Goal: Feedback & Contribution: Leave review/rating

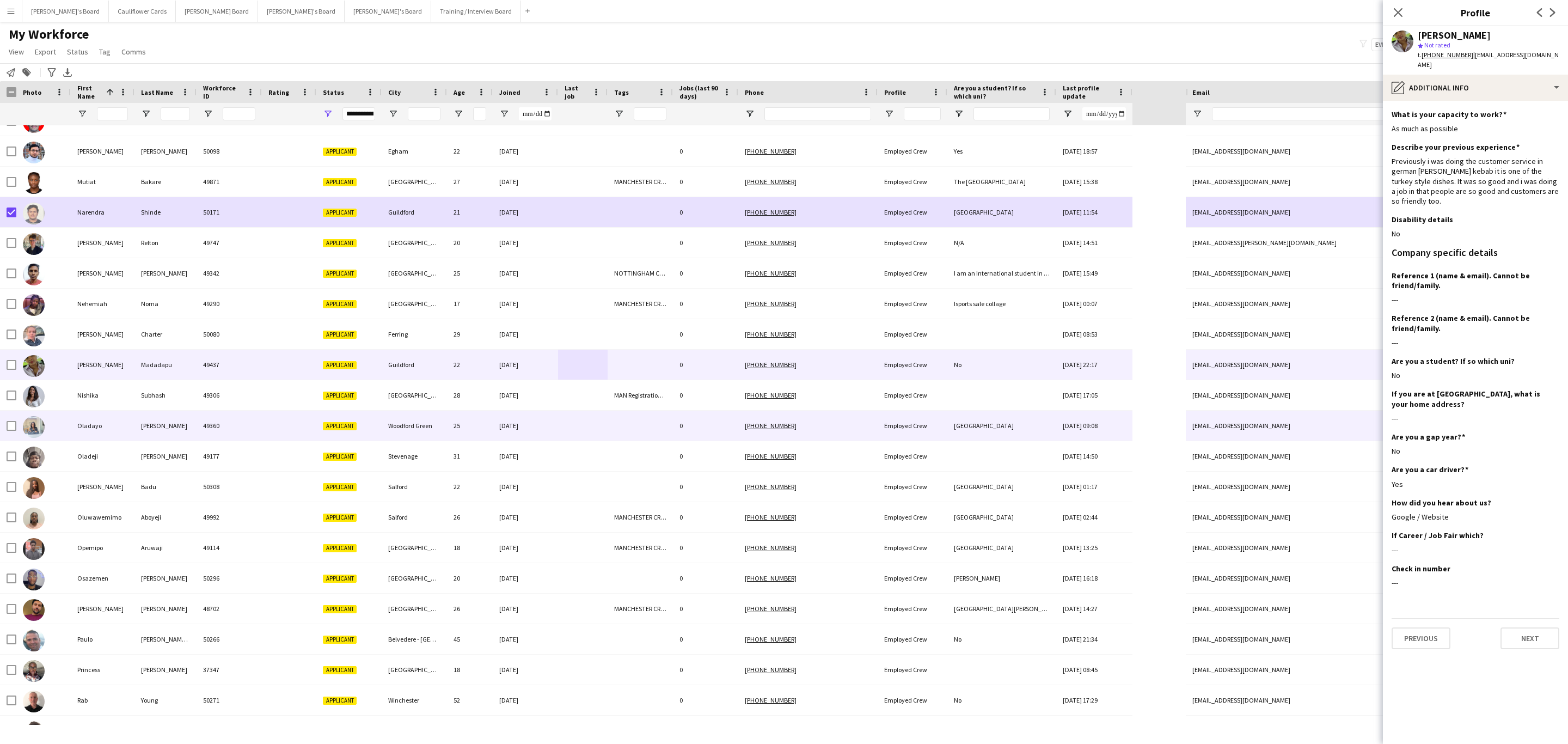
scroll to position [1797, 0]
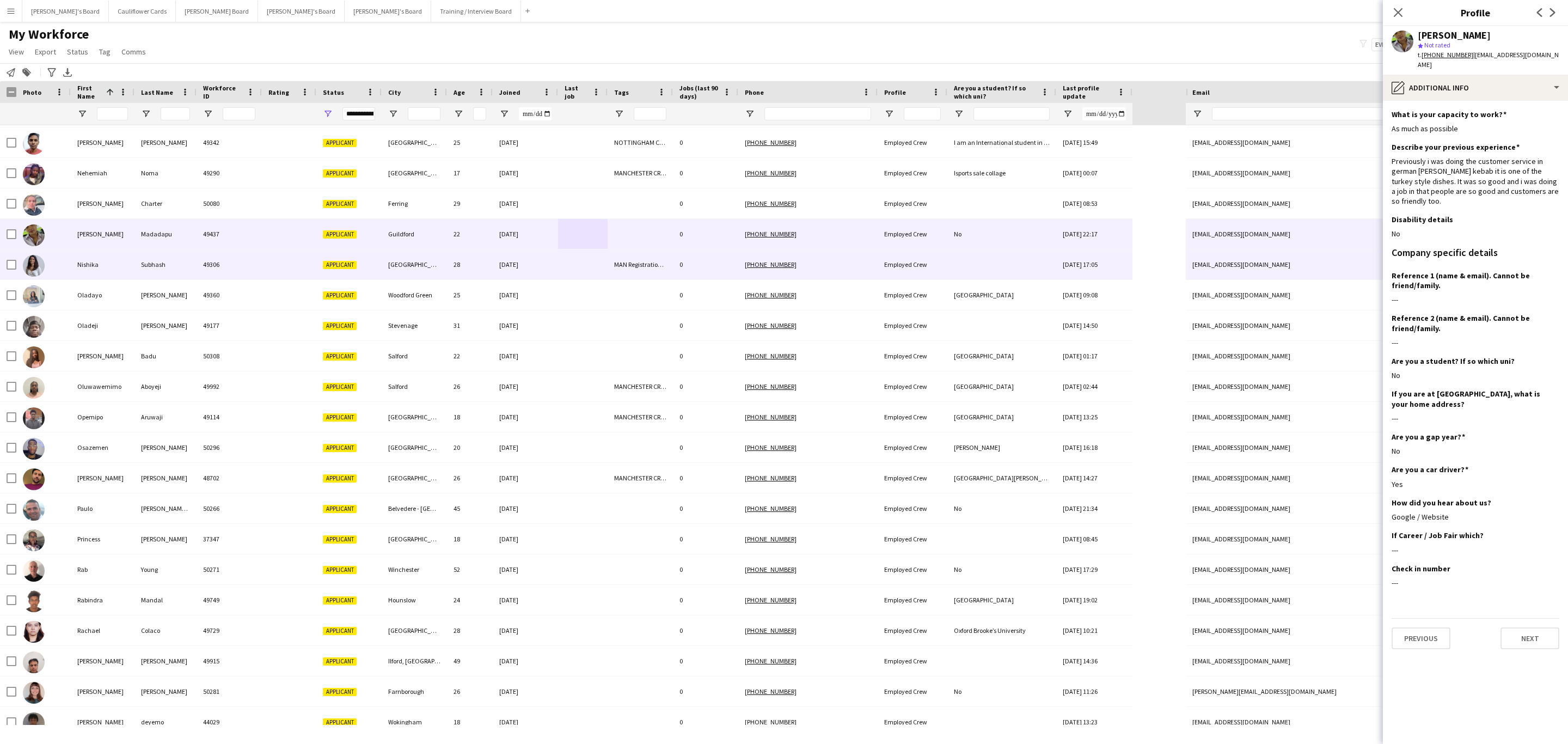
click at [418, 271] on div "[GEOGRAPHIC_DATA]" at bounding box center [414, 265] width 66 height 30
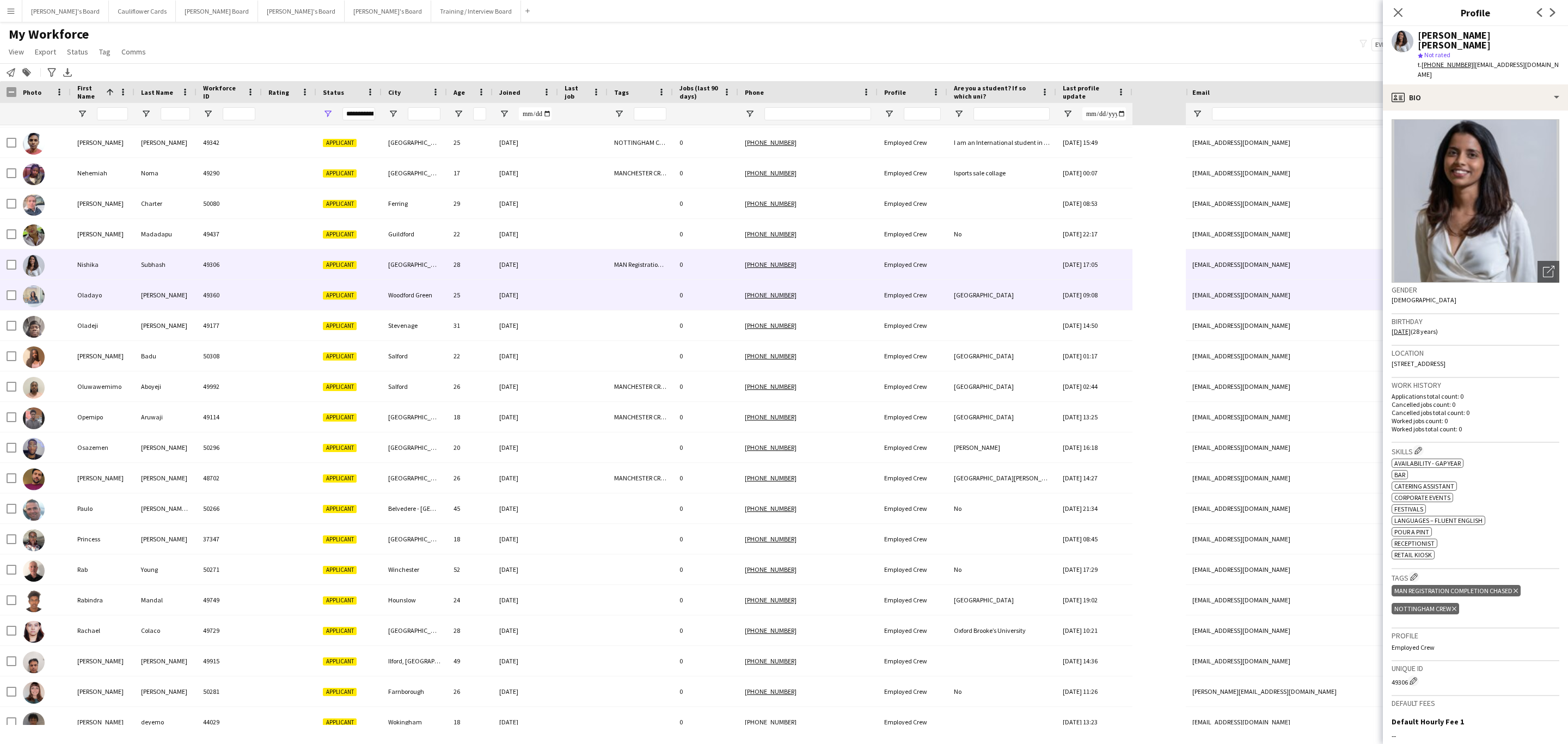
click at [475, 299] on div "25" at bounding box center [470, 295] width 46 height 30
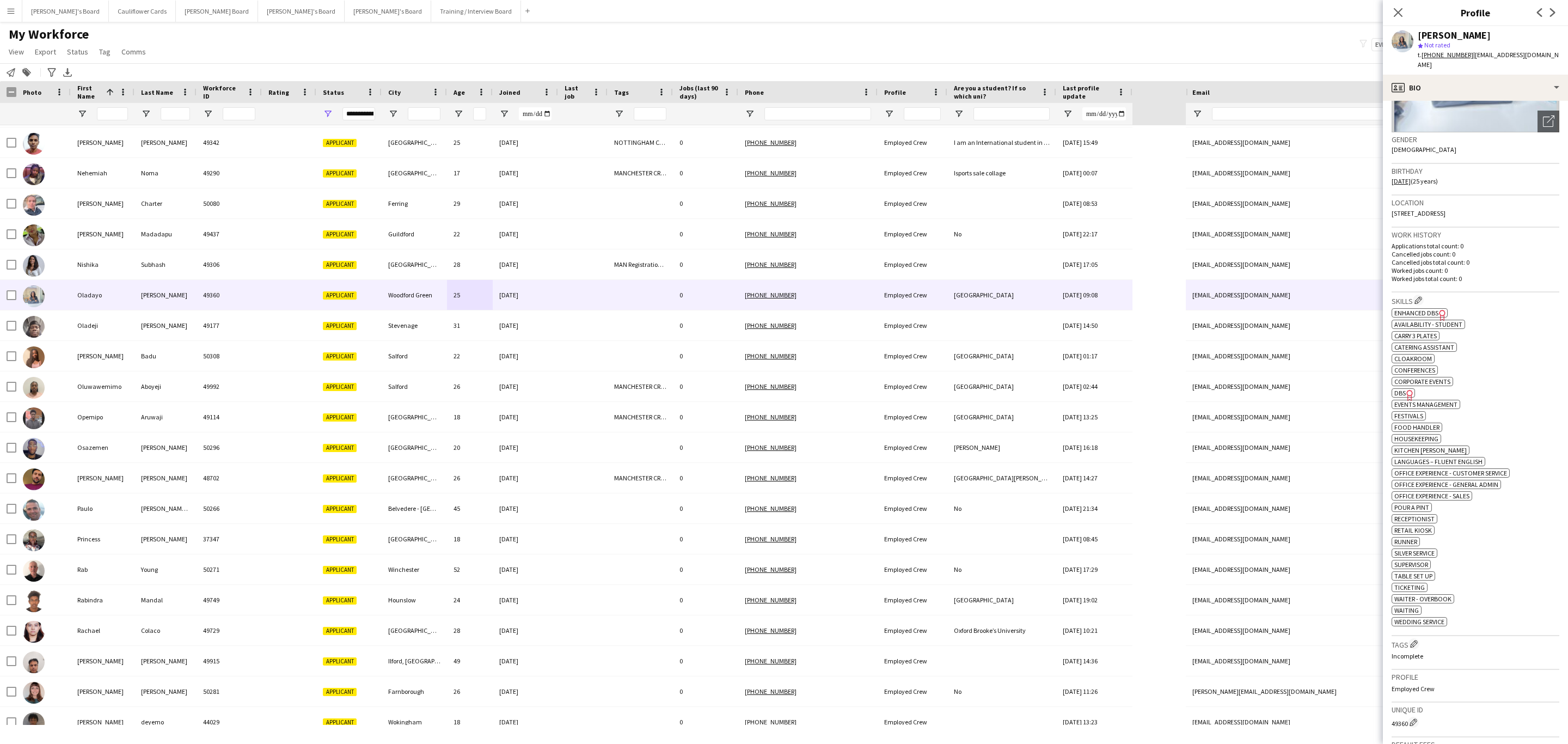
scroll to position [163, 0]
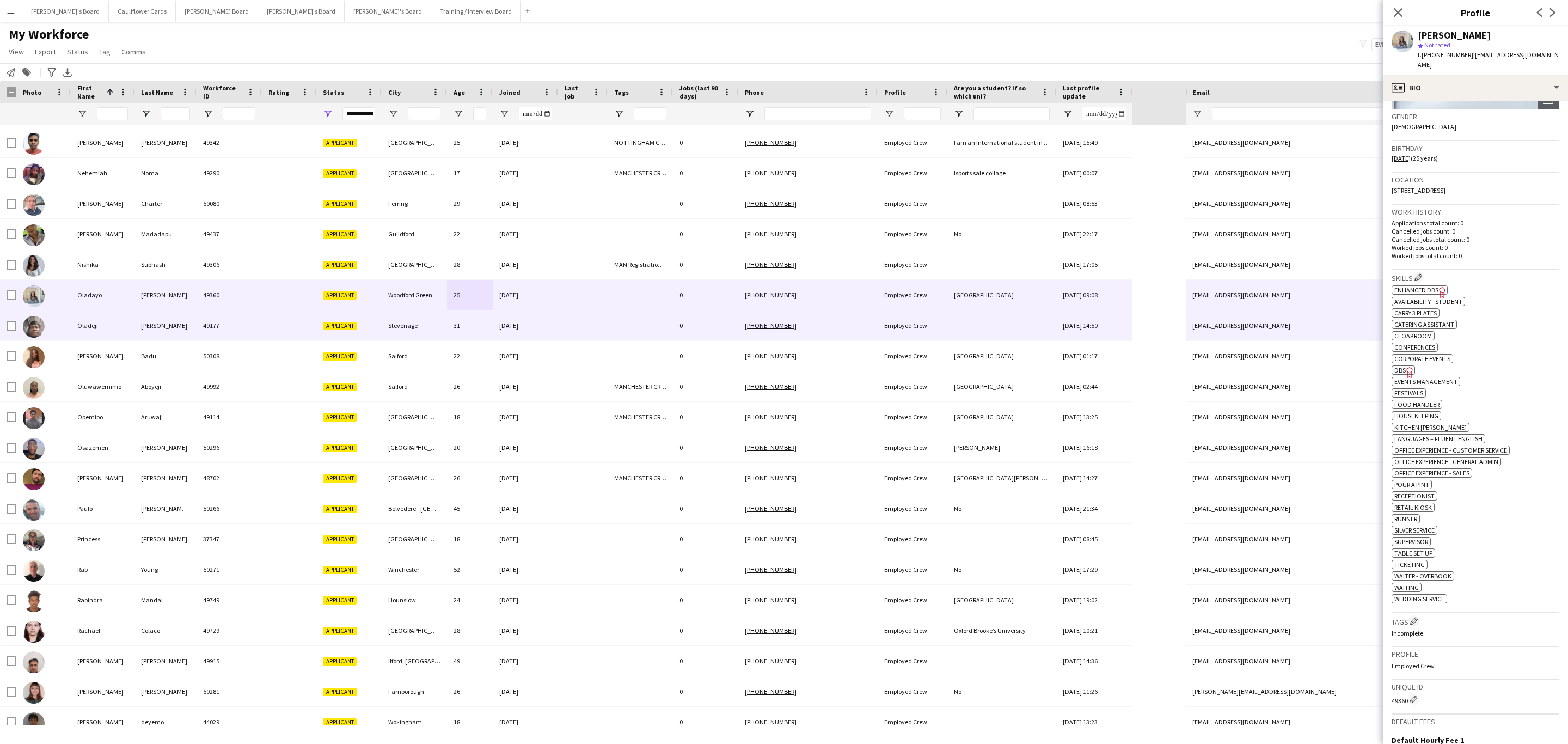
click at [241, 323] on div "49177" at bounding box center [230, 326] width 66 height 30
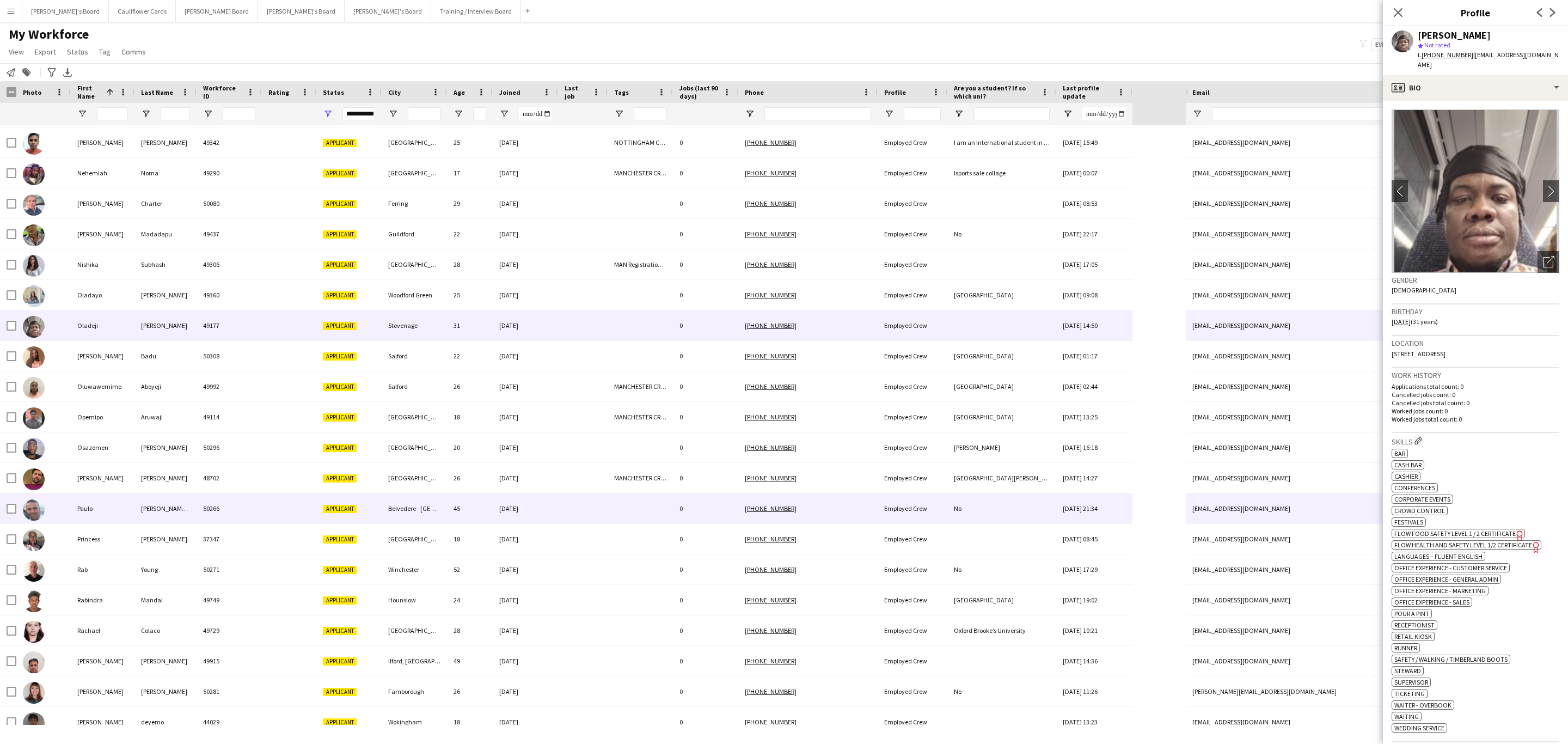
click at [593, 513] on div at bounding box center [582, 509] width 49 height 30
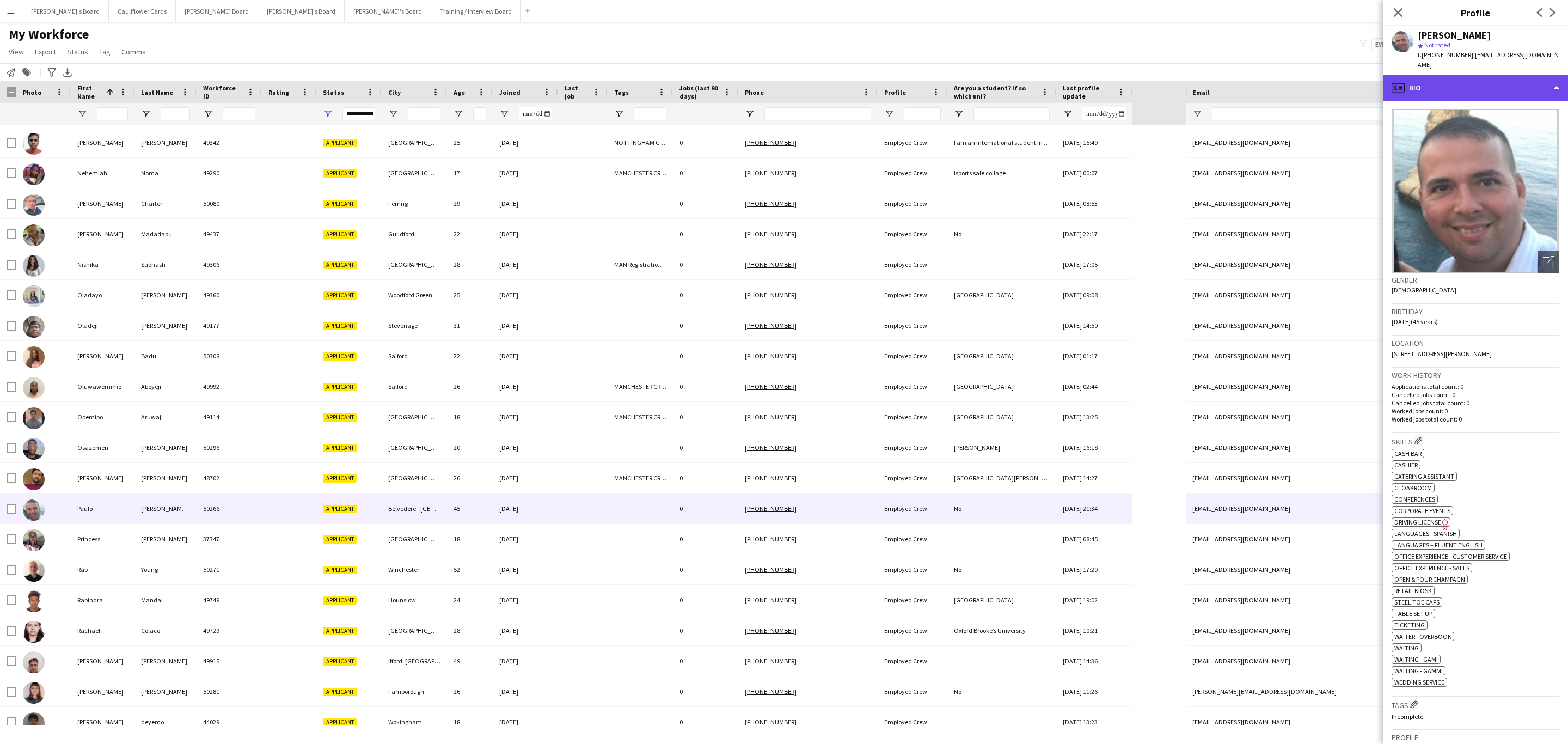
click at [1513, 82] on div "profile Bio" at bounding box center [1475, 88] width 185 height 26
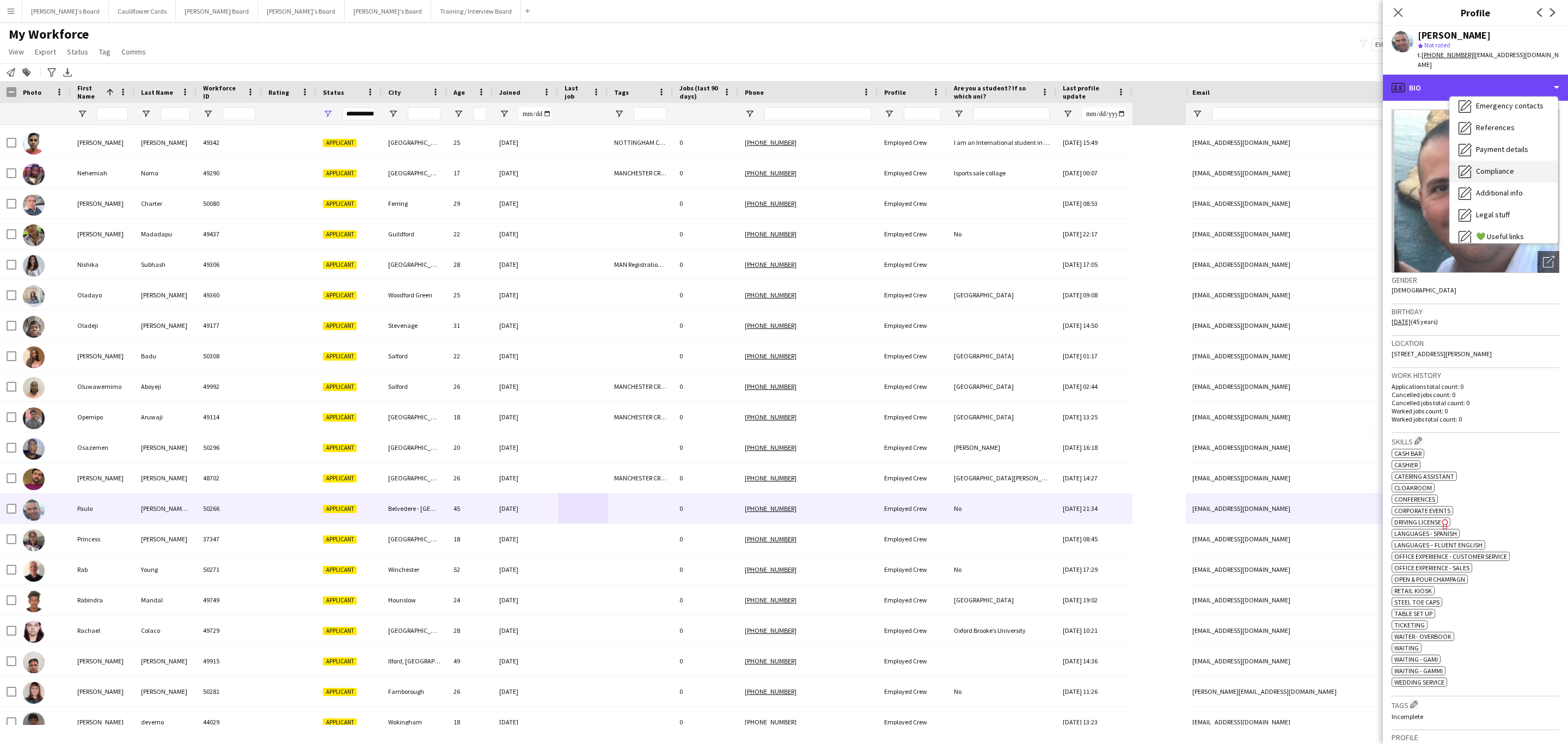
scroll to position [146, 0]
click at [1517, 130] on div "Additional info Additional info" at bounding box center [1504, 141] width 108 height 22
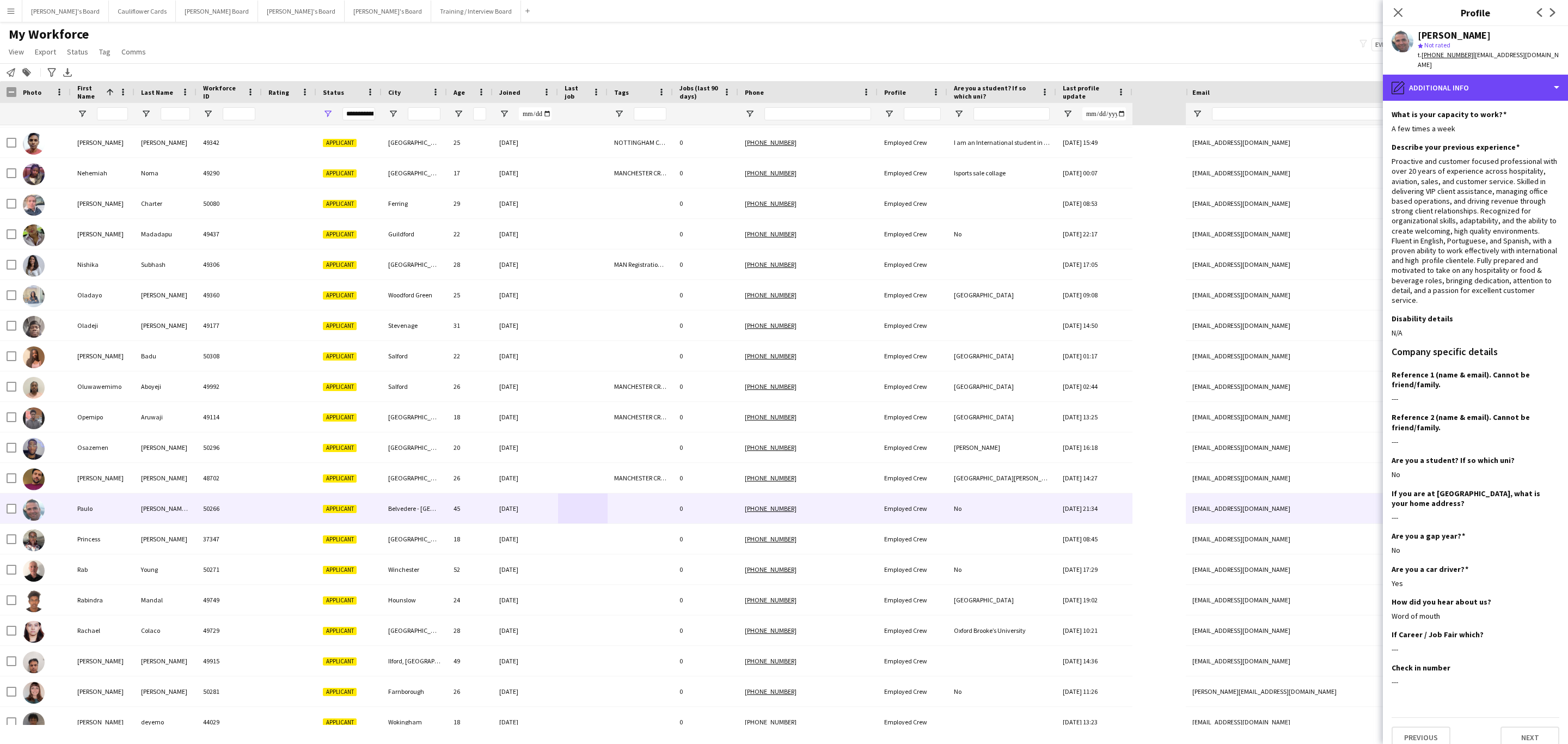
drag, startPoint x: 1463, startPoint y: 87, endPoint x: 1461, endPoint y: 93, distance: 6.3
click at [1463, 87] on div "pencil4 Additional info" at bounding box center [1475, 88] width 185 height 26
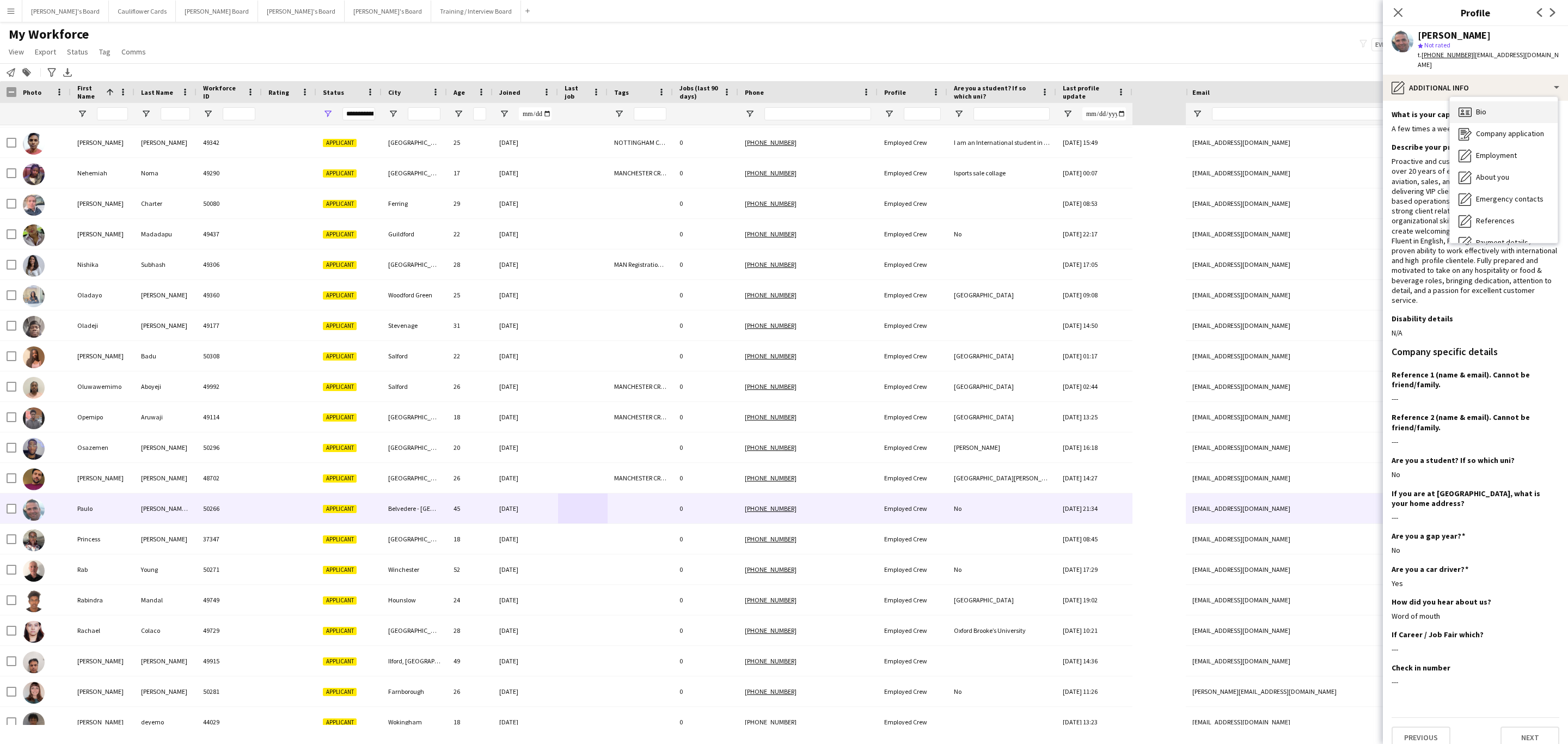
click at [1493, 103] on div "Bio Bio" at bounding box center [1504, 112] width 108 height 22
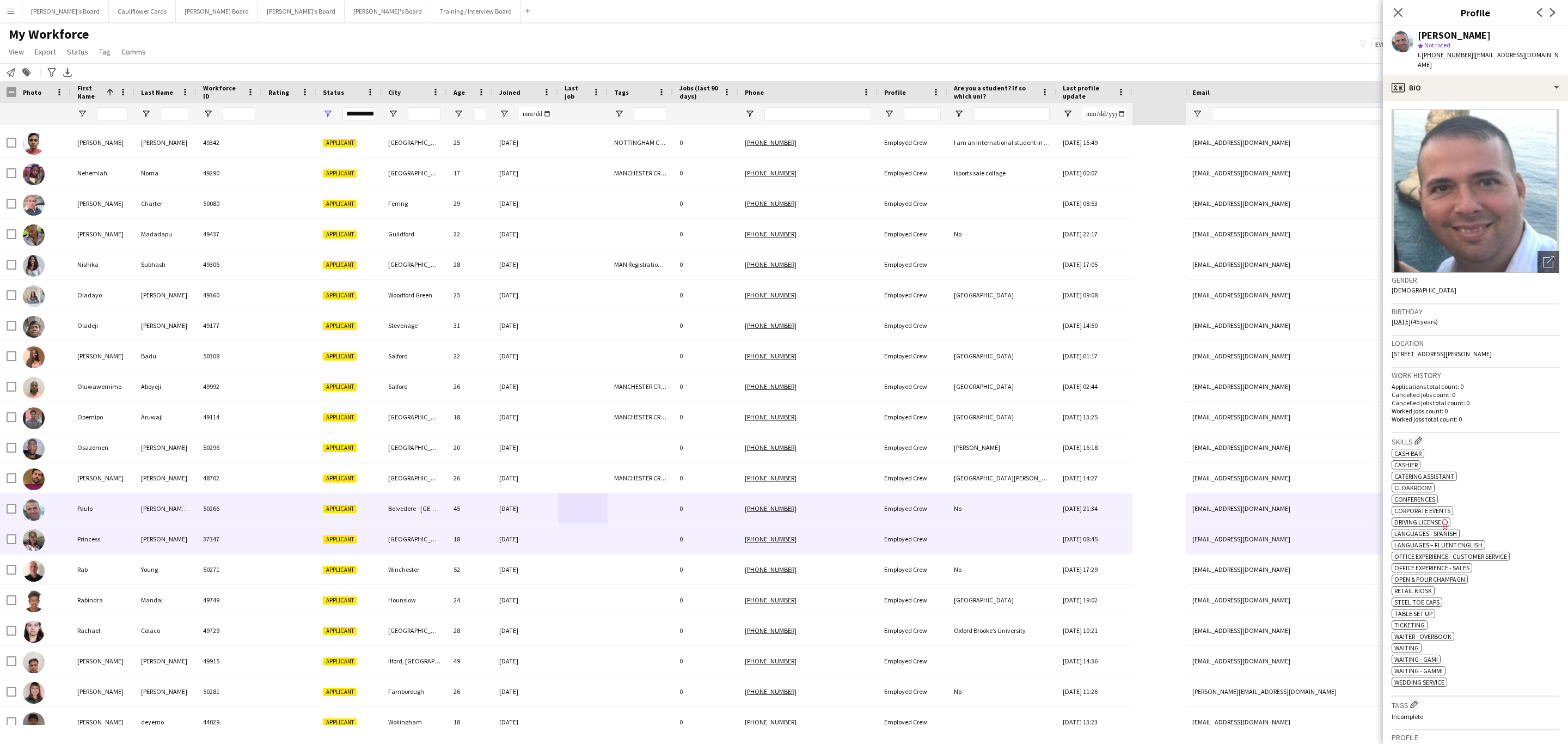
click at [382, 544] on div "Dagenham" at bounding box center [414, 539] width 66 height 30
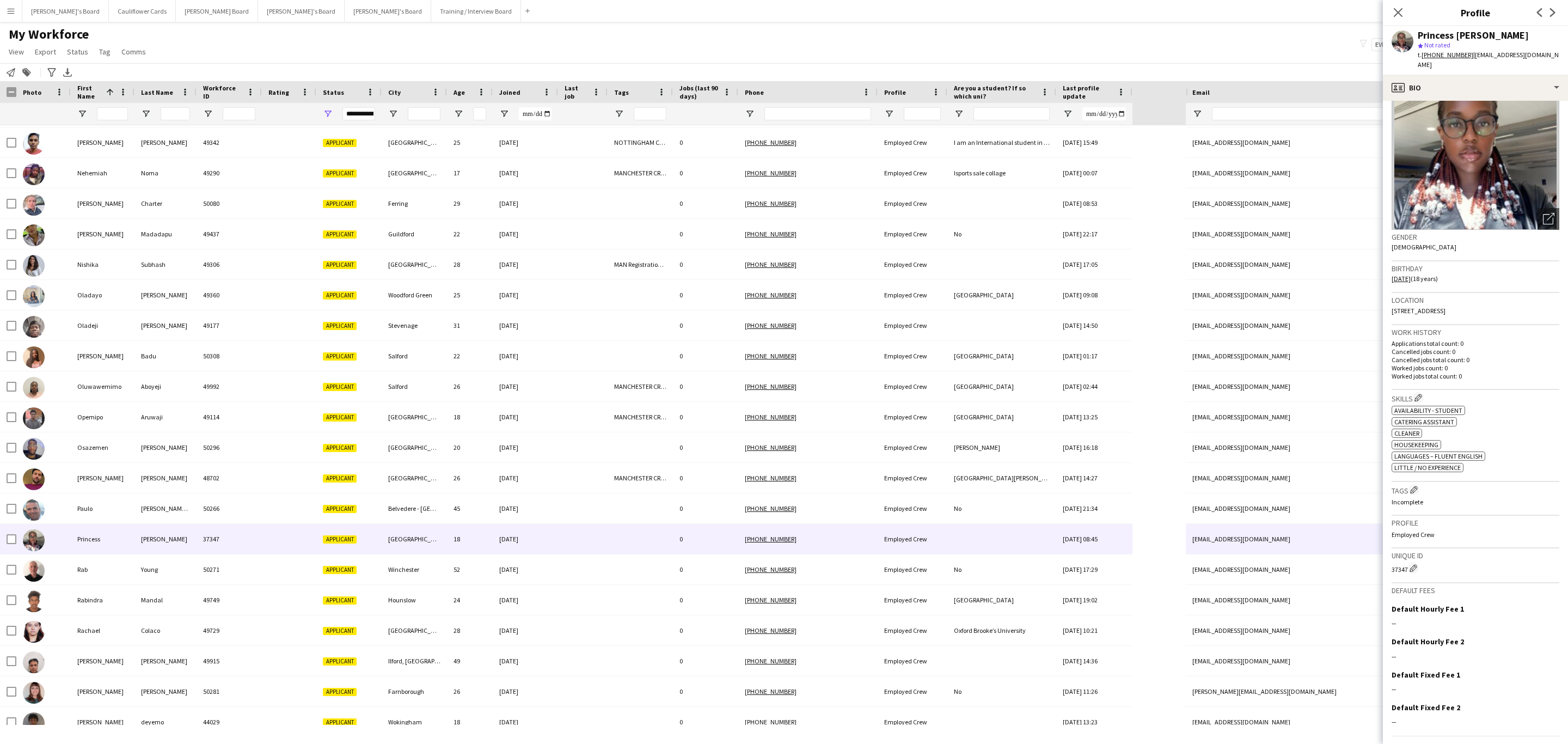
scroll to position [66, 0]
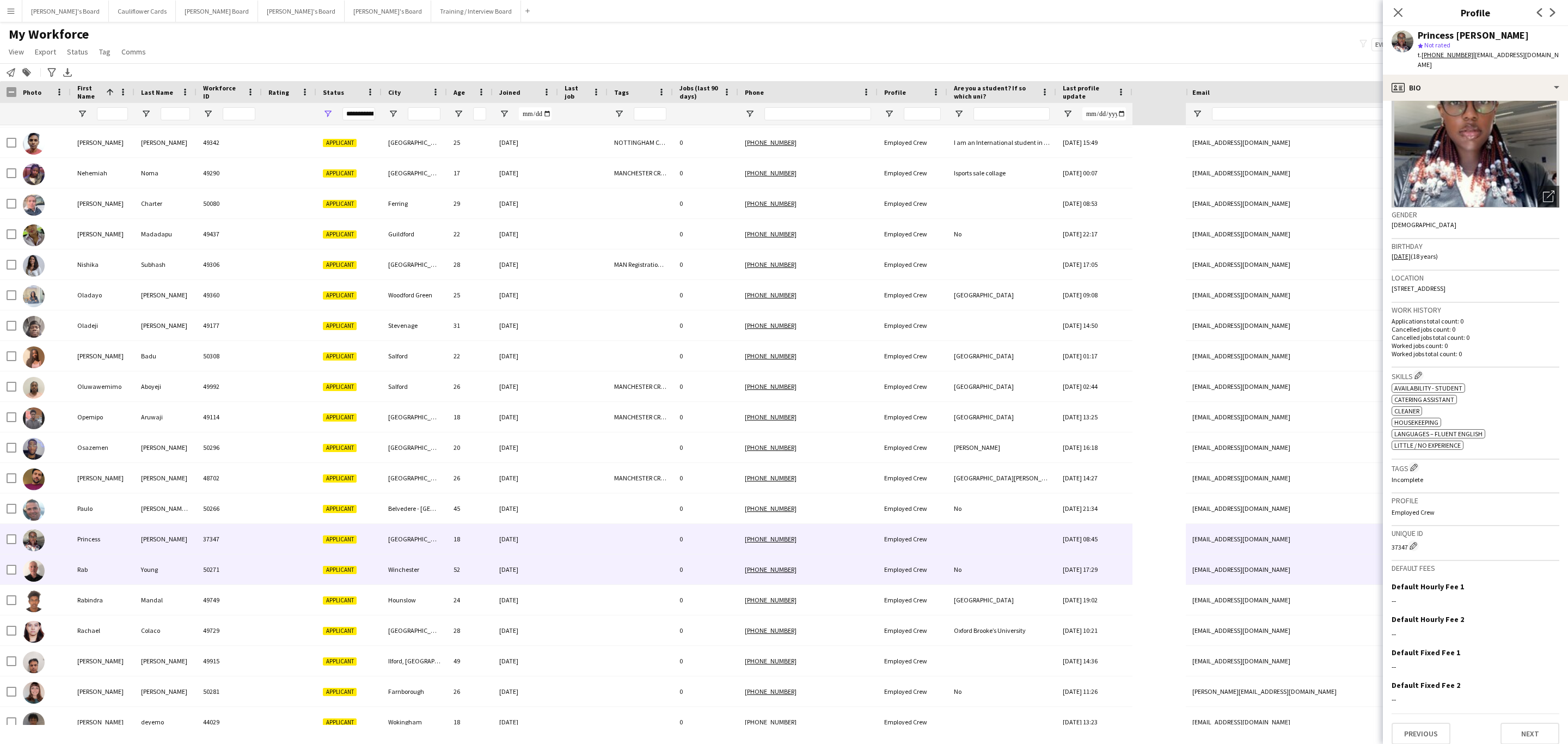
click at [556, 559] on div "21-09-2025" at bounding box center [526, 570] width 66 height 30
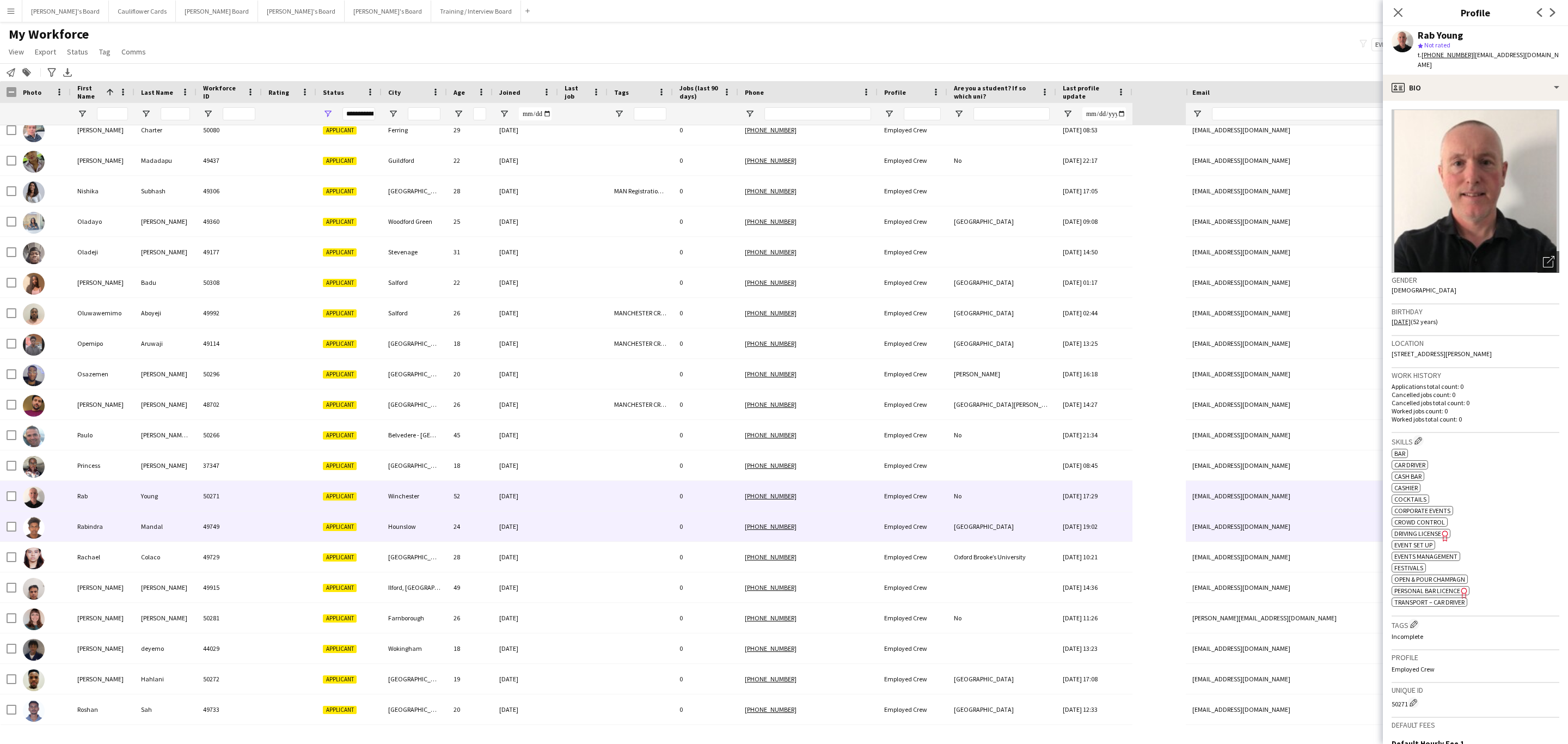
scroll to position [1961, 0]
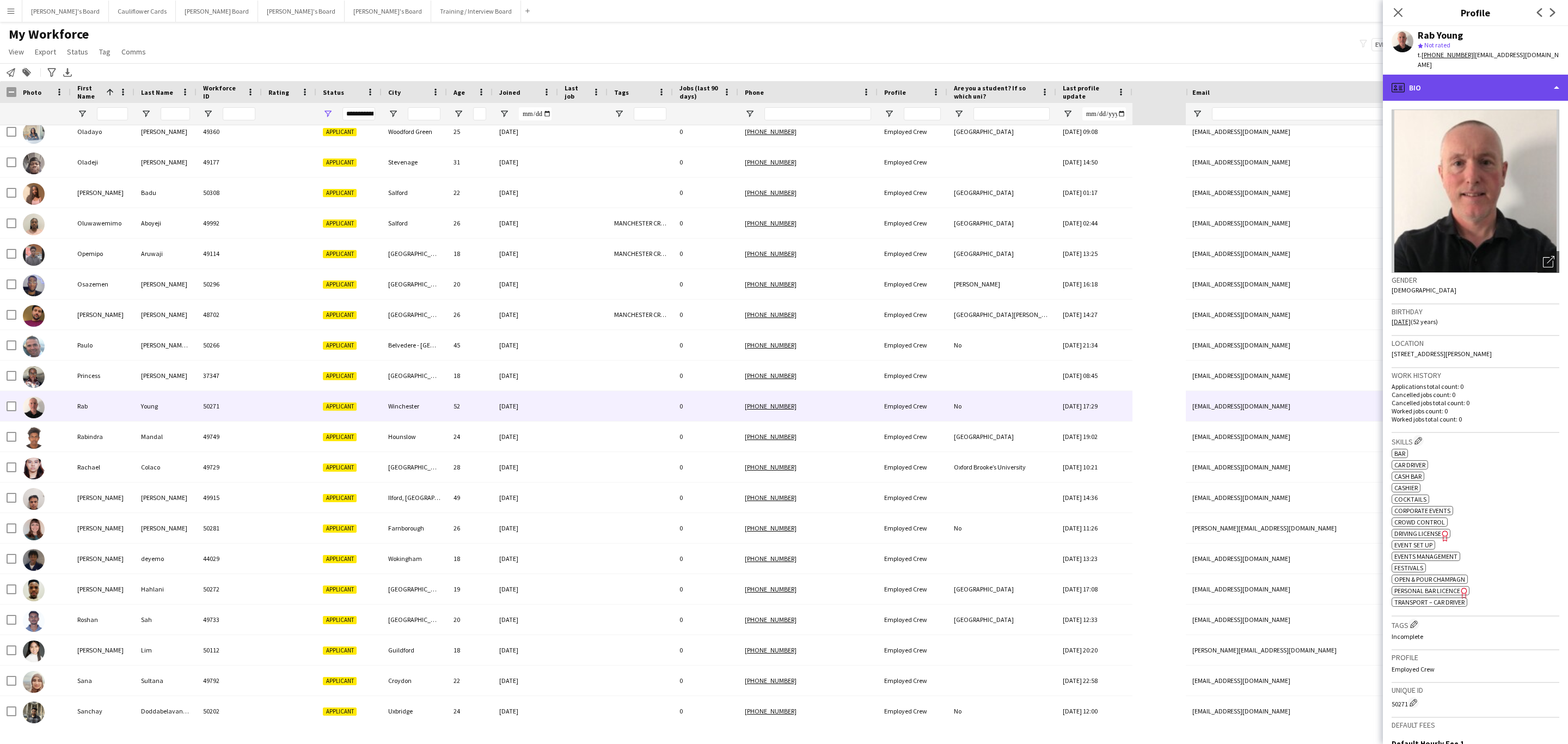
click at [1534, 81] on div "profile Bio" at bounding box center [1475, 88] width 185 height 26
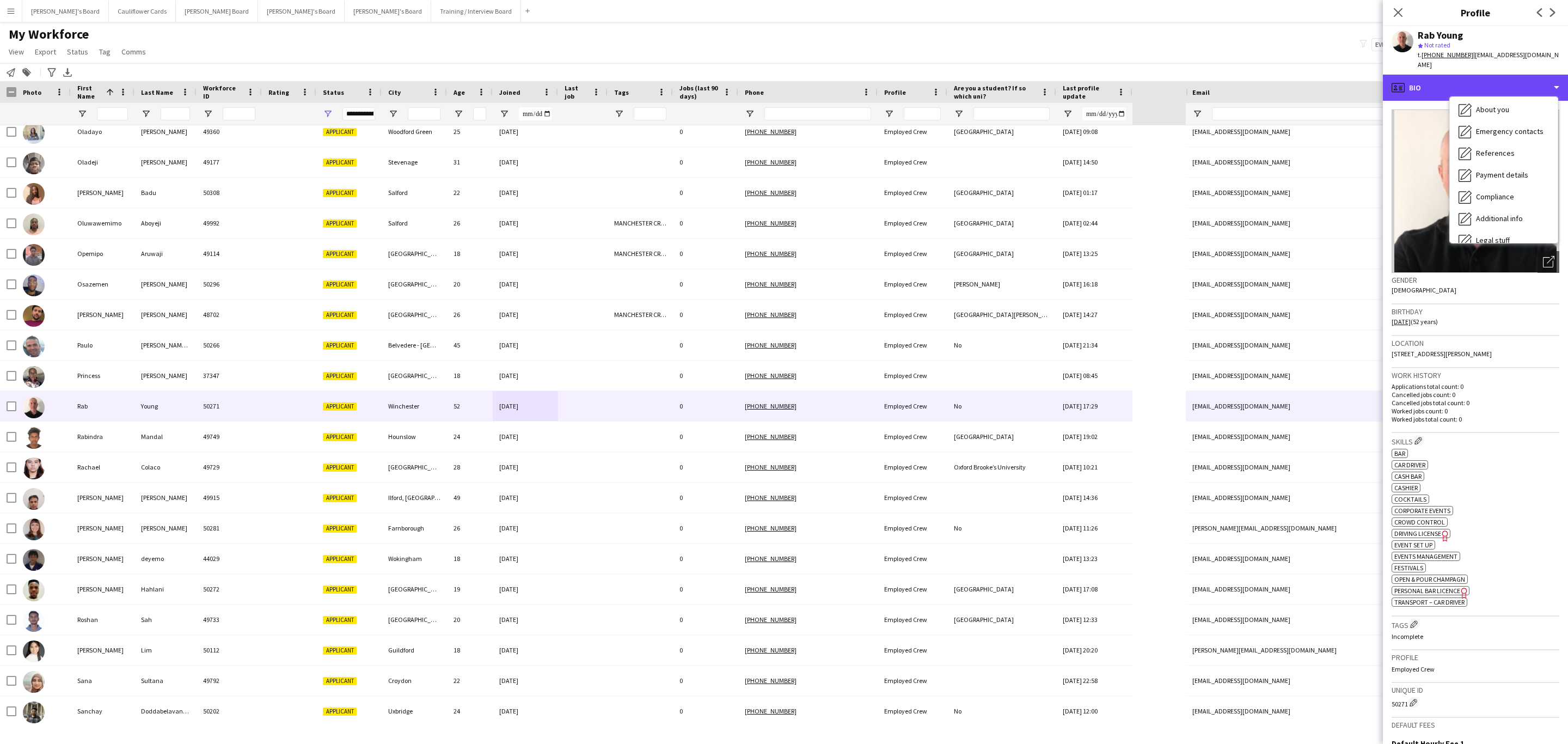
scroll to position [146, 0]
click at [1506, 136] on div "Additional info Additional info" at bounding box center [1504, 141] width 108 height 22
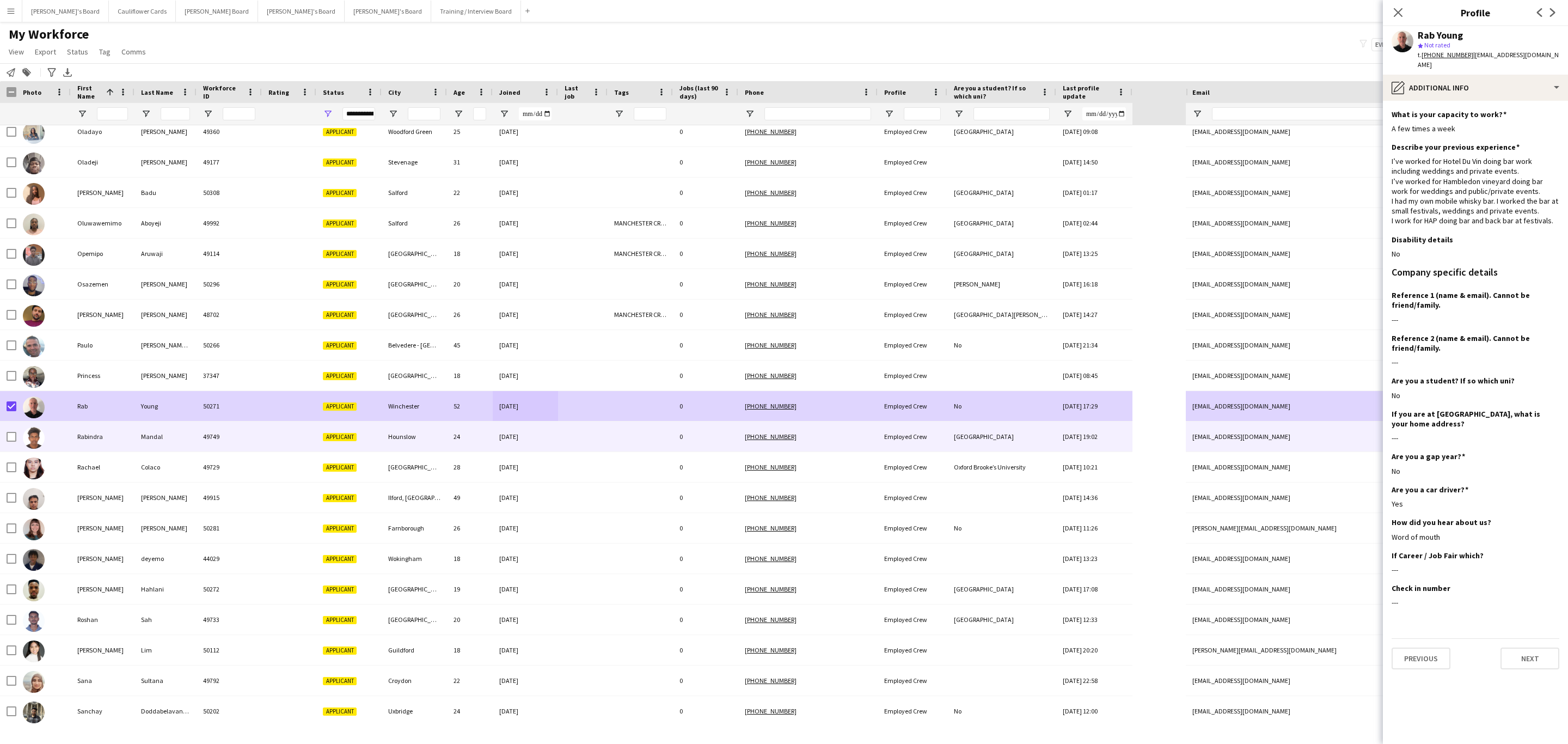
click at [478, 435] on div "24" at bounding box center [470, 436] width 46 height 30
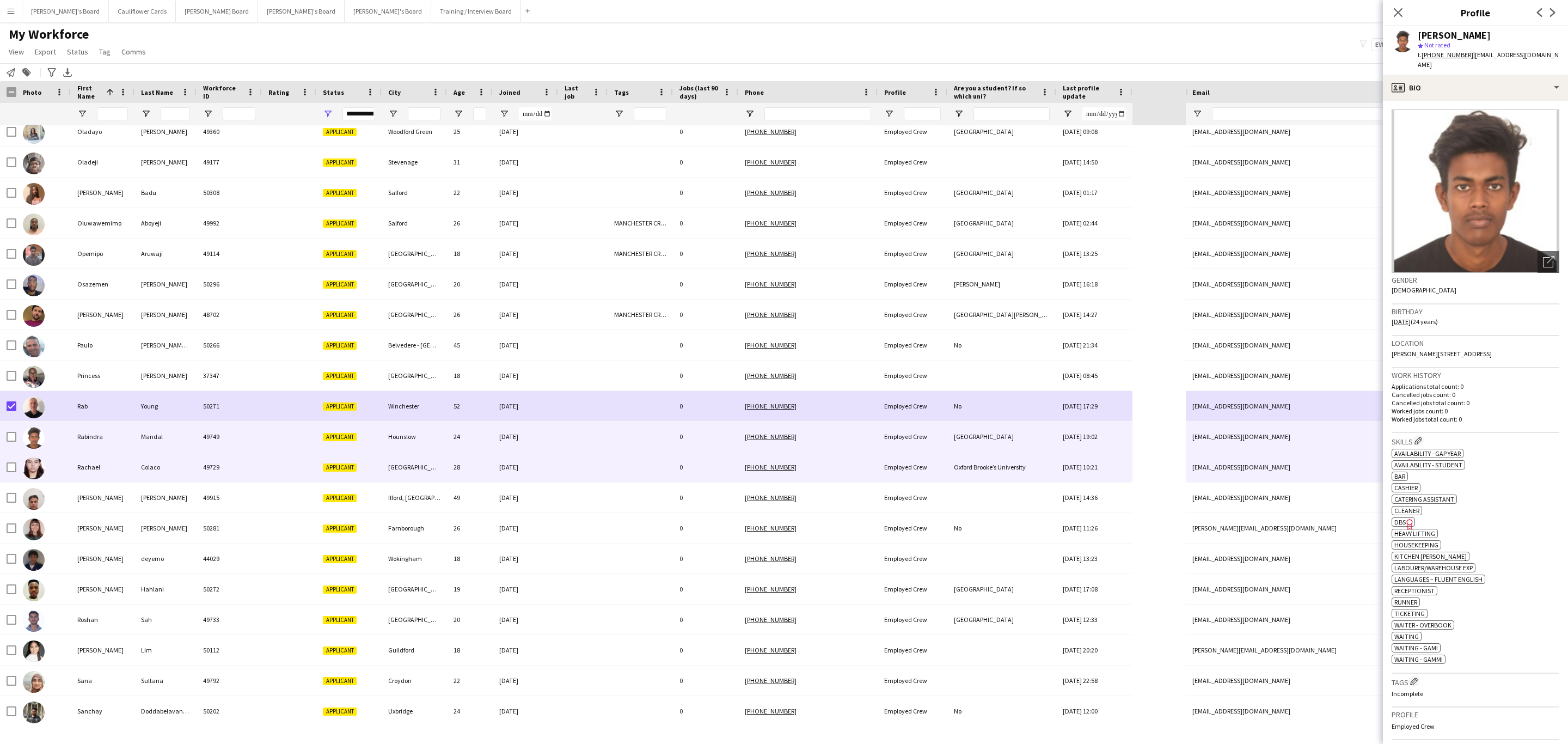
click at [642, 461] on div at bounding box center [640, 467] width 66 height 30
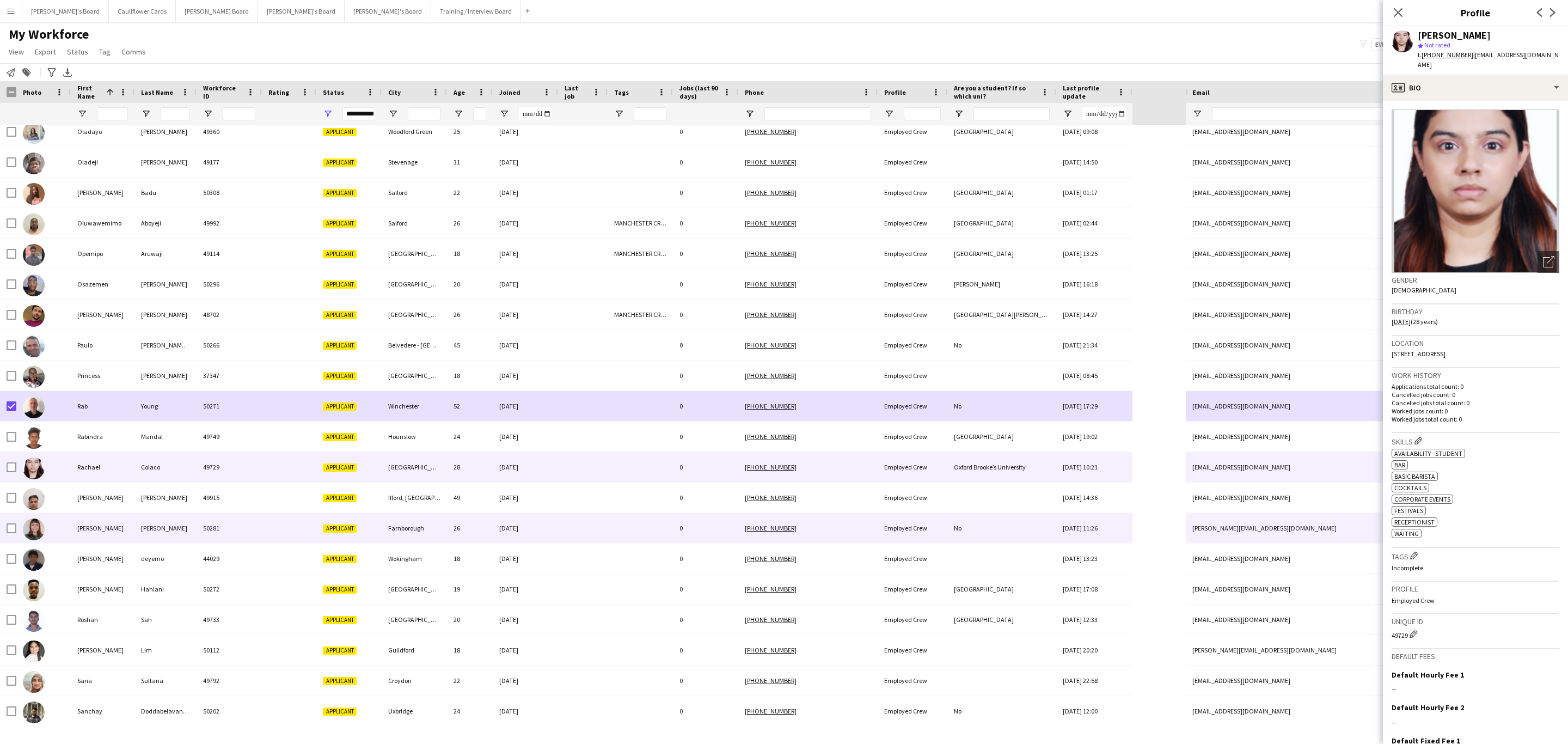
click at [646, 515] on div at bounding box center [640, 528] width 66 height 30
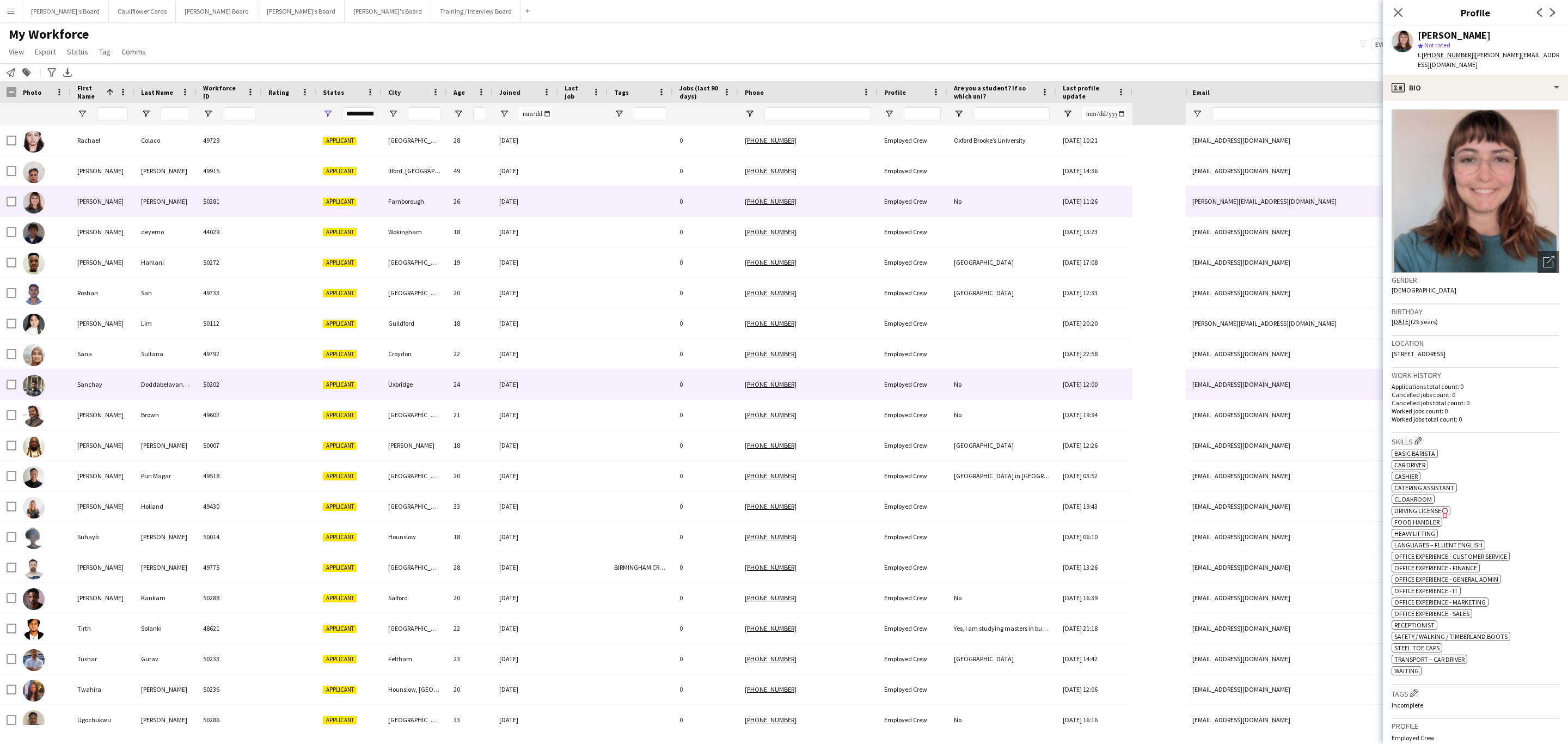
scroll to position [2206, 0]
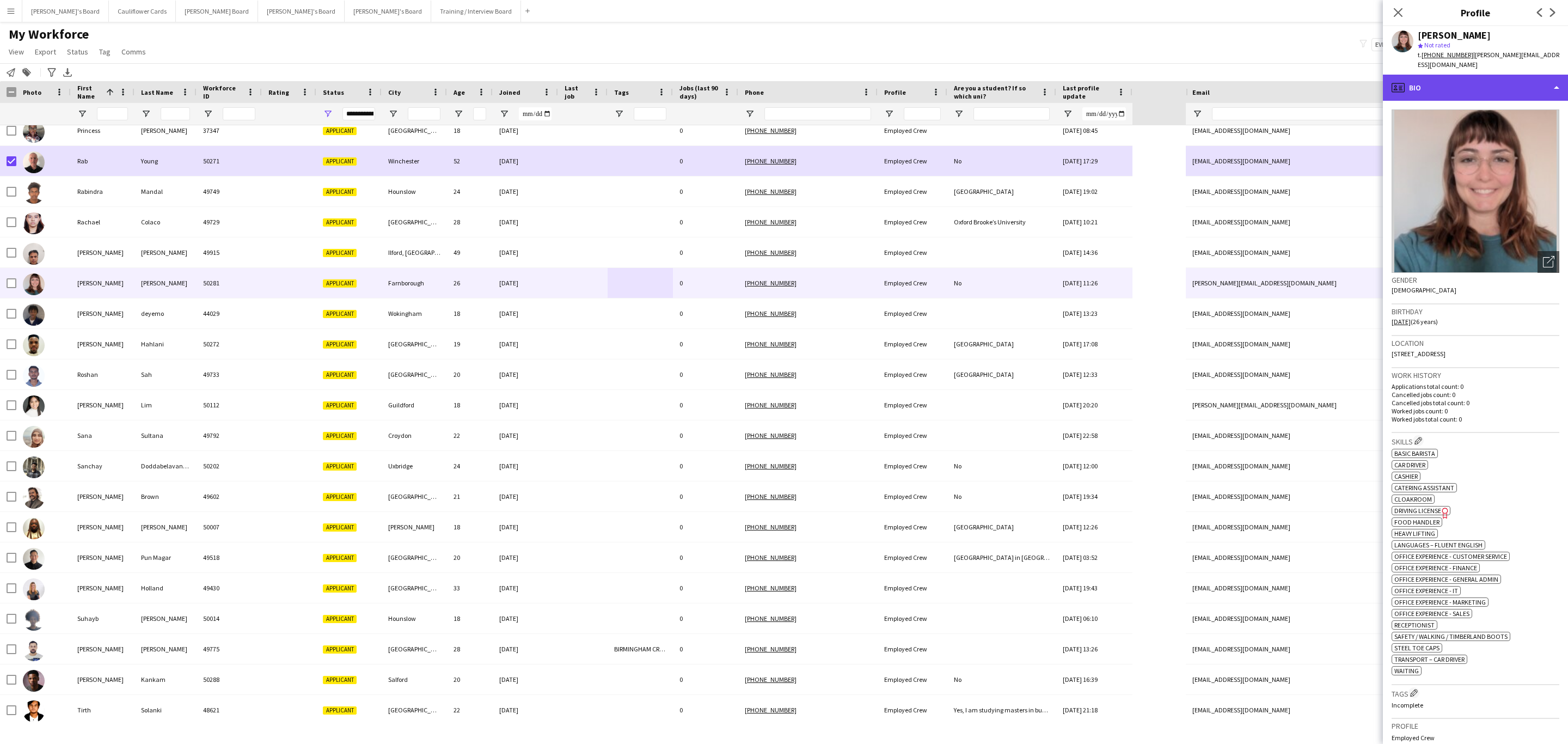
click at [1500, 98] on div "profile Bio" at bounding box center [1475, 88] width 185 height 26
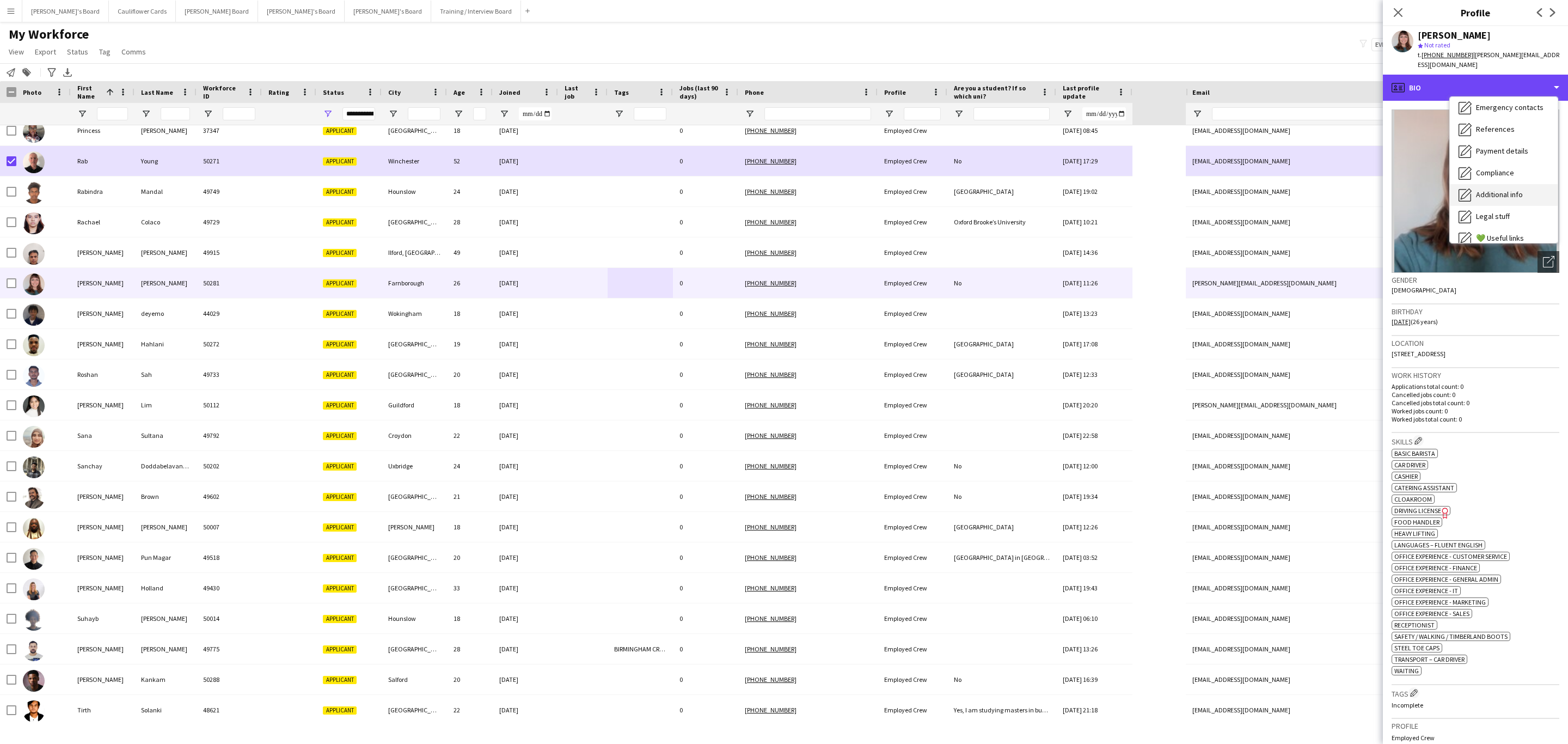
scroll to position [146, 0]
click at [1510, 144] on span "Additional info" at bounding box center [1499, 140] width 46 height 10
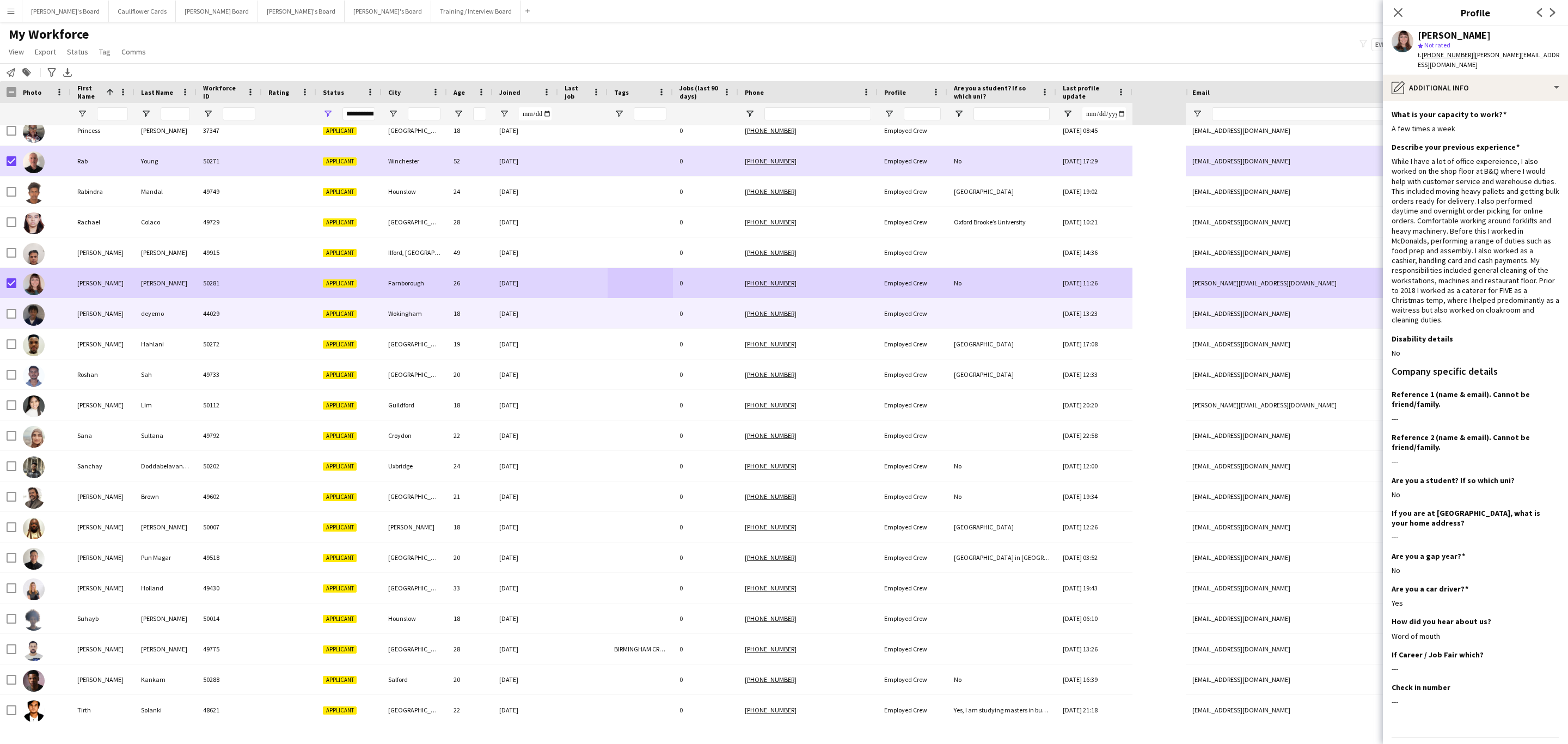
click at [580, 315] on div at bounding box center [582, 313] width 49 height 30
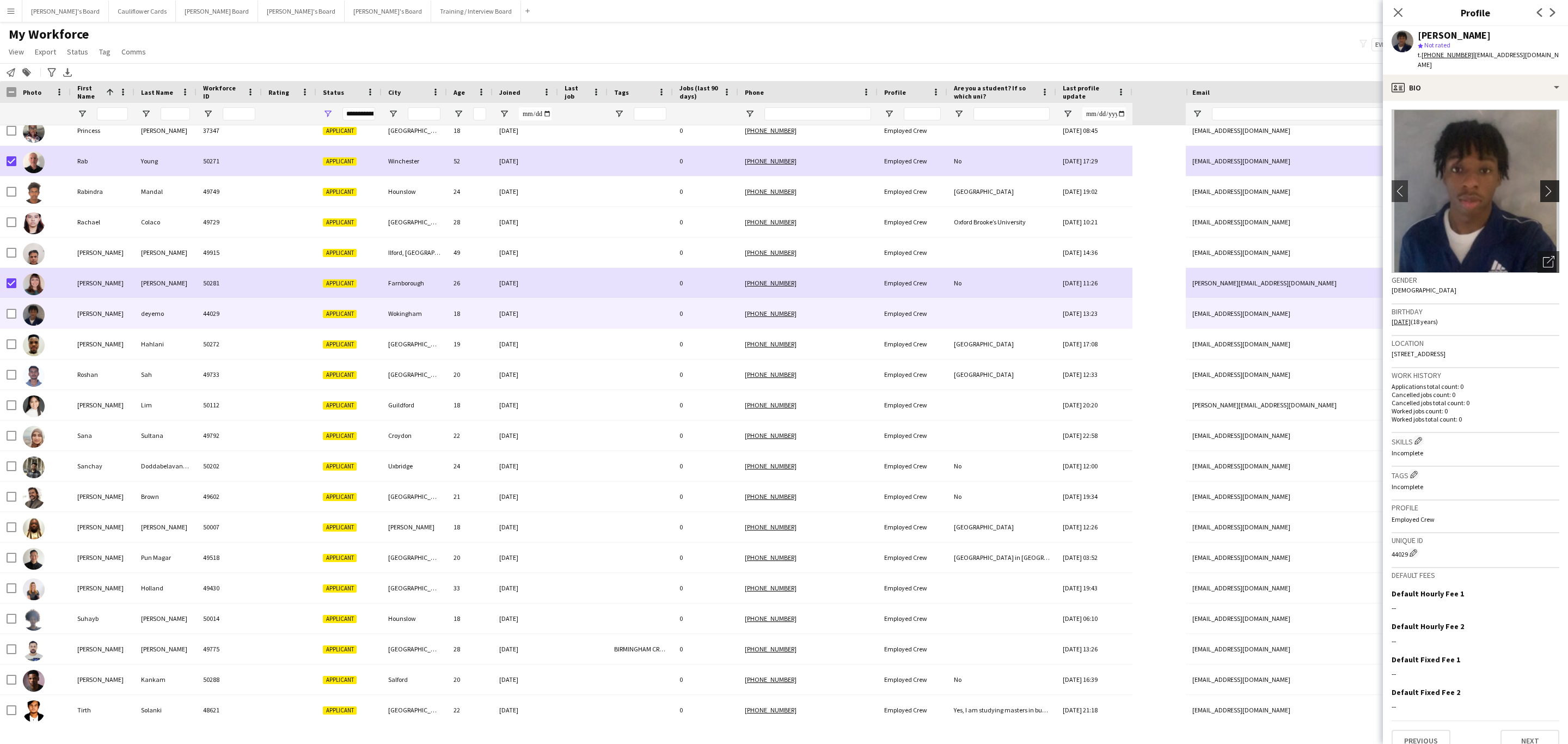
click at [1540, 181] on button "chevron-right" at bounding box center [1551, 191] width 22 height 22
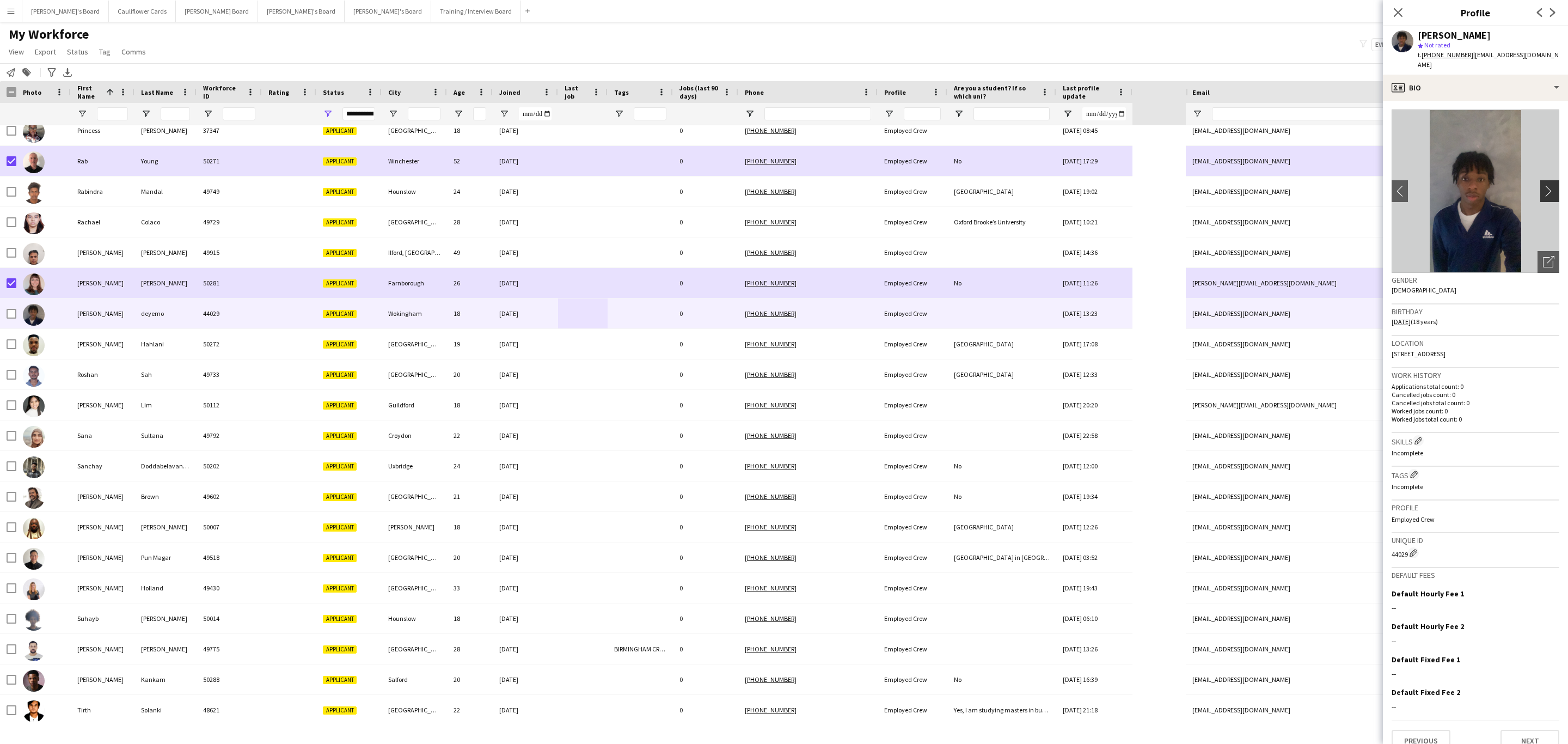
click at [1543, 185] on app-icon "chevron-right" at bounding box center [1551, 191] width 17 height 12
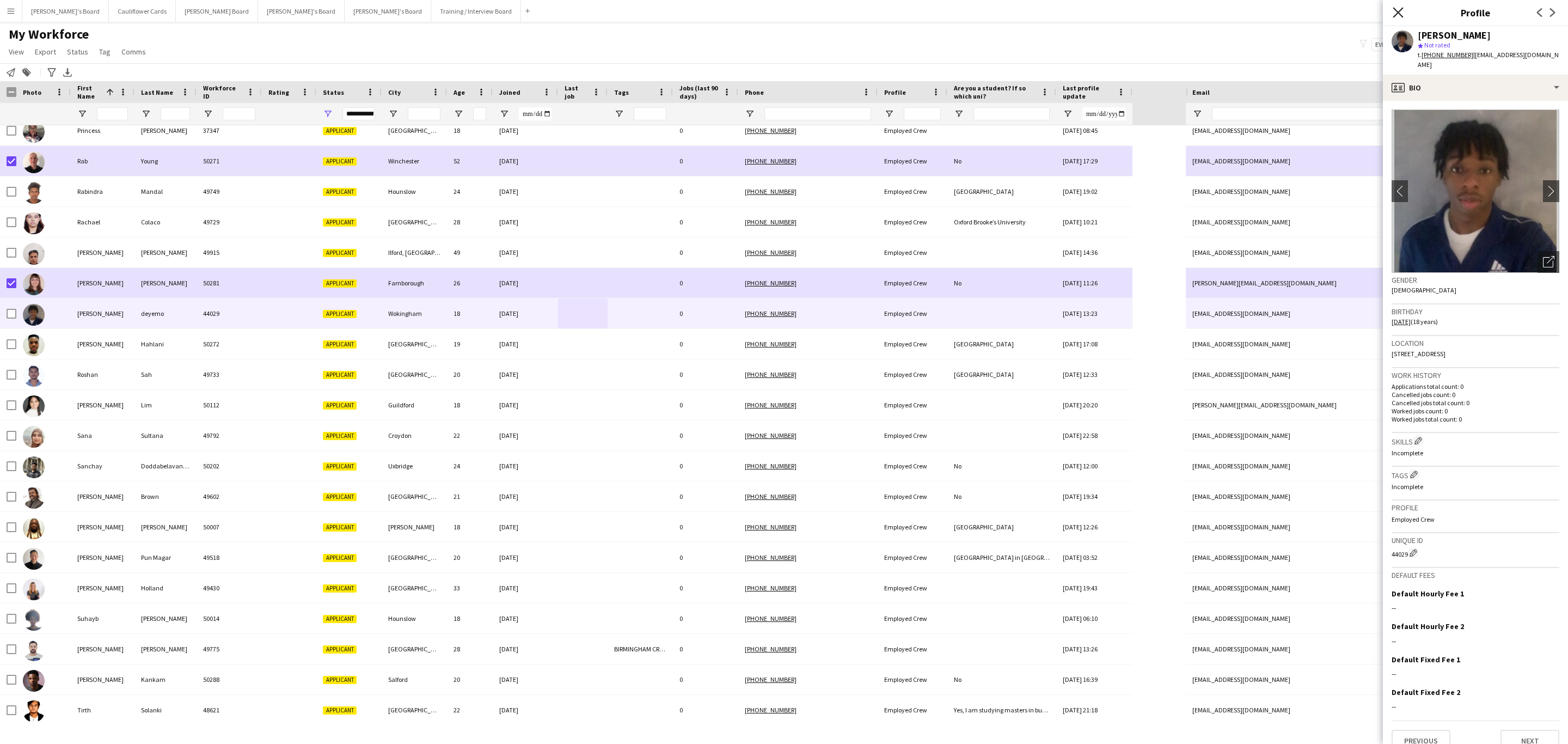
drag, startPoint x: 1400, startPoint y: 9, endPoint x: 1382, endPoint y: 1, distance: 19.7
click at [1400, 9] on icon "Close pop-in" at bounding box center [1397, 12] width 10 height 10
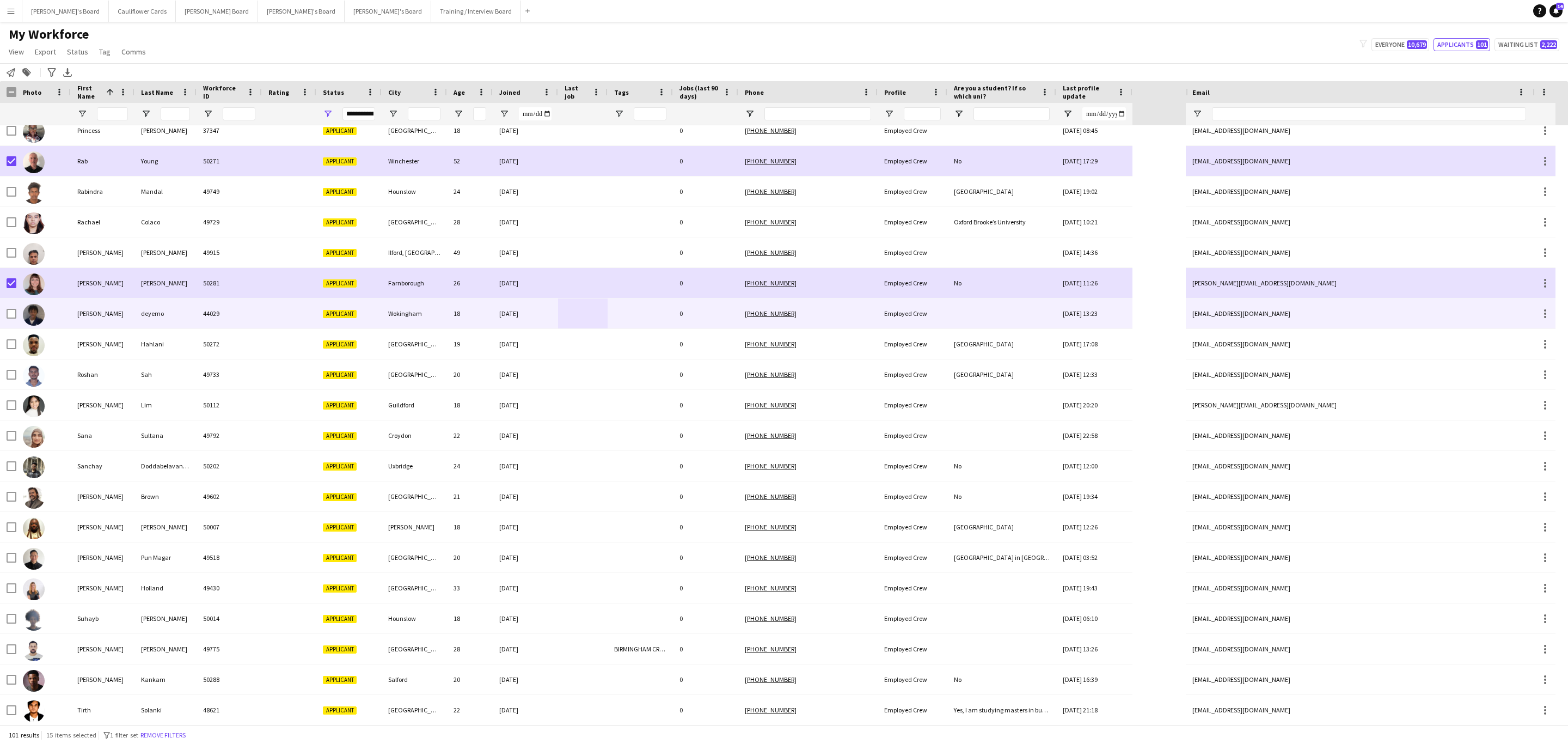
click at [546, 310] on div "26-01-2025" at bounding box center [526, 313] width 66 height 30
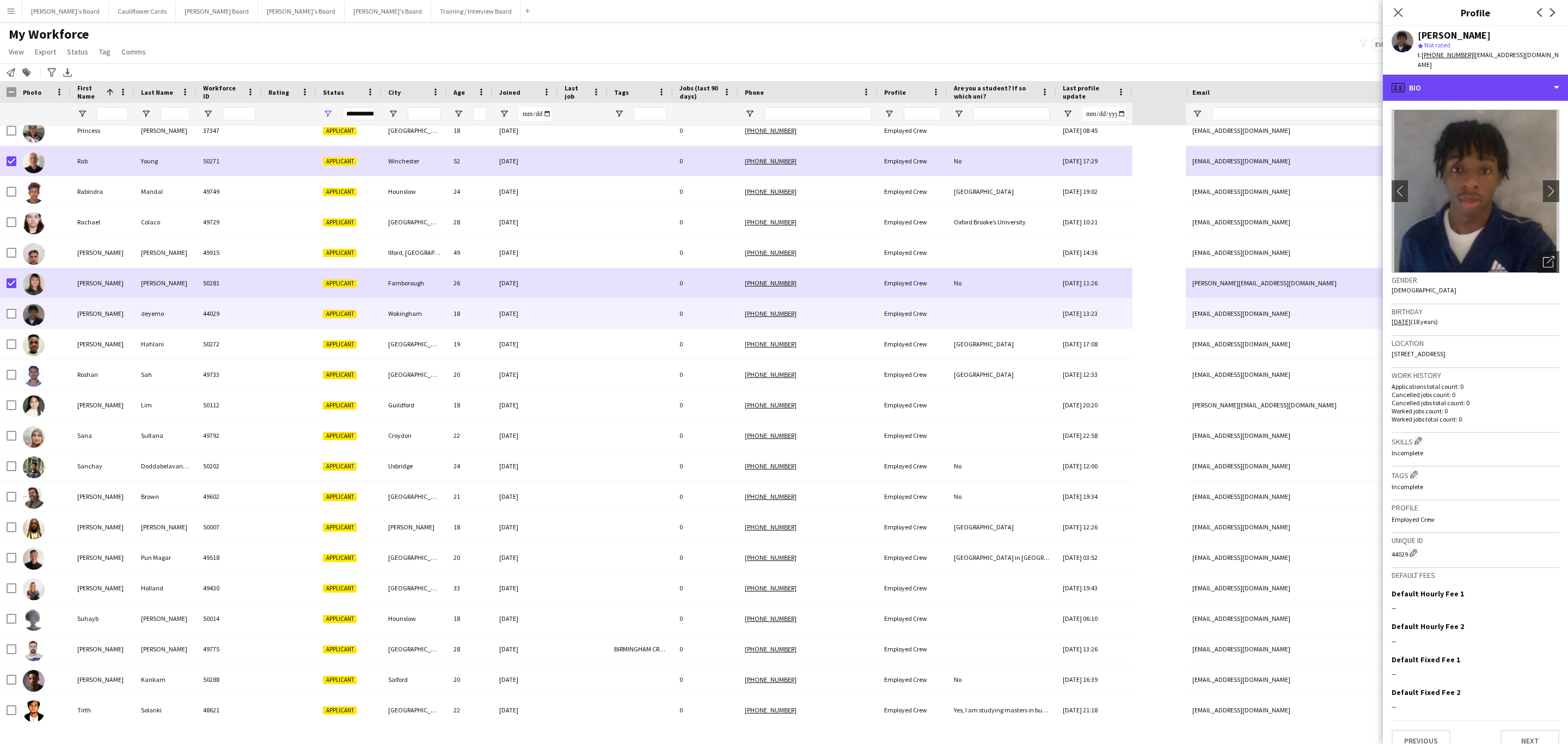
drag, startPoint x: 1455, startPoint y: 83, endPoint x: 1459, endPoint y: 142, distance: 59.1
click at [1456, 82] on div "profile Bio" at bounding box center [1475, 88] width 185 height 26
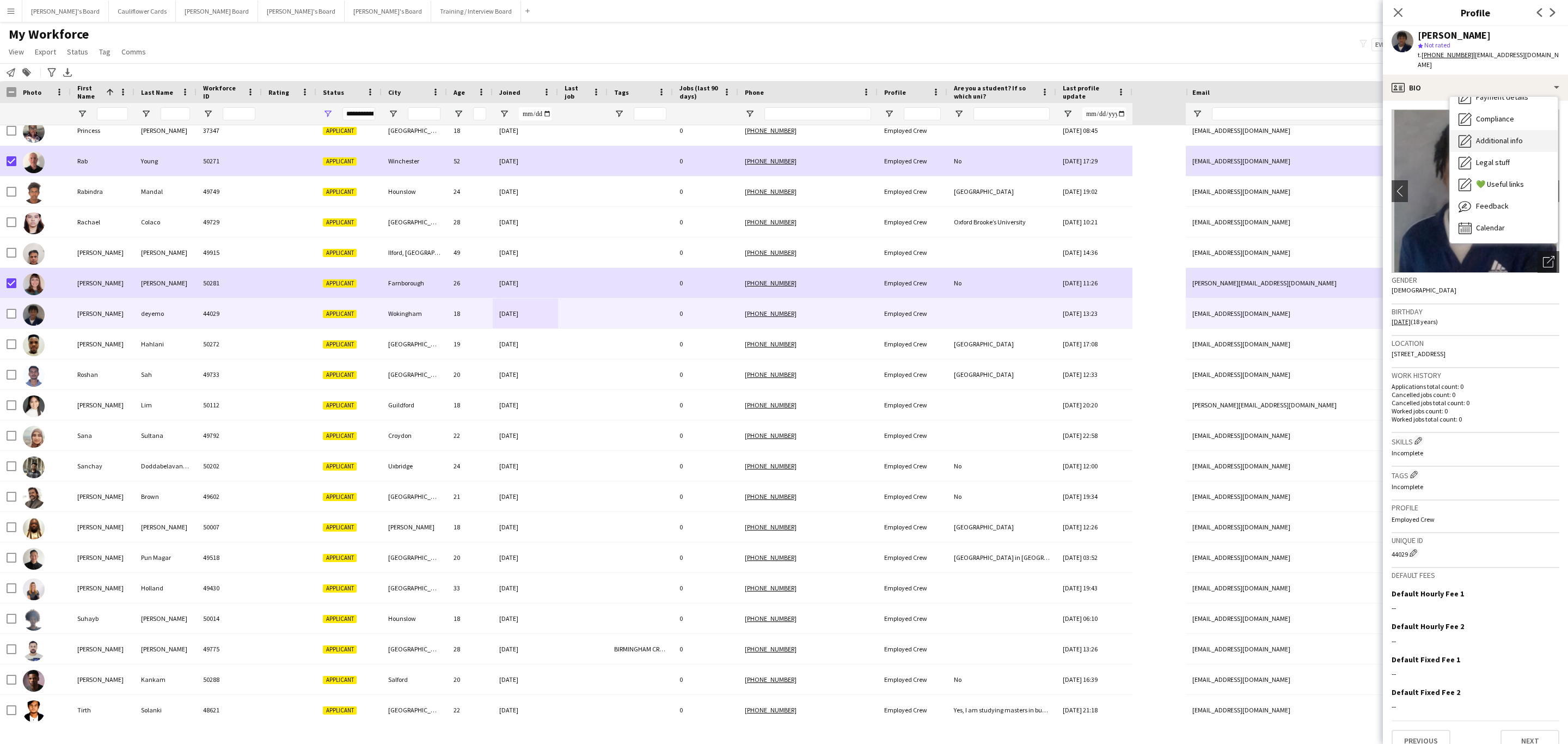
click at [1496, 135] on span "Additional info" at bounding box center [1499, 140] width 46 height 10
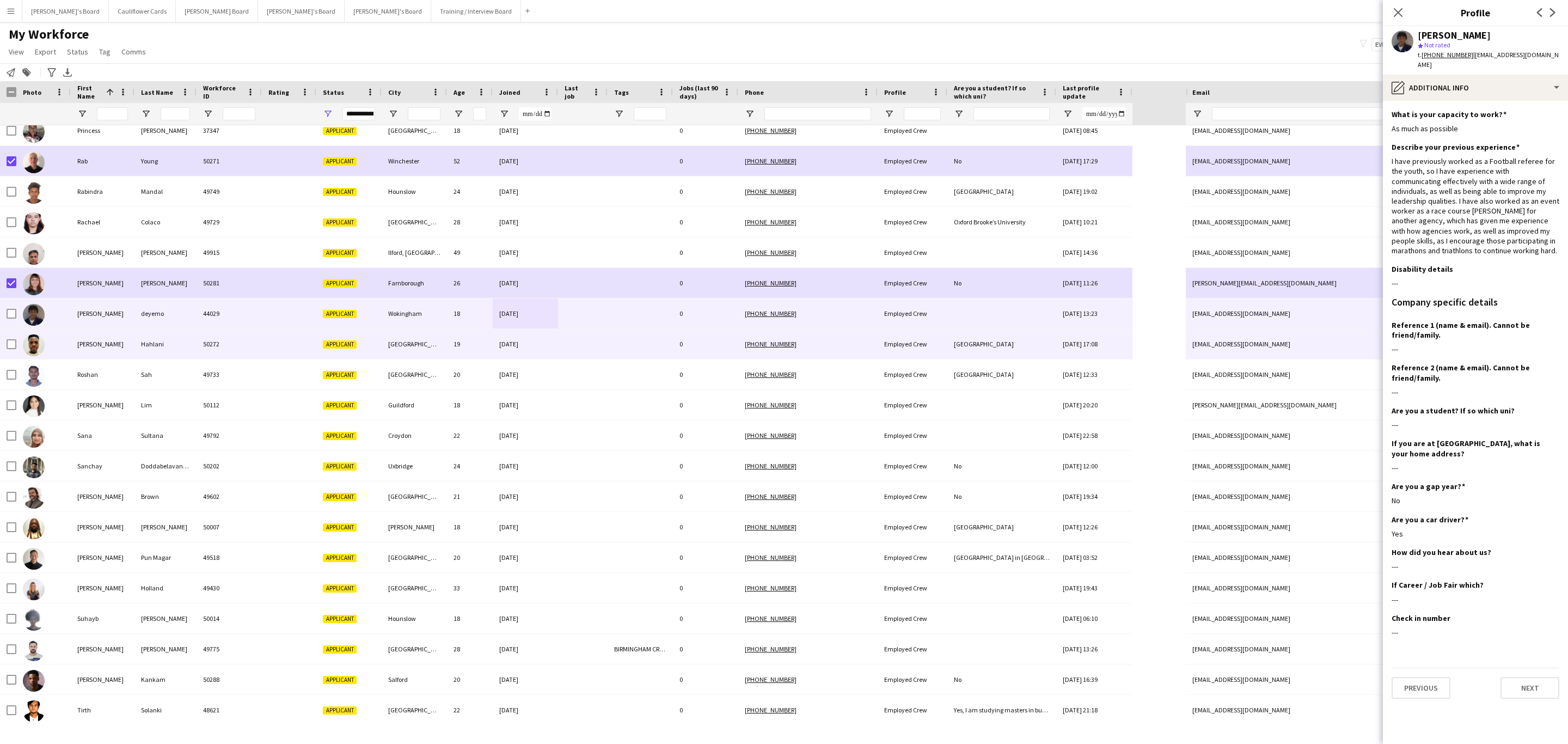
click at [554, 345] on div "21-09-2025" at bounding box center [526, 344] width 66 height 30
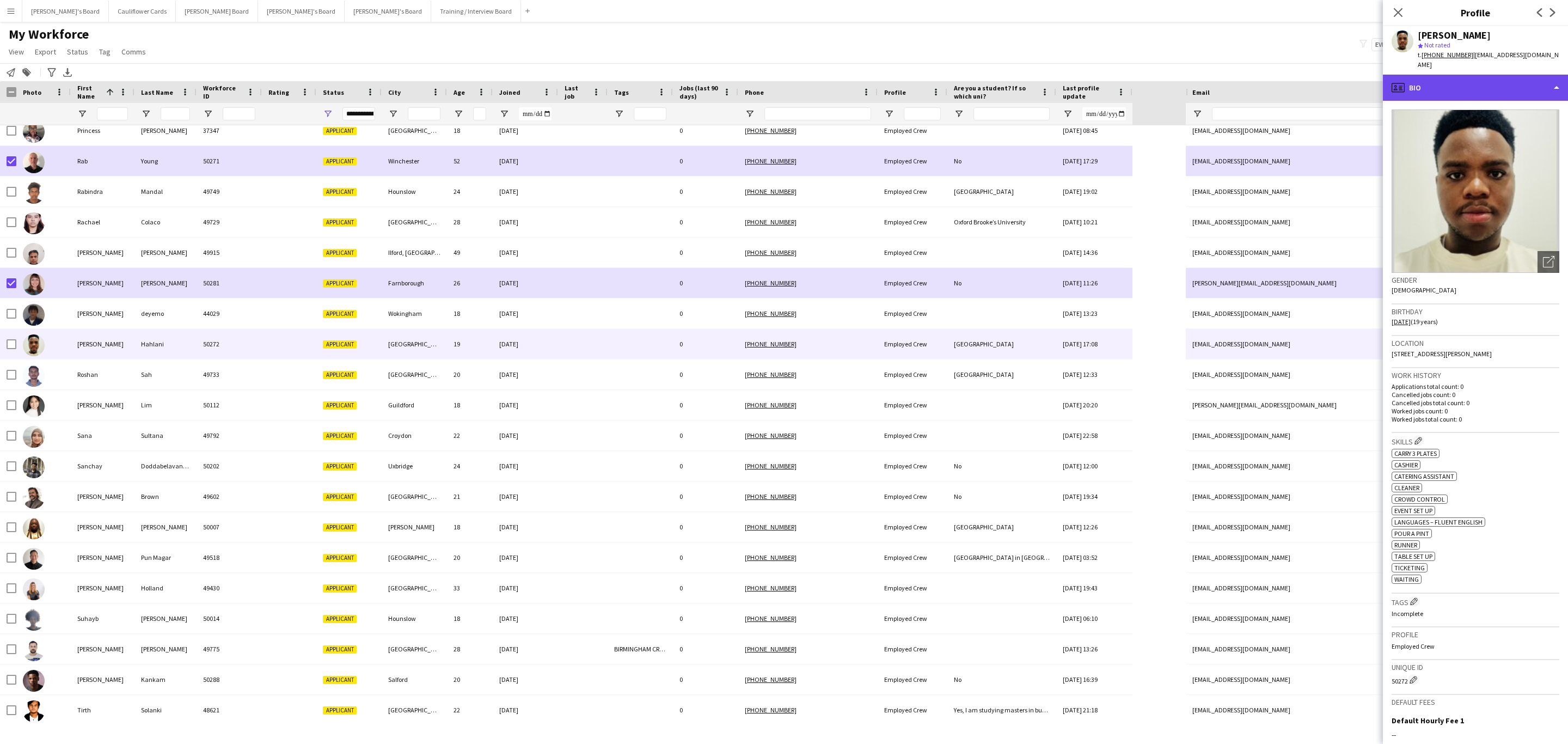
click at [1513, 75] on div "profile Bio" at bounding box center [1475, 88] width 185 height 26
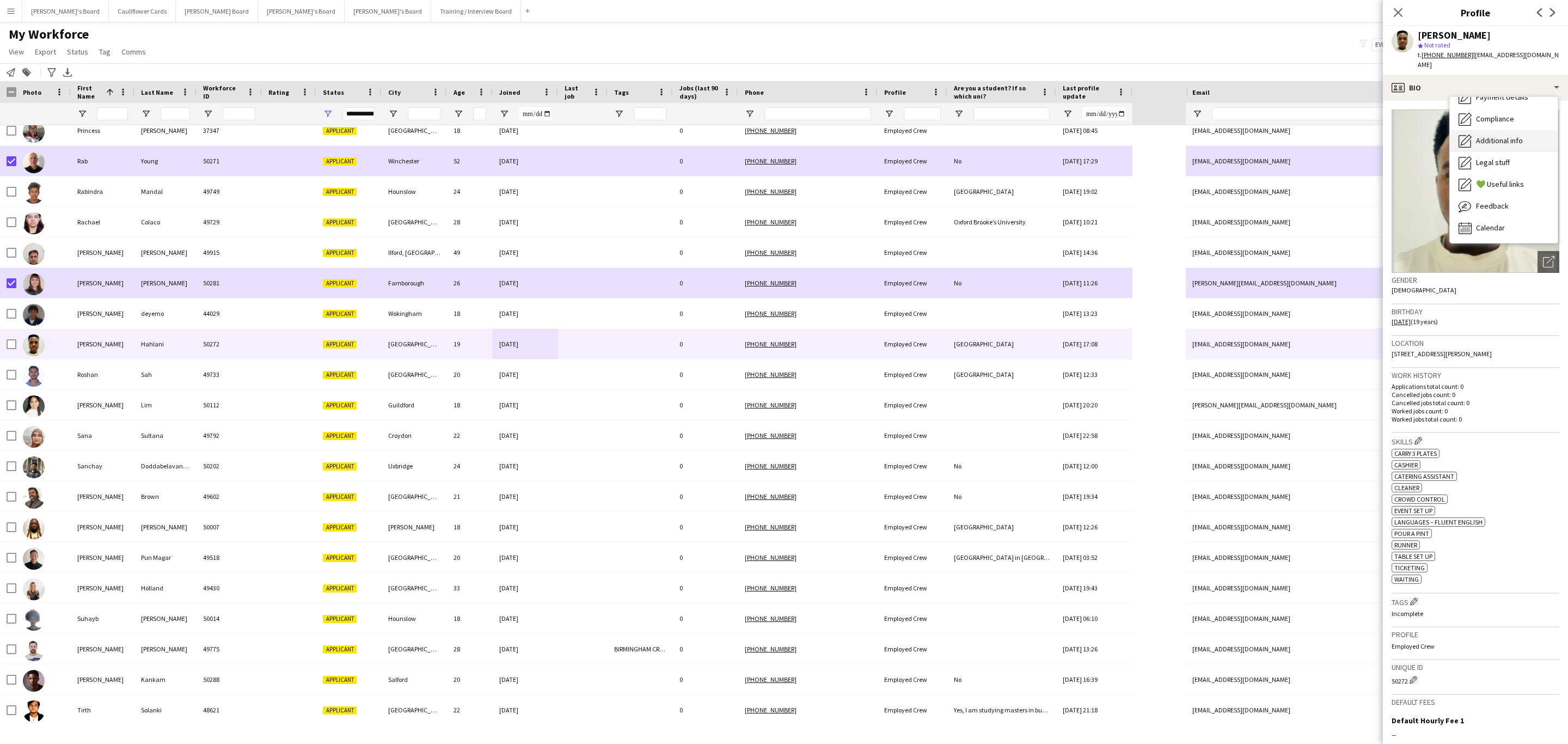
click at [1516, 139] on div "Additional info Additional info" at bounding box center [1504, 141] width 108 height 22
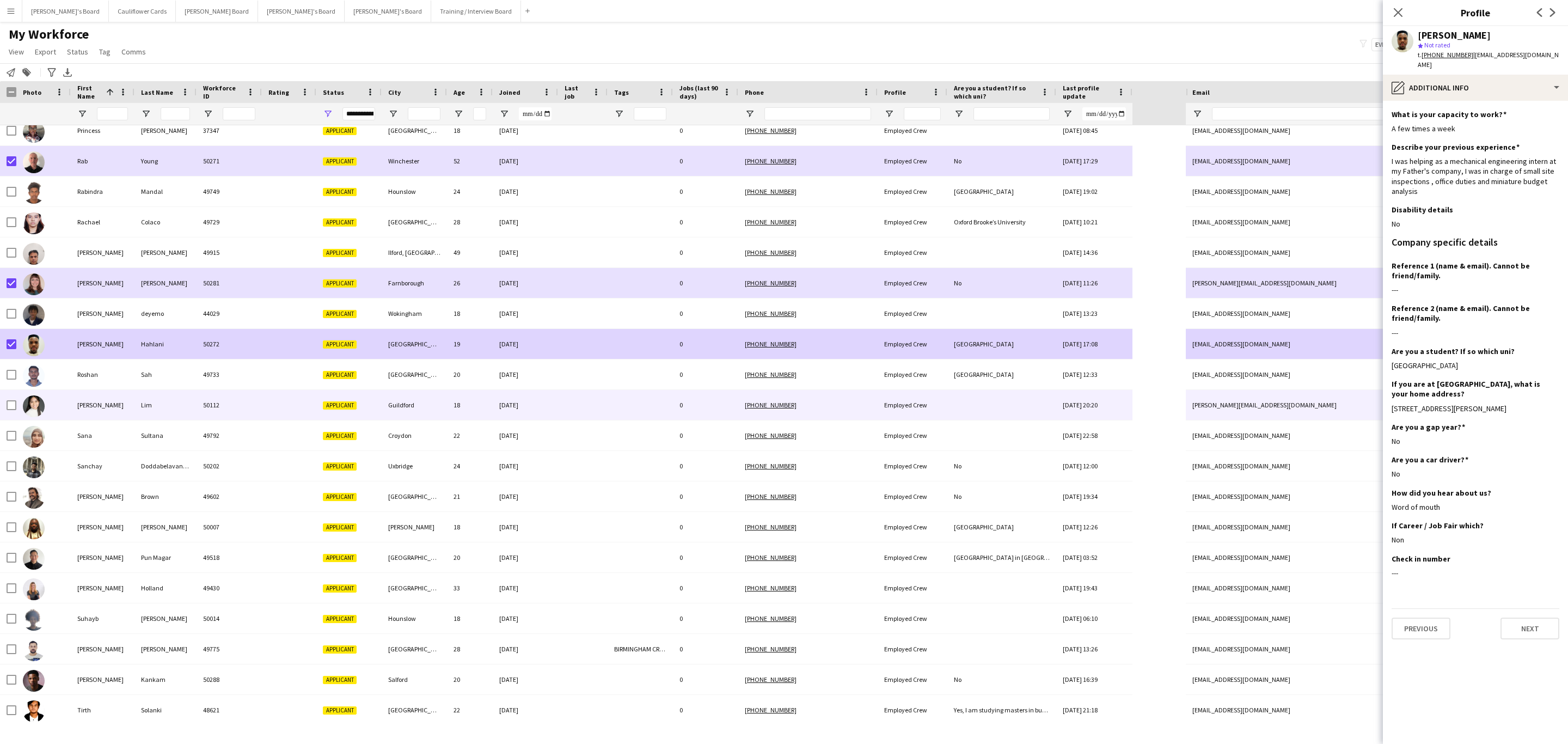
click at [573, 406] on div at bounding box center [582, 405] width 49 height 30
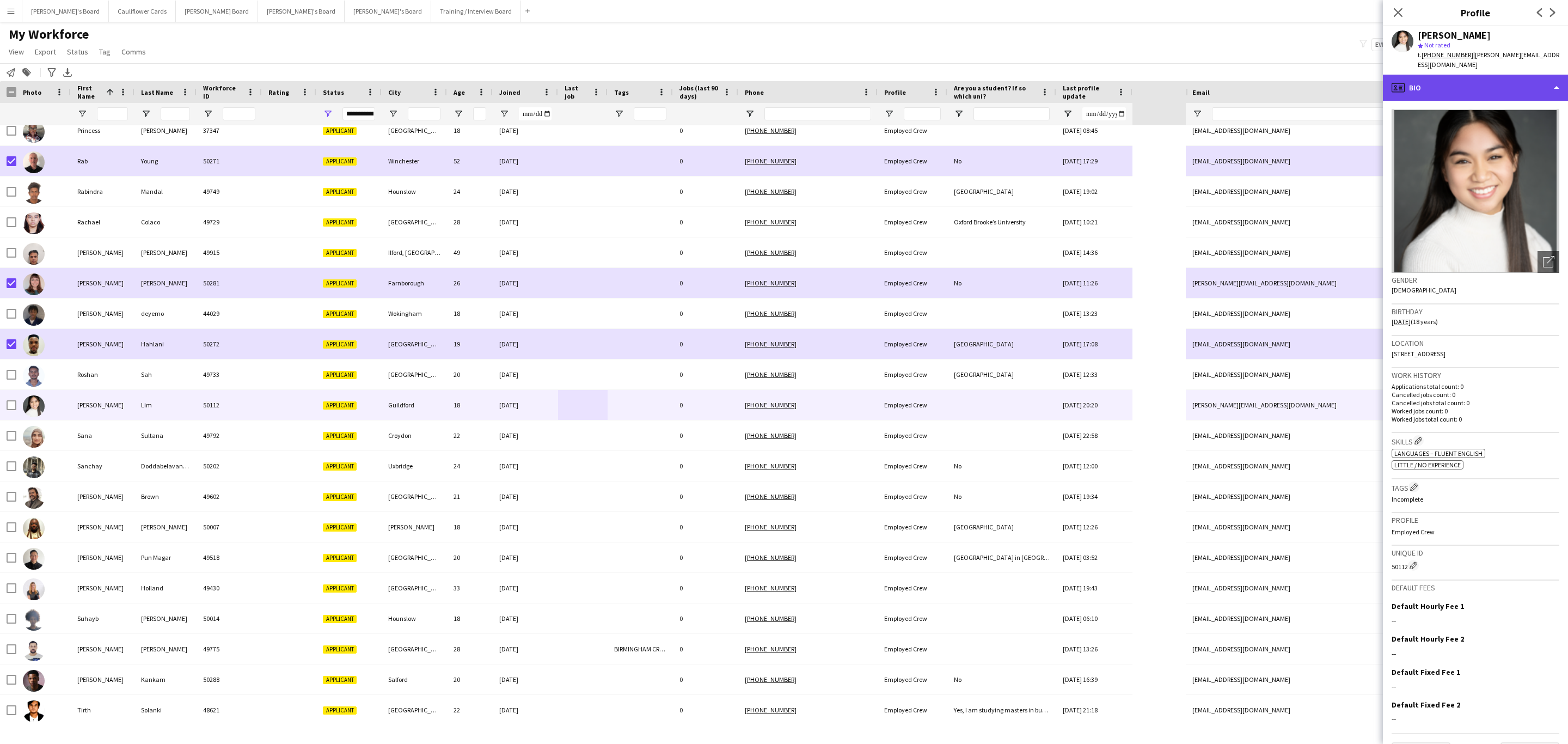
click at [1506, 79] on div "profile Bio" at bounding box center [1475, 88] width 185 height 26
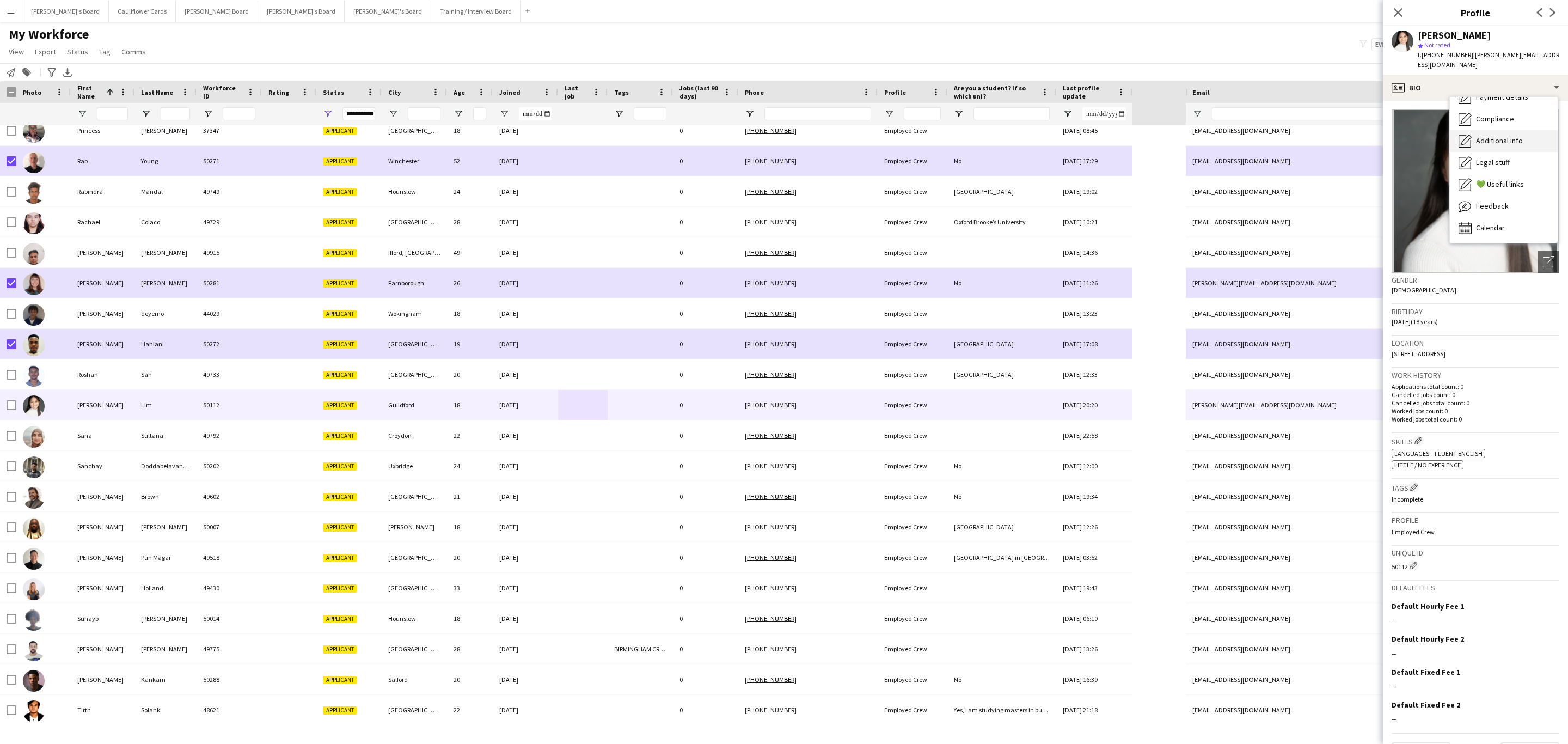
click at [1517, 135] on span "Additional info" at bounding box center [1499, 140] width 46 height 10
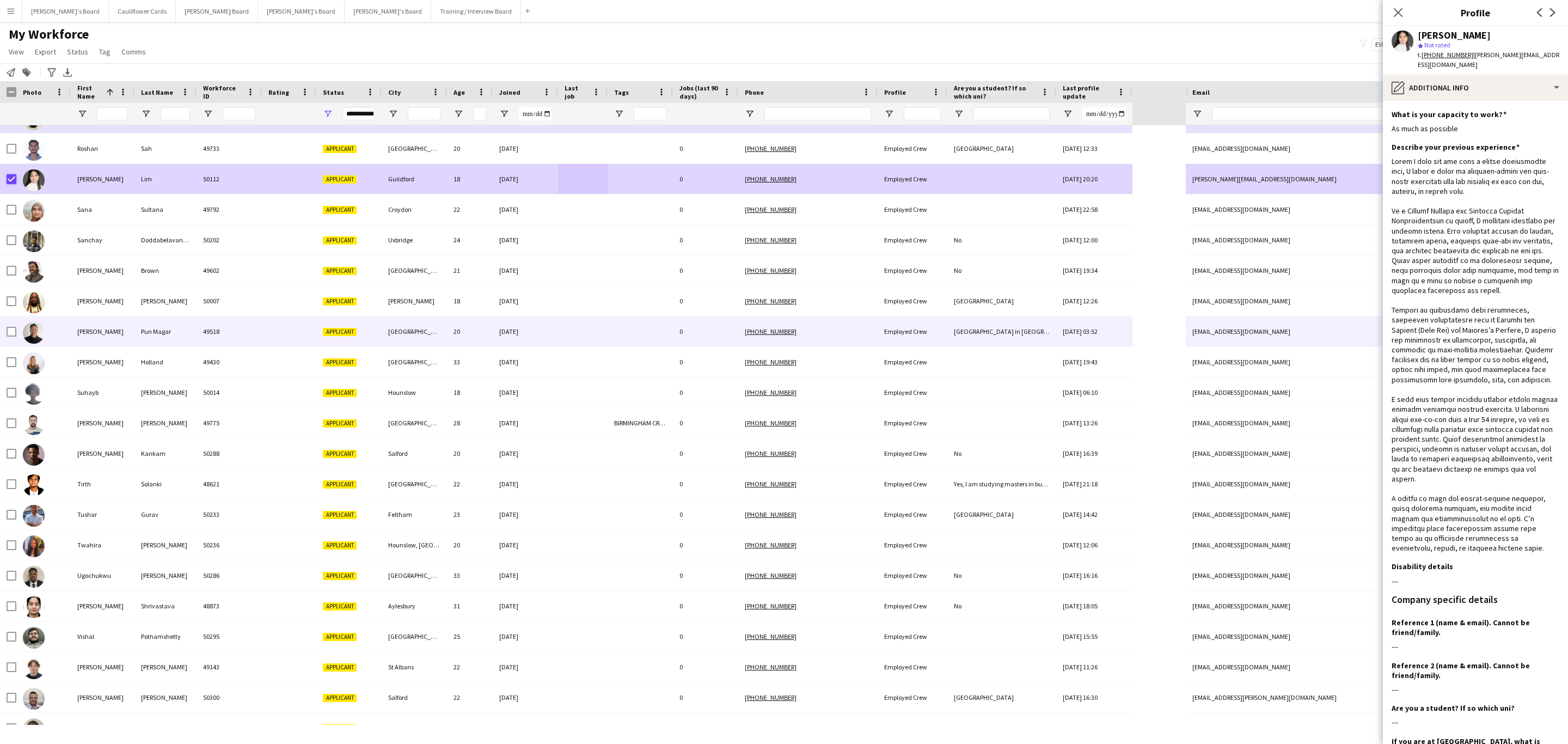
scroll to position [2451, 0]
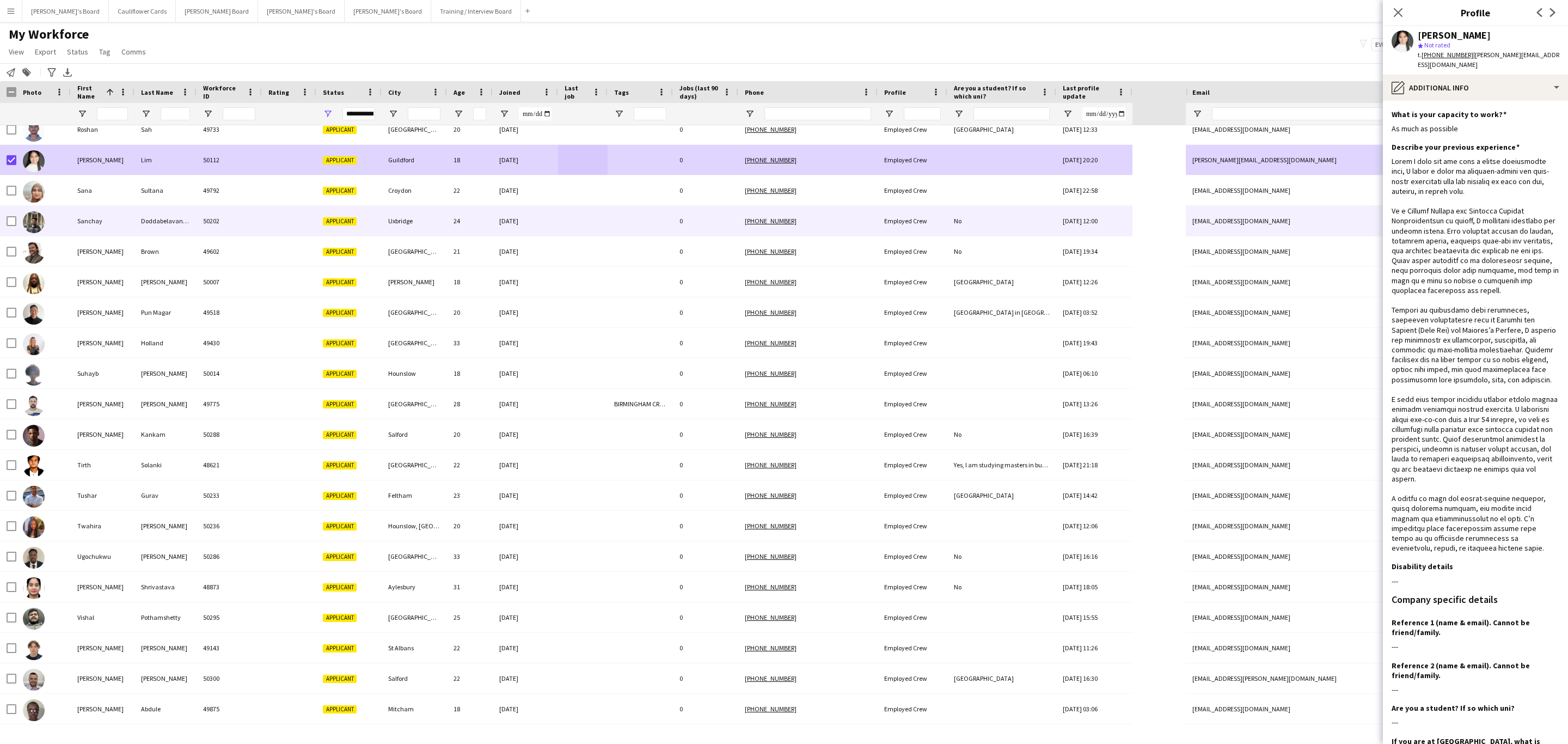
click at [558, 214] on div at bounding box center [582, 221] width 49 height 30
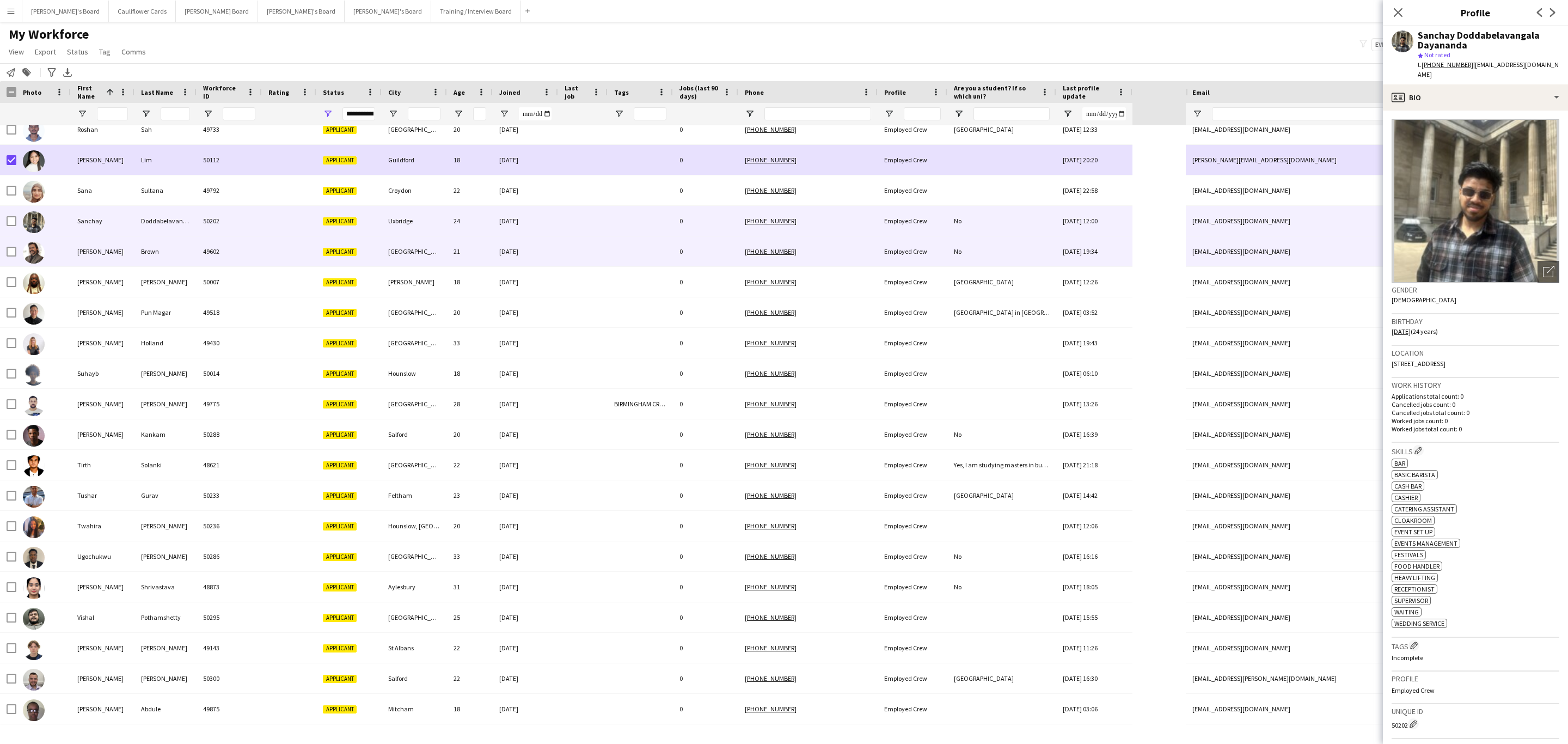
click at [596, 247] on div at bounding box center [582, 252] width 49 height 30
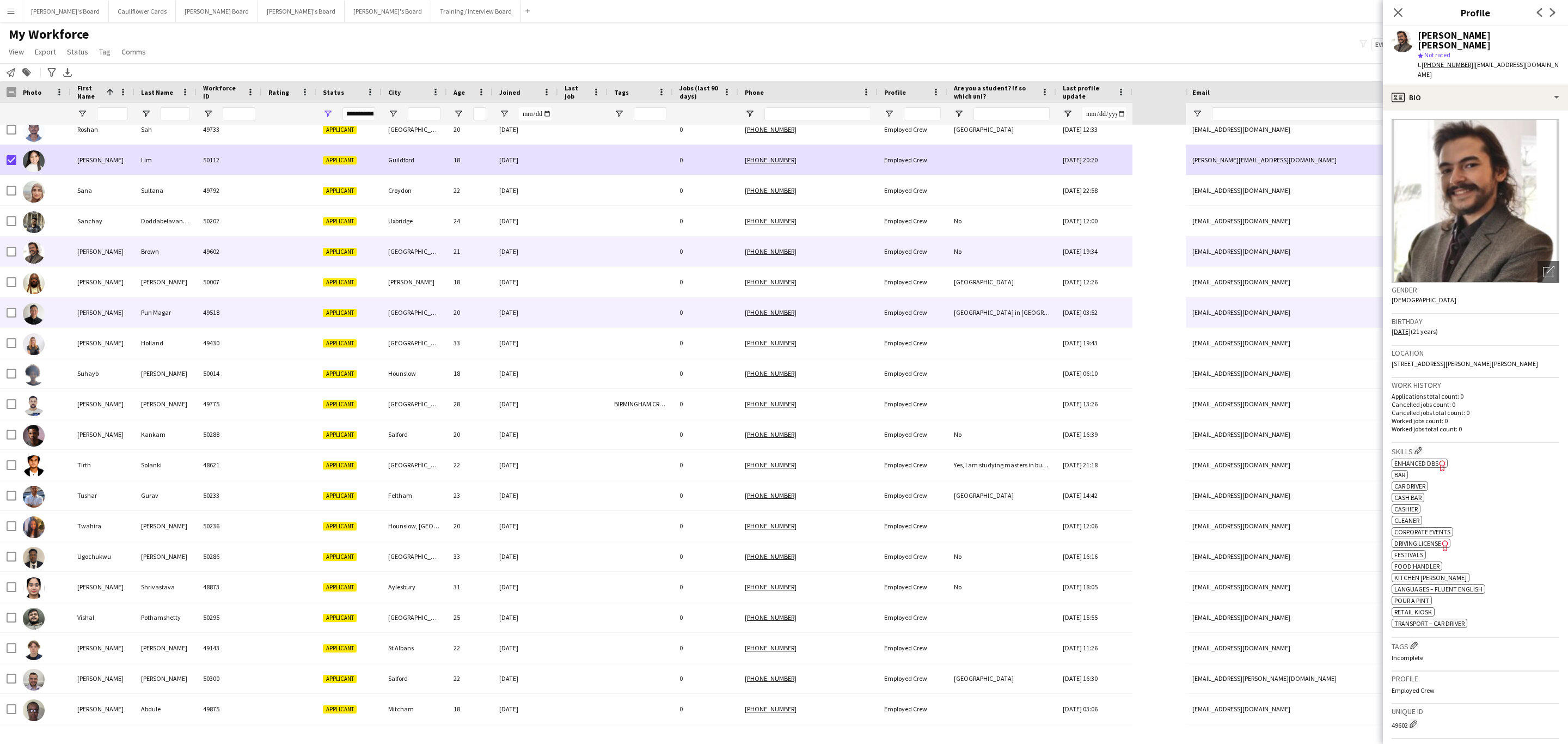
click at [625, 317] on div at bounding box center [640, 313] width 66 height 30
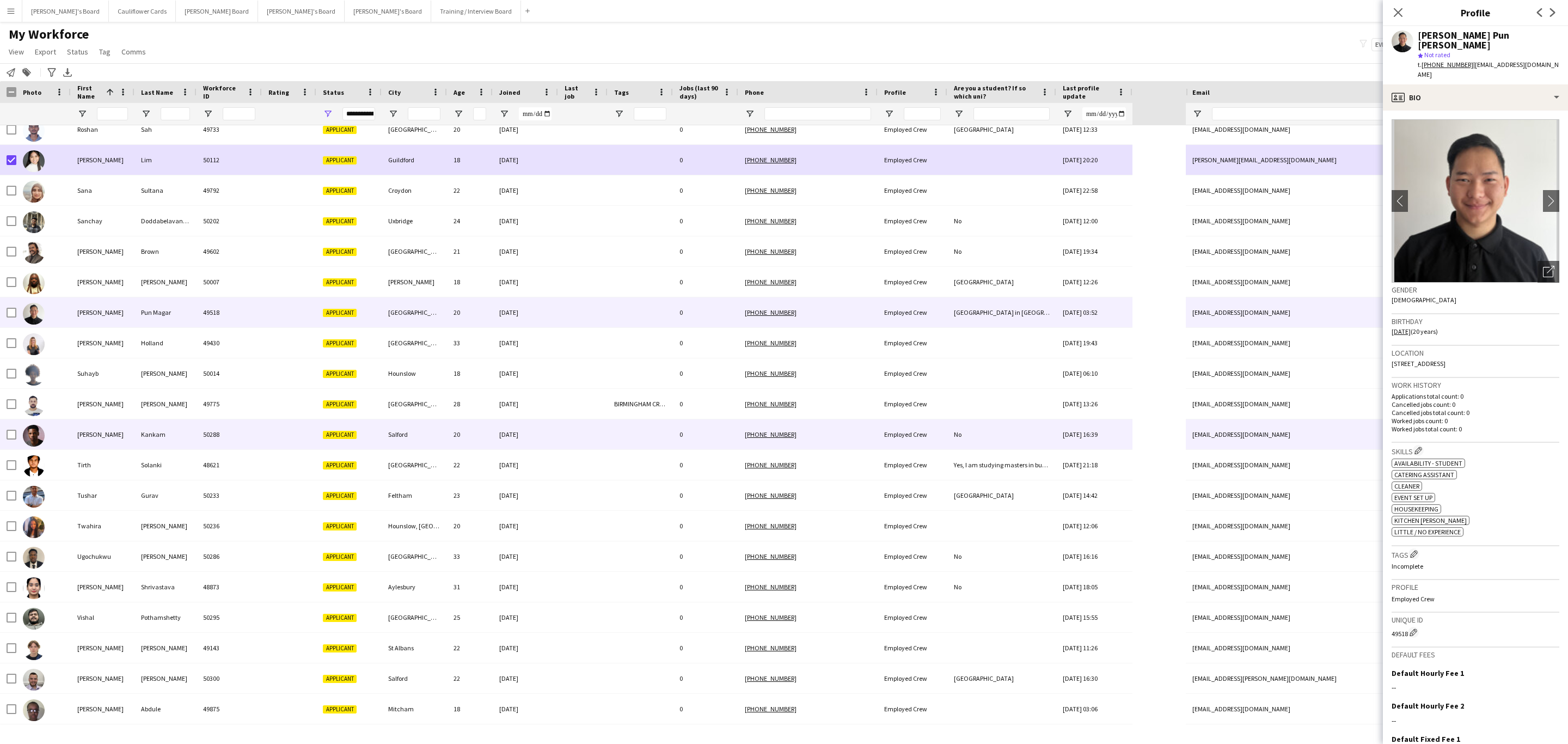
click at [626, 441] on div at bounding box center [640, 434] width 66 height 30
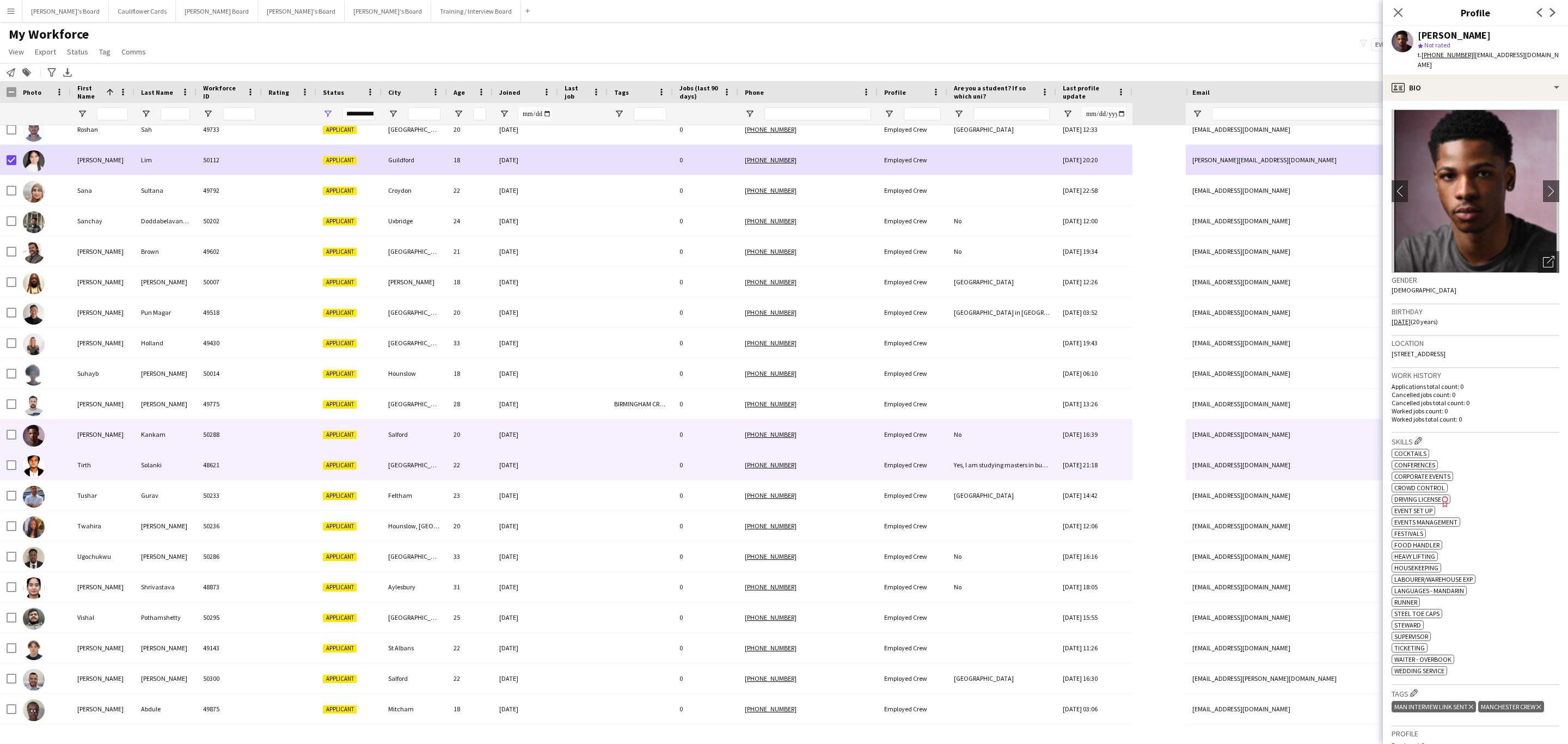
click at [625, 473] on div at bounding box center [640, 465] width 66 height 30
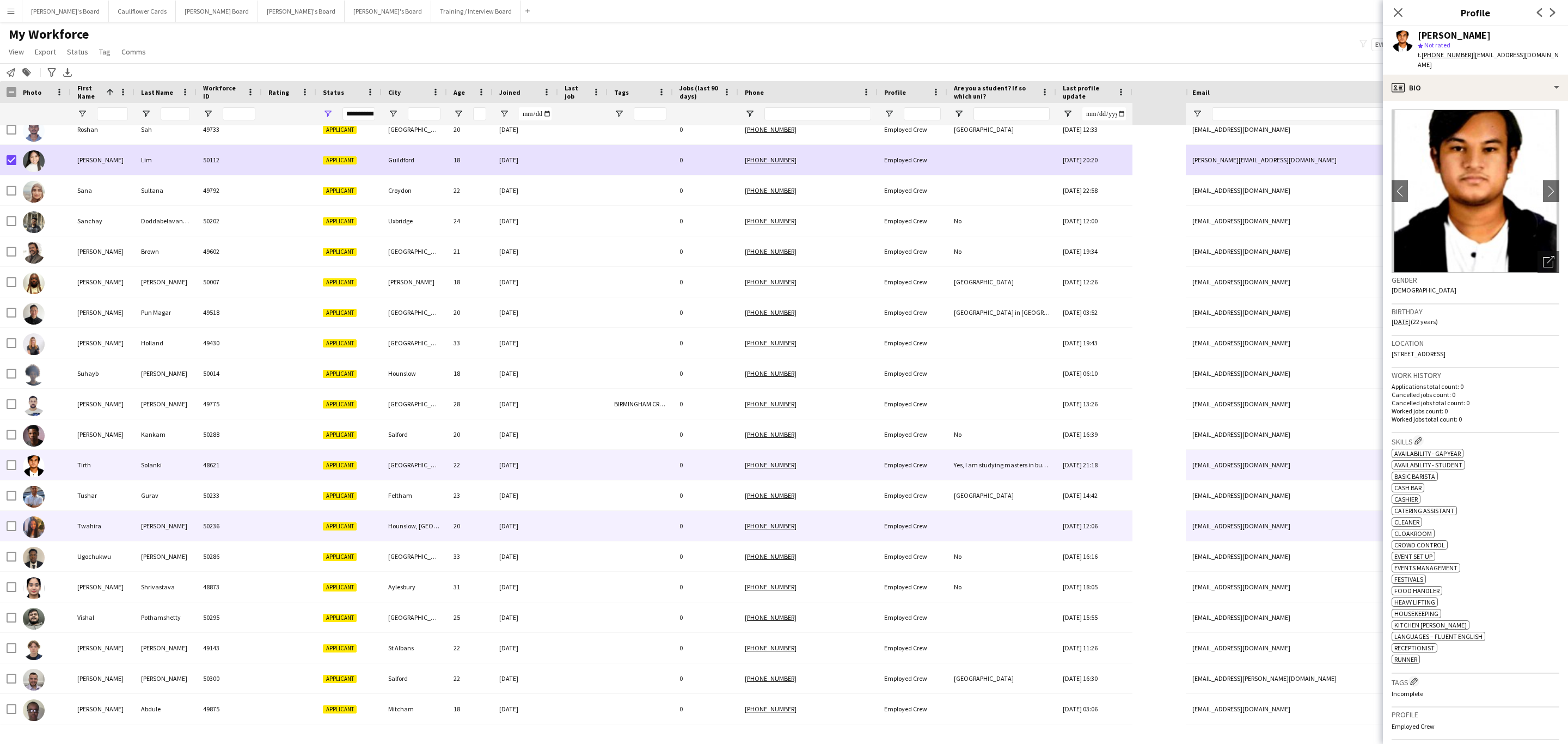
click at [622, 533] on div at bounding box center [640, 526] width 66 height 30
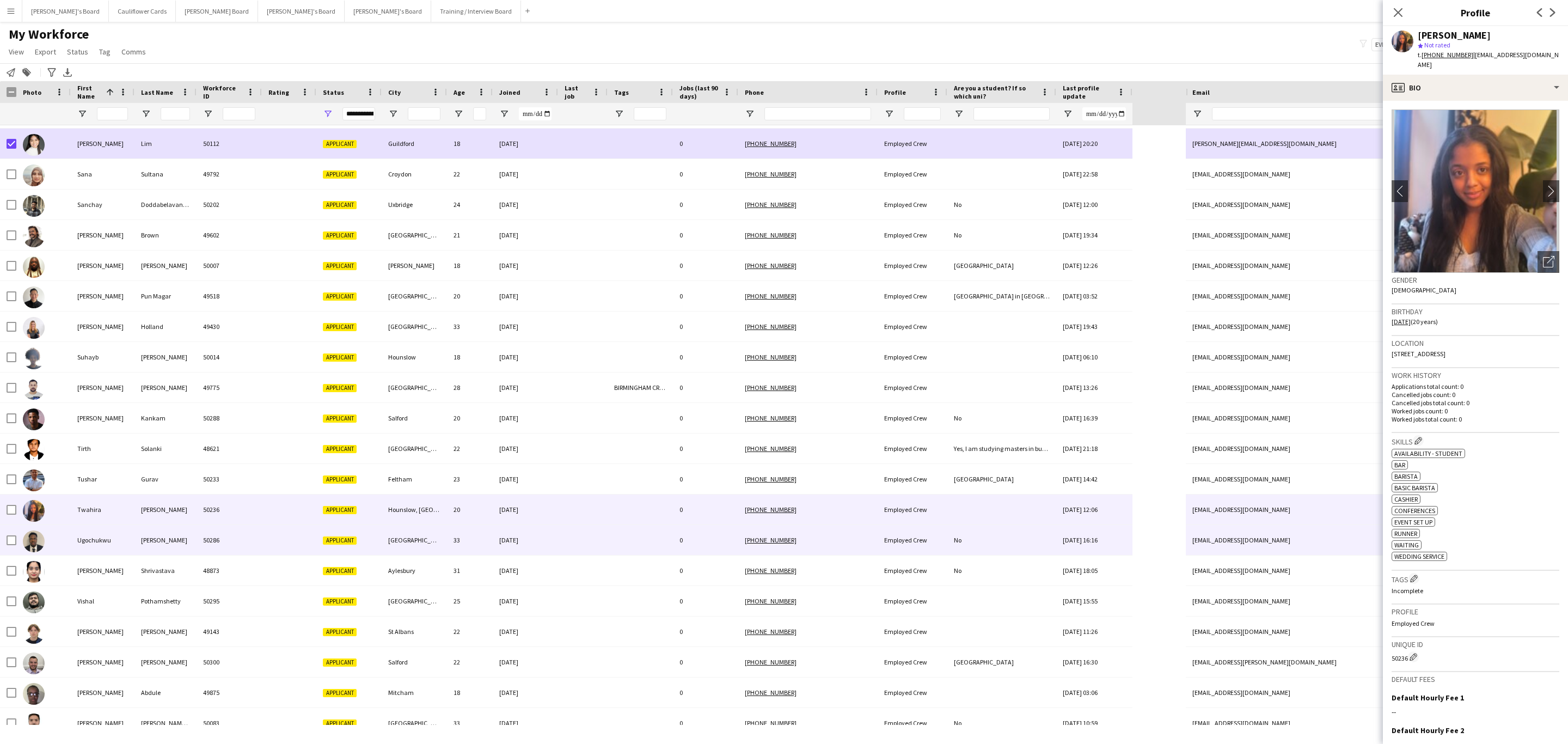
scroll to position [2480, 0]
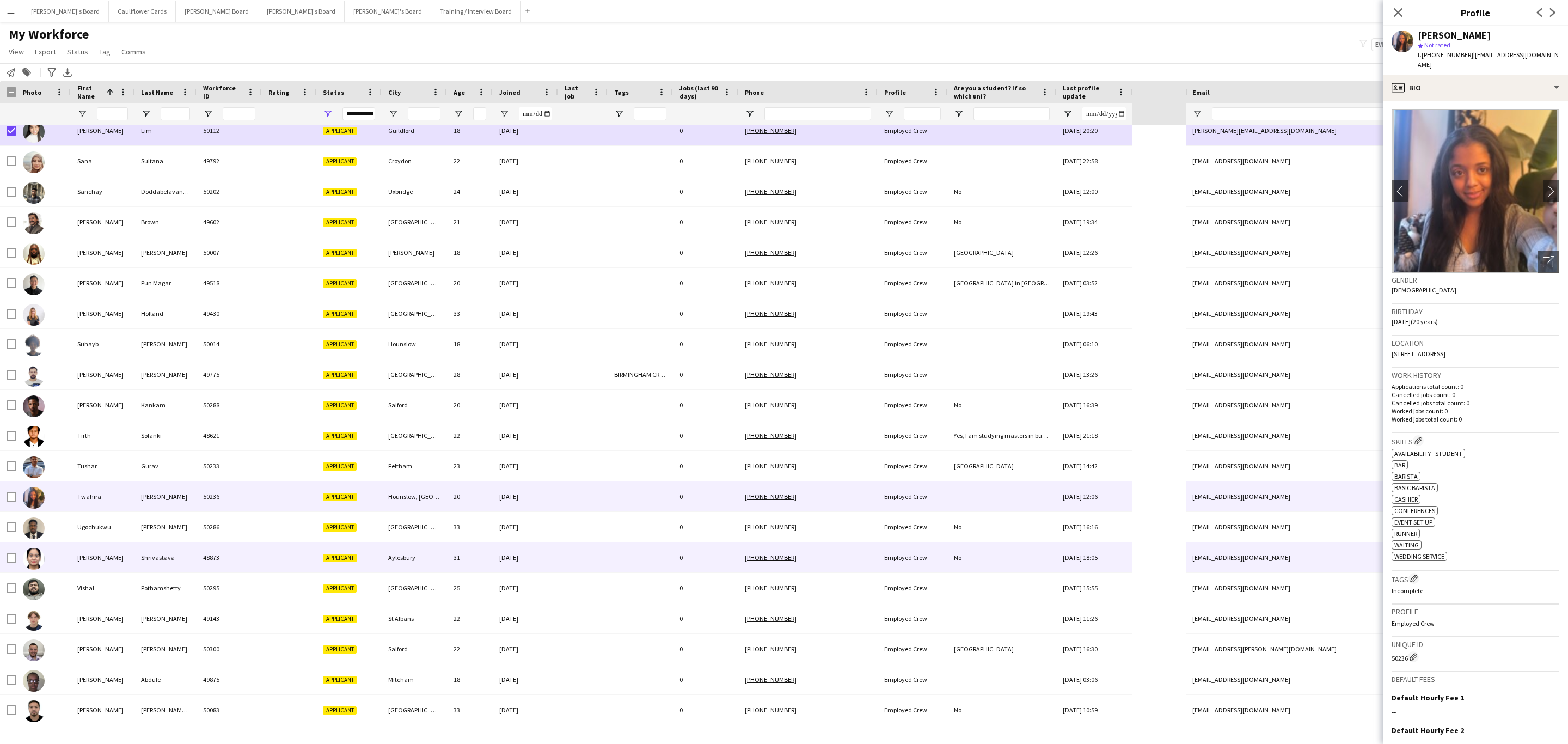
click at [621, 564] on div at bounding box center [640, 557] width 66 height 30
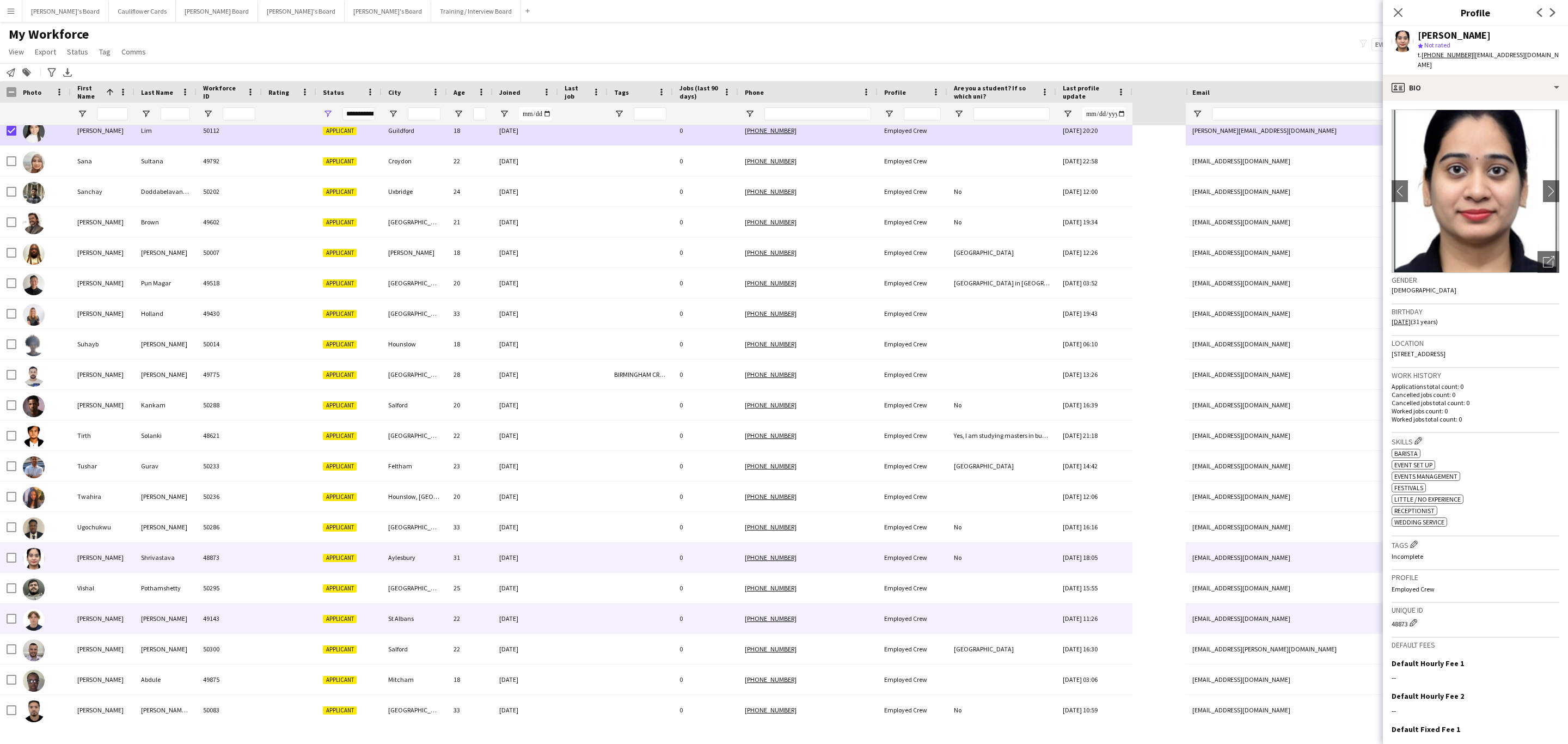
click at [456, 620] on div "22" at bounding box center [470, 618] width 46 height 30
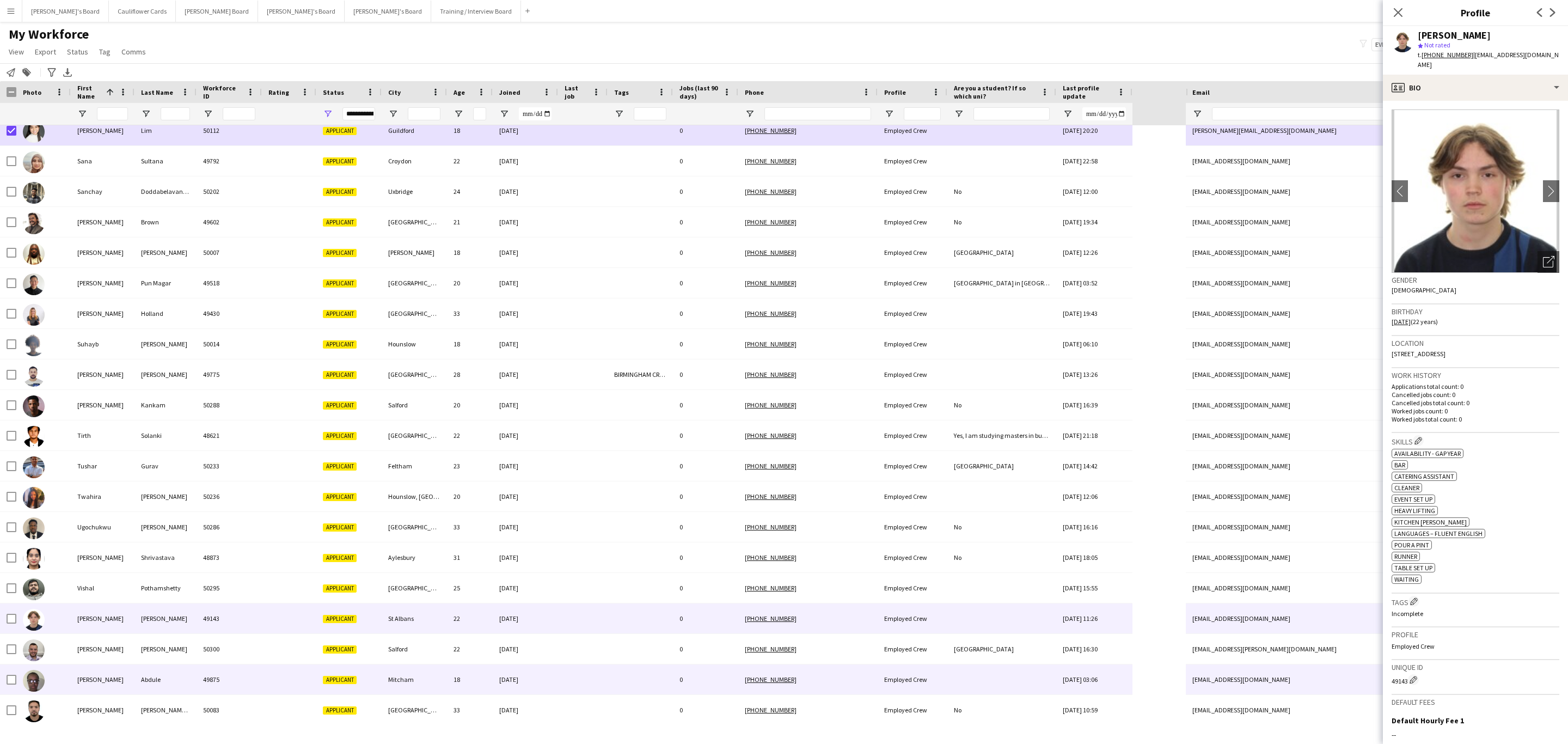
click at [583, 676] on div at bounding box center [582, 680] width 49 height 30
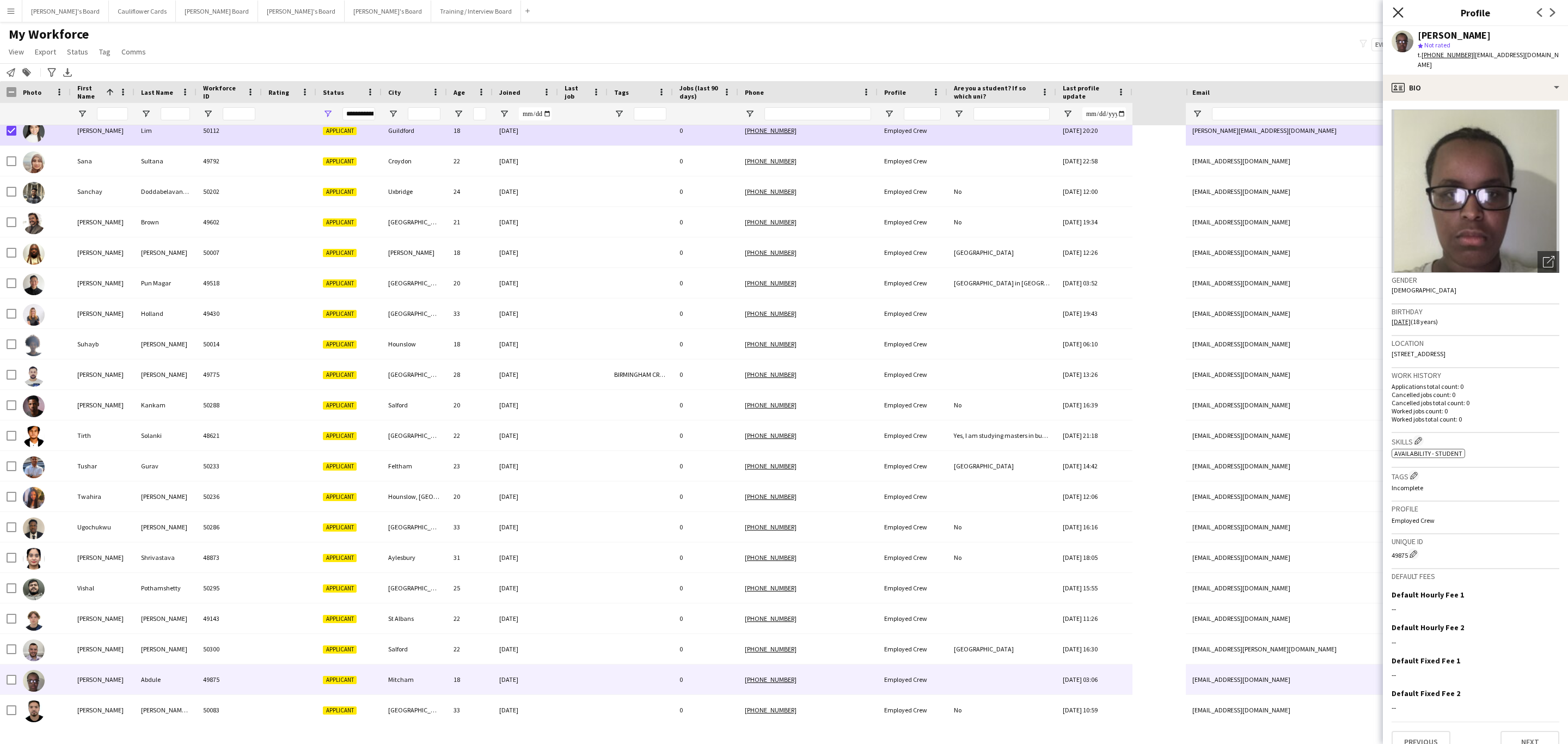
click at [1396, 12] on icon at bounding box center [1397, 12] width 10 height 10
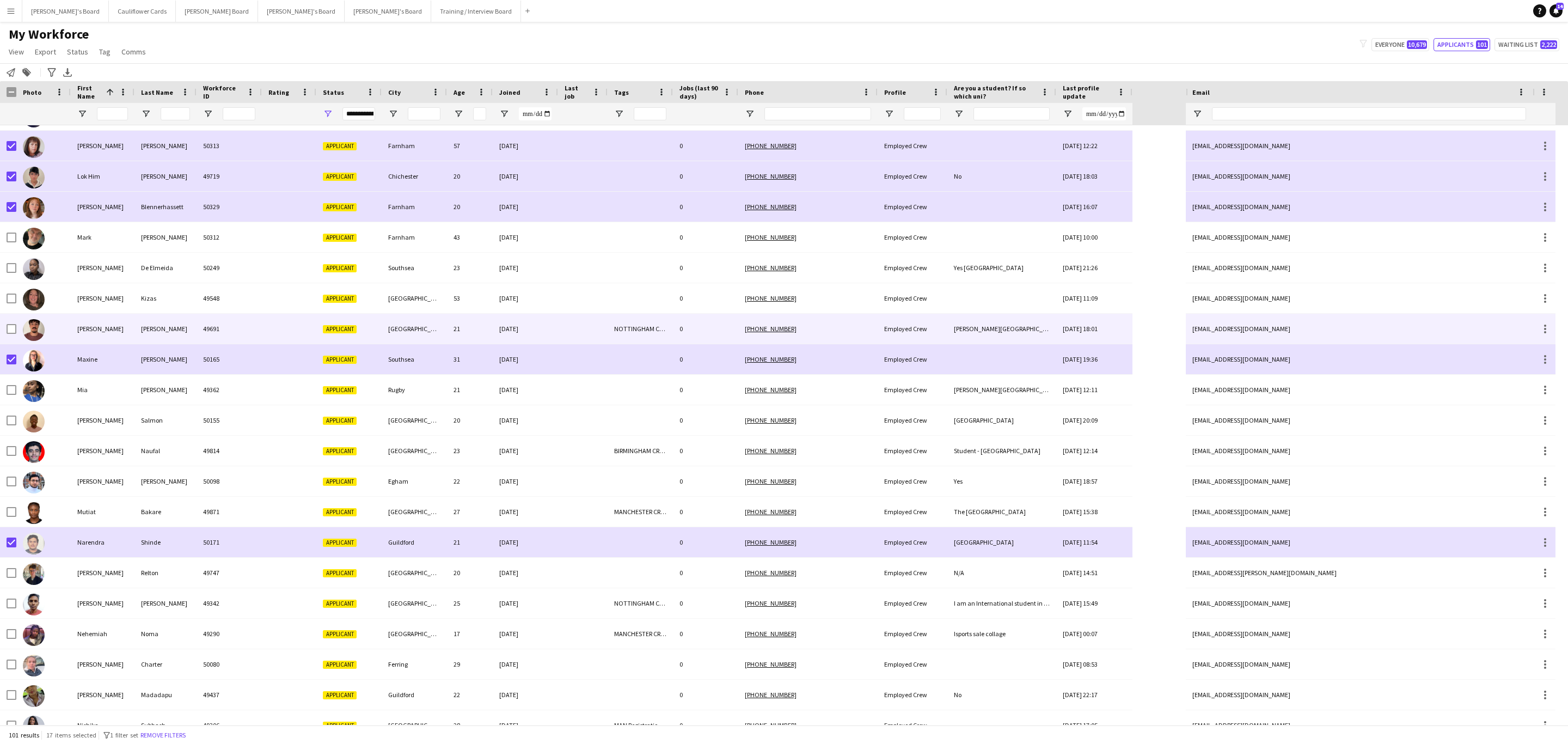
scroll to position [0, 0]
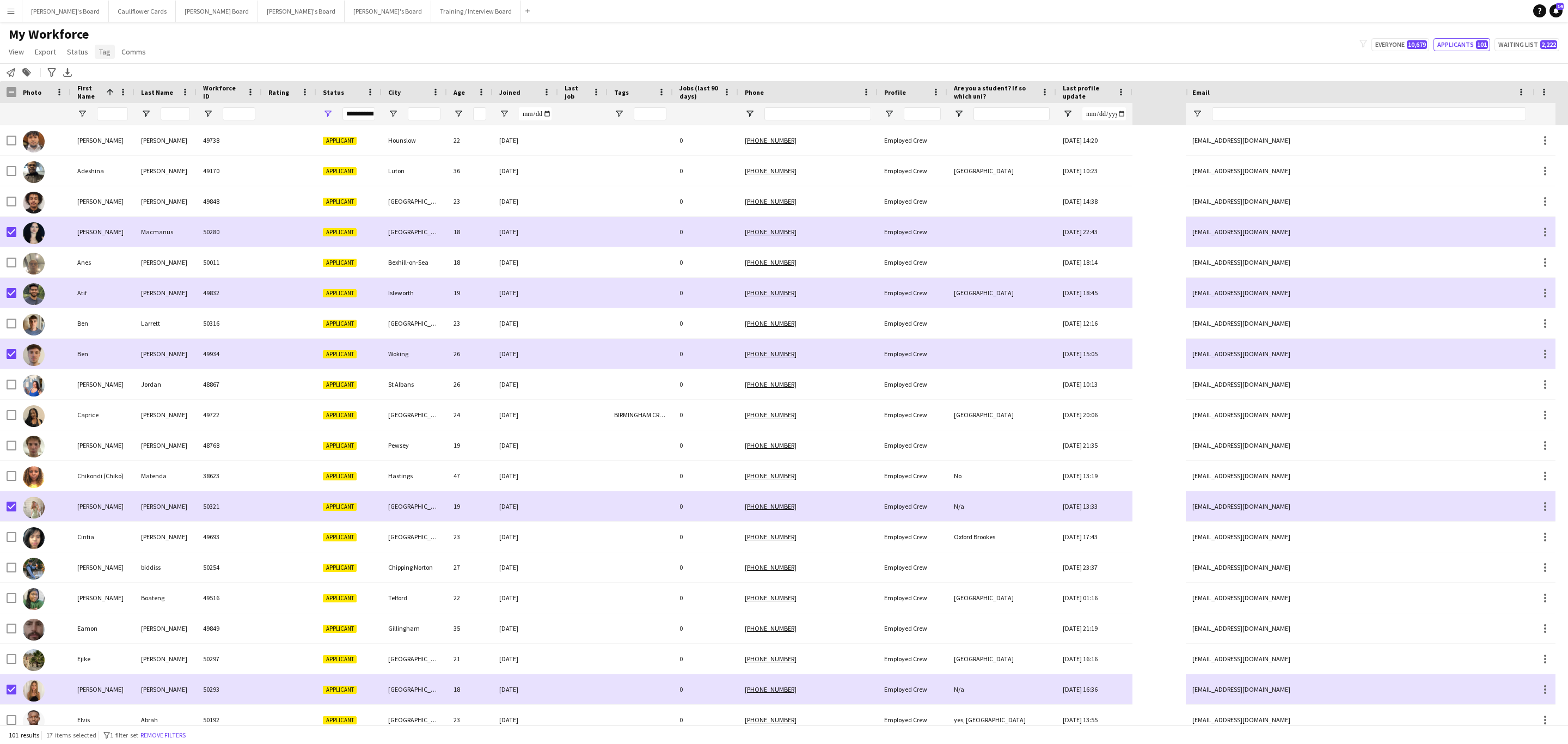
click at [108, 55] on link "Tag" at bounding box center [105, 51] width 20 height 14
click at [133, 77] on link "New tag" at bounding box center [131, 75] width 77 height 23
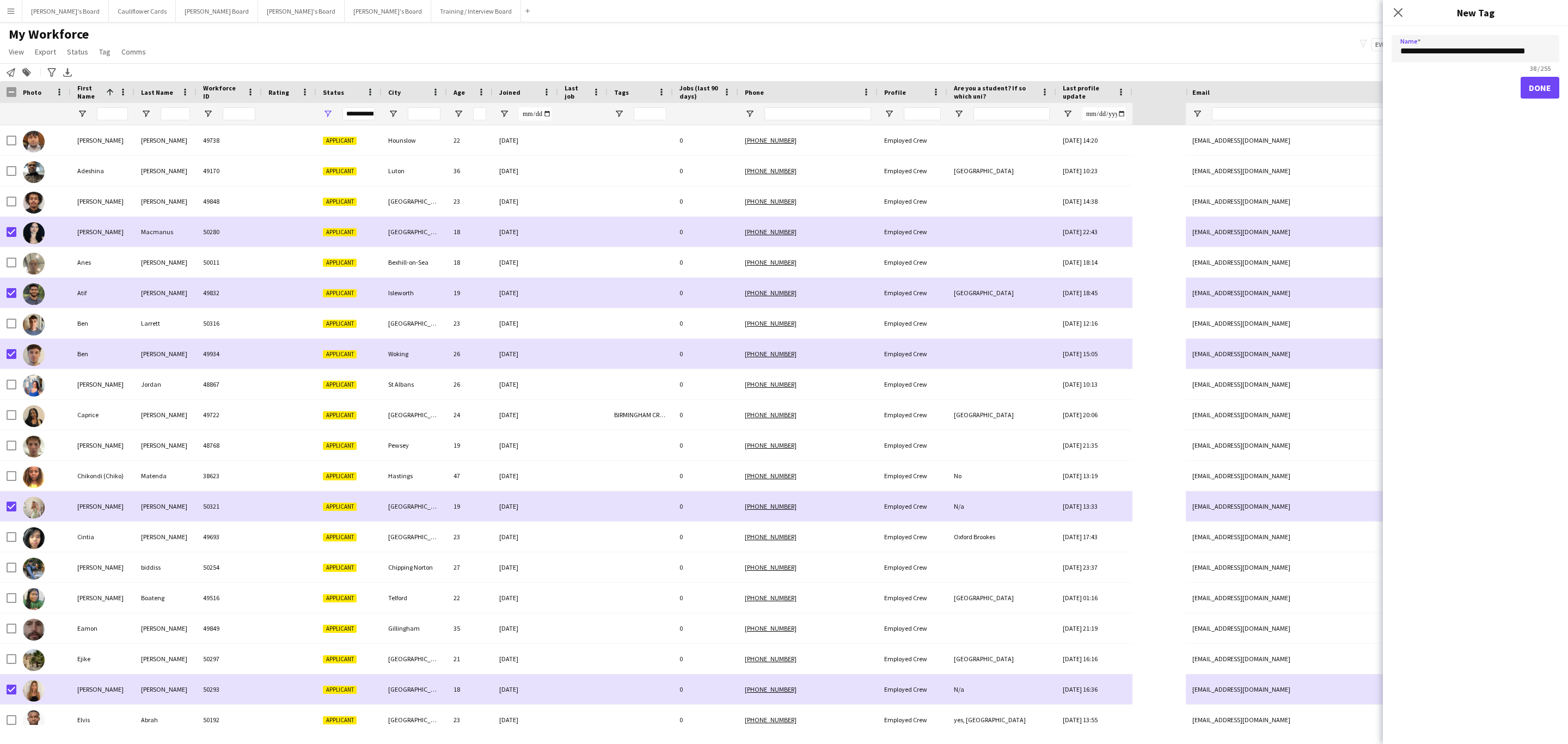
type input "**********"
click at [1545, 87] on button "Done" at bounding box center [1539, 88] width 39 height 22
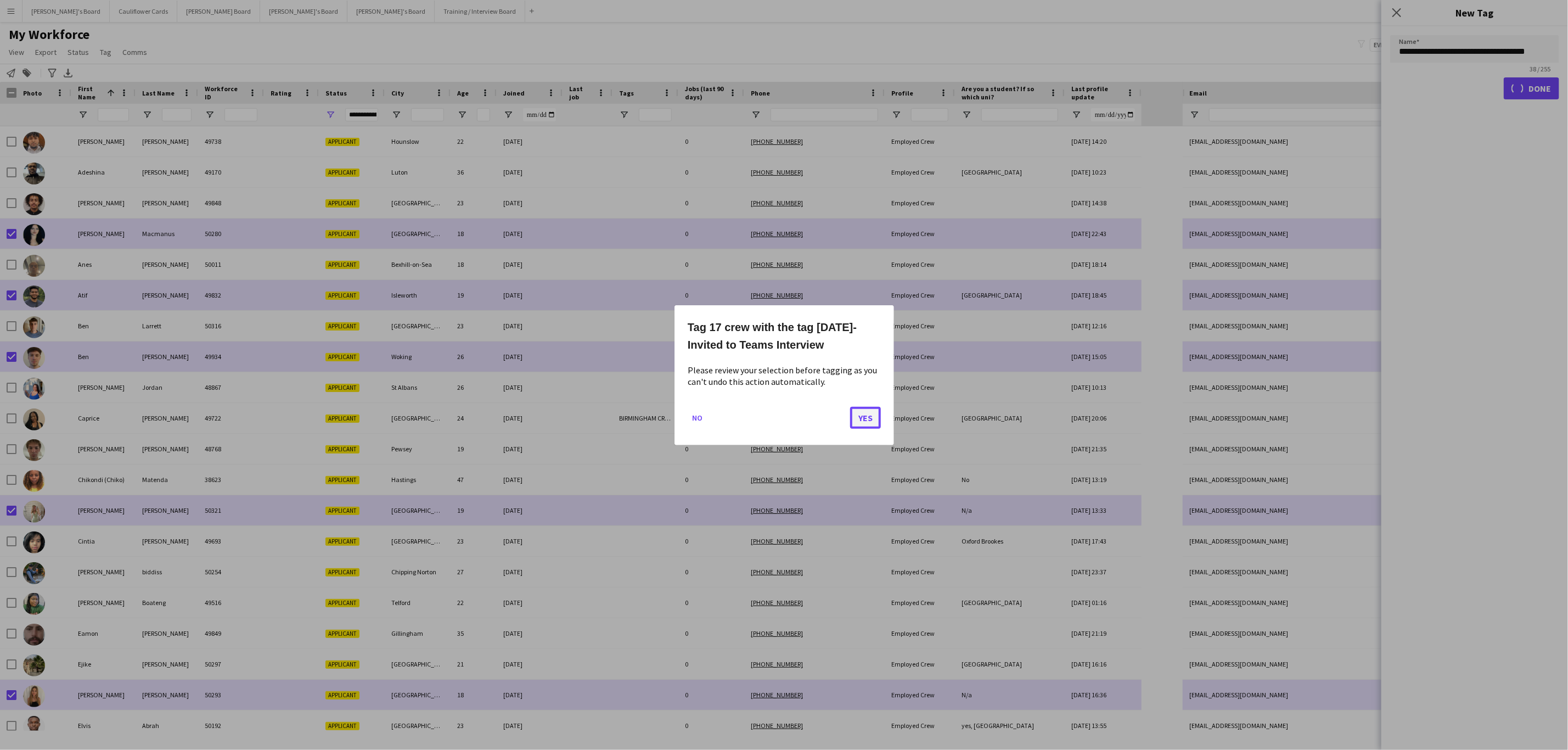
click at [875, 414] on button "Yes" at bounding box center [866, 417] width 31 height 22
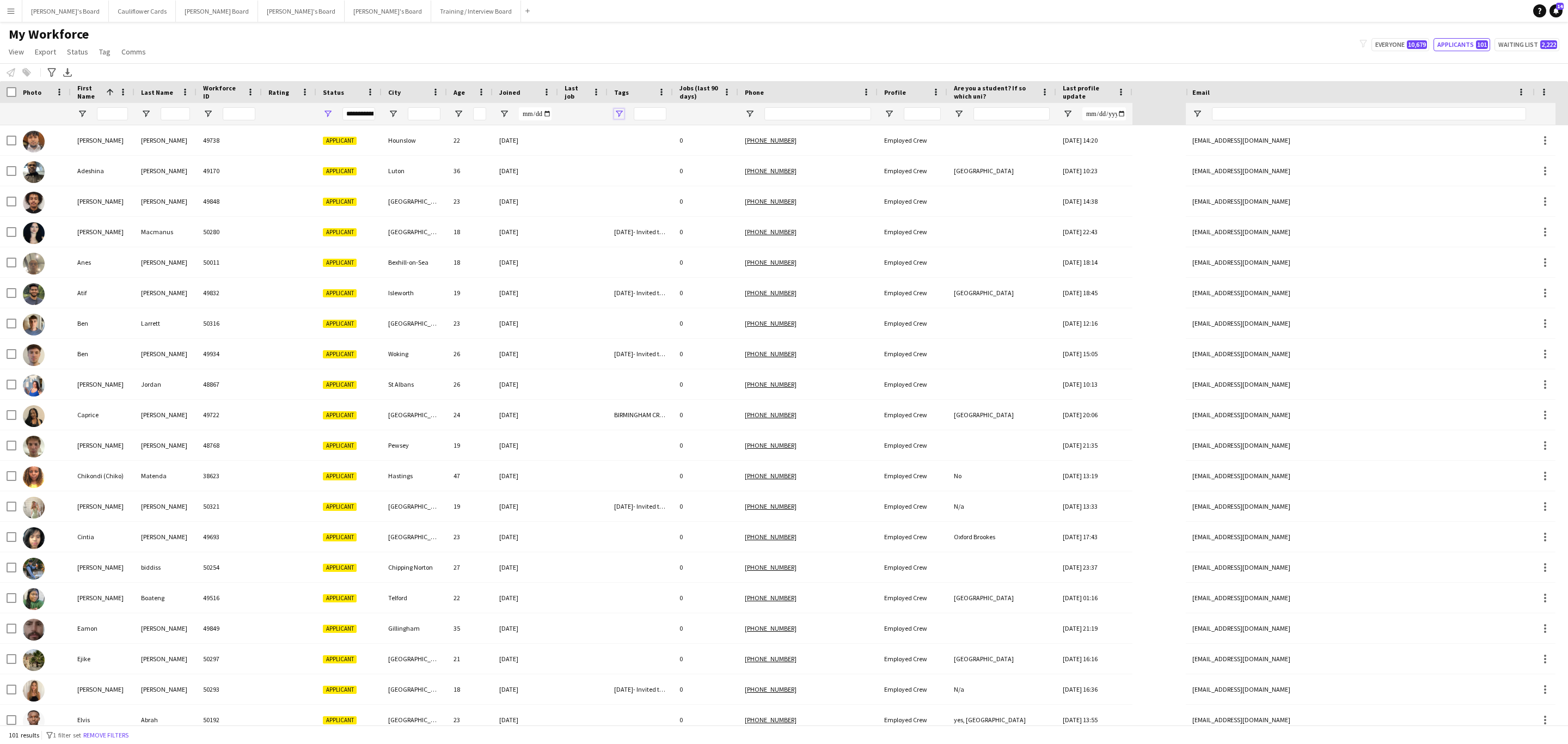
click at [618, 116] on span "Open Filter Menu" at bounding box center [619, 114] width 10 height 10
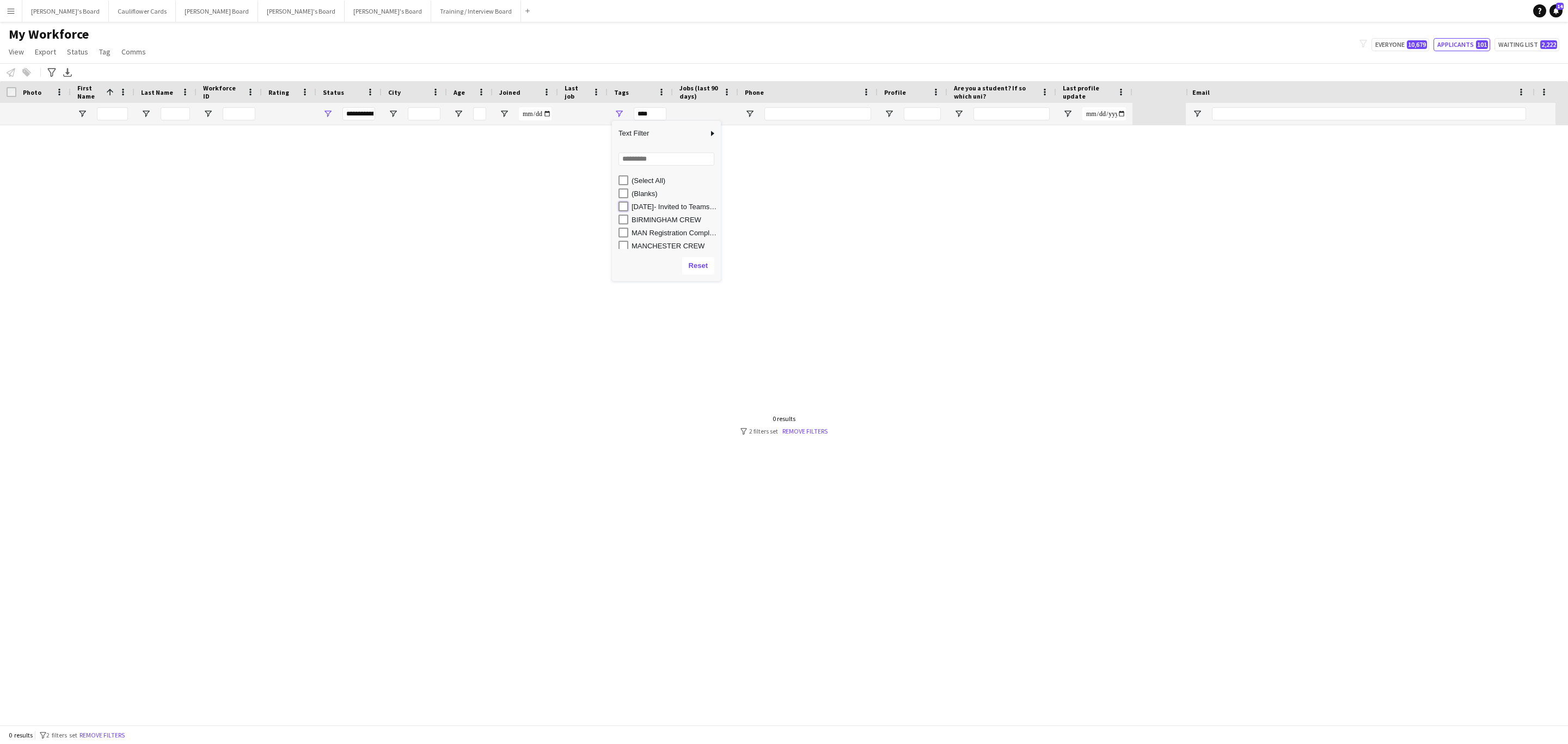
type input "**********"
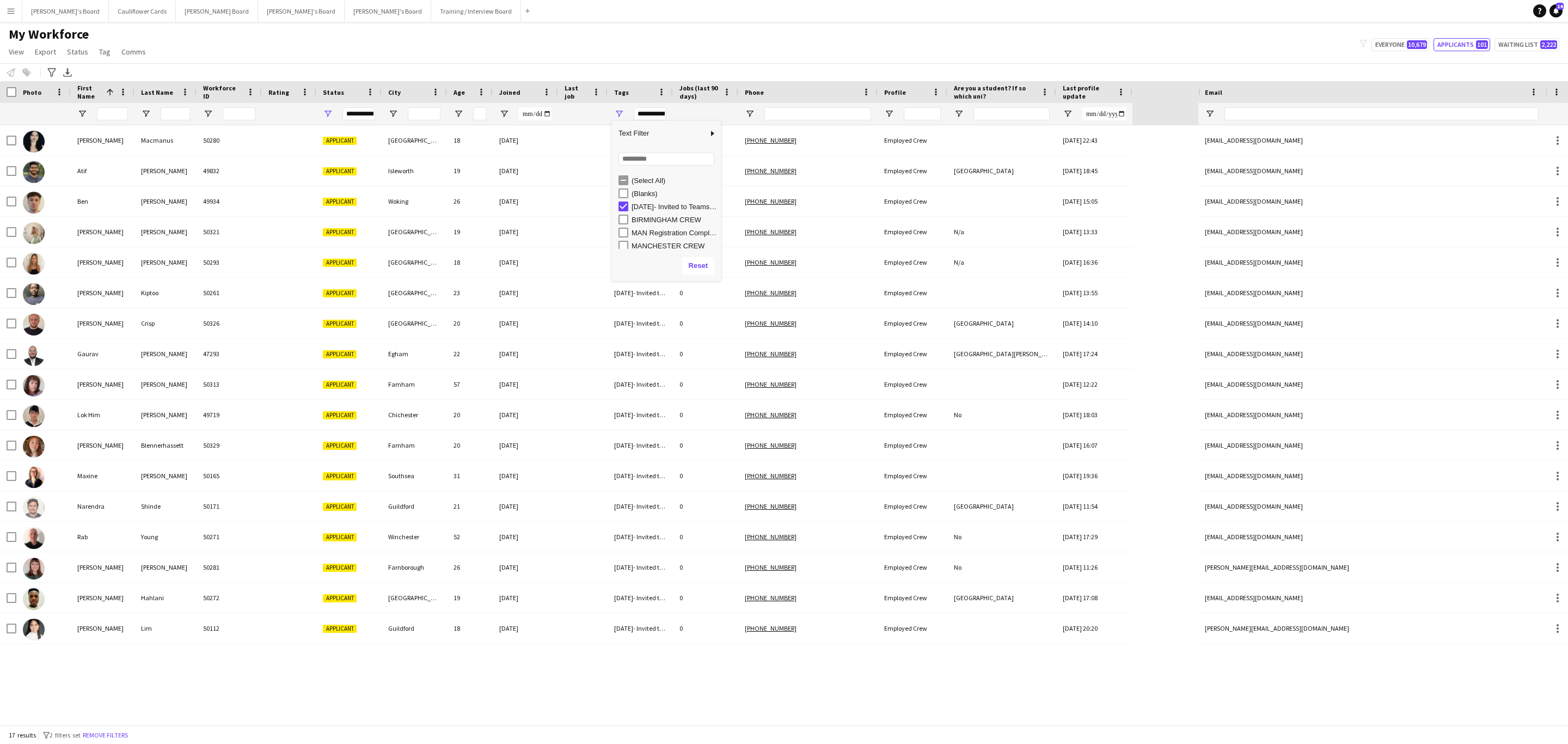
drag, startPoint x: 755, startPoint y: 59, endPoint x: 690, endPoint y: 89, distance: 71.6
click at [755, 59] on div "My Workforce View Views Default view Compliance RTW Checks MANCHESTER Search UN…" at bounding box center [784, 44] width 1568 height 37
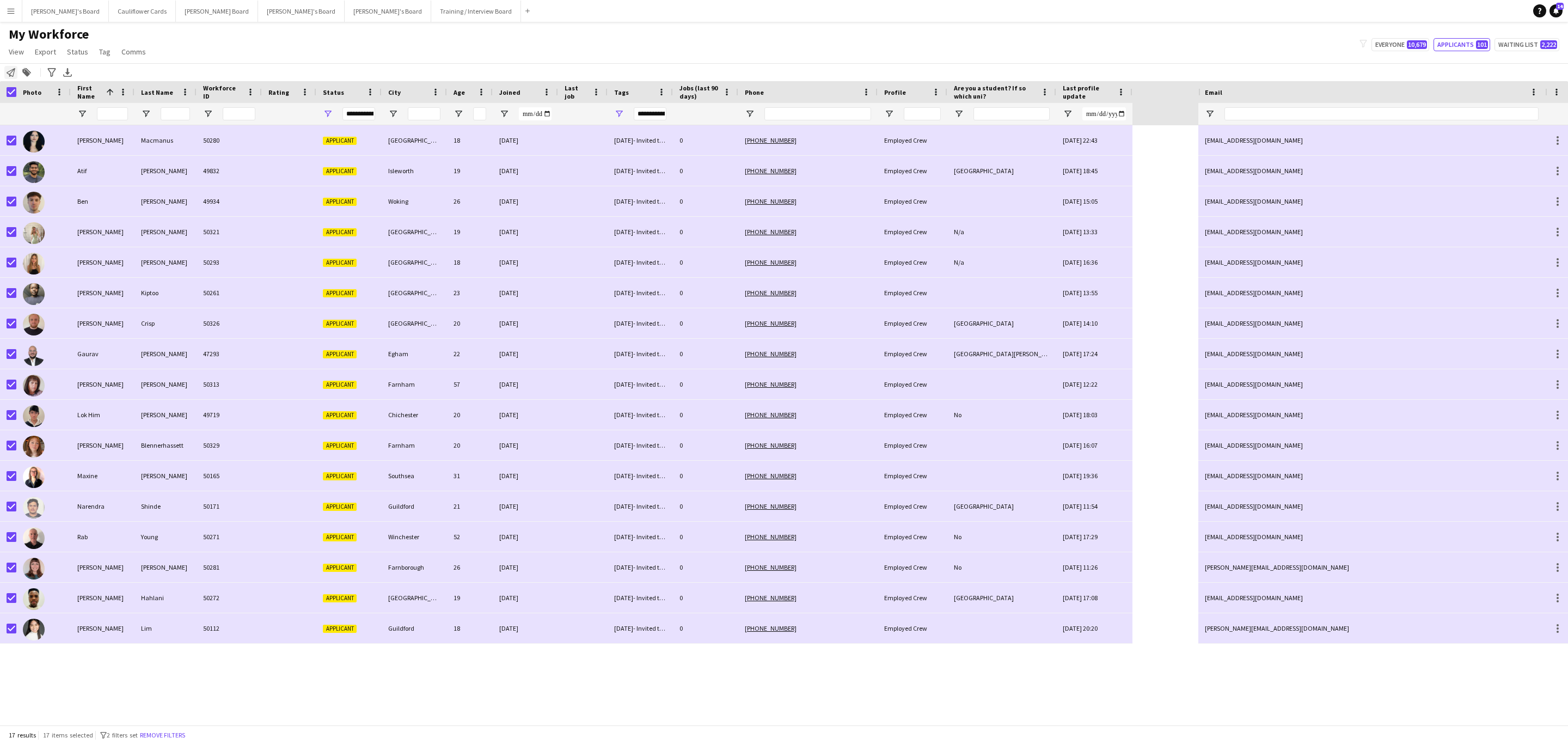
click at [10, 77] on icon at bounding box center [11, 72] width 9 height 9
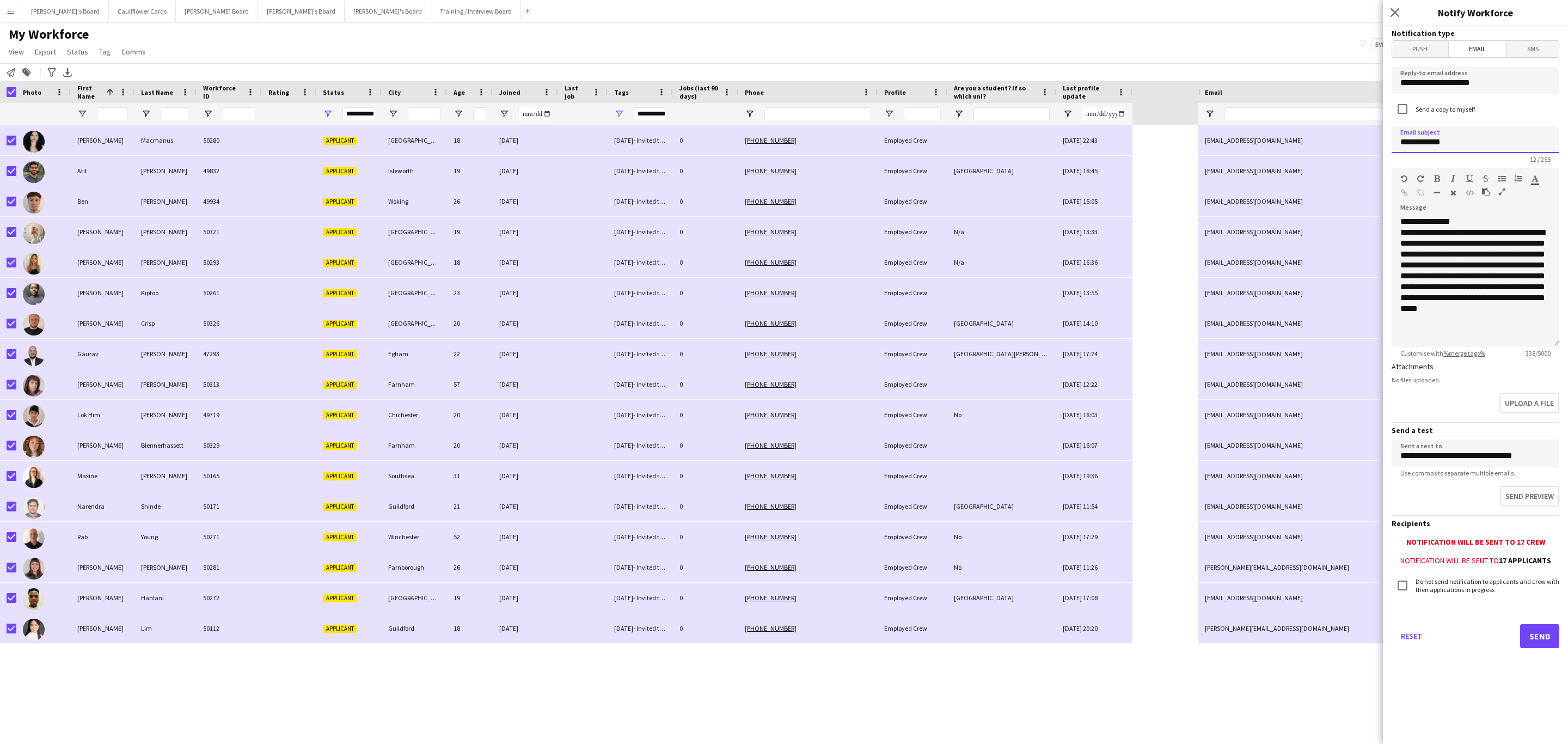
click at [1437, 148] on input "**********" at bounding box center [1475, 140] width 167 height 27
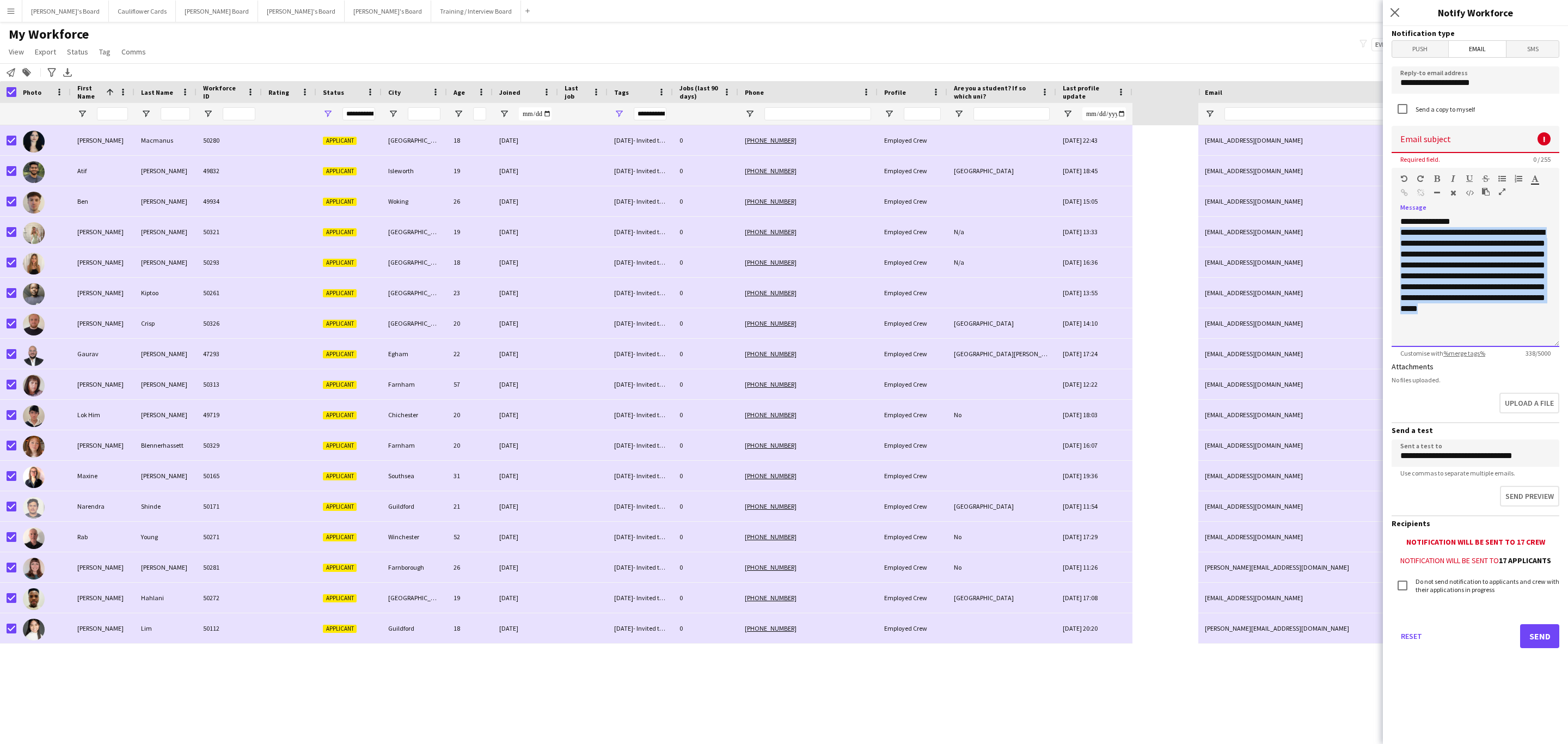
drag, startPoint x: 1398, startPoint y: 232, endPoint x: 1513, endPoint y: 319, distance: 144.2
click at [1513, 319] on div "**********" at bounding box center [1475, 281] width 167 height 131
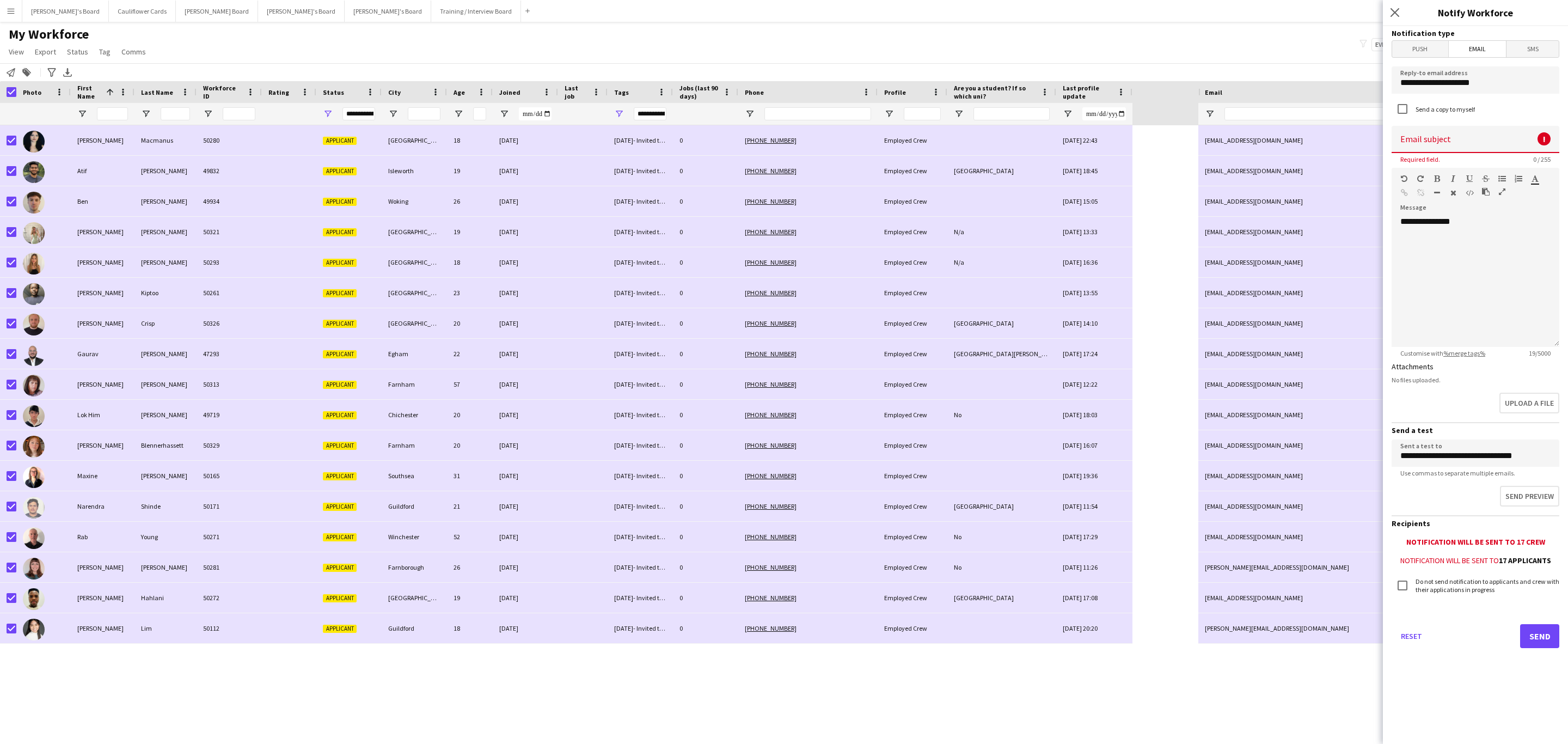
click at [1437, 144] on input at bounding box center [1475, 140] width 167 height 27
paste input "**********"
type input "**********"
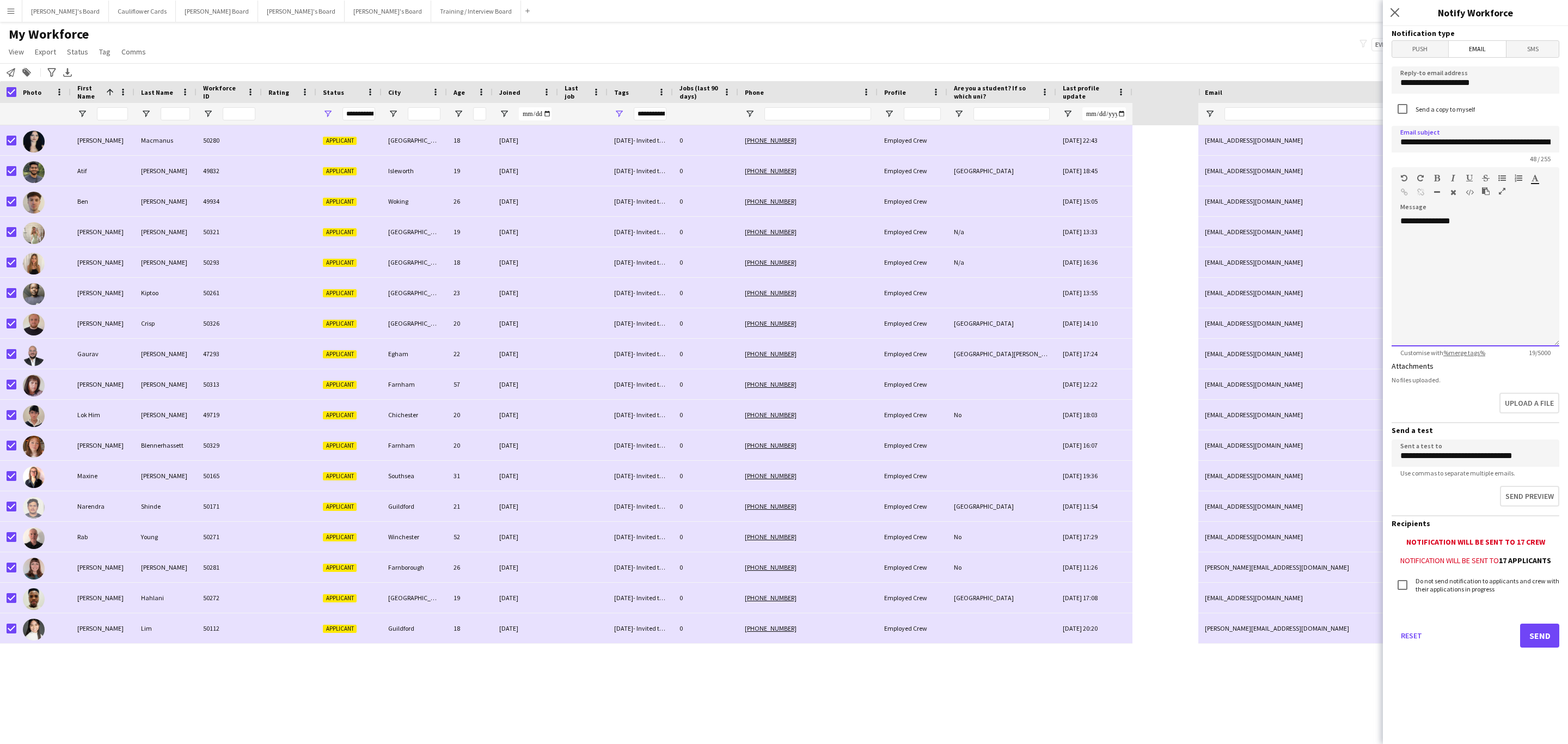
click at [1499, 244] on div at bounding box center [1475, 243] width 150 height 11
click at [1461, 250] on div "**********" at bounding box center [1475, 280] width 167 height 131
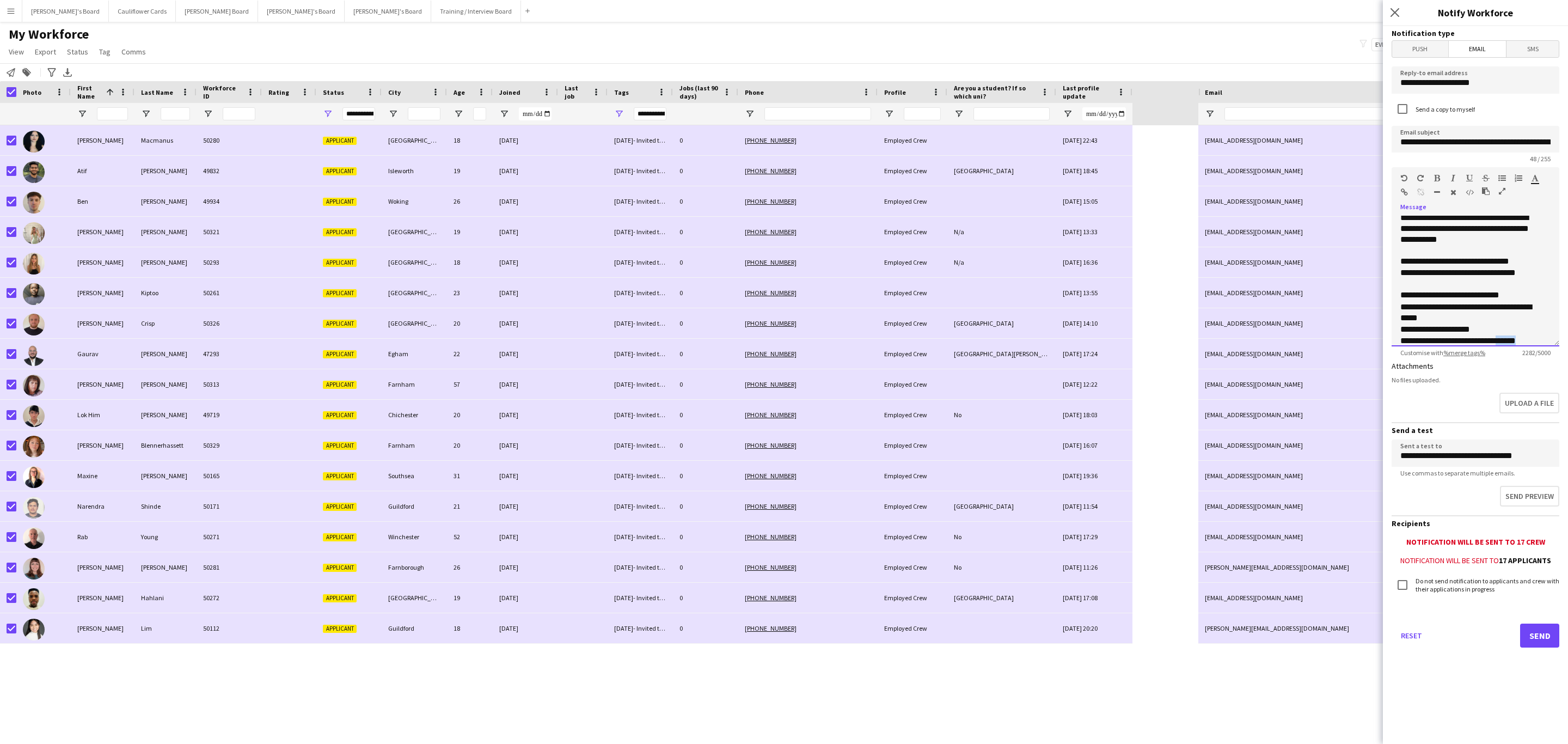
scroll to position [409, 0]
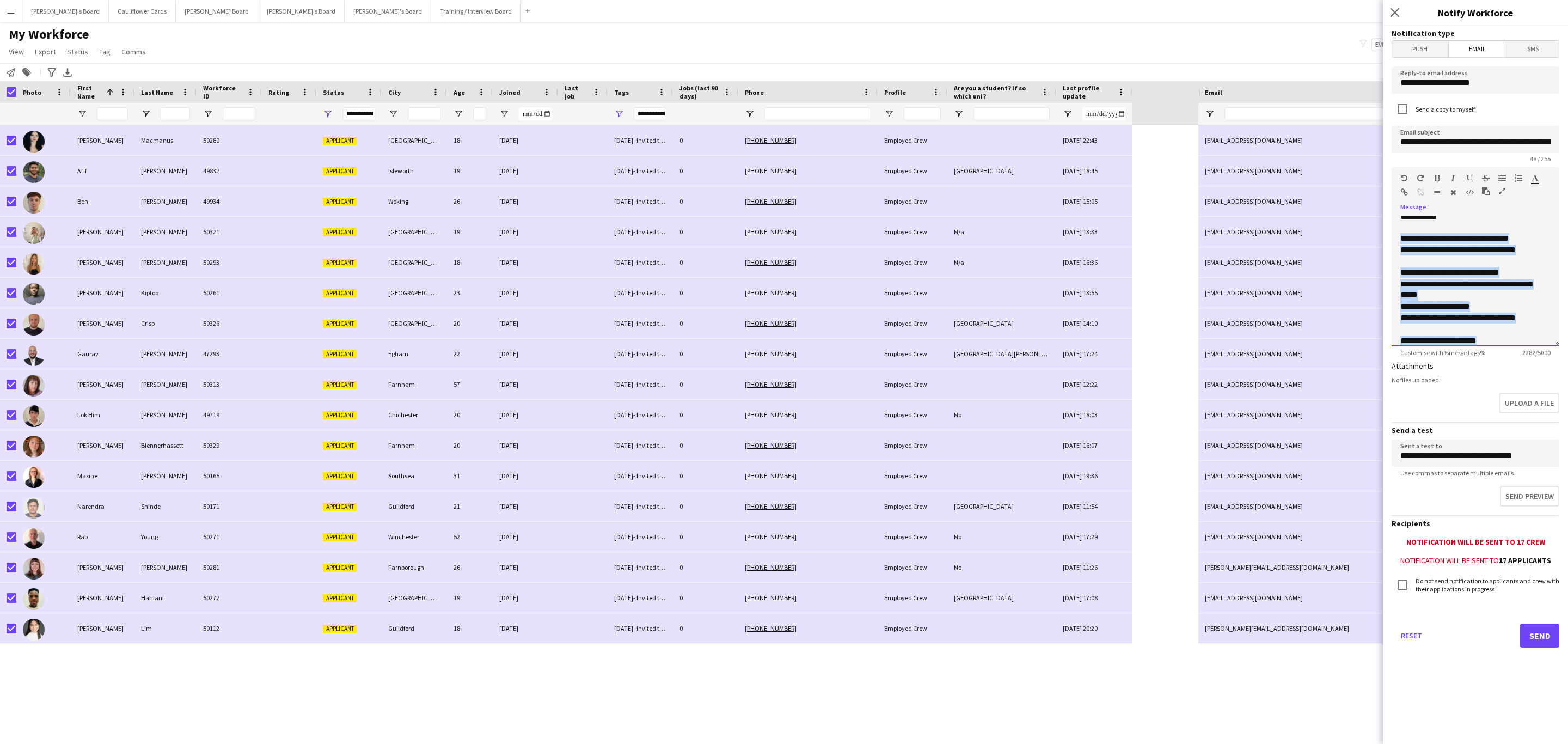
drag, startPoint x: 1487, startPoint y: 256, endPoint x: 1398, endPoint y: 242, distance: 90.1
click at [1398, 242] on div "**********" at bounding box center [1475, 280] width 167 height 131
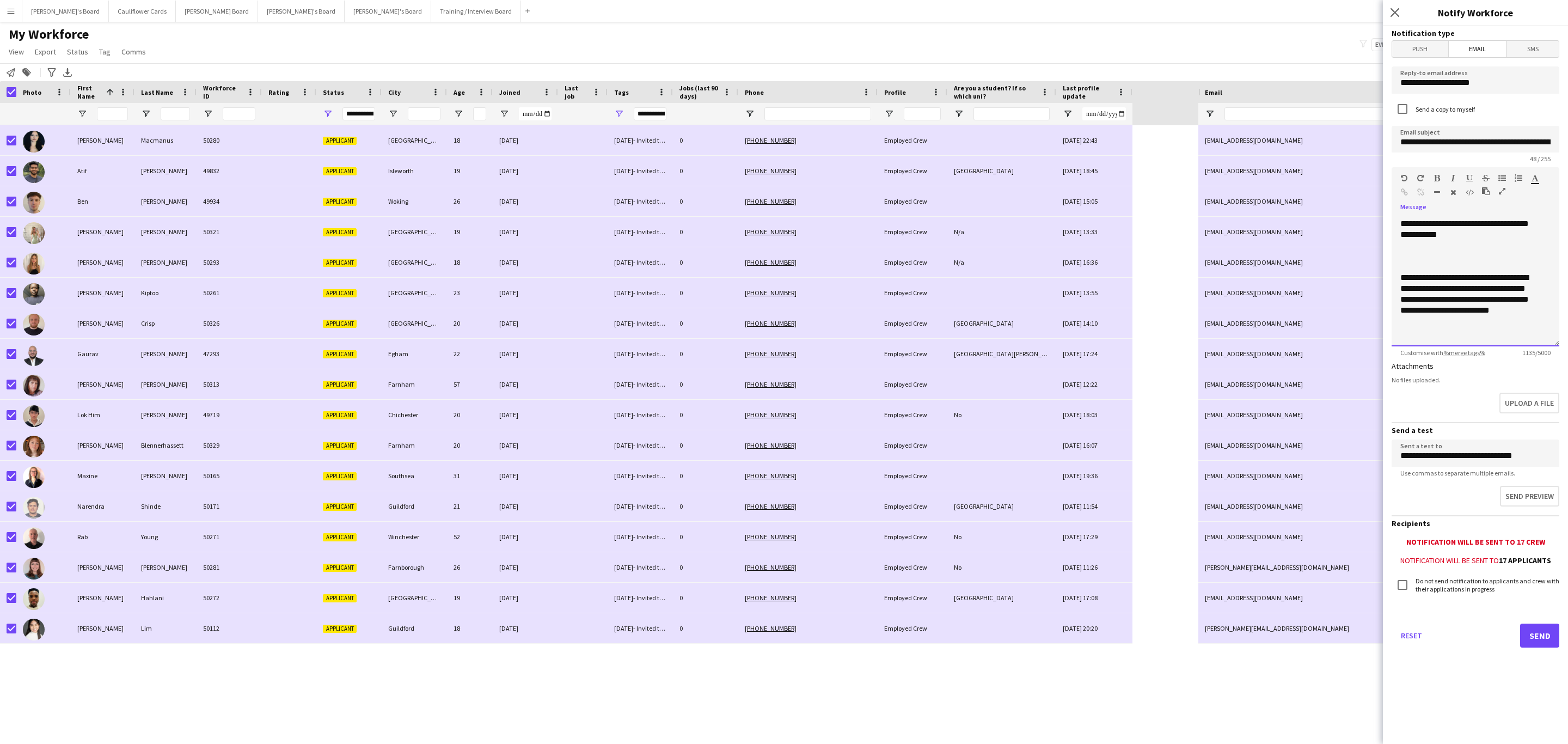
scroll to position [380, 0]
click at [1526, 497] on button "Send preview" at bounding box center [1528, 496] width 62 height 23
click at [1545, 633] on button "Send" at bounding box center [1539, 635] width 39 height 24
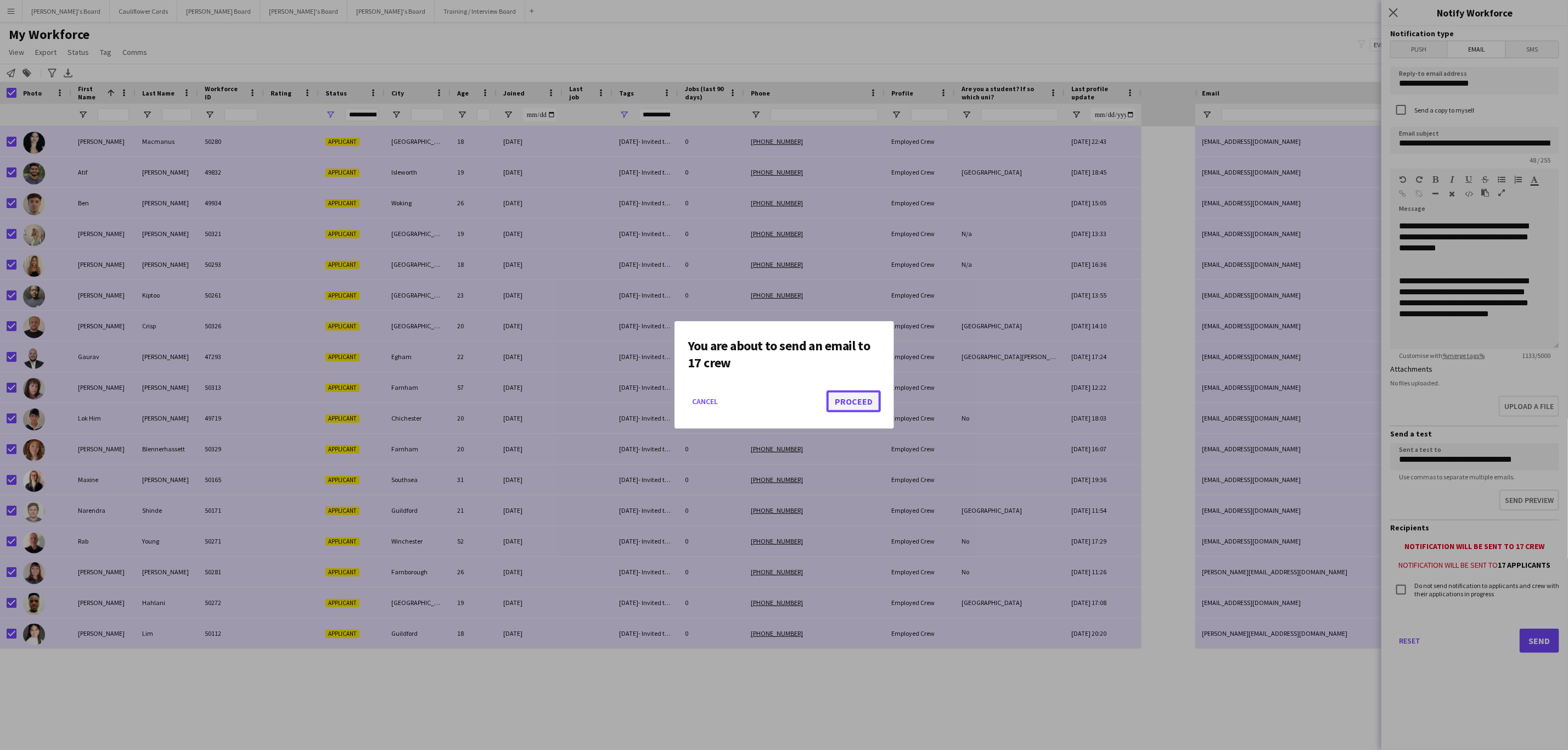
click at [870, 403] on button "Proceed" at bounding box center [853, 401] width 54 height 22
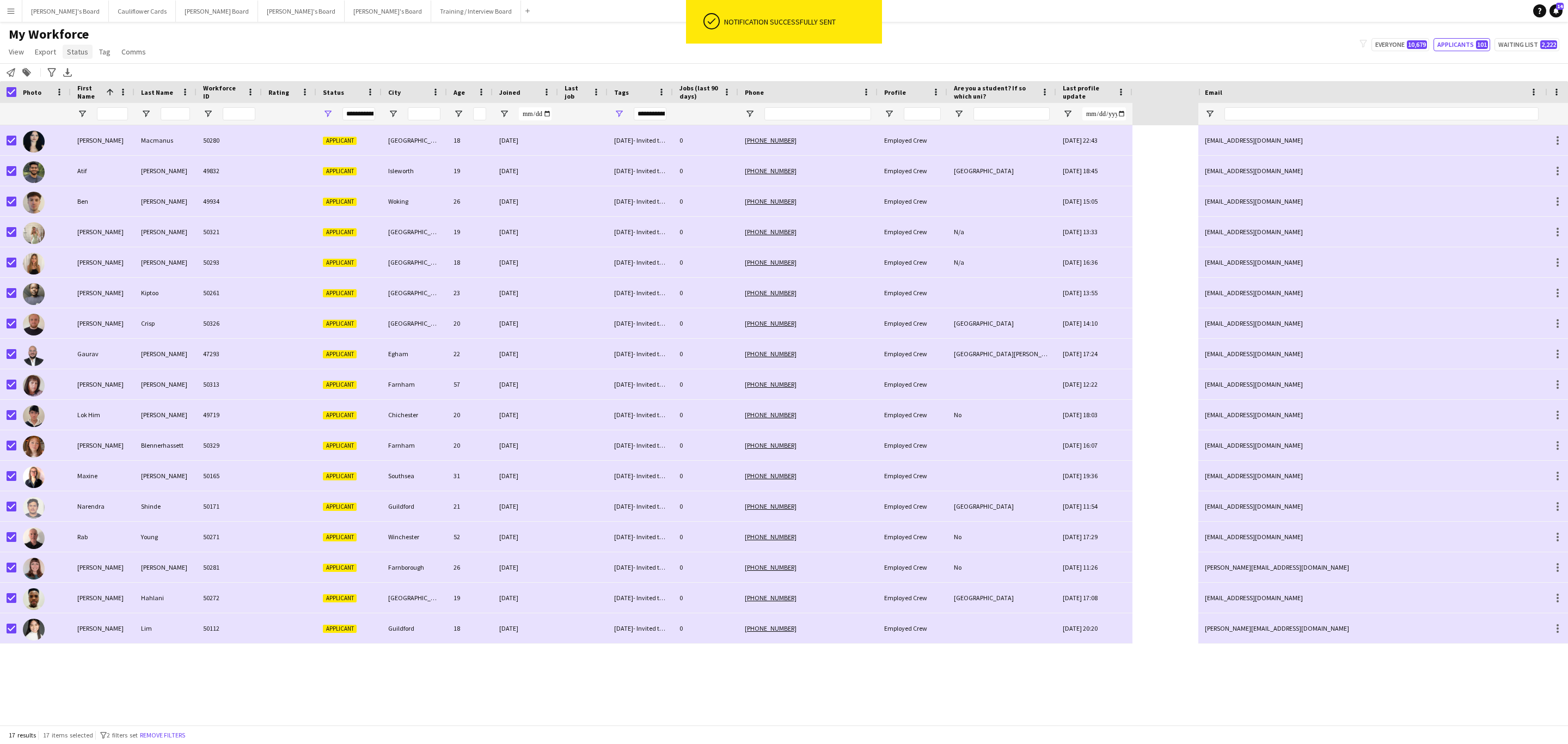
click at [79, 54] on span "Status" at bounding box center [77, 51] width 21 height 10
click at [105, 74] on link "Edit" at bounding box center [101, 75] width 77 height 23
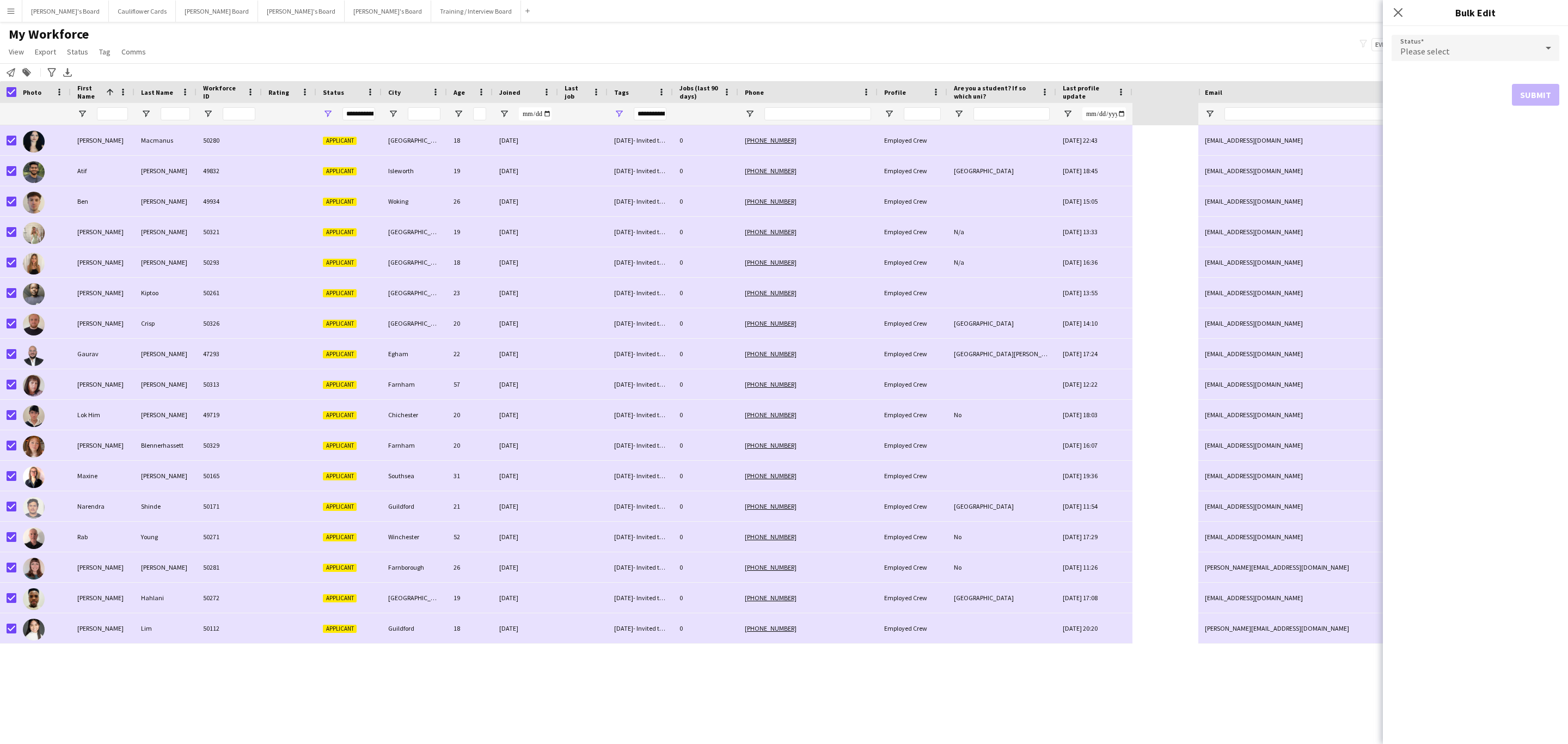
click at [1450, 42] on div "Please select" at bounding box center [1464, 48] width 146 height 26
click at [1446, 182] on span "Waiting list" at bounding box center [1475, 185] width 150 height 10
click at [1535, 135] on button "Submit" at bounding box center [1535, 132] width 47 height 22
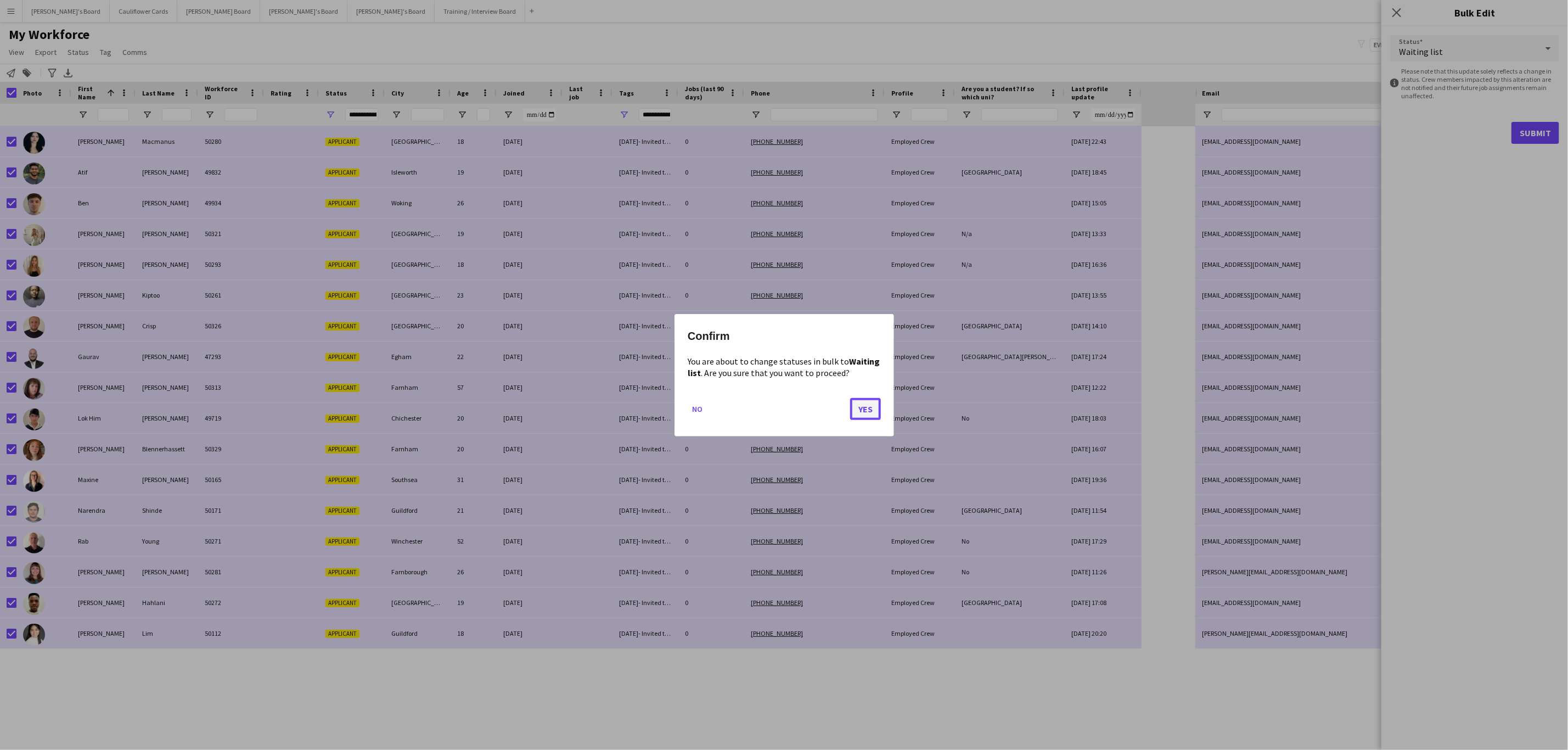
click at [863, 412] on button "Yes" at bounding box center [866, 409] width 31 height 22
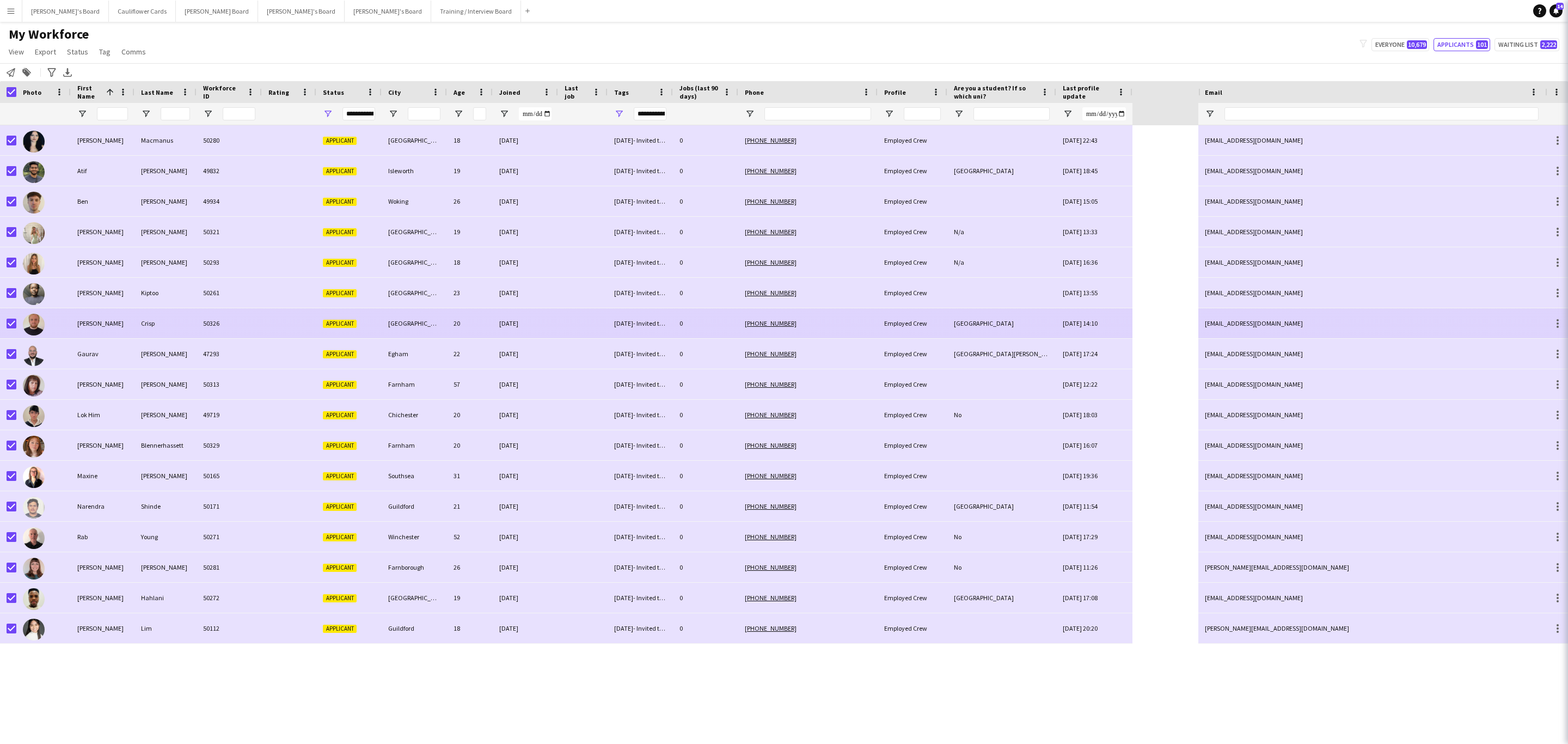
type input "***"
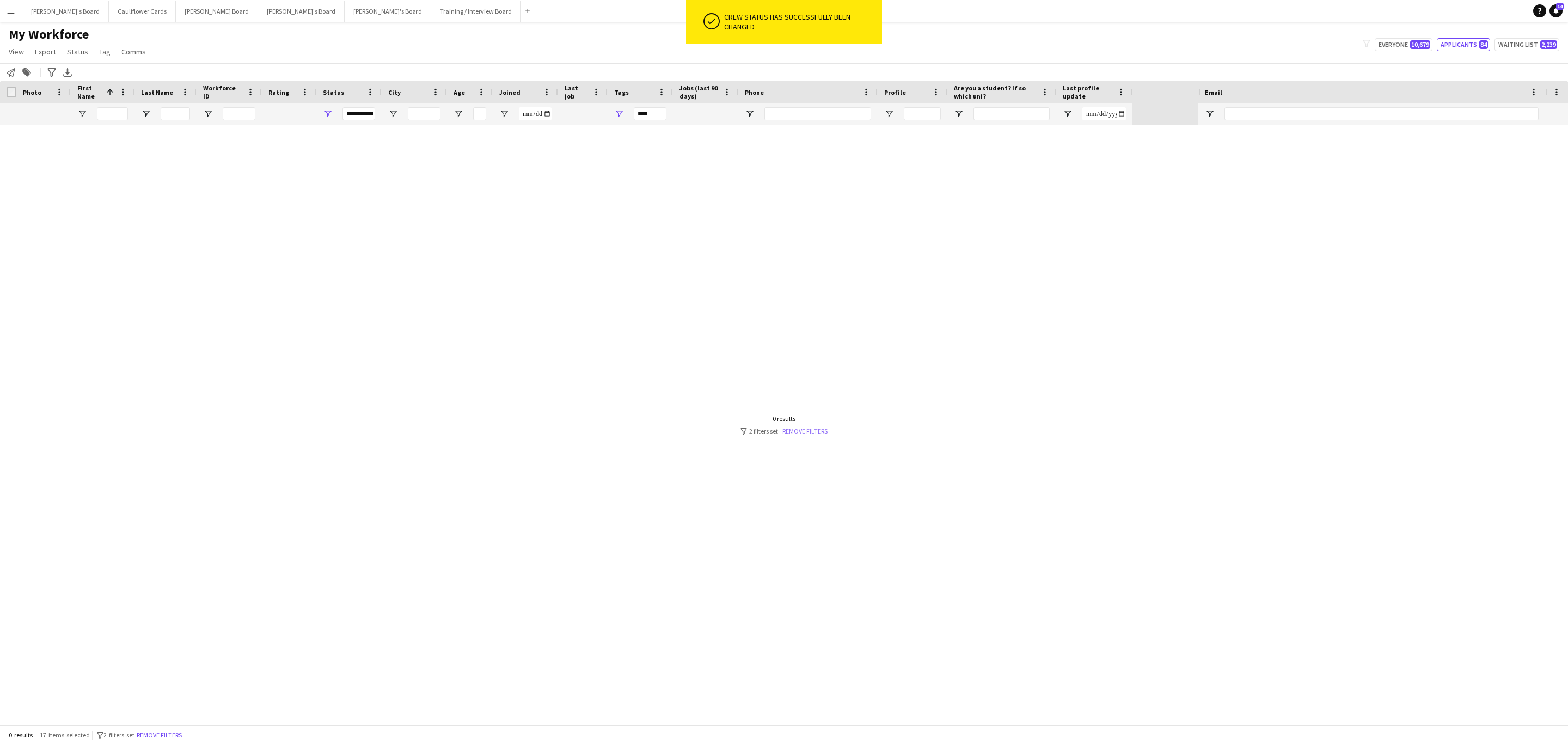
click at [804, 433] on link "Remove filters" at bounding box center [805, 431] width 45 height 8
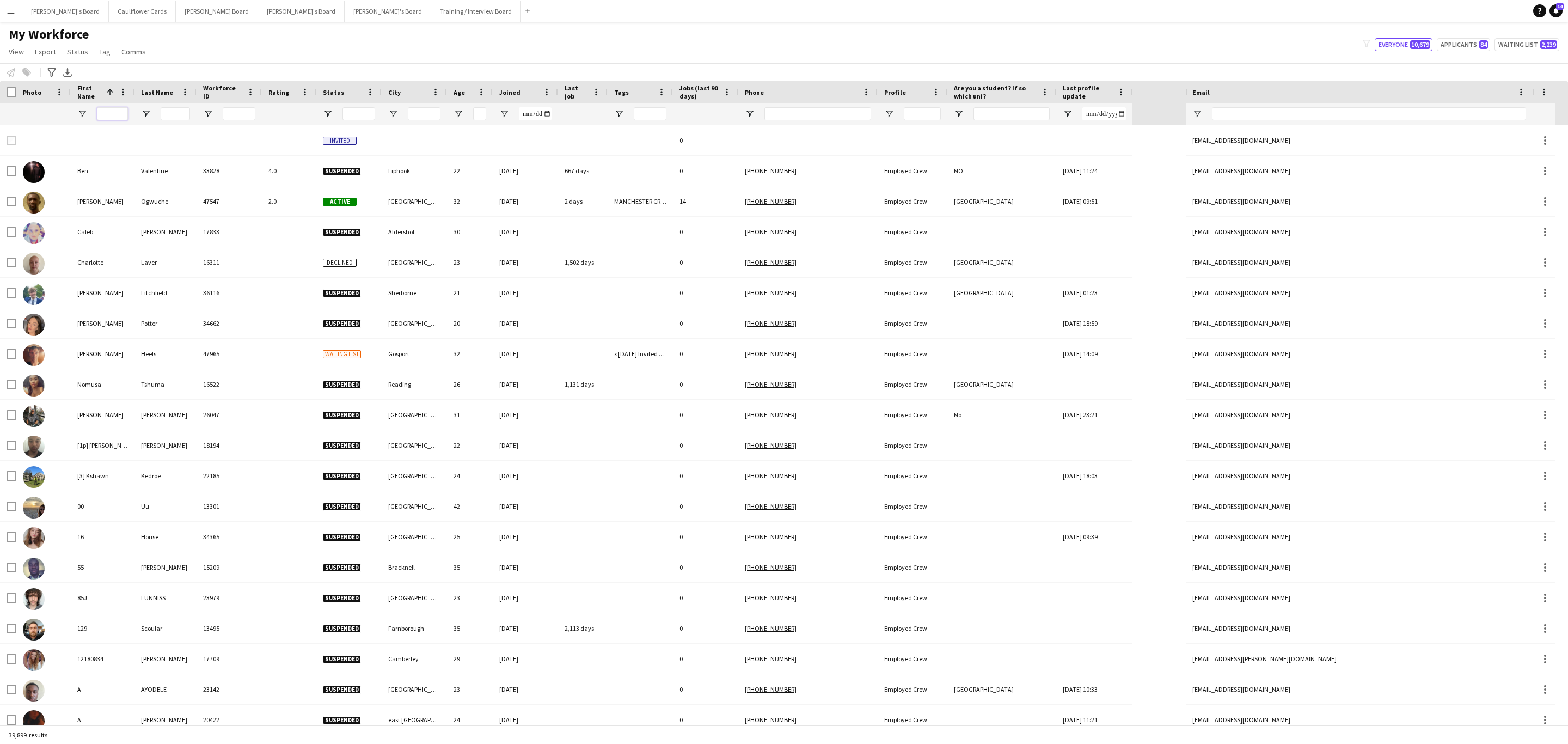
click at [115, 114] on input "First Name Filter Input" at bounding box center [112, 114] width 31 height 13
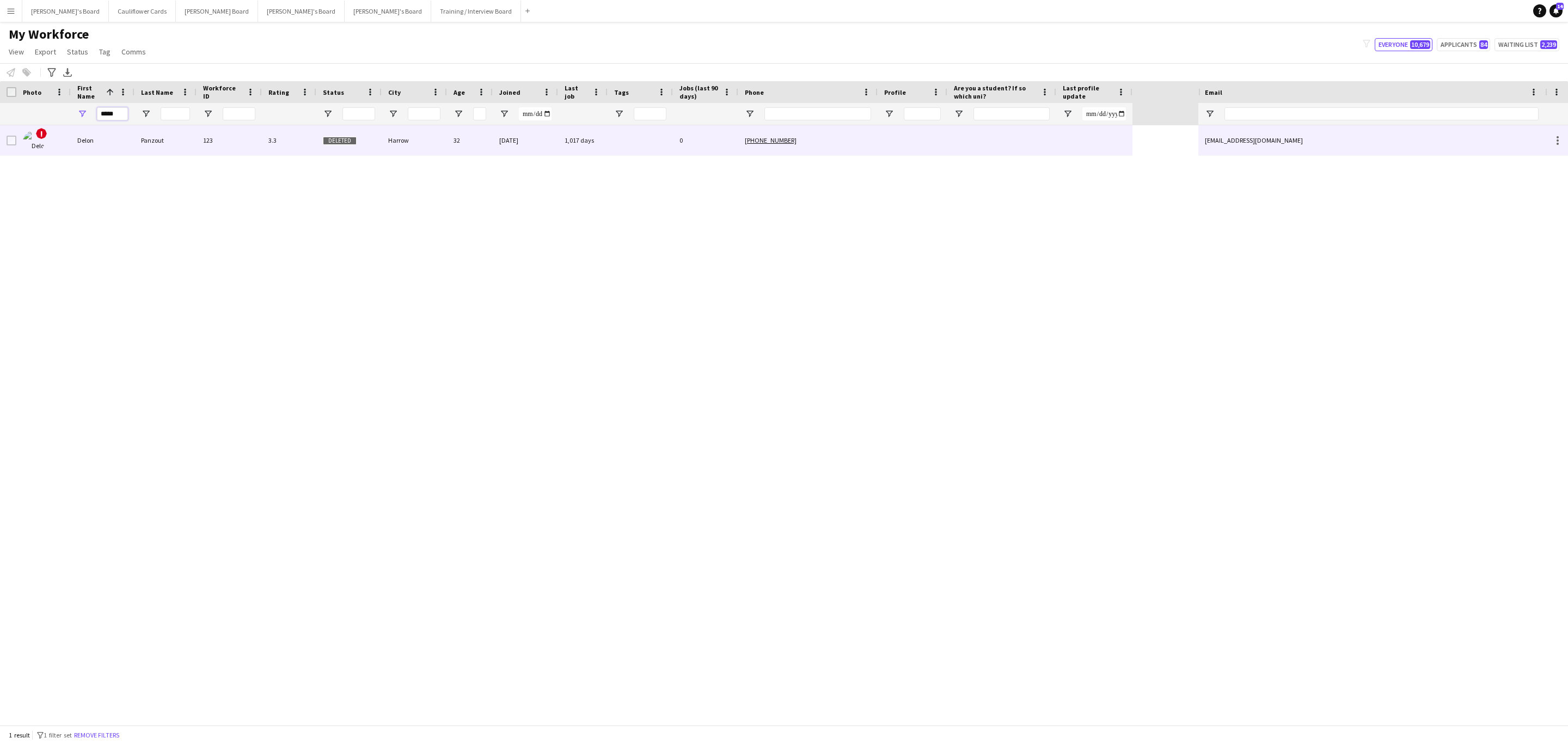
type input "*****"
click at [234, 144] on div "123" at bounding box center [230, 140] width 66 height 30
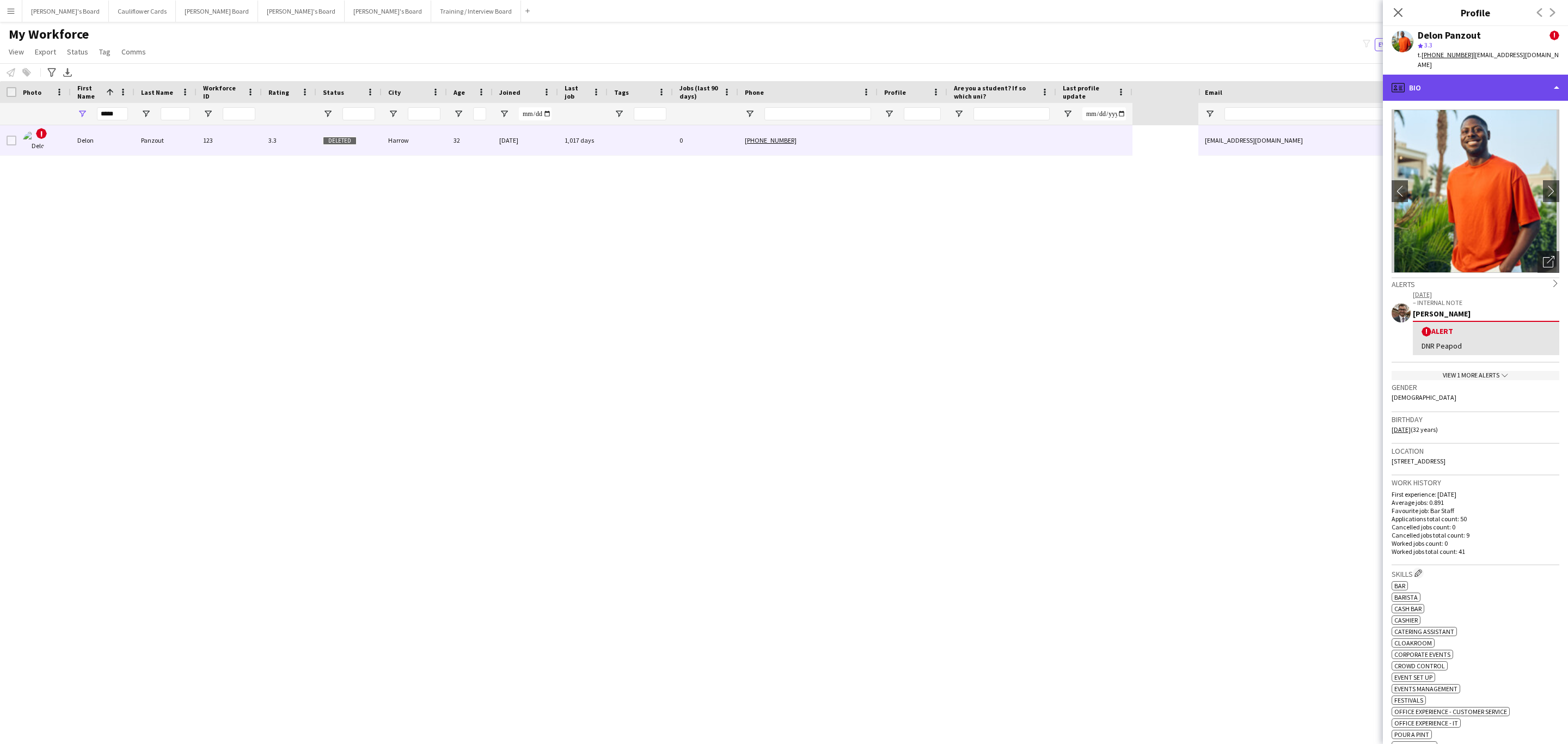
click at [1524, 75] on div "profile Bio" at bounding box center [1475, 88] width 185 height 26
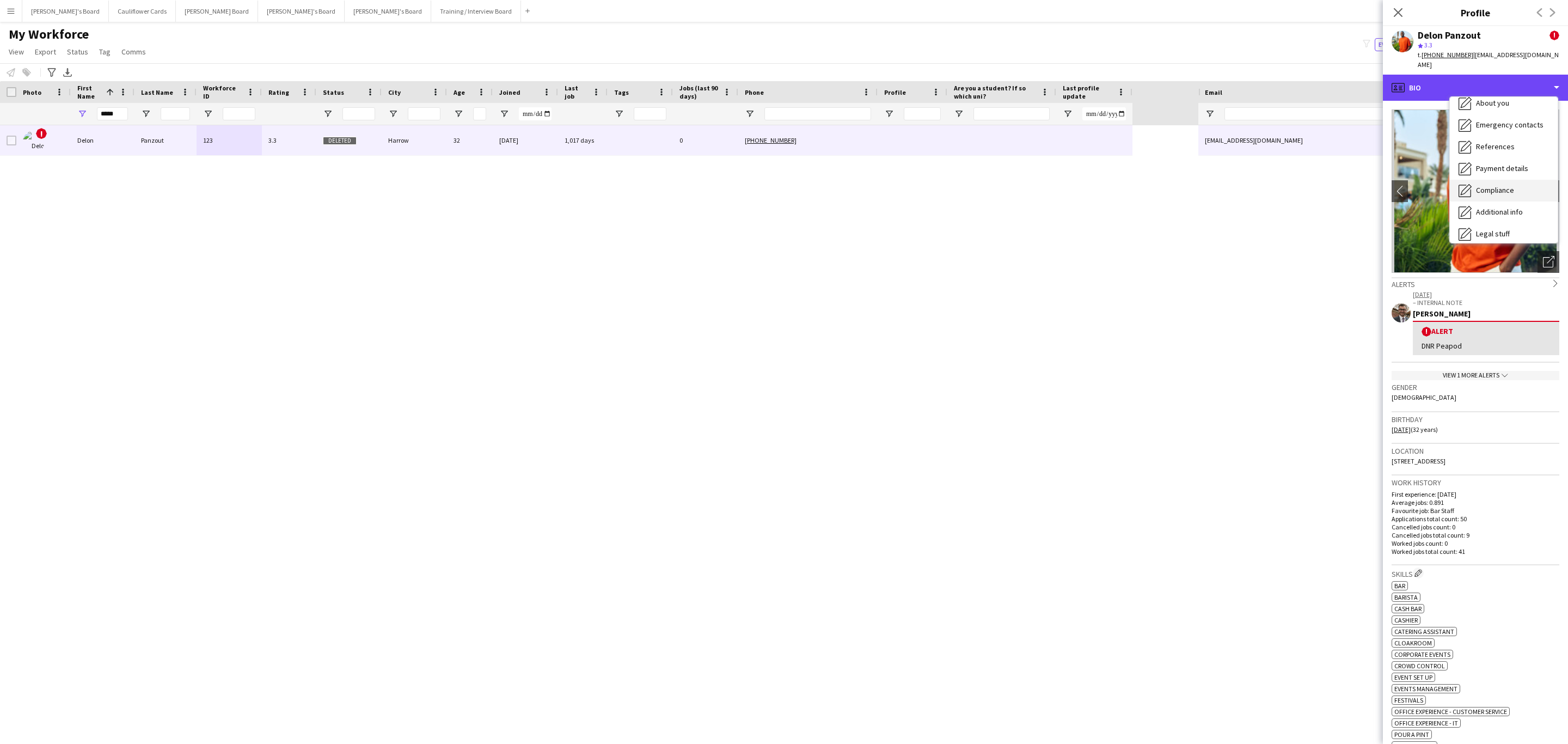
scroll to position [146, 0]
click at [1506, 217] on div "Calendar Calendar" at bounding box center [1504, 228] width 108 height 22
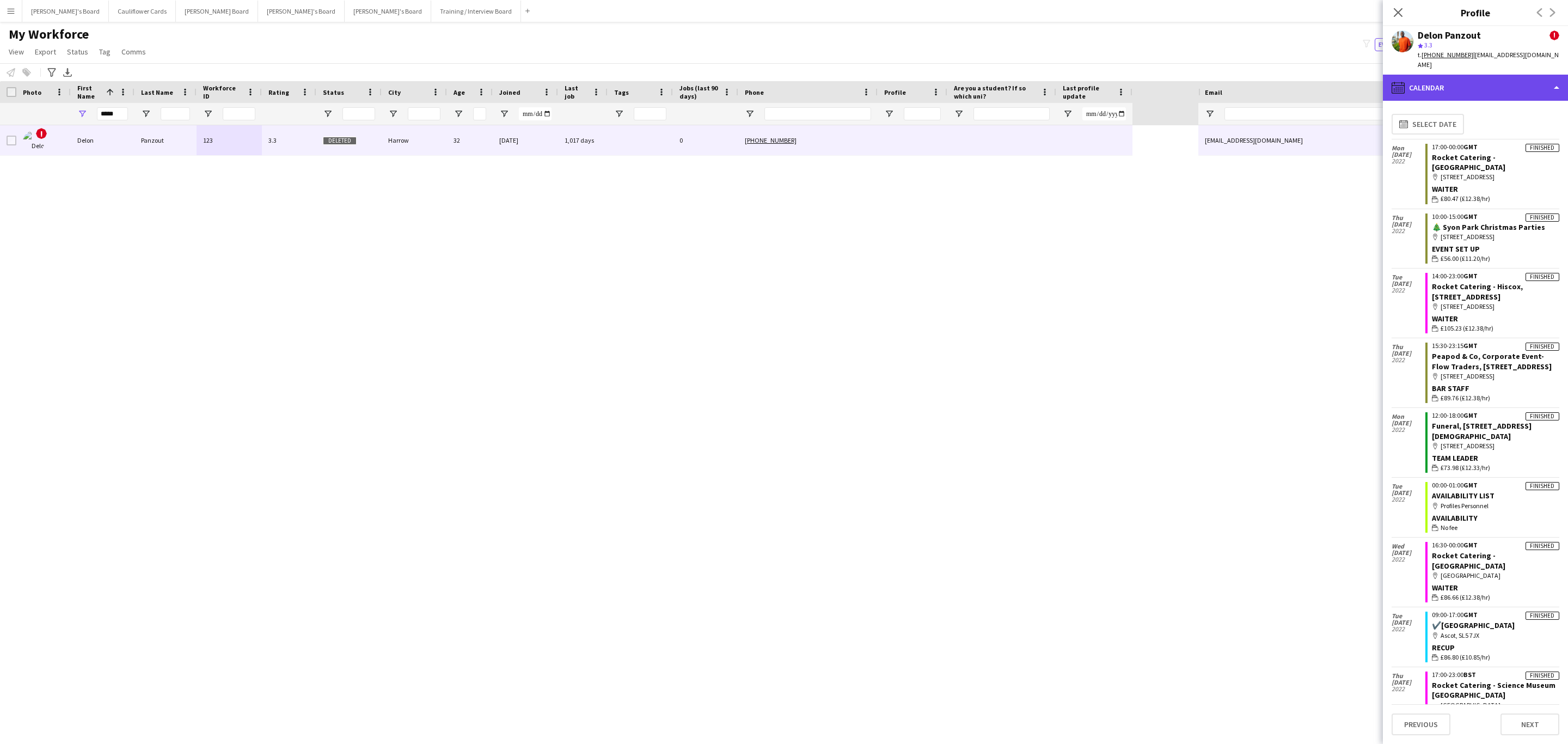
click at [1489, 83] on div "calendar-full Calendar" at bounding box center [1475, 88] width 185 height 26
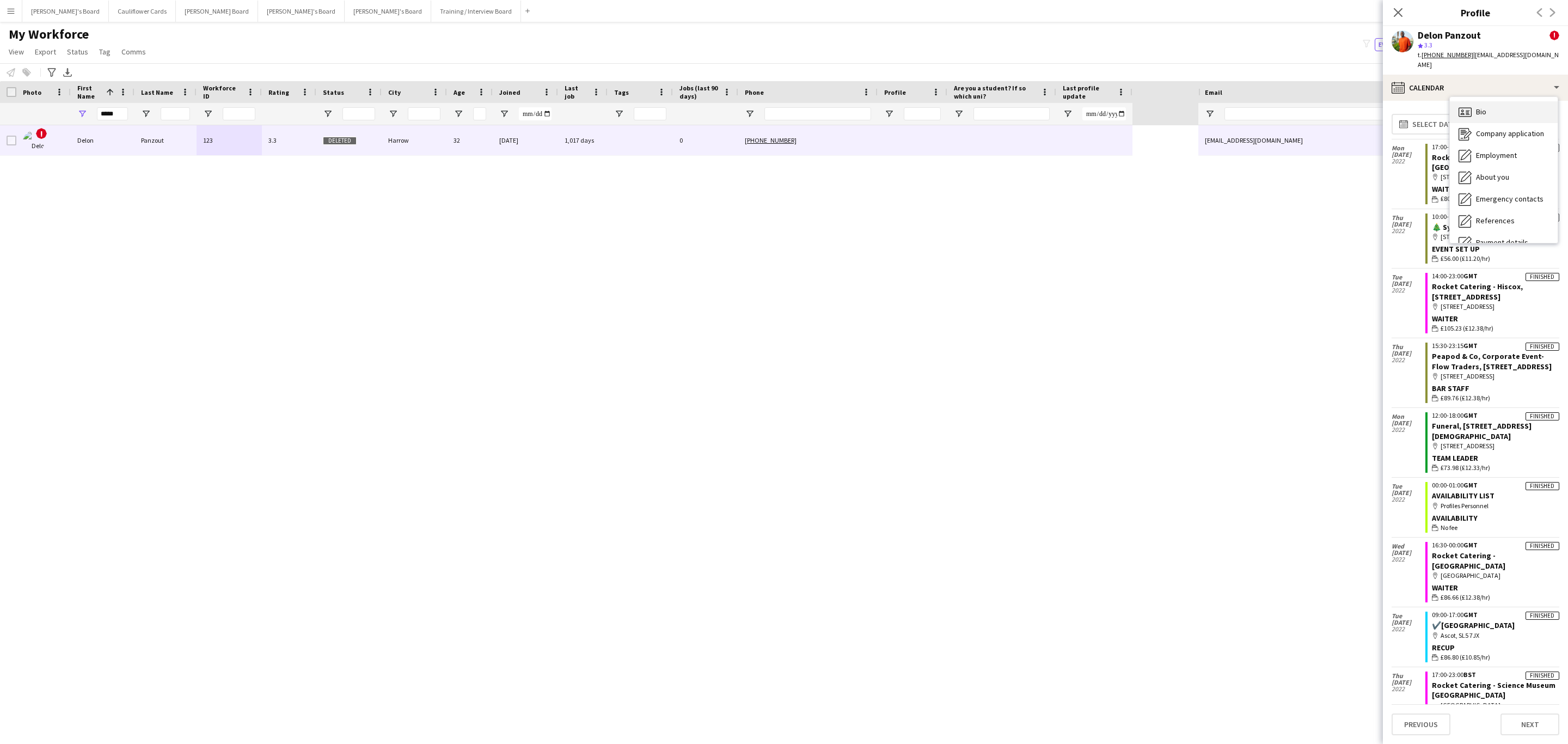
click at [1487, 101] on div "Bio Bio" at bounding box center [1504, 112] width 108 height 22
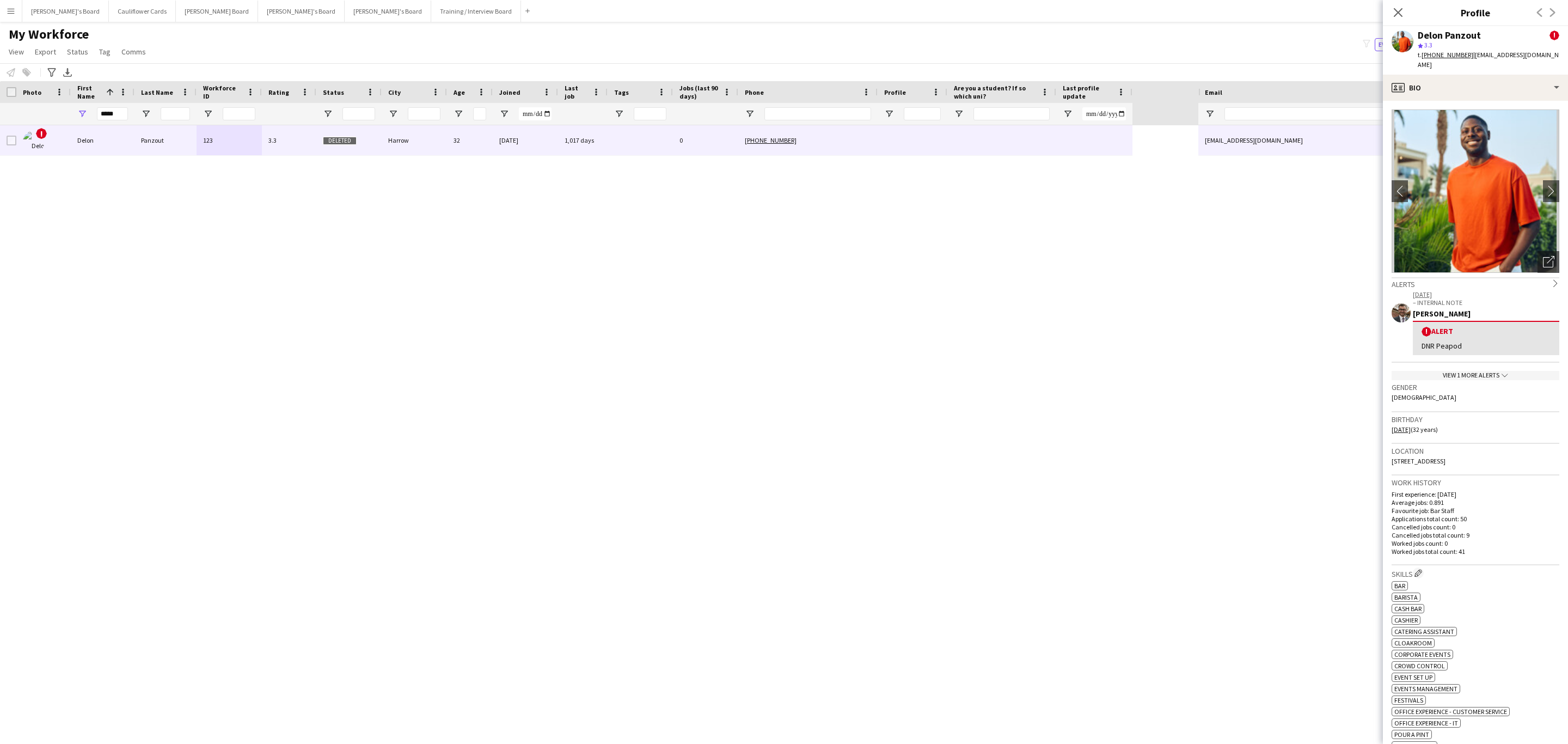
click at [1478, 371] on div "View 1 more alerts chevron-down" at bounding box center [1475, 375] width 167 height 10
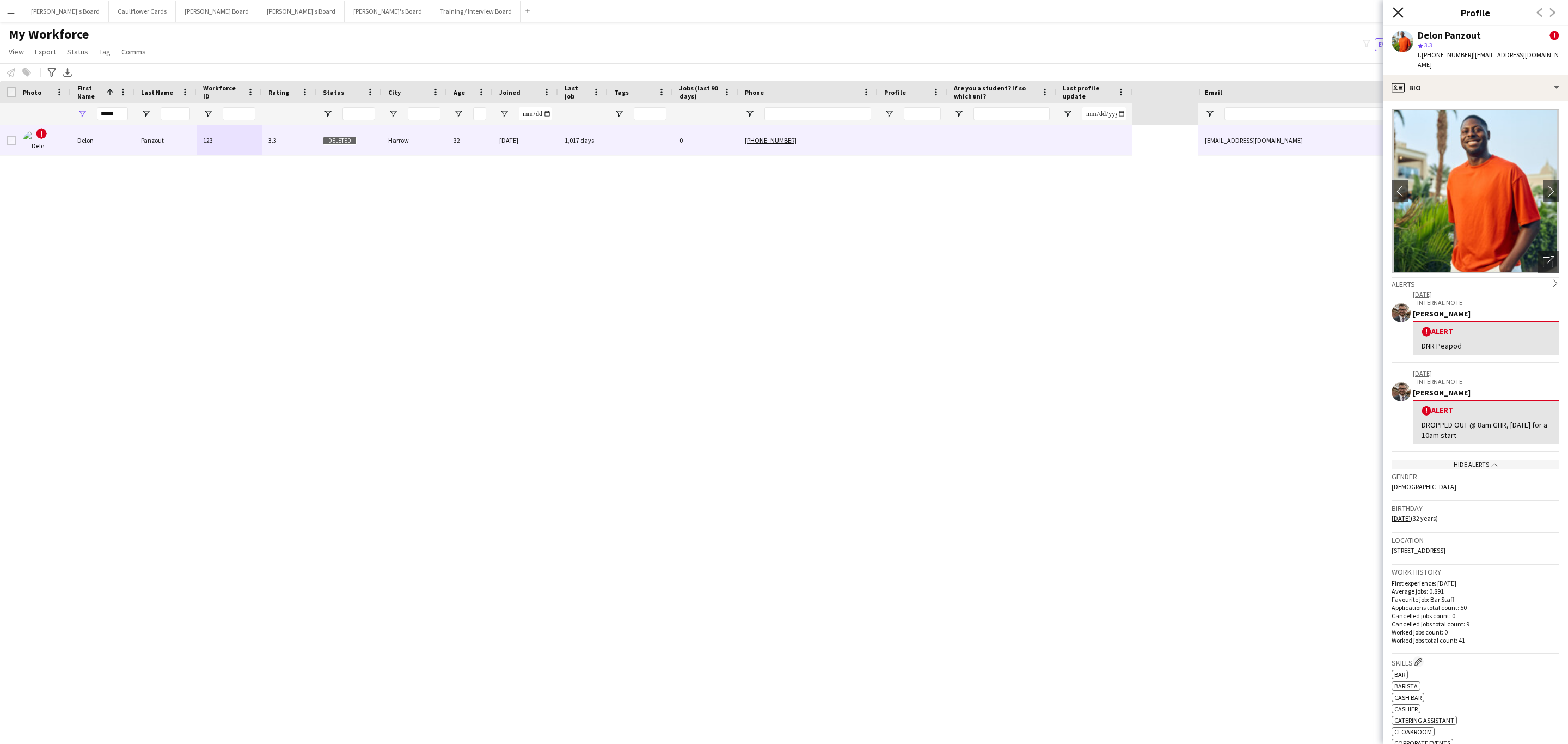
click at [1398, 12] on icon at bounding box center [1397, 12] width 10 height 10
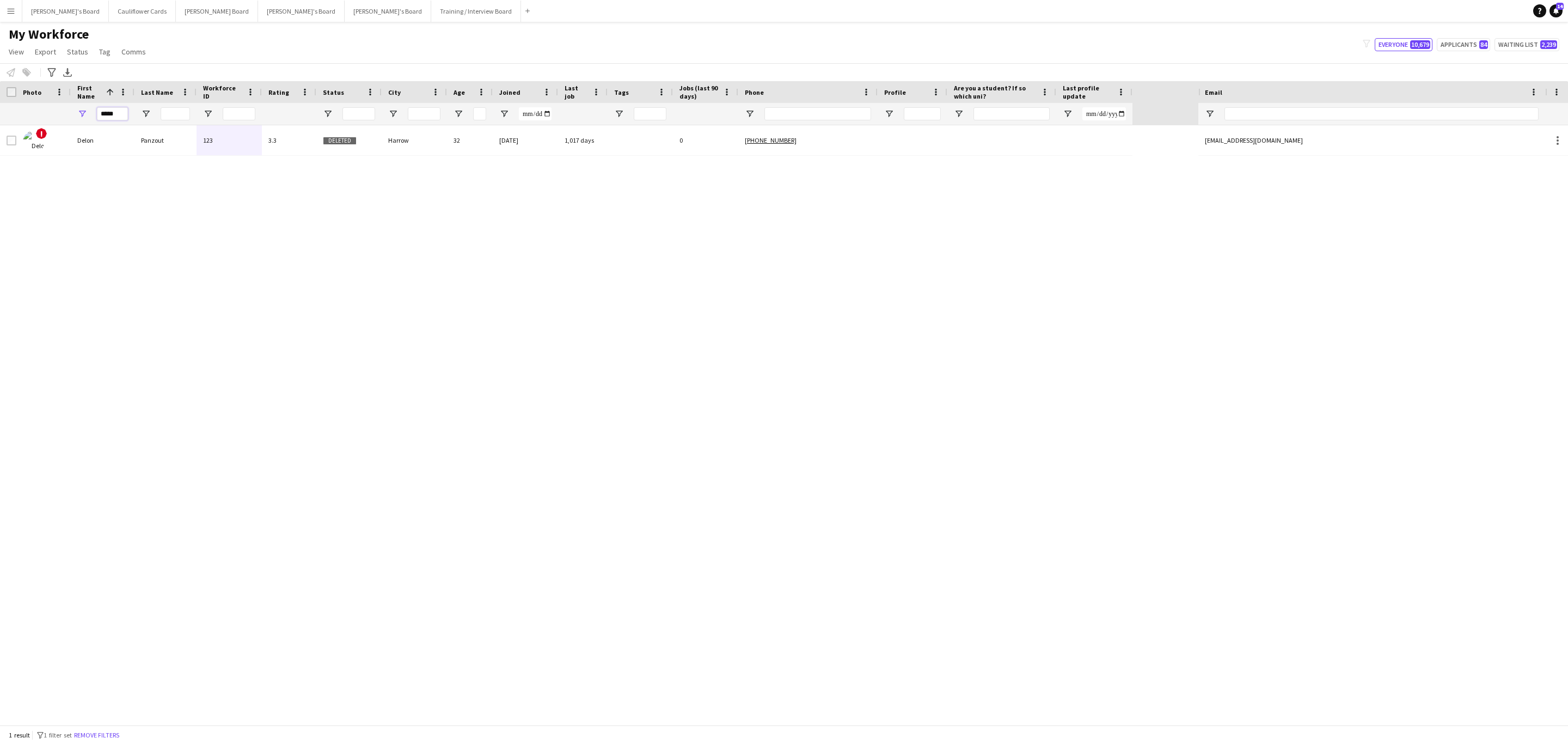
click at [115, 114] on input "*****" at bounding box center [112, 114] width 31 height 13
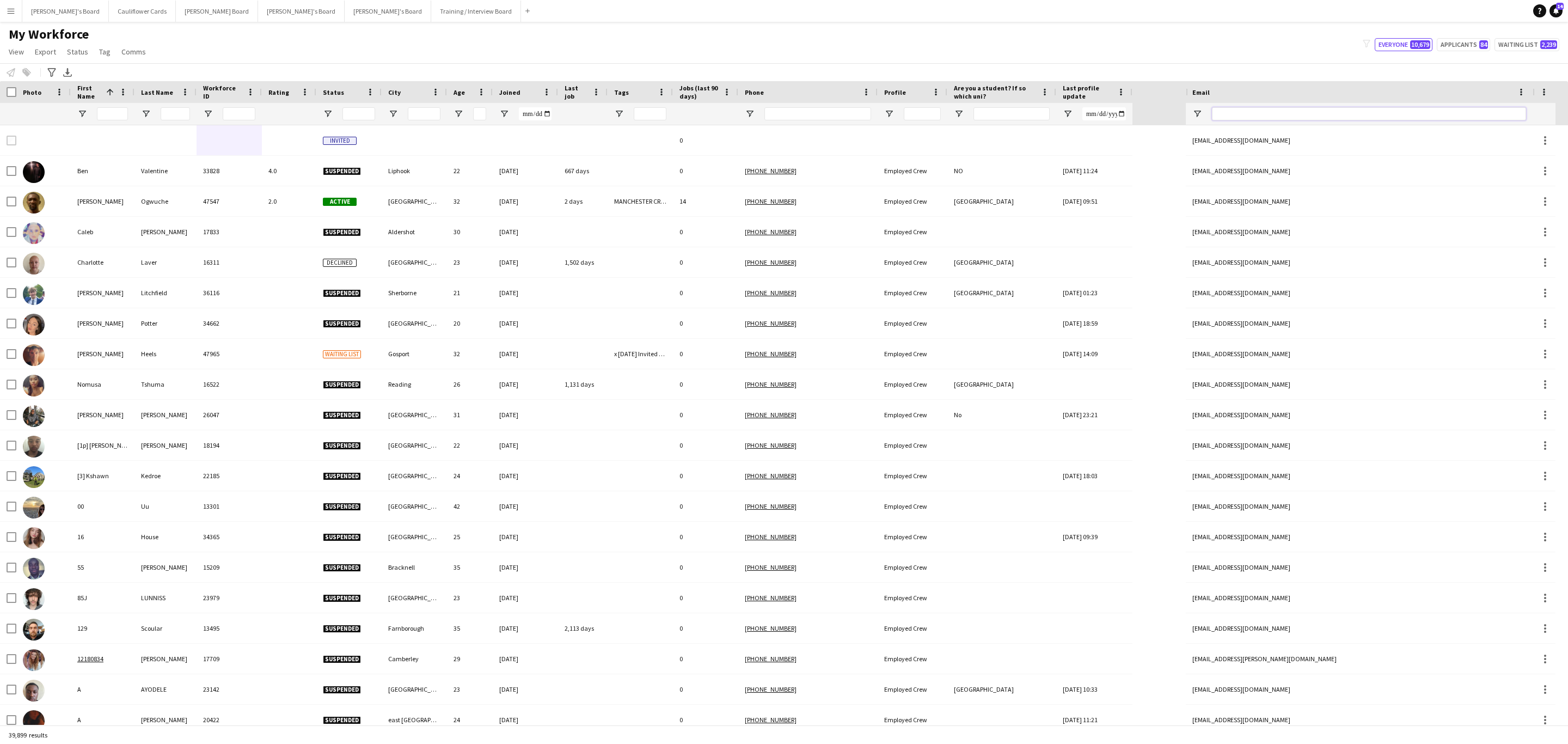
click at [1303, 118] on input "Email Filter Input" at bounding box center [1369, 114] width 314 height 13
paste input "**********"
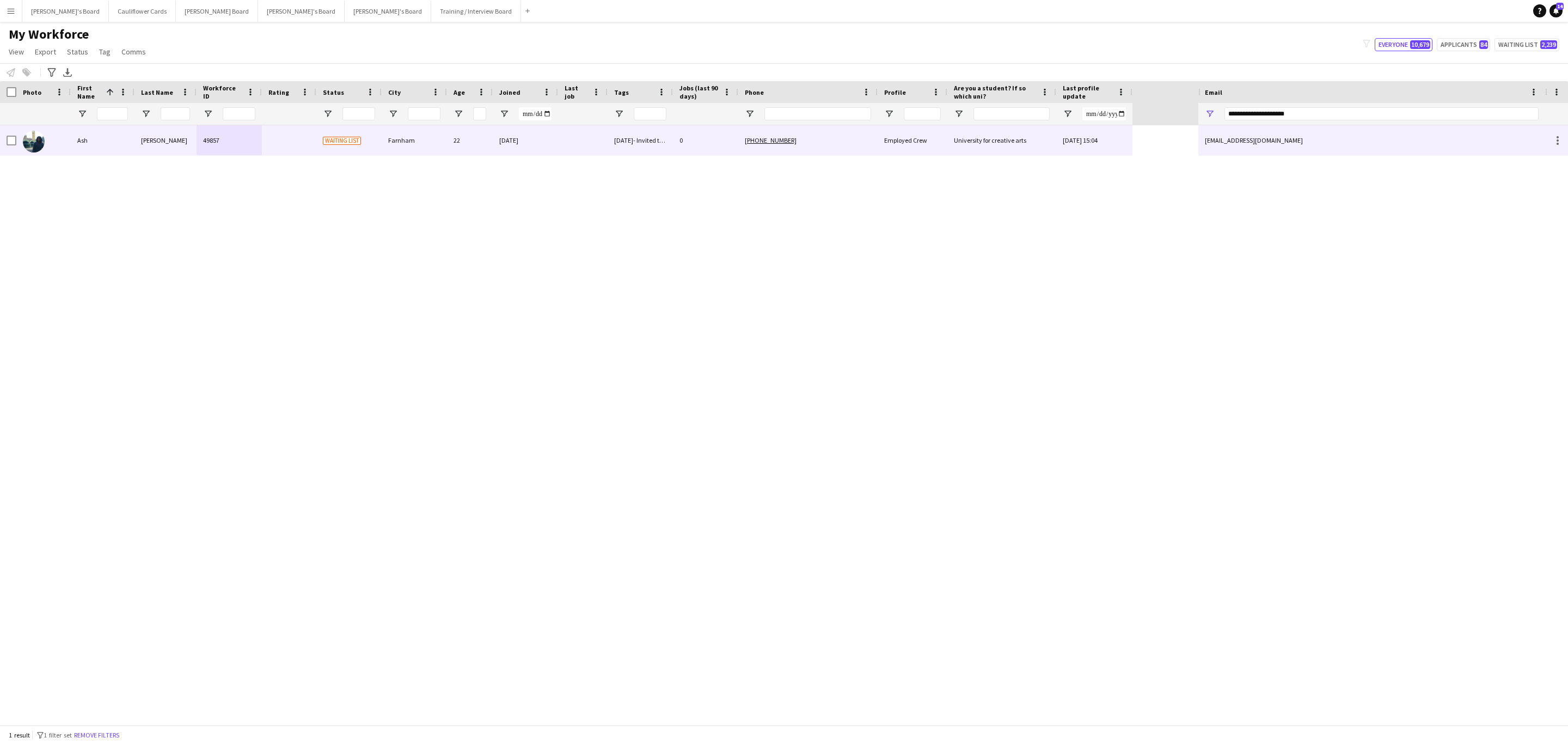
click at [820, 144] on div "+4407901534753" at bounding box center [808, 140] width 139 height 30
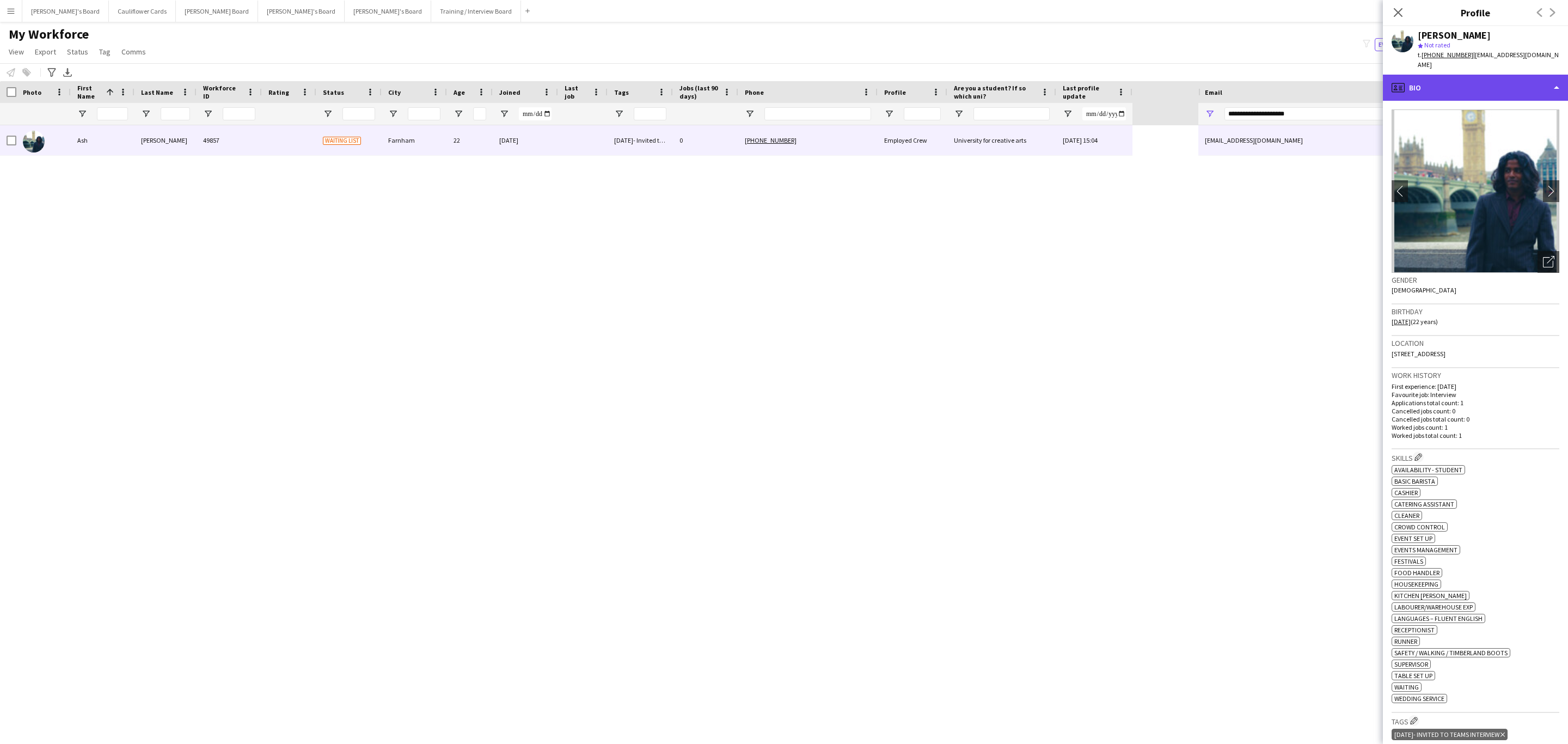
click at [1443, 79] on div "profile Bio" at bounding box center [1475, 88] width 185 height 26
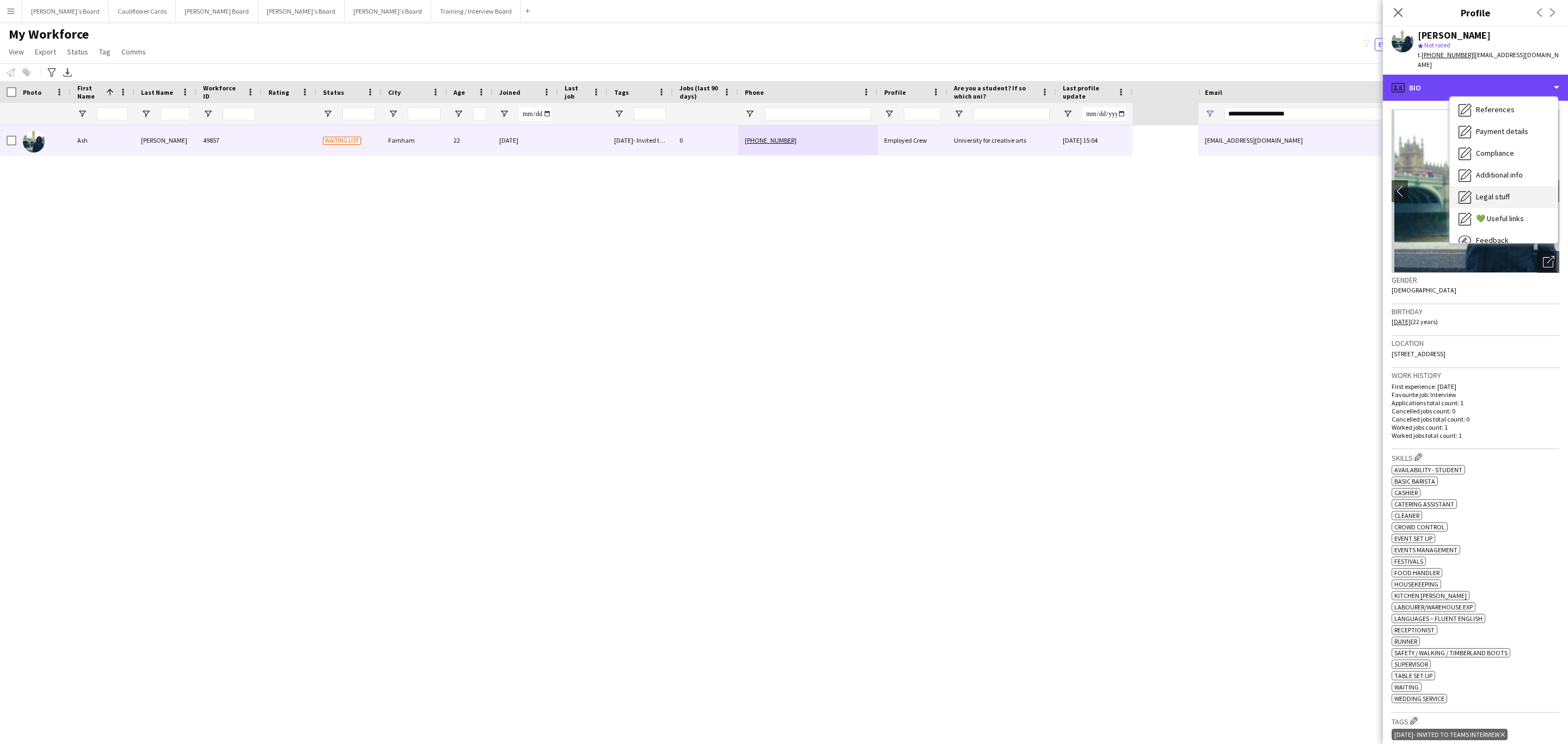
scroll to position [146, 0]
click at [1489, 118] on div "Compliance Compliance" at bounding box center [1504, 119] width 108 height 22
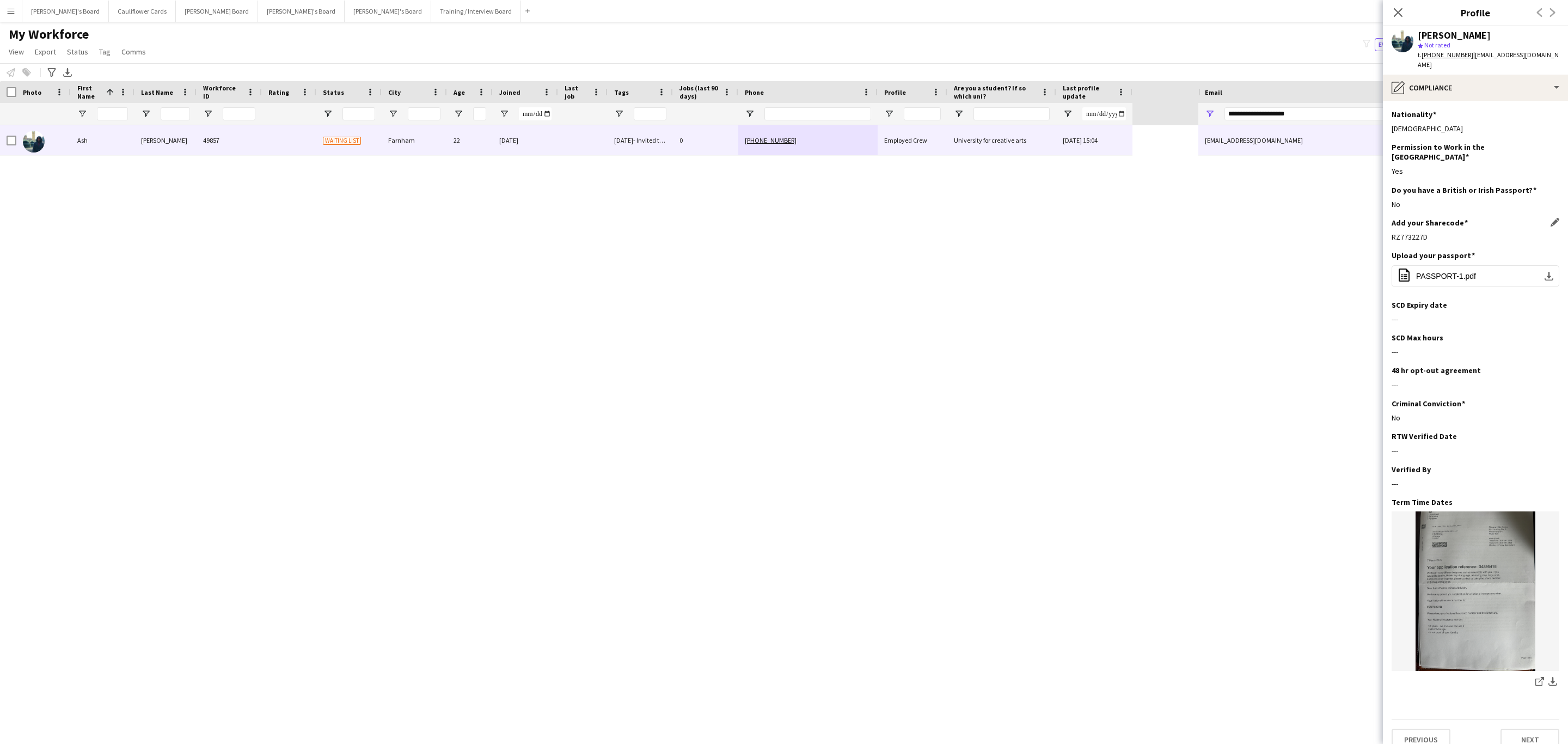
click at [1418, 232] on div "RZ773227D" at bounding box center [1475, 237] width 167 height 10
copy div "RZ773227D"
click at [1481, 81] on div "pencil4 Compliance" at bounding box center [1475, 88] width 185 height 26
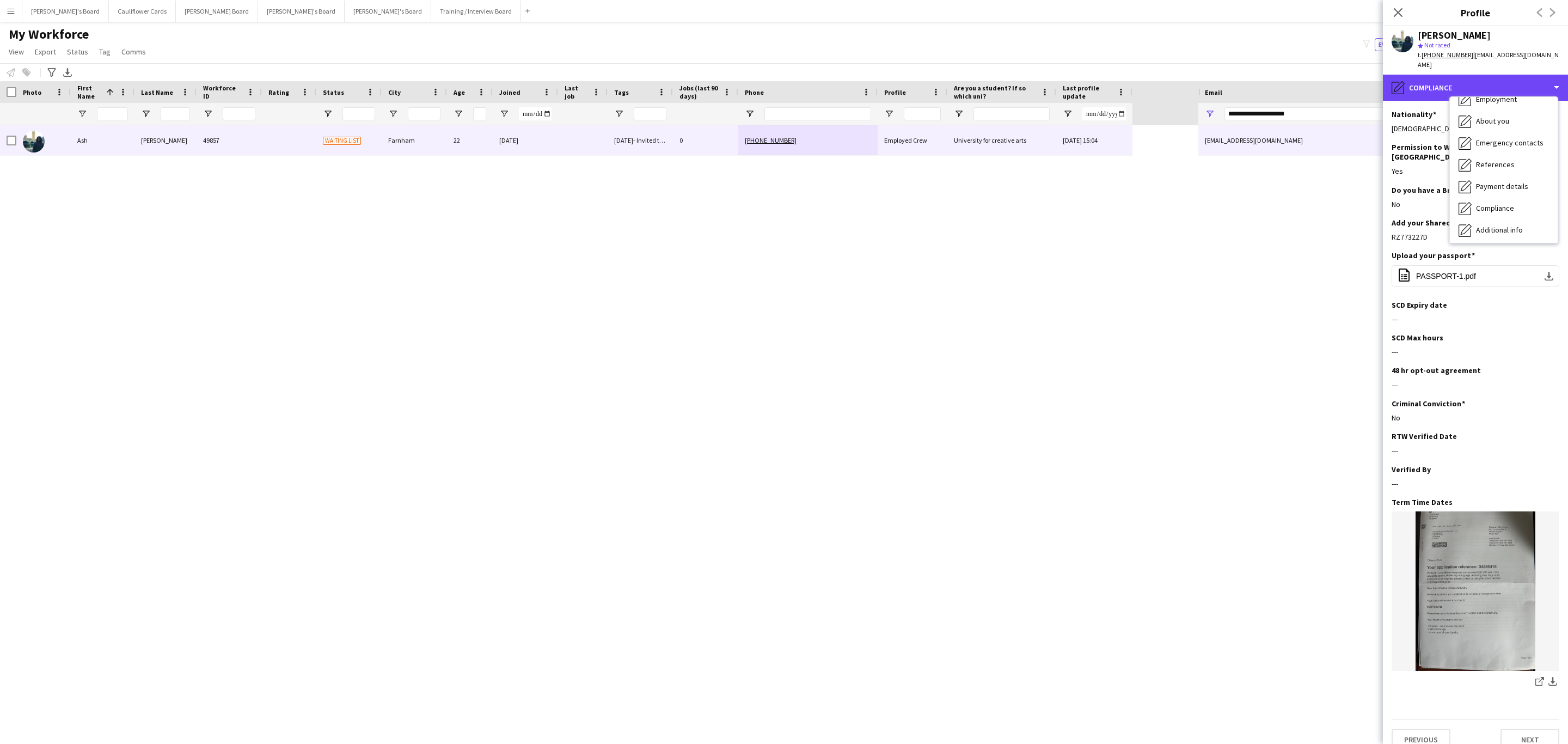
scroll to position [0, 0]
click at [1498, 107] on div "Bio Bio" at bounding box center [1504, 112] width 108 height 22
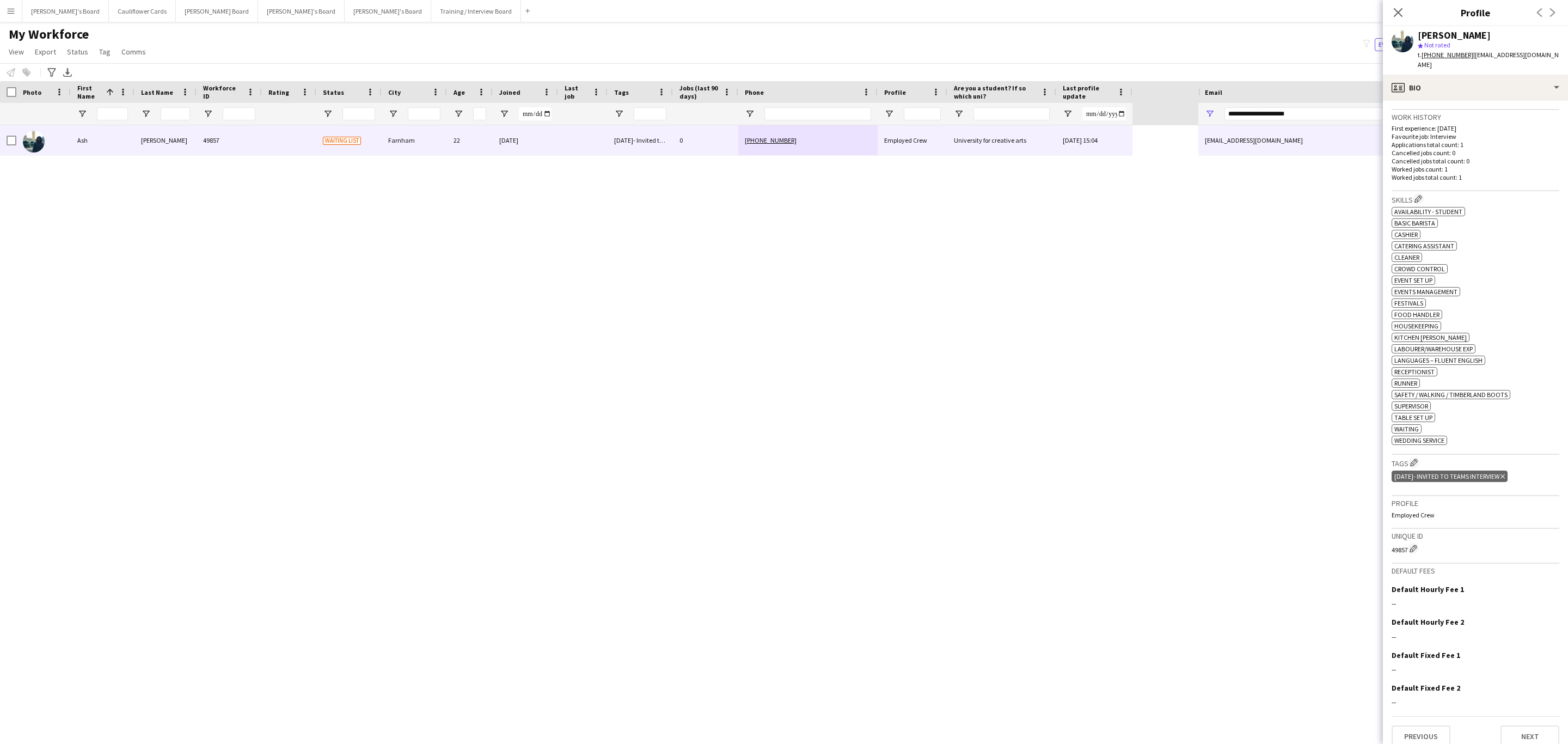
scroll to position [269, 0]
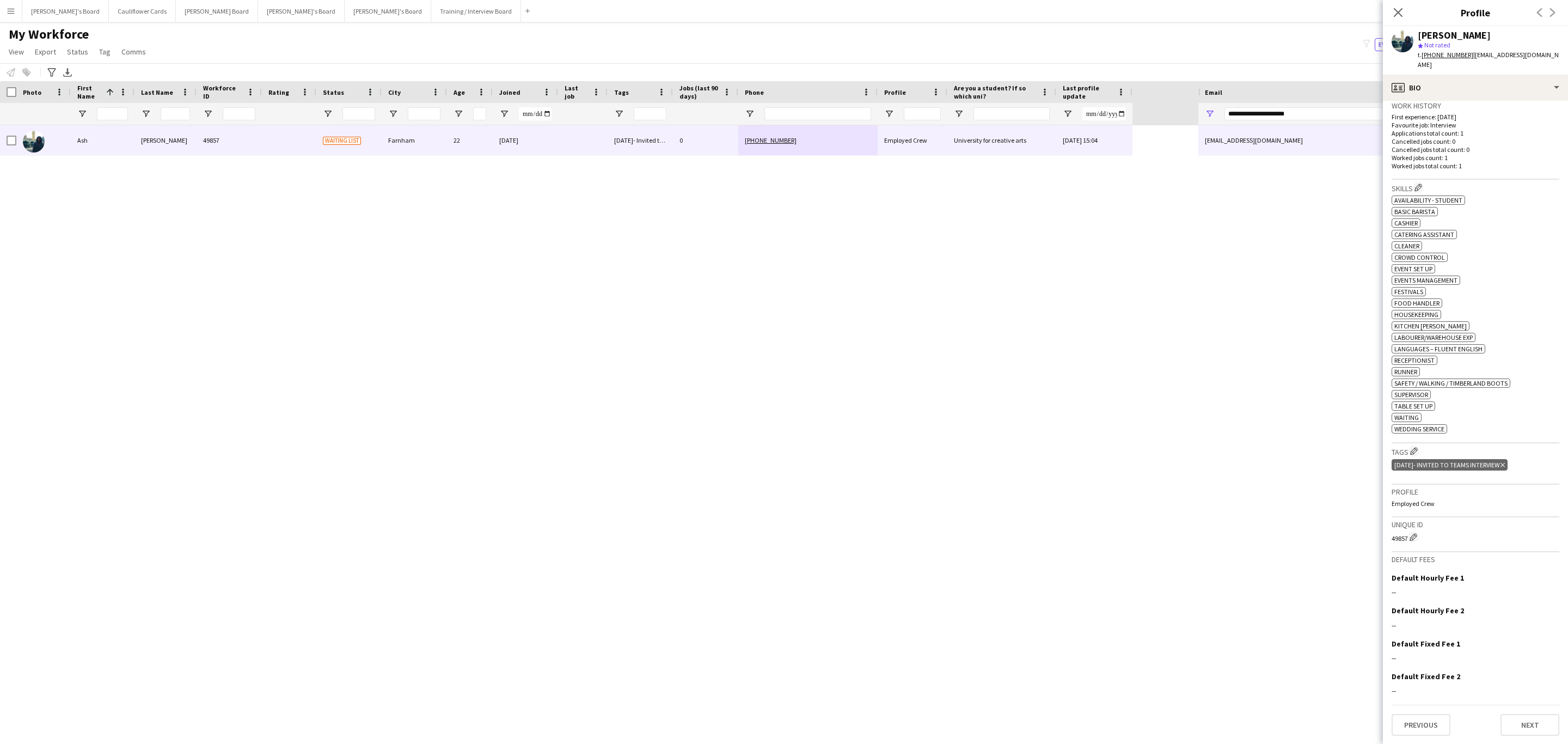
click at [1400, 182] on h3 "Skills Edit crew company skills" at bounding box center [1475, 187] width 167 height 12
click at [1478, 228] on div "ok-circled2 background Layer 1 cross-circle-red background Layer 1 Availability…" at bounding box center [1475, 313] width 167 height 240
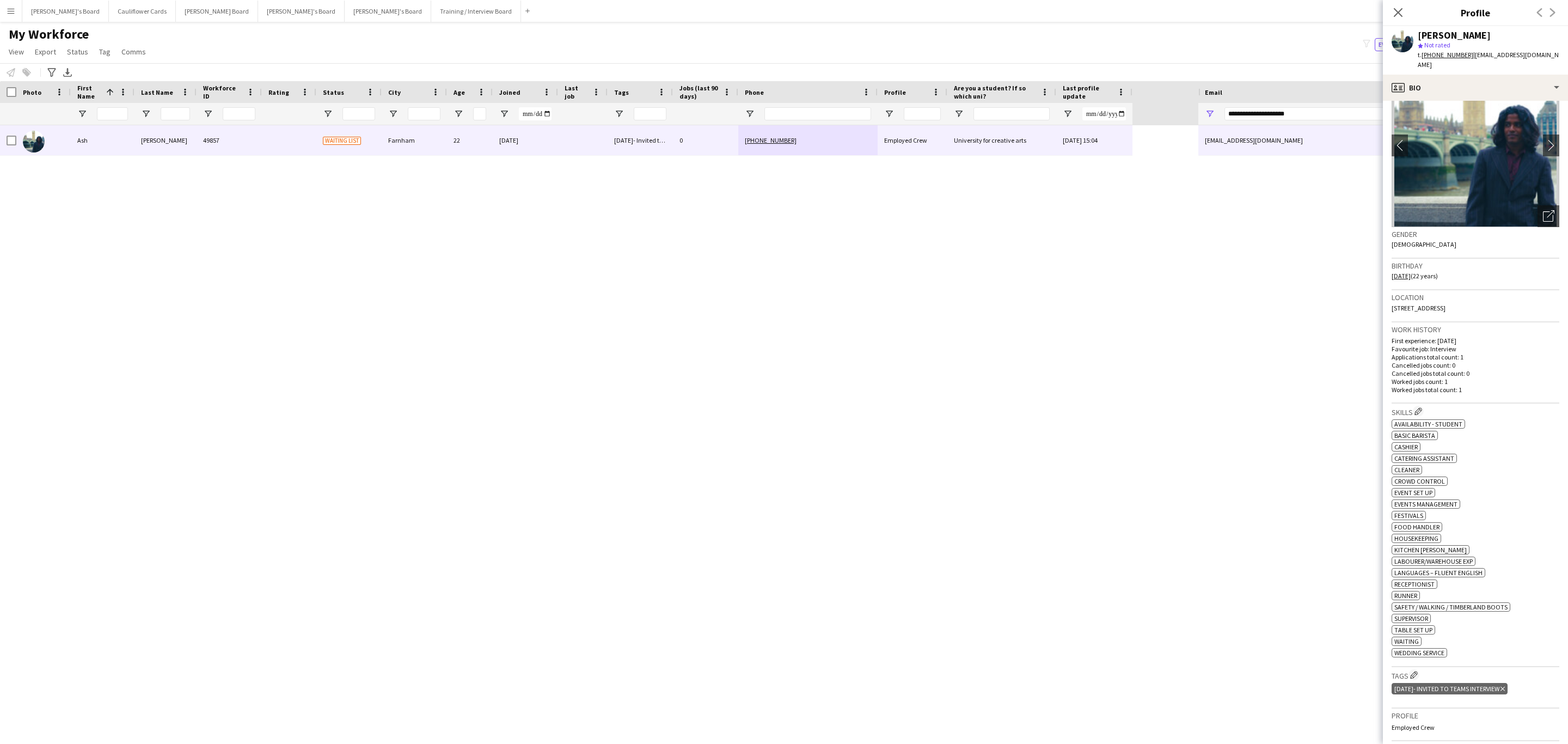
scroll to position [0, 0]
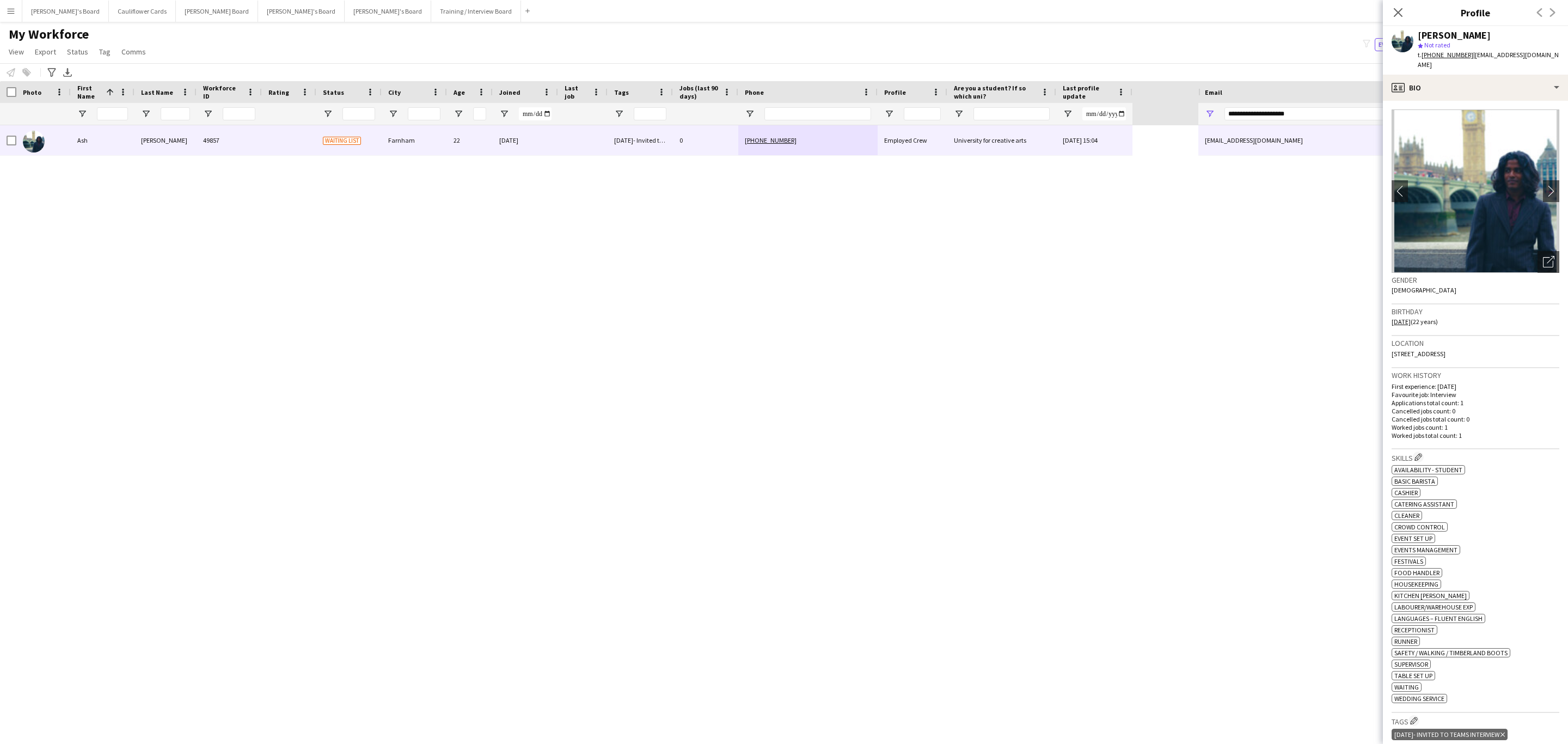
click at [1444, 59] on tcxspan "+4407901534753" at bounding box center [1448, 55] width 52 height 8
drag, startPoint x: 1543, startPoint y: 175, endPoint x: 1542, endPoint y: 168, distance: 7.1
click at [1545, 185] on app-icon "chevron-right" at bounding box center [1554, 191] width 17 height 12
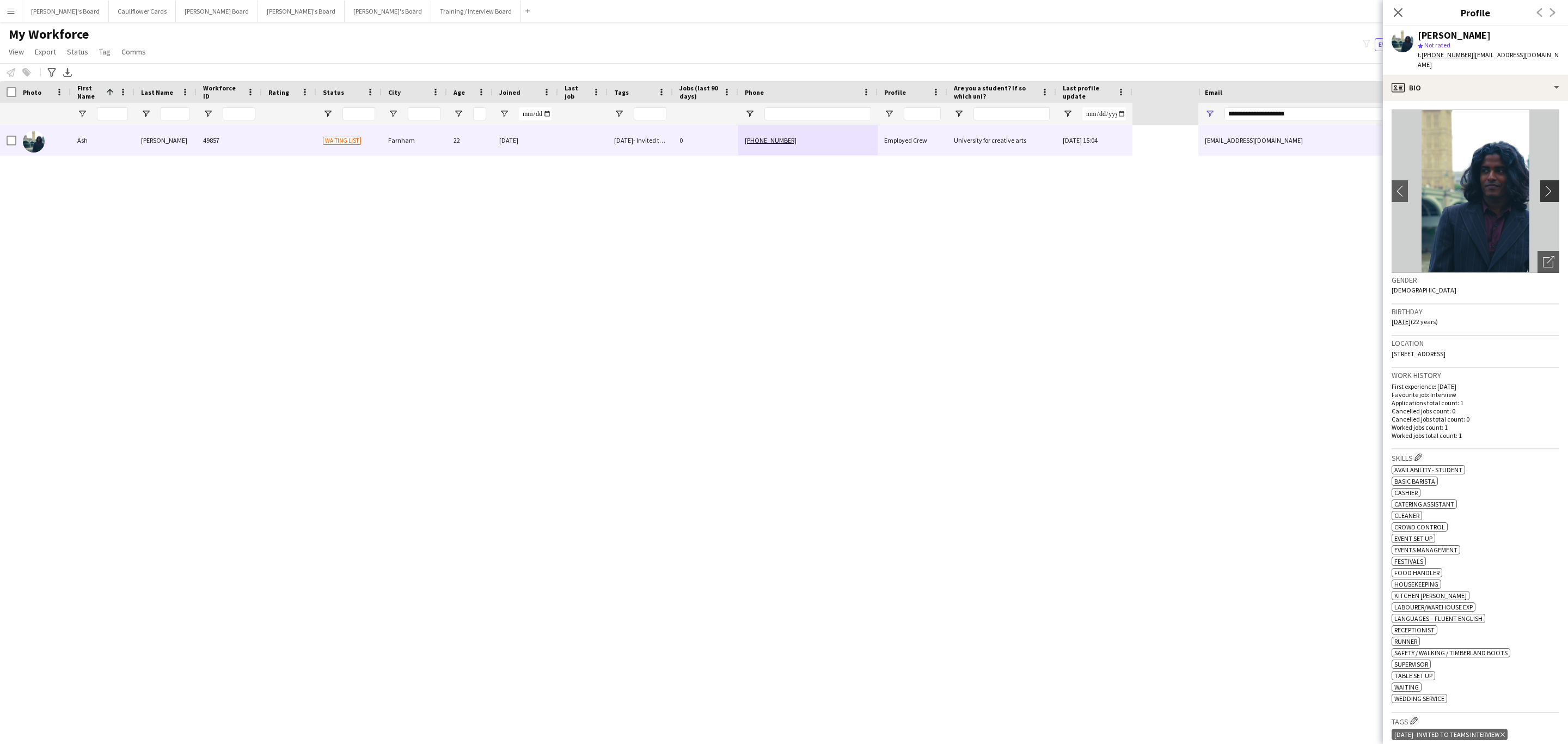
click at [1543, 185] on app-icon "chevron-right" at bounding box center [1551, 191] width 17 height 12
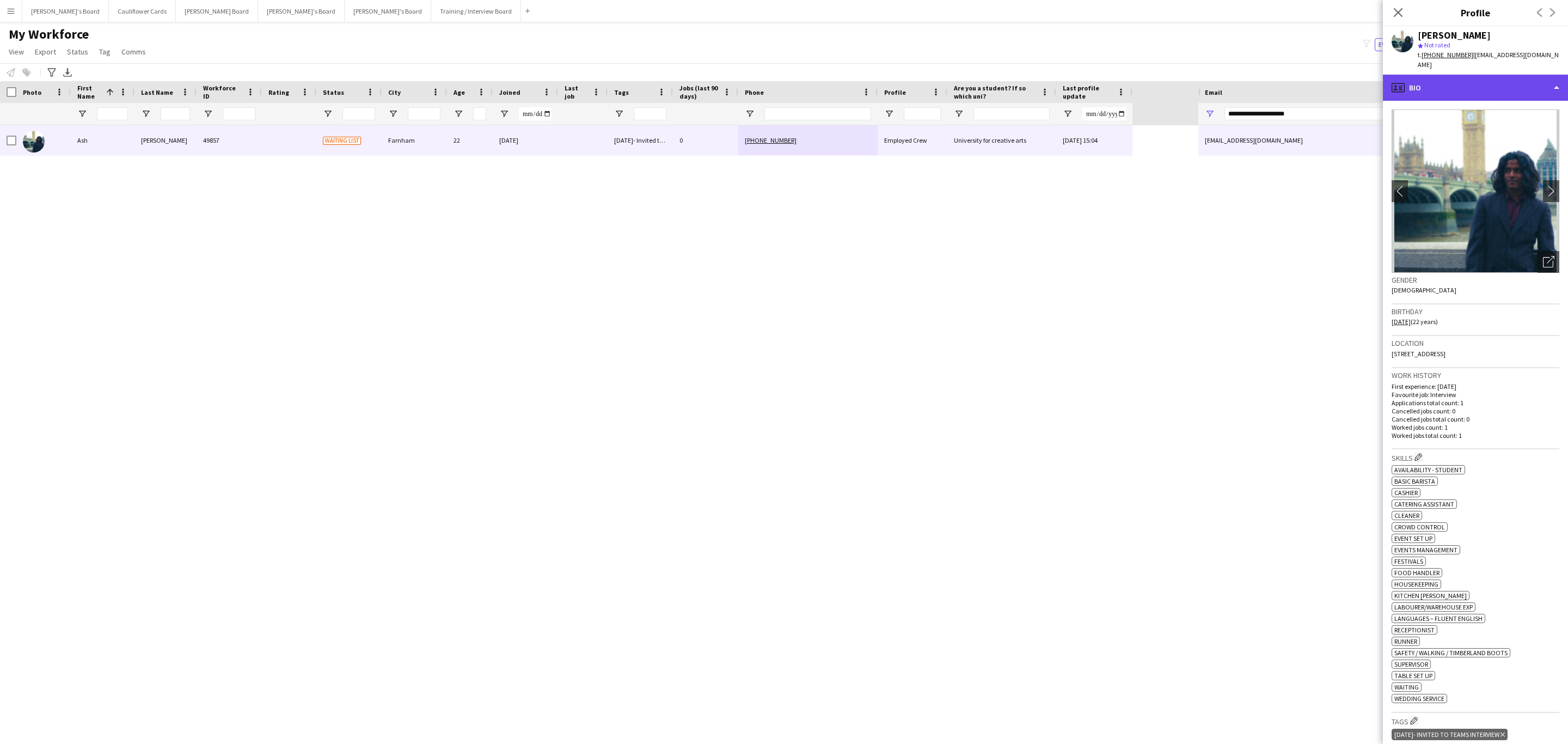
click at [1469, 81] on div "profile Bio" at bounding box center [1475, 88] width 185 height 26
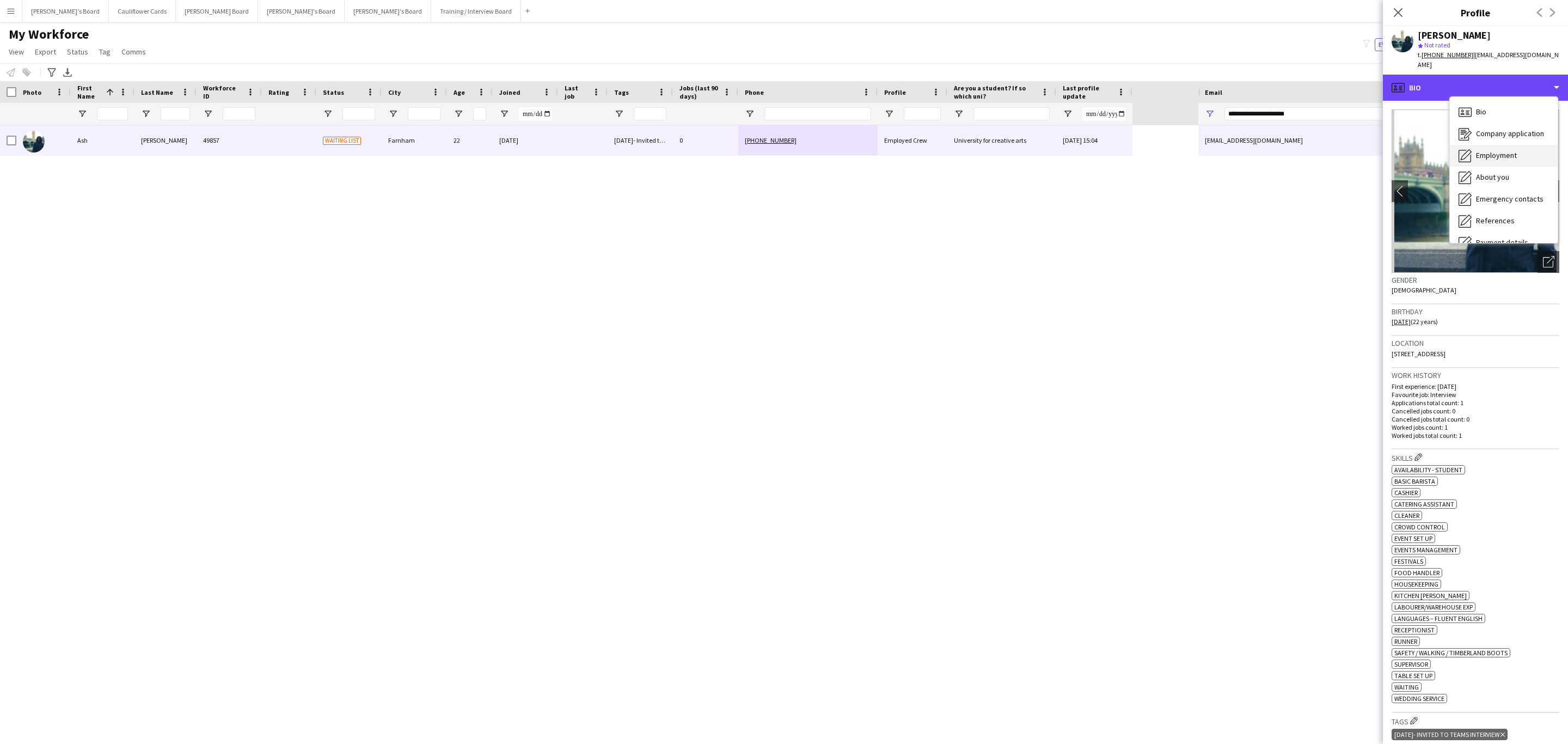
scroll to position [146, 0]
click at [1507, 114] on span "Compliance" at bounding box center [1495, 118] width 38 height 10
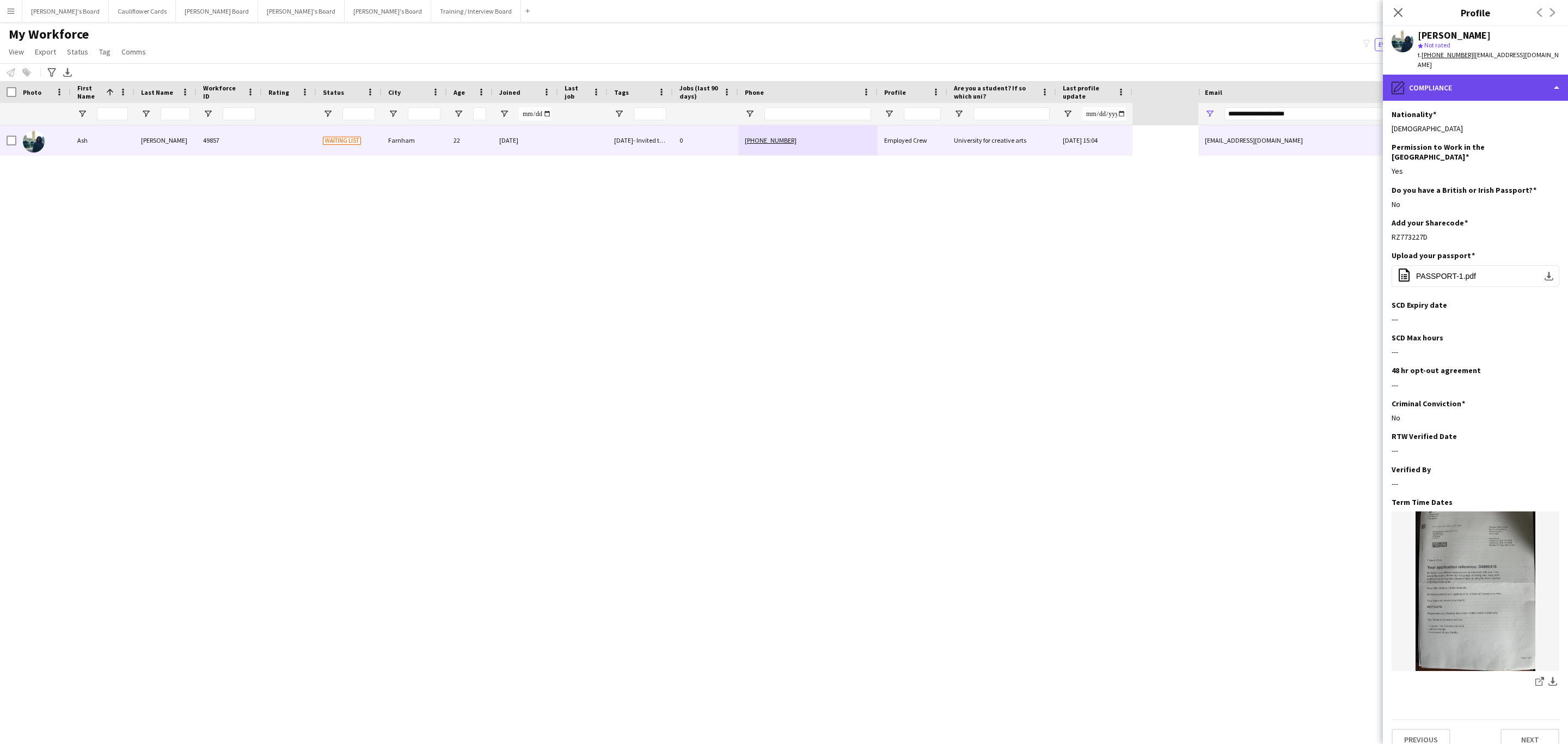
click at [1456, 77] on div "pencil4 Compliance" at bounding box center [1475, 88] width 185 height 26
click at [1506, 135] on span "Additional info" at bounding box center [1499, 140] width 46 height 10
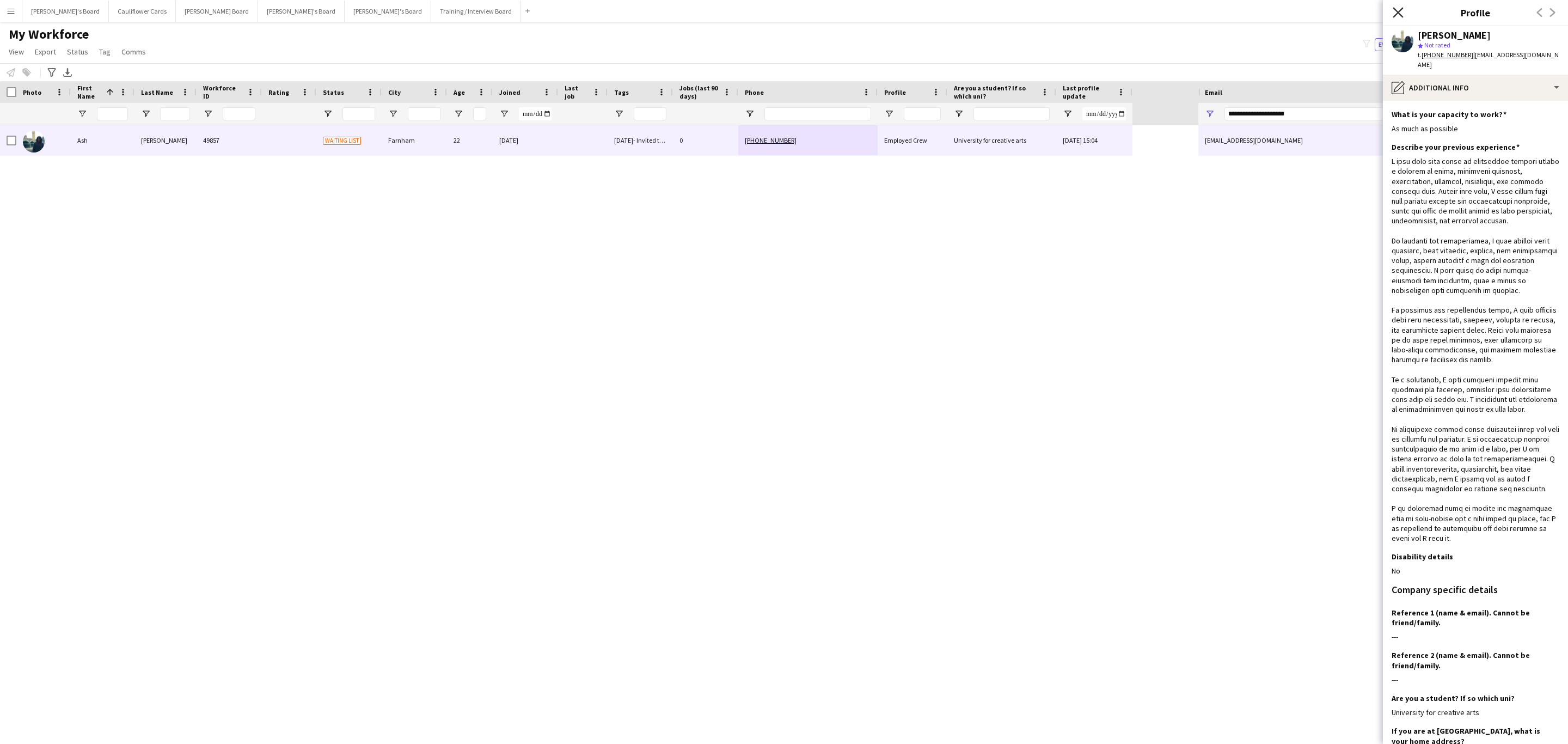
click at [1396, 10] on icon at bounding box center [1397, 12] width 10 height 10
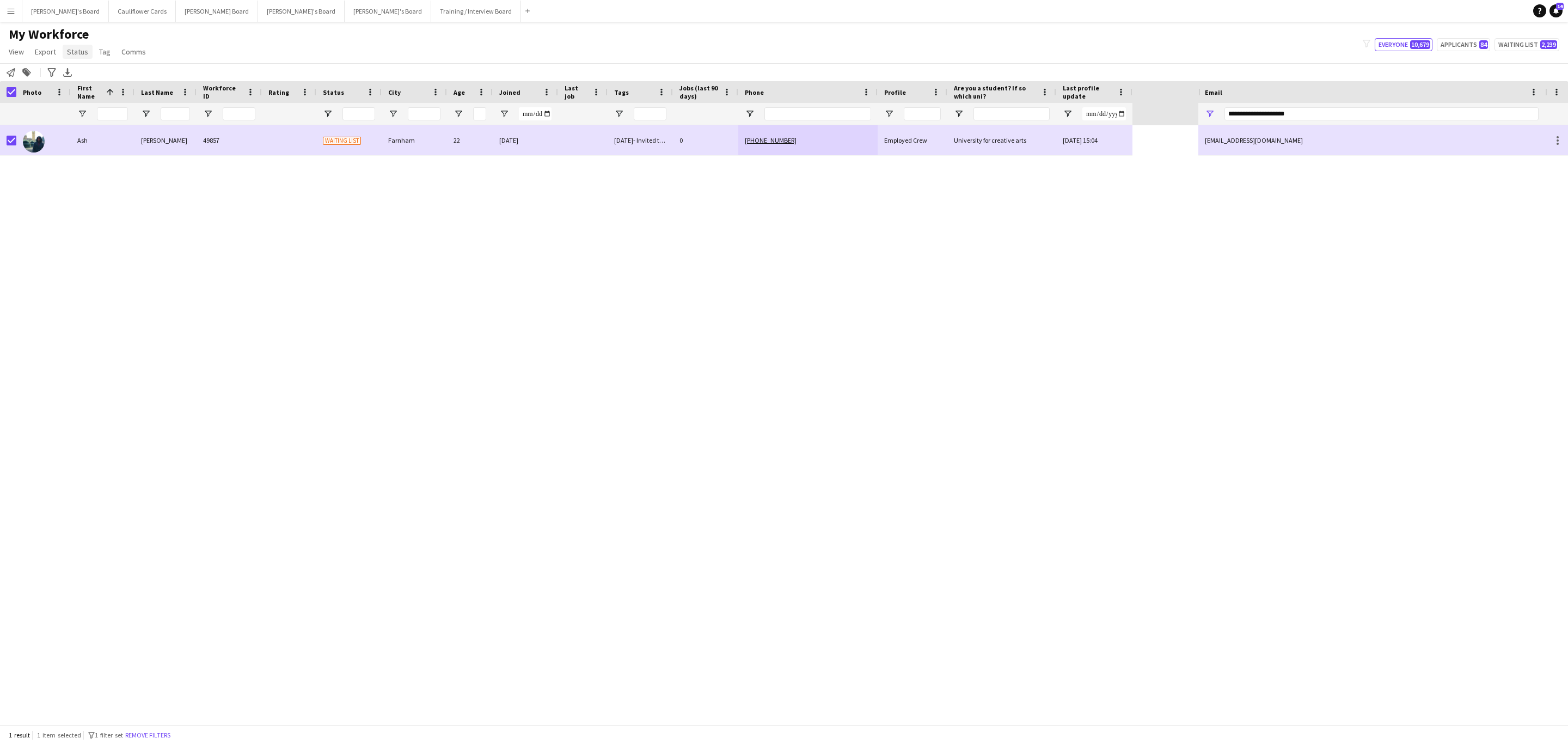
click at [71, 53] on span "Status" at bounding box center [77, 51] width 21 height 10
click at [79, 70] on span "Edit" at bounding box center [77, 75] width 12 height 10
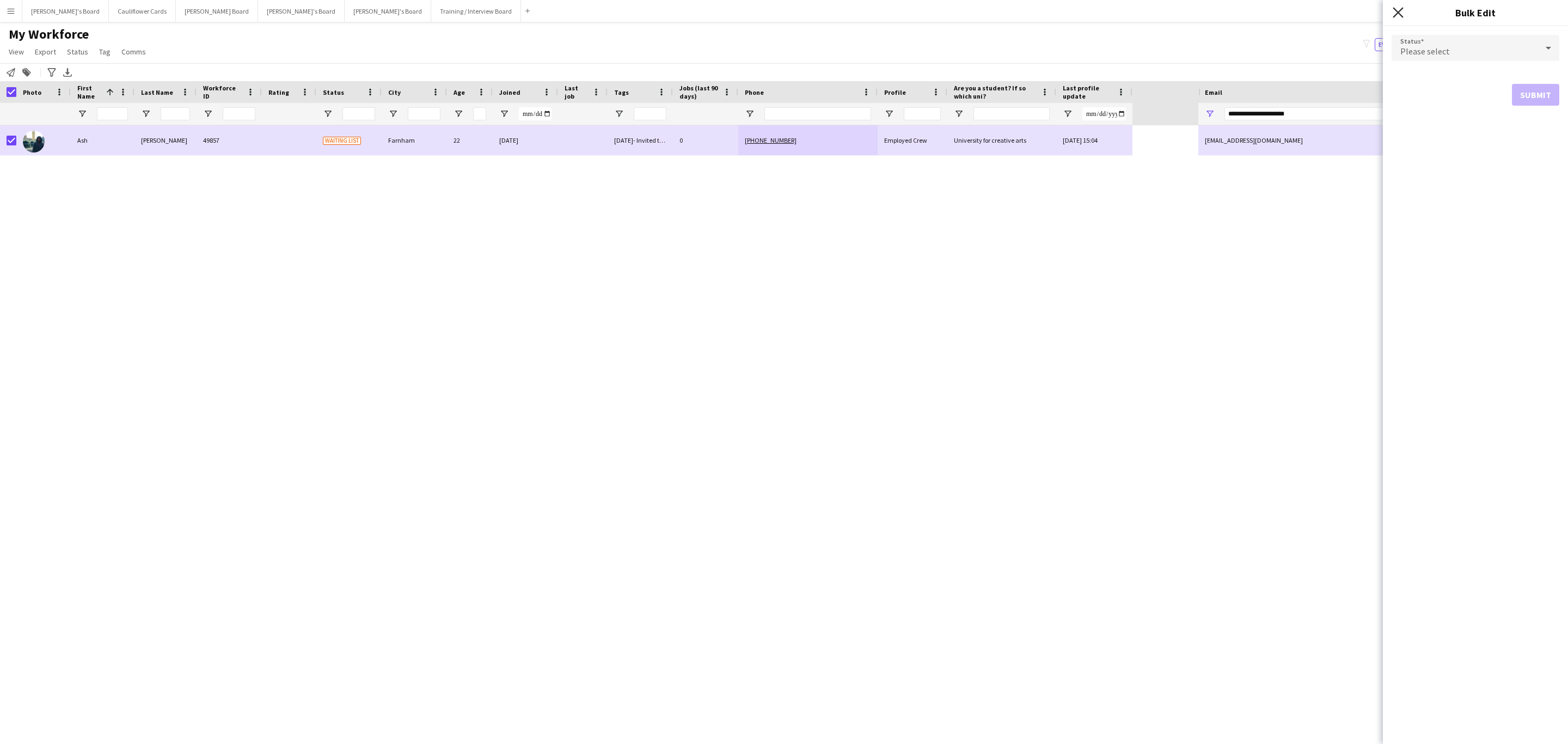
click at [1396, 17] on icon "Close pop-in" at bounding box center [1397, 12] width 10 height 10
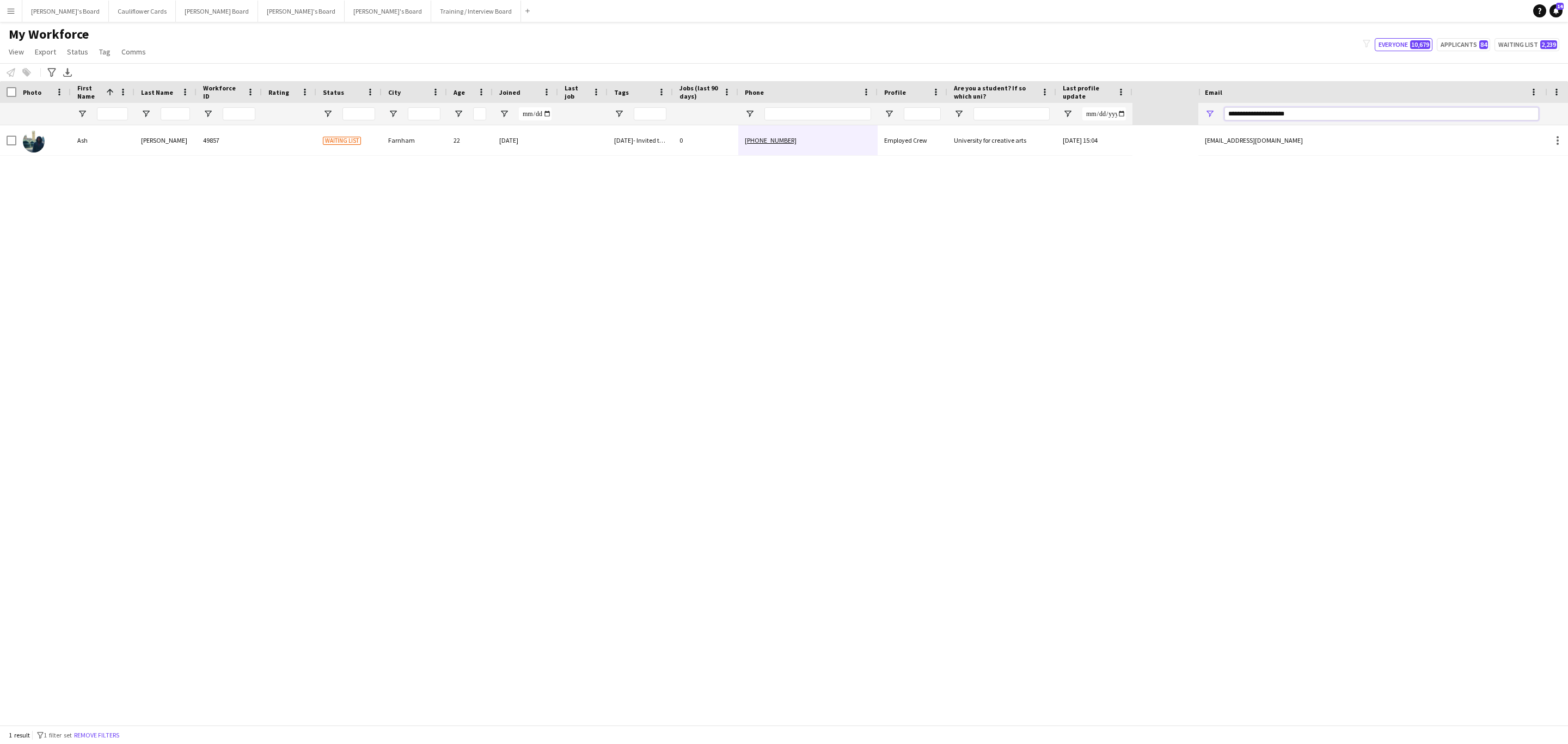
click at [1268, 109] on input "**********" at bounding box center [1381, 114] width 314 height 13
paste input "**"
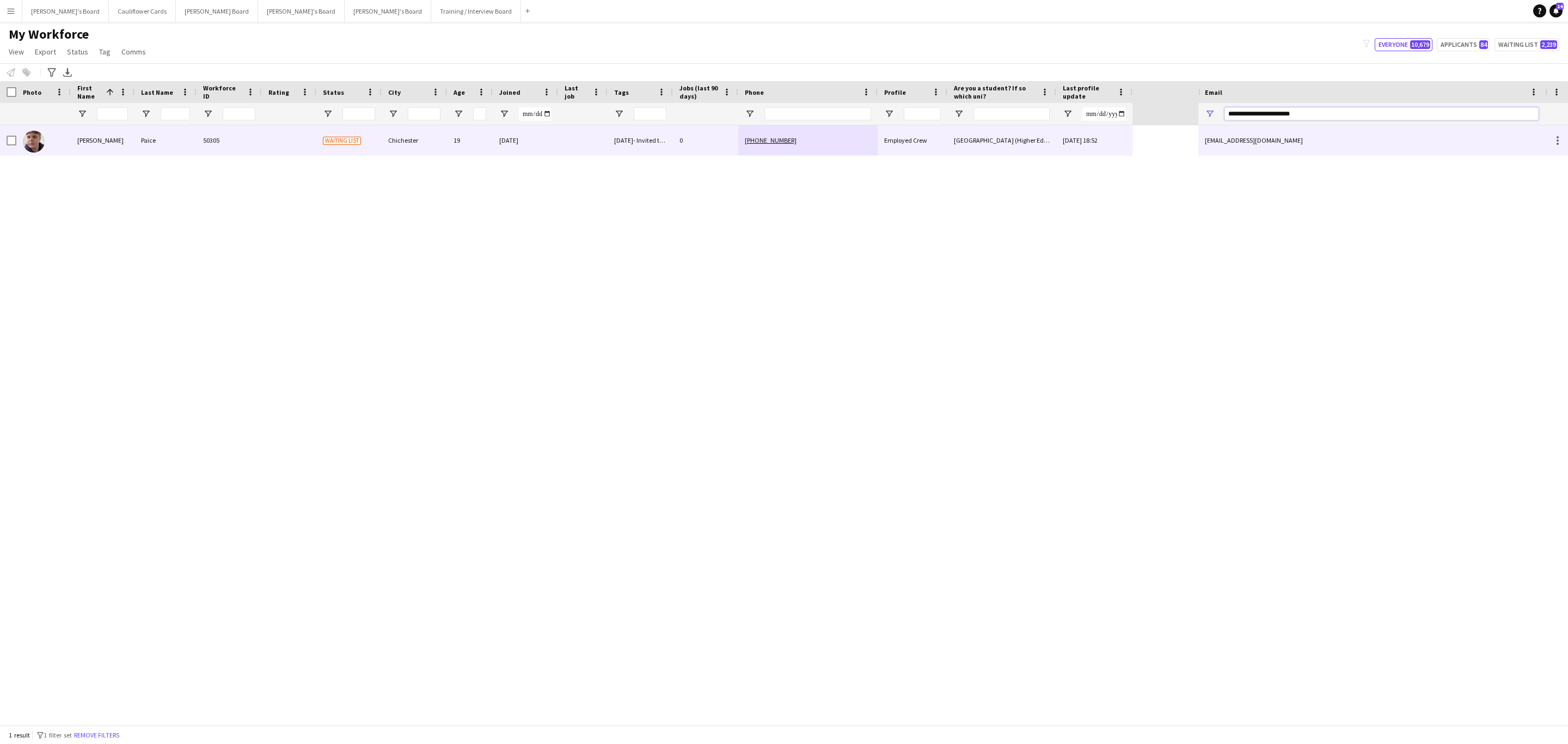
type input "**********"
click at [704, 140] on div "0" at bounding box center [705, 140] width 66 height 30
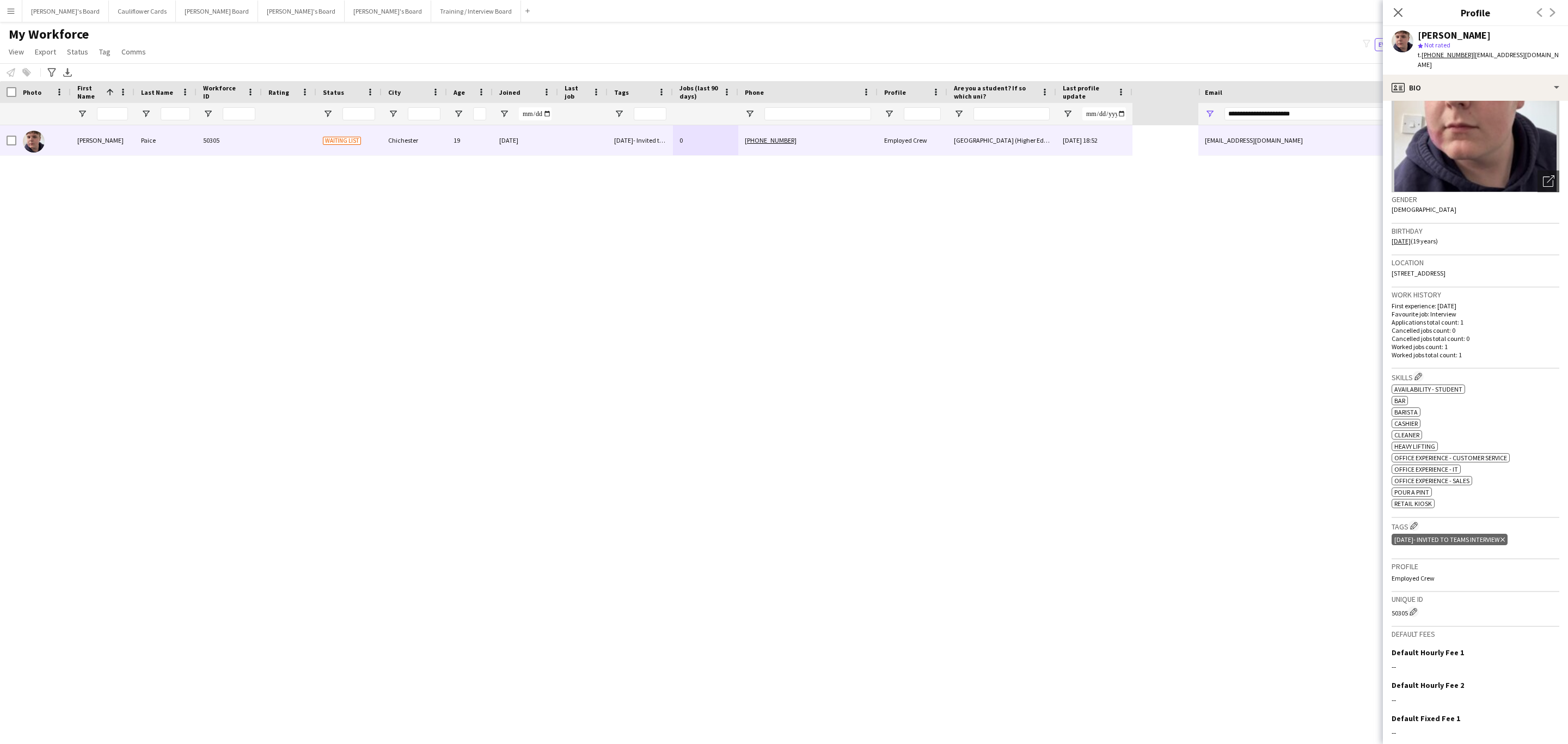
scroll to position [0, 0]
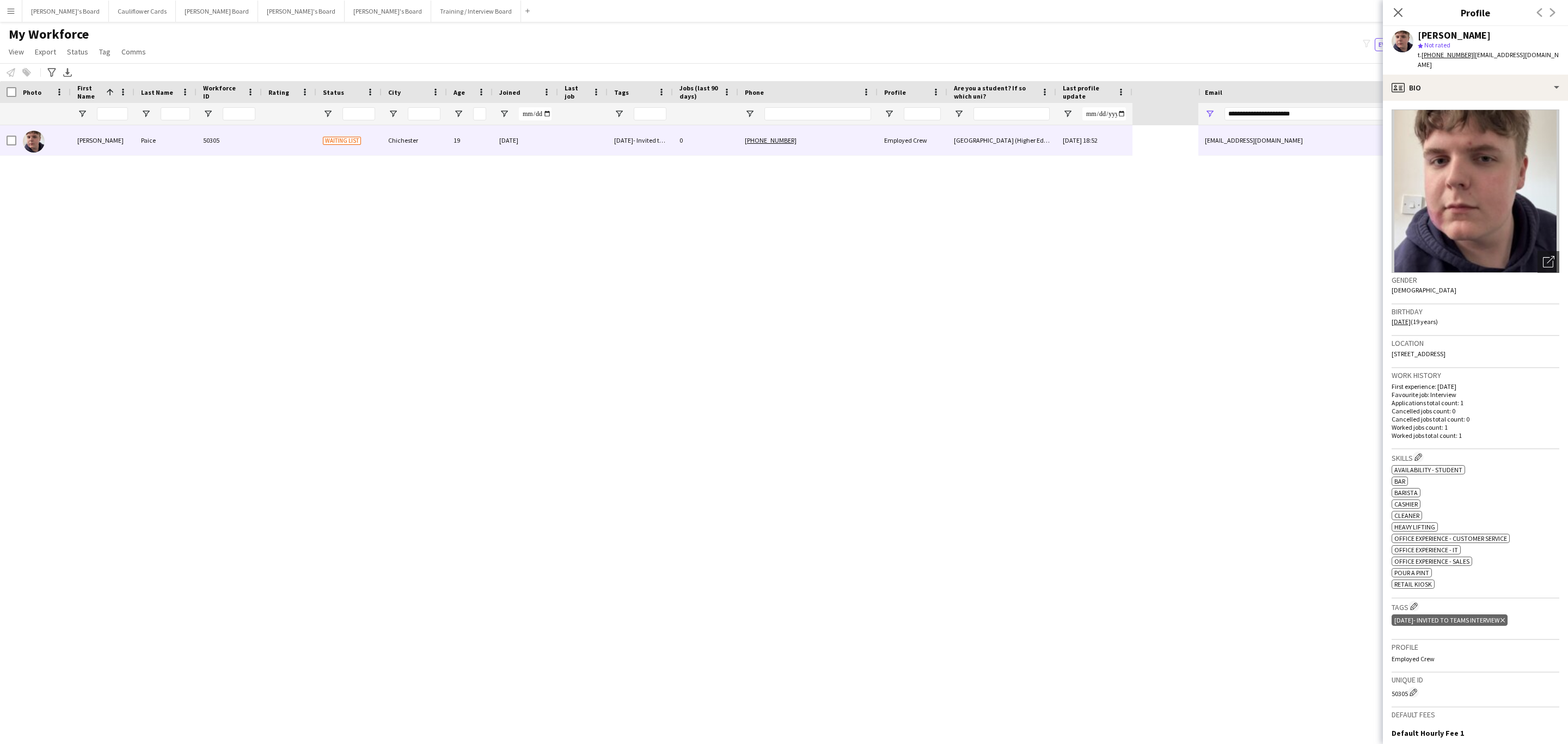
click at [1504, 101] on app-crew-profile-bio "Open photos pop-in Gender Male Birthday 25-09-2005 (19 years) Location PO19 1SN…" at bounding box center [1475, 422] width 185 height 643
click at [1510, 84] on div "profile Bio" at bounding box center [1475, 88] width 185 height 26
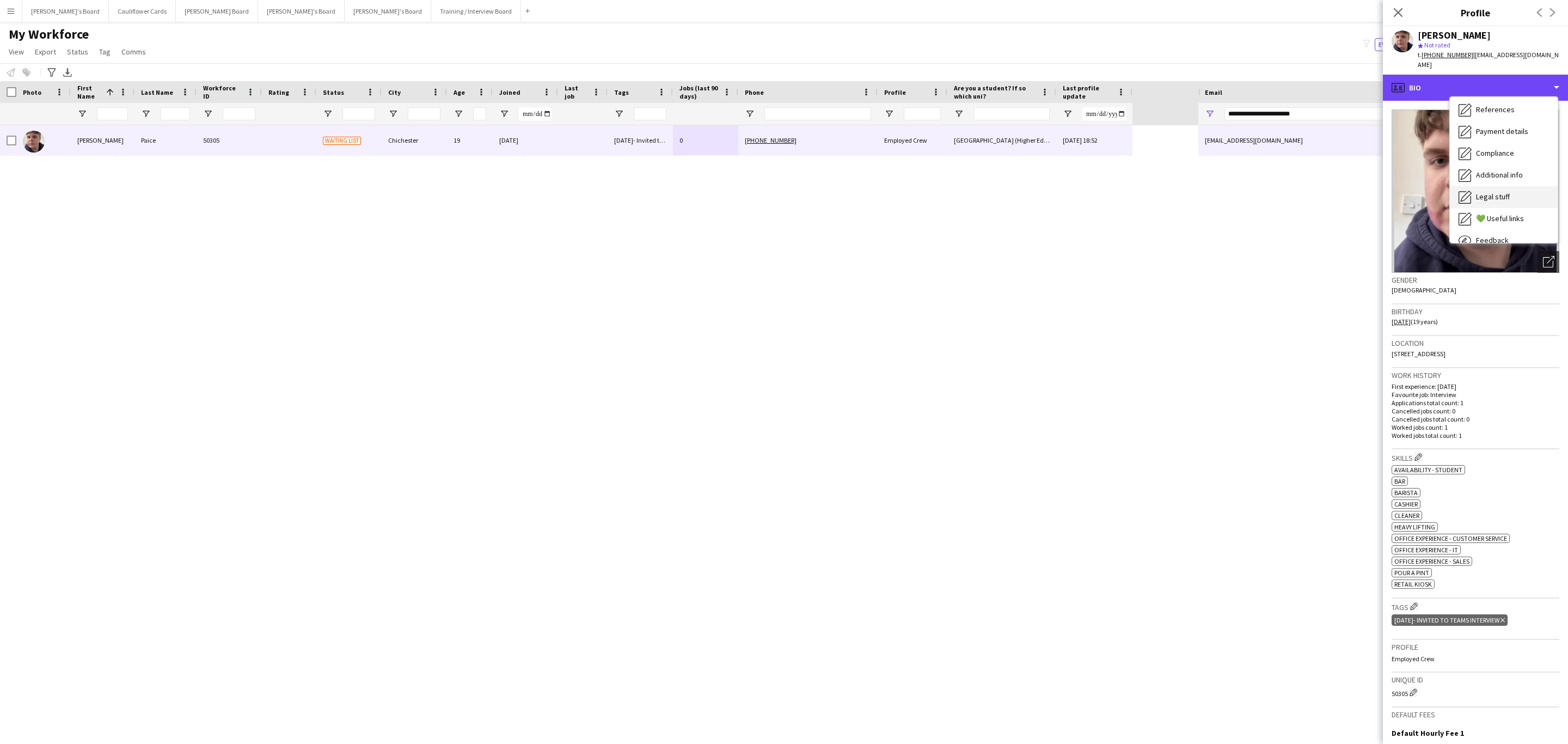
scroll to position [146, 0]
click at [1506, 114] on span "Compliance" at bounding box center [1495, 118] width 38 height 10
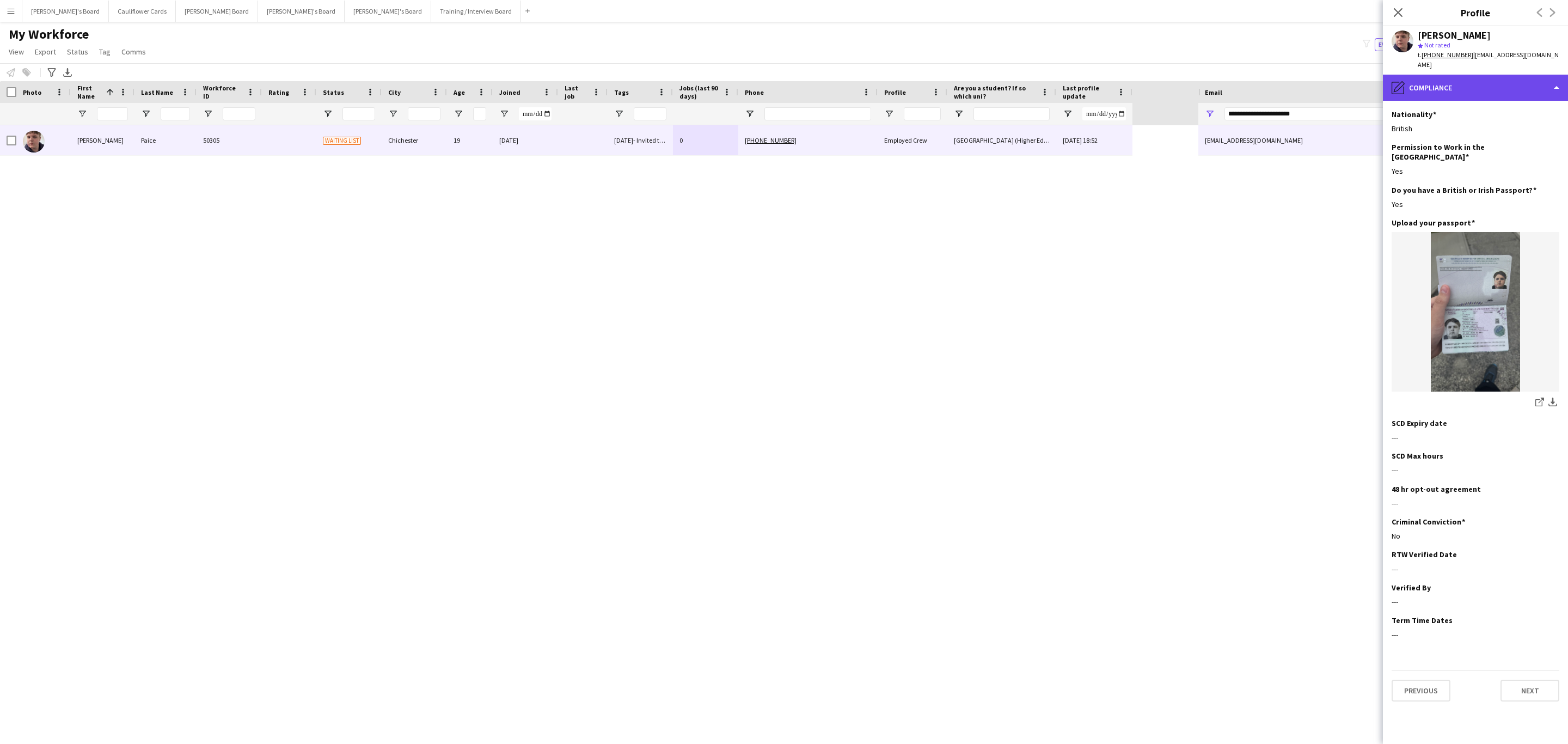
click at [1491, 75] on div "pencil4 Compliance" at bounding box center [1475, 88] width 185 height 26
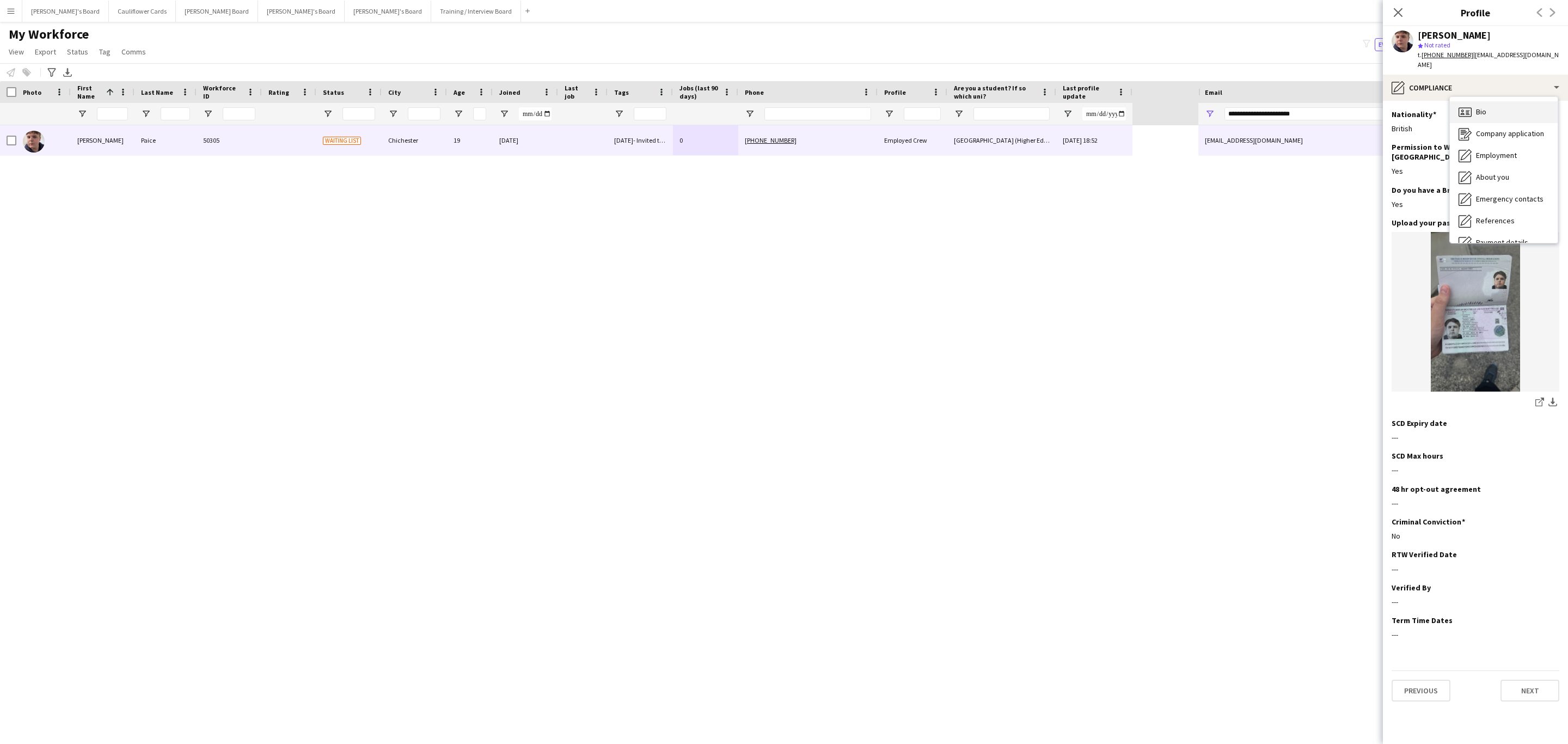
click at [1475, 103] on div "Bio Bio" at bounding box center [1504, 112] width 108 height 22
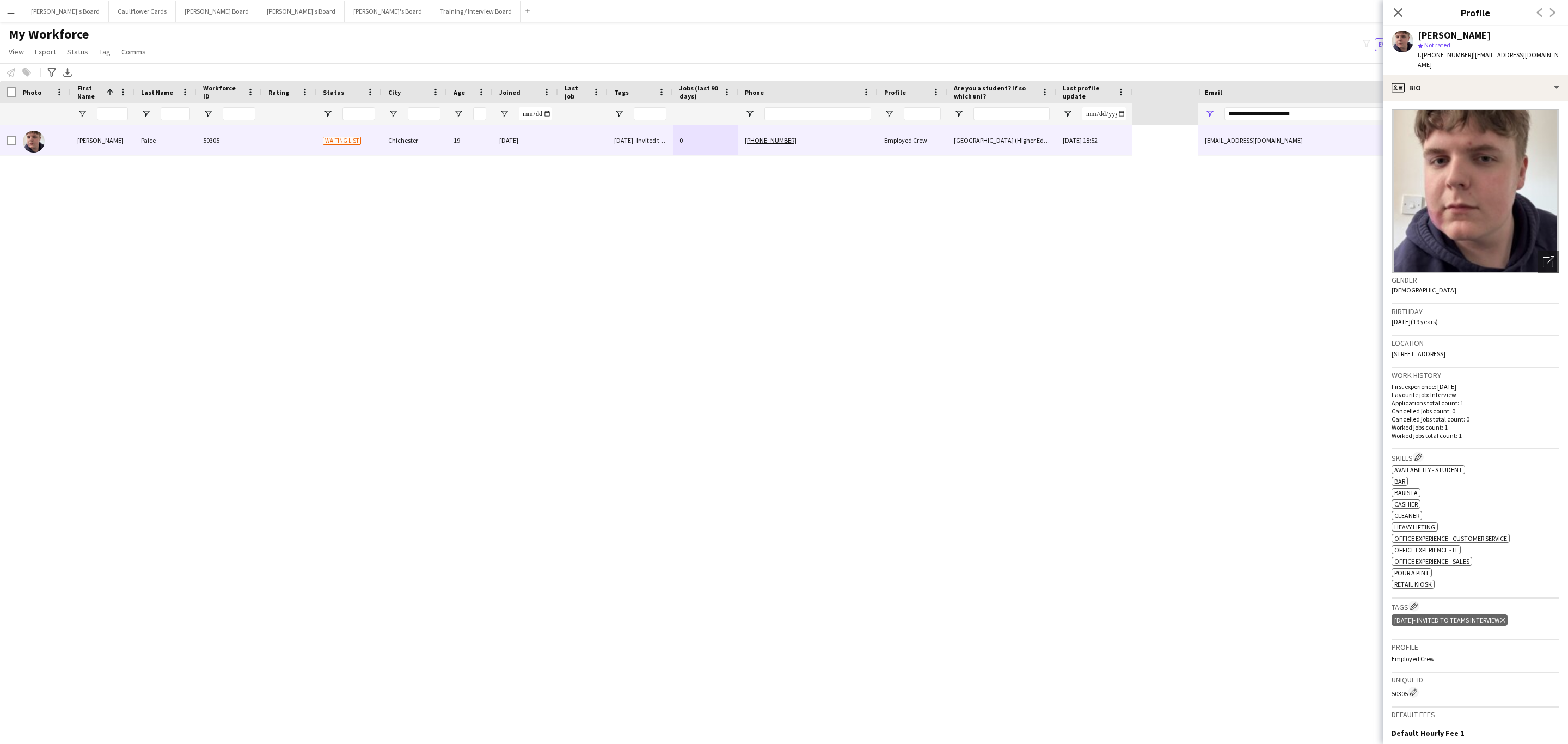
scroll to position [159, 0]
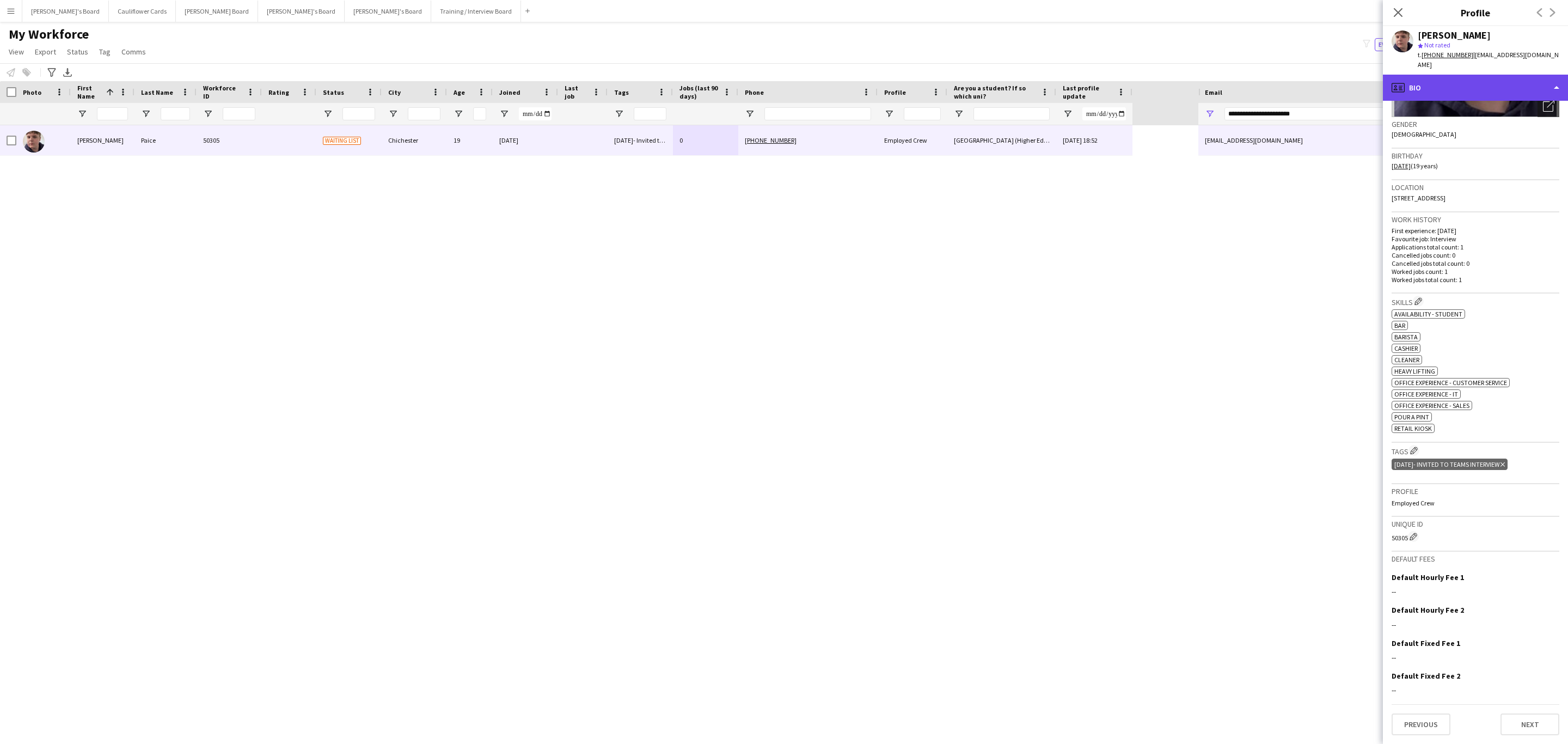
click at [1508, 84] on div "profile Bio" at bounding box center [1475, 88] width 185 height 26
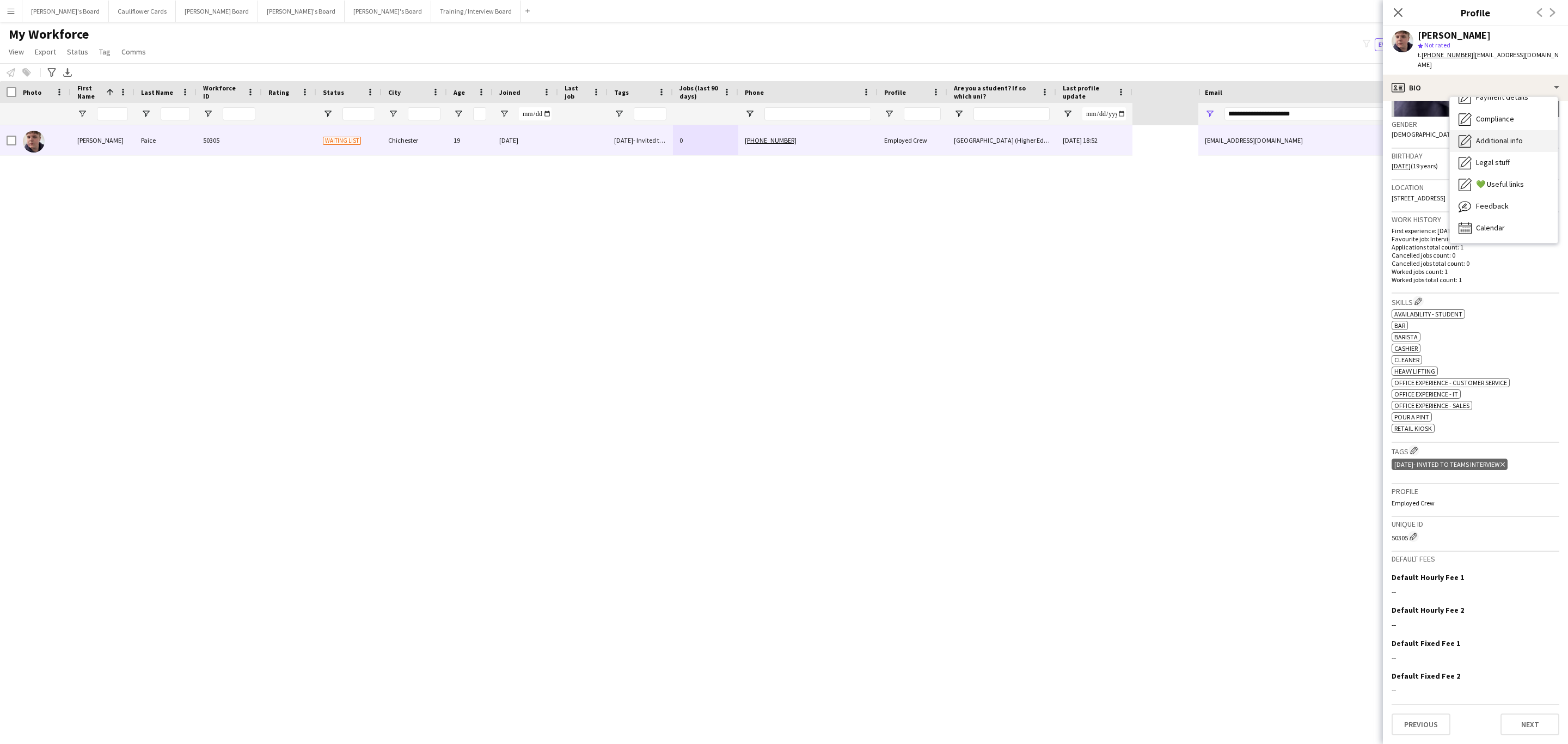
click at [1502, 135] on span "Additional info" at bounding box center [1499, 140] width 46 height 10
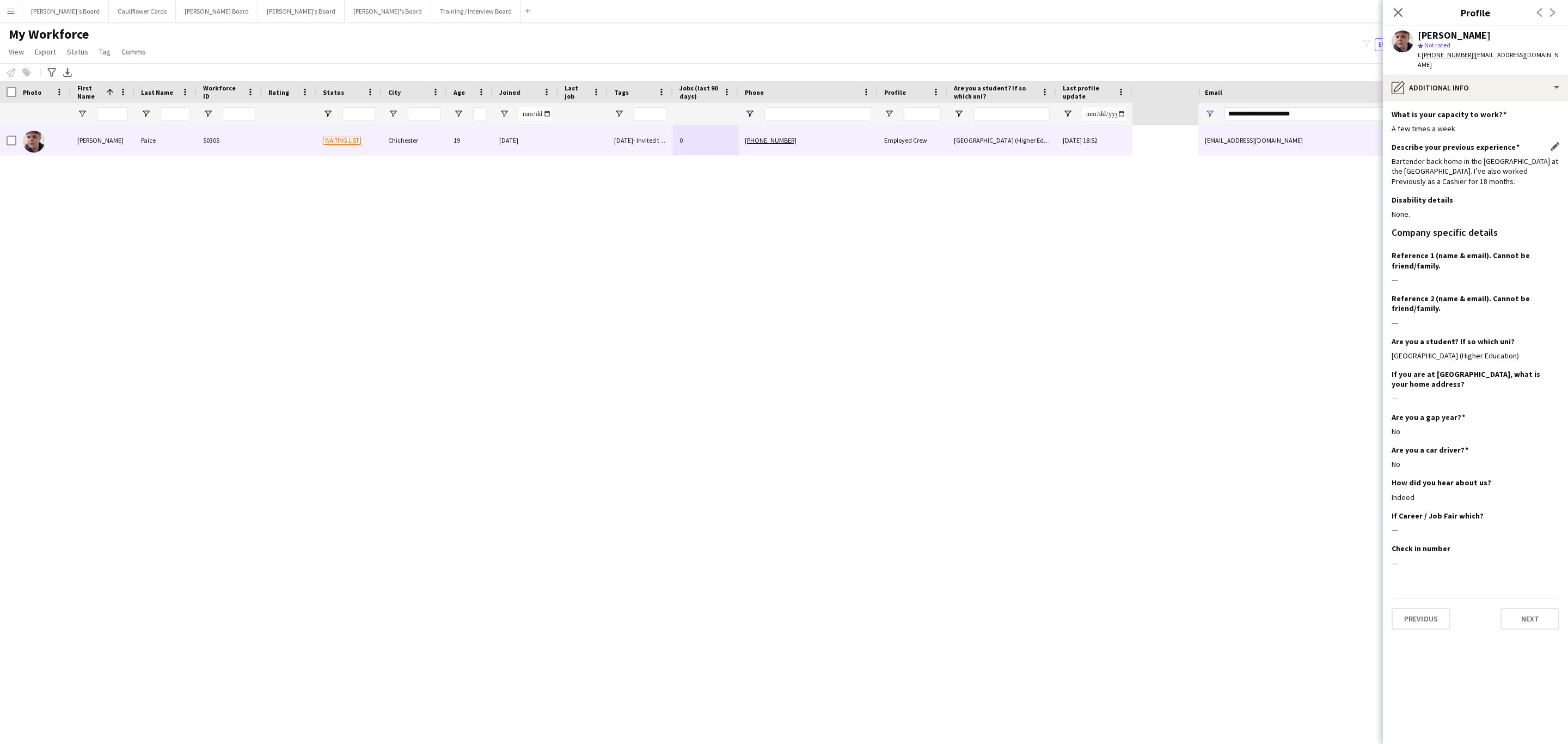
click at [1441, 157] on div "Bartender back home in the Falkland Islands at the Rose Bar. I’ve also worked P…" at bounding box center [1475, 172] width 167 height 30
click at [1439, 165] on div "Bartender back home in the Falkland Islands at the Rose Bar. I’ve also worked P…" at bounding box center [1475, 172] width 167 height 30
click at [1489, 81] on div "pencil4 Additional info" at bounding box center [1475, 88] width 185 height 26
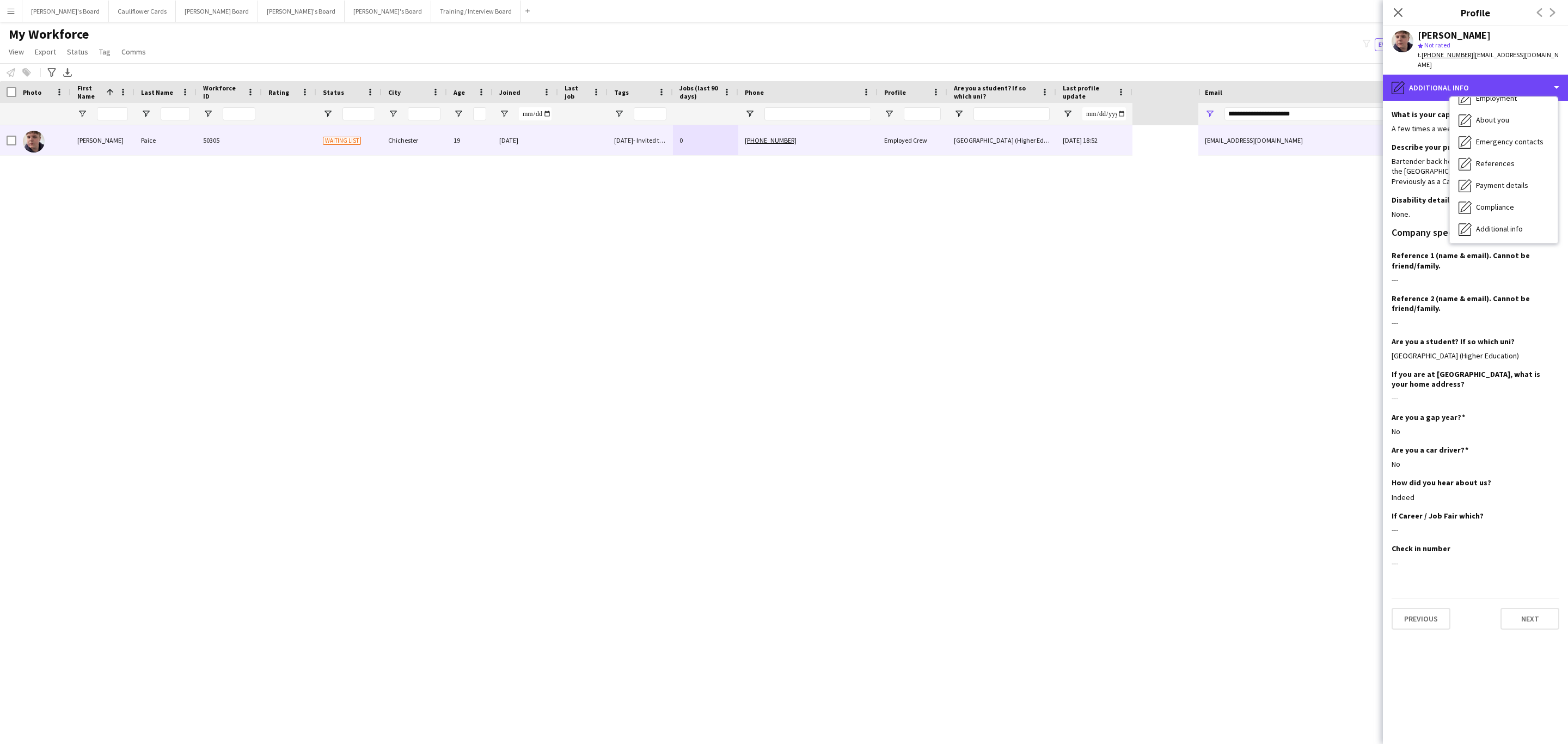
scroll to position [0, 0]
click at [1495, 107] on div "Bio Bio" at bounding box center [1504, 112] width 108 height 22
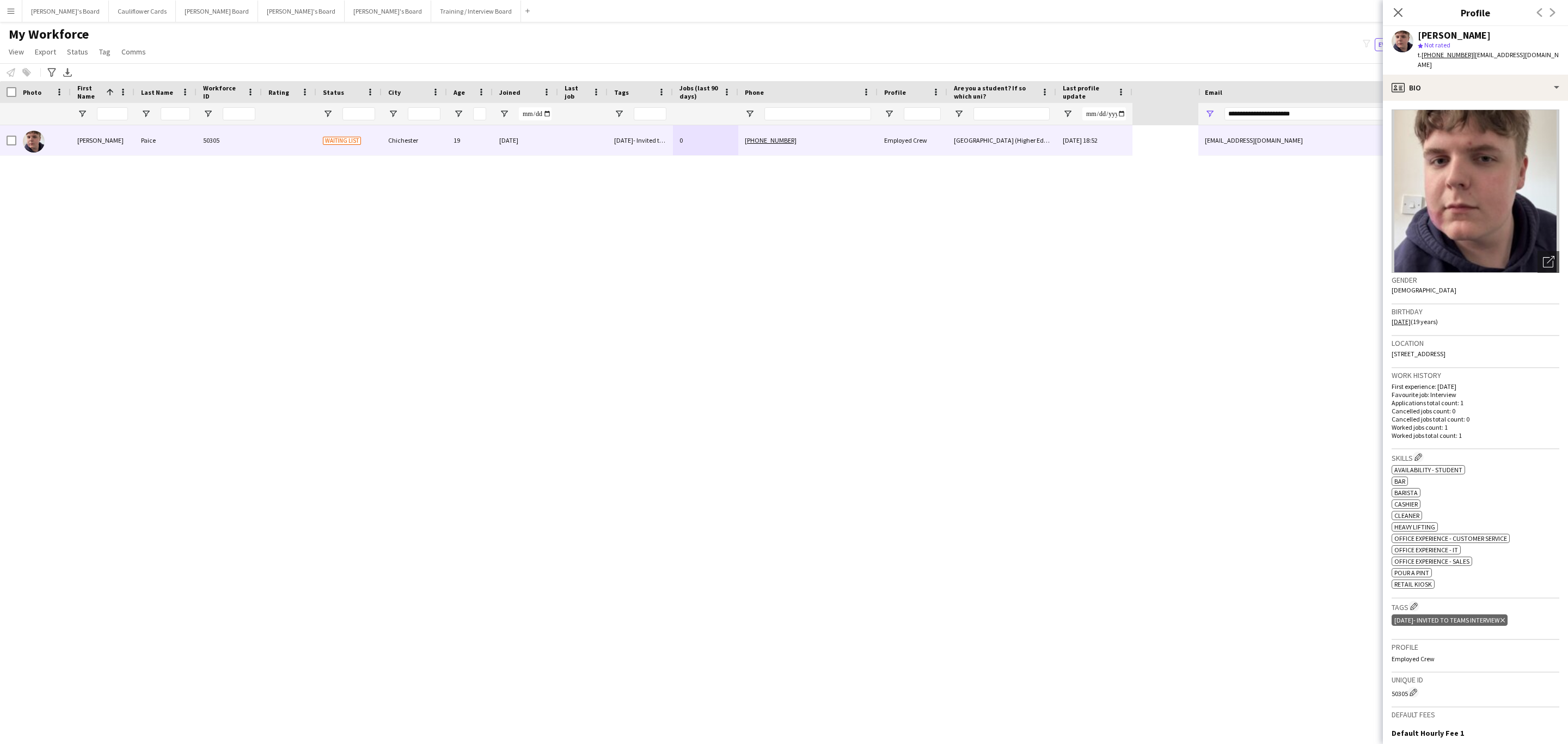
click at [1398, 10] on icon "Close pop-in" at bounding box center [1398, 12] width 9 height 9
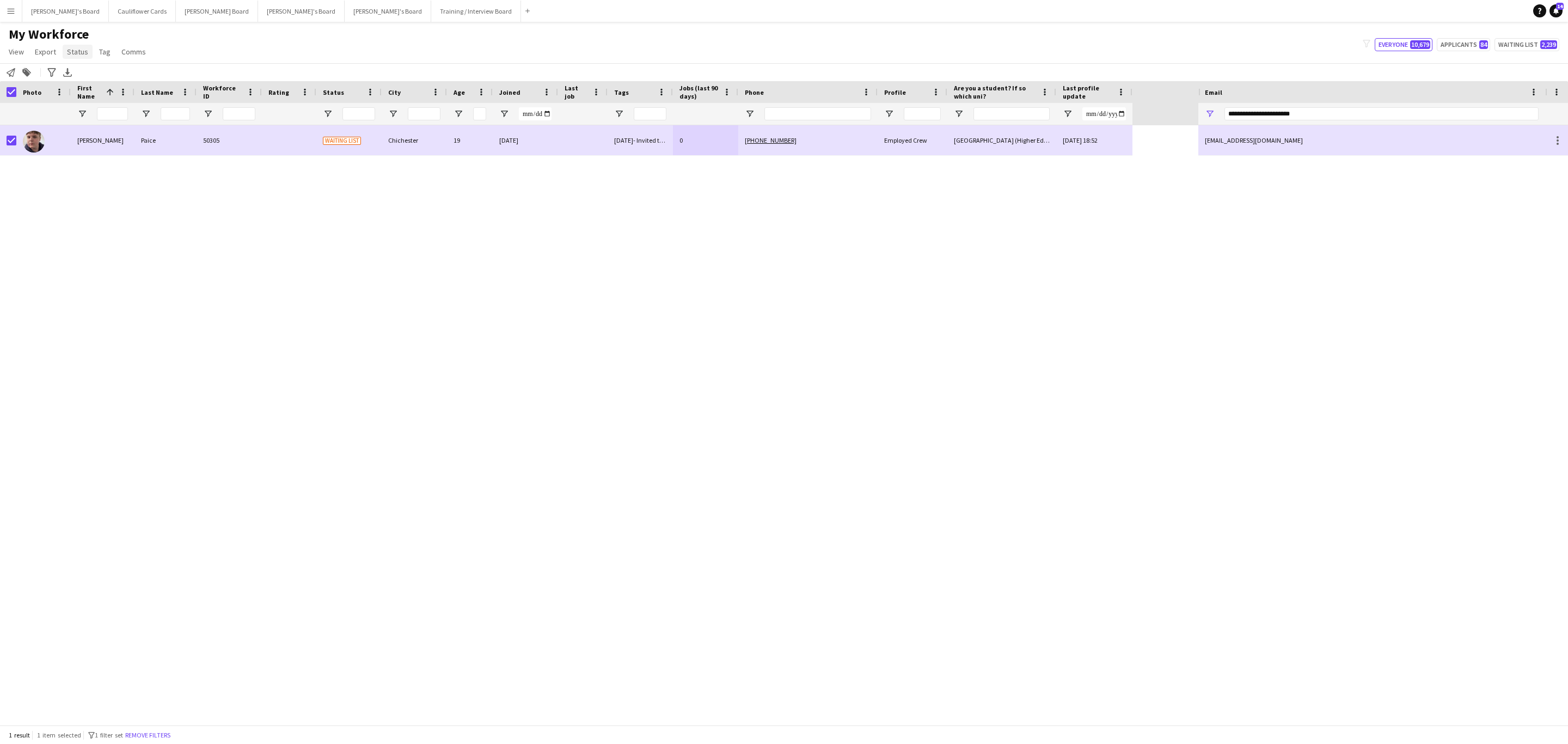
click at [76, 49] on span "Status" at bounding box center [77, 51] width 21 height 10
click at [82, 68] on link "Edit" at bounding box center [101, 75] width 77 height 23
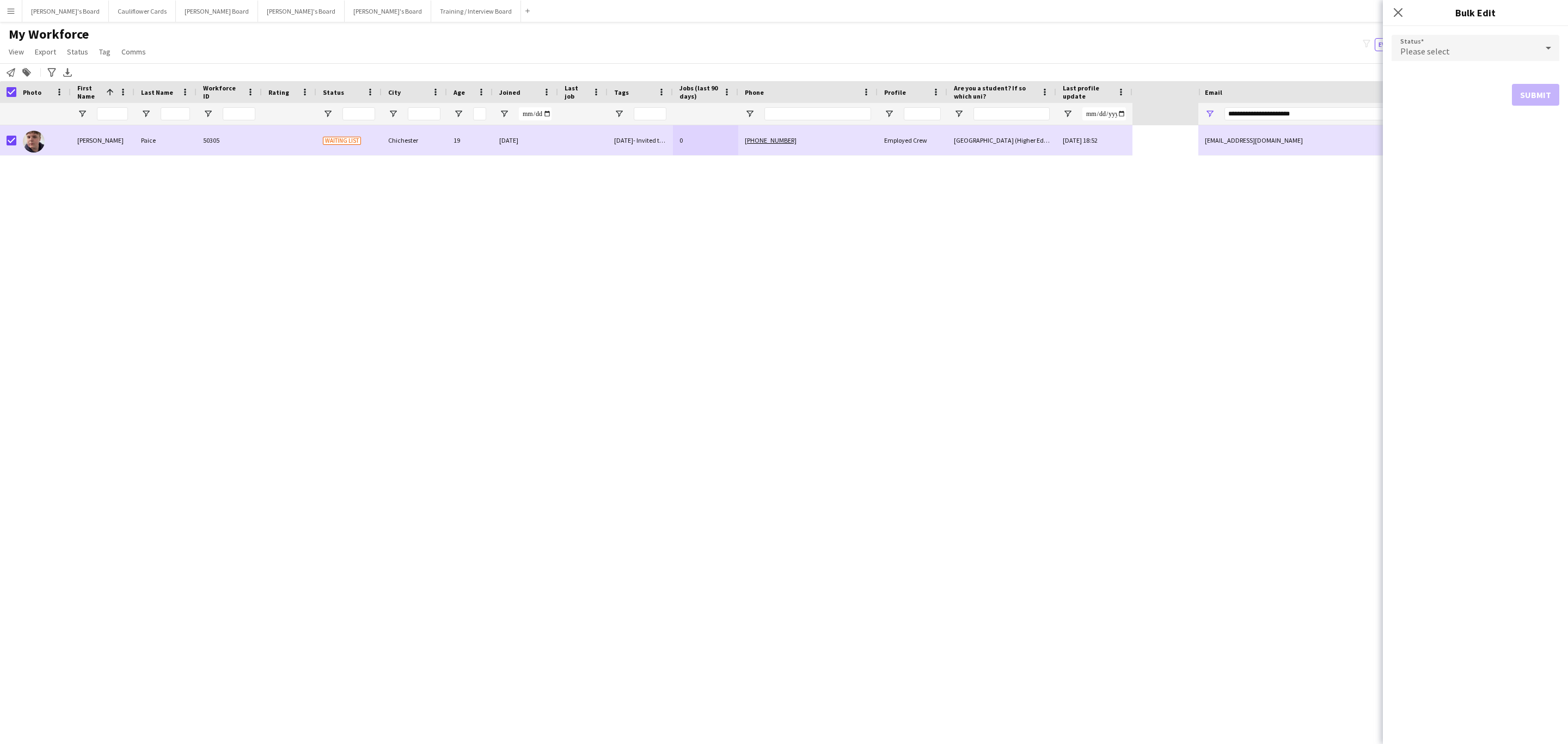
click at [1483, 46] on div "Please select" at bounding box center [1464, 48] width 146 height 26
click at [1474, 76] on span "Active" at bounding box center [1475, 79] width 150 height 10
click at [1531, 131] on button "Submit" at bounding box center [1535, 132] width 47 height 22
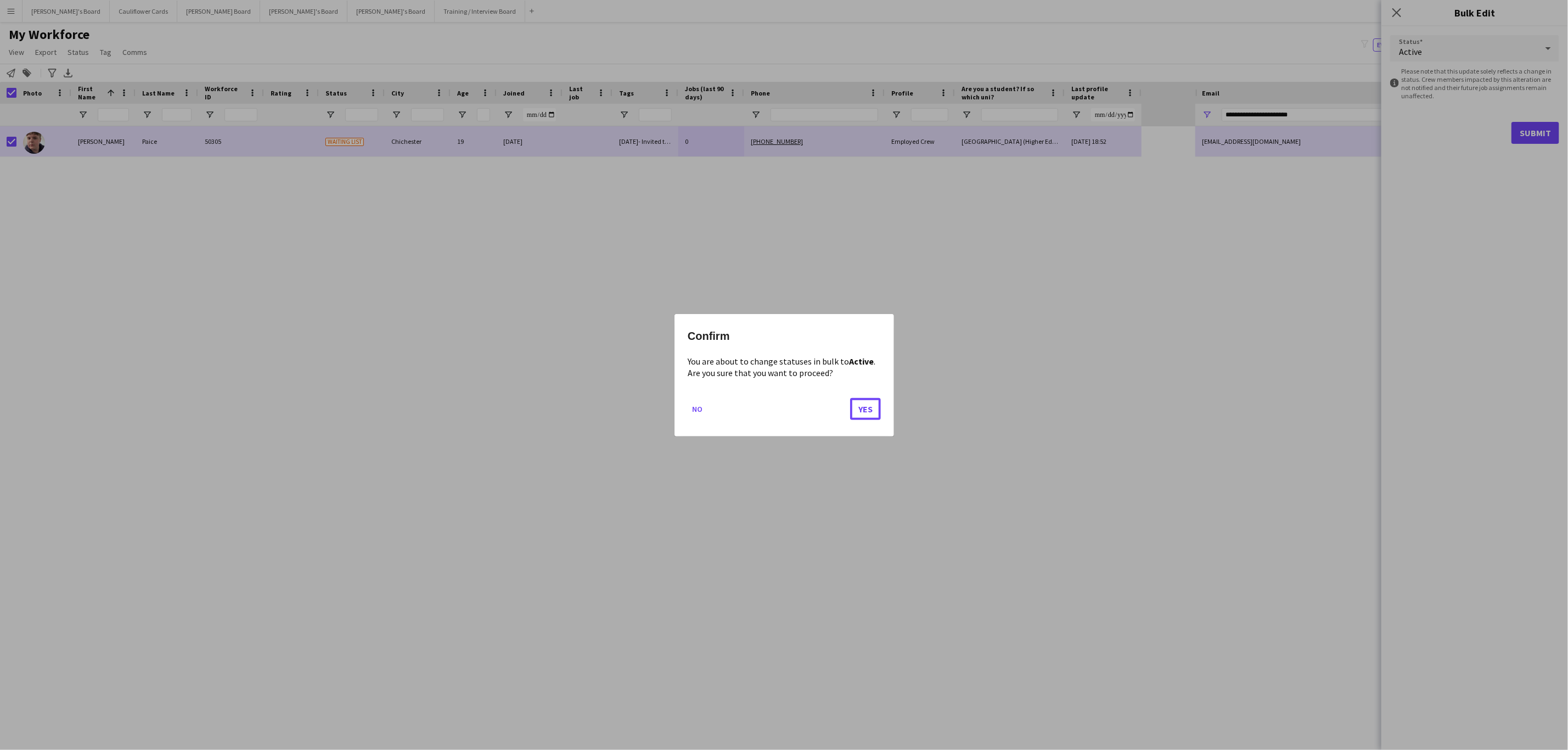
drag, startPoint x: 856, startPoint y: 414, endPoint x: 787, endPoint y: 423, distance: 69.6
click at [856, 414] on button "Yes" at bounding box center [866, 409] width 31 height 22
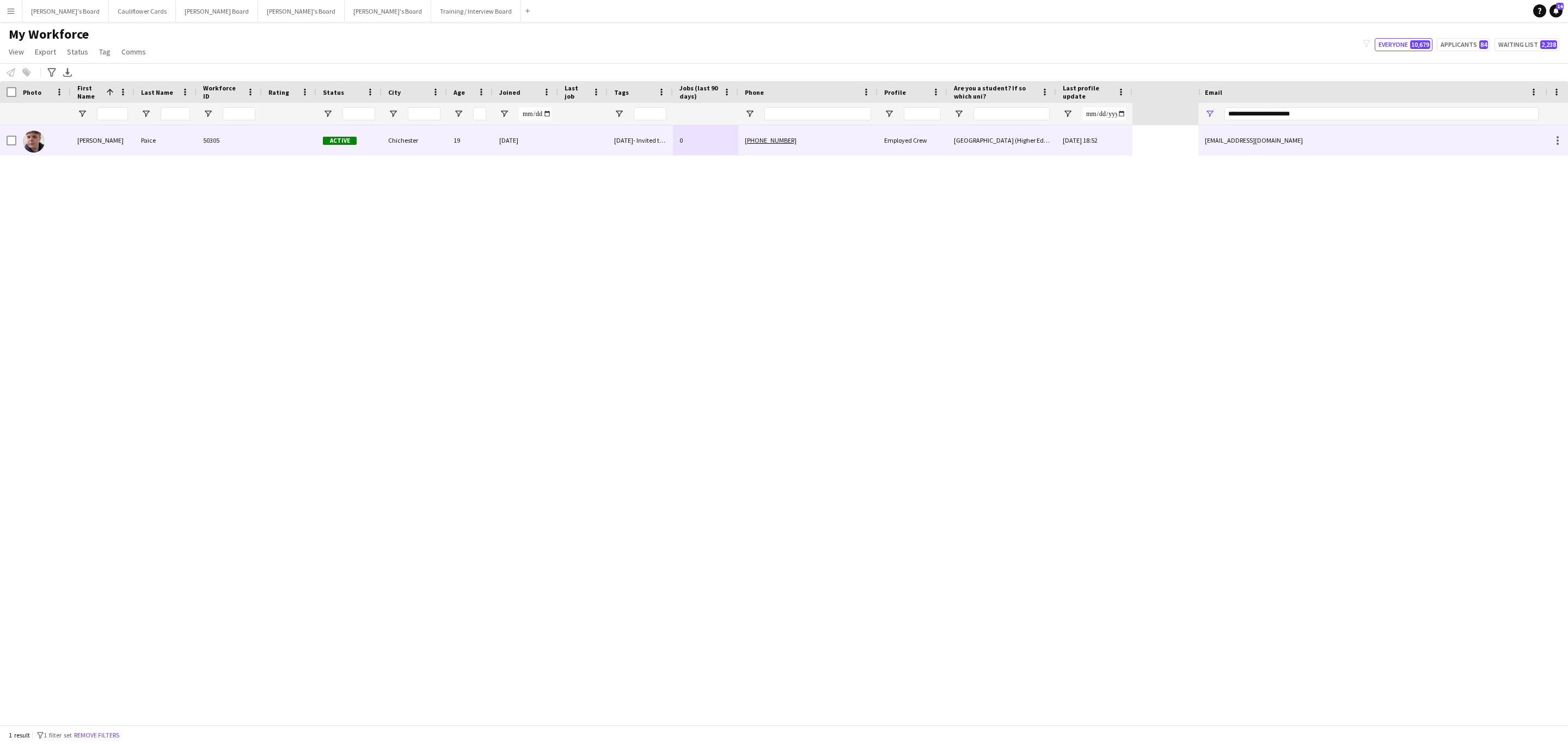
click at [130, 136] on div "Archie" at bounding box center [103, 140] width 64 height 30
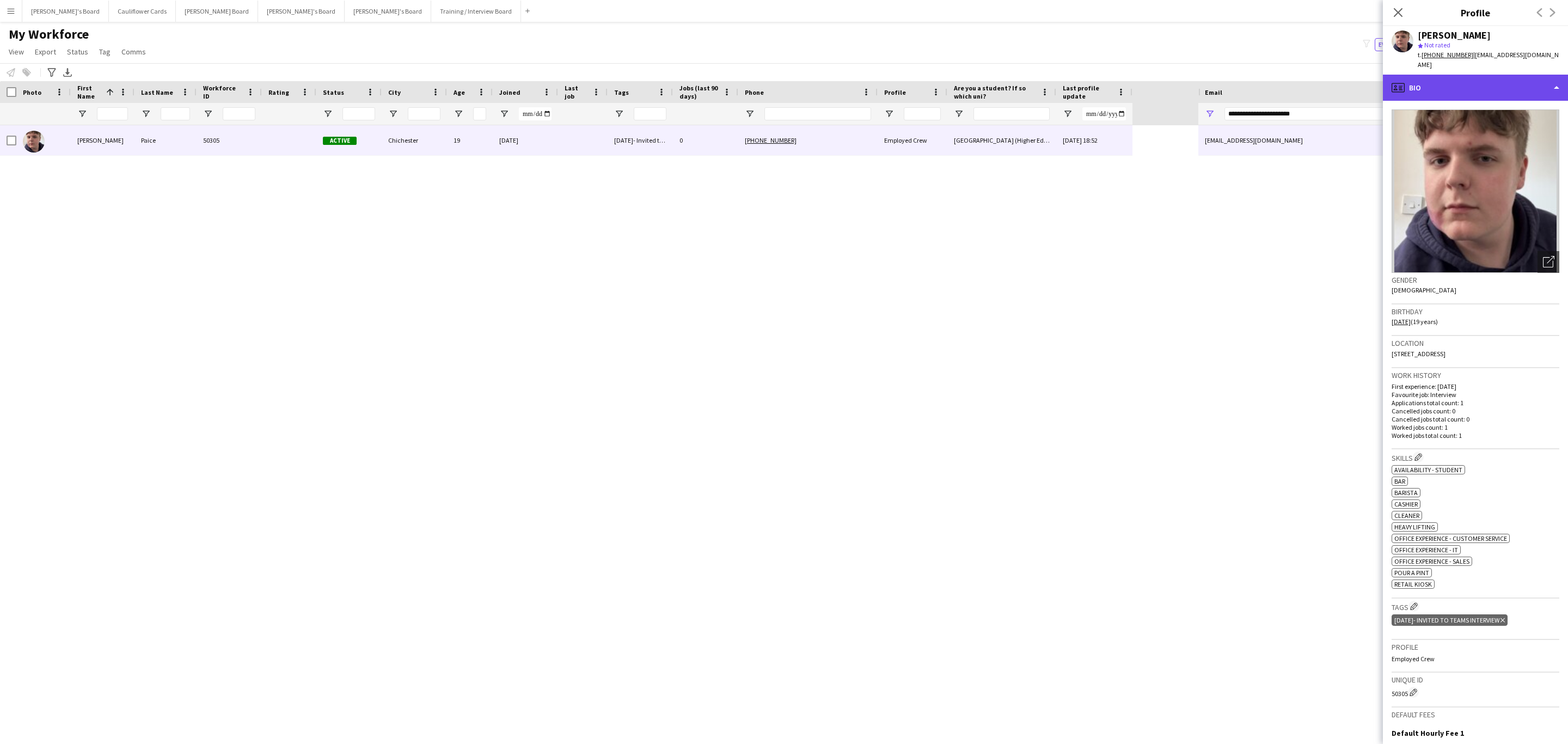
click at [1522, 75] on div "profile Bio" at bounding box center [1475, 88] width 185 height 26
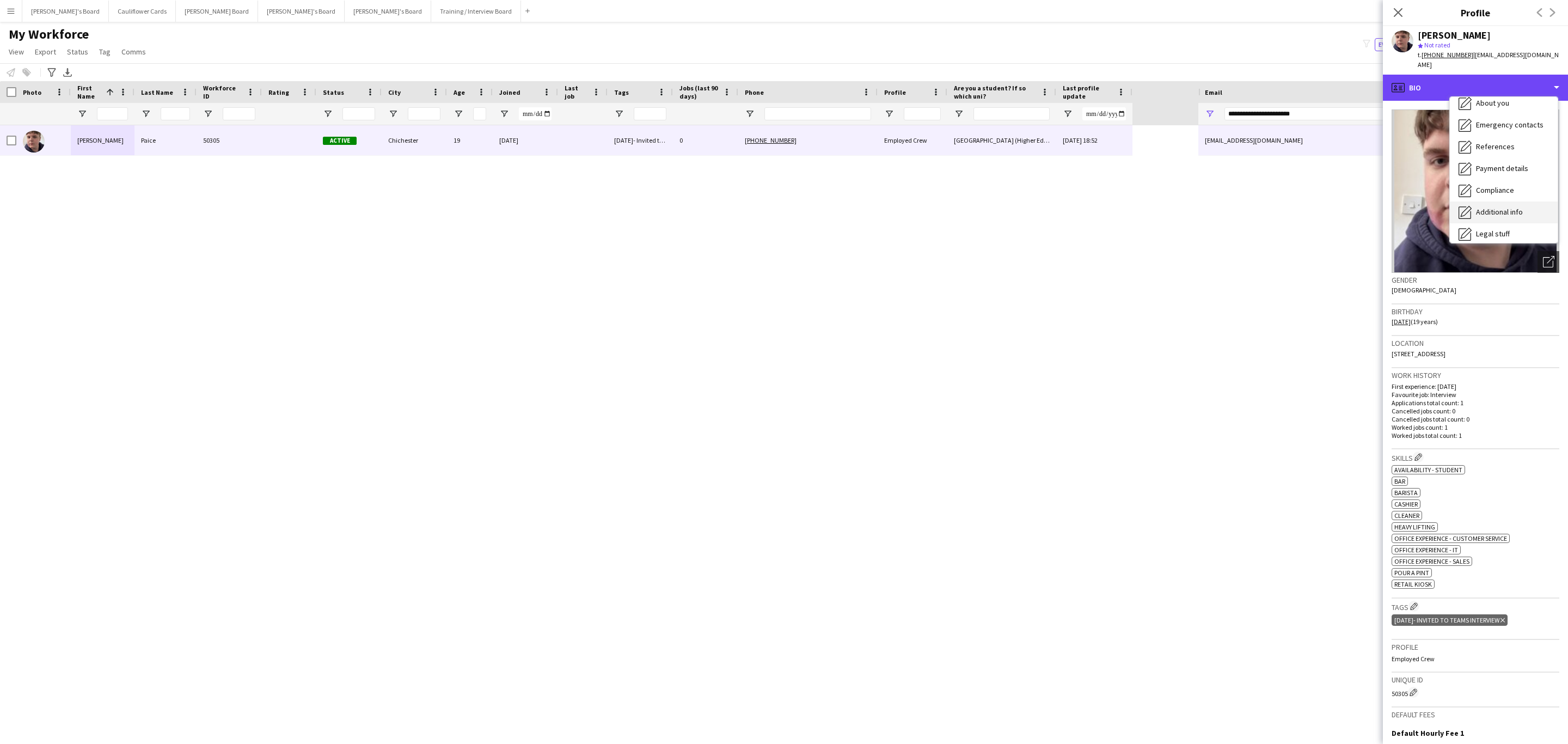
scroll to position [146, 0]
click at [1506, 114] on div "Compliance Compliance" at bounding box center [1504, 119] width 108 height 22
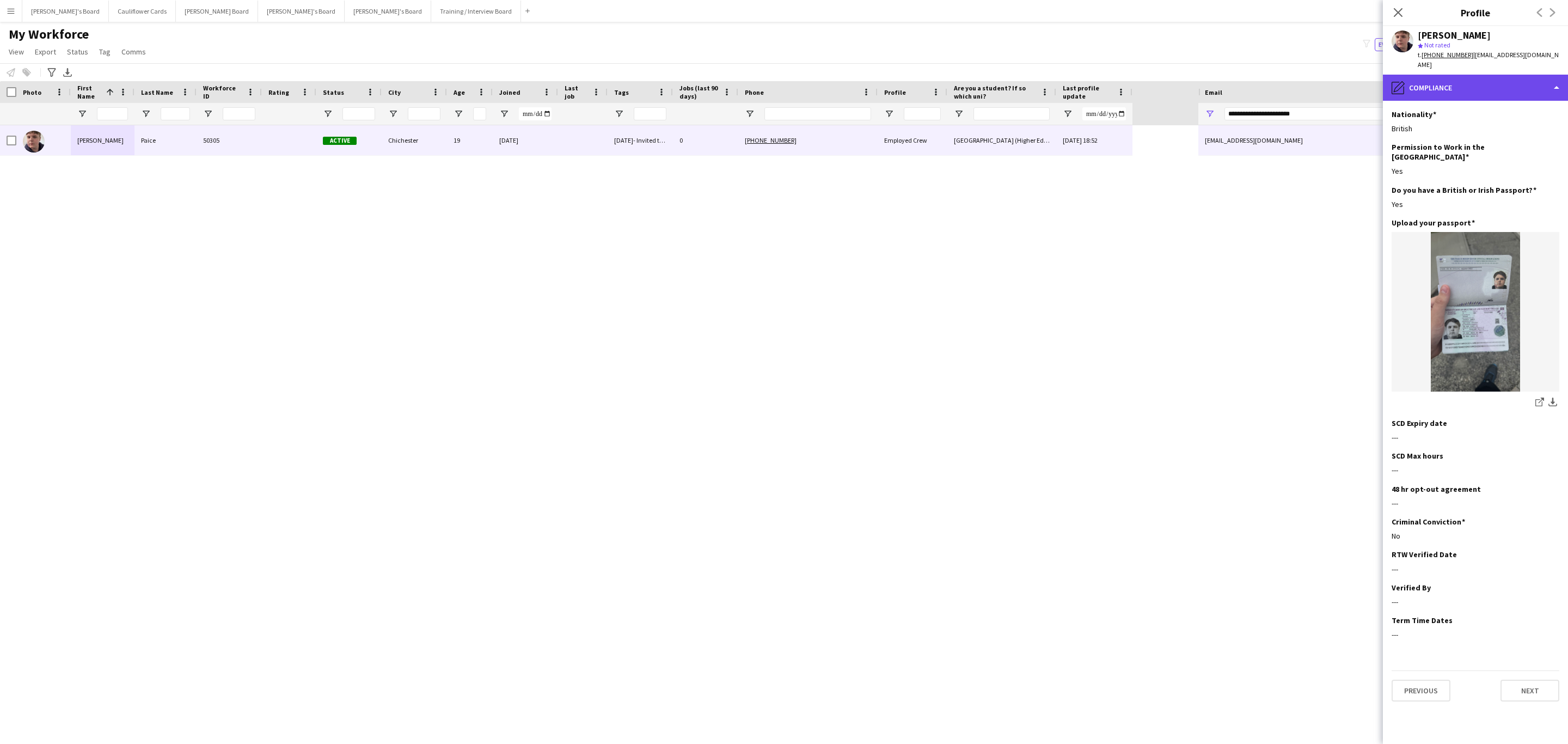
click at [1488, 77] on div "pencil4 Compliance" at bounding box center [1475, 88] width 185 height 26
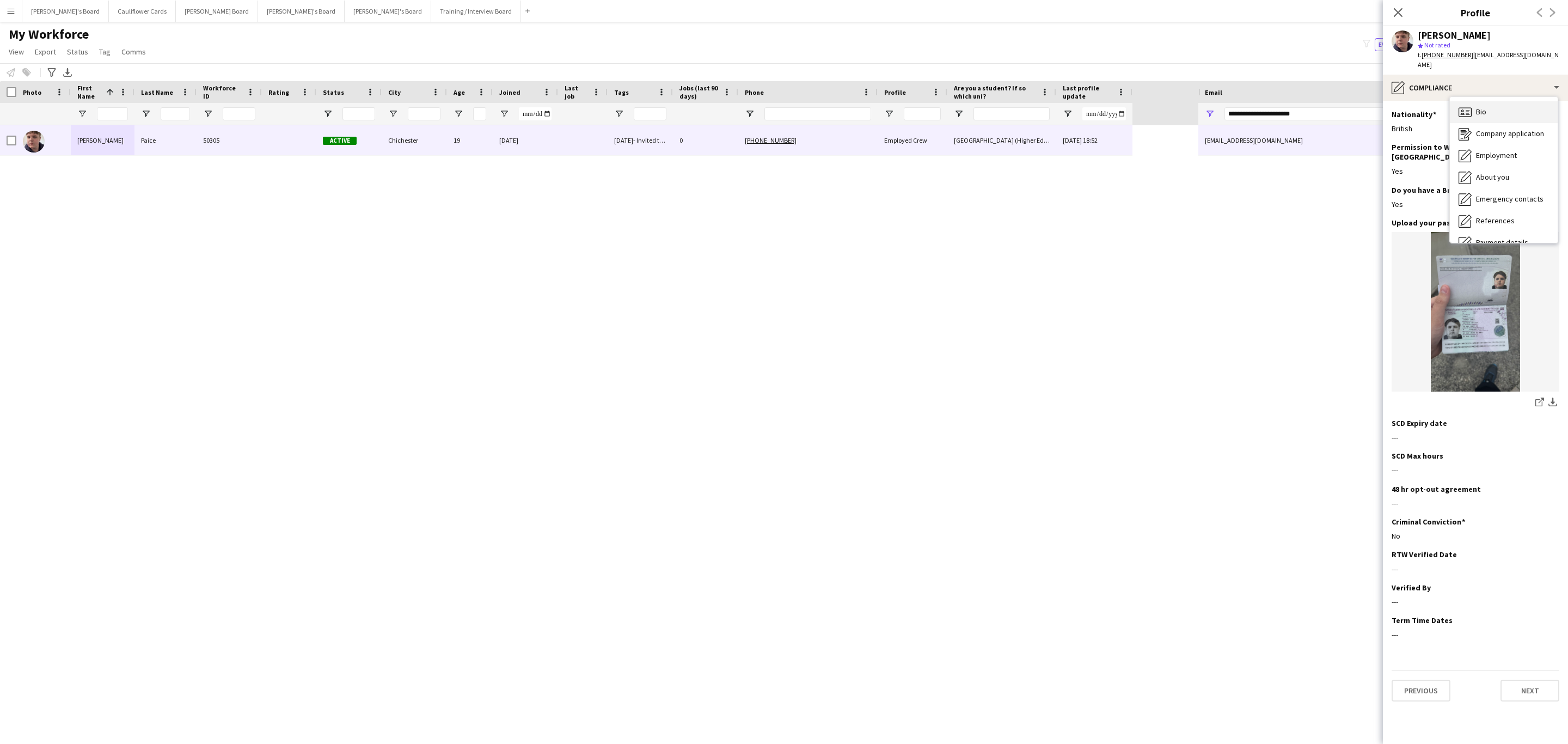
click at [1491, 108] on div "Bio Bio" at bounding box center [1504, 112] width 108 height 22
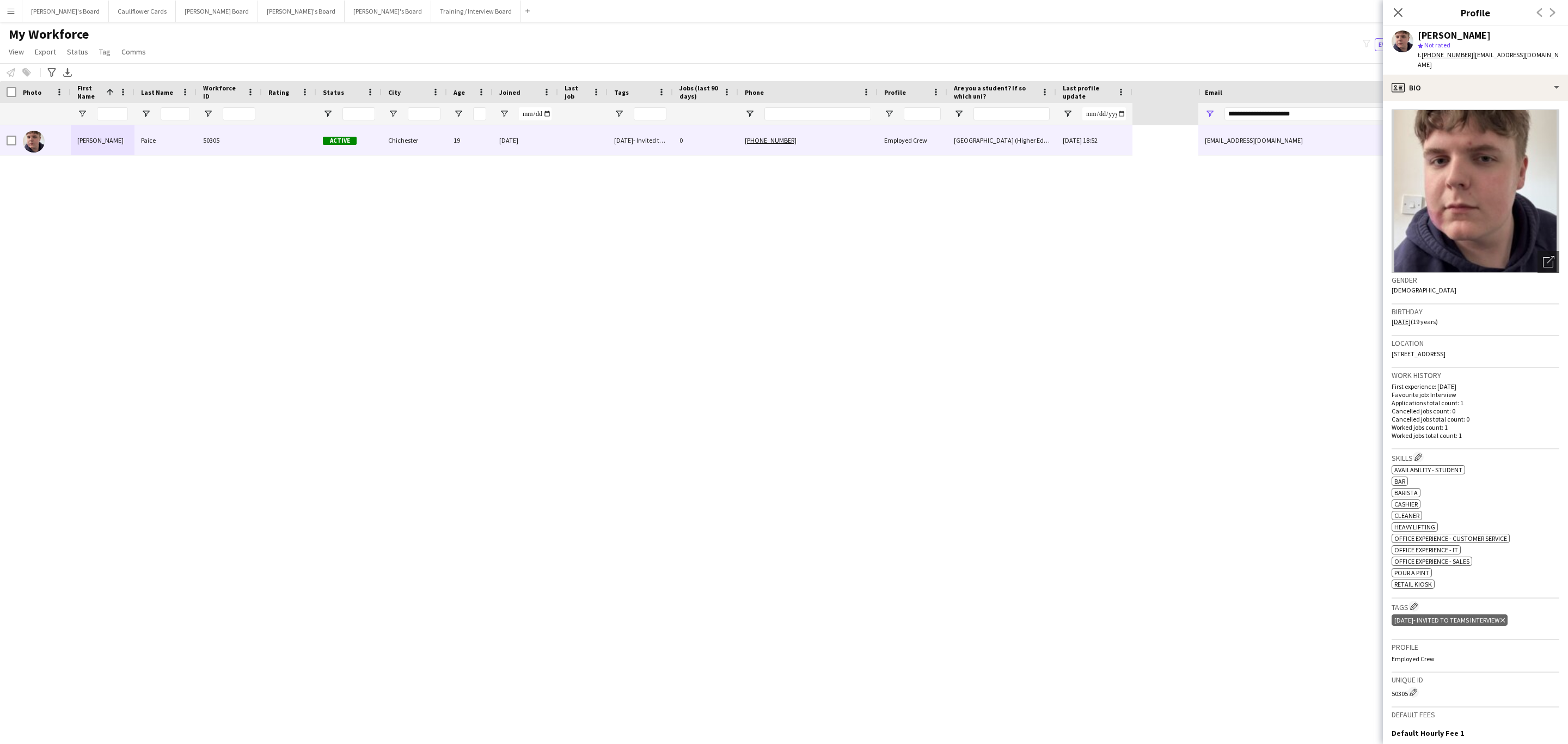
click at [1504, 624] on icon "Delete tag" at bounding box center [1502, 620] width 4 height 7
click at [1415, 610] on app-icon "Edit crew company tags" at bounding box center [1414, 606] width 8 height 8
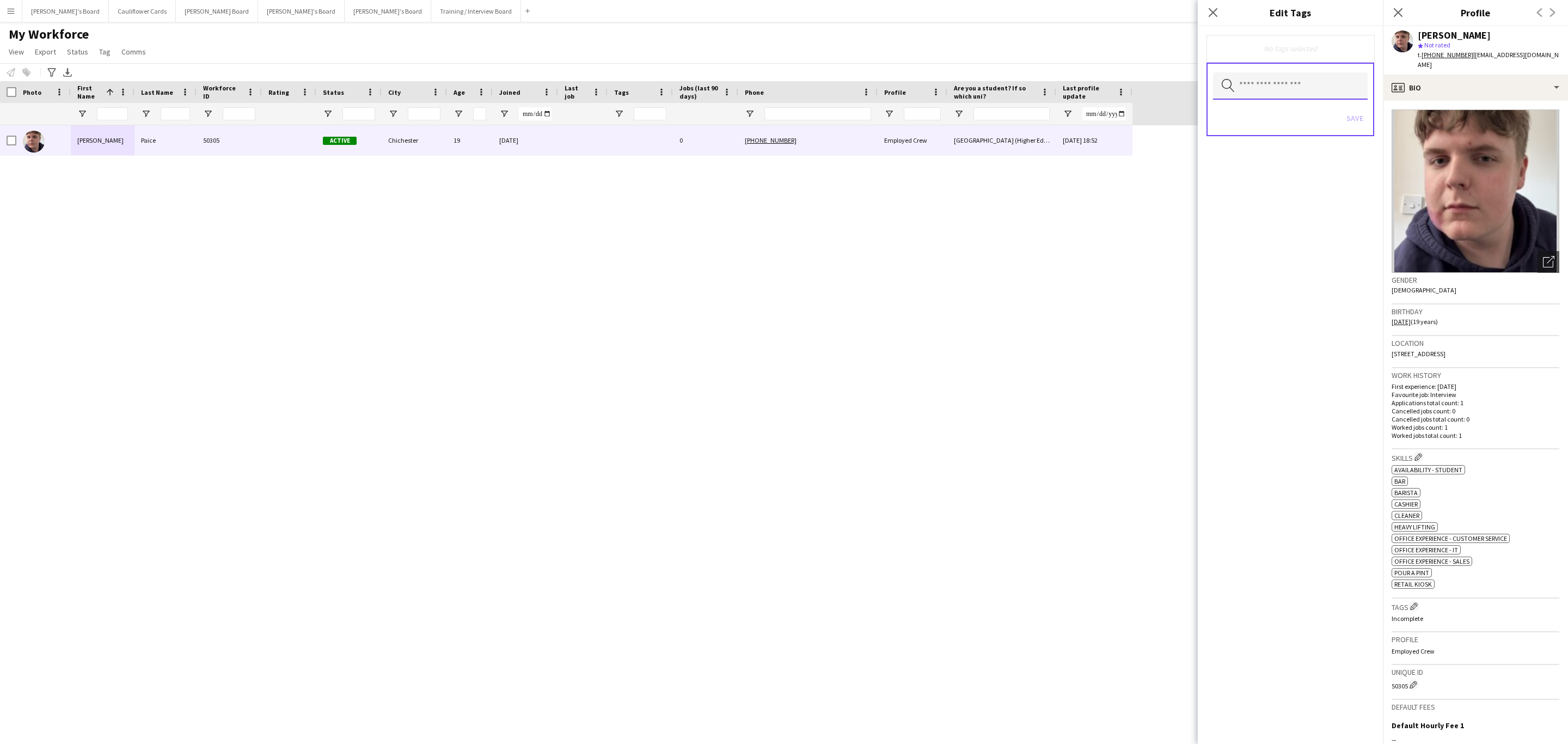
click at [1255, 90] on input "text" at bounding box center [1290, 86] width 154 height 27
type input "***"
click at [1258, 107] on mat-option "RTW Verified" at bounding box center [1290, 116] width 155 height 26
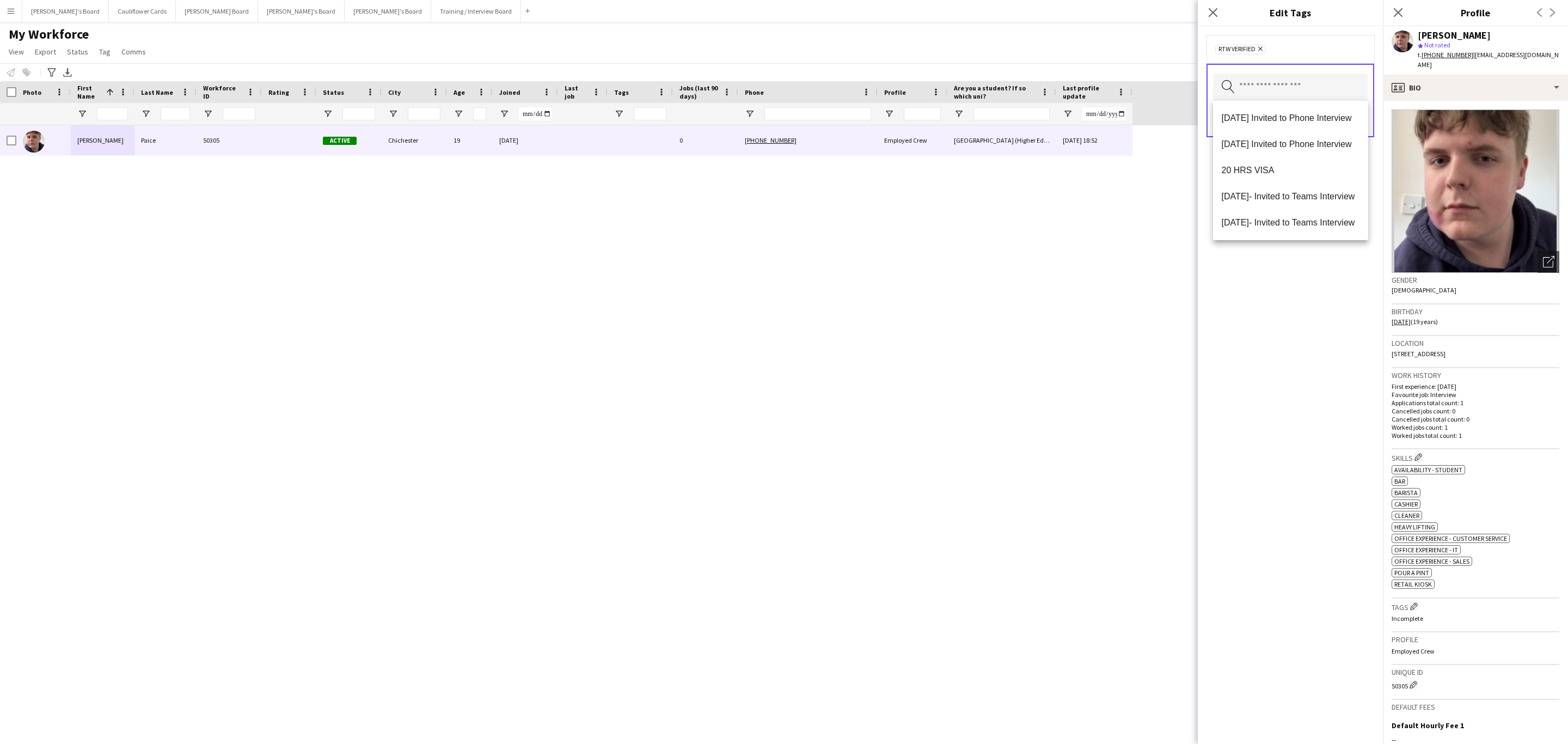
drag, startPoint x: 1300, startPoint y: 454, endPoint x: 1287, endPoint y: 427, distance: 30.0
click at [1297, 450] on div "RTW Verified Remove Search by tag name Save" at bounding box center [1290, 385] width 185 height 718
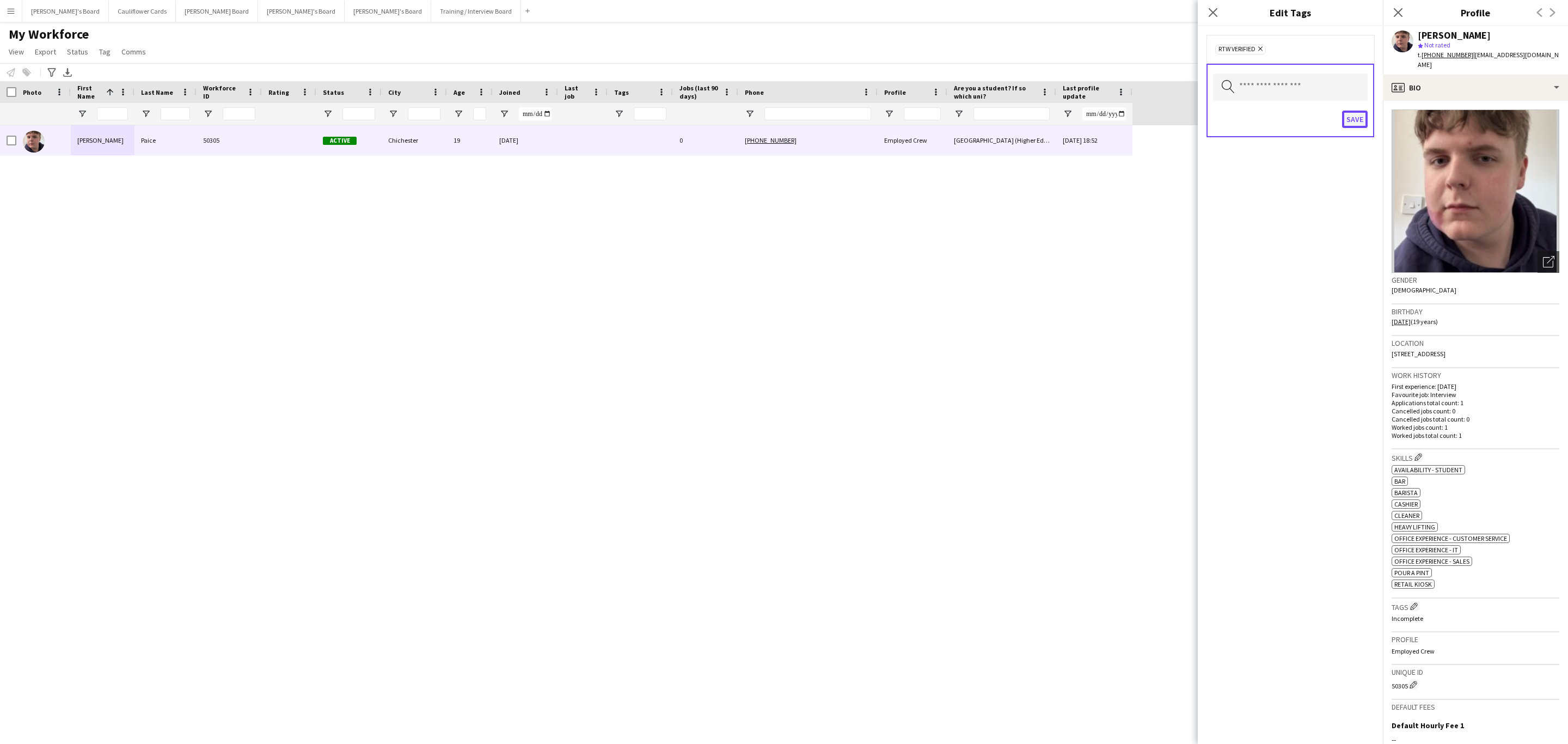
click at [1355, 126] on button "Save" at bounding box center [1354, 119] width 25 height 17
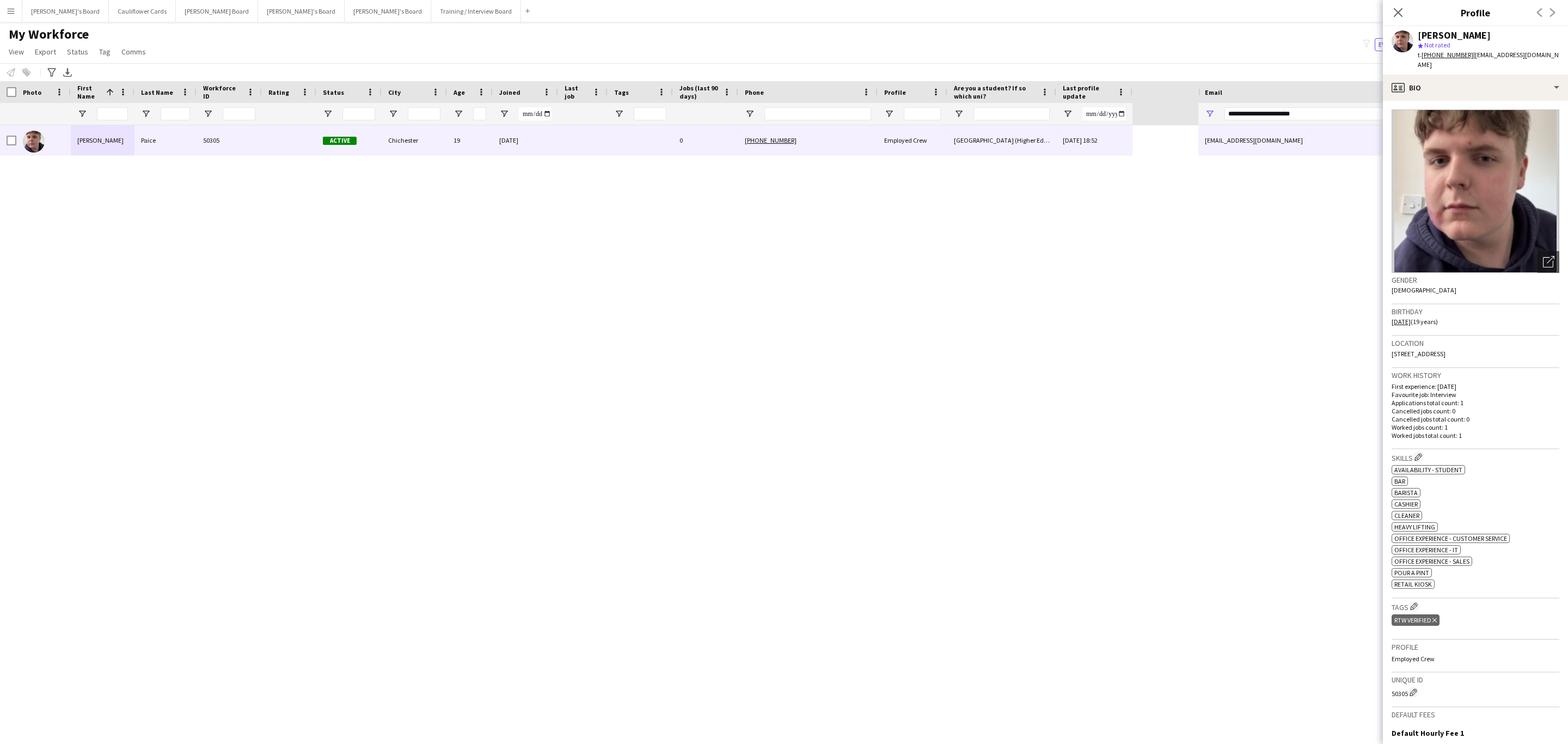
drag, startPoint x: 1370, startPoint y: 603, endPoint x: 1265, endPoint y: 350, distance: 273.9
click at [1293, 412] on div "Archie Paice 50305 Active Chichester 19 22-09-2025 0 +447759090550 Employed Cre…" at bounding box center [784, 425] width 1568 height 600
click at [1163, 412] on div "Archie Paice 50305 Active Chichester 19 22-09-2025 0 +447759090550 Employed Cre…" at bounding box center [599, 425] width 1198 height 600
click at [1402, 15] on icon "Close pop-in" at bounding box center [1397, 12] width 10 height 10
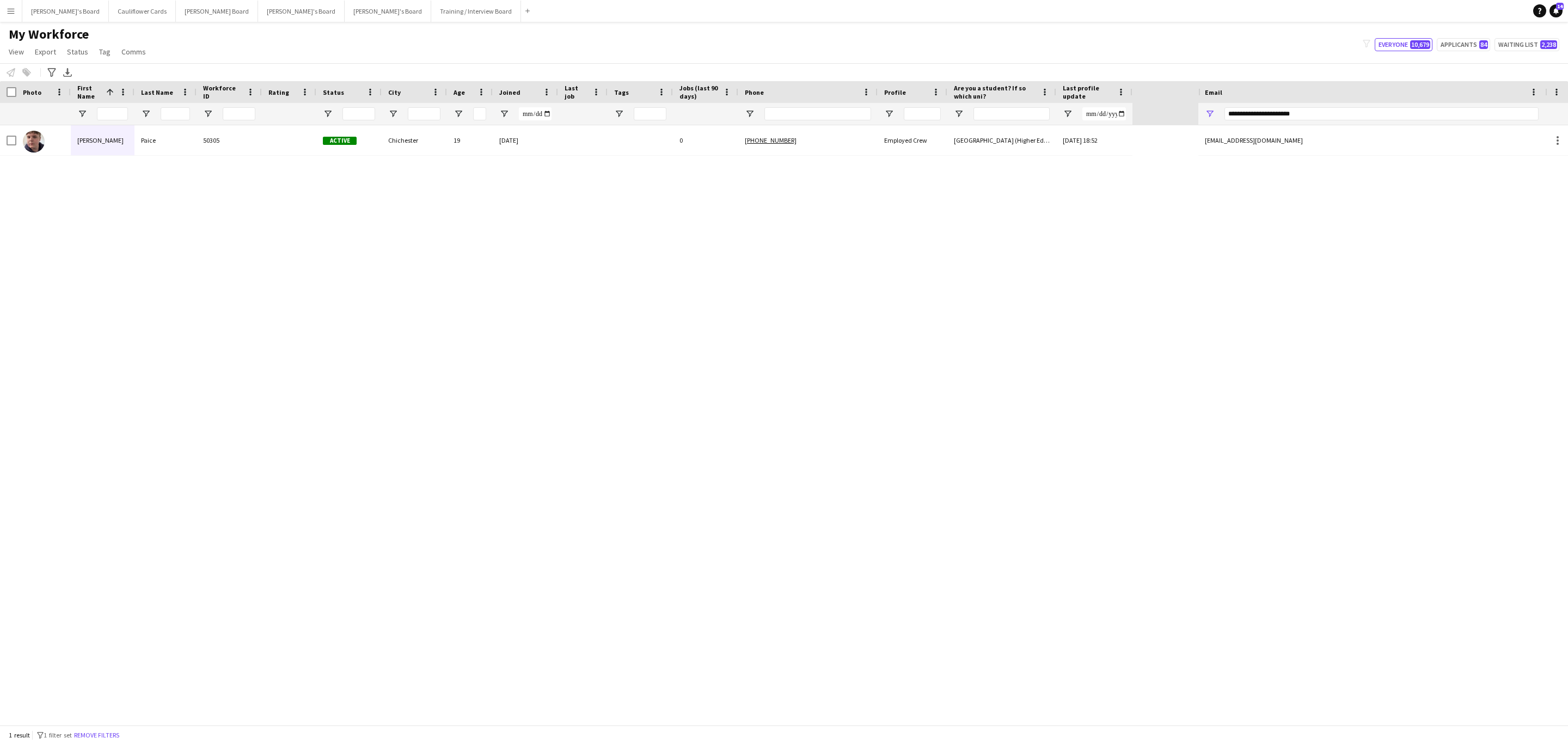
click at [1319, 103] on div "**********" at bounding box center [1381, 114] width 314 height 22
click at [1319, 114] on input "**********" at bounding box center [1381, 114] width 314 height 13
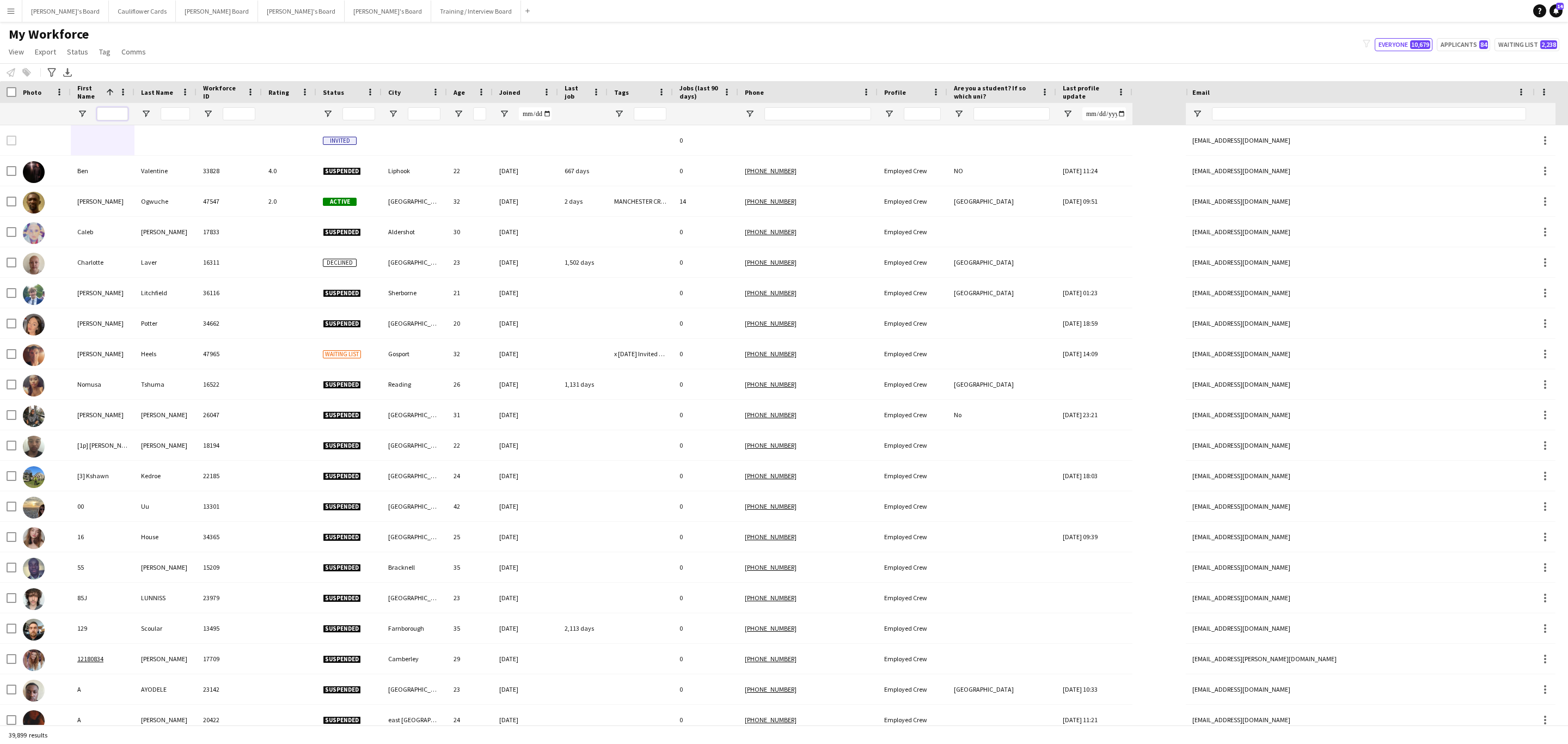
click at [118, 113] on input "First Name Filter Input" at bounding box center [112, 114] width 31 height 13
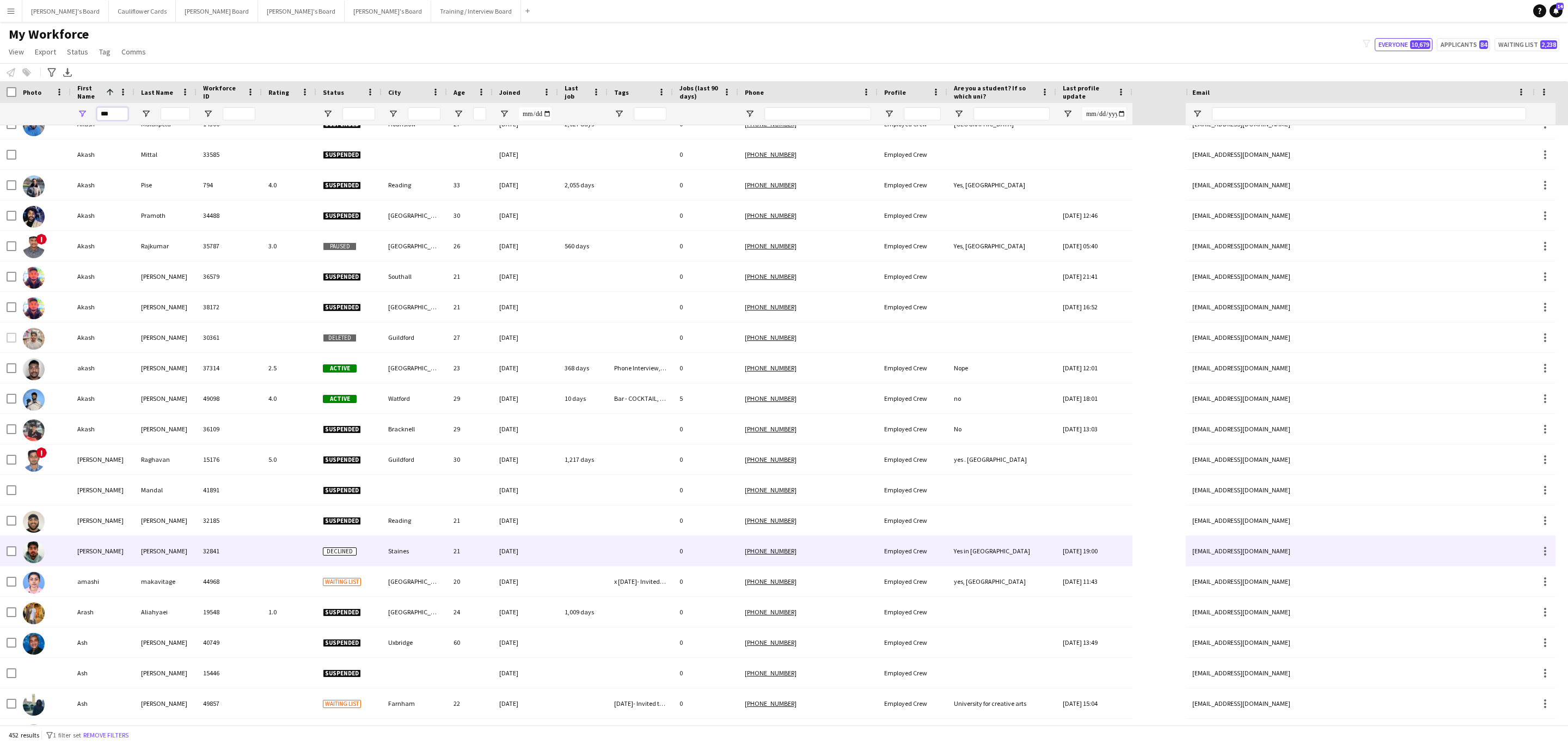
scroll to position [572, 0]
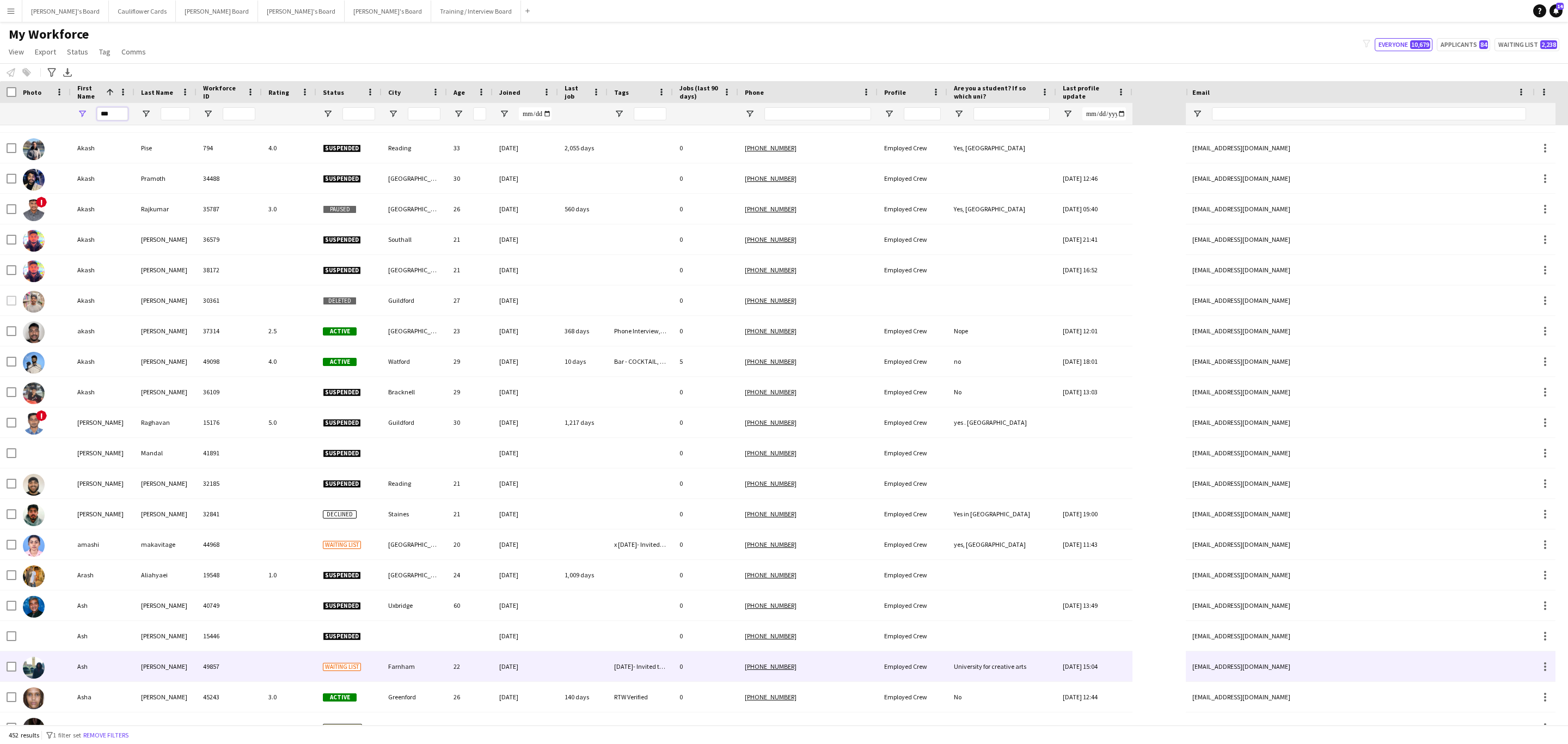
type input "***"
drag, startPoint x: 204, startPoint y: 662, endPoint x: 203, endPoint y: 651, distance: 11.0
click at [204, 663] on div "49857" at bounding box center [230, 667] width 66 height 30
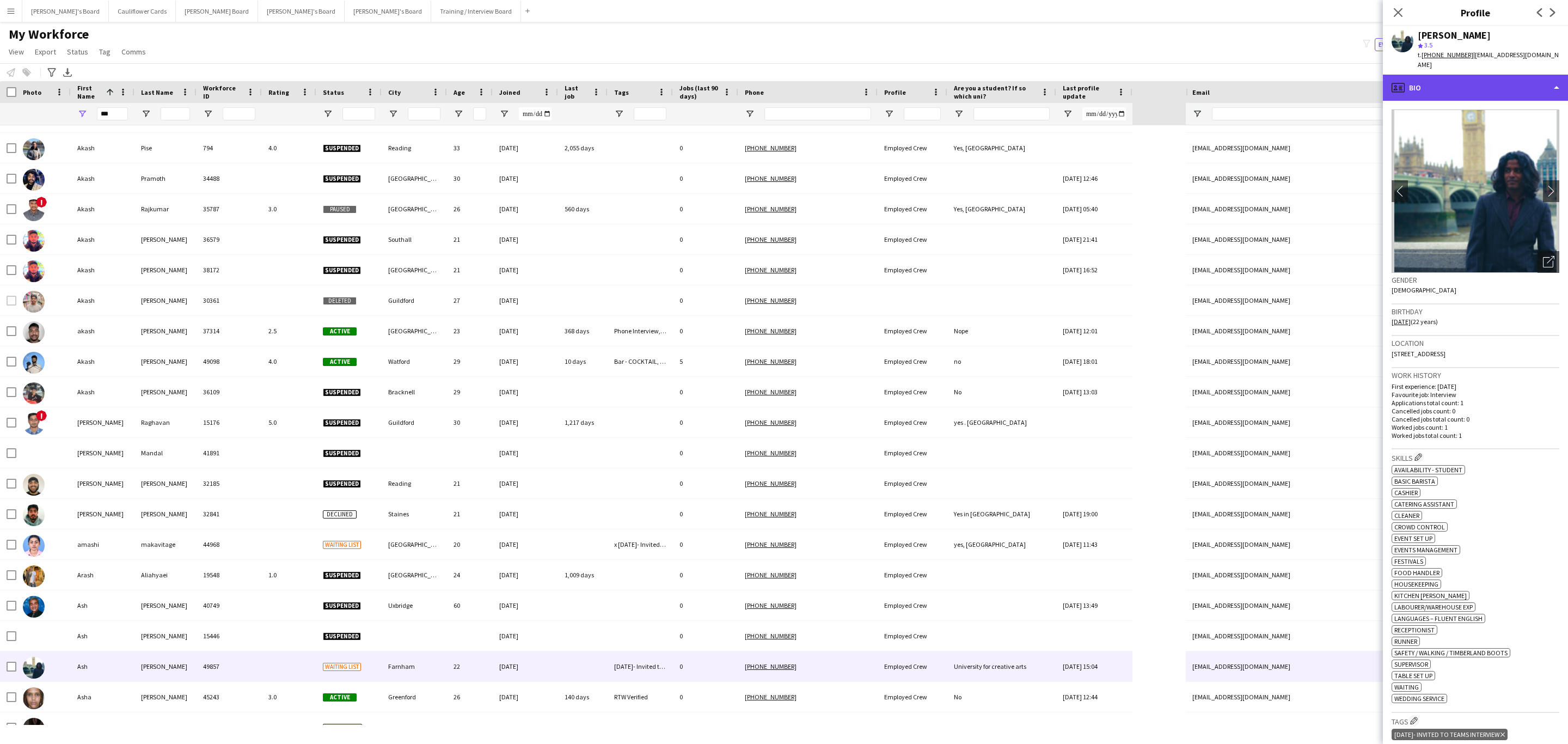
click at [1511, 90] on div "profile Bio" at bounding box center [1475, 88] width 185 height 26
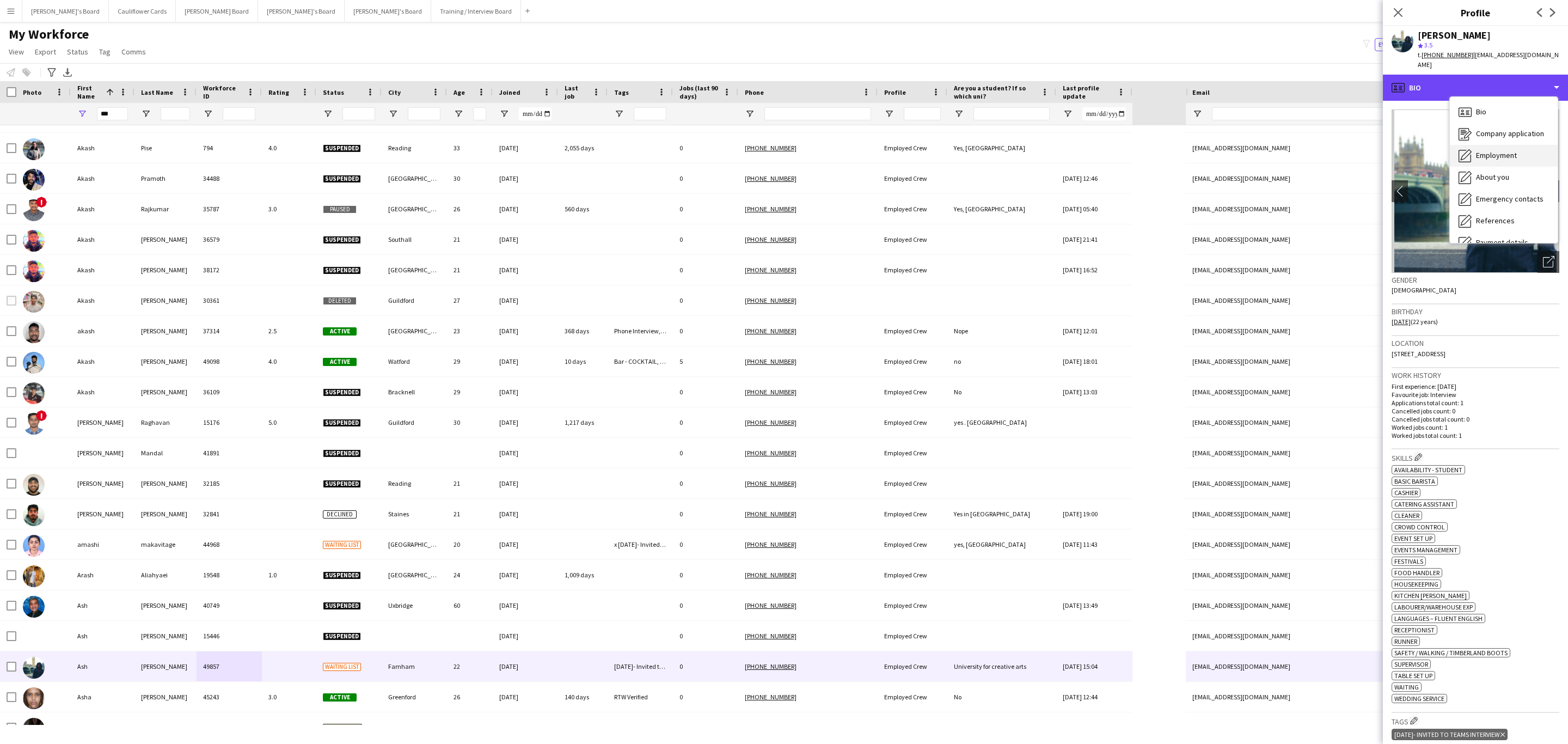
scroll to position [146, 0]
click at [1506, 114] on span "Compliance" at bounding box center [1495, 118] width 38 height 10
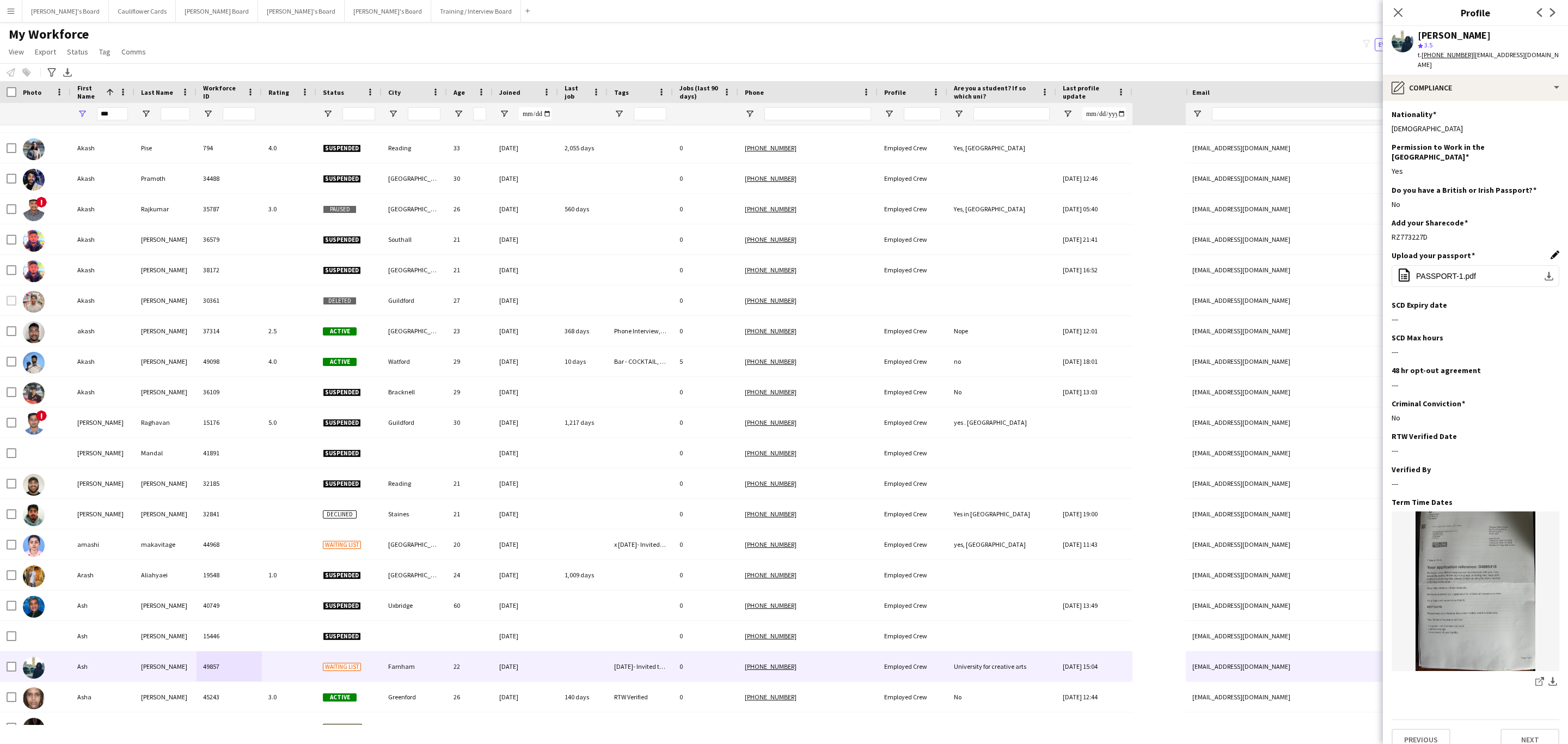
click at [1552, 250] on app-icon "Edit this field" at bounding box center [1554, 254] width 9 height 9
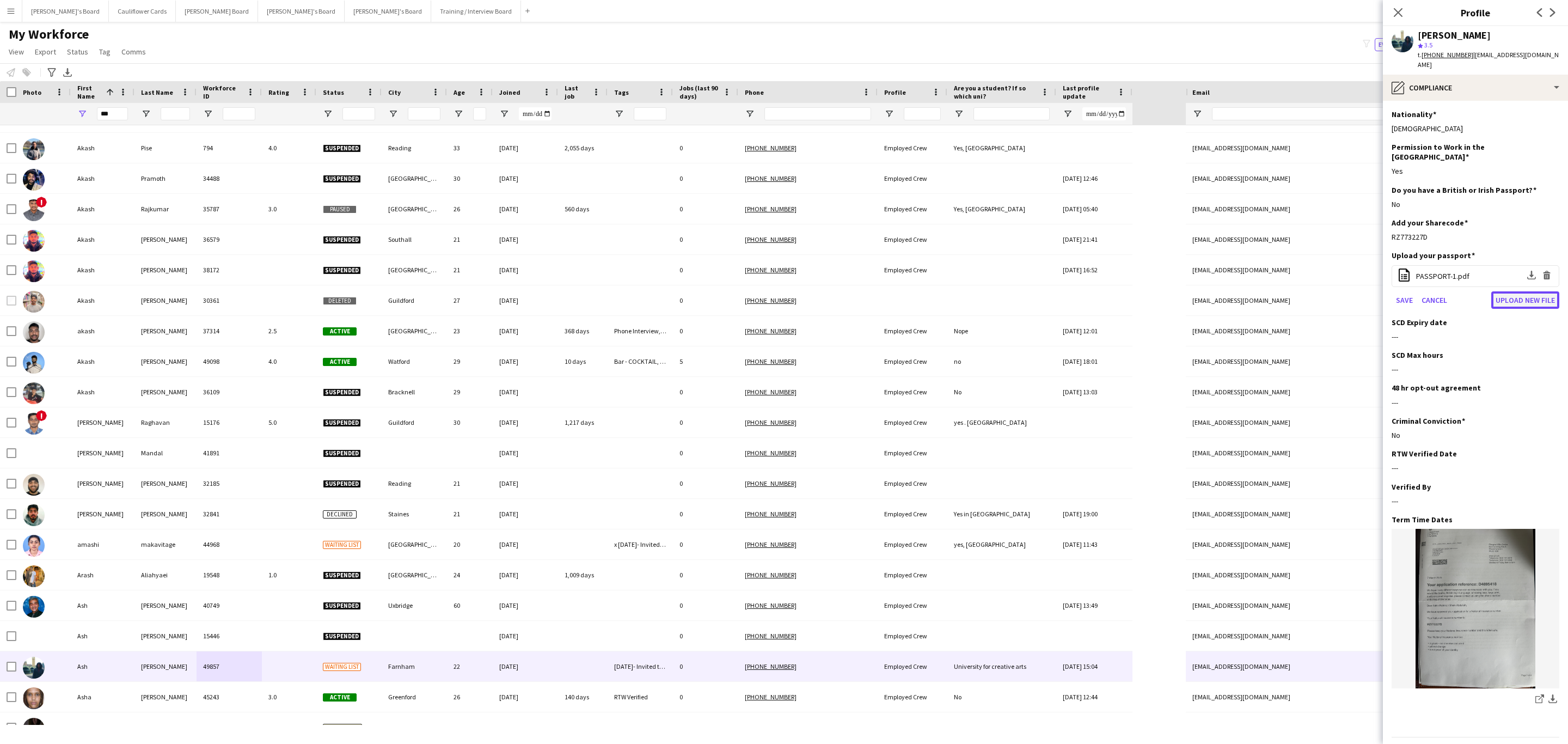
click at [1491, 291] on button "Upload new file" at bounding box center [1525, 300] width 68 height 17
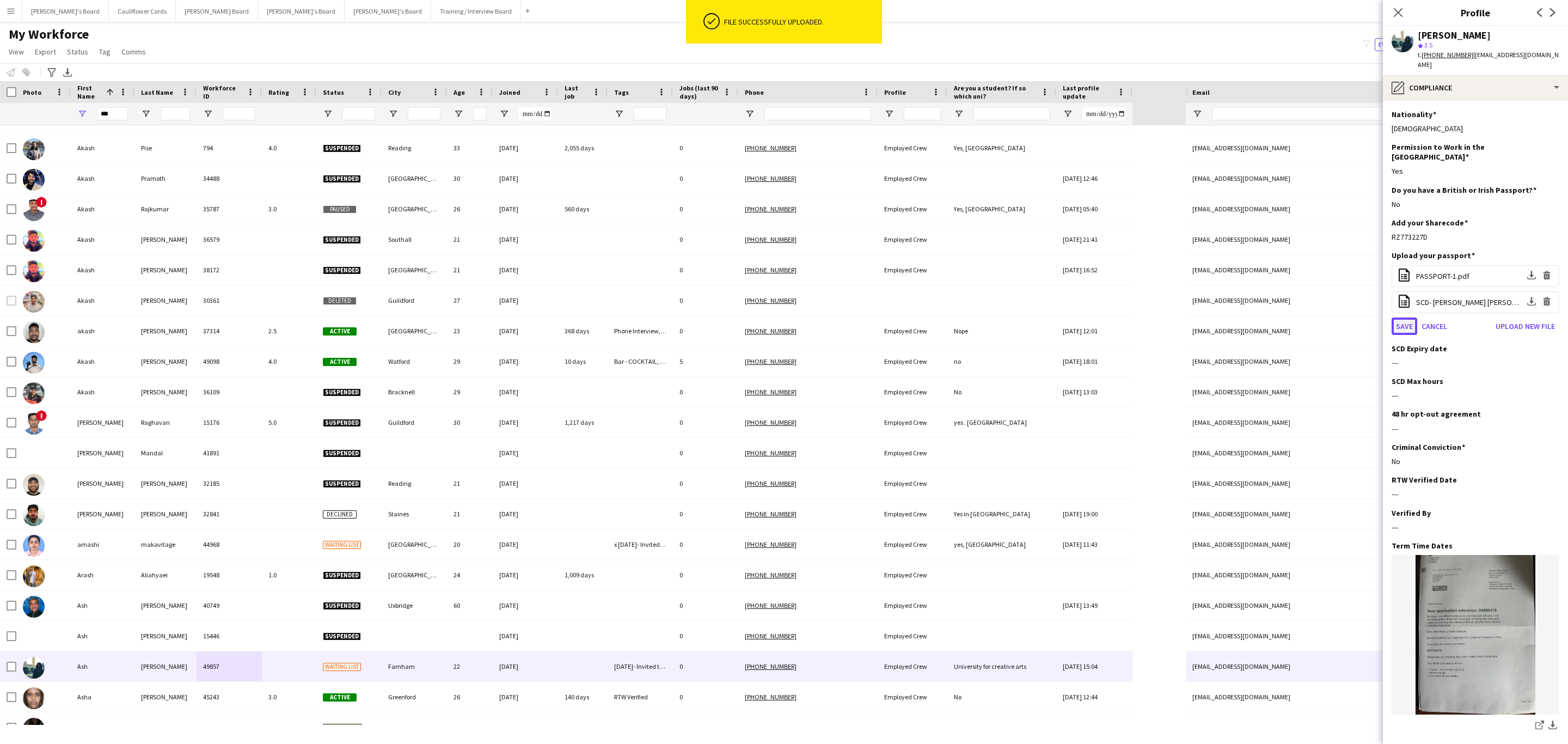
click at [1409, 317] on button "Save" at bounding box center [1404, 326] width 25 height 17
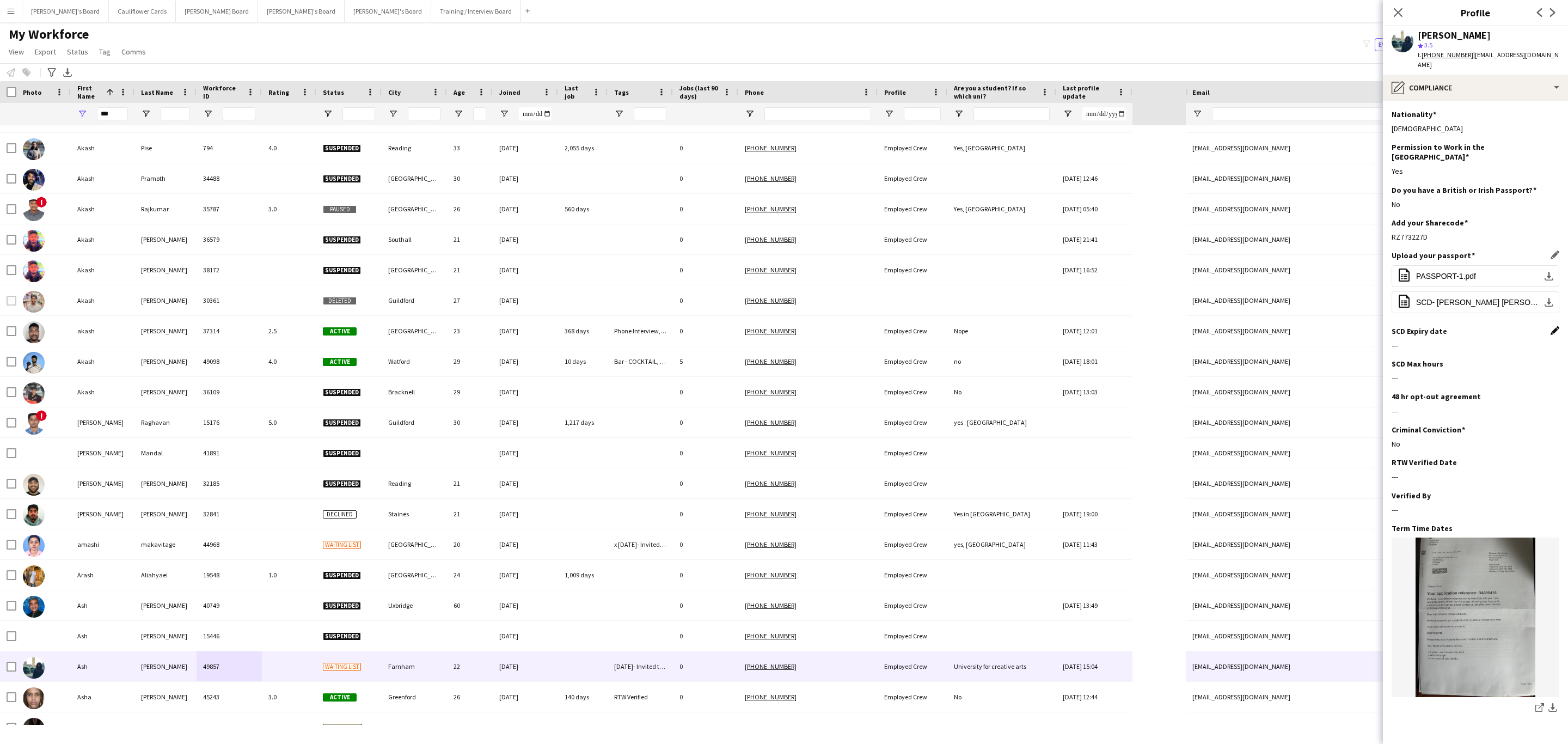
click at [1550, 326] on app-icon "Edit this field" at bounding box center [1554, 330] width 9 height 9
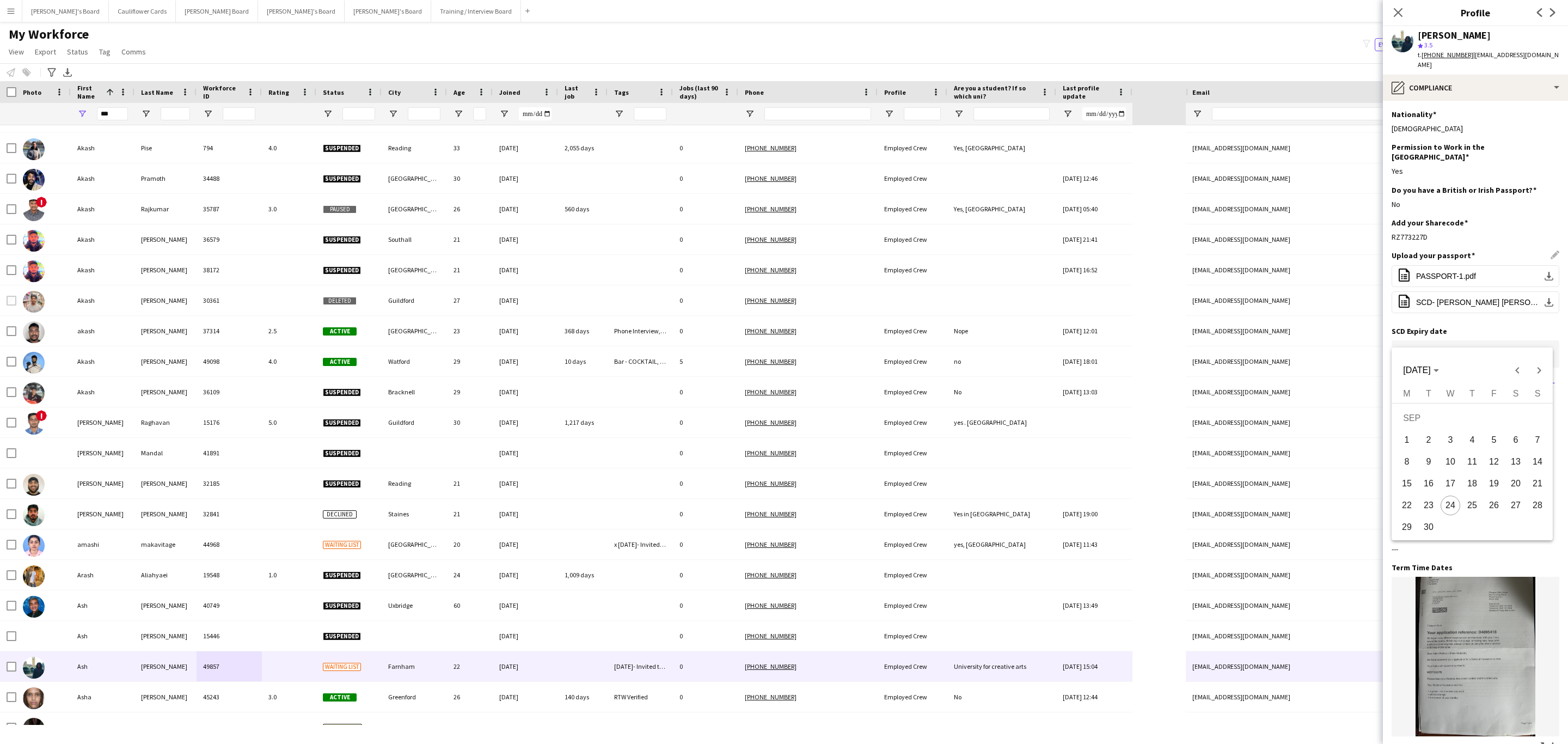
click at [1463, 330] on body "Menu Boards Boards Boards All jobs Status Workforce Workforce My Workforce Recr…" at bounding box center [784, 372] width 1568 height 744
click at [1438, 369] on span "[DATE]" at bounding box center [1420, 370] width 36 height 10
click at [1489, 451] on span "2026" at bounding box center [1491, 447] width 34 height 20
click at [1424, 442] on span "MAY" at bounding box center [1415, 447] width 34 height 20
click at [1513, 484] on span "23" at bounding box center [1515, 486] width 20 height 20
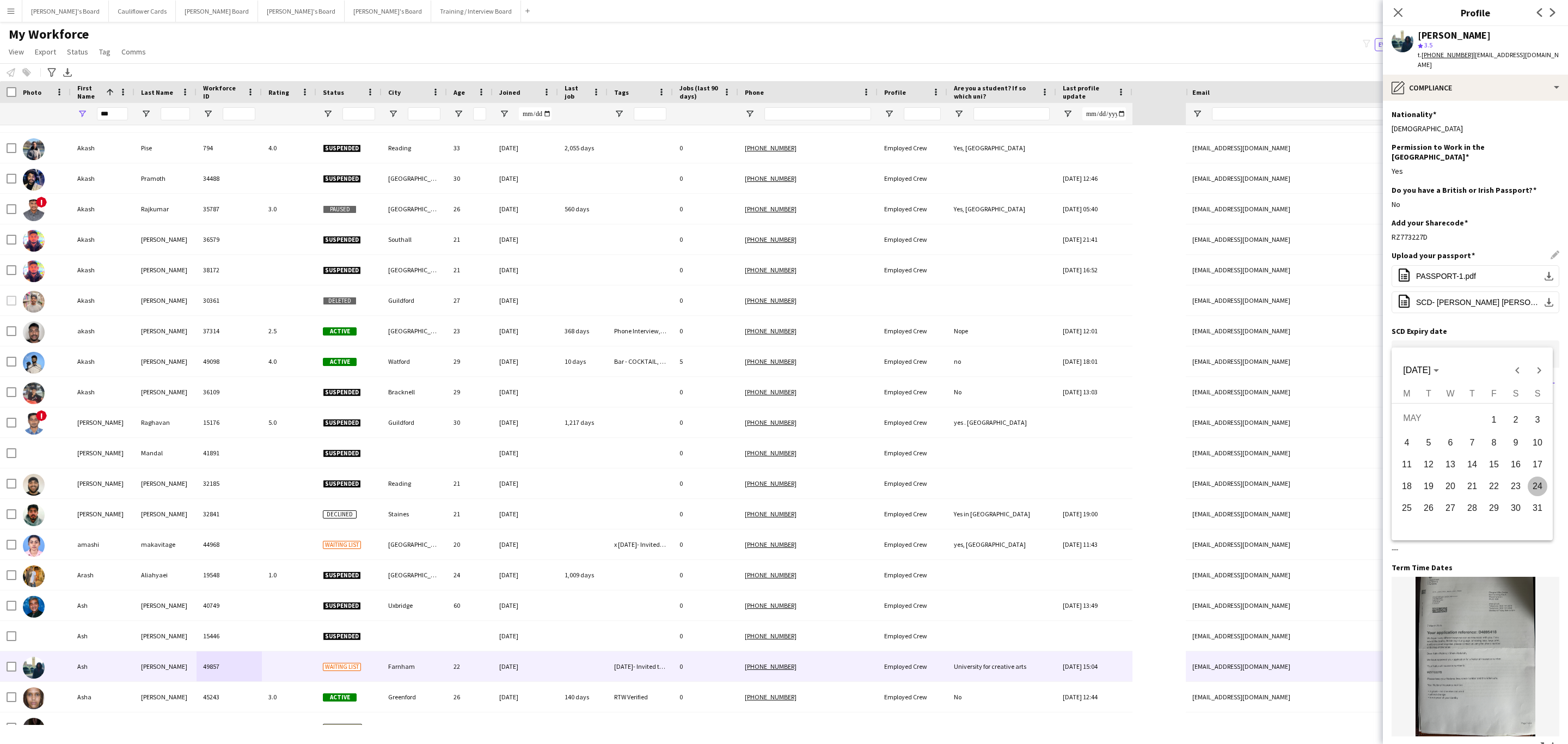
type input "**********"
click at [1403, 372] on button "Save" at bounding box center [1404, 380] width 25 height 17
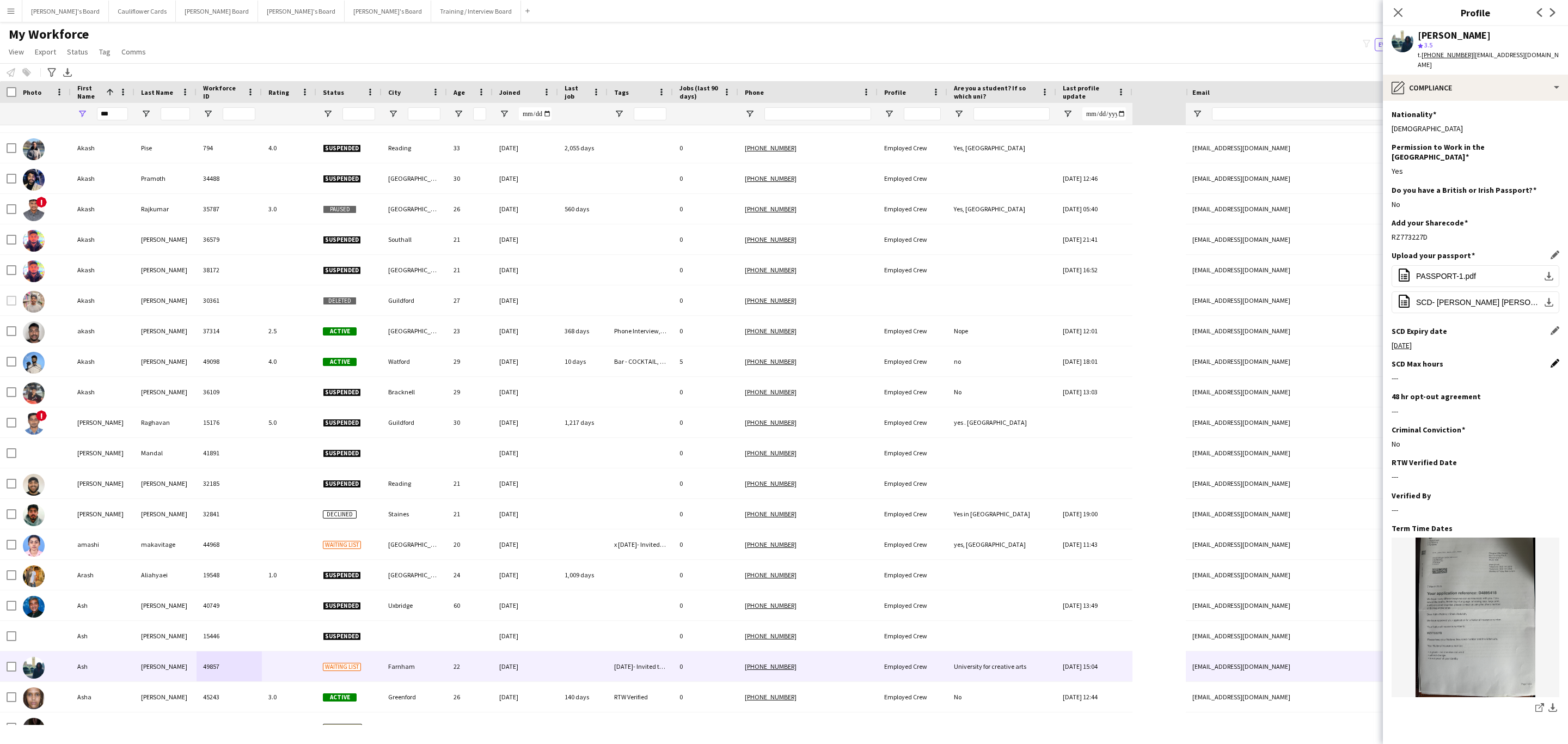
drag, startPoint x: 1544, startPoint y: 342, endPoint x: 1519, endPoint y: 350, distance: 26.2
click at [1550, 359] on app-icon "Edit this field" at bounding box center [1554, 363] width 9 height 9
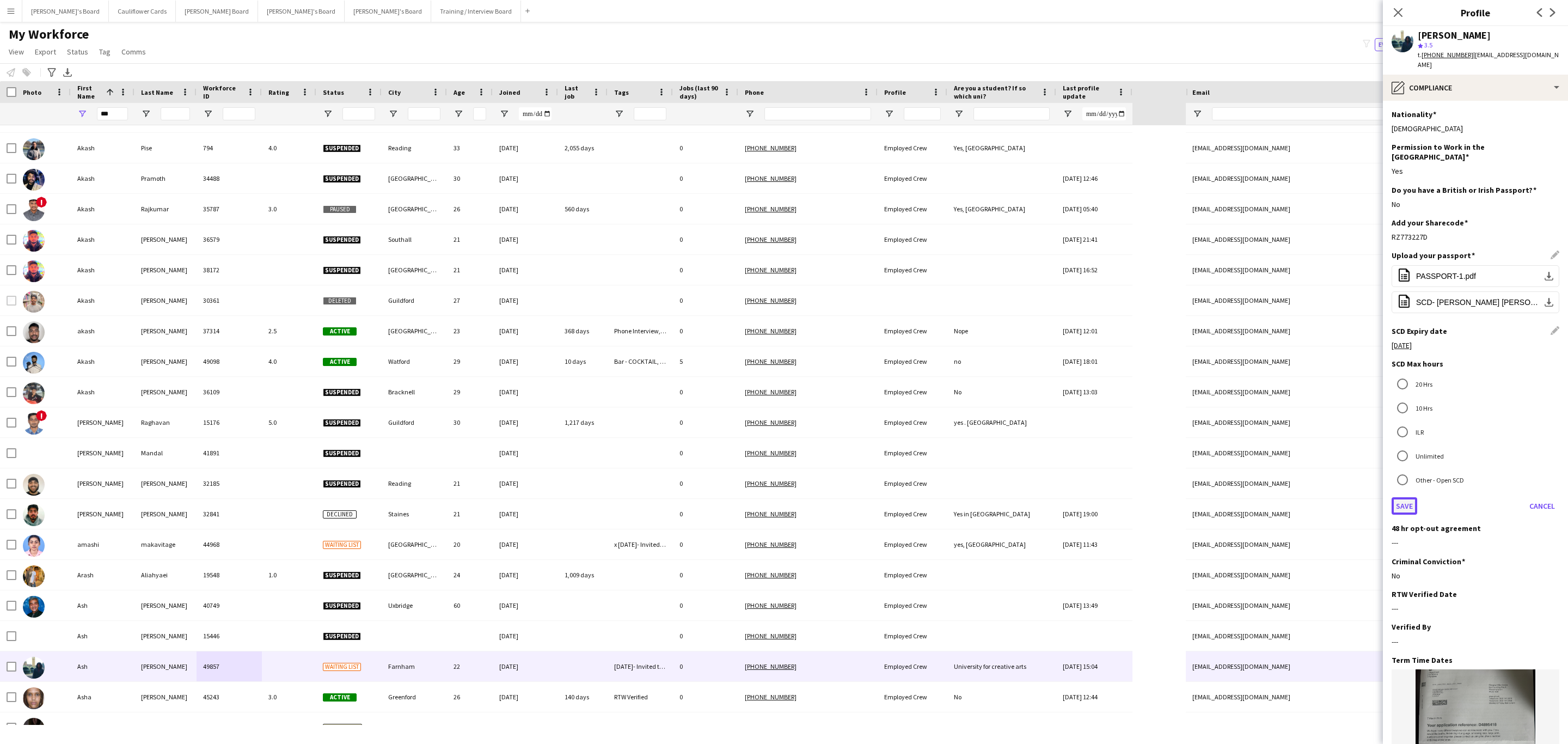
click at [1408, 497] on button "Save" at bounding box center [1404, 505] width 25 height 17
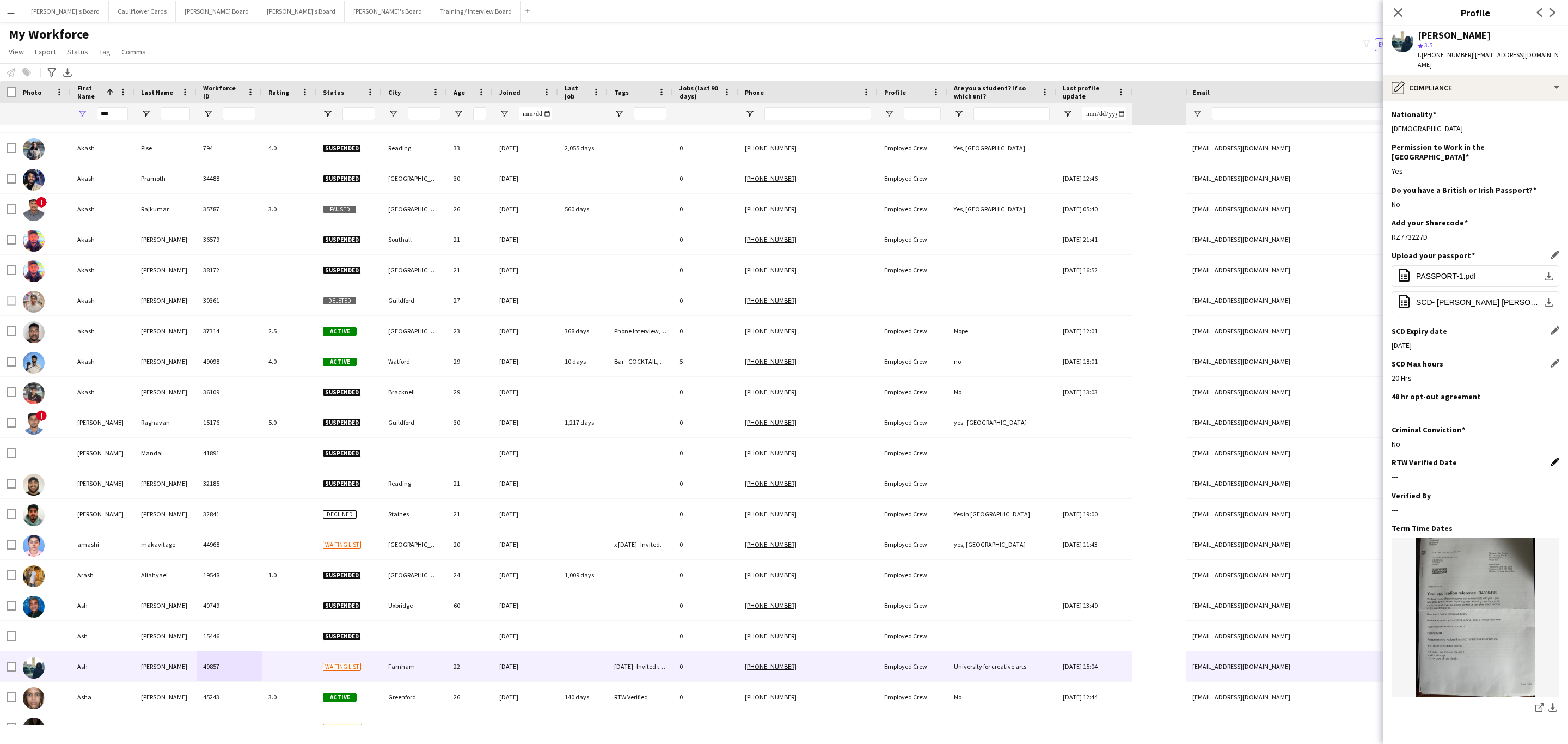
click at [1550, 457] on app-icon "Edit this field" at bounding box center [1554, 462] width 9 height 9
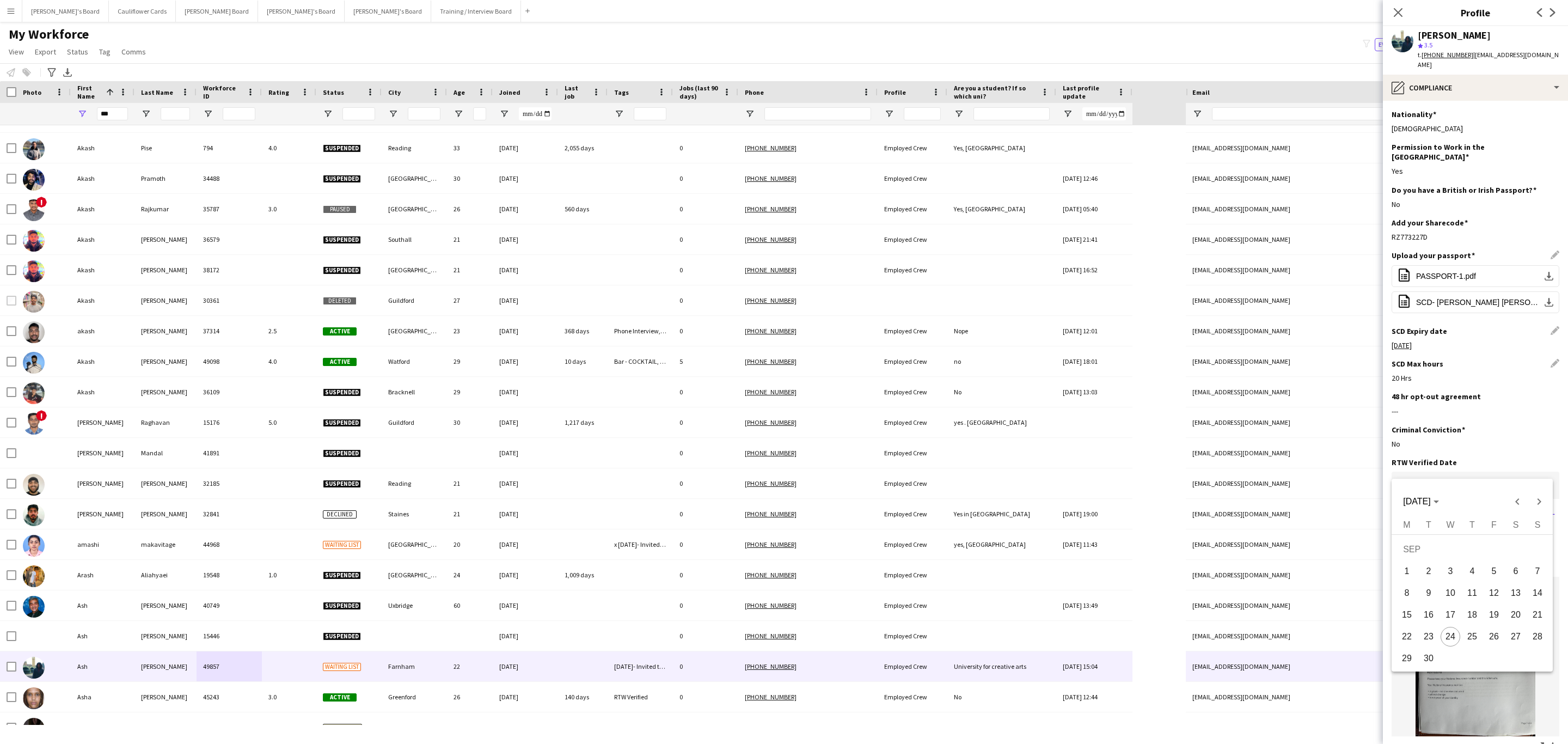
click at [1454, 476] on body "Menu Boards Boards Boards All jobs Status Workforce Workforce My Workforce Recr…" at bounding box center [784, 372] width 1568 height 744
click at [1450, 641] on span "24" at bounding box center [1450, 637] width 20 height 20
type input "**********"
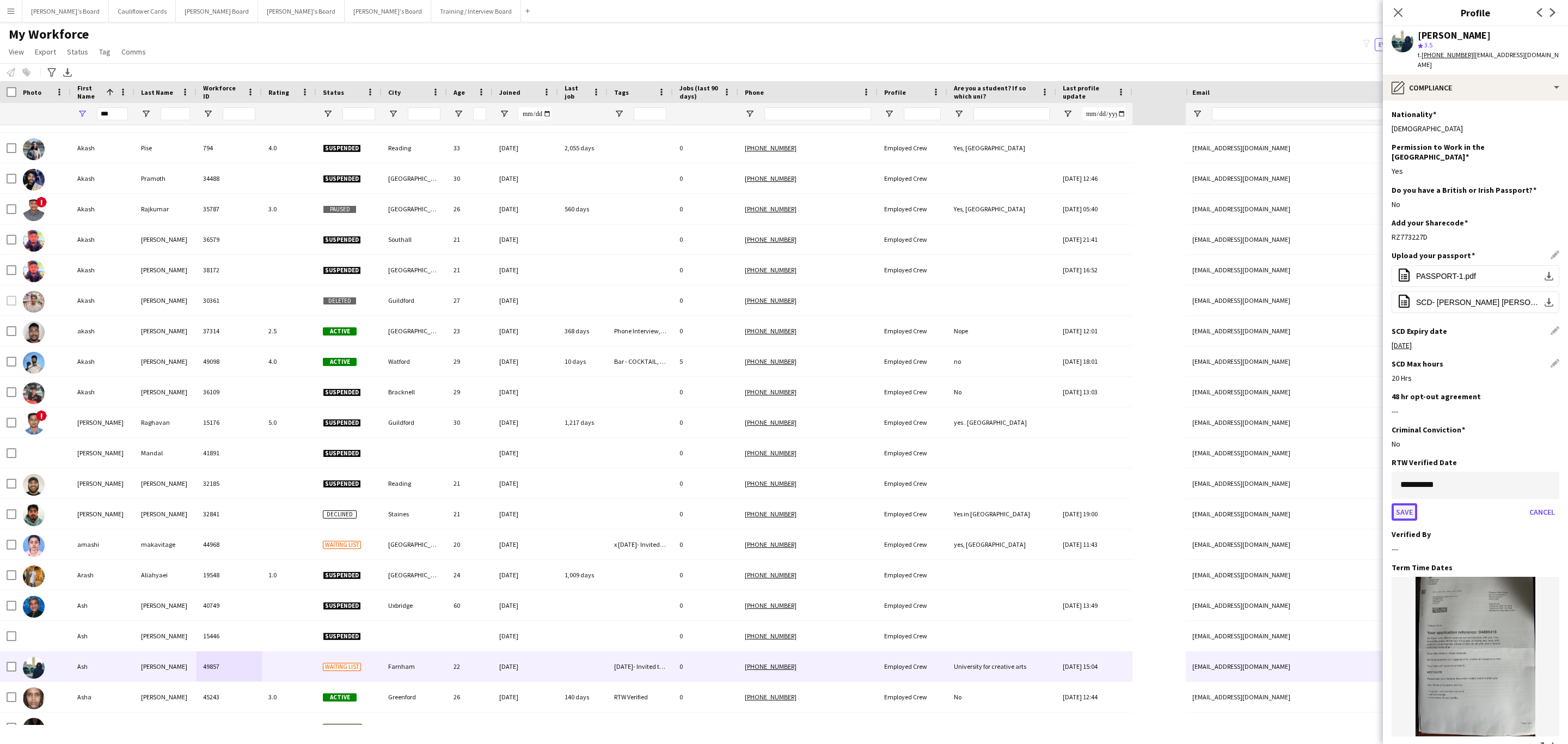
click at [1405, 503] on button "Save" at bounding box center [1404, 512] width 25 height 17
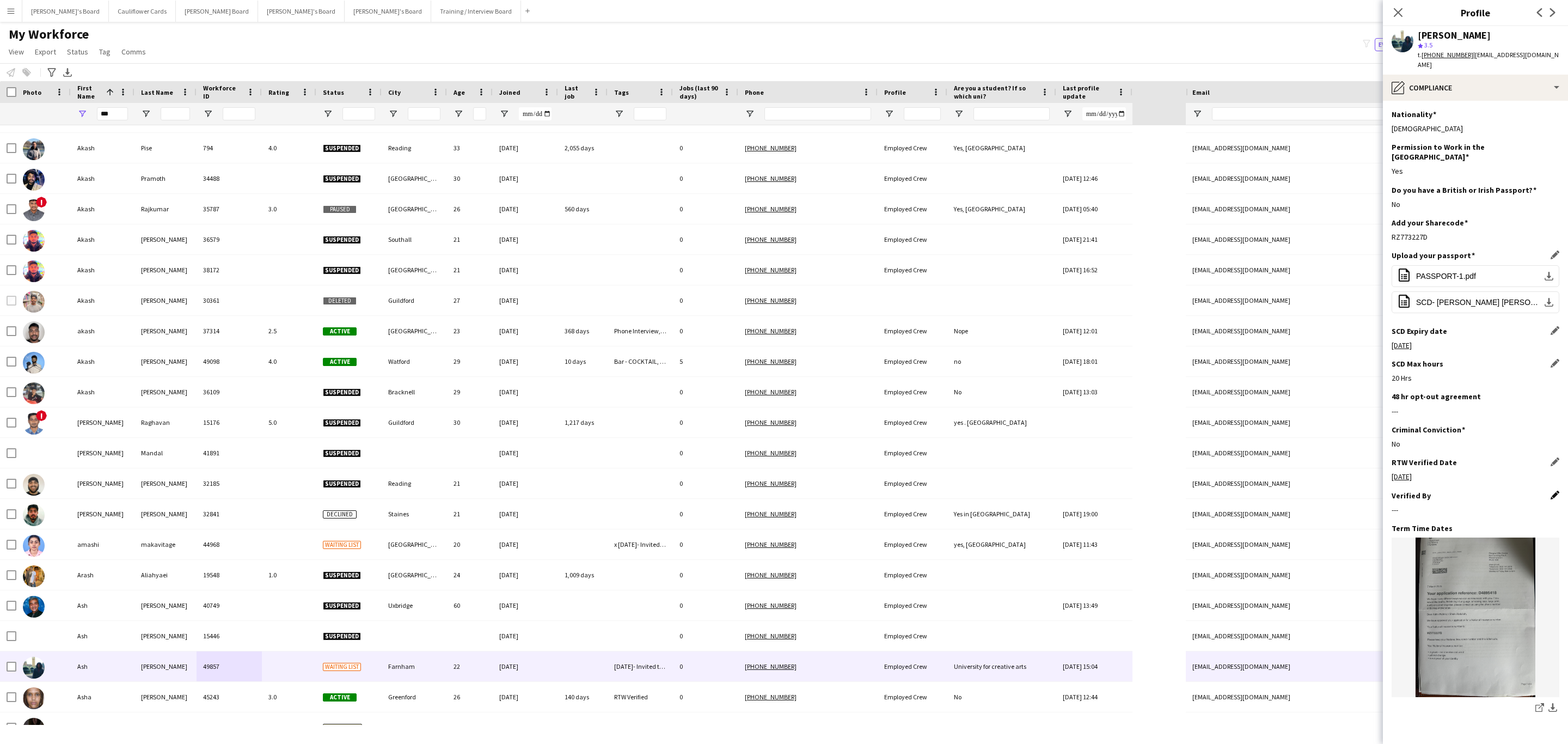
click at [1550, 491] on app-icon "Edit this field" at bounding box center [1554, 495] width 9 height 9
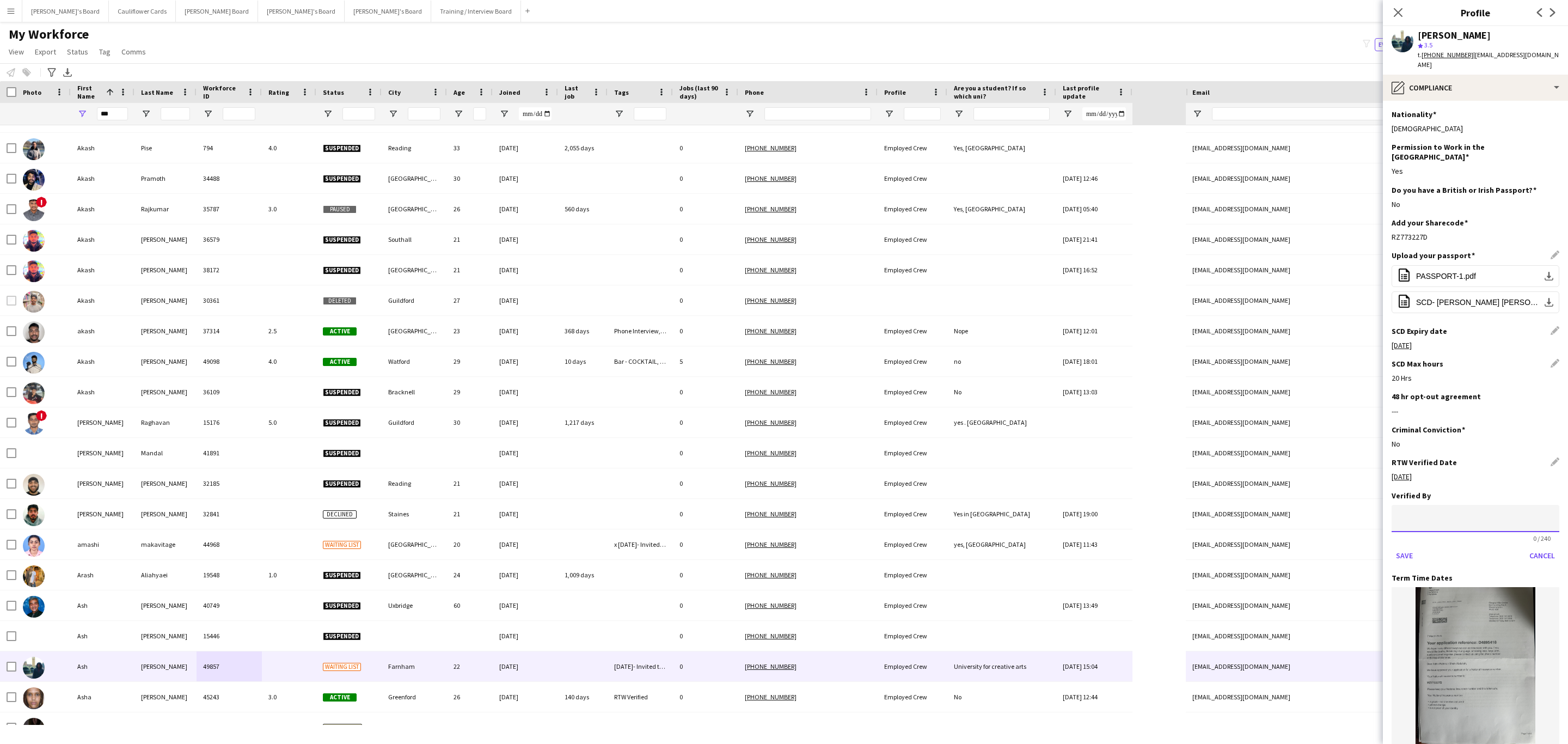
click at [1481, 505] on input at bounding box center [1475, 518] width 167 height 27
type input "*****"
click at [1392, 547] on button "Save" at bounding box center [1404, 555] width 25 height 17
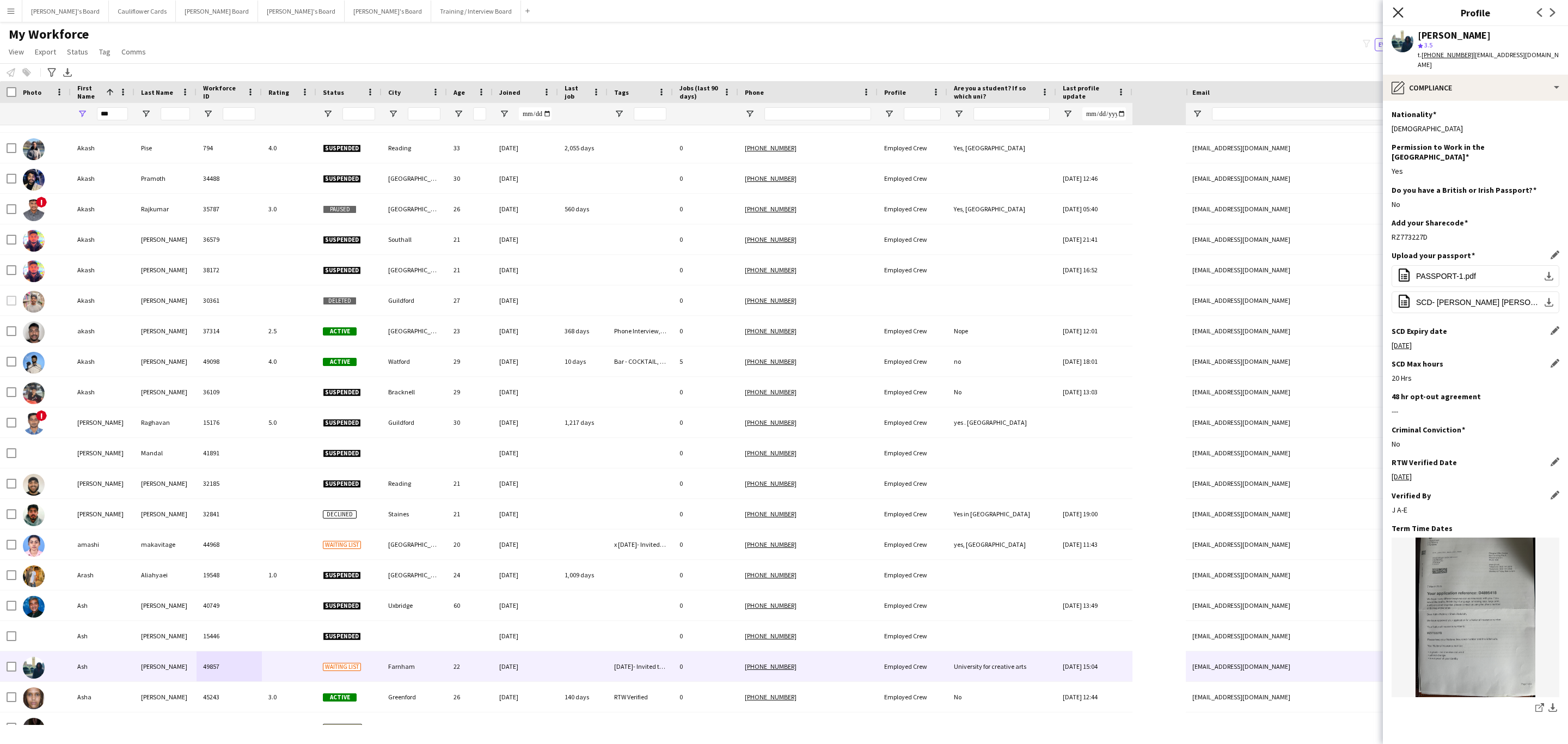
click at [1398, 10] on icon "Close pop-in" at bounding box center [1397, 12] width 10 height 10
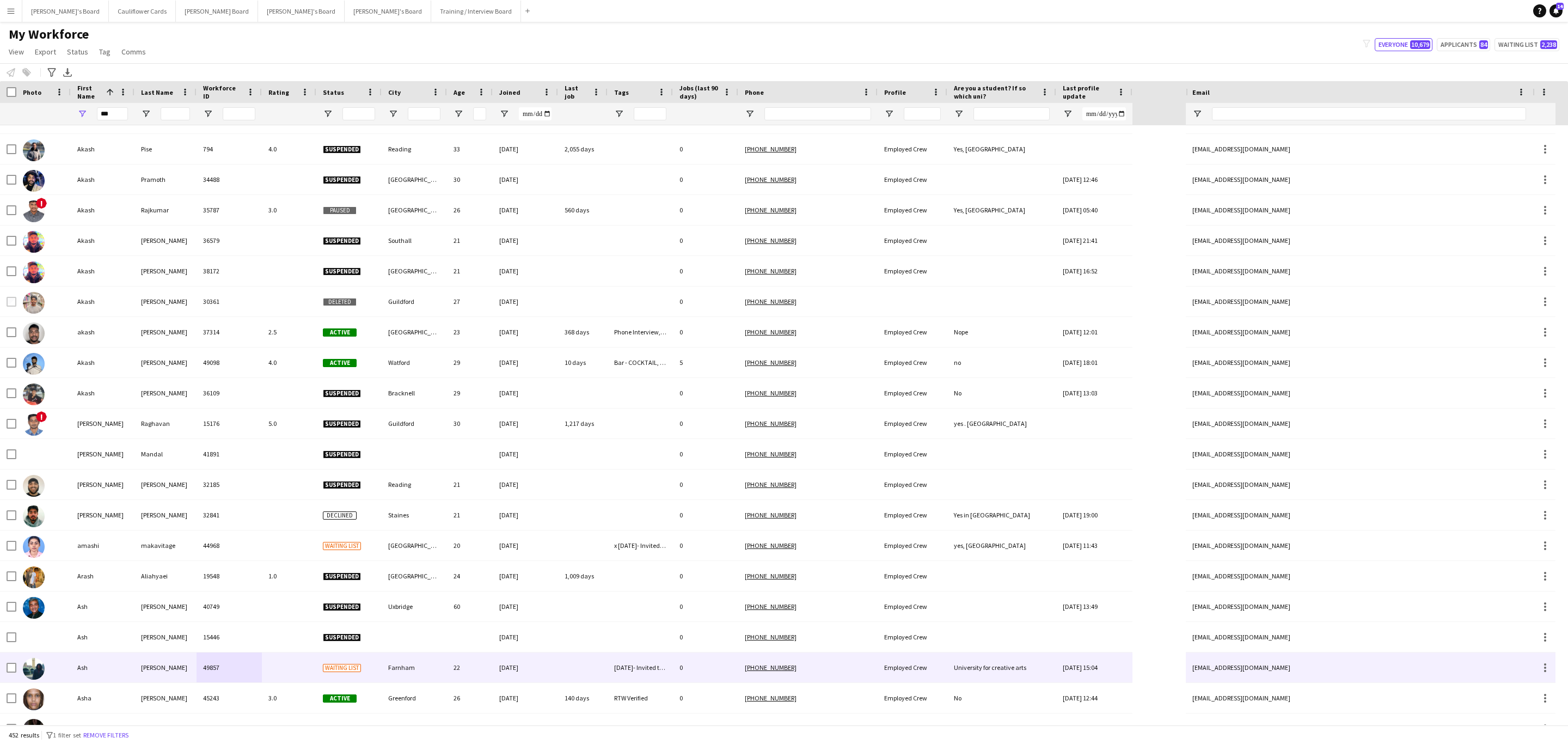
scroll to position [572, 0]
click at [176, 665] on div "Rahman" at bounding box center [165, 667] width 62 height 30
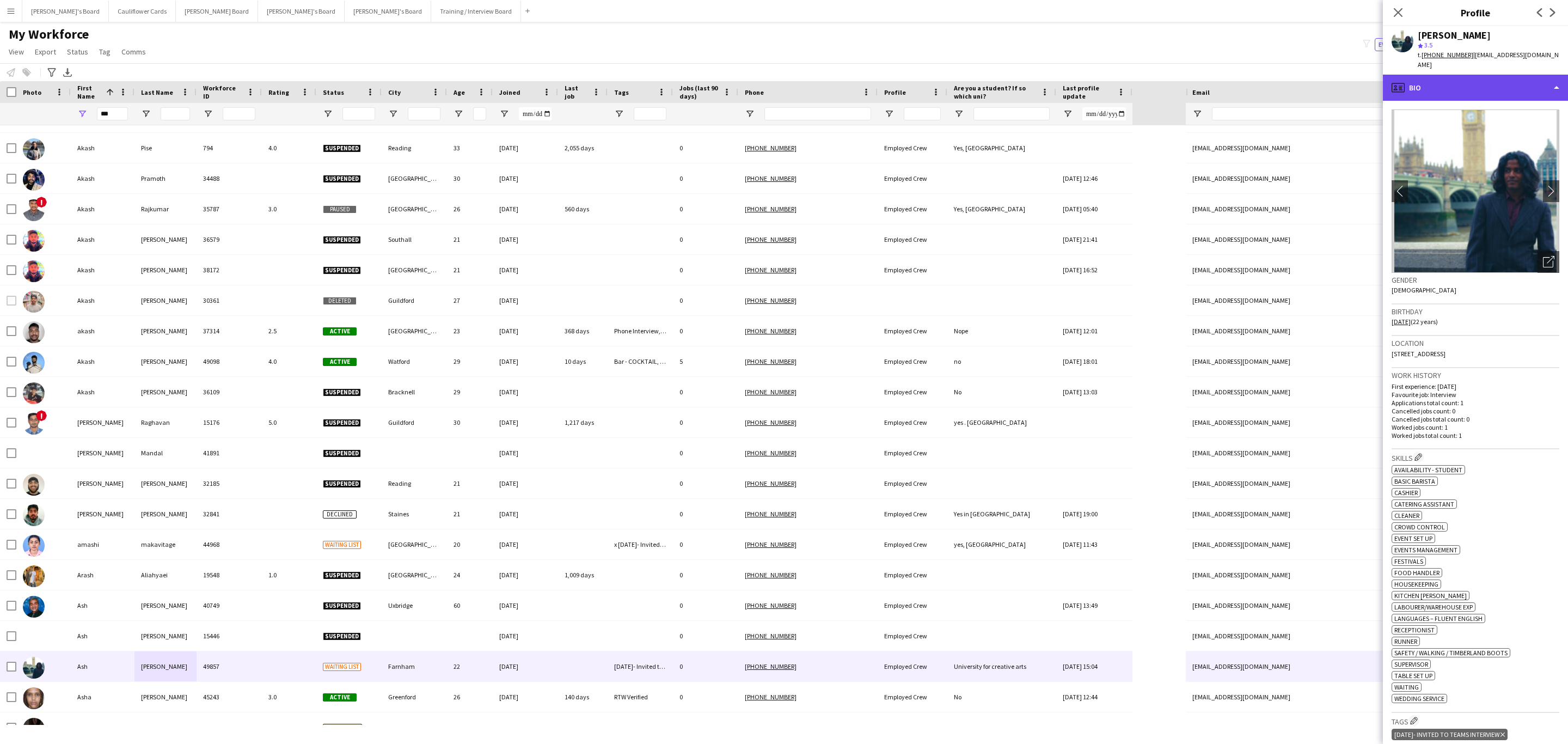
click at [1489, 85] on div "profile Bio" at bounding box center [1475, 88] width 185 height 26
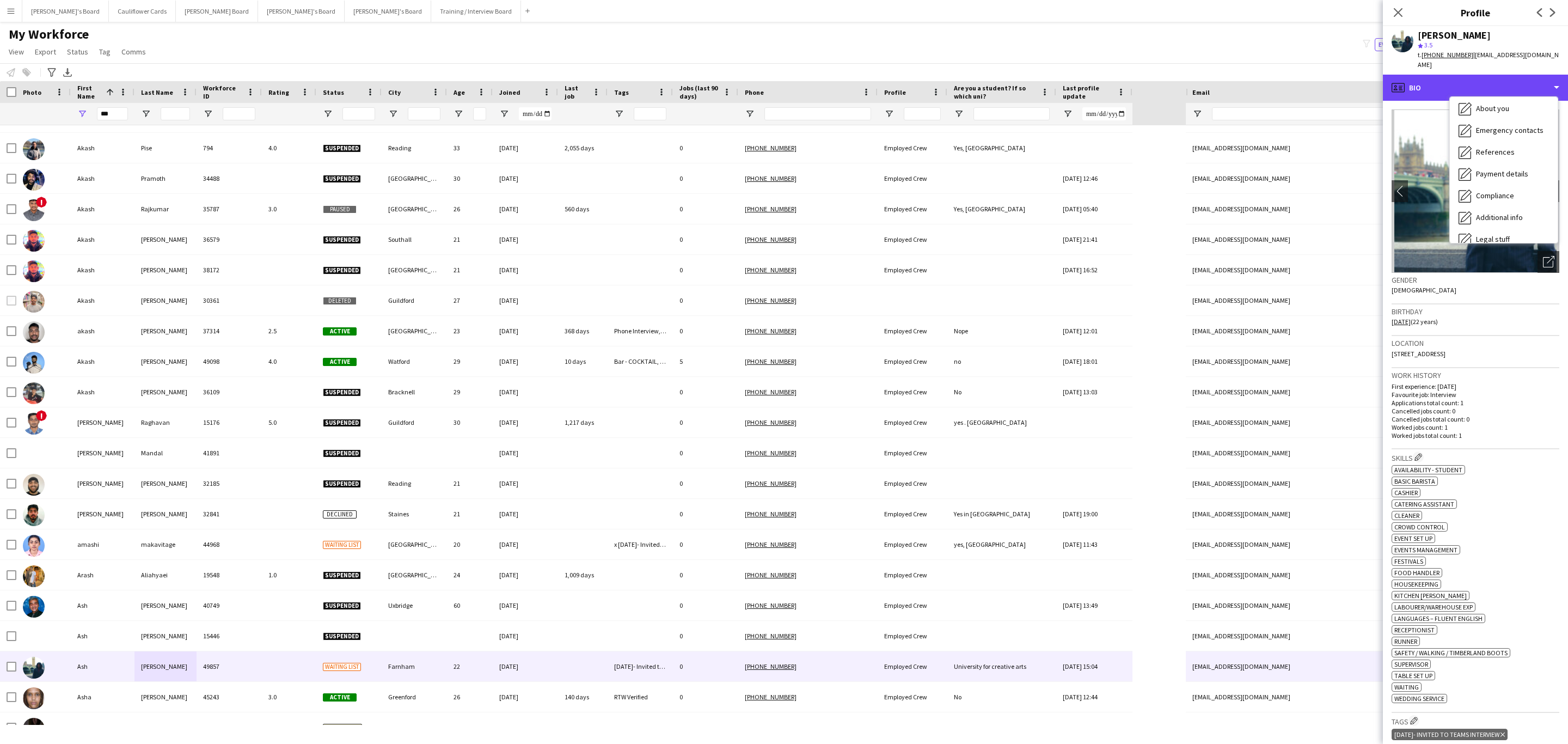
scroll to position [146, 0]
click at [1496, 114] on span "Compliance" at bounding box center [1495, 118] width 38 height 10
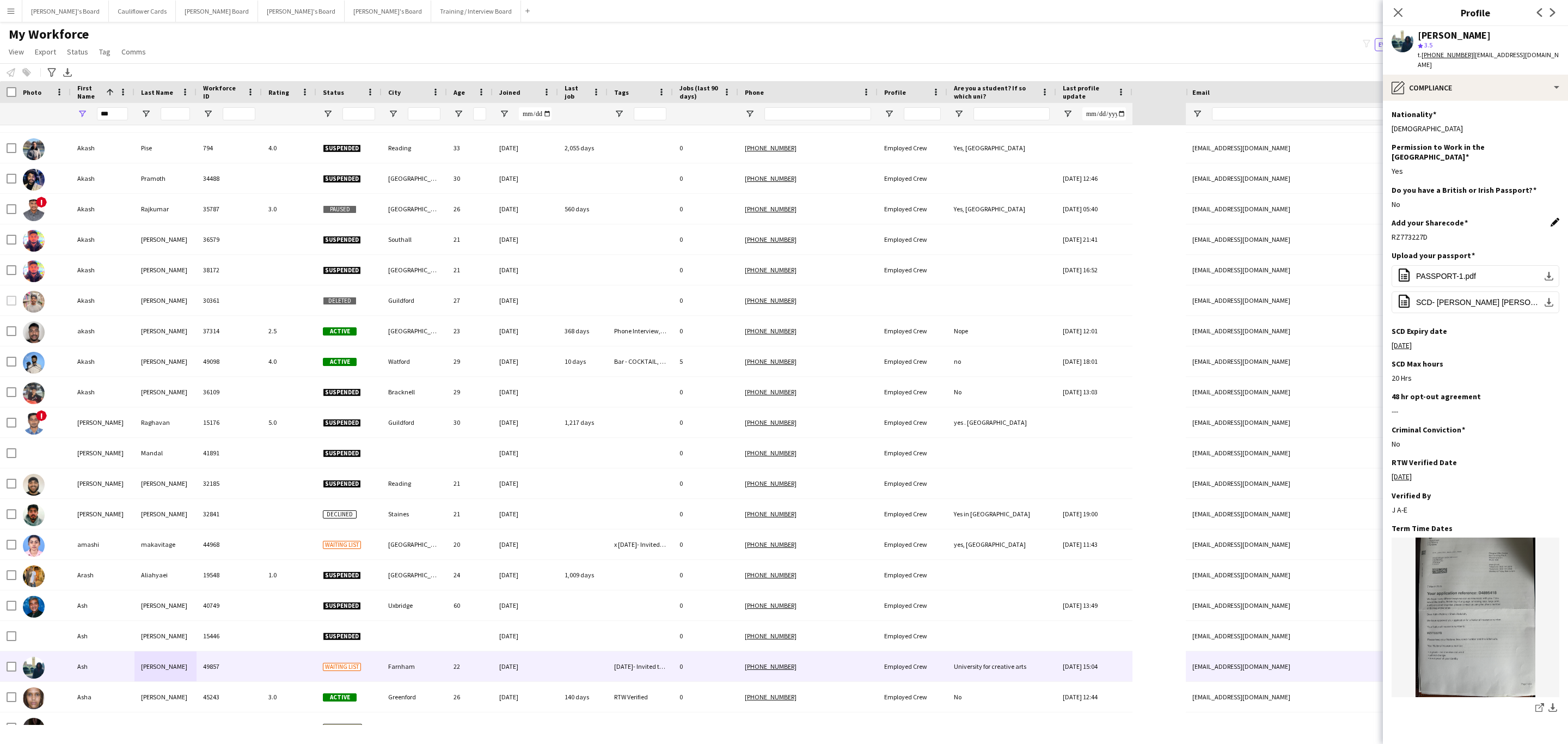
click at [1550, 218] on app-icon "Edit this field" at bounding box center [1554, 222] width 9 height 9
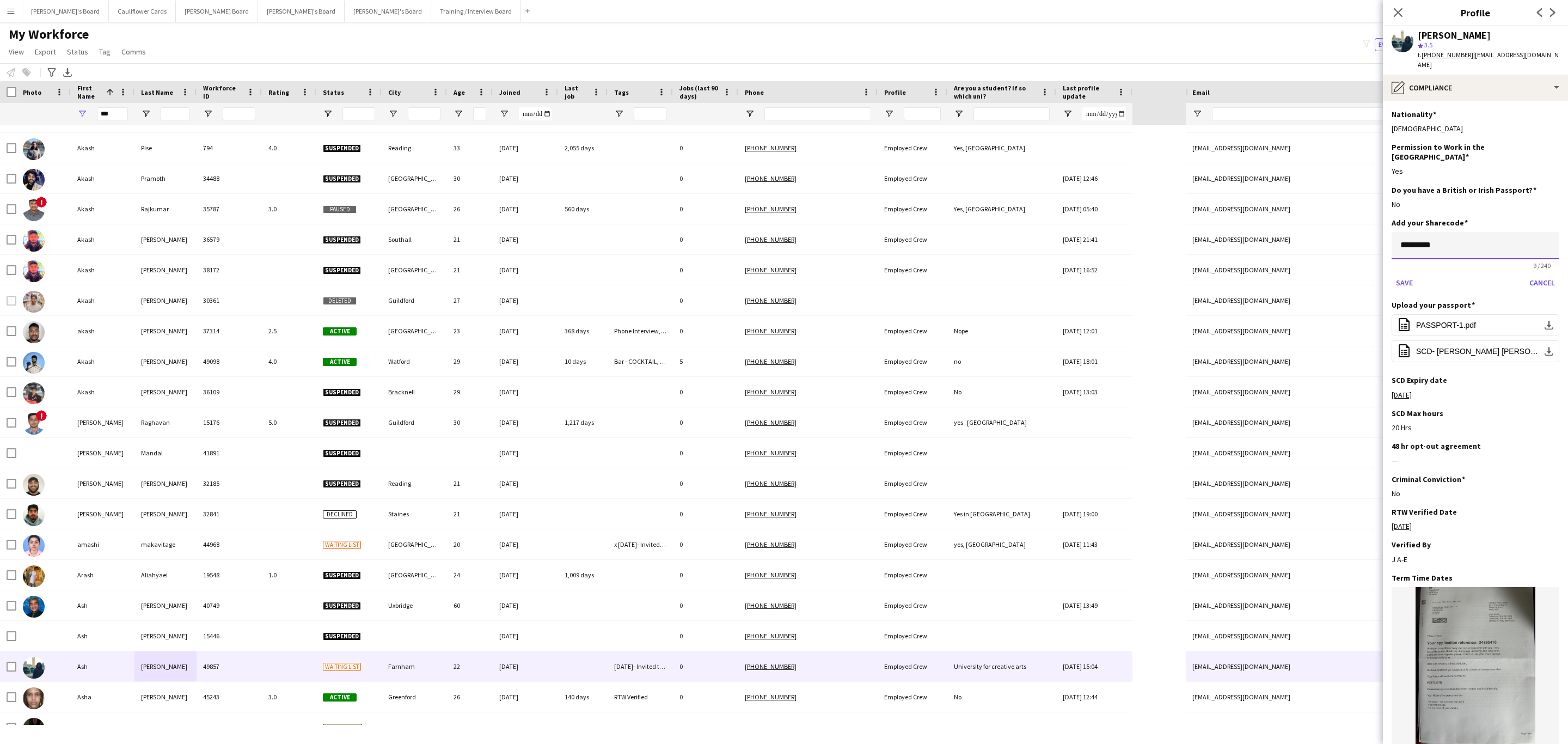
click at [1476, 232] on input "*********" at bounding box center [1475, 245] width 167 height 27
click at [1475, 232] on input "*********" at bounding box center [1475, 245] width 167 height 27
type input "**********"
click at [1398, 274] on button "Save" at bounding box center [1404, 282] width 25 height 17
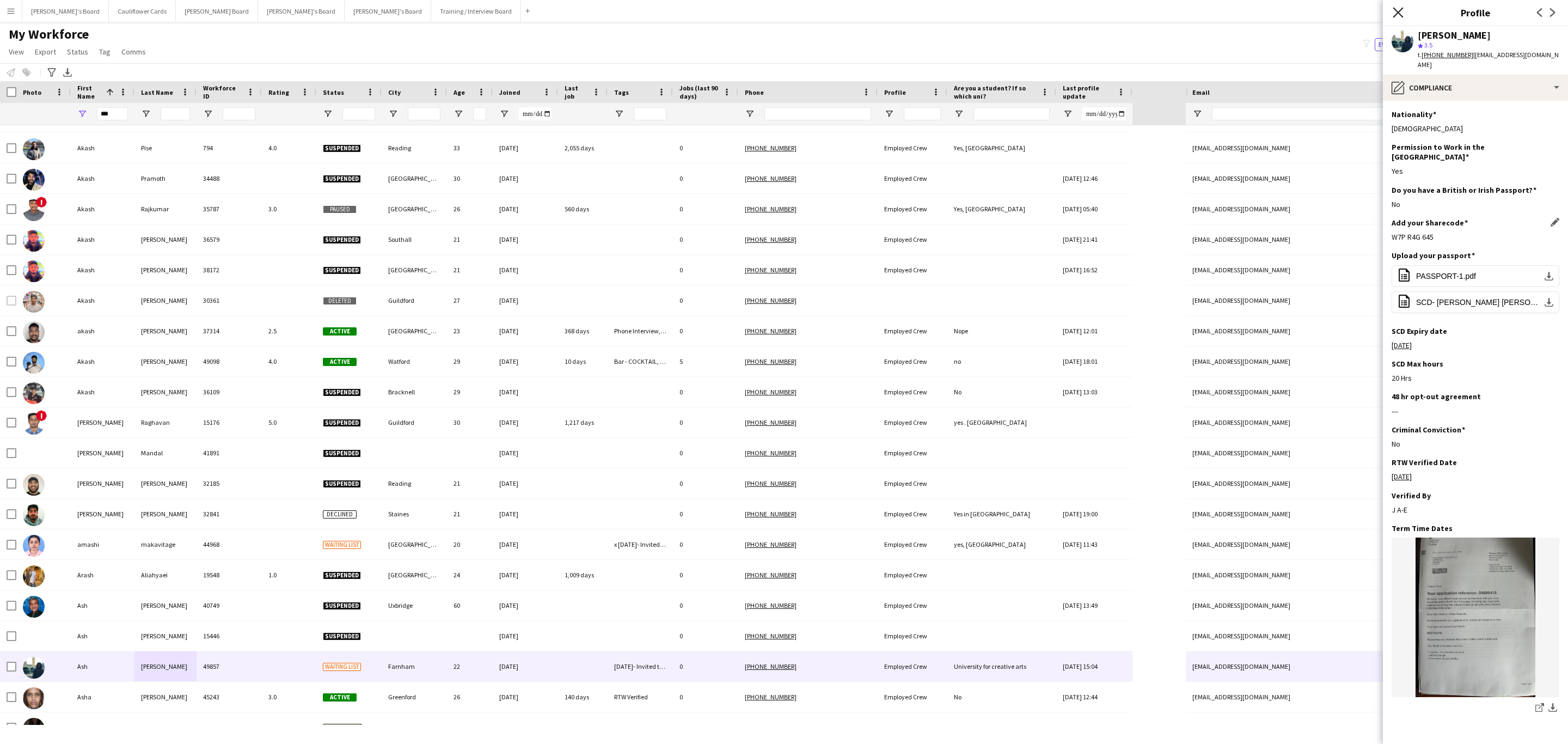
click at [1393, 8] on icon at bounding box center [1397, 12] width 10 height 10
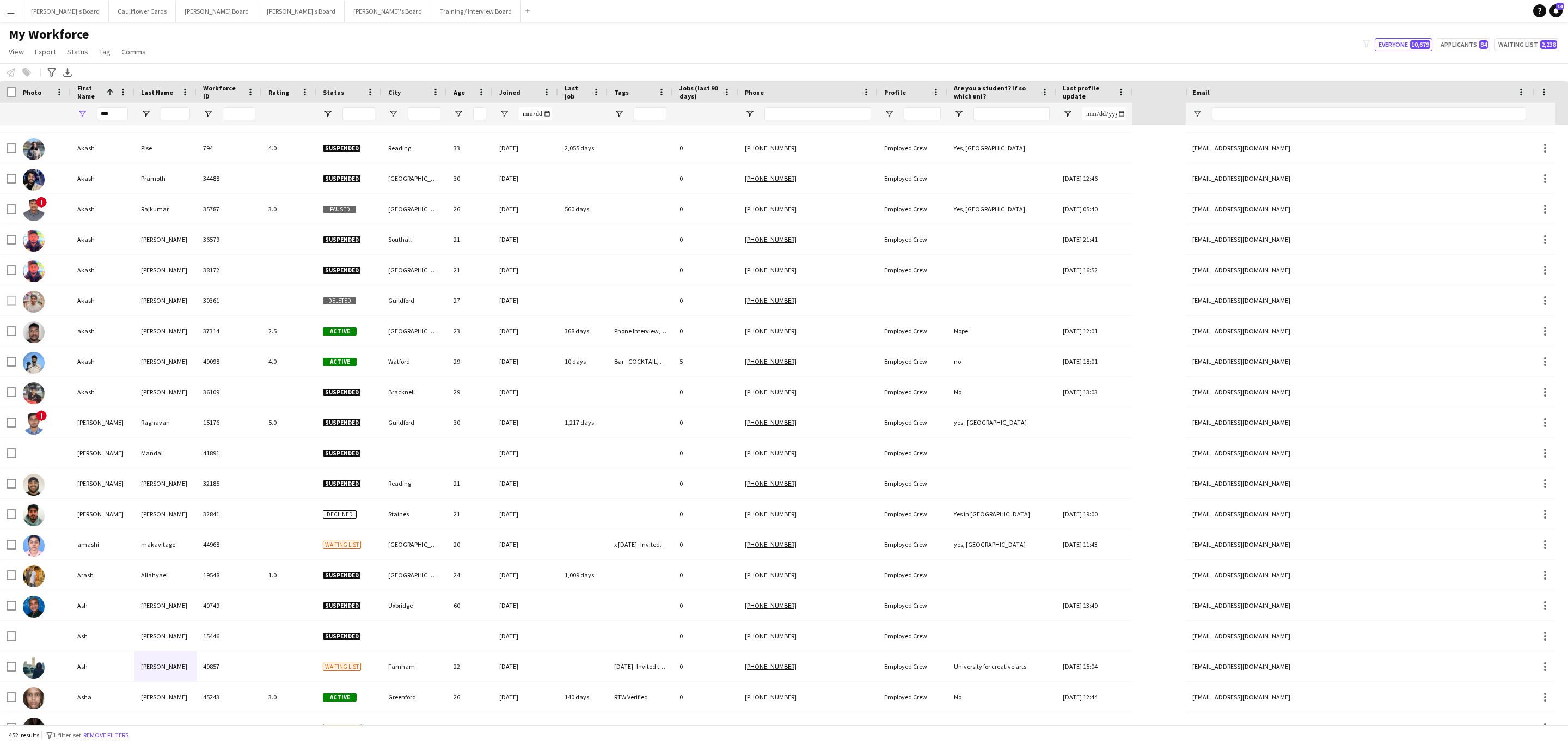
scroll to position [0, 0]
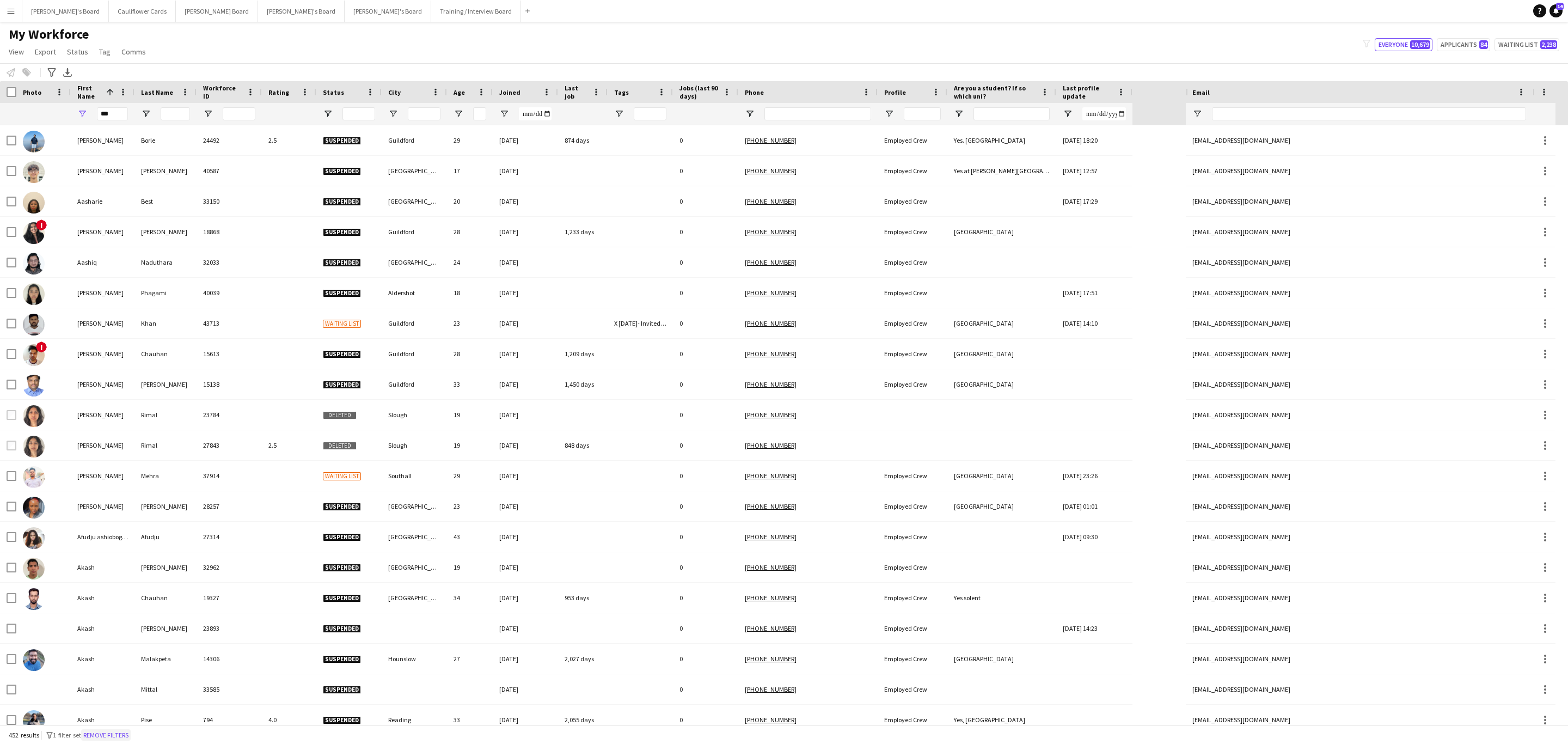
click at [126, 739] on button "Remove filters" at bounding box center [106, 735] width 49 height 12
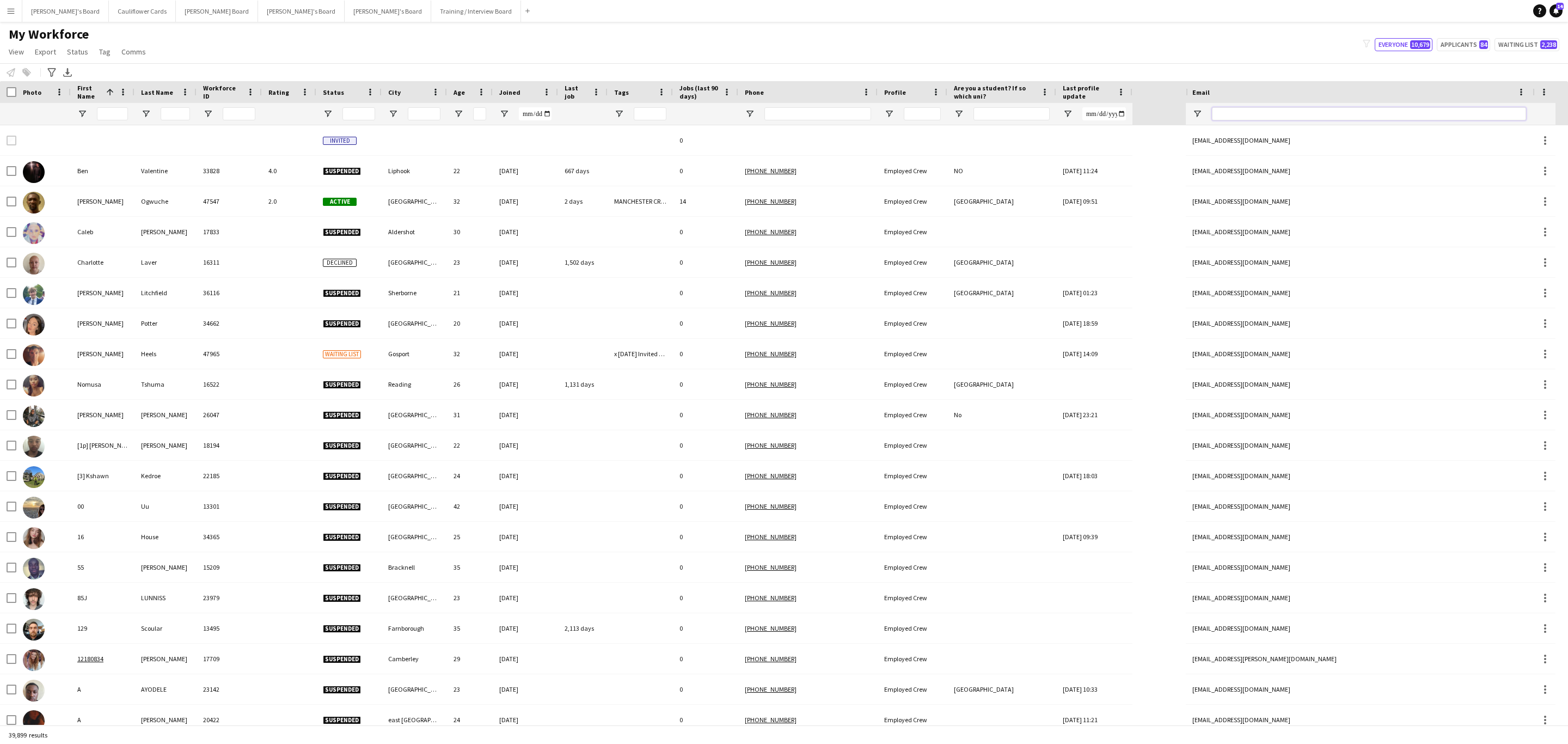
click at [1334, 110] on input "Email Filter Input" at bounding box center [1369, 114] width 314 height 13
paste input "**********"
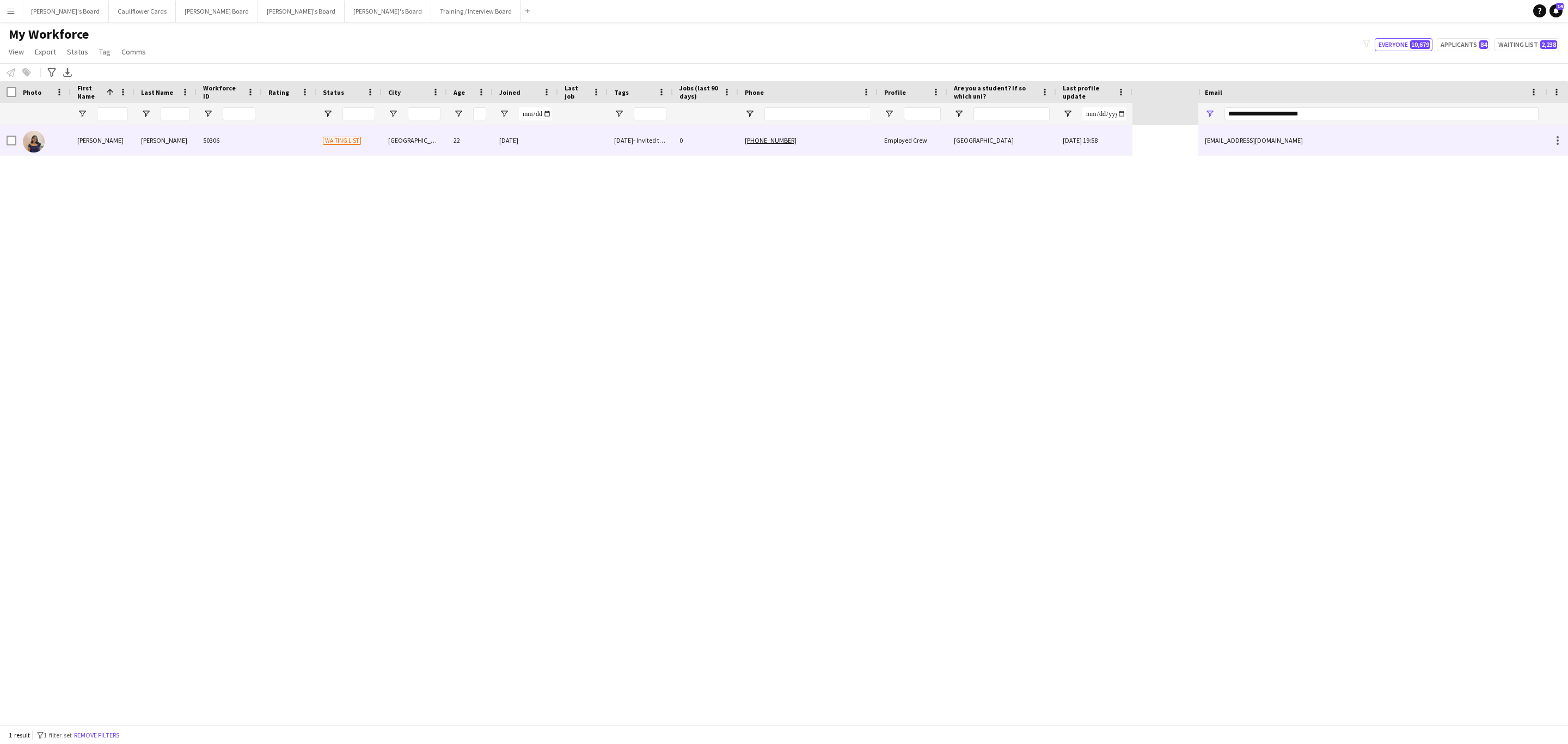
click at [667, 146] on div "23/09/2025- Invited to Teams Interview" at bounding box center [640, 140] width 66 height 30
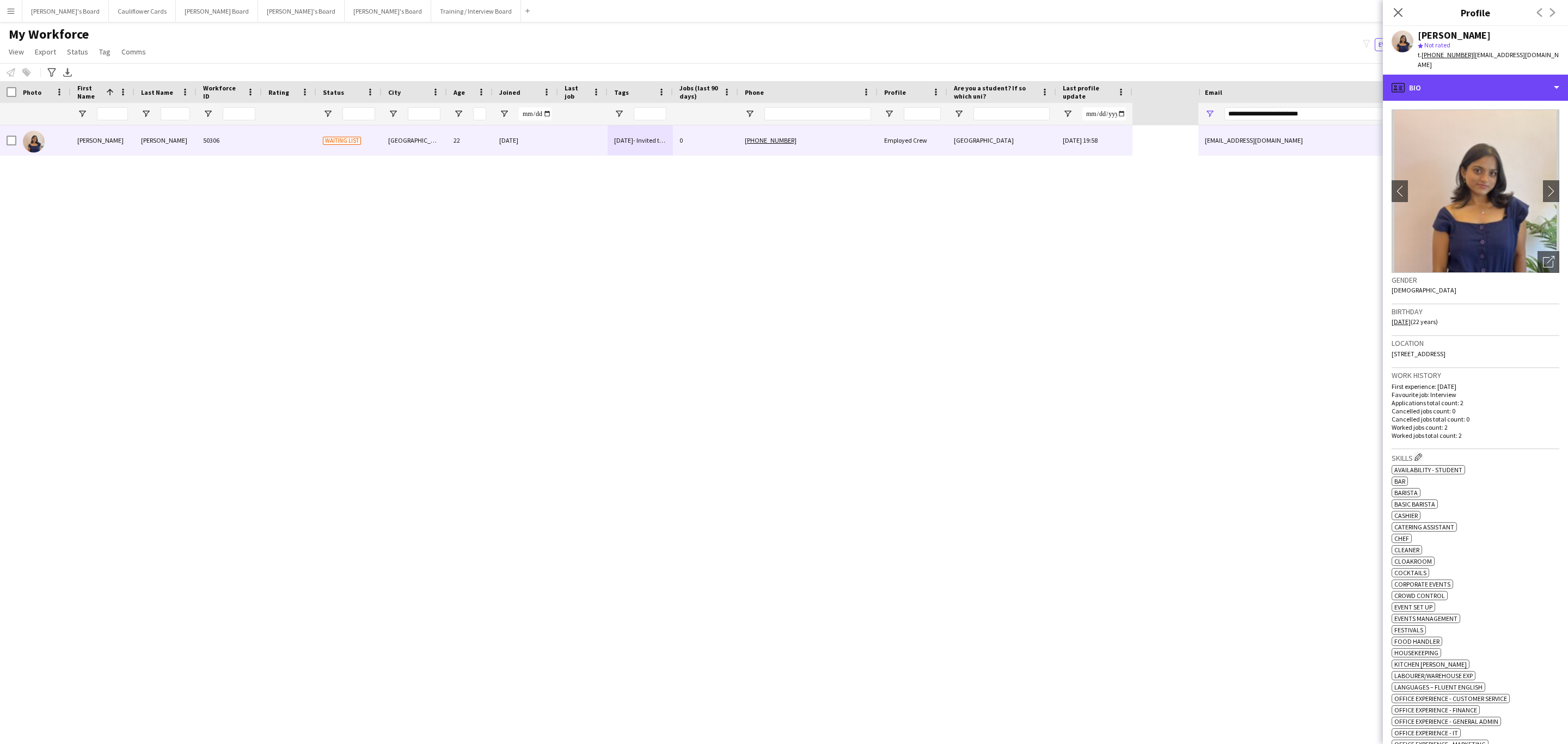
drag, startPoint x: 1463, startPoint y: 77, endPoint x: 1472, endPoint y: 102, distance: 26.6
click at [1463, 77] on div "profile Bio" at bounding box center [1475, 88] width 185 height 26
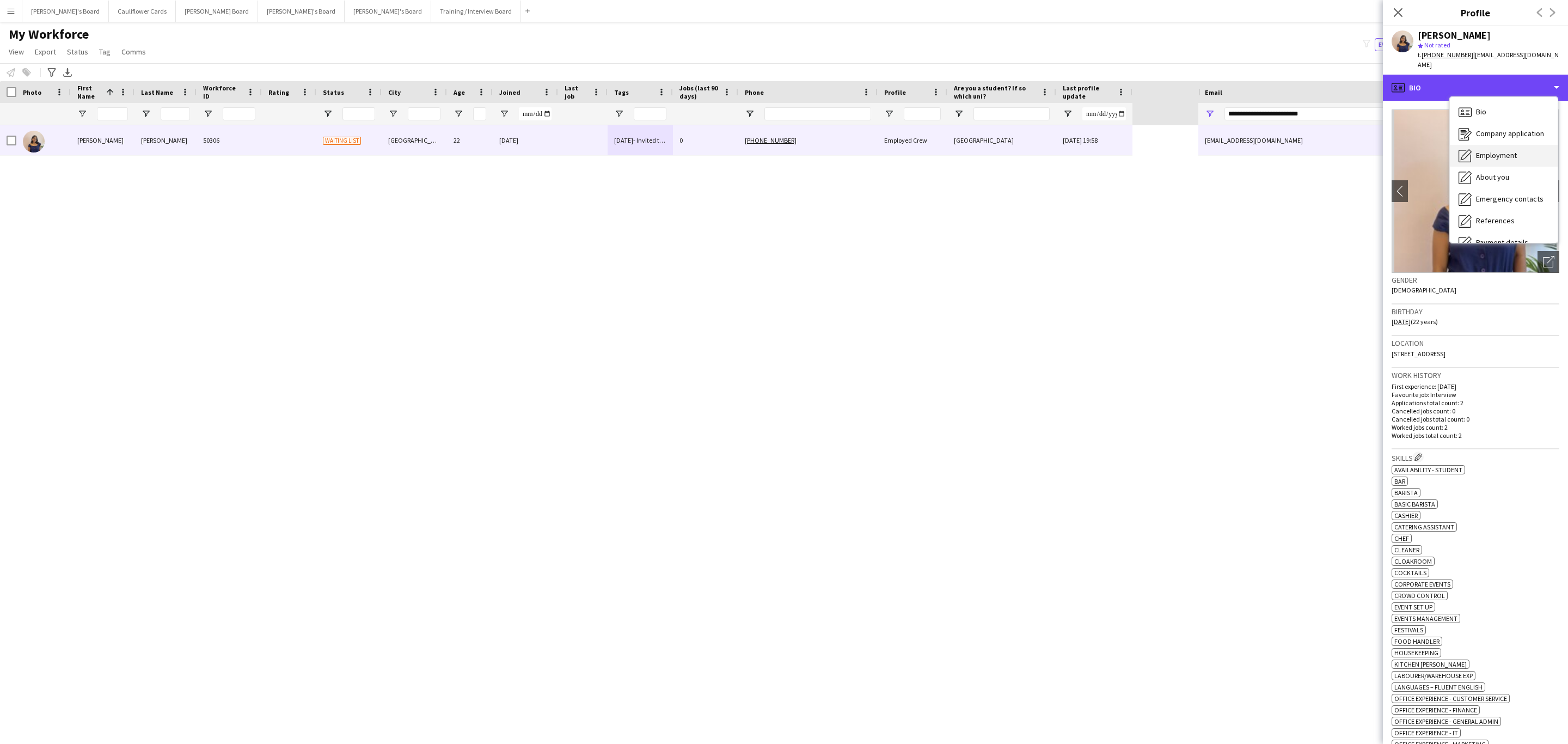
scroll to position [146, 0]
click at [1496, 118] on div "Compliance Compliance" at bounding box center [1504, 119] width 108 height 22
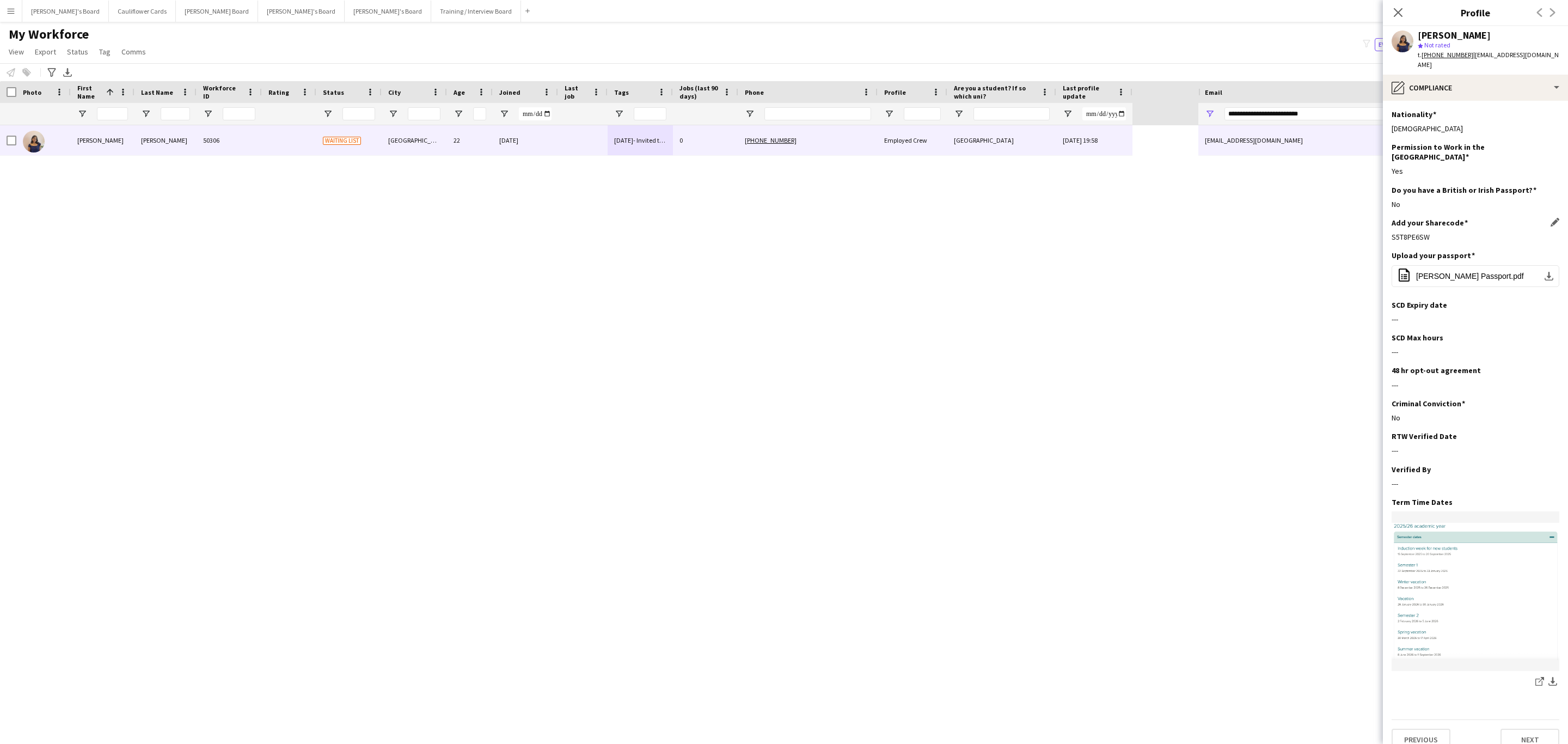
click at [1405, 232] on div "S5T8PE6SW" at bounding box center [1475, 237] width 167 height 10
copy div "S5T8PE6SW"
drag, startPoint x: 1491, startPoint y: 71, endPoint x: 1495, endPoint y: 136, distance: 65.1
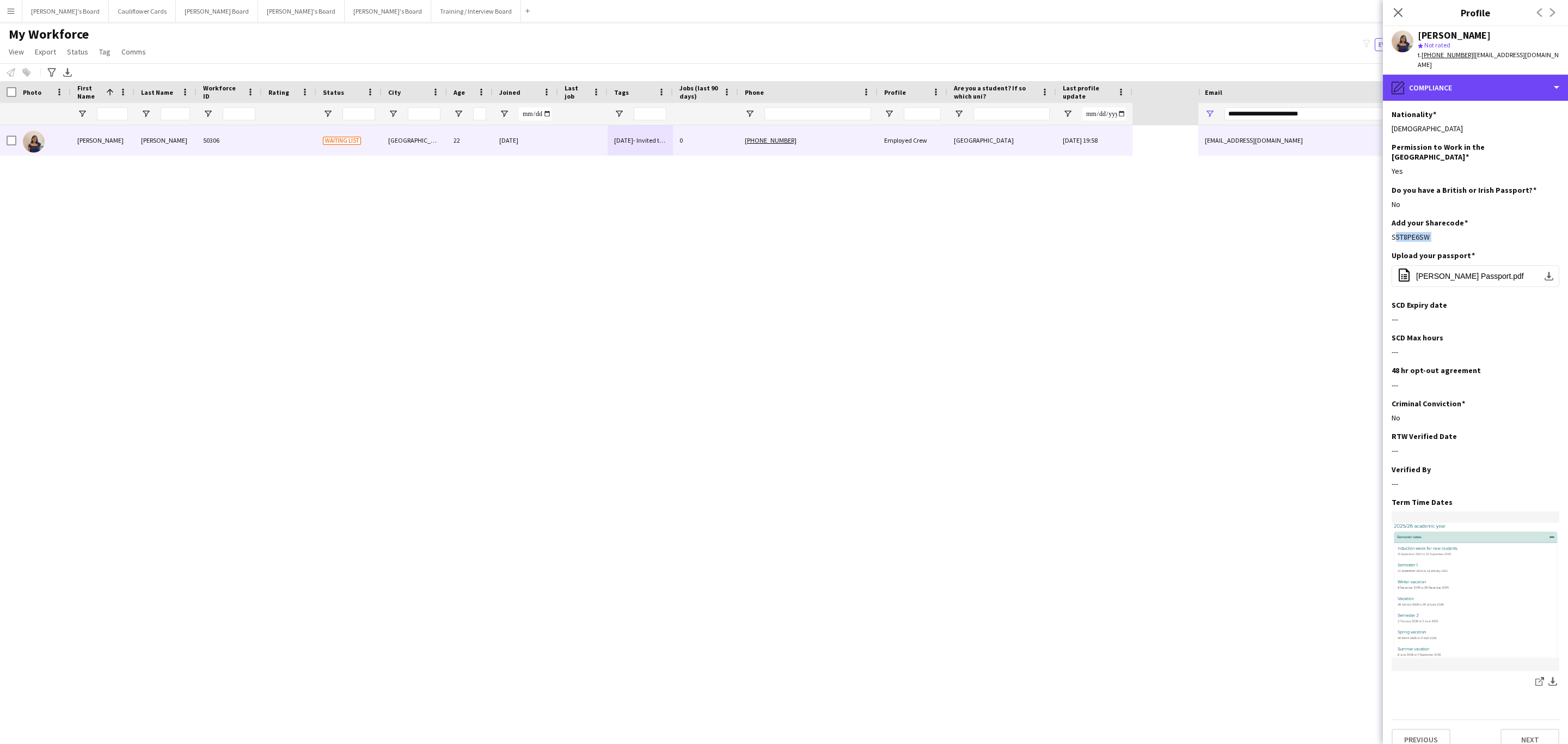
click at [1491, 75] on div "pencil4 Compliance" at bounding box center [1475, 88] width 185 height 26
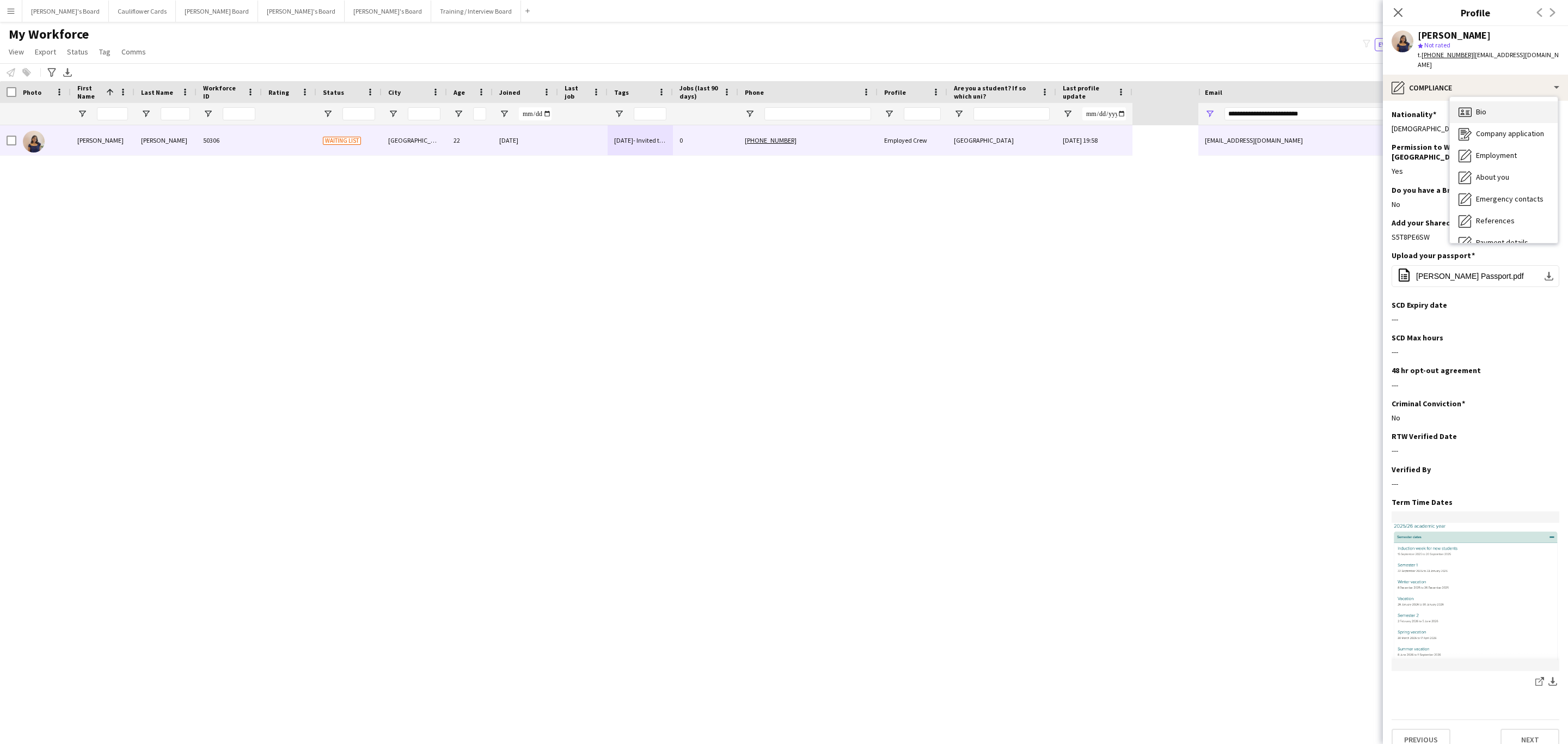
click at [1500, 101] on div "Bio Bio" at bounding box center [1504, 112] width 108 height 22
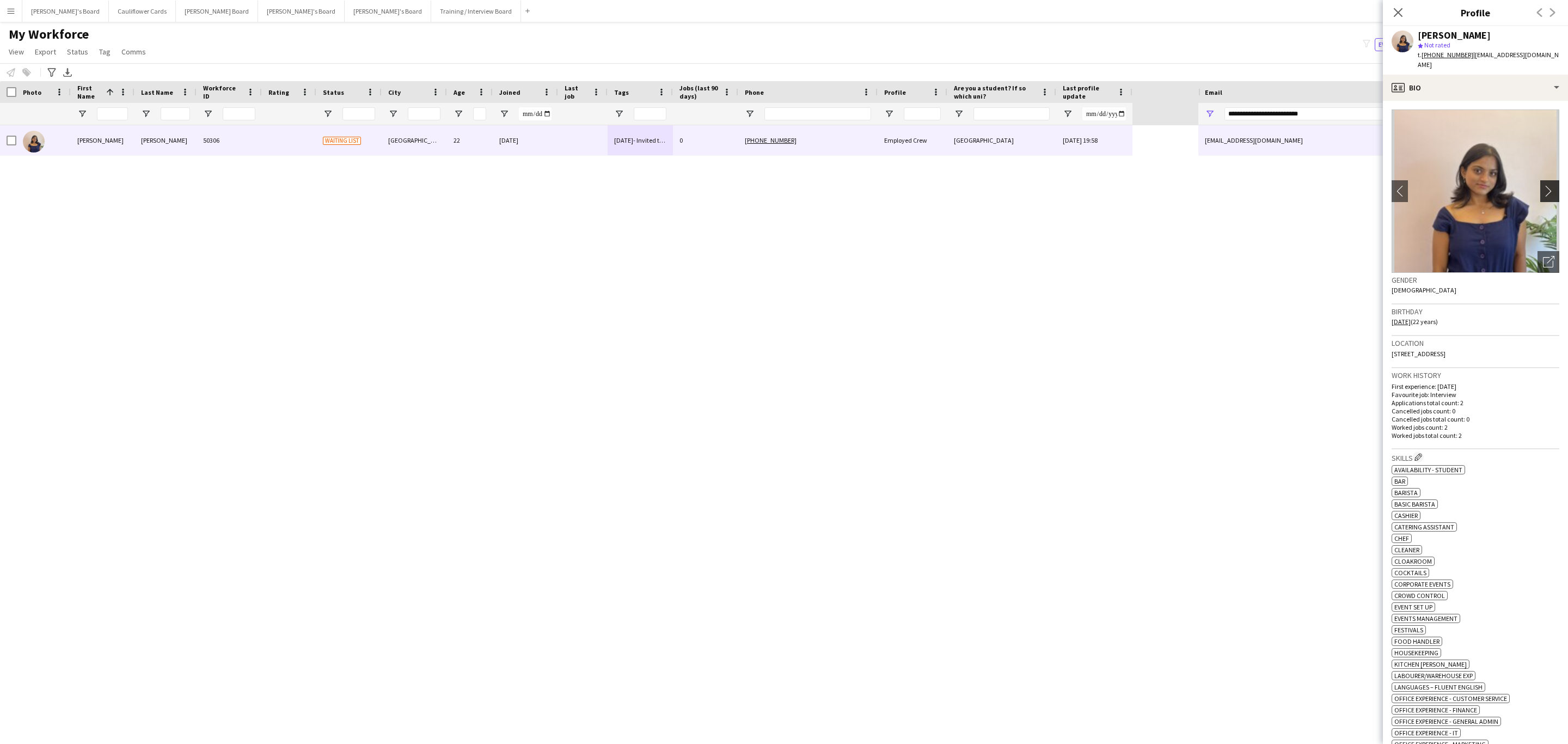
click at [1543, 185] on app-icon "chevron-right" at bounding box center [1551, 191] width 17 height 12
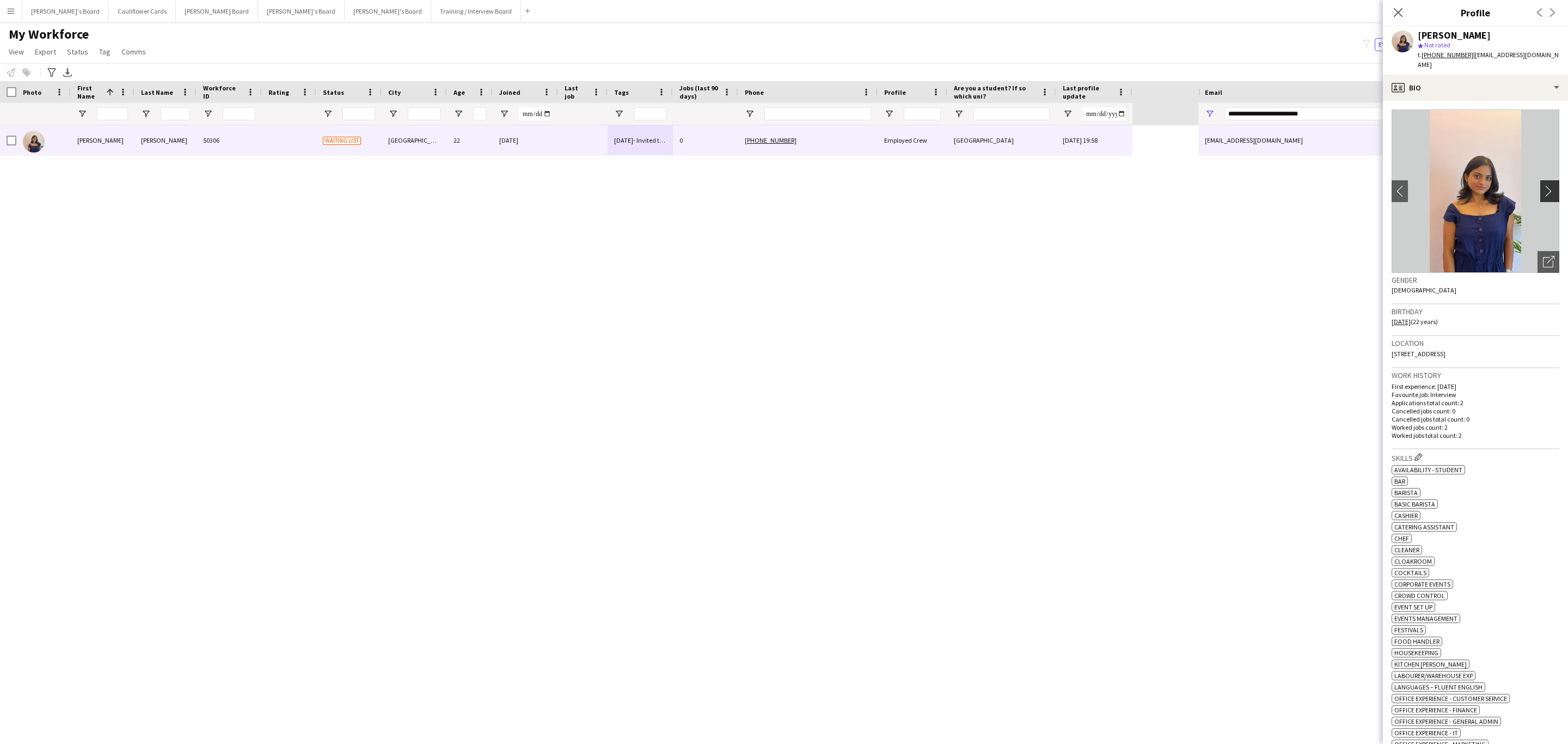
click at [1540, 181] on button "chevron-right" at bounding box center [1551, 191] width 22 height 22
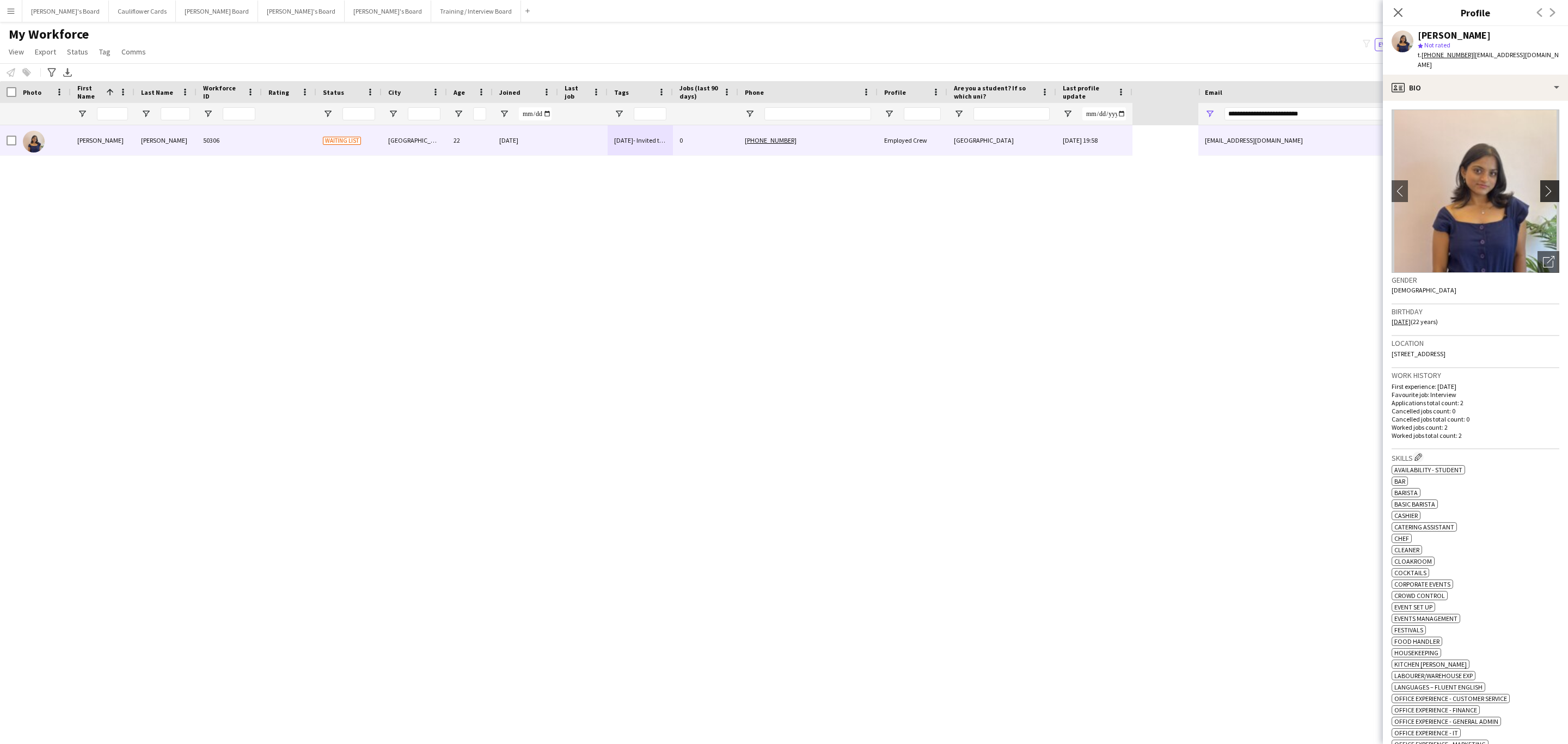
click at [1543, 185] on app-icon "chevron-right" at bounding box center [1551, 191] width 17 height 12
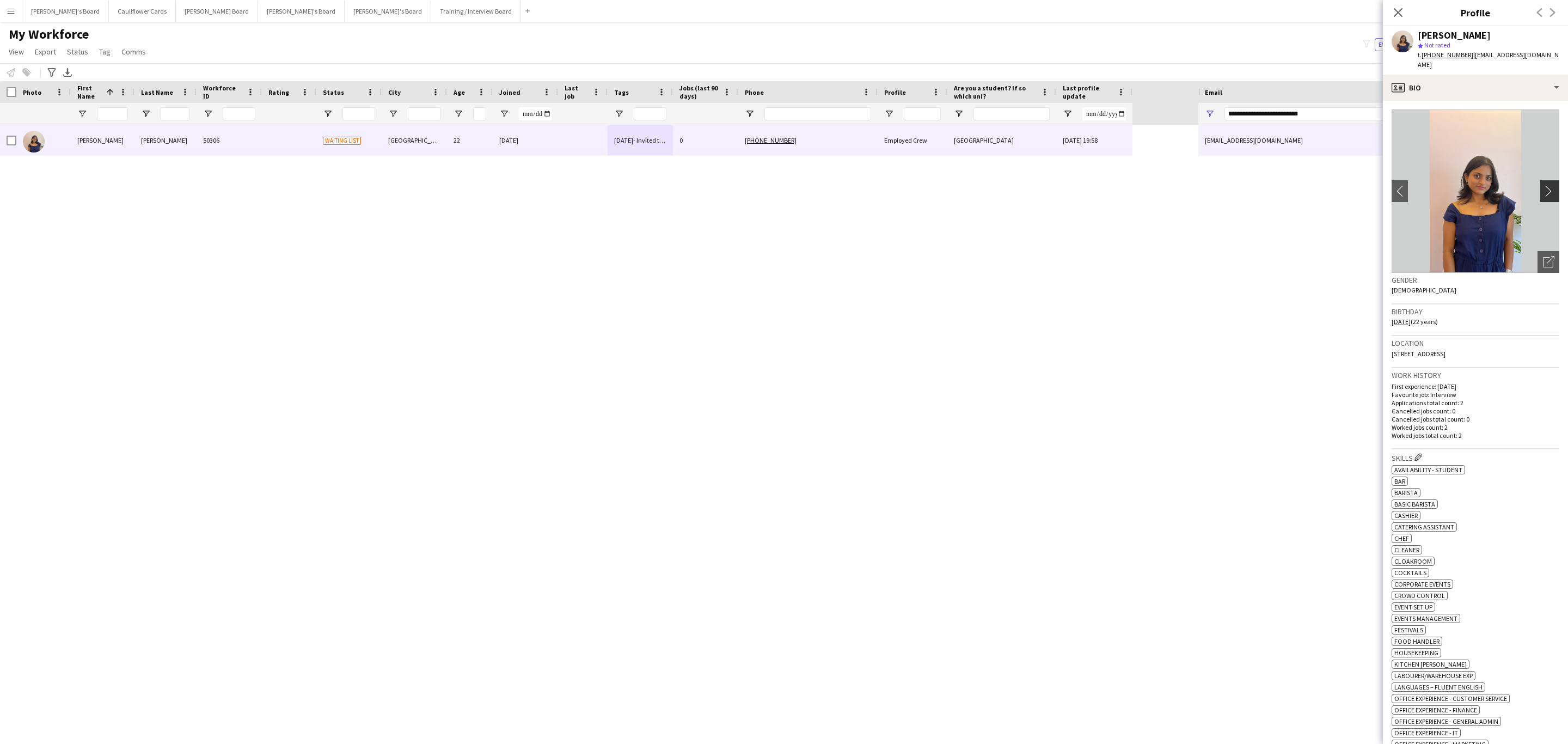
click at [1543, 185] on app-icon "chevron-right" at bounding box center [1551, 191] width 17 height 12
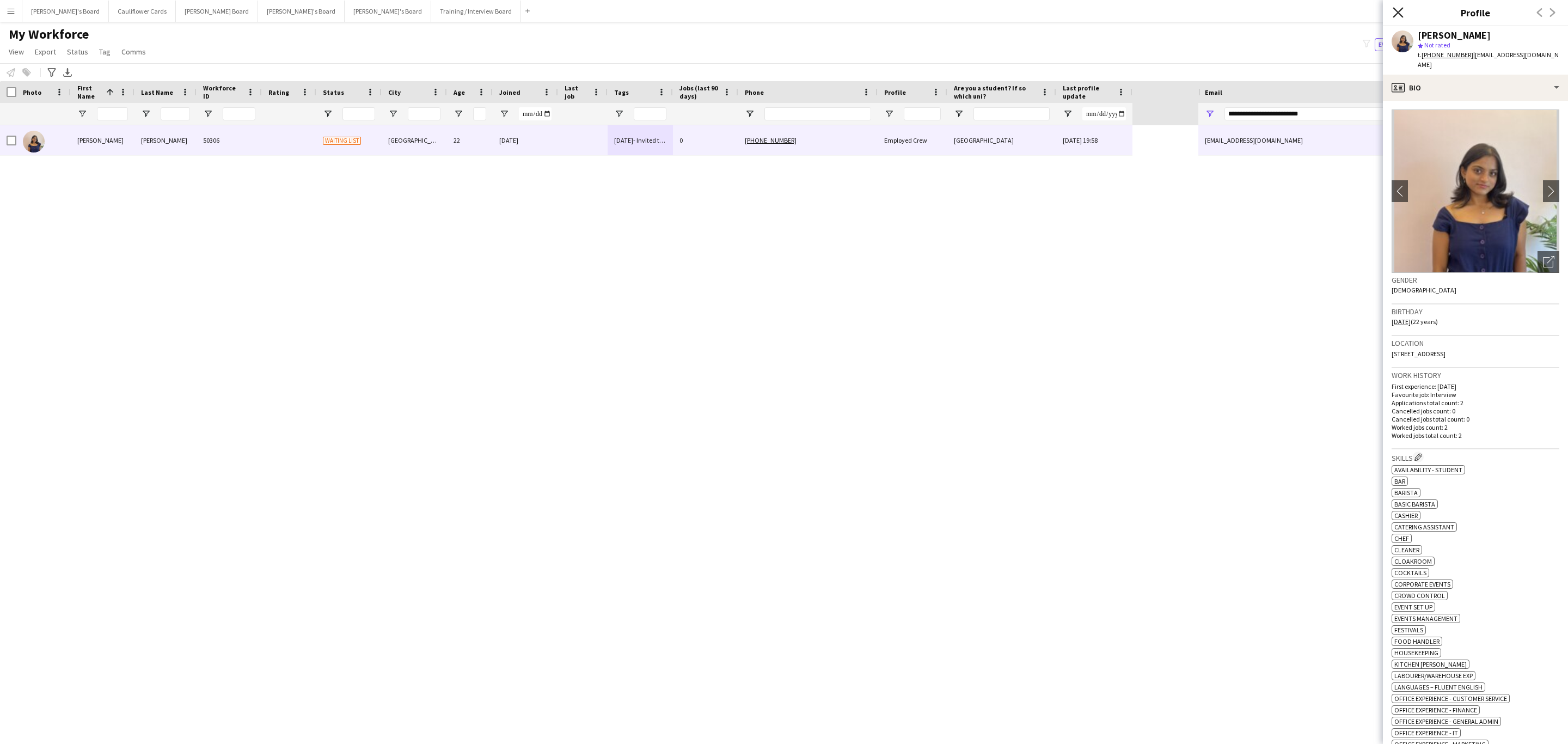
click at [1392, 12] on icon "Close pop-in" at bounding box center [1397, 12] width 10 height 10
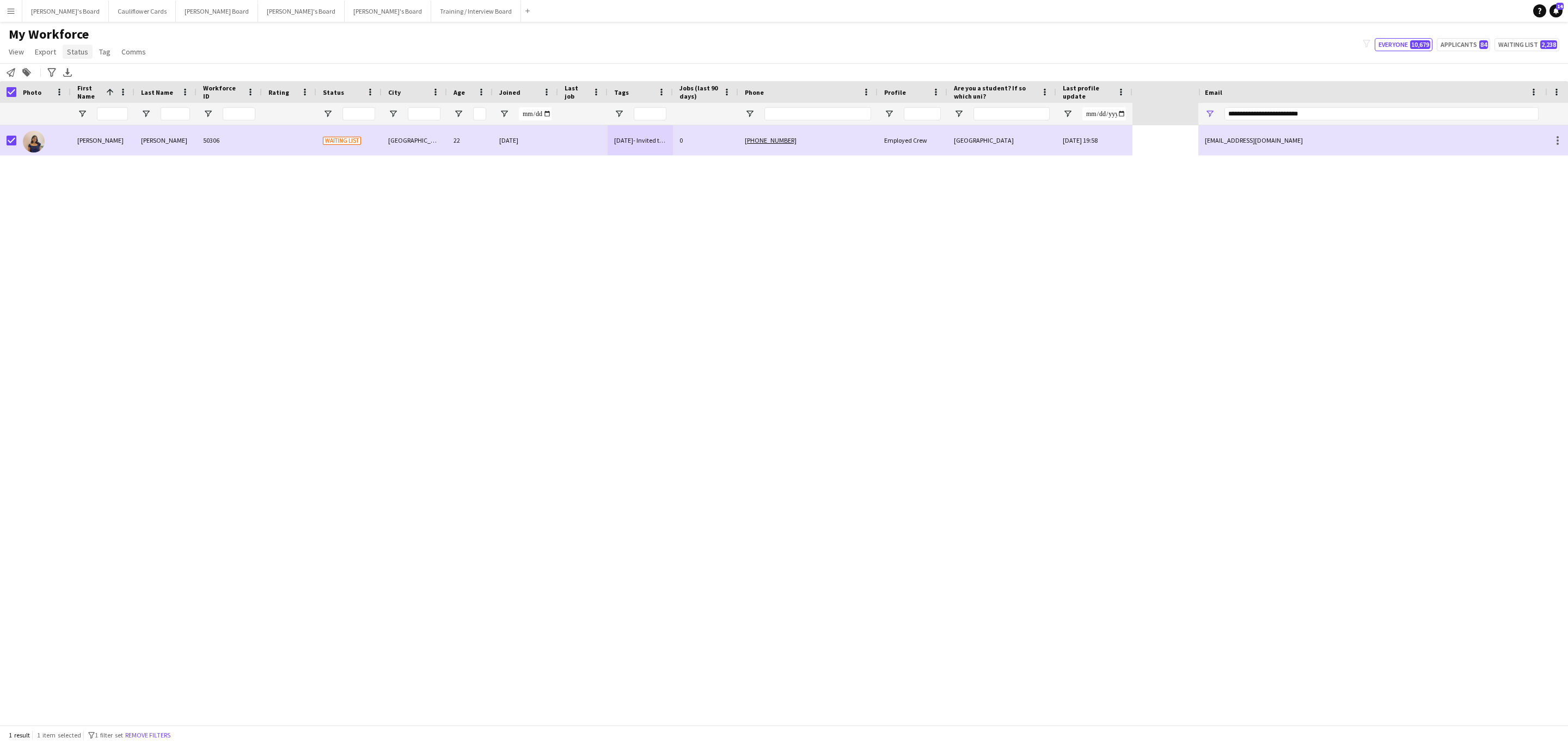
click at [79, 56] on span "Status" at bounding box center [77, 51] width 21 height 10
click at [93, 72] on link "Edit" at bounding box center [101, 75] width 77 height 23
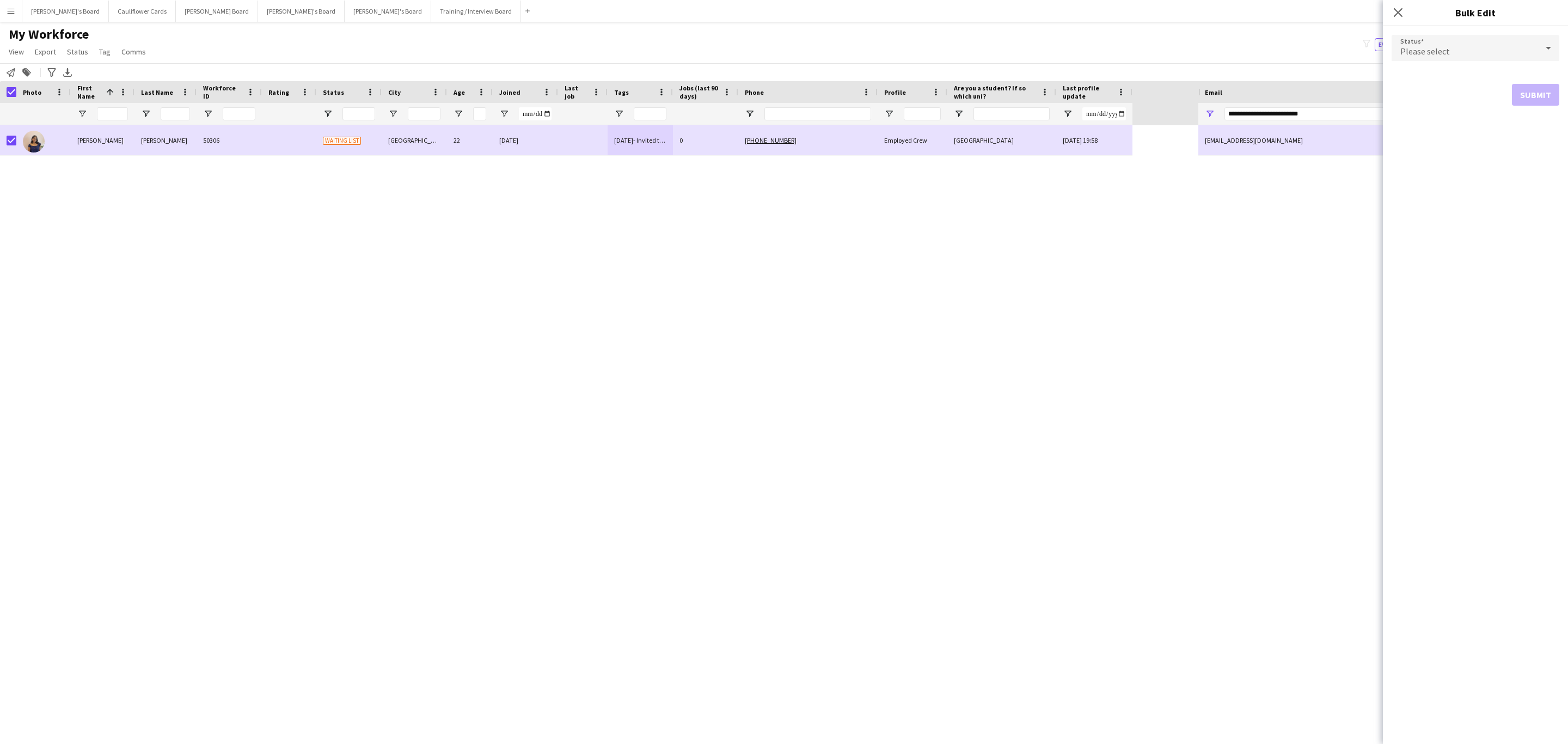
click at [1485, 53] on div "Please select" at bounding box center [1464, 48] width 146 height 26
click at [1482, 74] on span "Active" at bounding box center [1475, 79] width 150 height 10
drag, startPoint x: 1400, startPoint y: 12, endPoint x: 1142, endPoint y: 15, distance: 258.0
click at [1400, 12] on icon at bounding box center [1398, 12] width 9 height 9
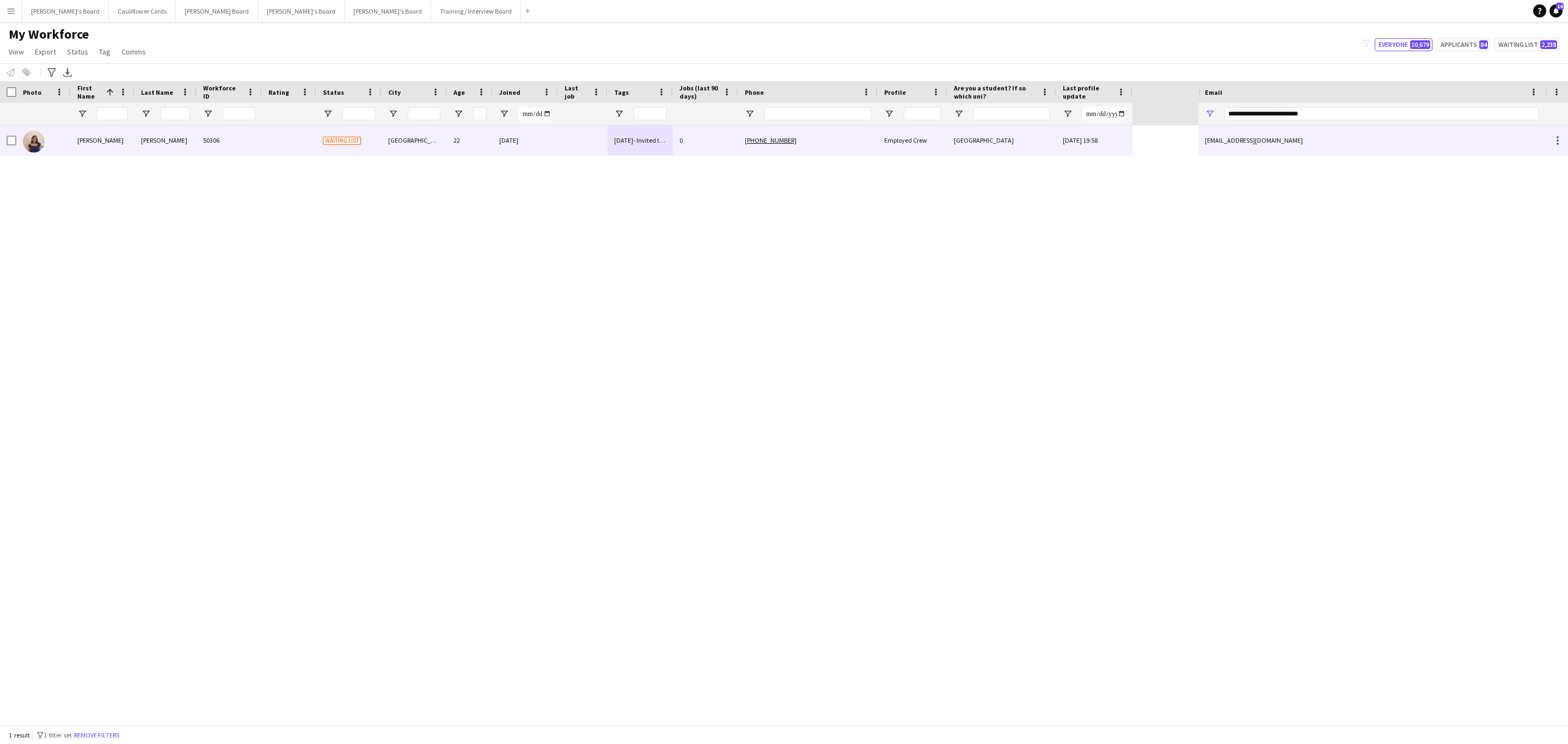
drag, startPoint x: 543, startPoint y: 148, endPoint x: 554, endPoint y: 140, distance: 13.6
click at [541, 138] on div "22-09-2025" at bounding box center [526, 140] width 66 height 30
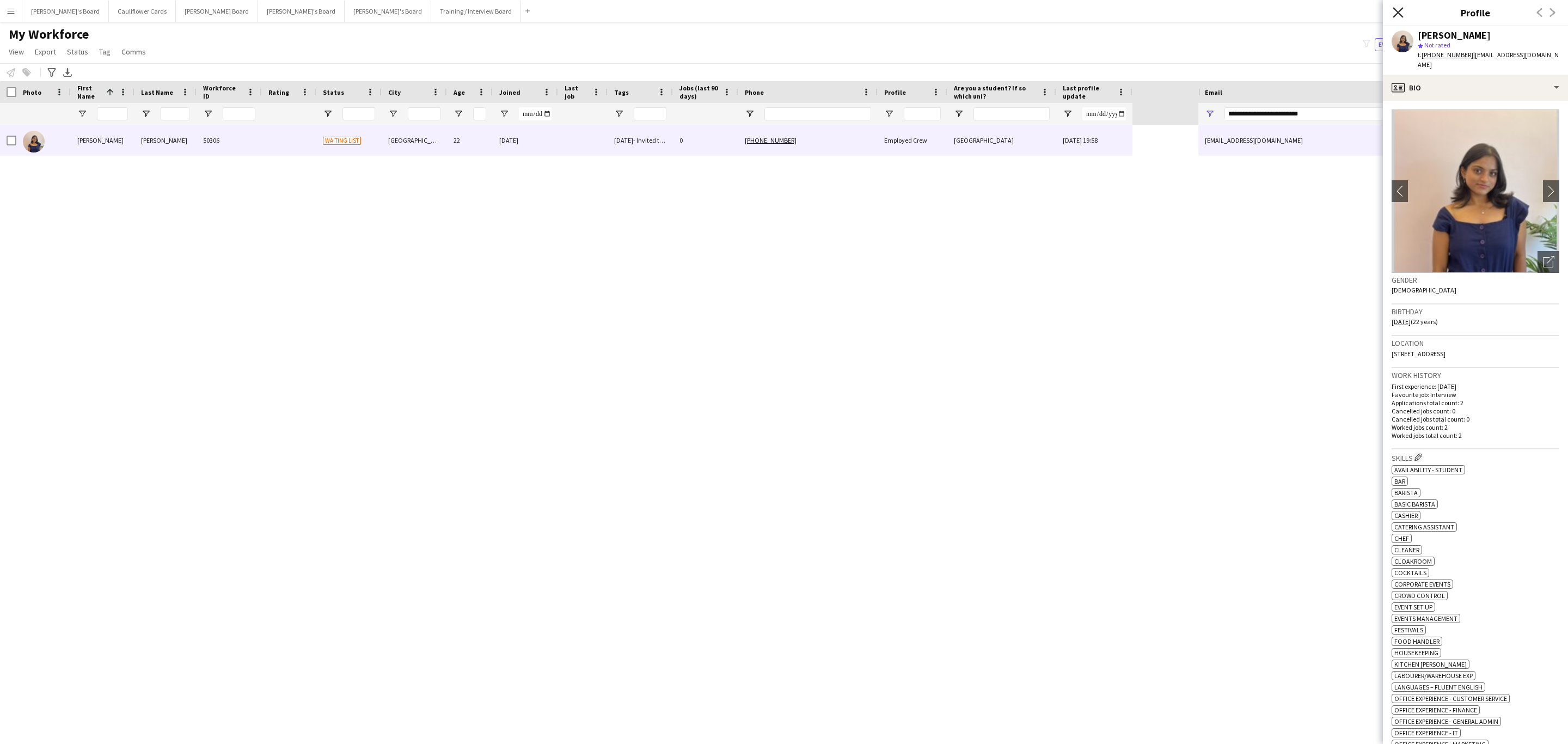
click at [1398, 15] on icon "Close pop-in" at bounding box center [1397, 12] width 10 height 10
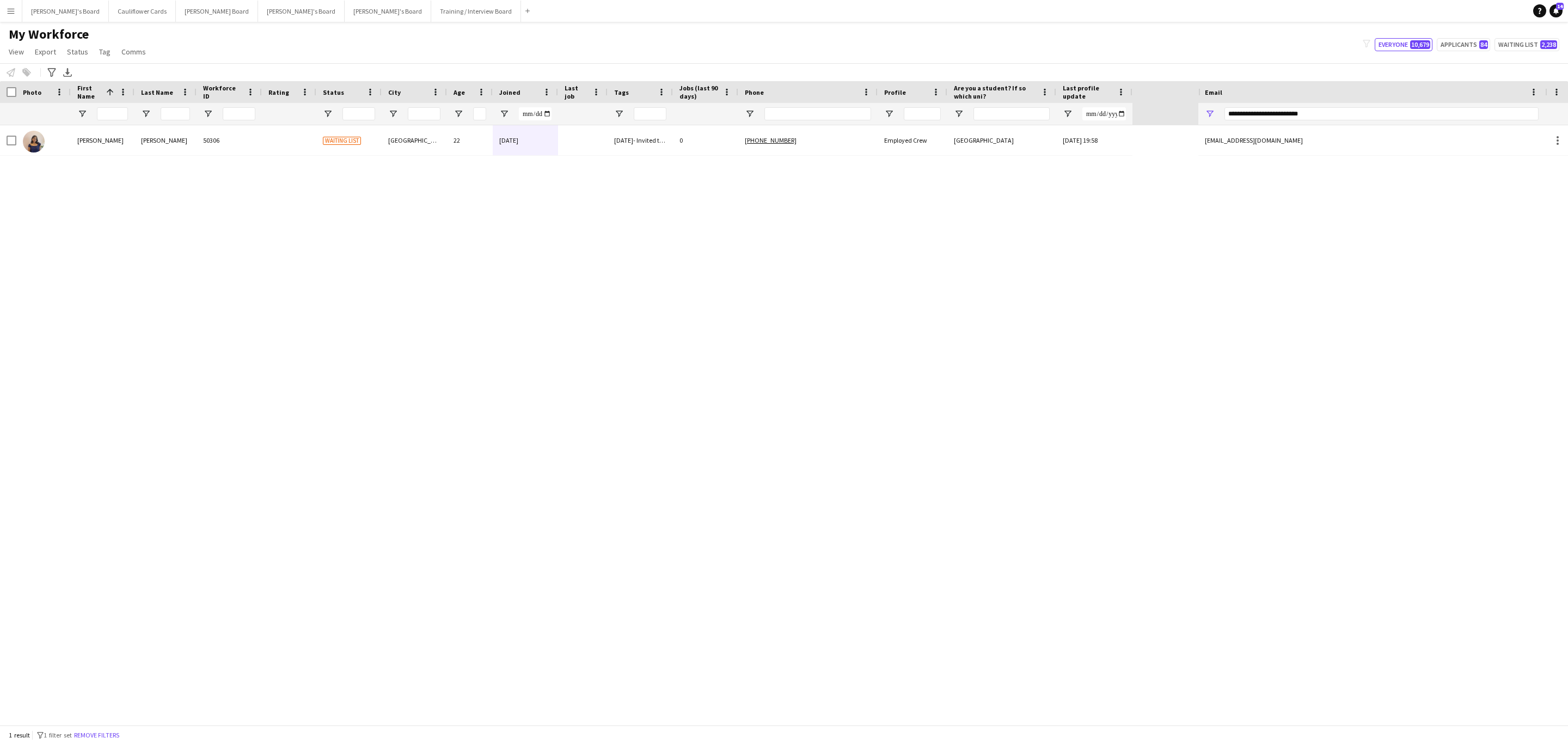
drag, startPoint x: 1012, startPoint y: 157, endPoint x: 1015, endPoint y: 148, distance: 9.5
click at [1013, 156] on div "Lizanne Fonseca 50306 Waiting list Surrey 22 22-09-2025 23/09/2025- Invited to …" at bounding box center [599, 425] width 1198 height 600
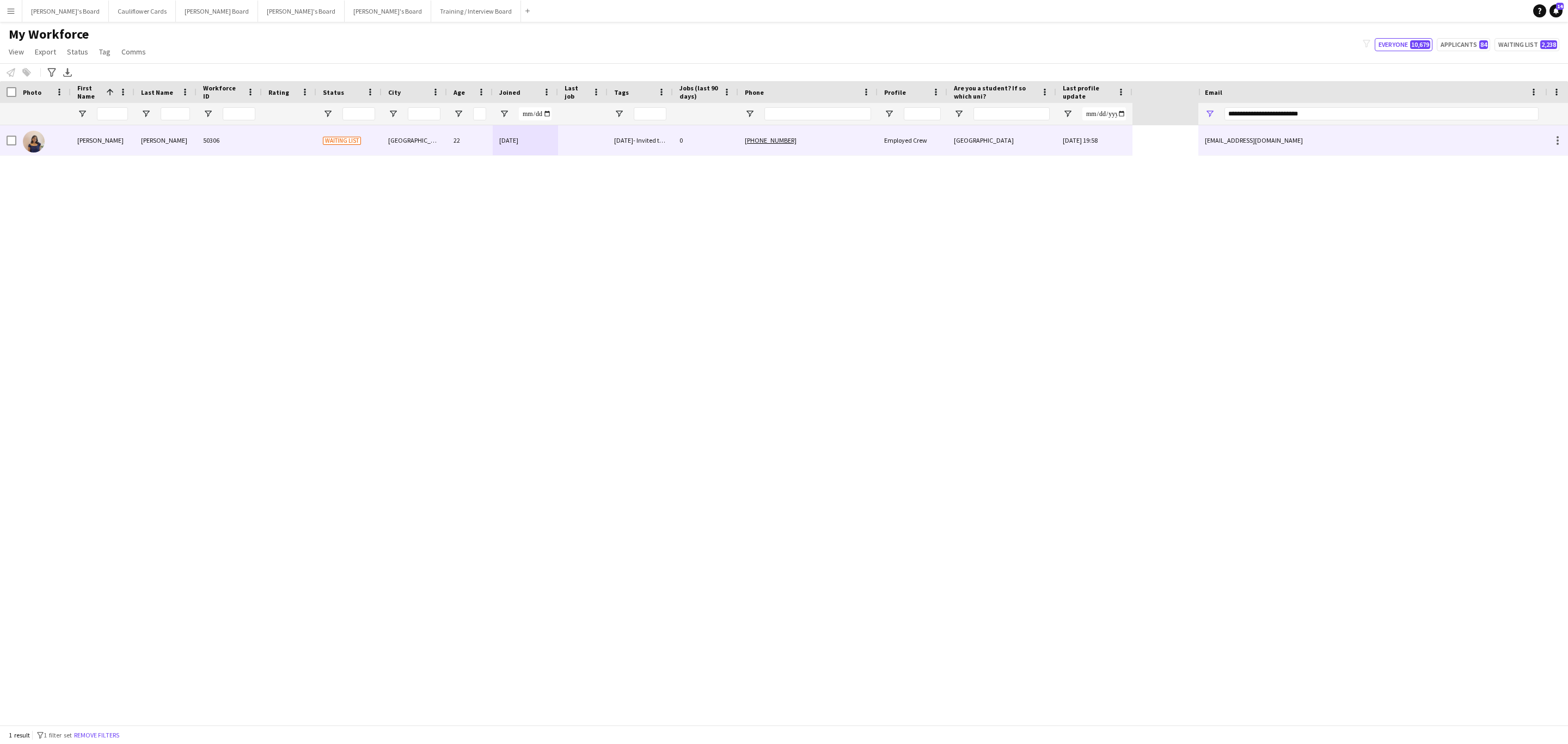
drag, startPoint x: 1015, startPoint y: 148, endPoint x: 1261, endPoint y: 135, distance: 246.3
click at [1015, 147] on div "University of Surrey" at bounding box center [1001, 140] width 109 height 30
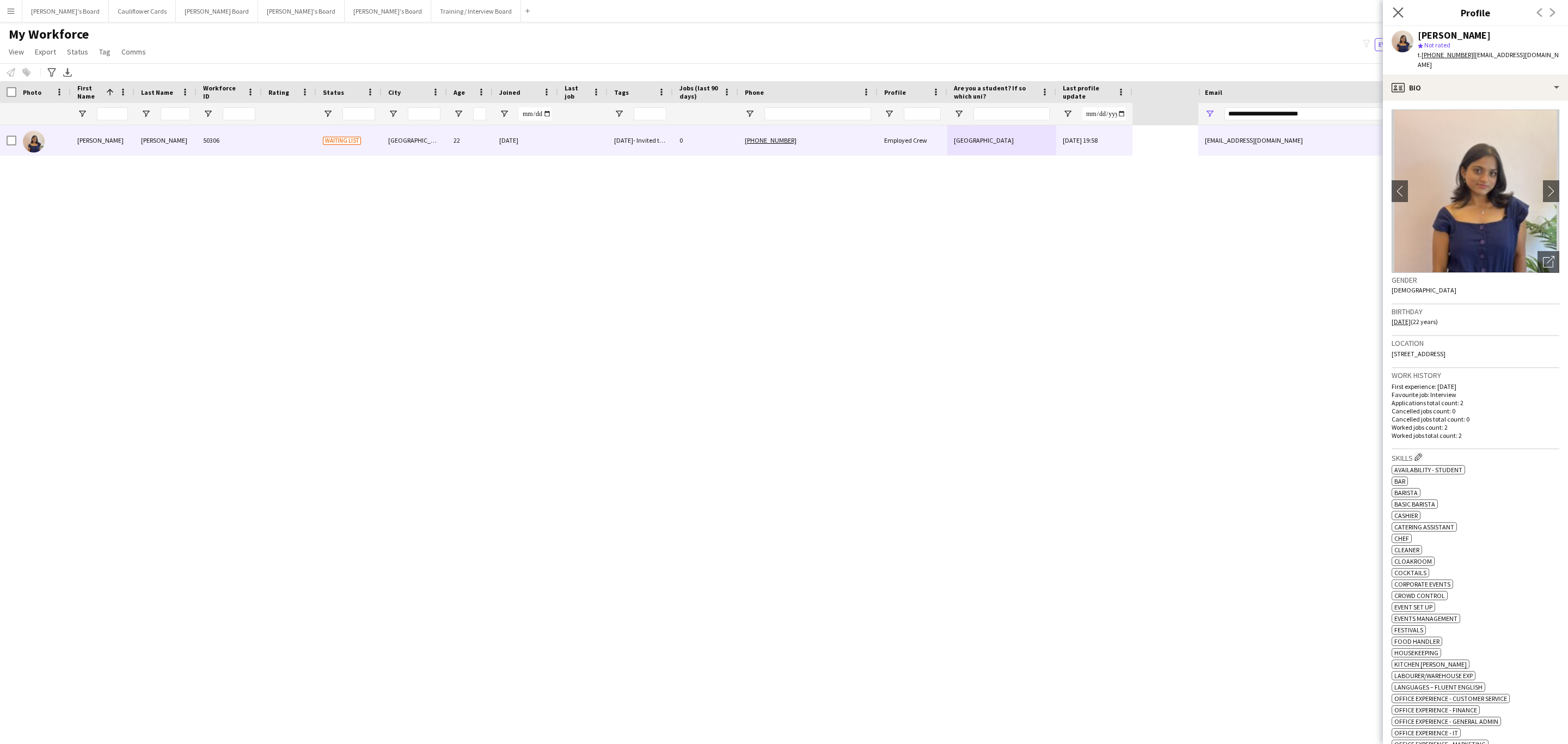
click at [1398, 7] on app-icon "Close pop-in" at bounding box center [1398, 12] width 16 height 16
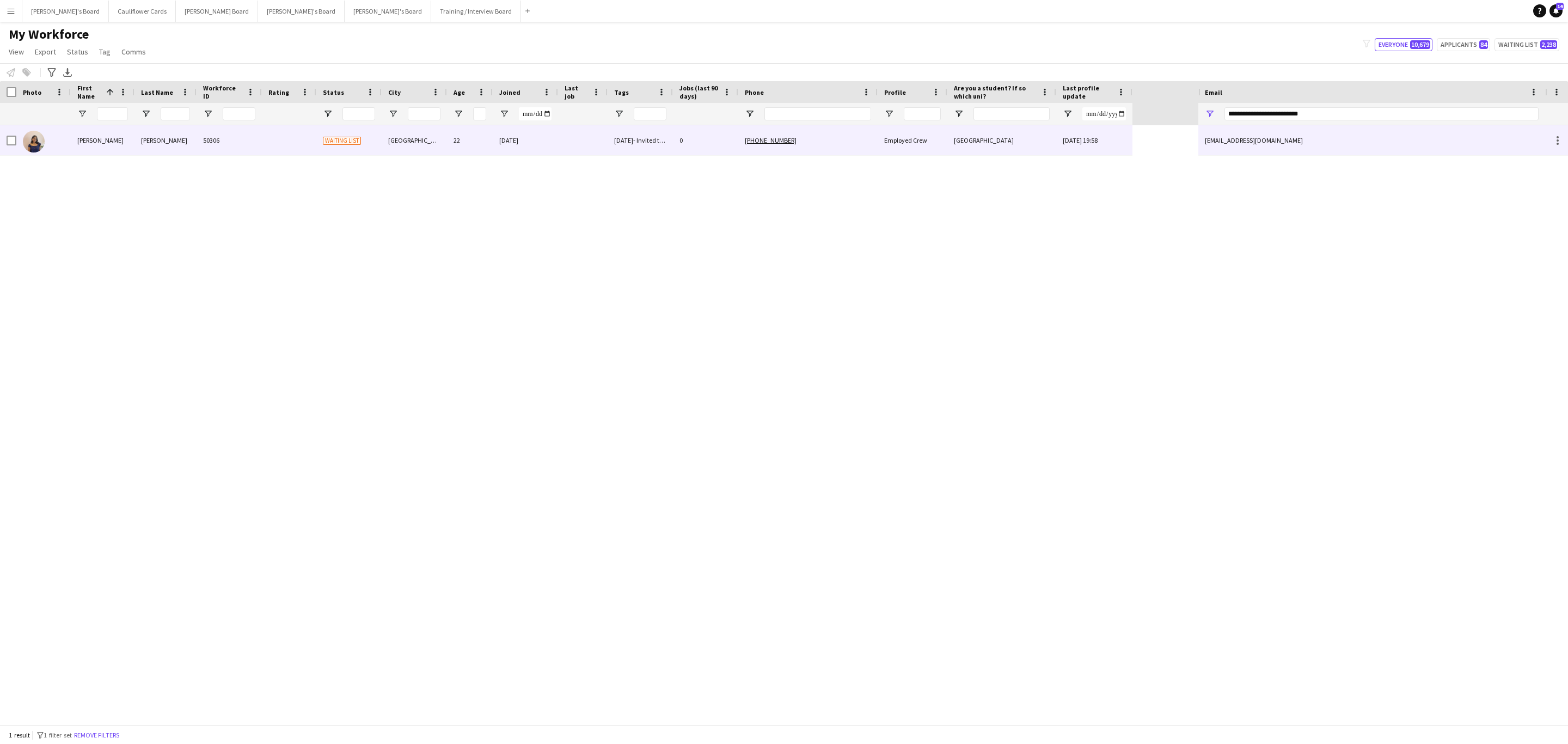
click at [282, 141] on div at bounding box center [289, 140] width 55 height 30
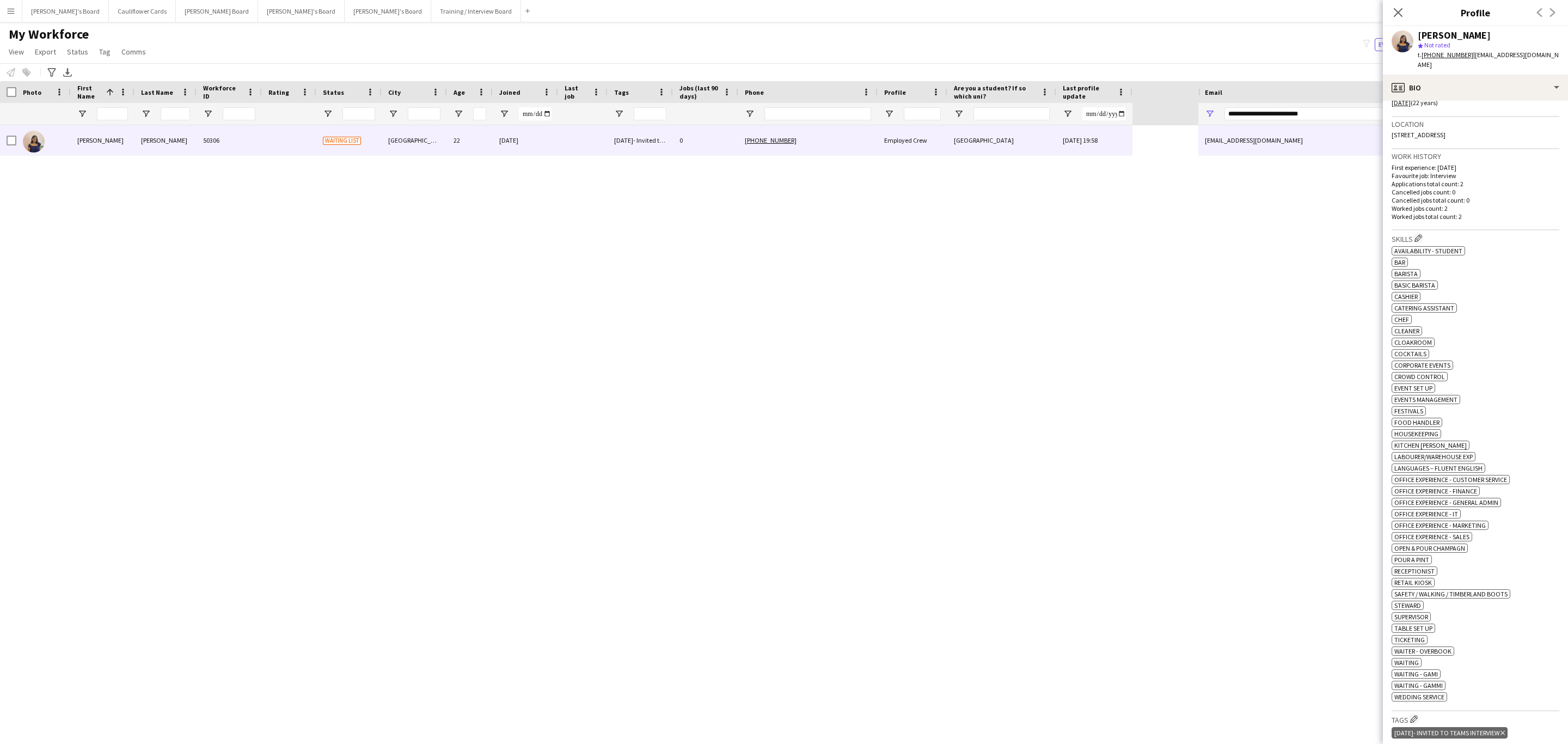
scroll to position [327, 0]
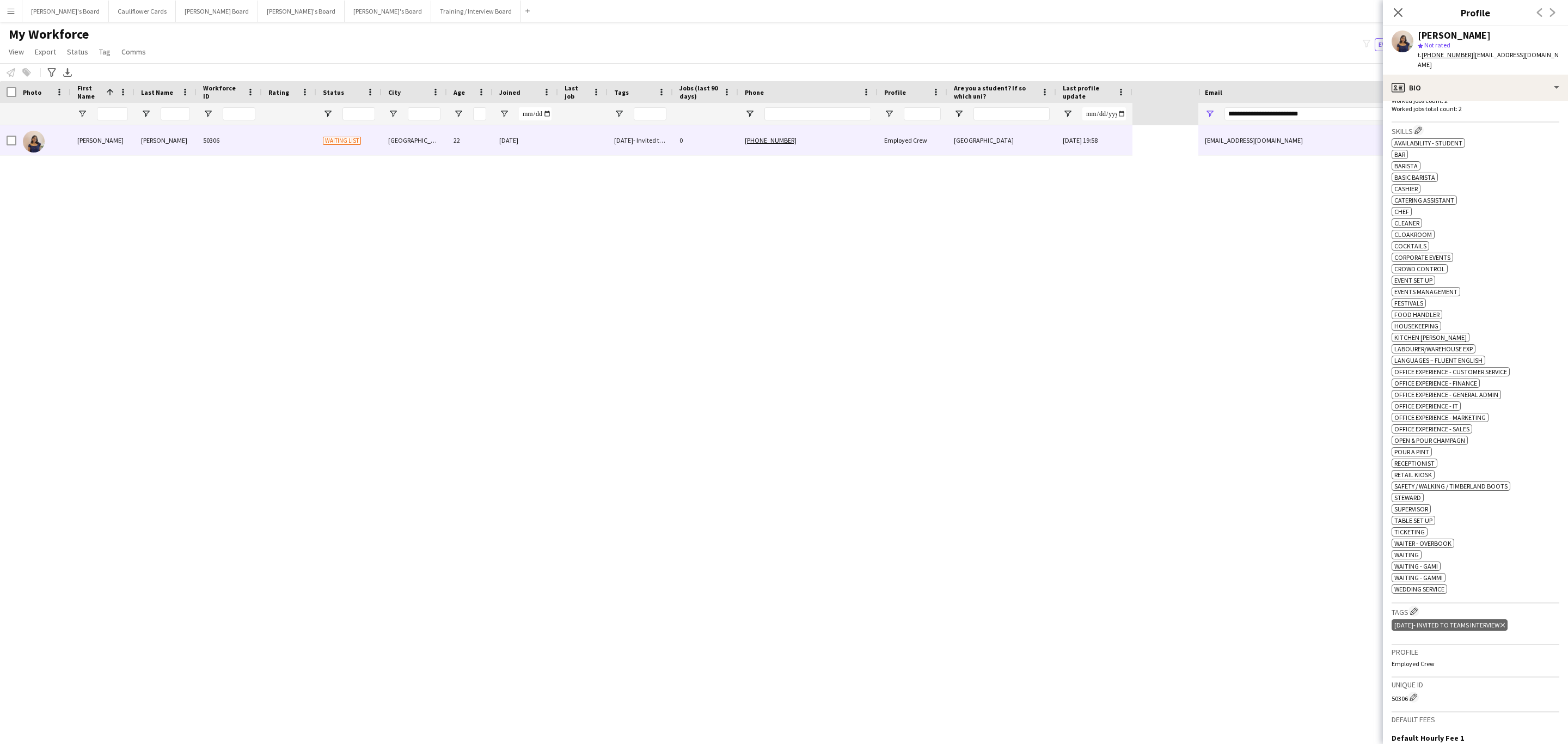
drag, startPoint x: 1066, startPoint y: 360, endPoint x: 1077, endPoint y: 345, distance: 18.6
click at [1066, 360] on div "Lizanne Fonseca 50306 Waiting list Surrey 22 22-09-2025 23/09/2025- Invited to …" at bounding box center [599, 425] width 1198 height 600
click at [1398, 10] on icon "Close pop-in" at bounding box center [1397, 12] width 10 height 10
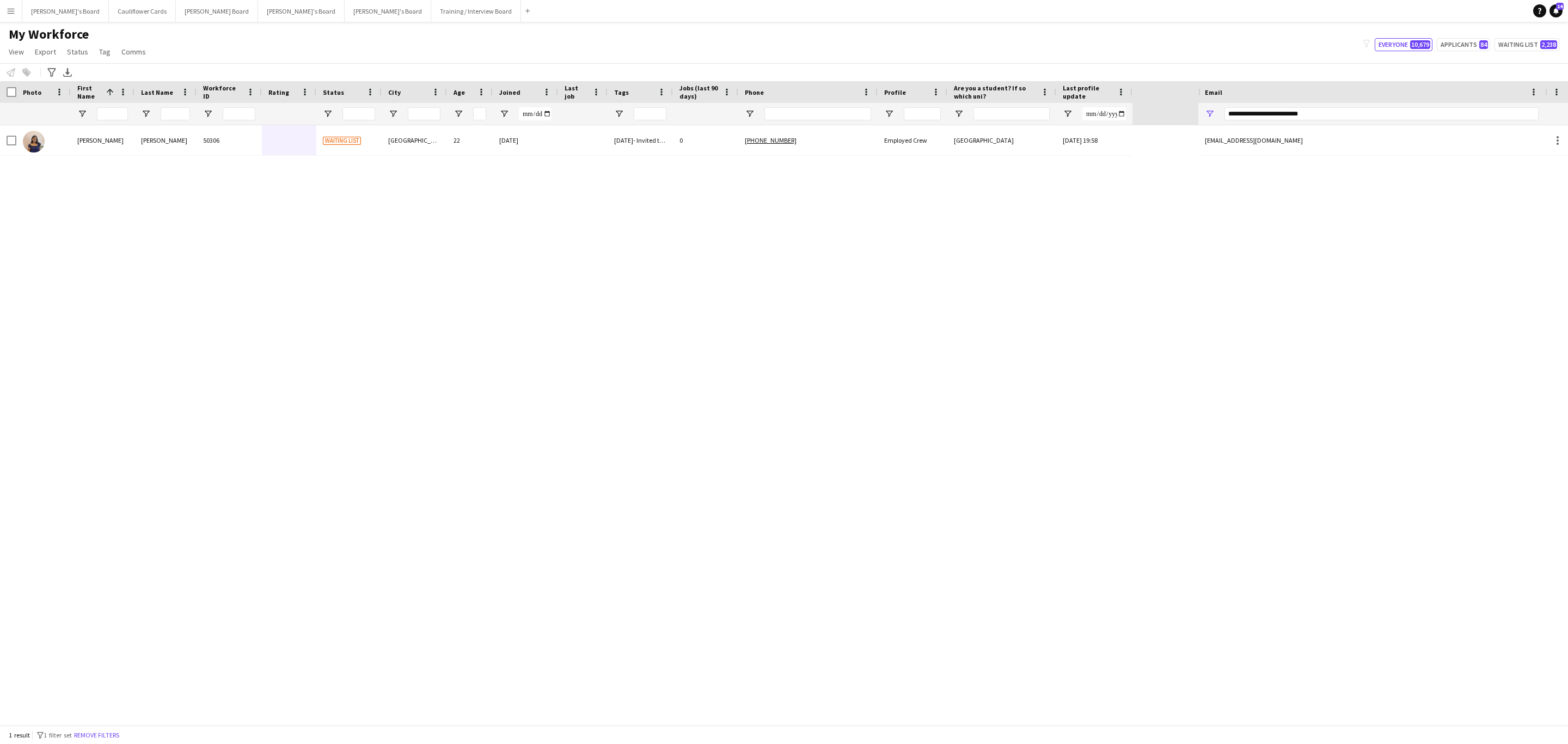
click at [1258, 103] on div "**********" at bounding box center [1381, 114] width 314 height 22
click at [1261, 110] on input "**********" at bounding box center [1381, 114] width 314 height 13
paste input "Email Filter Input"
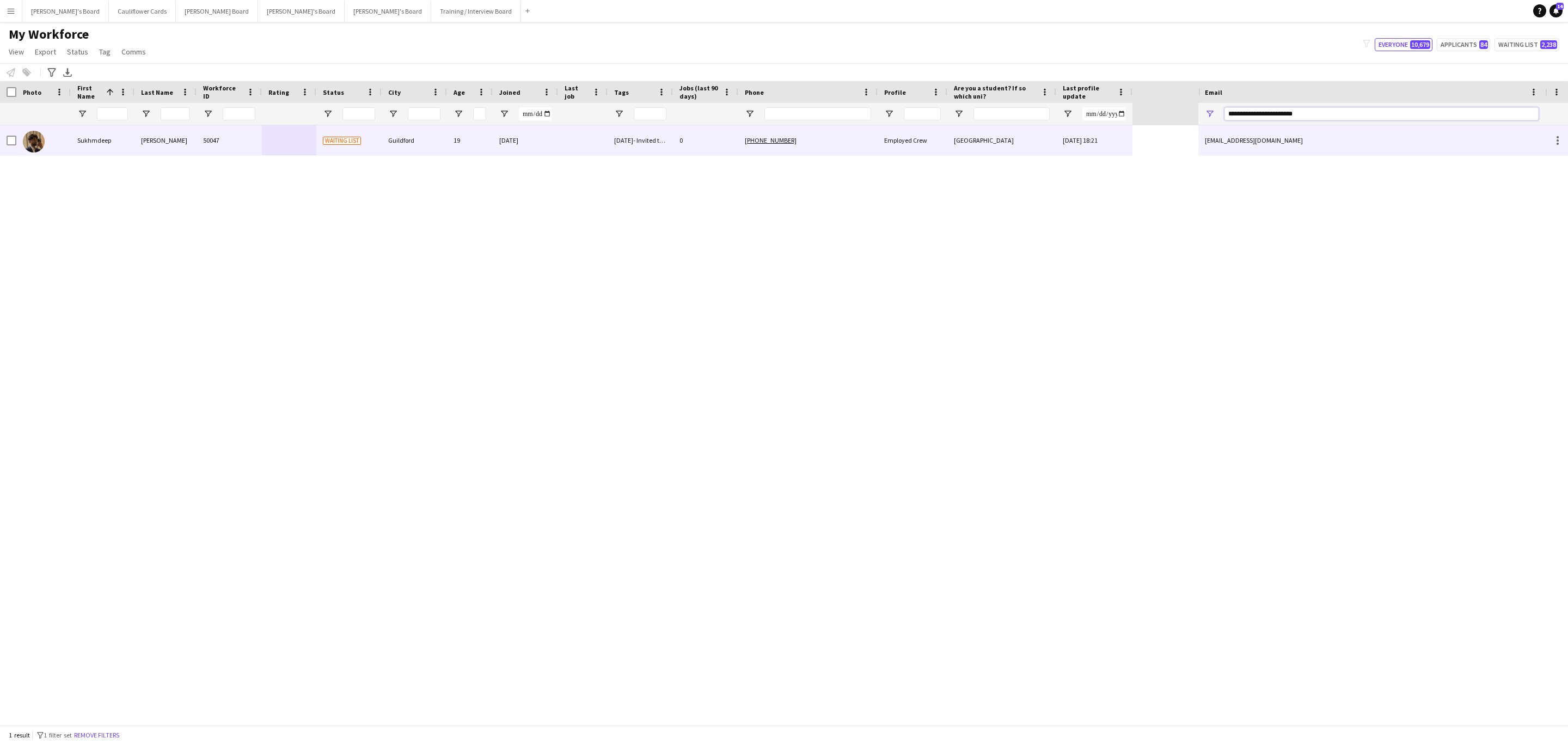
type input "**********"
click at [1008, 146] on div "University of Surrey" at bounding box center [1001, 140] width 109 height 30
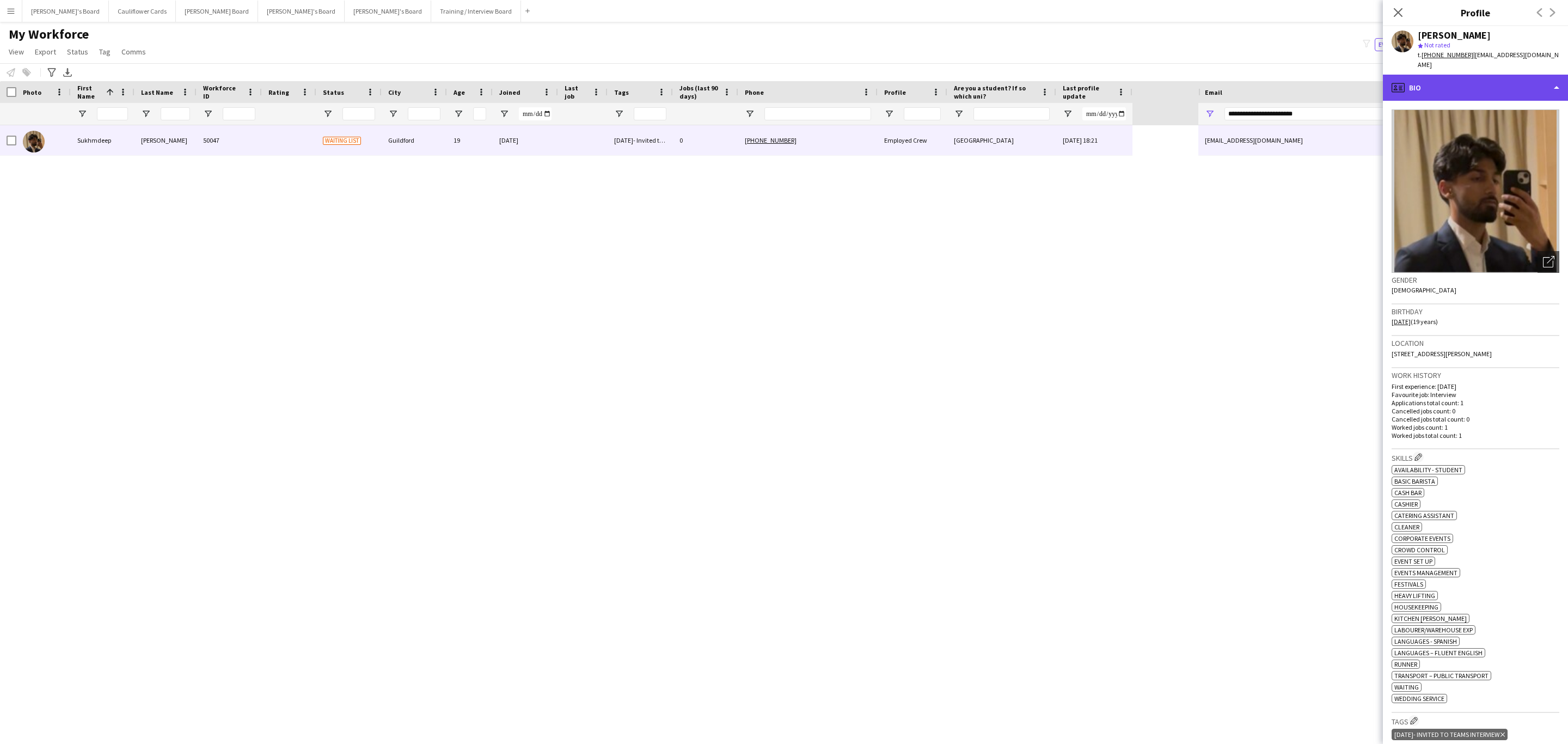
click at [1480, 89] on div "profile Bio" at bounding box center [1475, 88] width 185 height 26
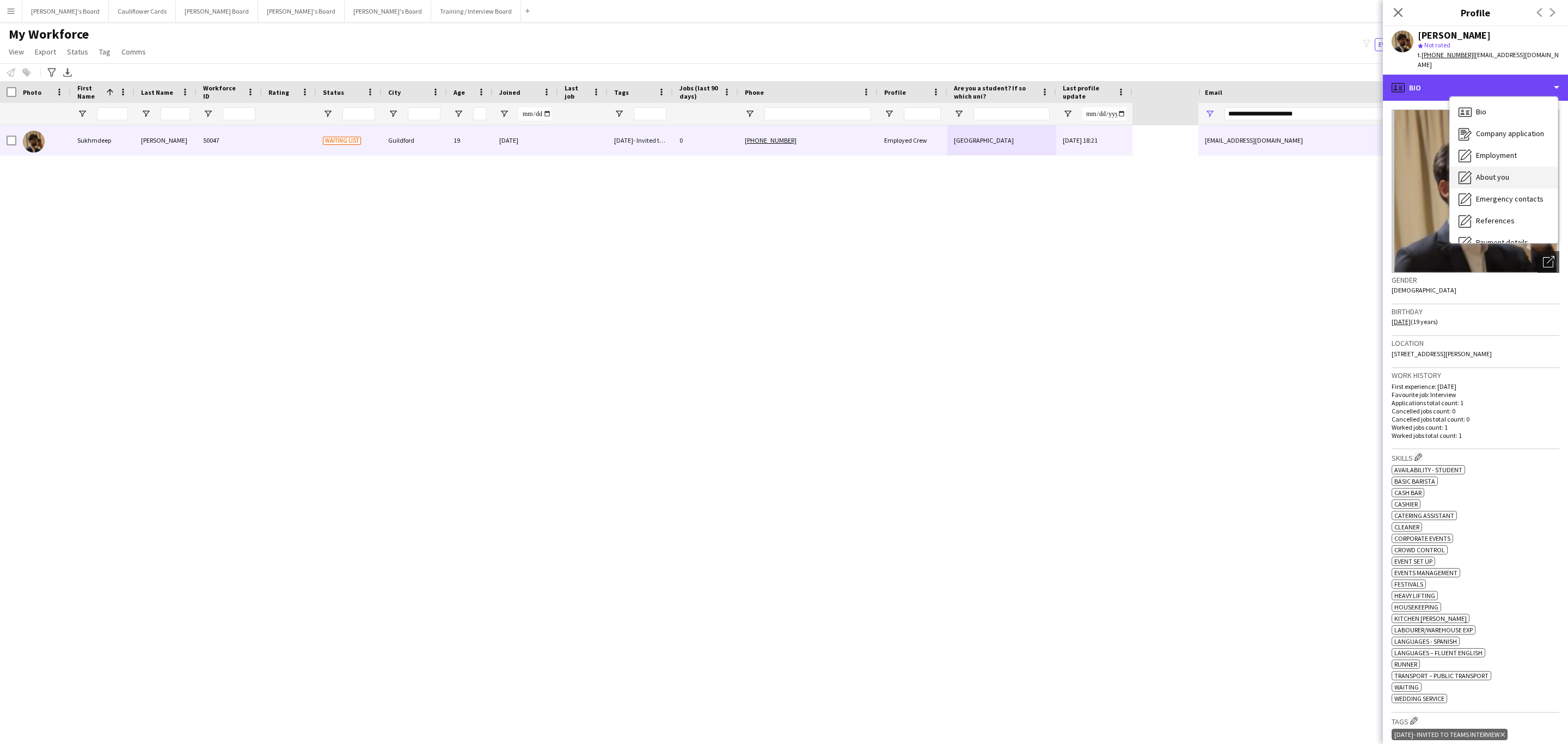
scroll to position [146, 0]
click at [1482, 116] on div "Compliance Compliance" at bounding box center [1504, 119] width 108 height 22
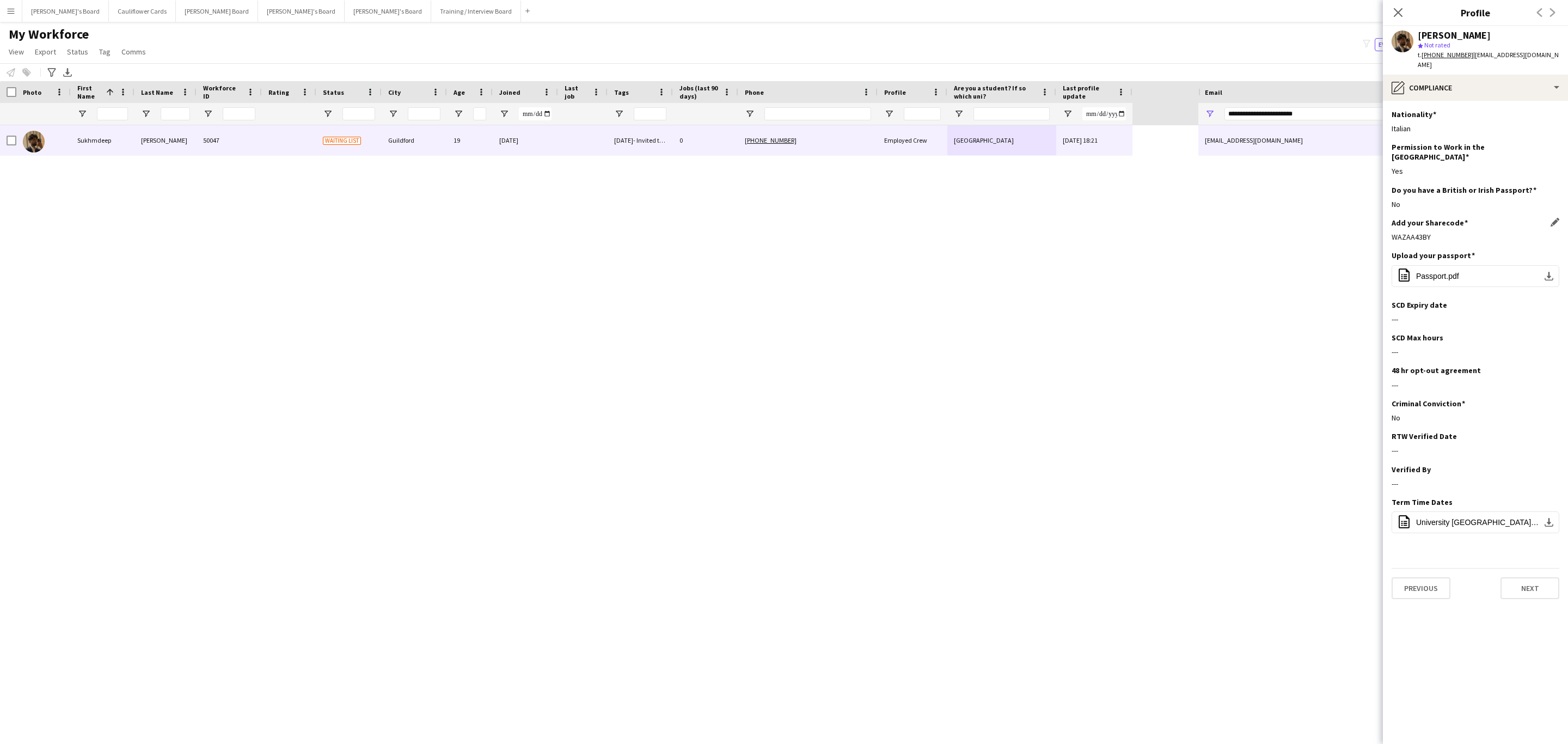
click at [1420, 232] on div "WAZAA43BY" at bounding box center [1475, 237] width 167 height 10
click at [1421, 232] on div "WAZAA43BY" at bounding box center [1475, 237] width 167 height 10
copy div "WAZAA43BY"
click at [1300, 116] on input "**********" at bounding box center [1381, 114] width 314 height 13
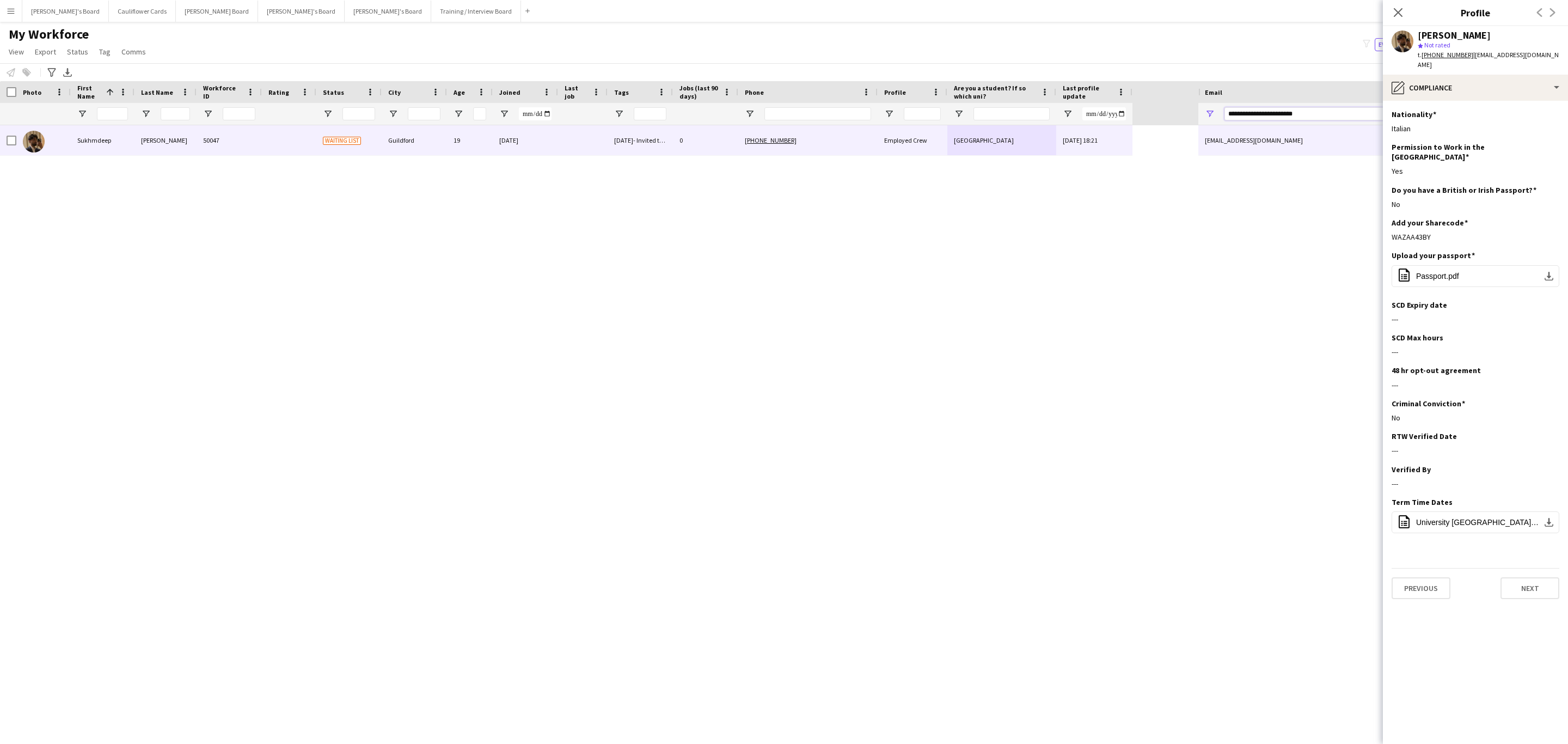
click at [1300, 116] on input "**********" at bounding box center [1381, 114] width 314 height 13
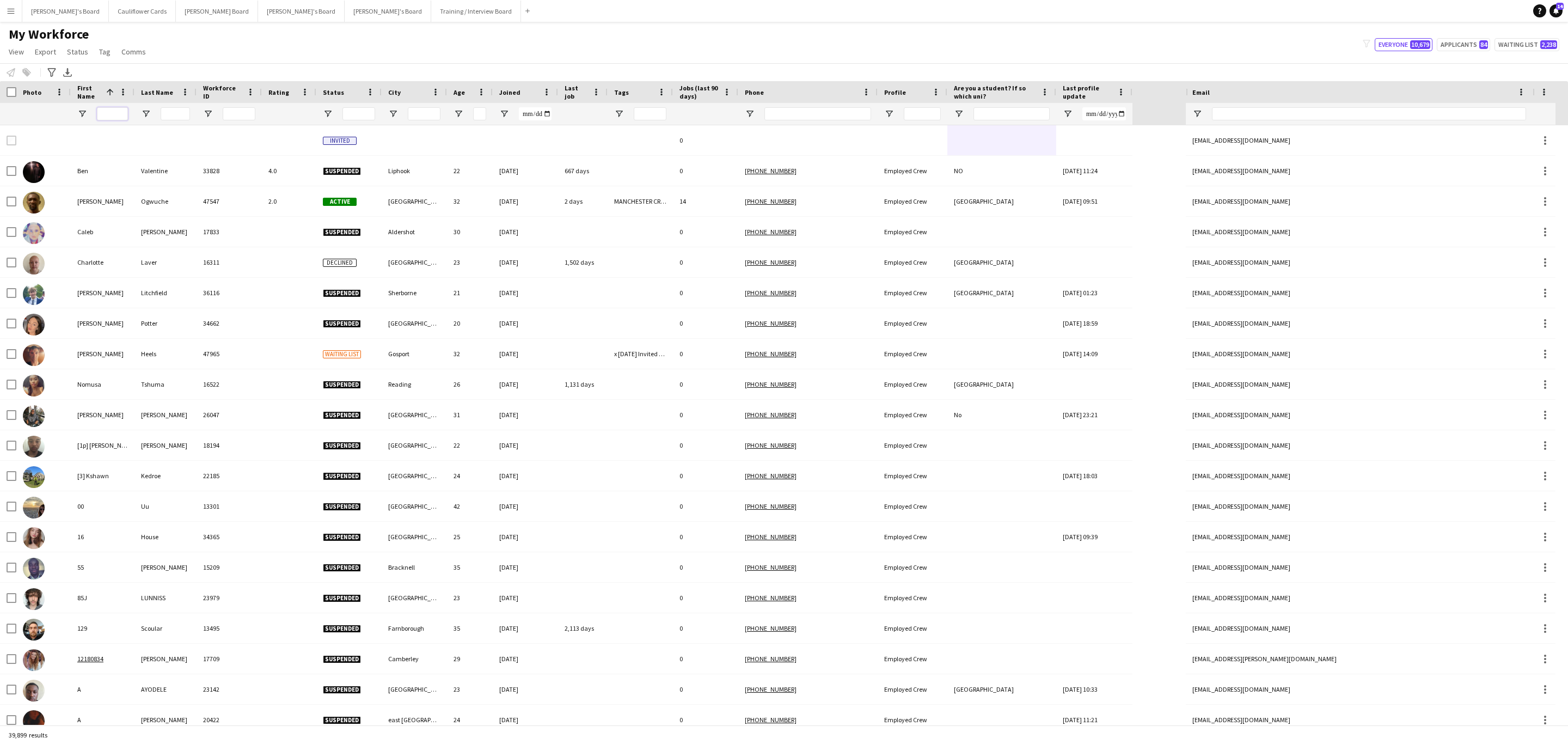
click at [126, 108] on input "First Name Filter Input" at bounding box center [112, 114] width 31 height 13
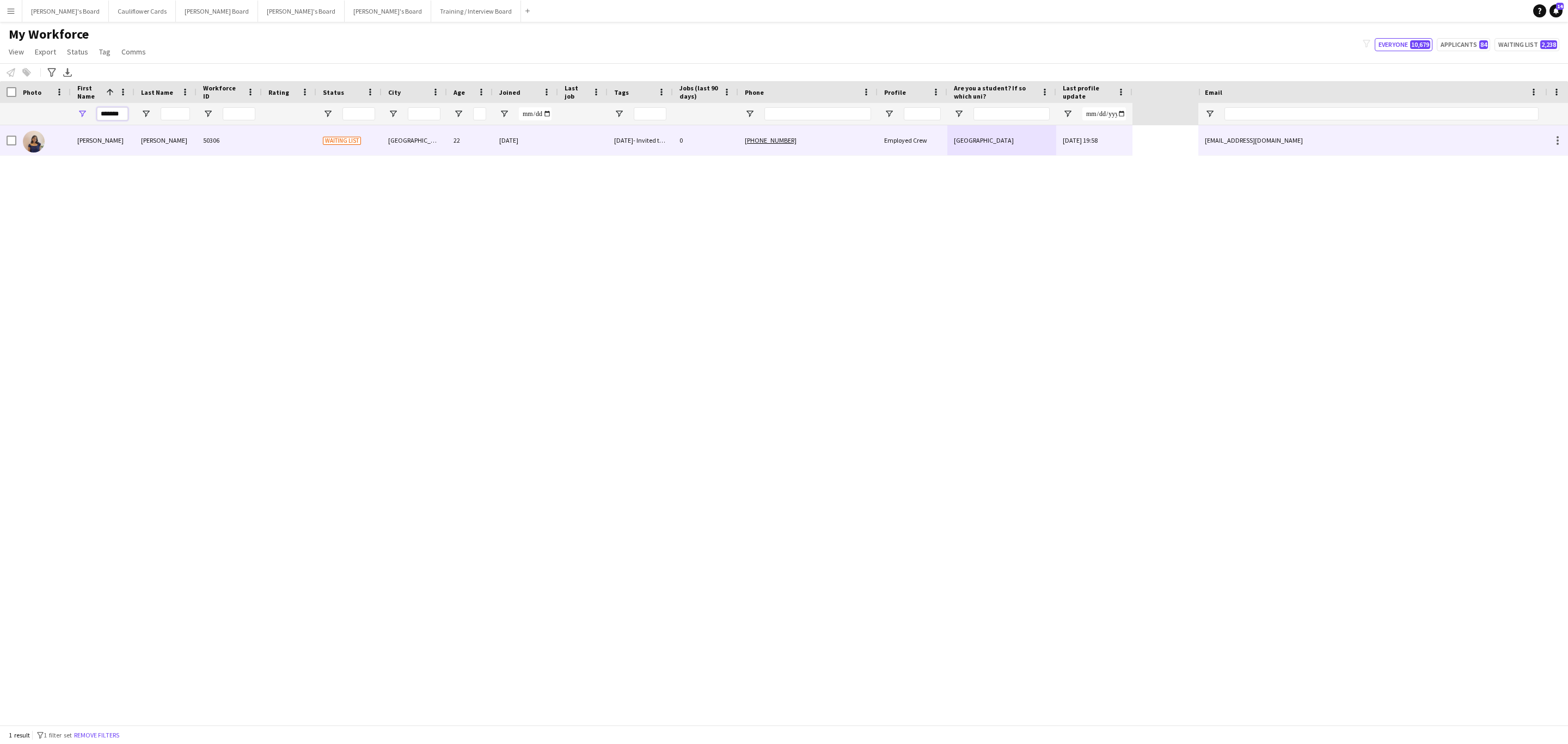
type input "*******"
click at [910, 144] on div "Employed Crew" at bounding box center [913, 140] width 70 height 30
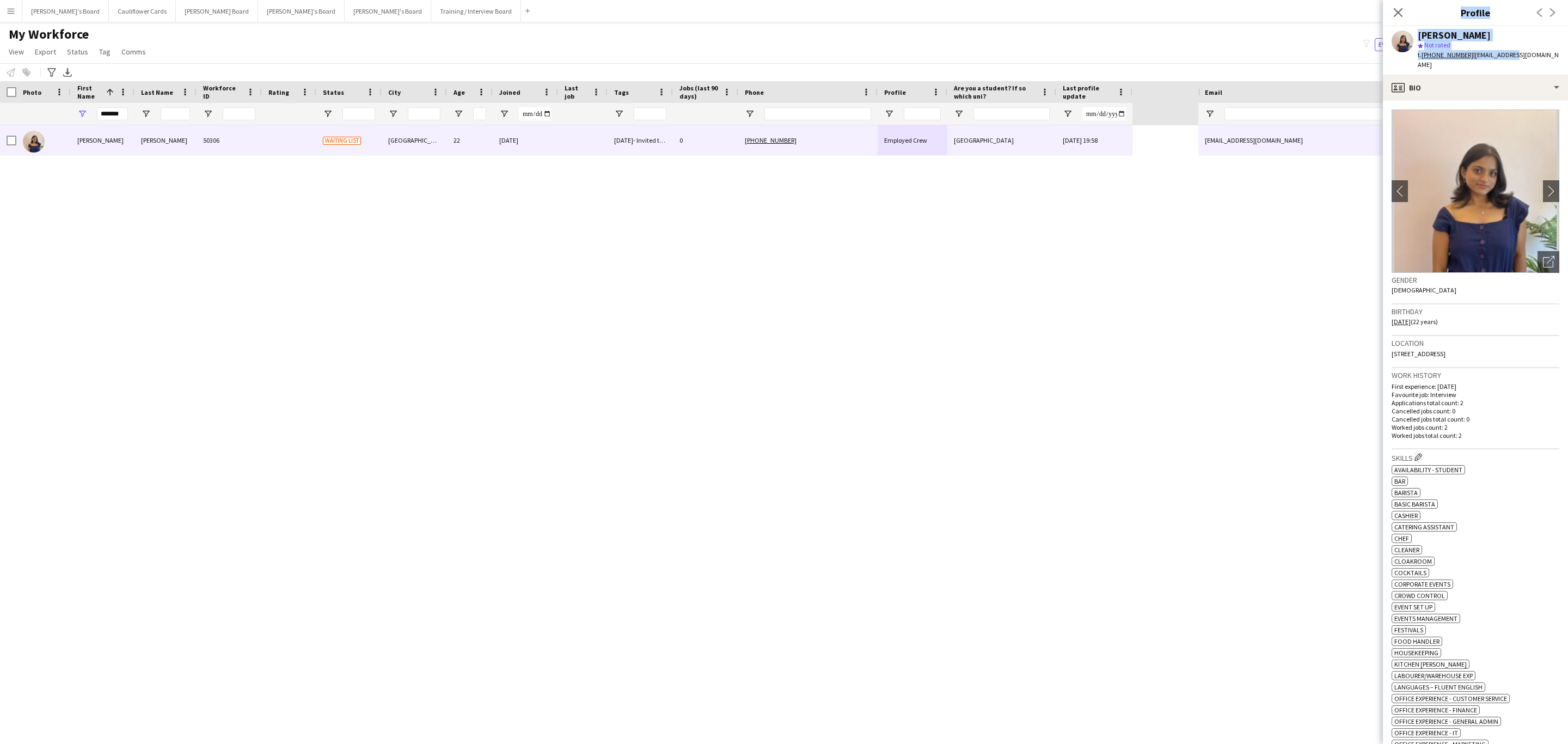
drag, startPoint x: 1502, startPoint y: 51, endPoint x: 1419, endPoint y: 108, distance: 100.7
click at [1387, 107] on app-crew-profile "Close pop-in Profile Previous Next Lizanne Fonseca star Not rated t. +447774030…" at bounding box center [1475, 372] width 185 height 744
click at [1519, 83] on div "profile Bio" at bounding box center [1475, 88] width 185 height 26
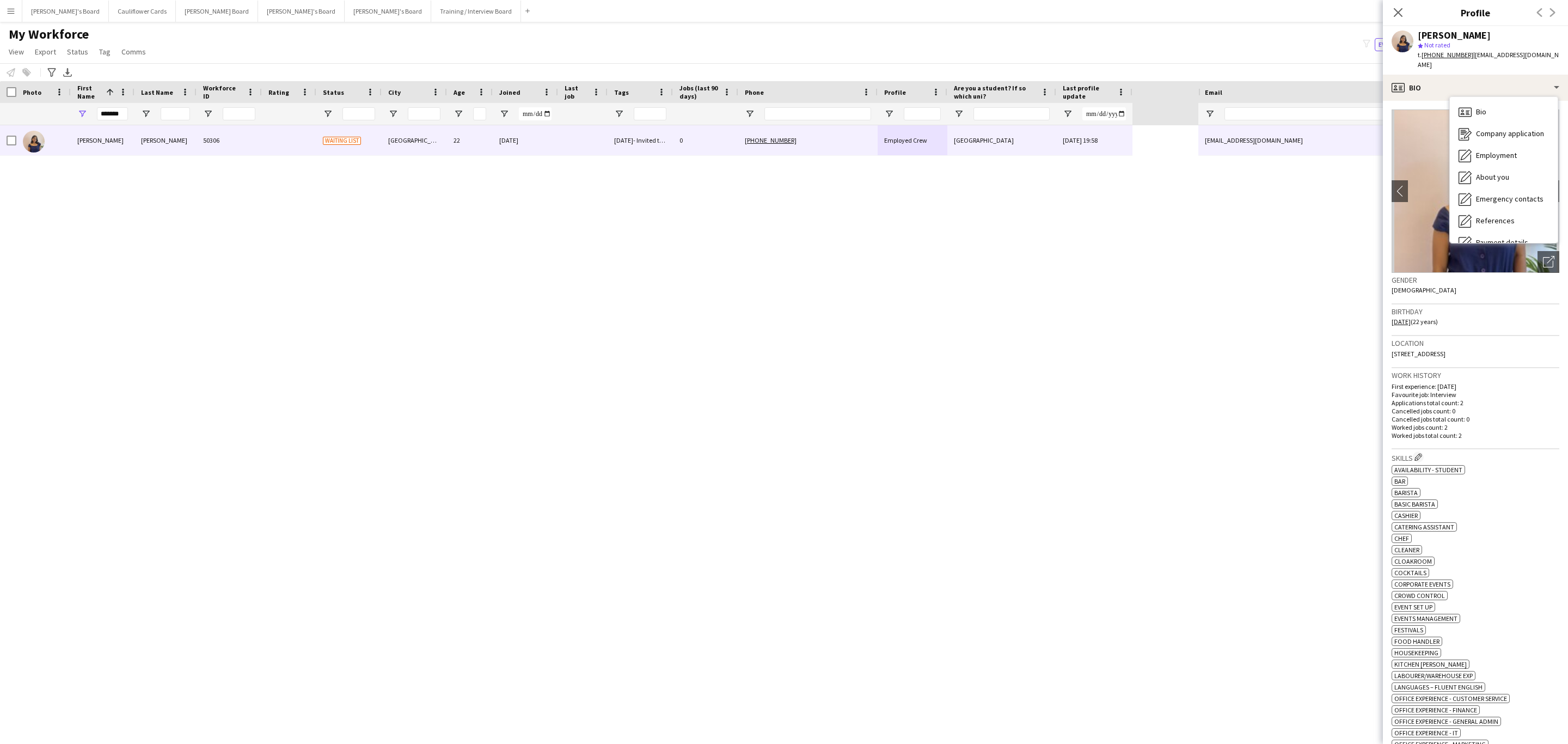
click at [1476, 307] on div "Birthday 17-10-2002 (22 years)" at bounding box center [1475, 320] width 167 height 31
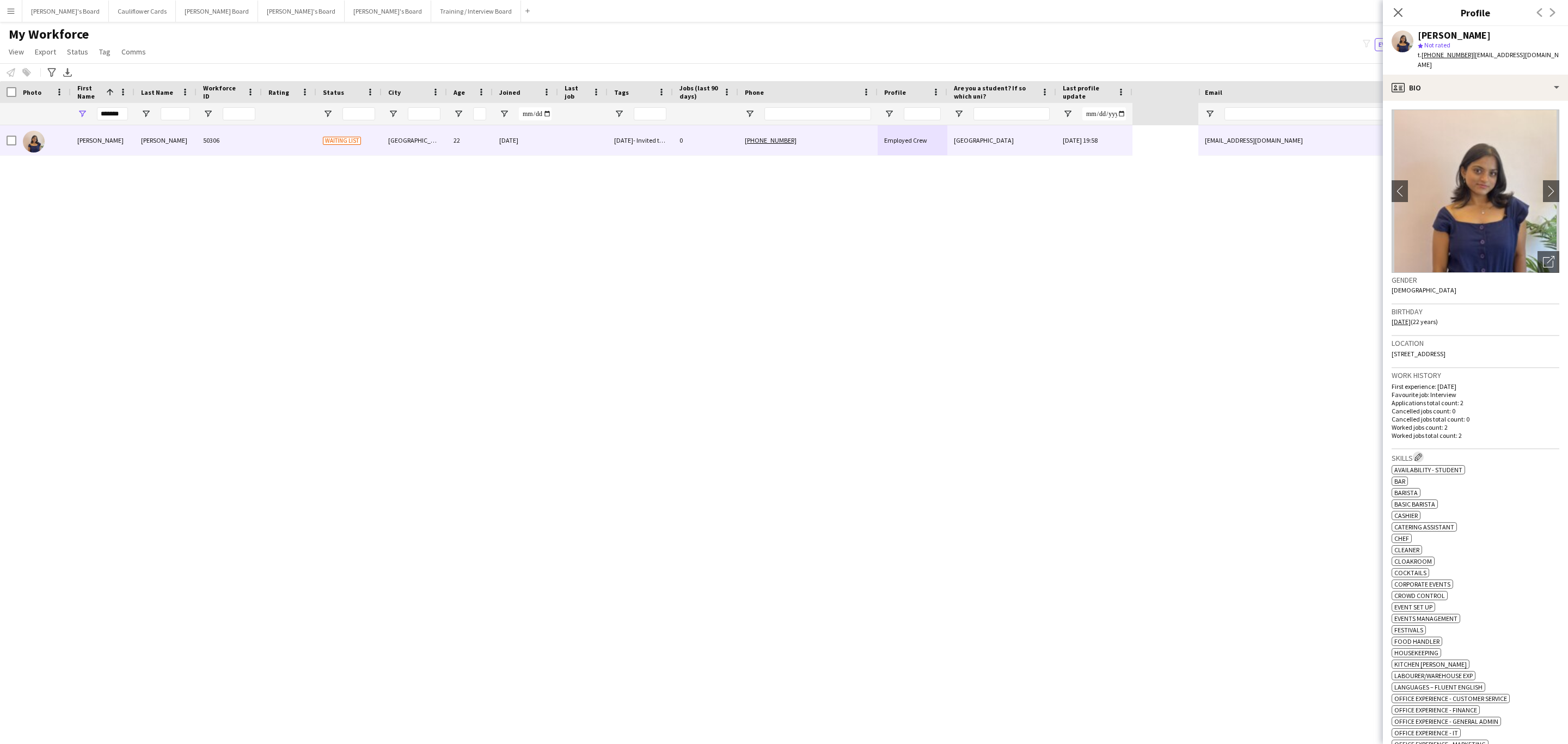
click at [1422, 453] on app-icon "Edit crew company skills" at bounding box center [1418, 457] width 8 height 8
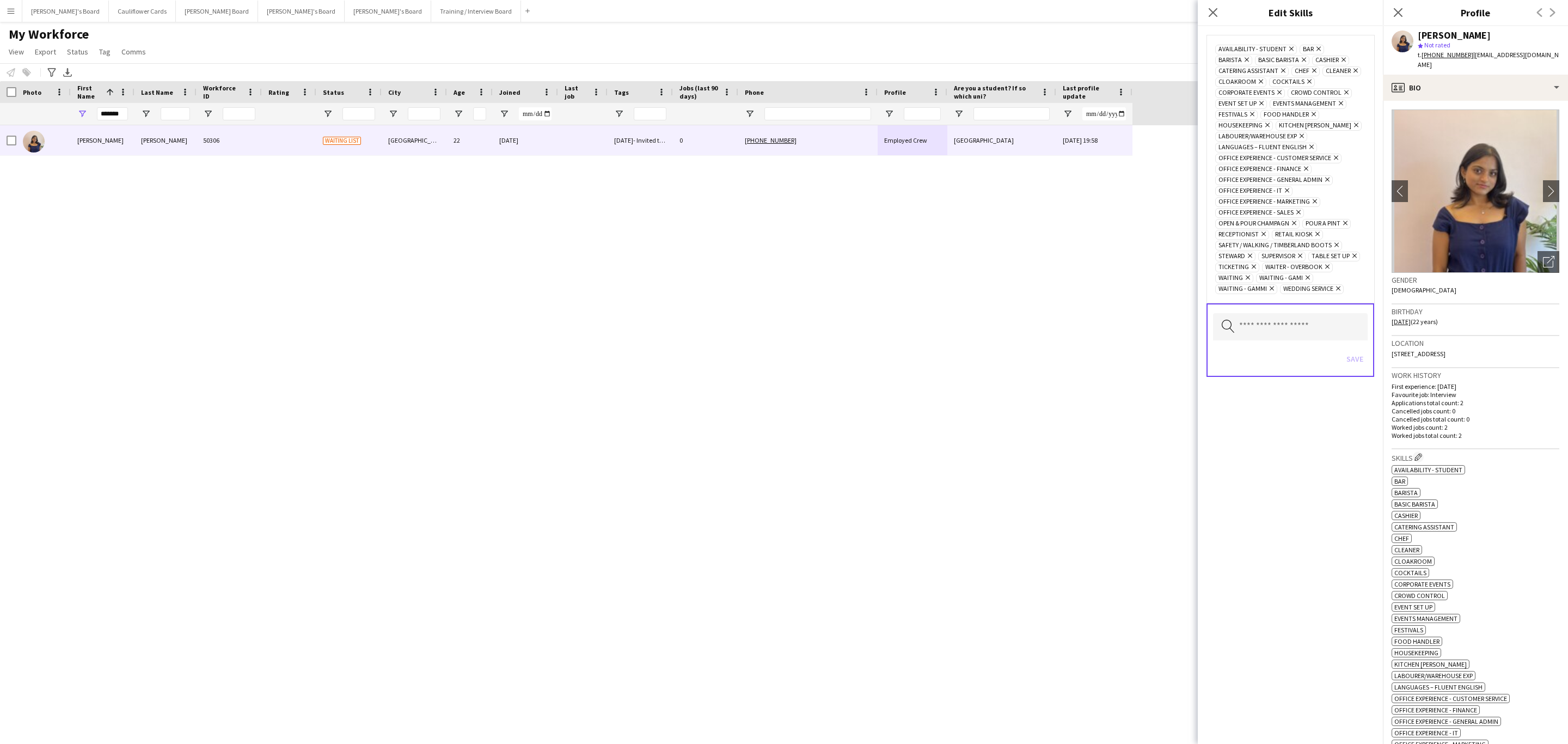
click at [1319, 49] on icon "Remove" at bounding box center [1317, 49] width 7 height 7
click at [1327, 51] on icon "Remove" at bounding box center [1329, 49] width 7 height 7
click at [1347, 47] on icon at bounding box center [1349, 49] width 4 height 4
click at [1314, 60] on icon at bounding box center [1314, 59] width 4 height 4
click at [1305, 72] on icon "Remove" at bounding box center [1308, 70] width 7 height 7
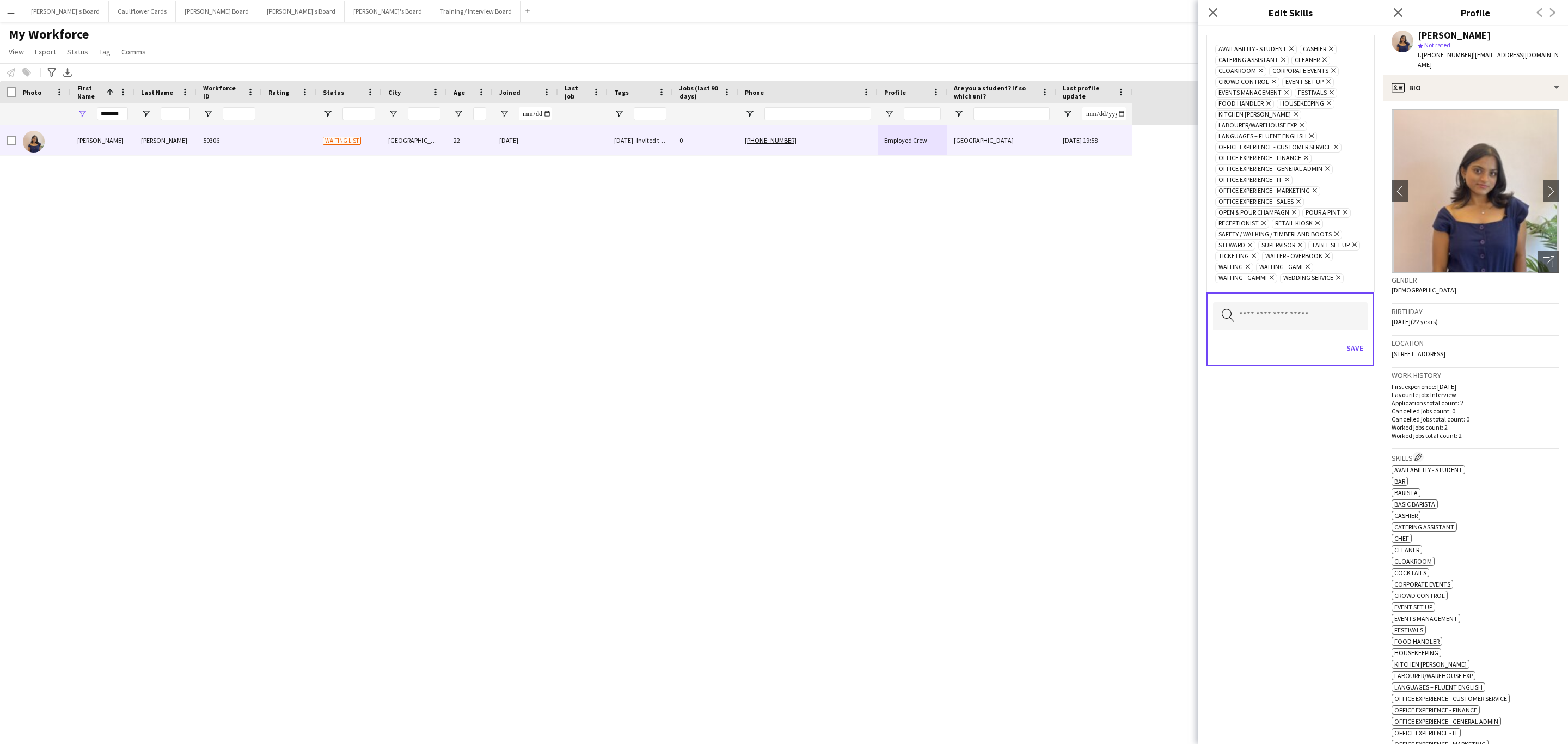
click at [1325, 81] on icon "Remove" at bounding box center [1327, 81] width 7 height 7
click at [1273, 84] on icon at bounding box center [1273, 81] width 4 height 4
click at [1267, 92] on icon "Remove" at bounding box center [1267, 92] width 7 height 7
click at [1301, 105] on icon "Remove" at bounding box center [1300, 103] width 7 height 7
click at [1344, 182] on icon at bounding box center [1345, 180] width 4 height 4
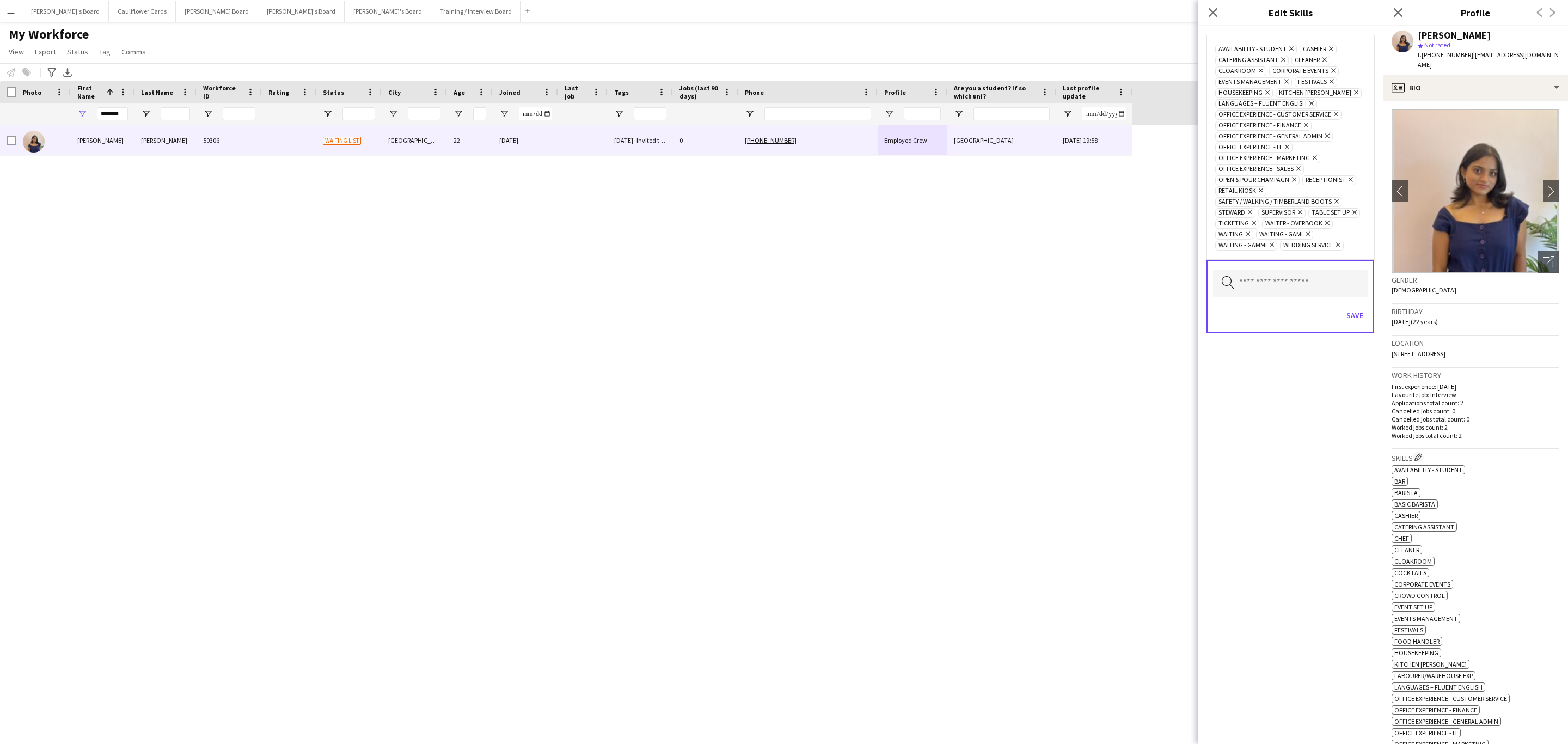
click at [1293, 182] on icon at bounding box center [1294, 180] width 4 height 4
click at [1336, 194] on icon "Remove" at bounding box center [1335, 190] width 7 height 7
click at [1349, 183] on icon "Remove" at bounding box center [1353, 179] width 7 height 7
click at [1264, 194] on icon "Remove" at bounding box center [1260, 190] width 7 height 7
click at [1349, 182] on icon at bounding box center [1351, 180] width 4 height 4
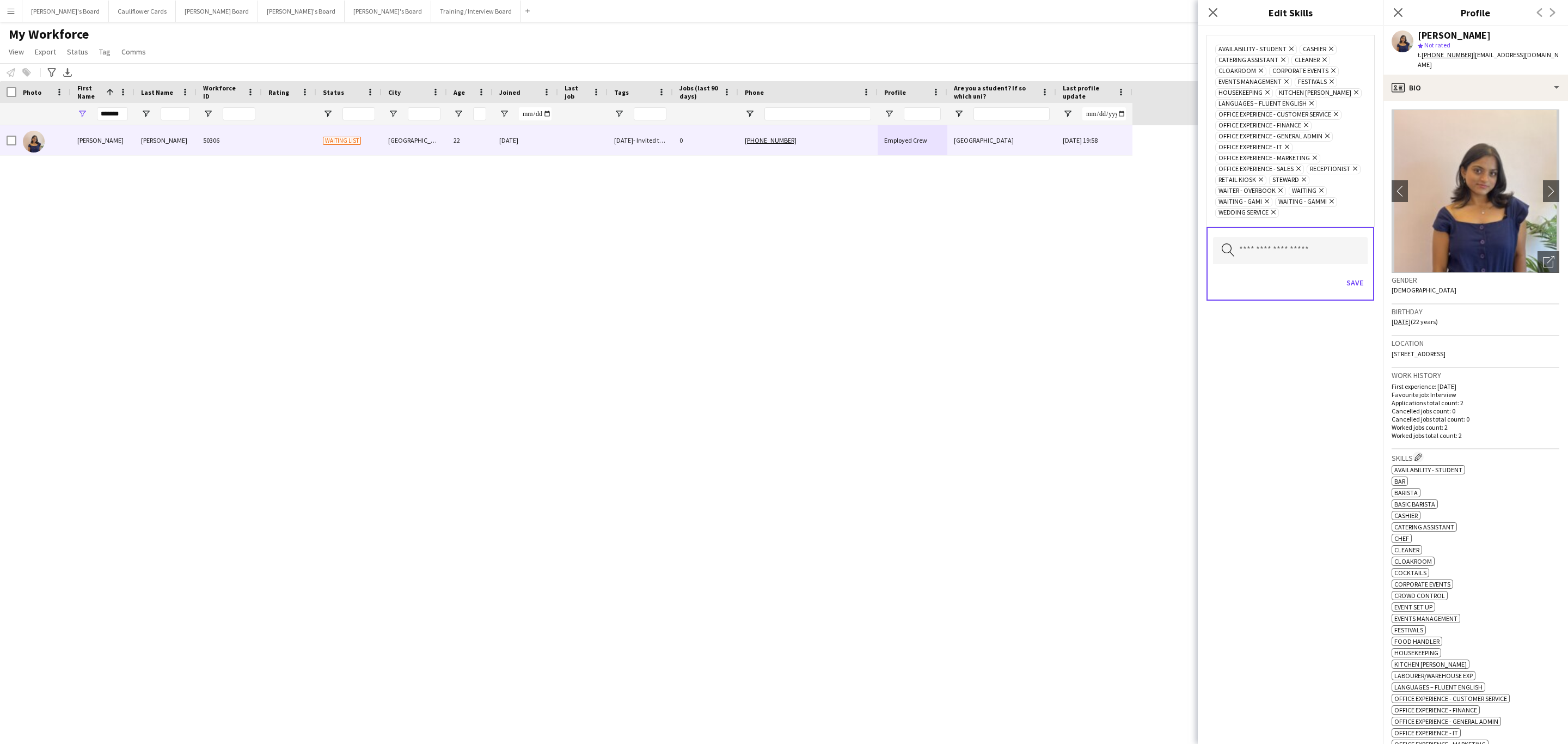
click at [1282, 194] on icon "Remove" at bounding box center [1279, 190] width 7 height 7
click at [1301, 182] on icon at bounding box center [1303, 180] width 4 height 4
click at [1297, 183] on icon "Remove" at bounding box center [1300, 179] width 7 height 7
click at [1316, 183] on icon "Remove" at bounding box center [1319, 179] width 7 height 7
click at [1321, 183] on icon "Remove" at bounding box center [1324, 179] width 7 height 7
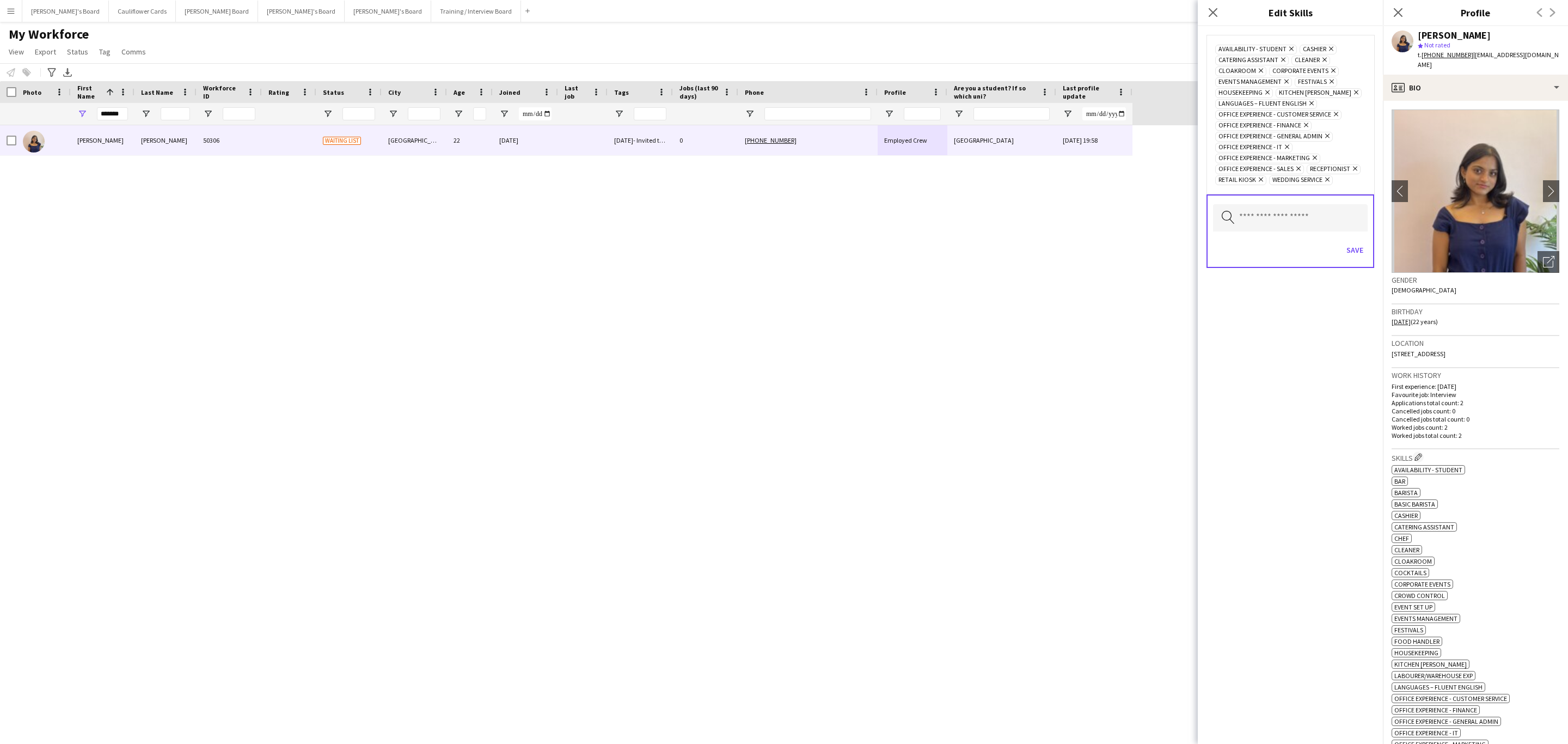
click at [1325, 182] on icon at bounding box center [1327, 180] width 4 height 4
click at [1284, 82] on icon at bounding box center [1286, 81] width 4 height 4
click at [1328, 71] on icon "Remove" at bounding box center [1332, 70] width 7 height 7
click at [1278, 61] on icon "Remove" at bounding box center [1282, 59] width 7 height 7
click at [1355, 237] on button "Save" at bounding box center [1354, 228] width 25 height 17
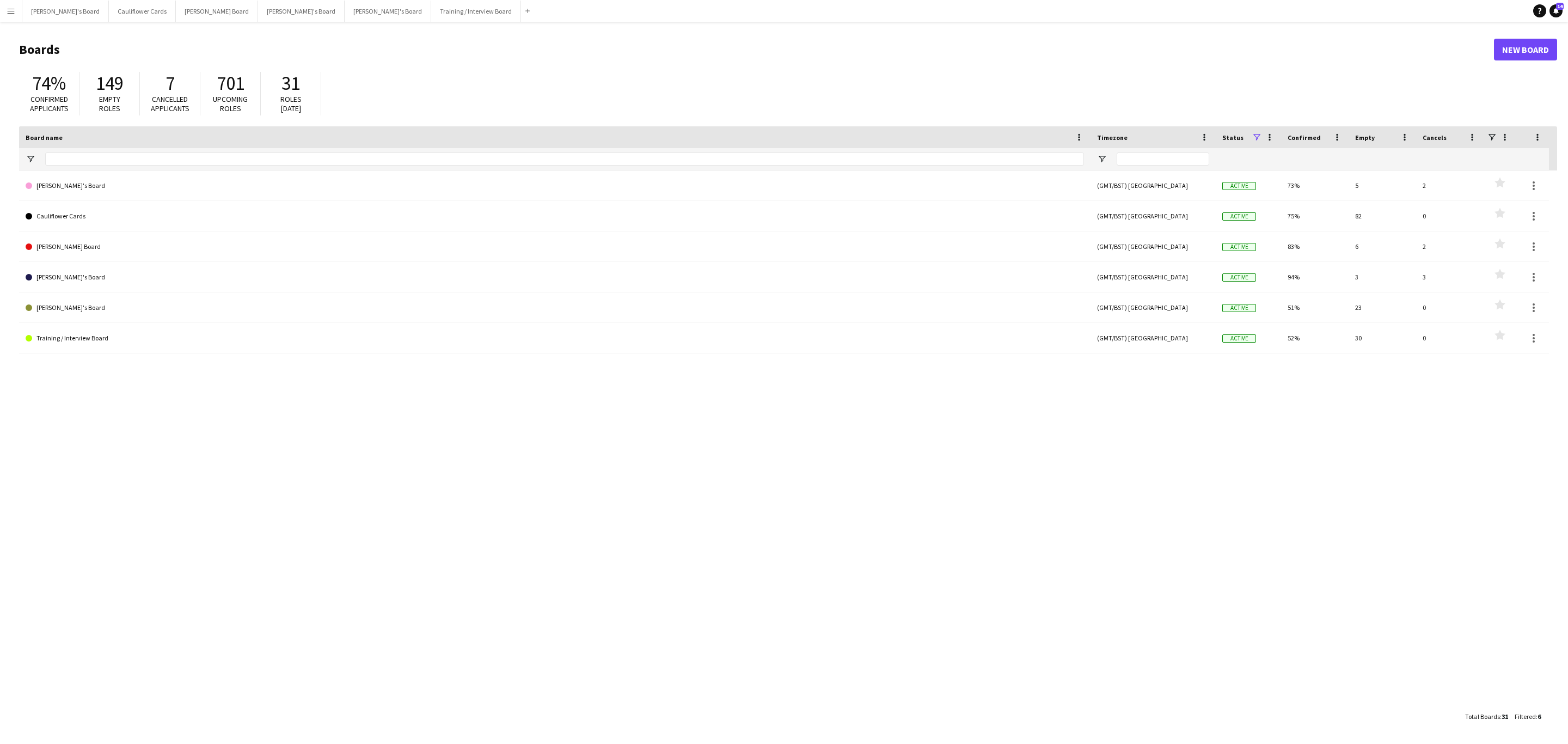
click at [7, 4] on button "Menu" at bounding box center [11, 11] width 22 height 22
click at [148, 53] on link "My Workforce" at bounding box center [163, 59] width 109 height 22
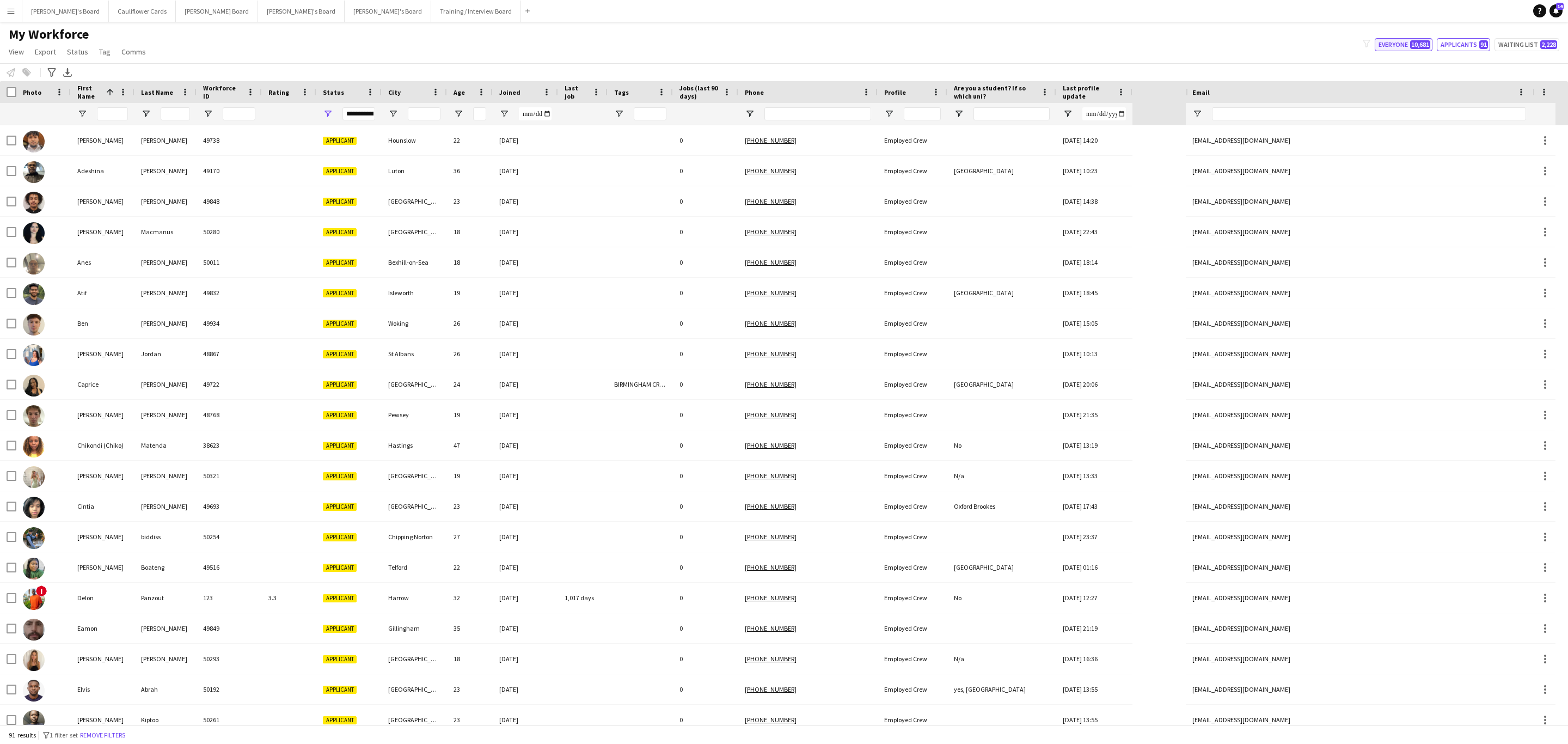
click at [1410, 46] on span "10,681" at bounding box center [1420, 44] width 20 height 9
type input "**********"
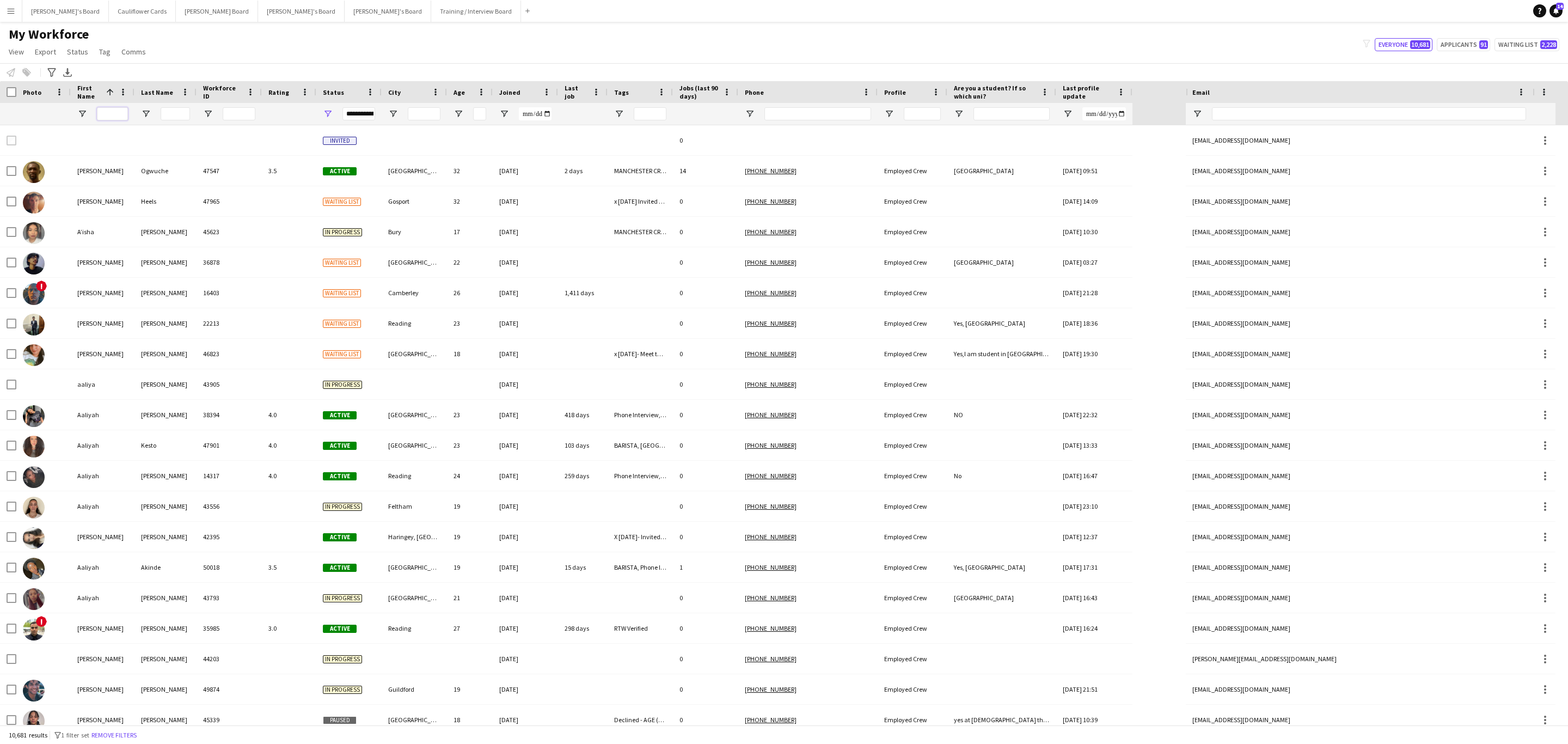
click at [110, 118] on input "First Name Filter Input" at bounding box center [112, 114] width 31 height 13
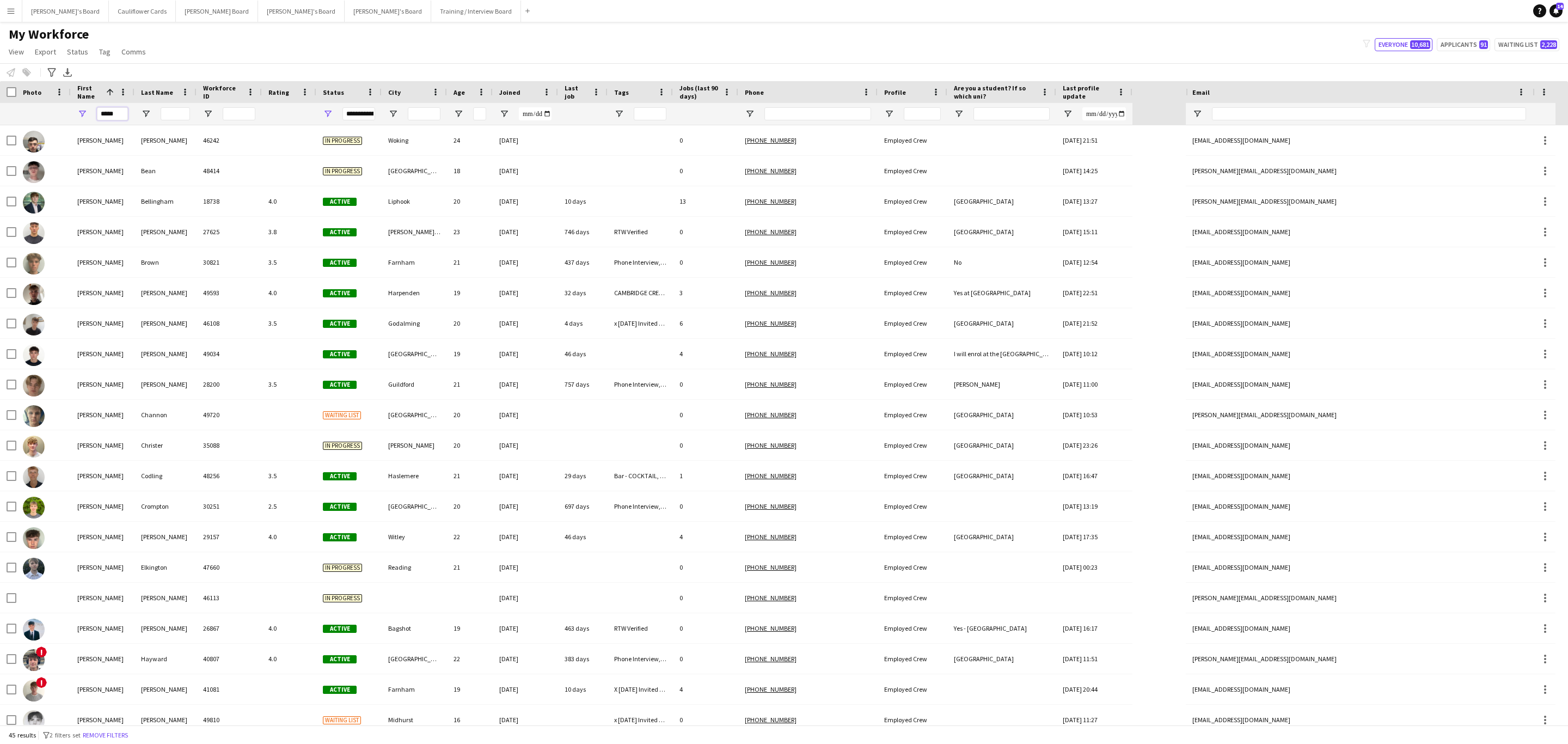
type input "*****"
click at [176, 111] on input "Last Name Filter Input" at bounding box center [175, 114] width 29 height 13
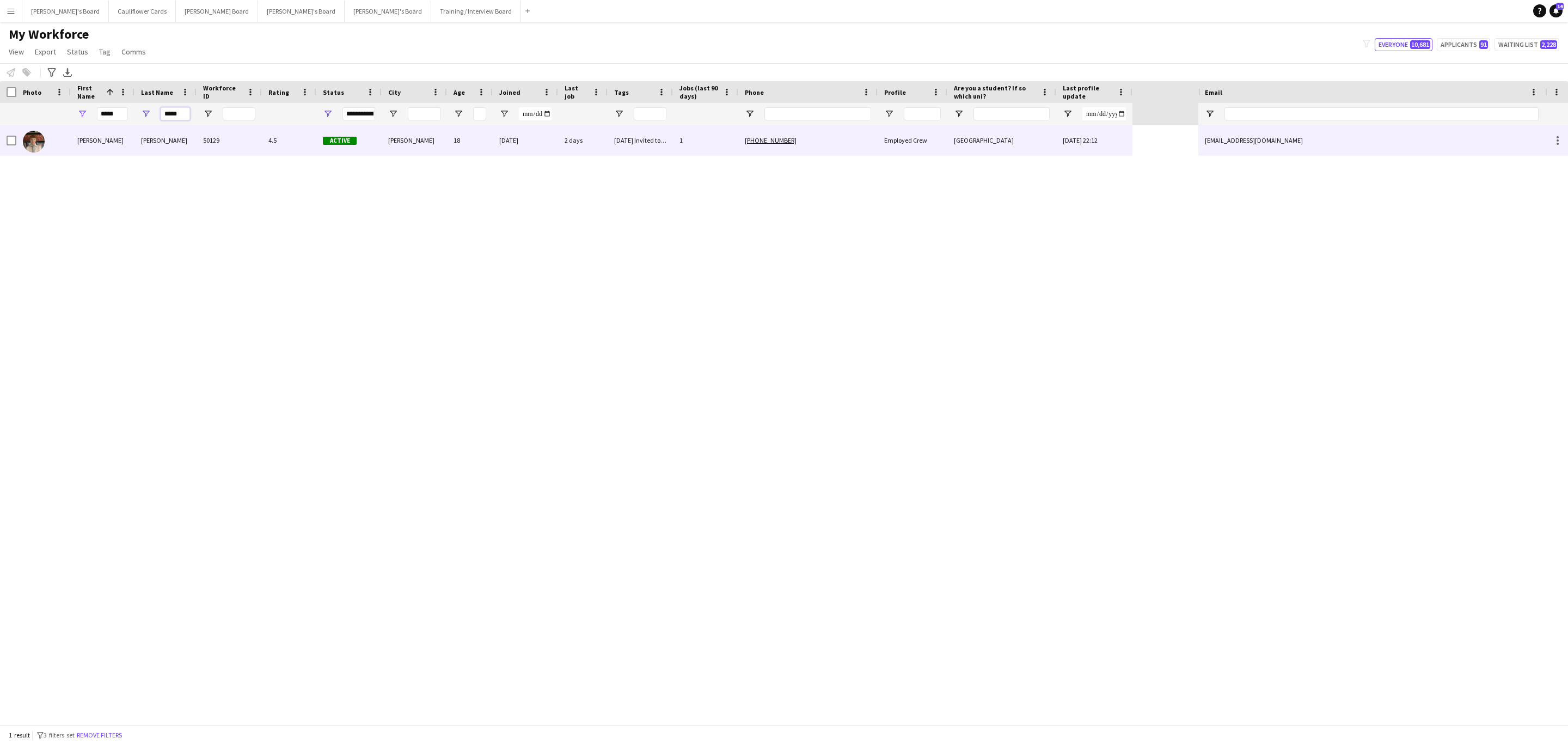
type input "*****"
click at [189, 142] on div "Anderson" at bounding box center [165, 140] width 62 height 30
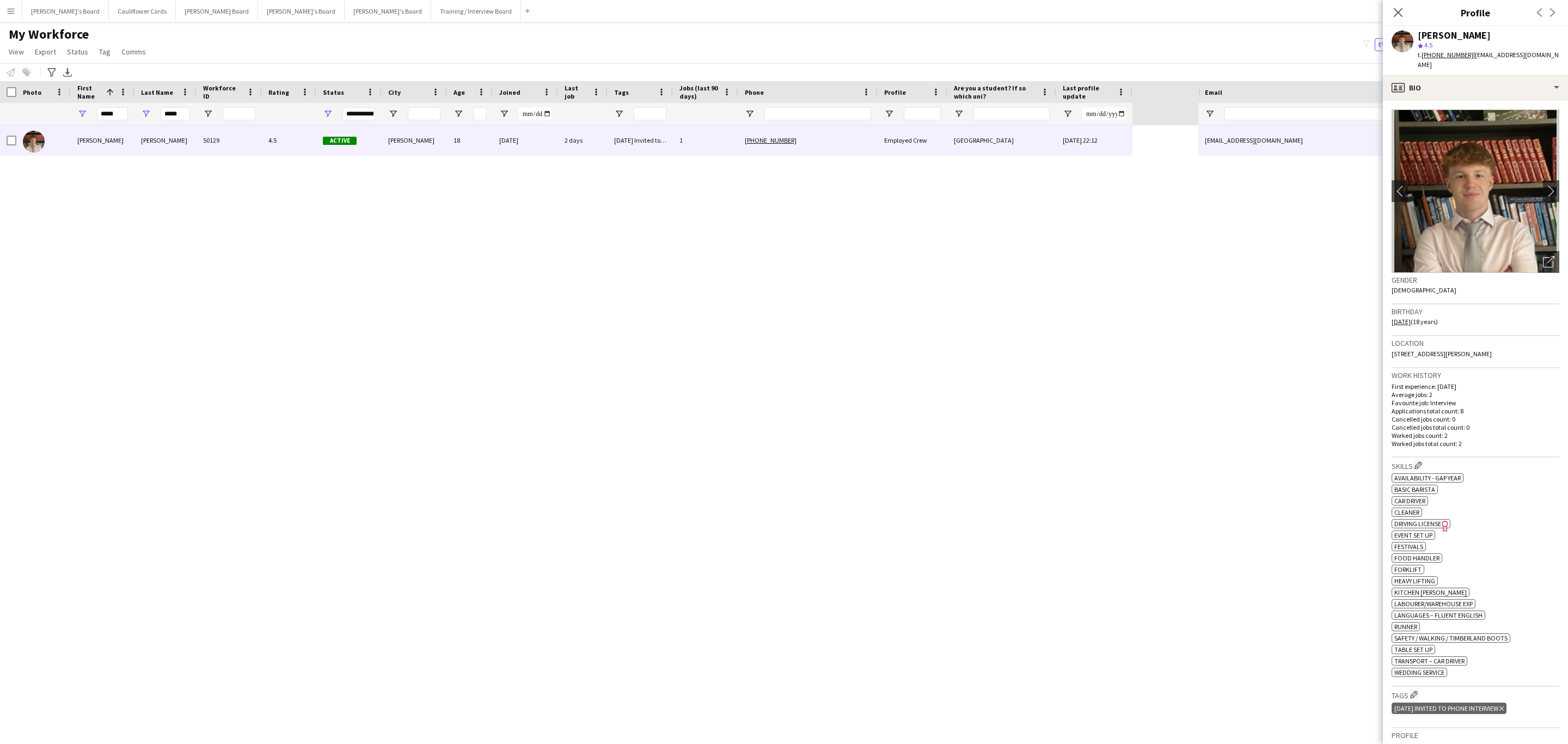
click at [1529, 177] on img at bounding box center [1475, 191] width 167 height 163
click at [1543, 185] on app-icon "chevron-right" at bounding box center [1551, 191] width 17 height 12
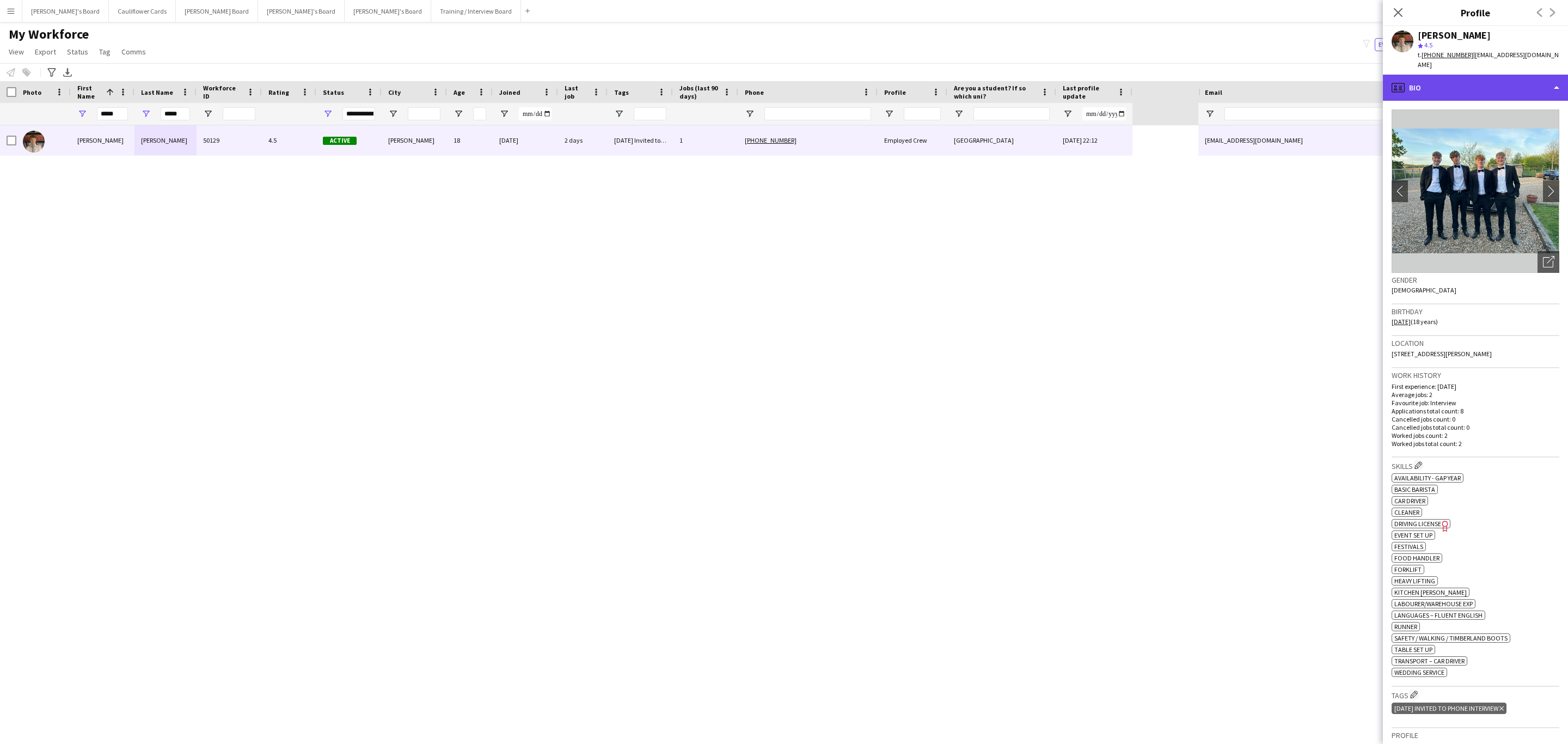
click at [1500, 75] on div "profile Bio" at bounding box center [1475, 88] width 185 height 26
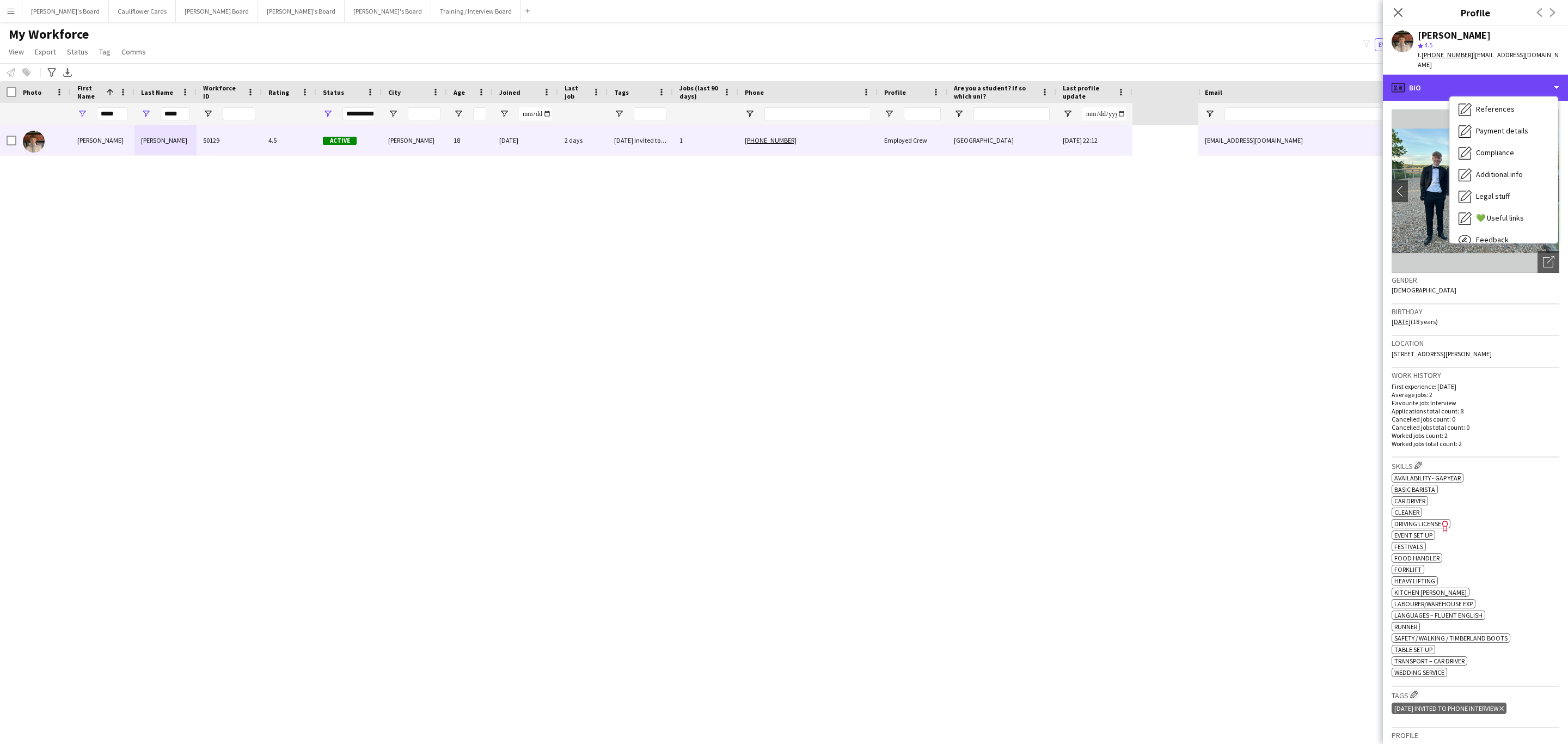
scroll to position [146, 0]
click at [1511, 135] on span "Additional info" at bounding box center [1499, 140] width 46 height 10
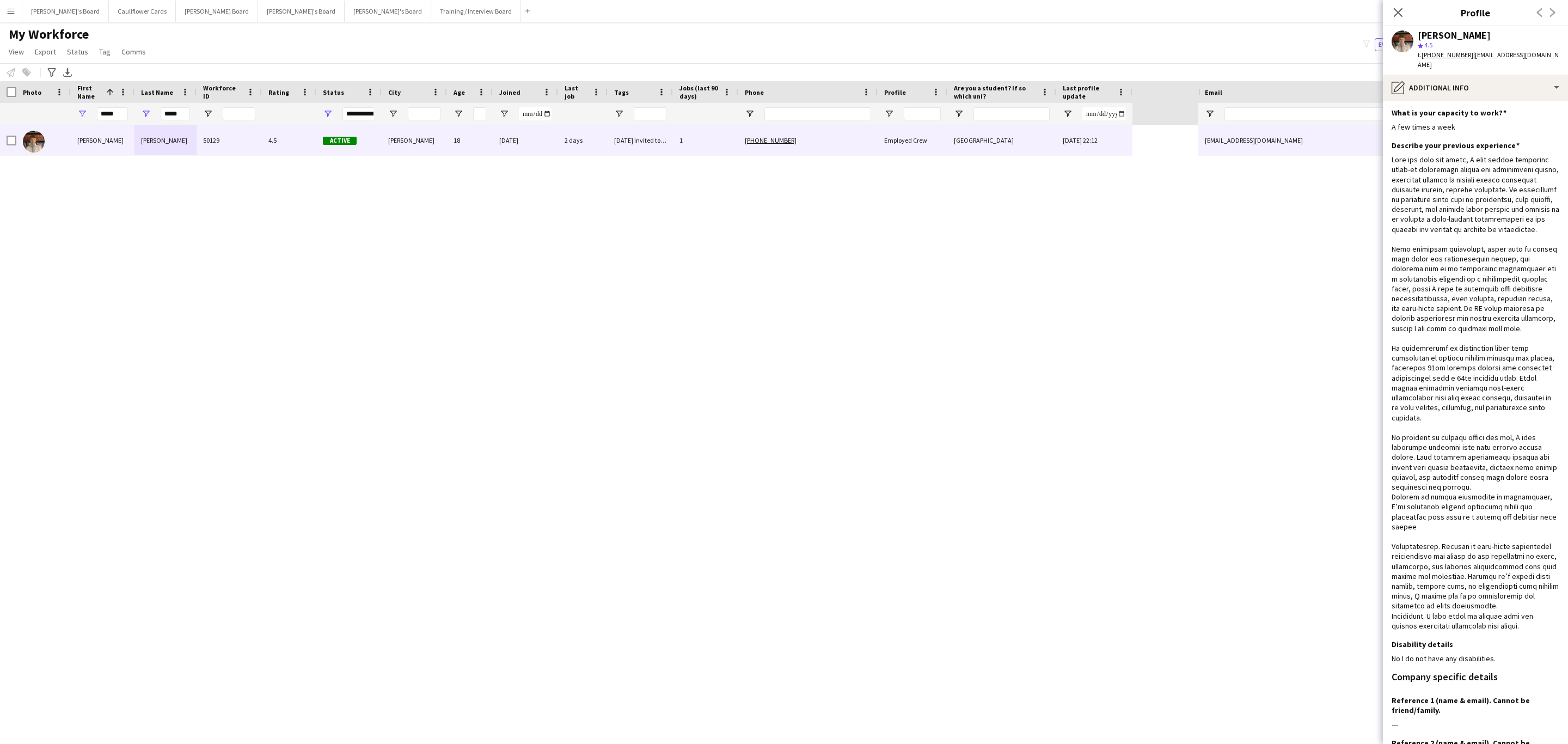
scroll to position [0, 0]
click at [1398, 9] on icon "Close pop-in" at bounding box center [1397, 12] width 10 height 10
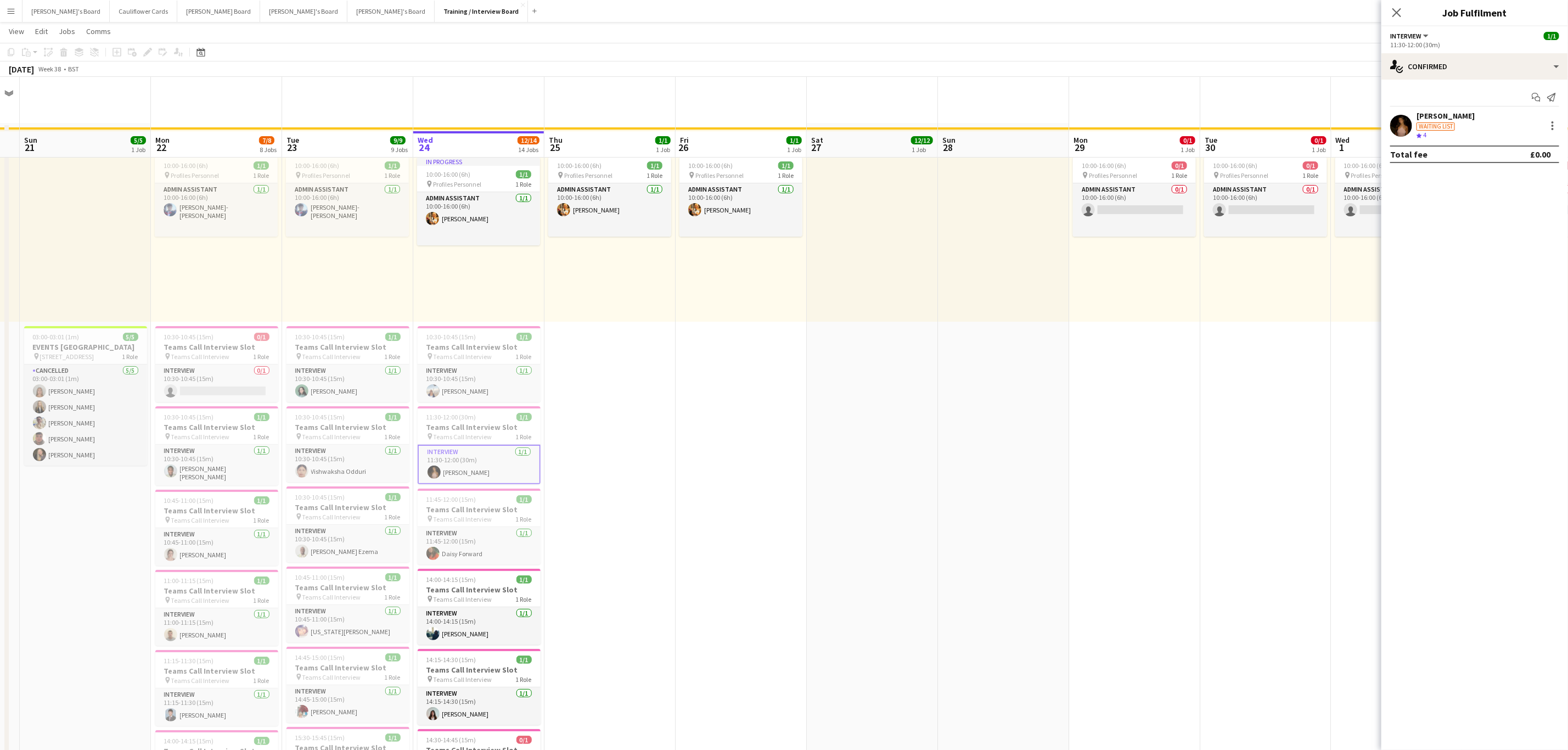
scroll to position [165, 0]
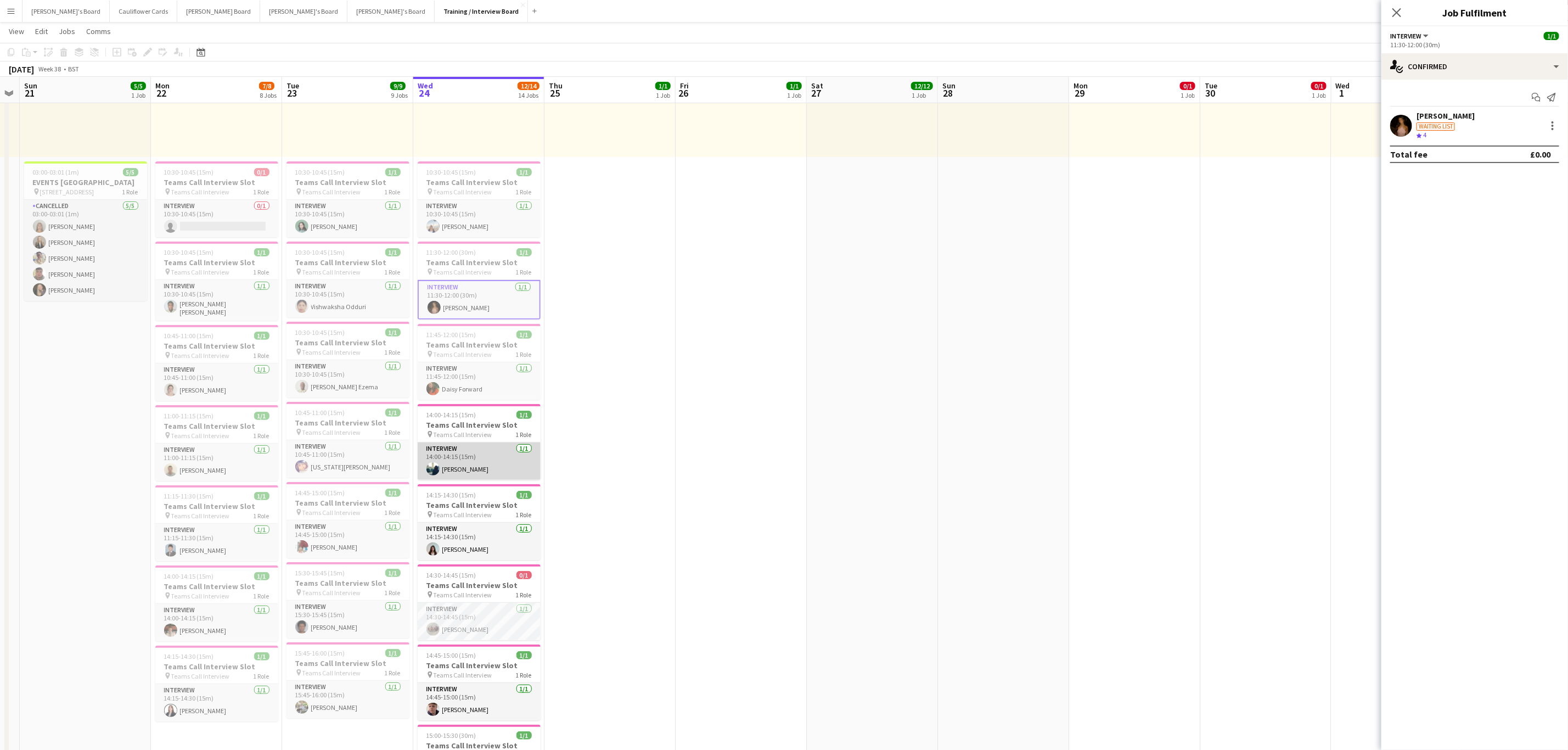
click at [486, 472] on app-card-role "Interview 1/1 14:00-14:15 (15m) Ash Rahman" at bounding box center [479, 461] width 123 height 37
click at [1401, 121] on app-user-avatar at bounding box center [1401, 125] width 22 height 22
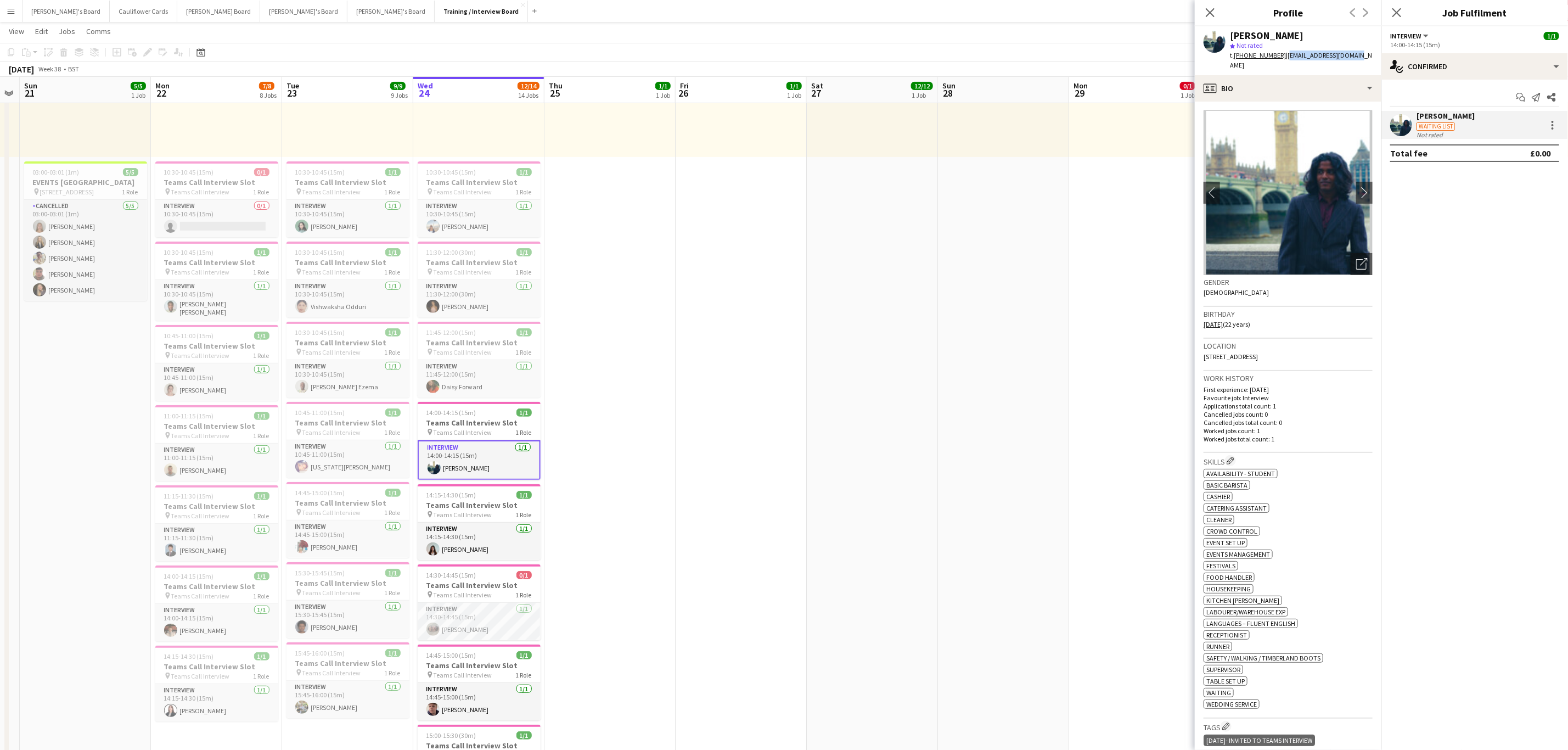
drag, startPoint x: 1366, startPoint y: 54, endPoint x: 1286, endPoint y: 60, distance: 80.2
click at [1286, 60] on app-profile-header "Ash Rahman star Not rated t. +4407901534753 | artsofashik@gmail.com" at bounding box center [1288, 50] width 187 height 49
copy span "artsofashik@gmail.com"
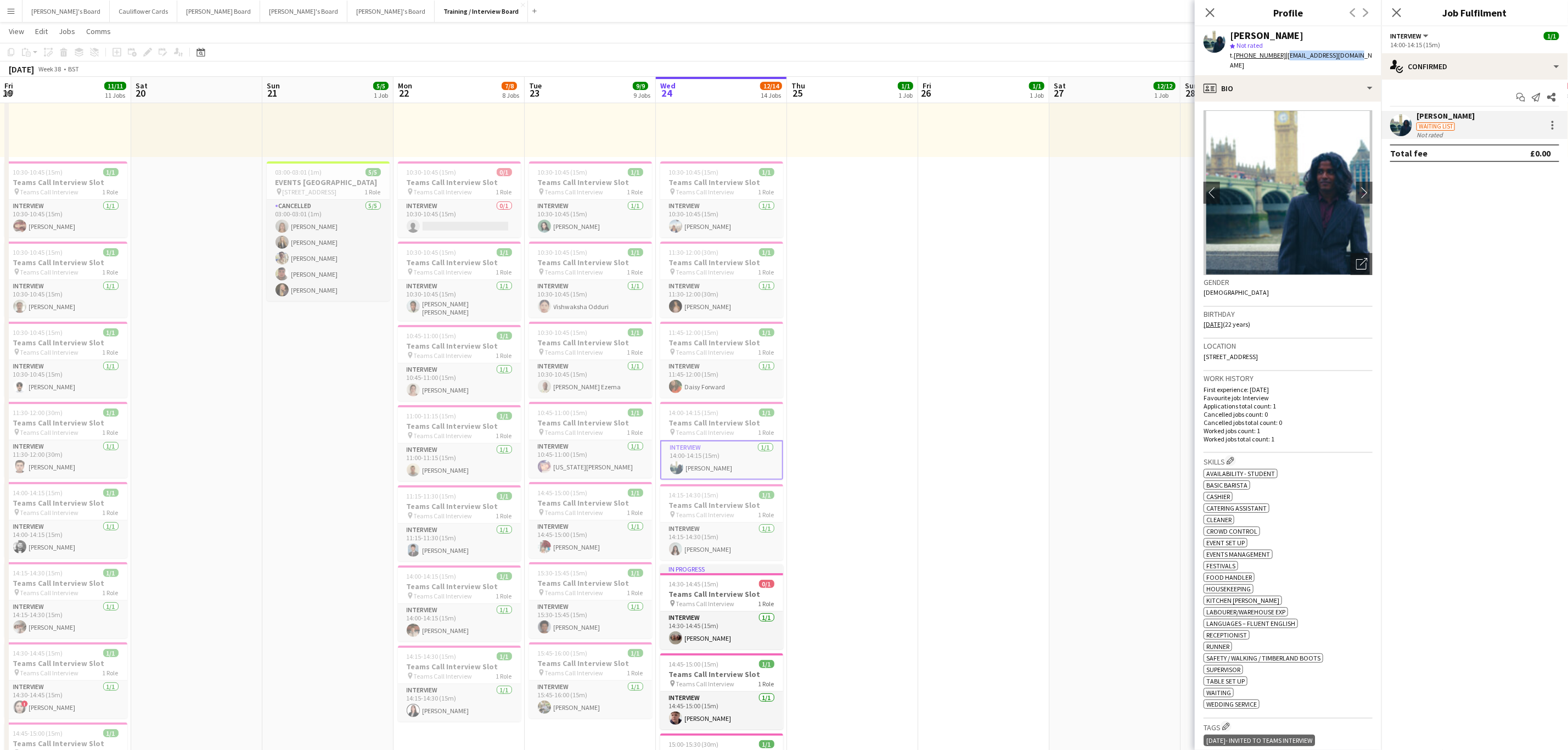
scroll to position [0, 243]
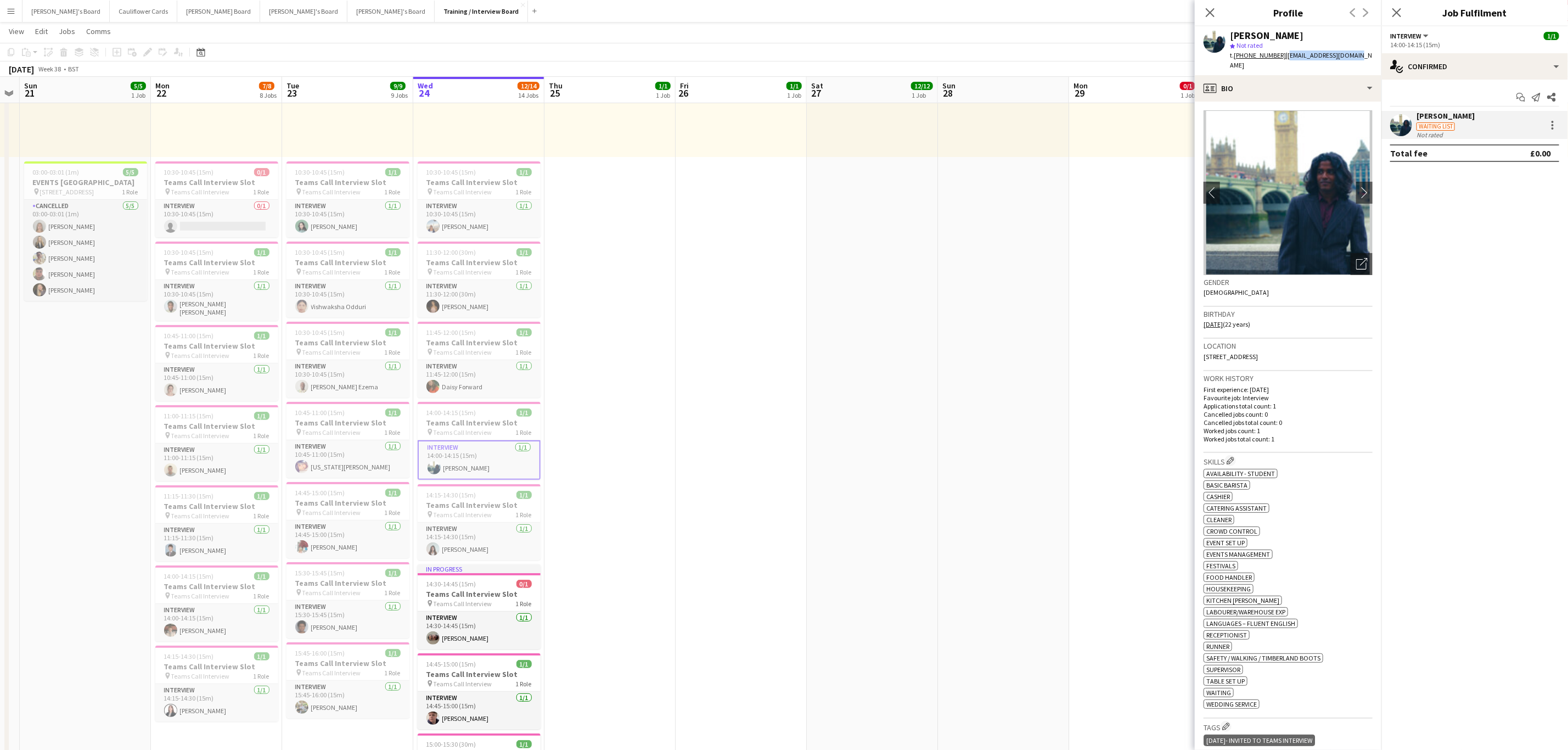
click at [662, 469] on app-date-cell "10:00-16:00 (6h) 1/1 pin Profiles Personnel 1 Role Admin Assistant 1/1 10:00-16…" at bounding box center [610, 750] width 131 height 1584
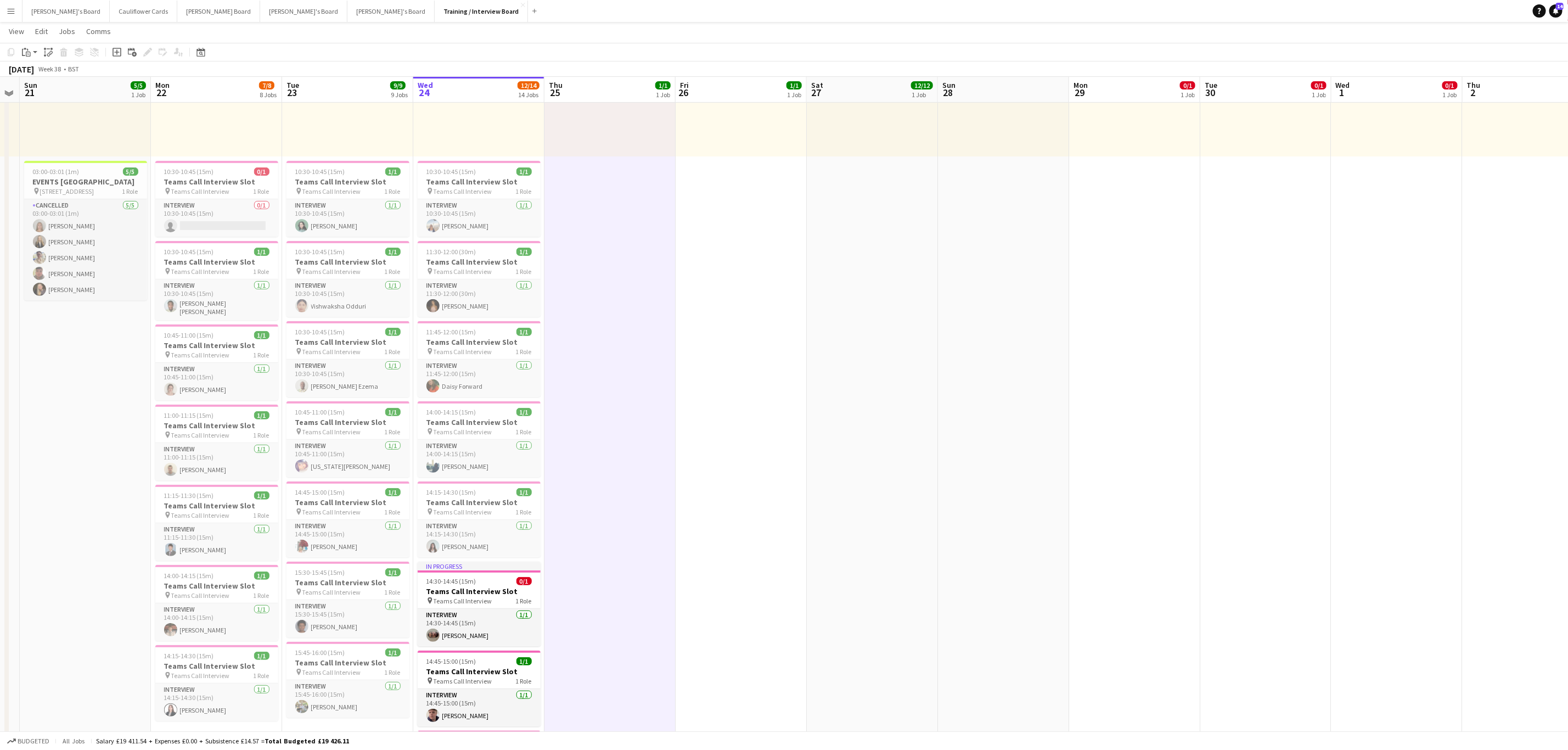
scroll to position [165, 0]
click at [454, 180] on h3 "Teams Call Interview Slot" at bounding box center [479, 182] width 123 height 10
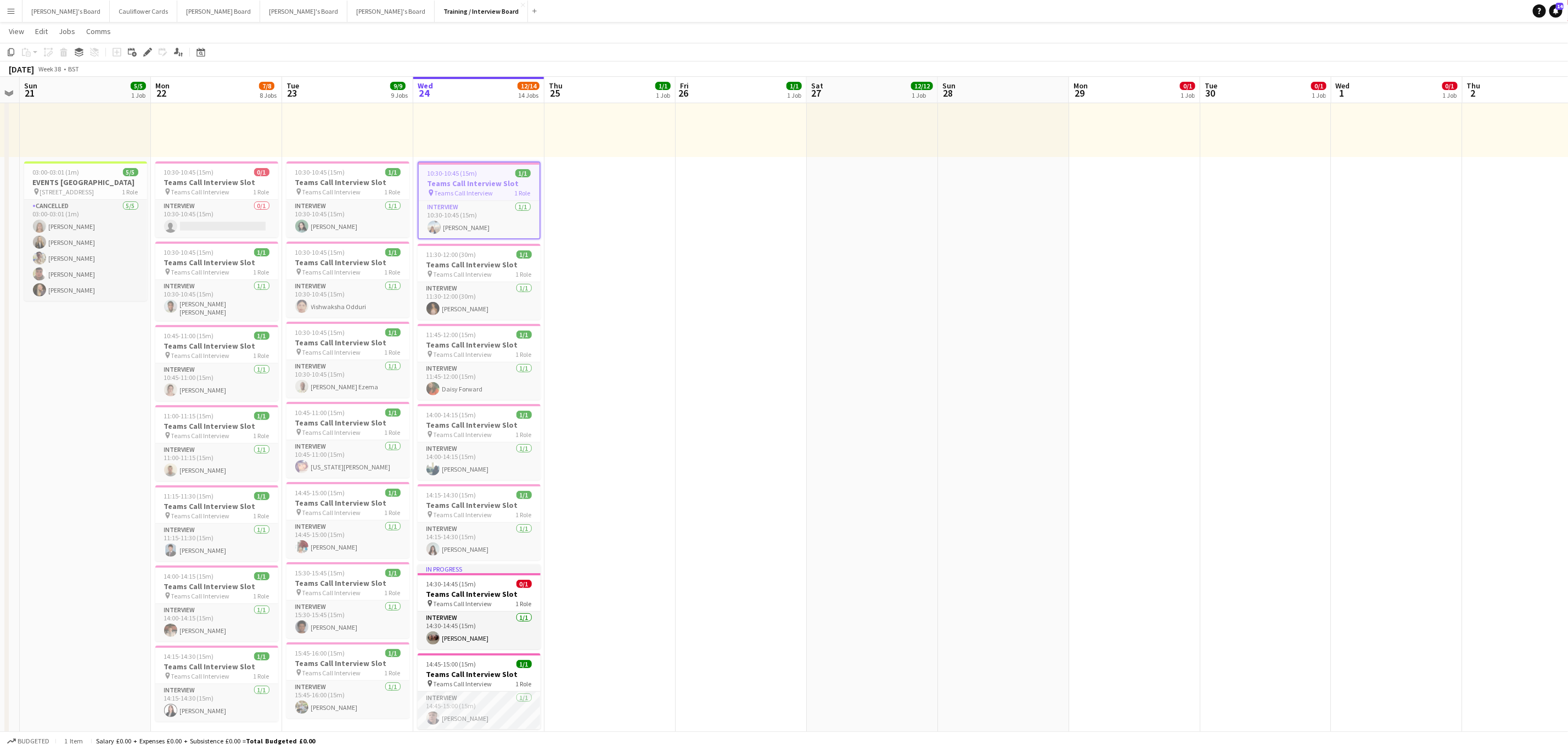
click at [610, 225] on app-date-cell "10:00-16:00 (6h) 1/1 pin Profiles Personnel 1 Role Admin Assistant 1/1 10:00-16…" at bounding box center [610, 750] width 131 height 1584
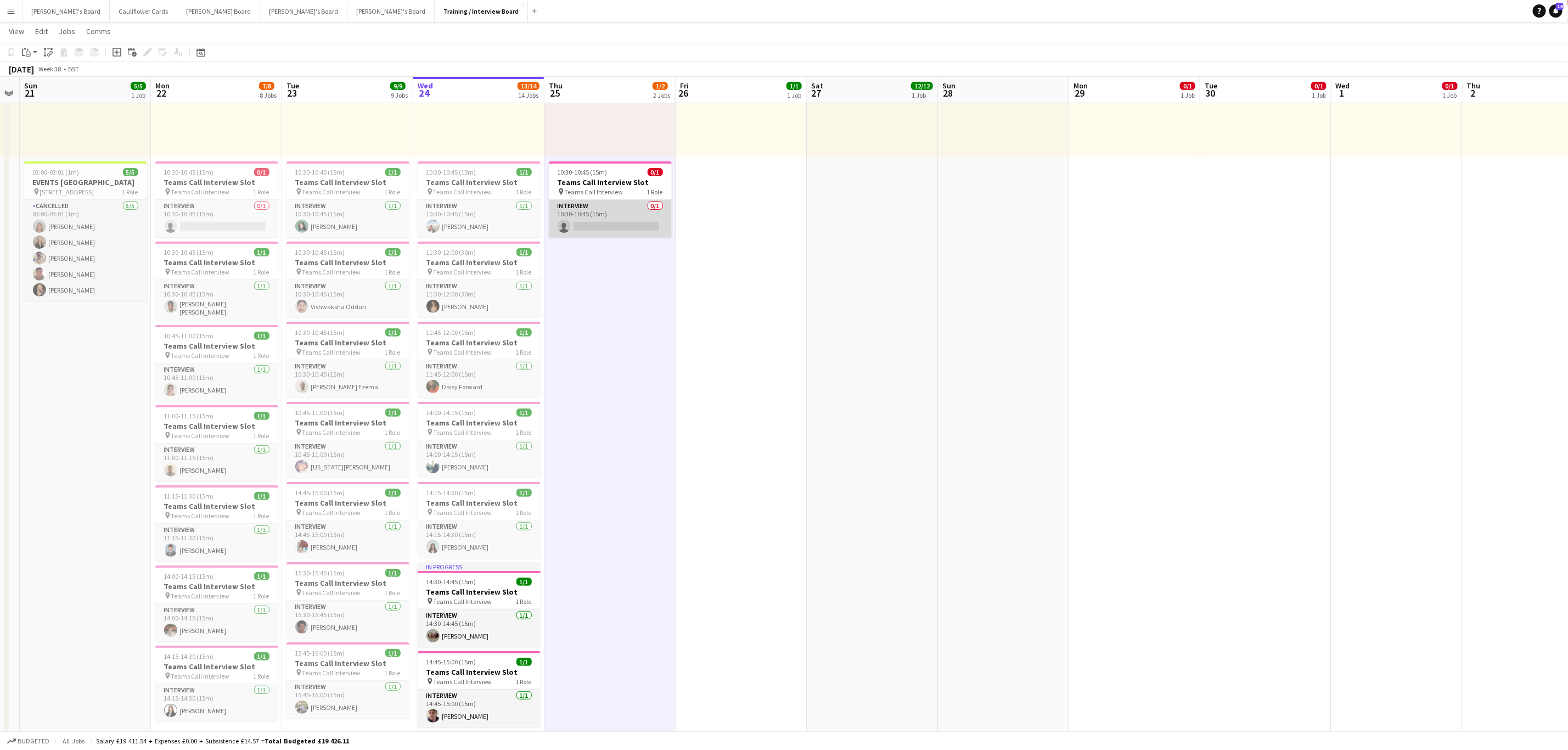
click at [597, 230] on app-card-role "Interview 0/1 10:30-10:45 (15m) single-neutral-actions" at bounding box center [610, 219] width 123 height 37
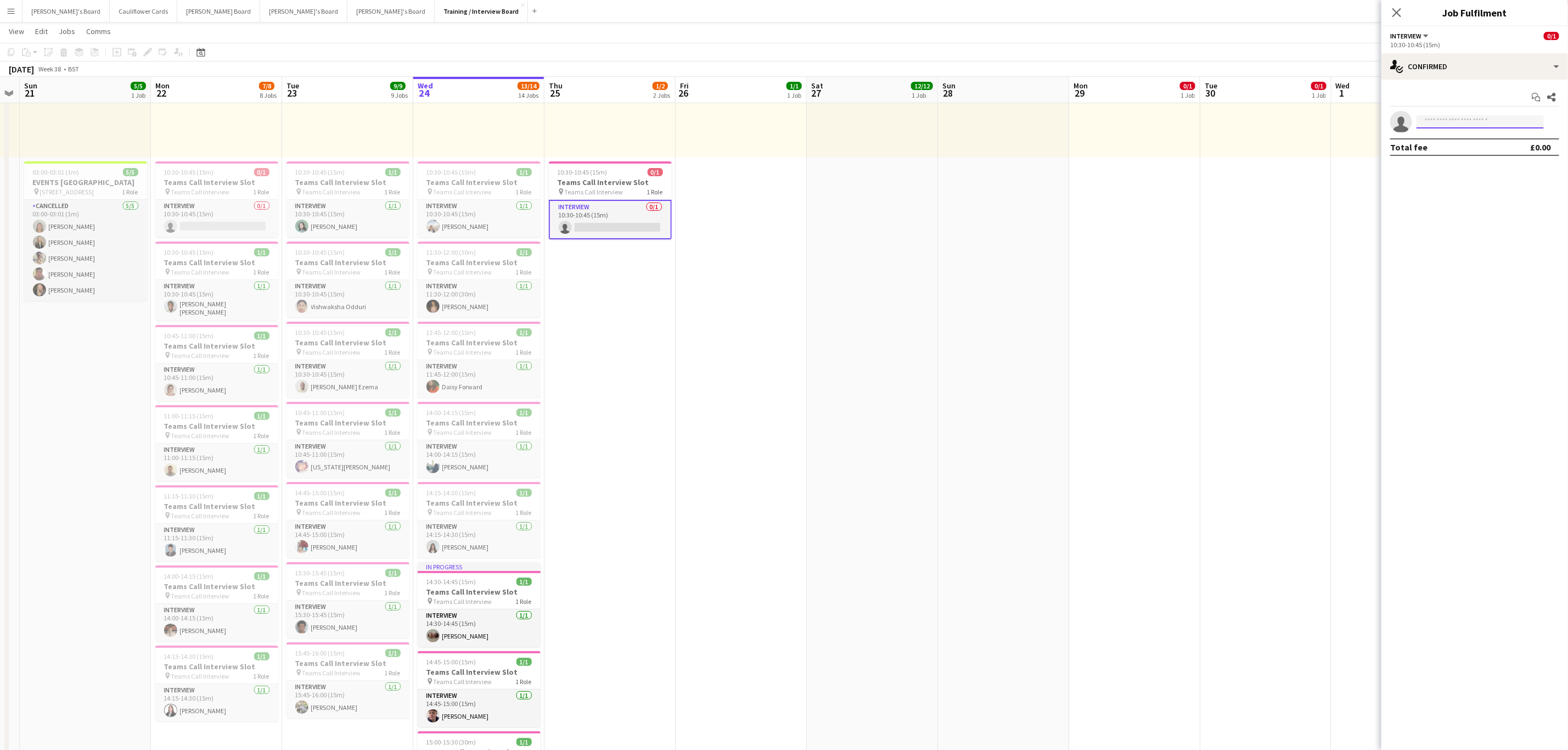
click at [1451, 123] on input at bounding box center [1480, 121] width 128 height 13
paste input "**********"
type input "**********"
drag, startPoint x: 1461, startPoint y: 137, endPoint x: 1461, endPoint y: 143, distance: 6.0
click at [1463, 140] on span "Giriraj Mundra" at bounding box center [1457, 139] width 63 height 10
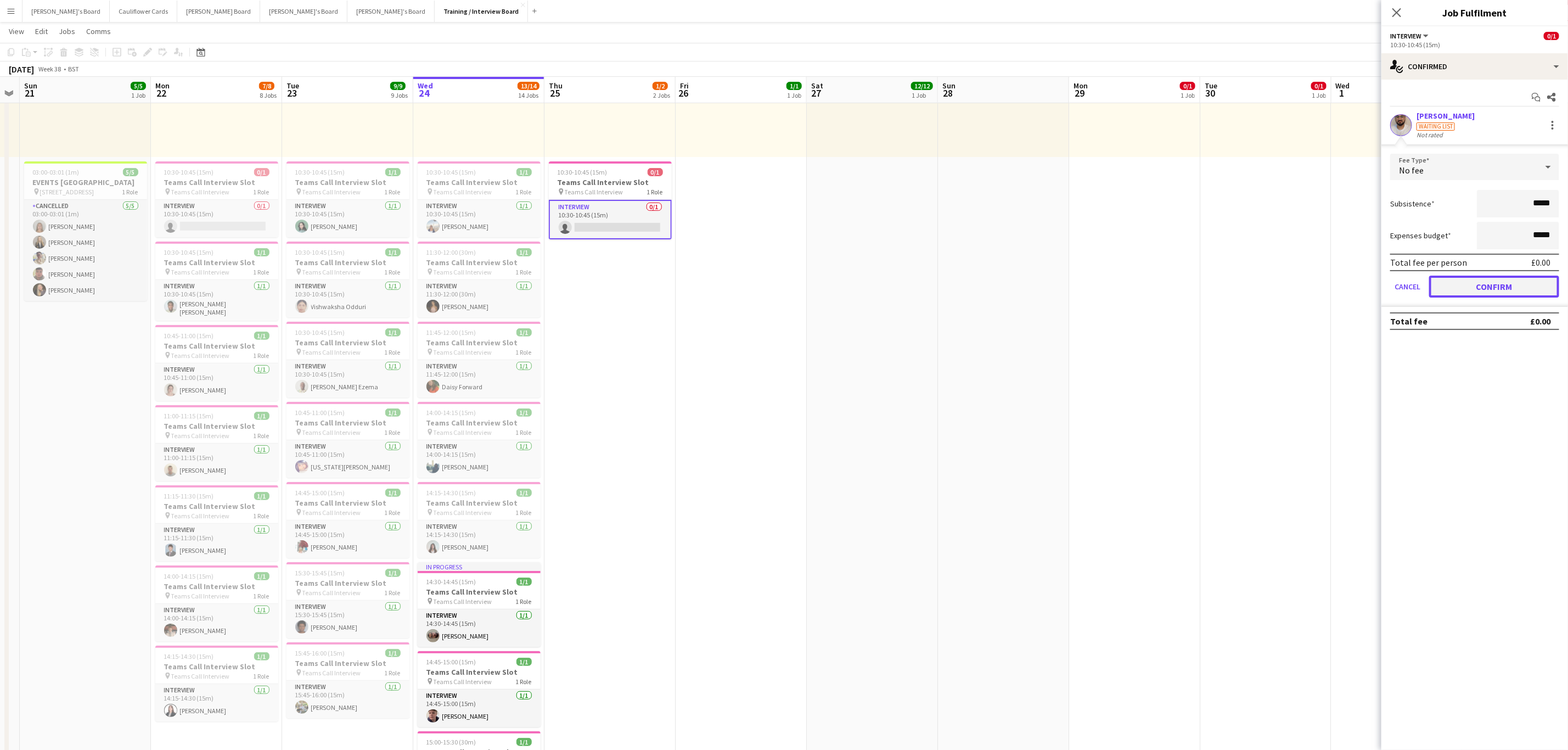
click at [1498, 285] on button "Confirm" at bounding box center [1494, 287] width 130 height 22
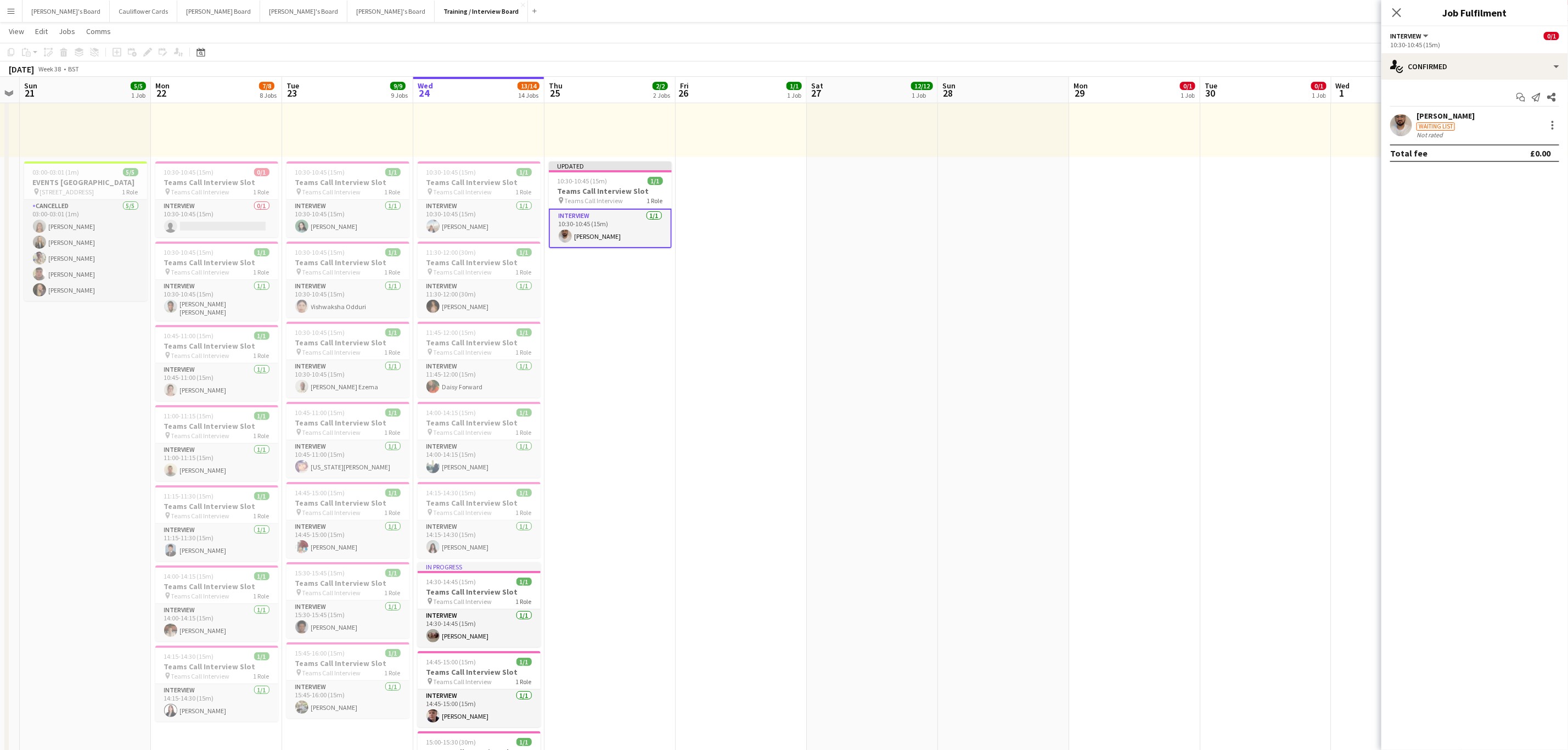
click at [627, 361] on app-date-cell "10:00-16:00 (6h) 1/1 pin Profiles Personnel 1 Role Admin Assistant 1/1 10:00-16…" at bounding box center [610, 750] width 131 height 1584
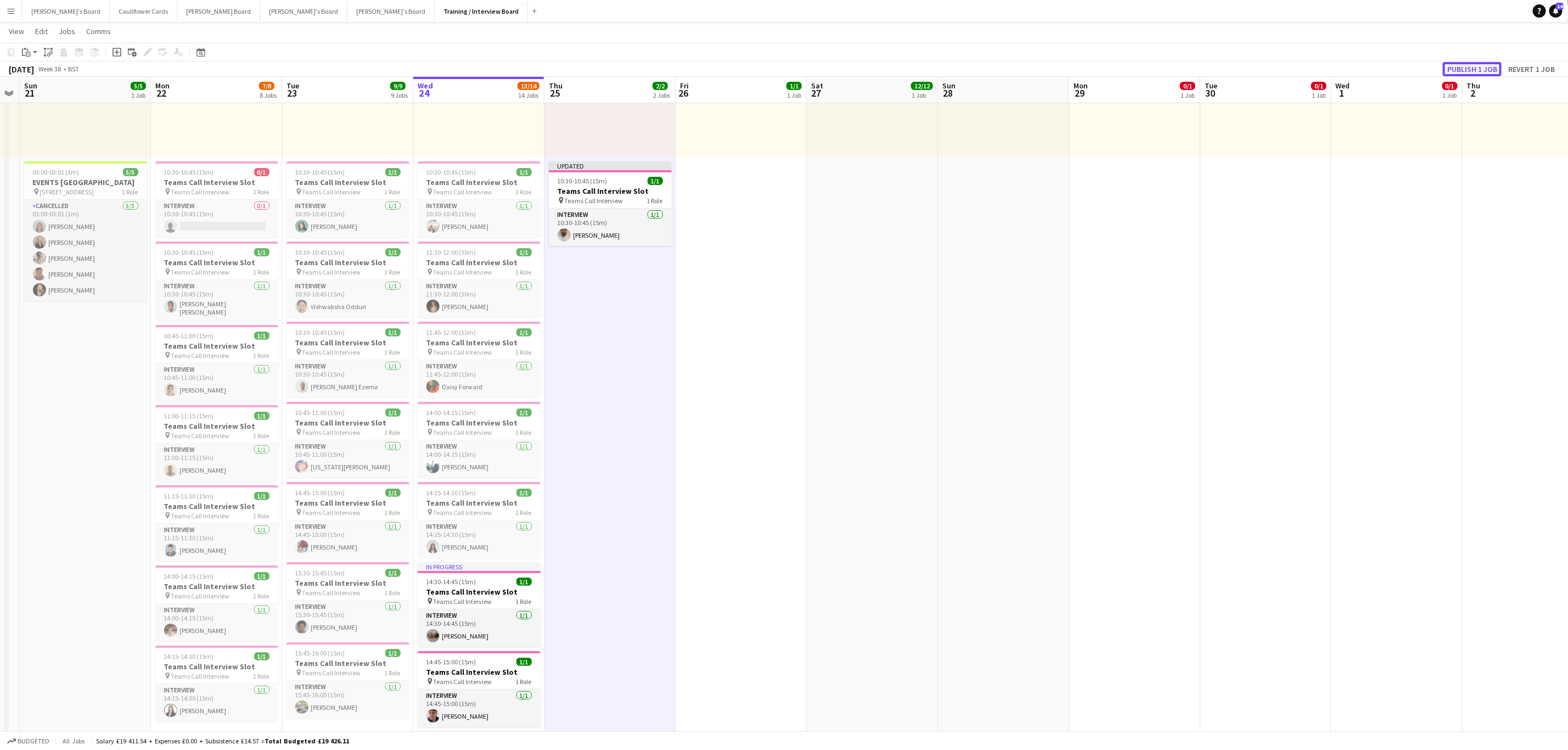
click at [1479, 62] on button "Publish 1 job" at bounding box center [1472, 69] width 59 height 14
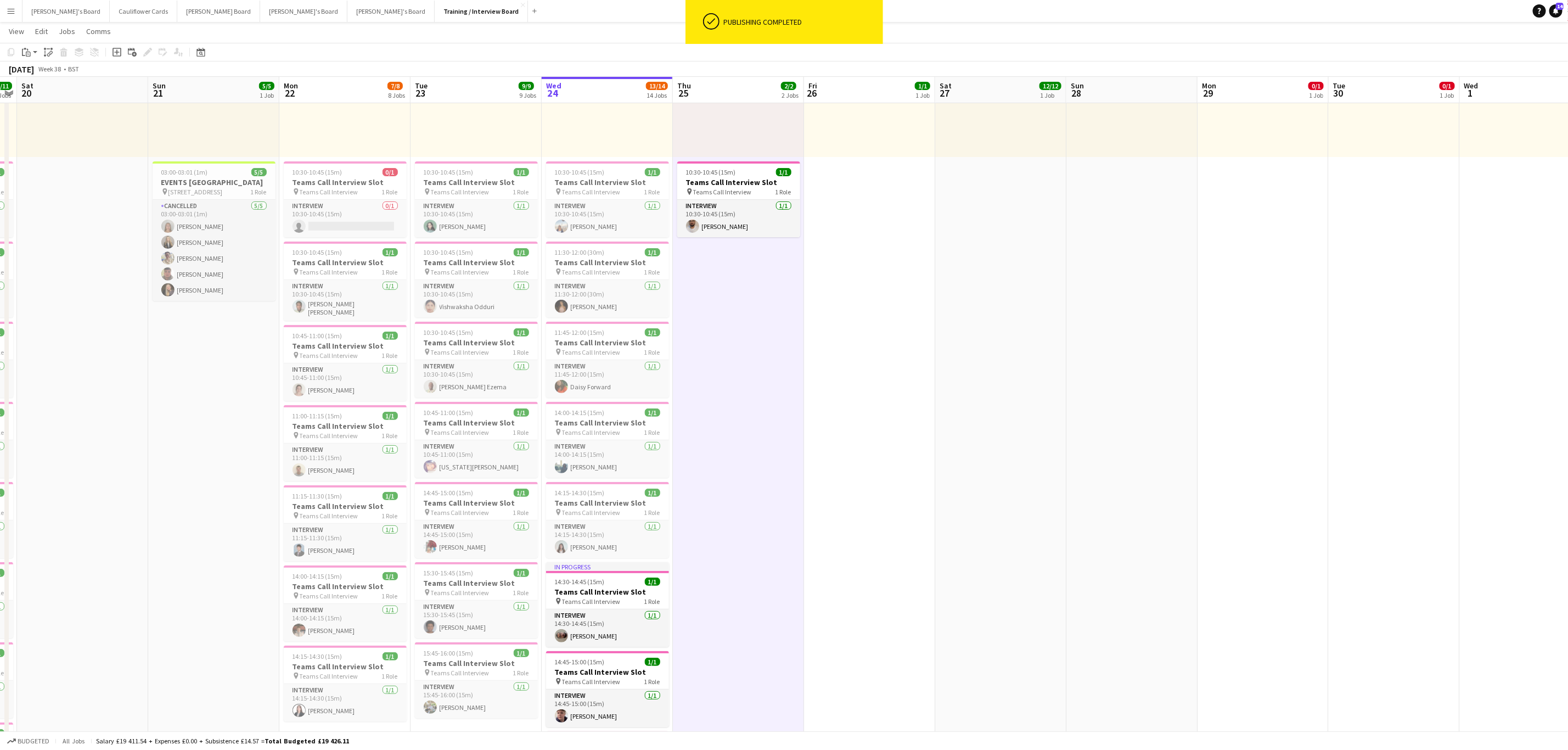
scroll to position [0, 244]
drag, startPoint x: 678, startPoint y: 322, endPoint x: 809, endPoint y: 318, distance: 131.1
click at [348, 501] on h3 "Teams Call Interview Slot" at bounding box center [347, 506] width 123 height 10
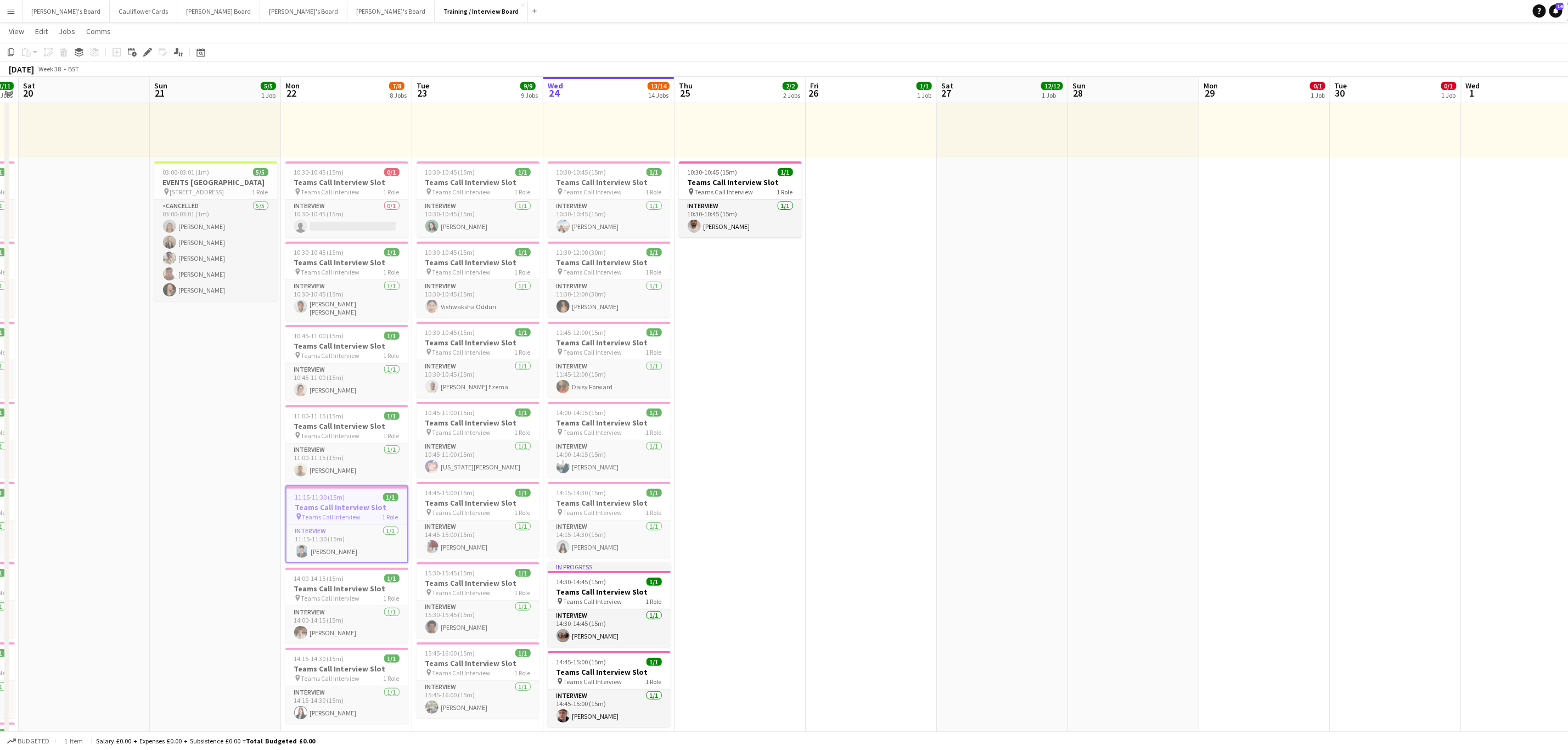
click at [740, 404] on app-date-cell "10:00-16:00 (6h) 1/1 pin Profiles Personnel 1 Role Admin Assistant 1/1 10:00-16…" at bounding box center [740, 750] width 131 height 1584
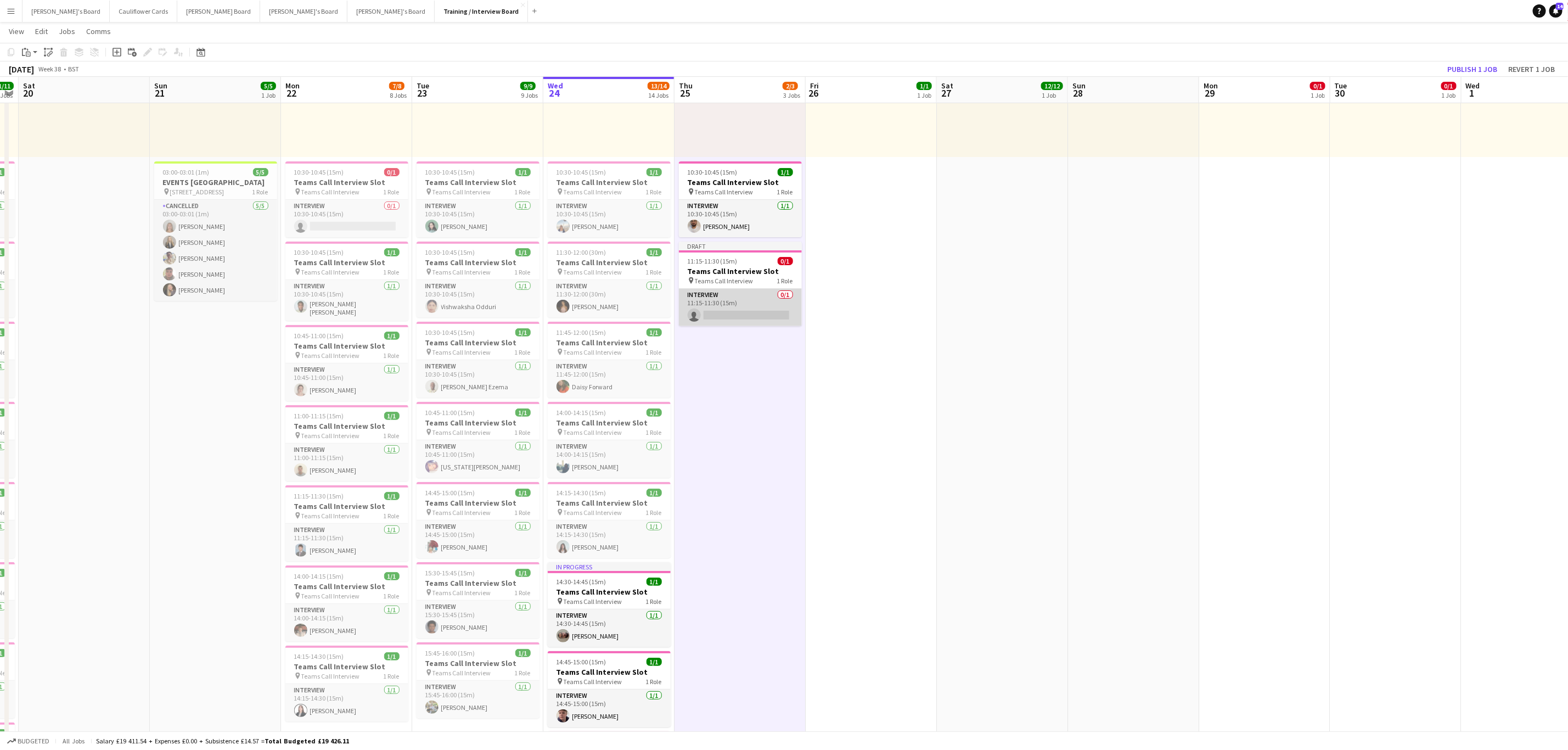
click at [773, 320] on app-card-role "Interview 0/1 11:15-11:30 (15m) single-neutral-actions" at bounding box center [740, 307] width 123 height 37
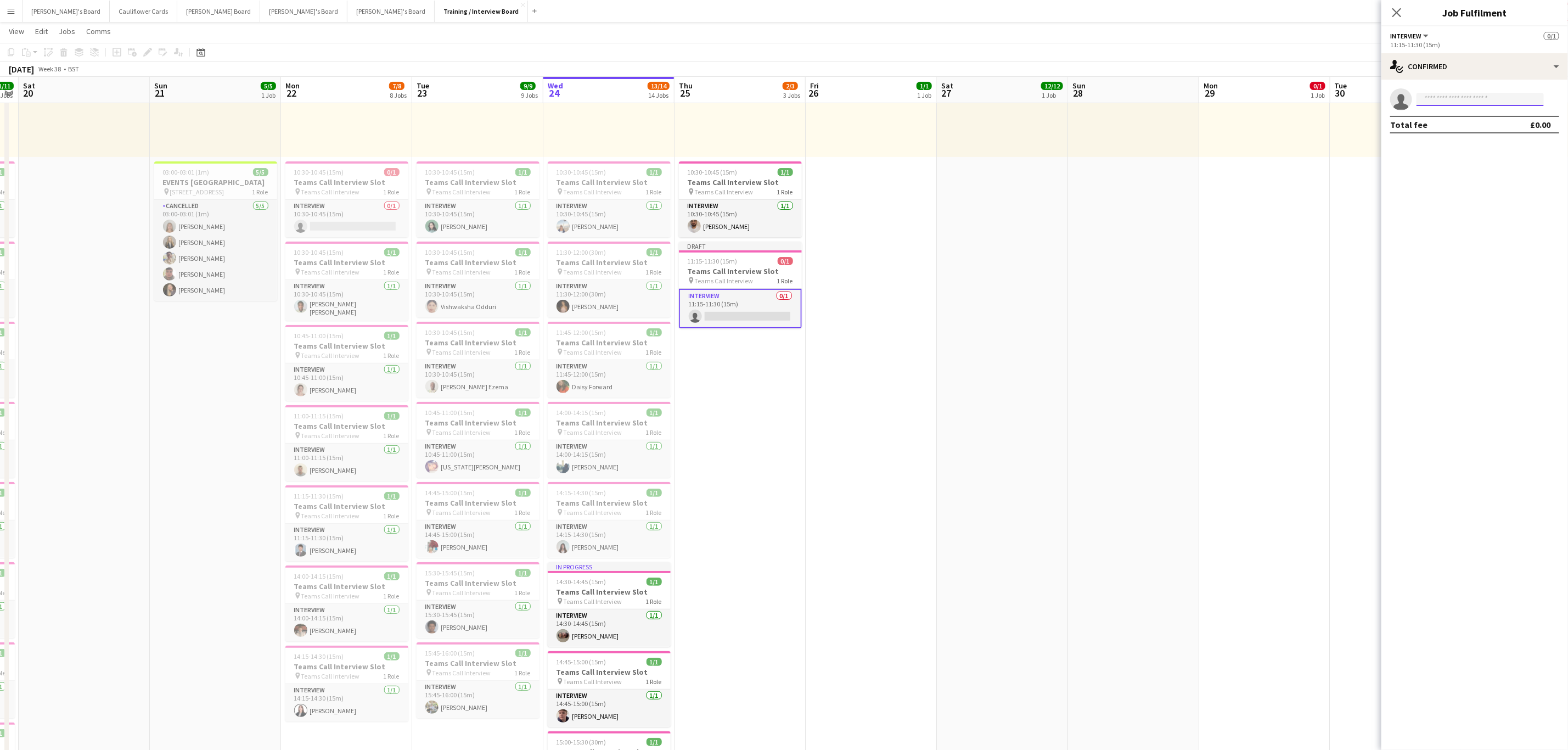
click at [1474, 98] on input at bounding box center [1480, 99] width 128 height 13
paste input "**********"
type input "**********"
click at [1492, 124] on span "ayorindebolanle05@gmail.com" at bounding box center [1480, 124] width 110 height 9
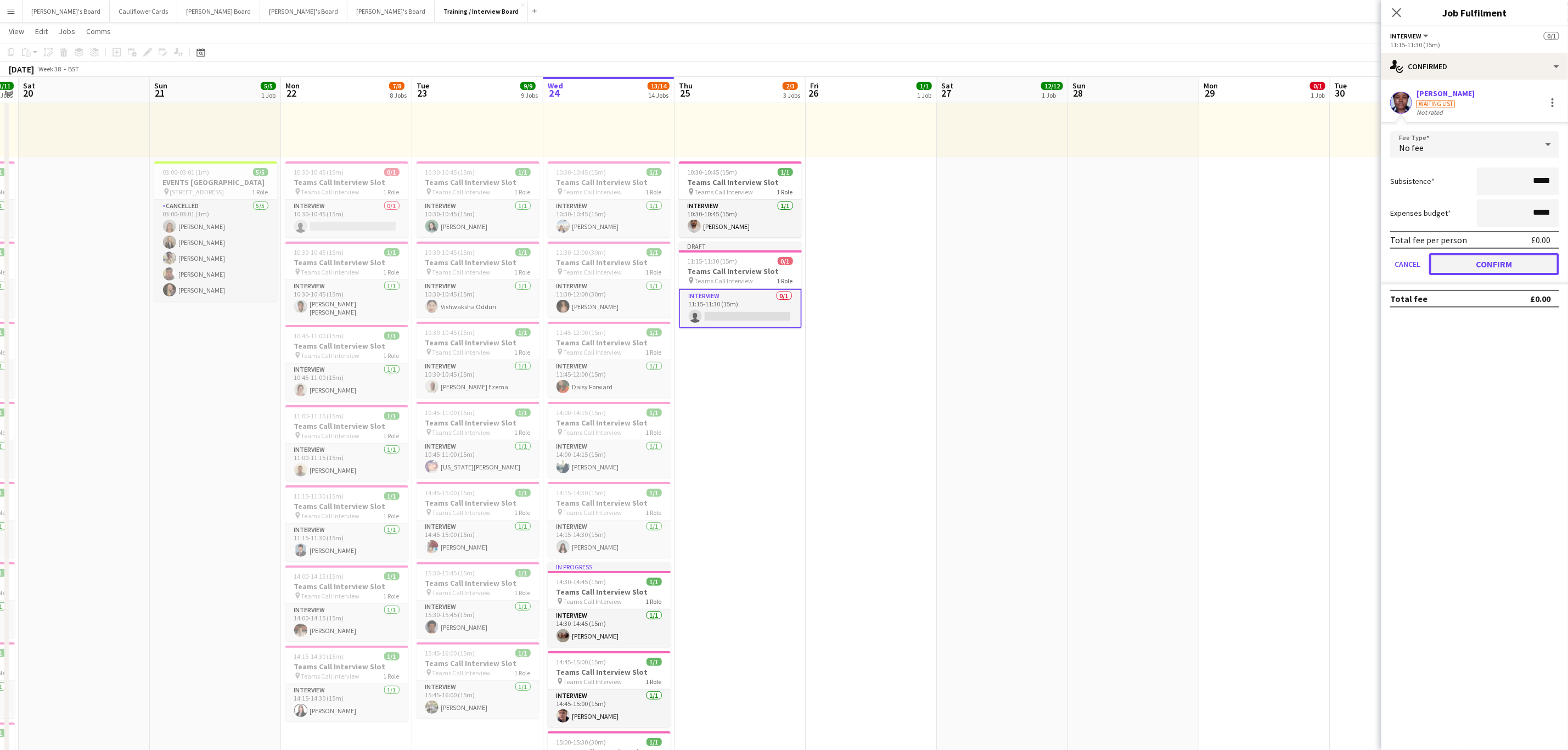
click at [1485, 267] on button "Confirm" at bounding box center [1494, 264] width 130 height 22
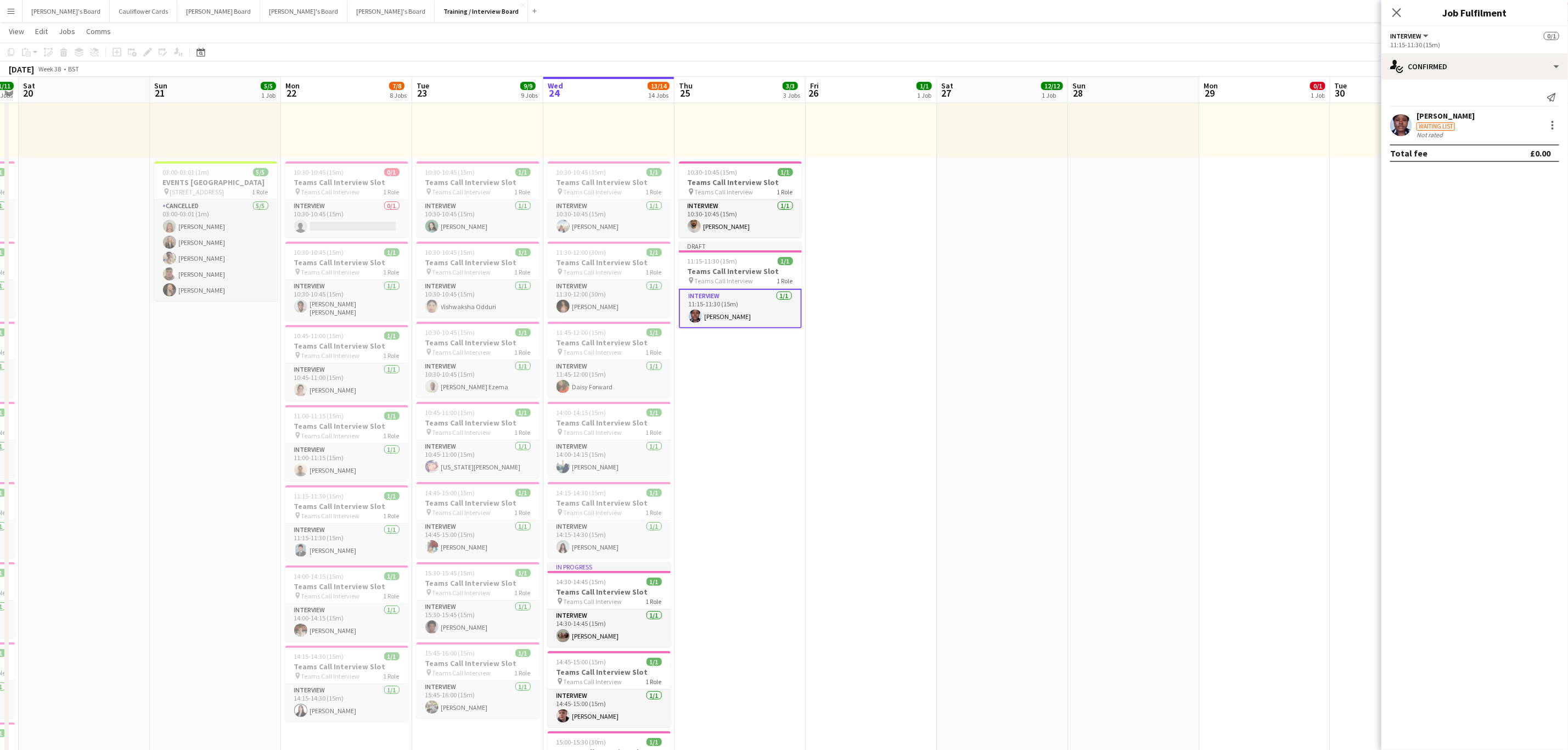
click at [741, 416] on app-date-cell "10:00-16:00 (6h) 1/1 pin Profiles Personnel 1 Role Admin Assistant 1/1 10:00-16…" at bounding box center [740, 750] width 131 height 1584
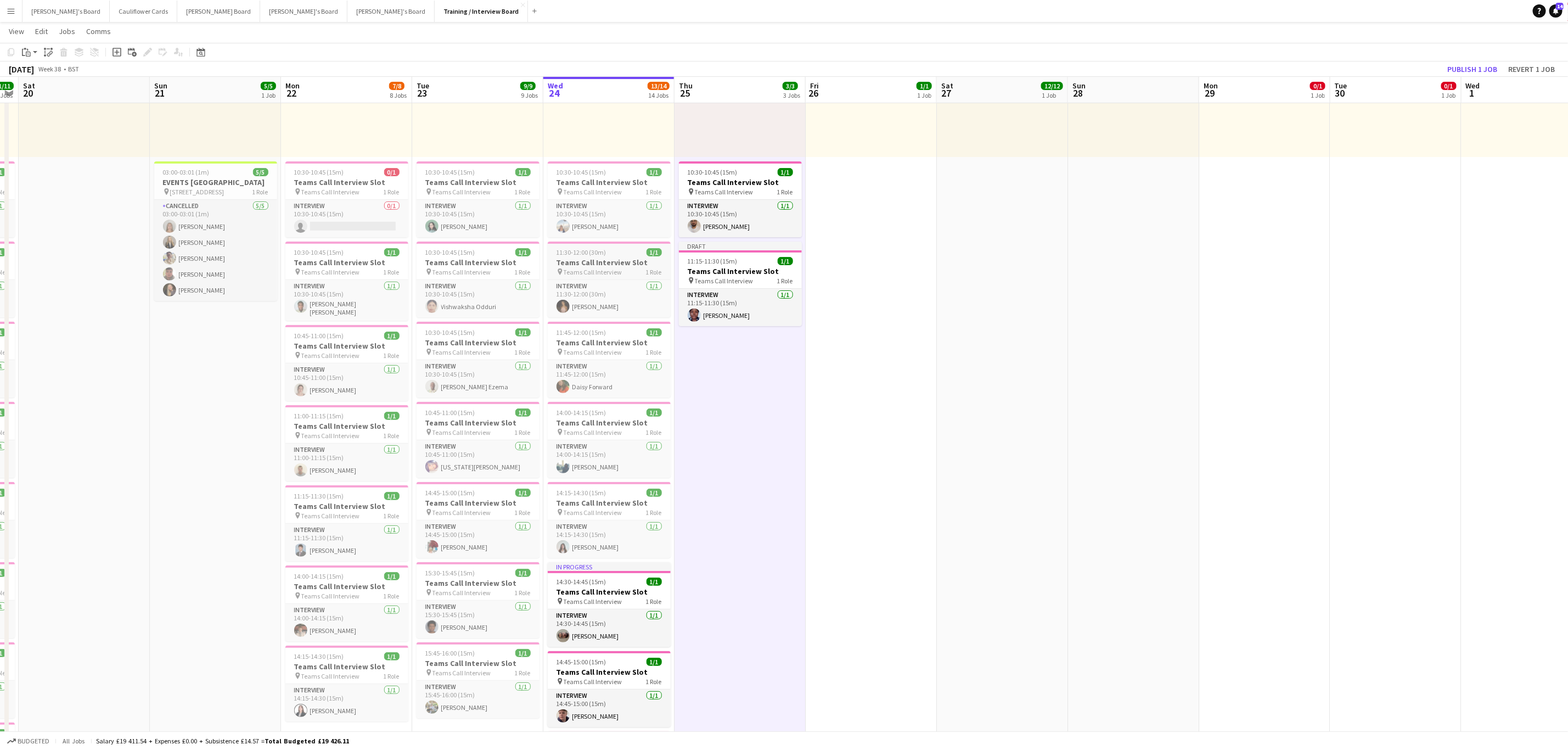
click at [577, 270] on span "Teams Call Interview" at bounding box center [593, 272] width 59 height 8
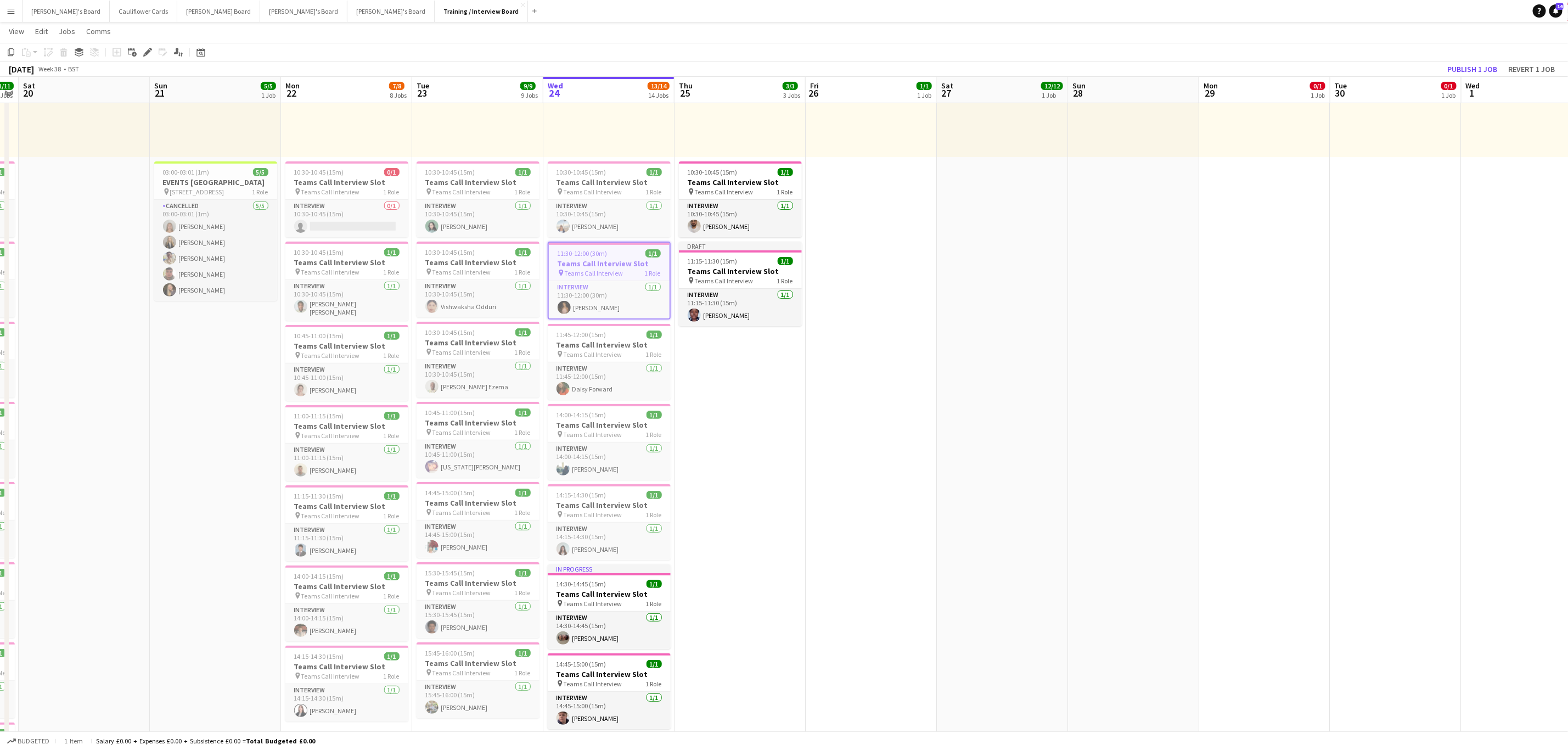
click at [760, 467] on app-date-cell "10:00-16:00 (6h) 1/1 pin Profiles Personnel 1 Role Admin Assistant 1/1 10:00-16…" at bounding box center [740, 750] width 131 height 1584
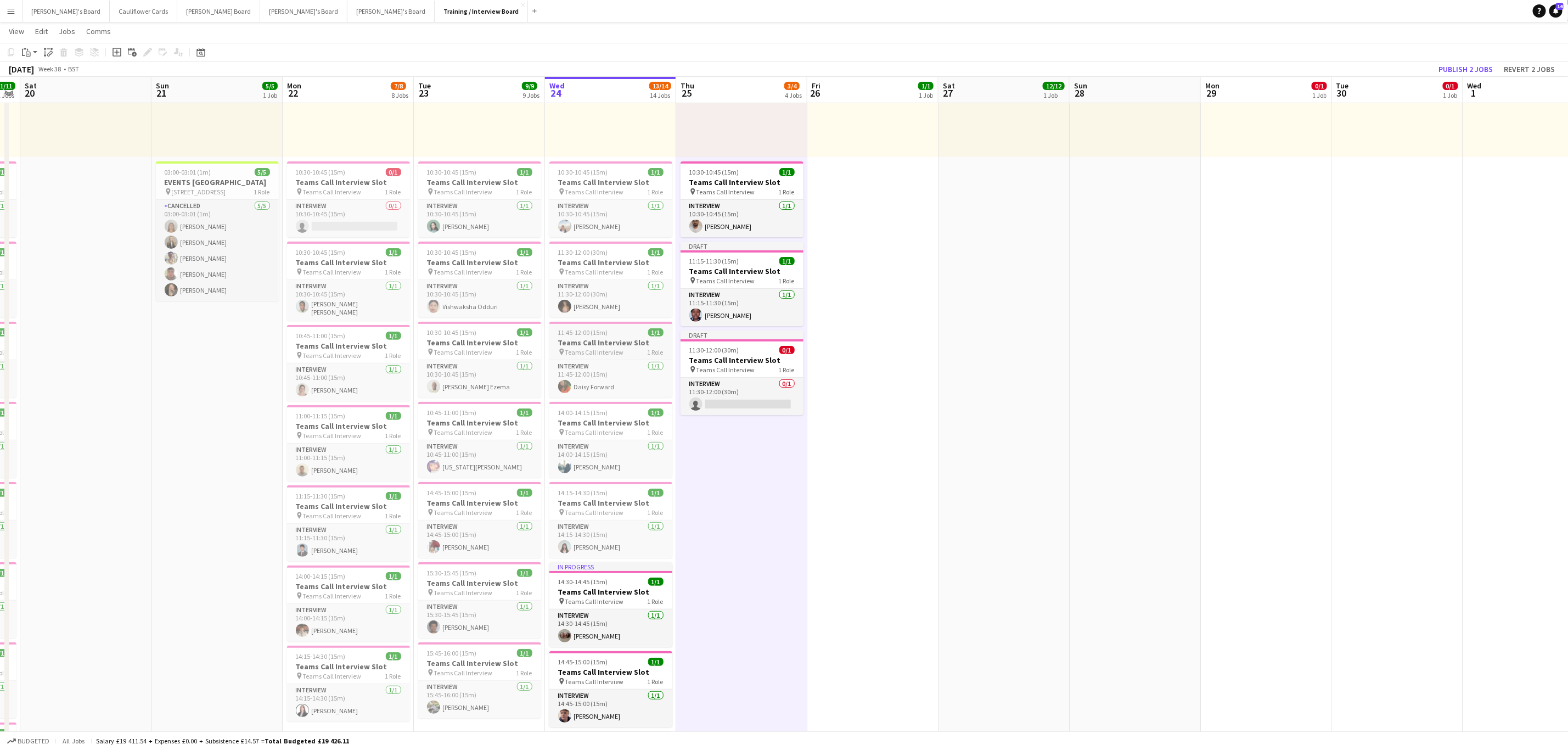
click at [595, 332] on span "11:45-12:00 (15m)" at bounding box center [583, 332] width 50 height 8
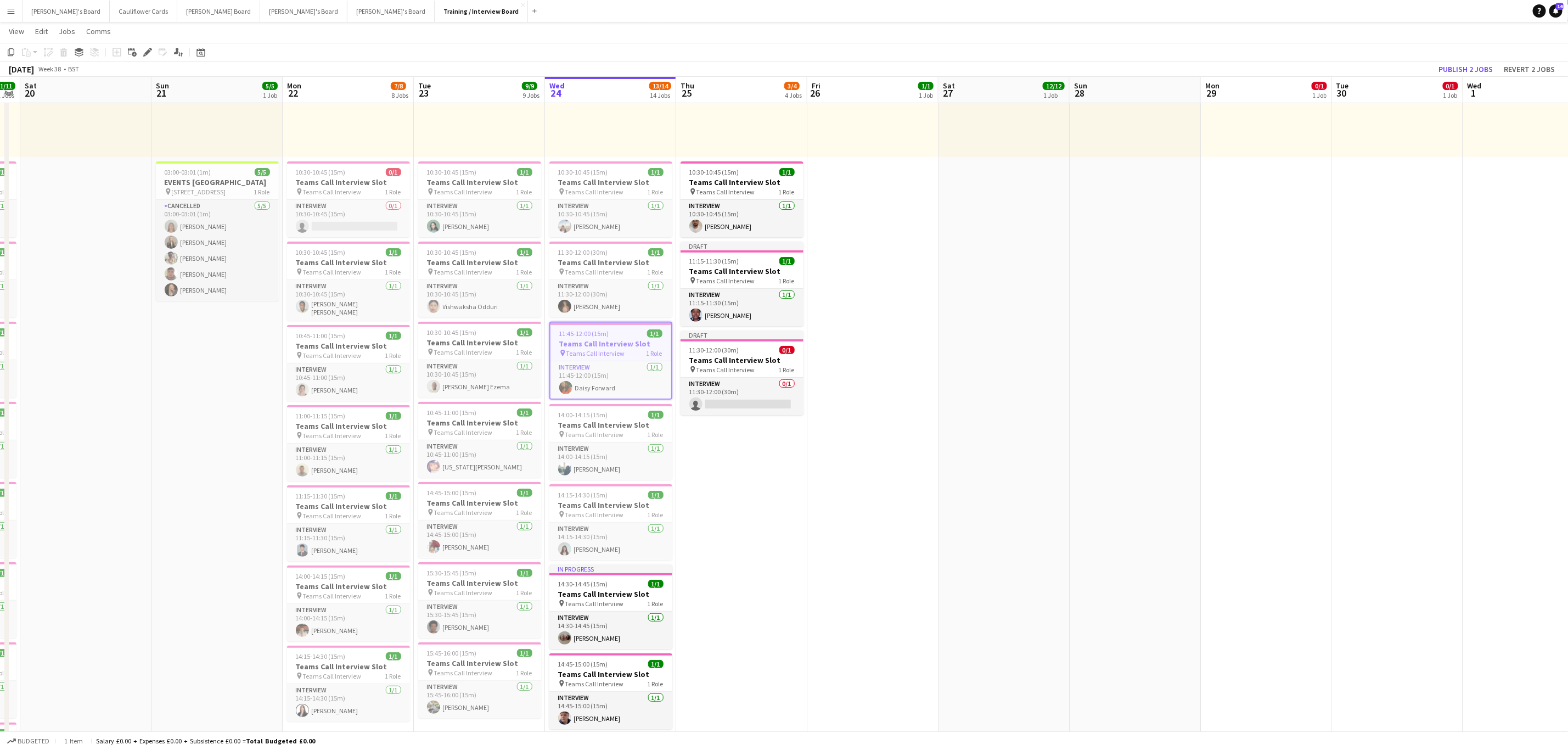
click at [755, 555] on app-date-cell "10:00-16:00 (6h) 1/1 pin Profiles Personnel 1 Role Admin Assistant 1/1 10:00-16…" at bounding box center [742, 750] width 131 height 1584
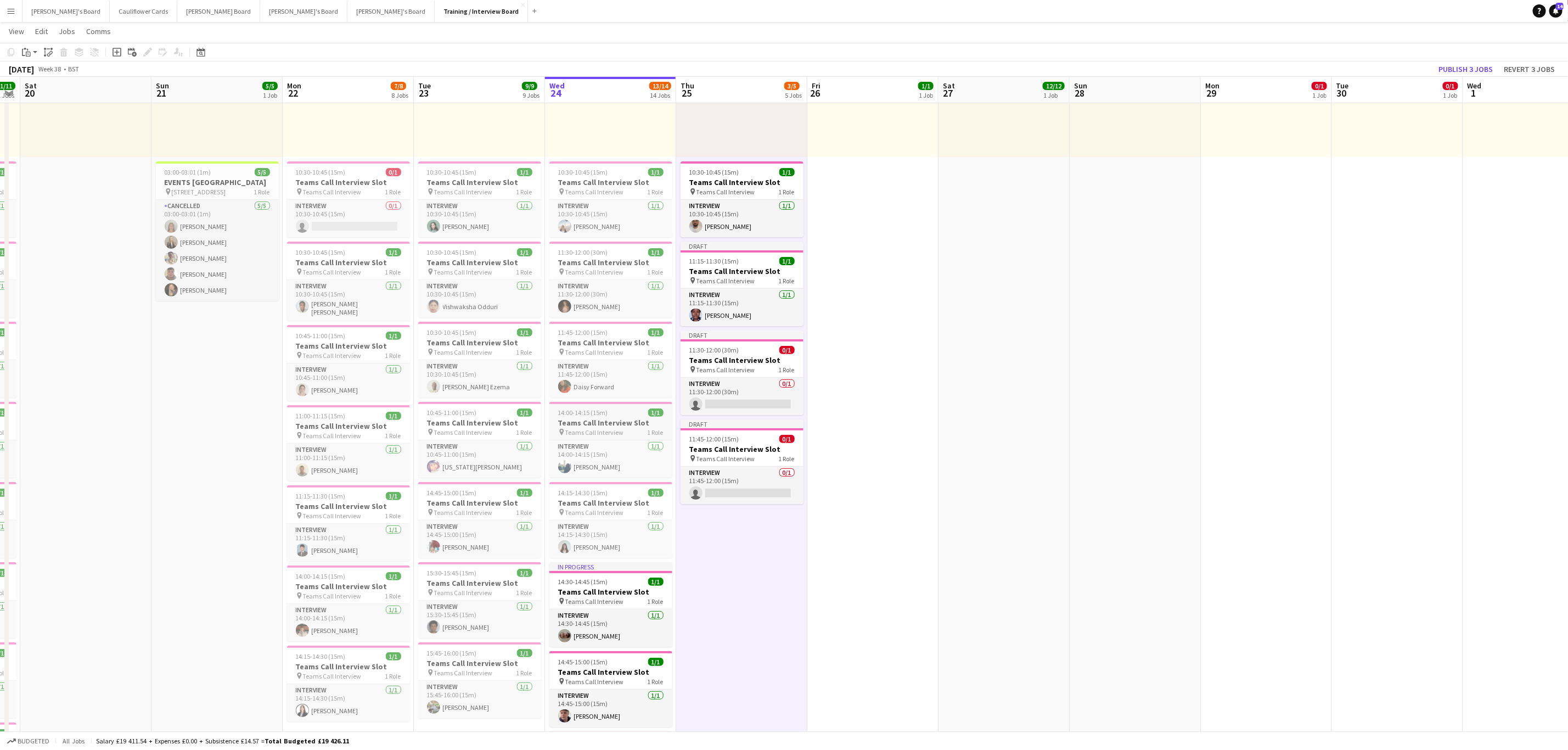
click at [600, 428] on app-job-card "14:00-14:15 (15m) 1/1 Teams Call Interview Slot pin Teams Call Interview 1 Role…" at bounding box center [611, 440] width 123 height 76
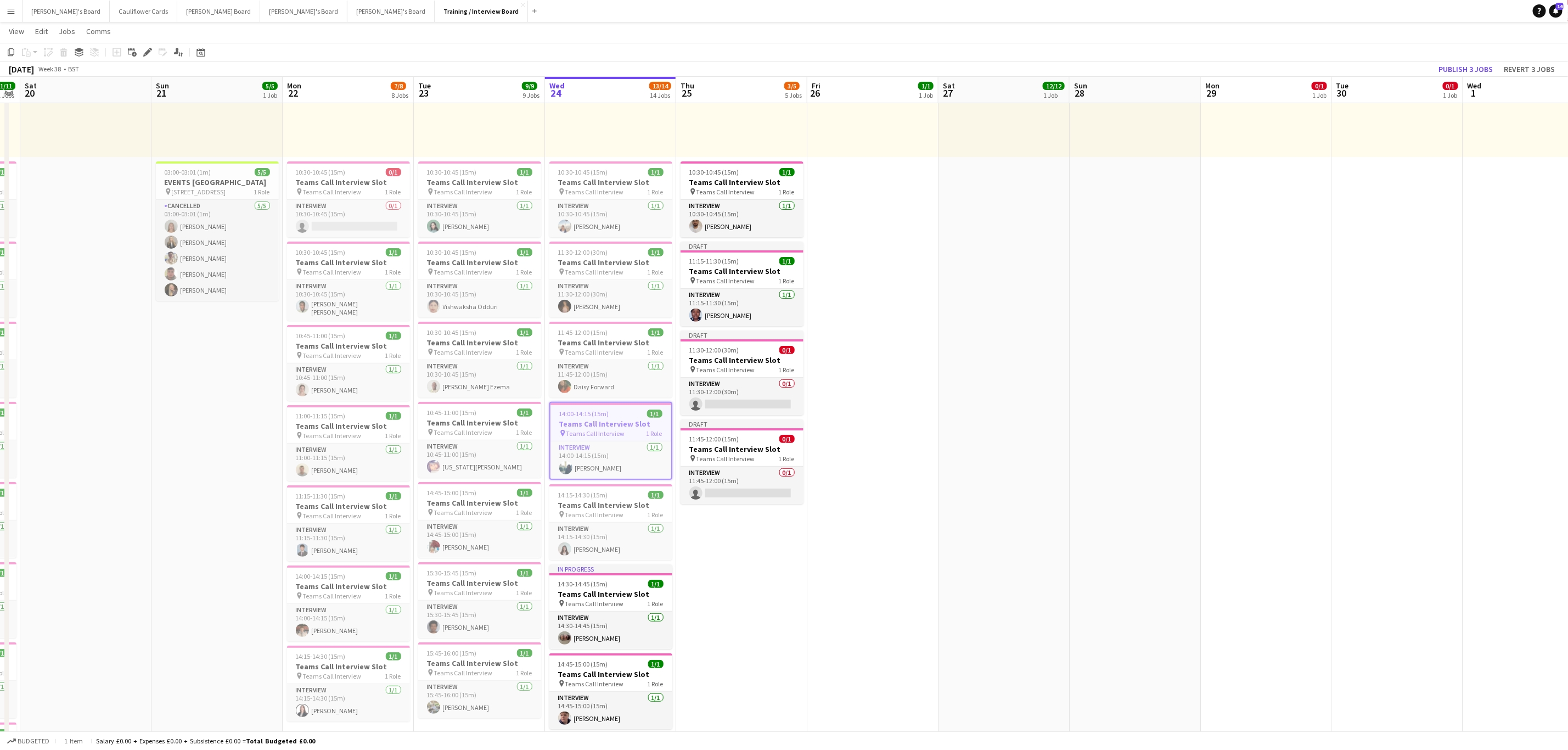
click at [732, 603] on app-date-cell "10:00-16:00 (6h) 1/1 pin Profiles Personnel 1 Role Admin Assistant 1/1 10:00-16…" at bounding box center [742, 750] width 131 height 1584
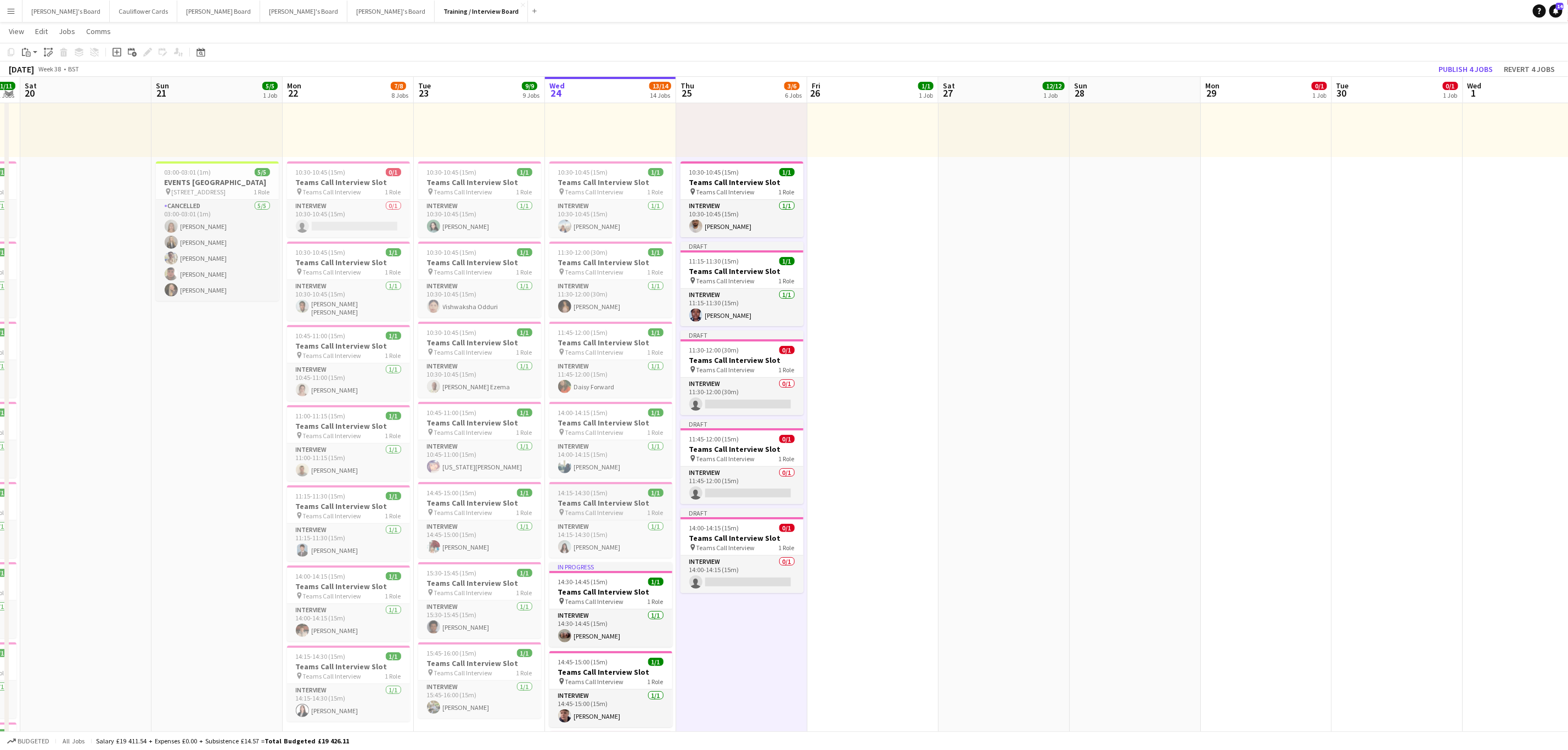
click at [597, 503] on h3 "Teams Call Interview Slot" at bounding box center [611, 503] width 123 height 10
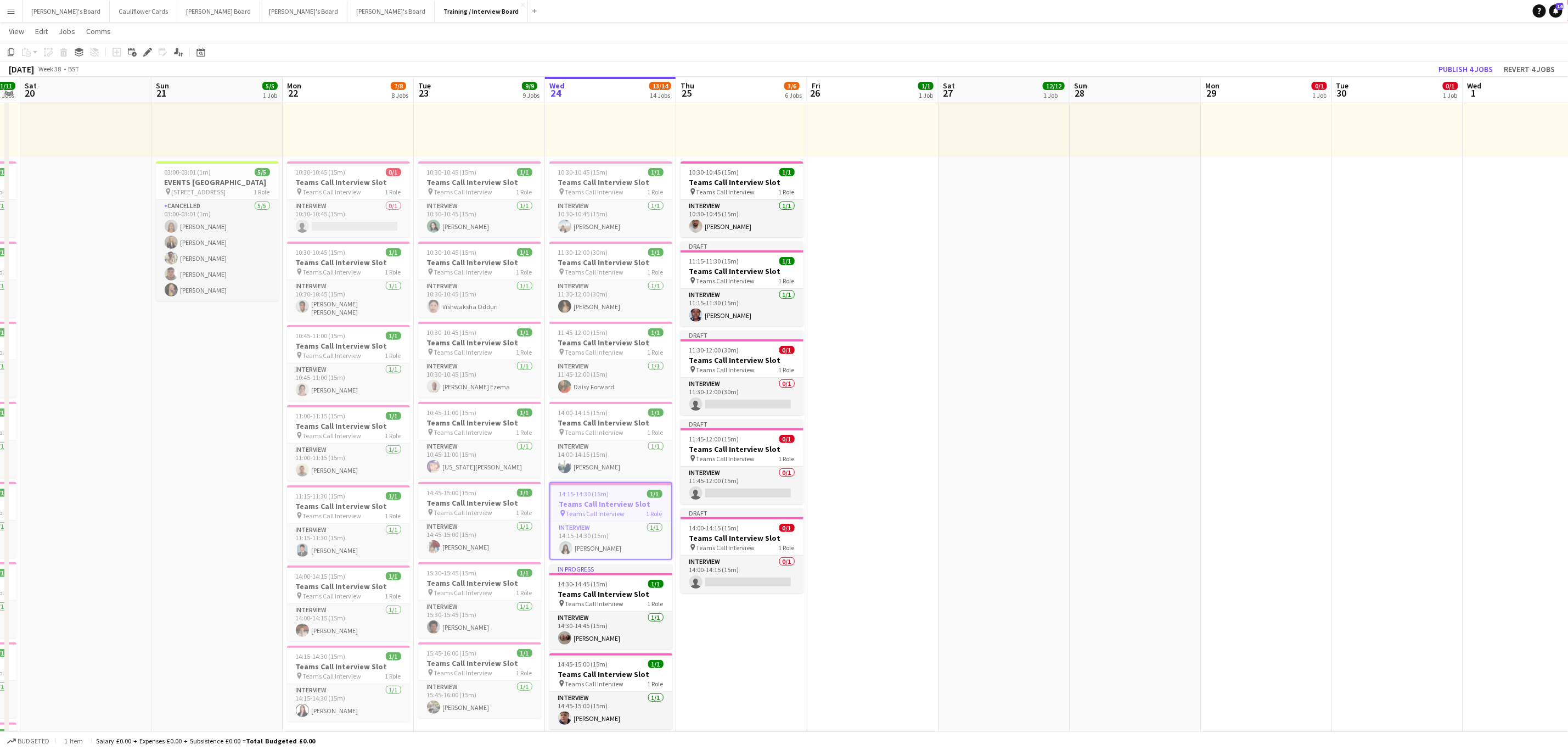
click at [731, 691] on app-date-cell "10:00-16:00 (6h) 1/1 pin Profiles Personnel 1 Role Admin Assistant 1/1 10:00-16…" at bounding box center [742, 750] width 131 height 1584
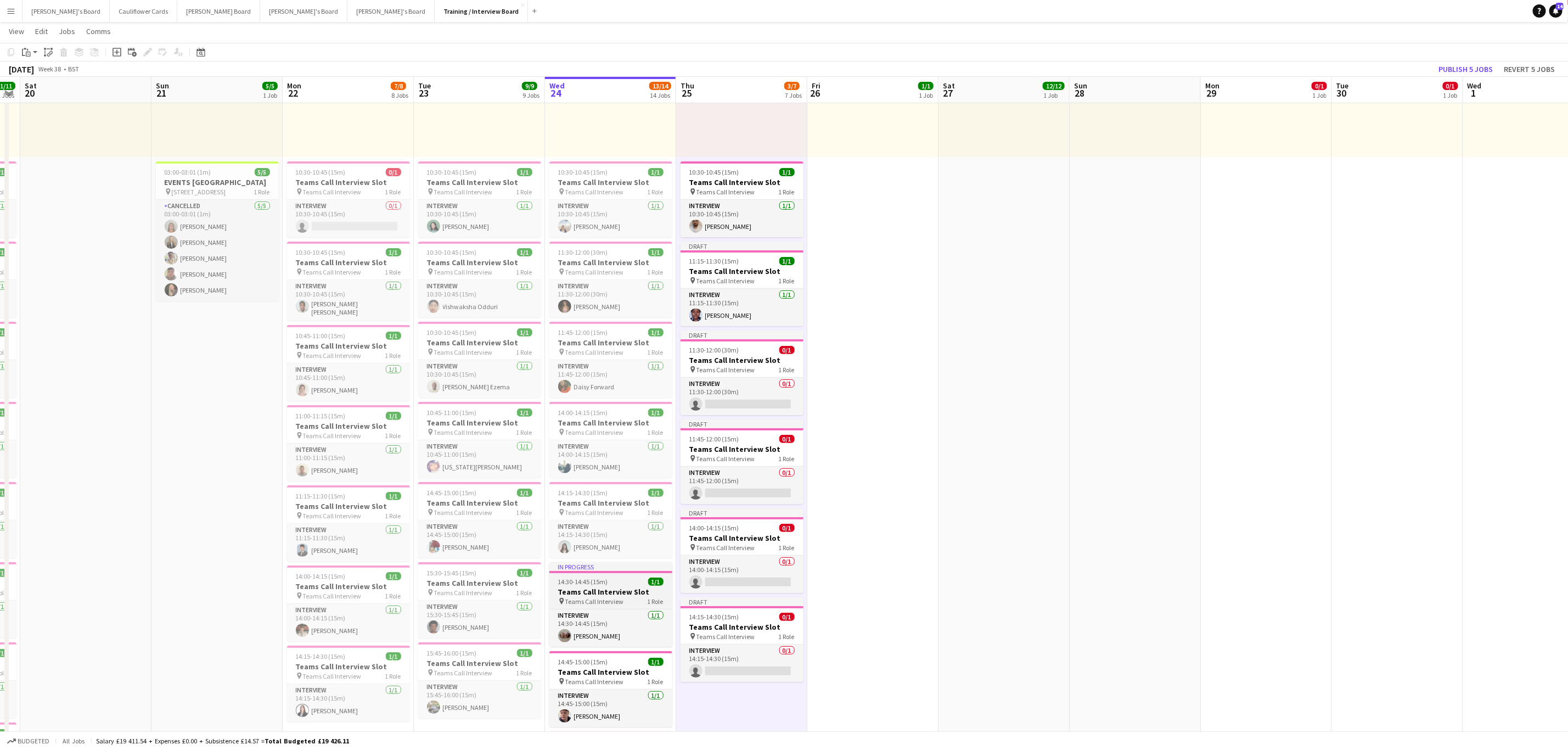
click at [600, 592] on h3 "Teams Call Interview Slot" at bounding box center [611, 591] width 123 height 10
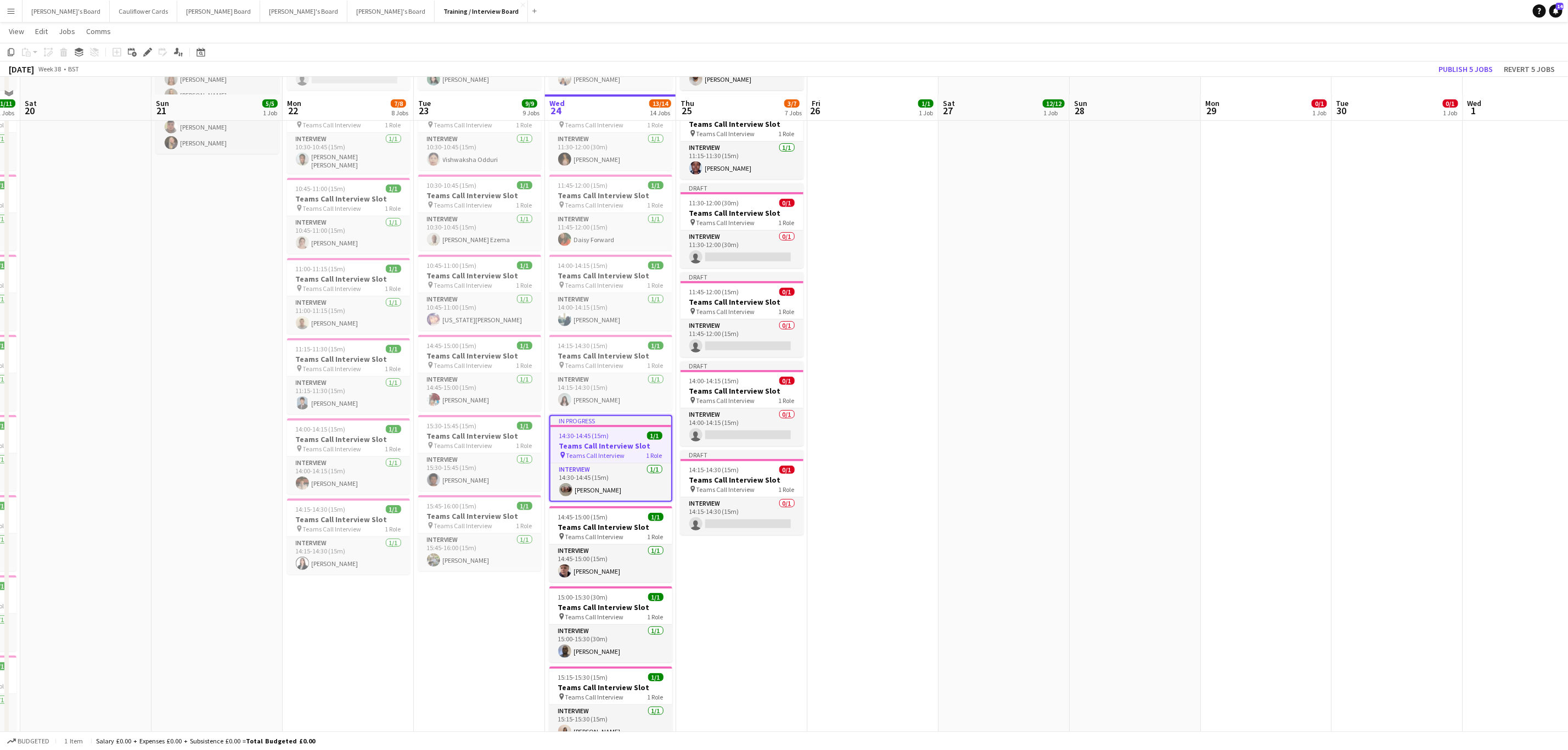
scroll to position [330, 0]
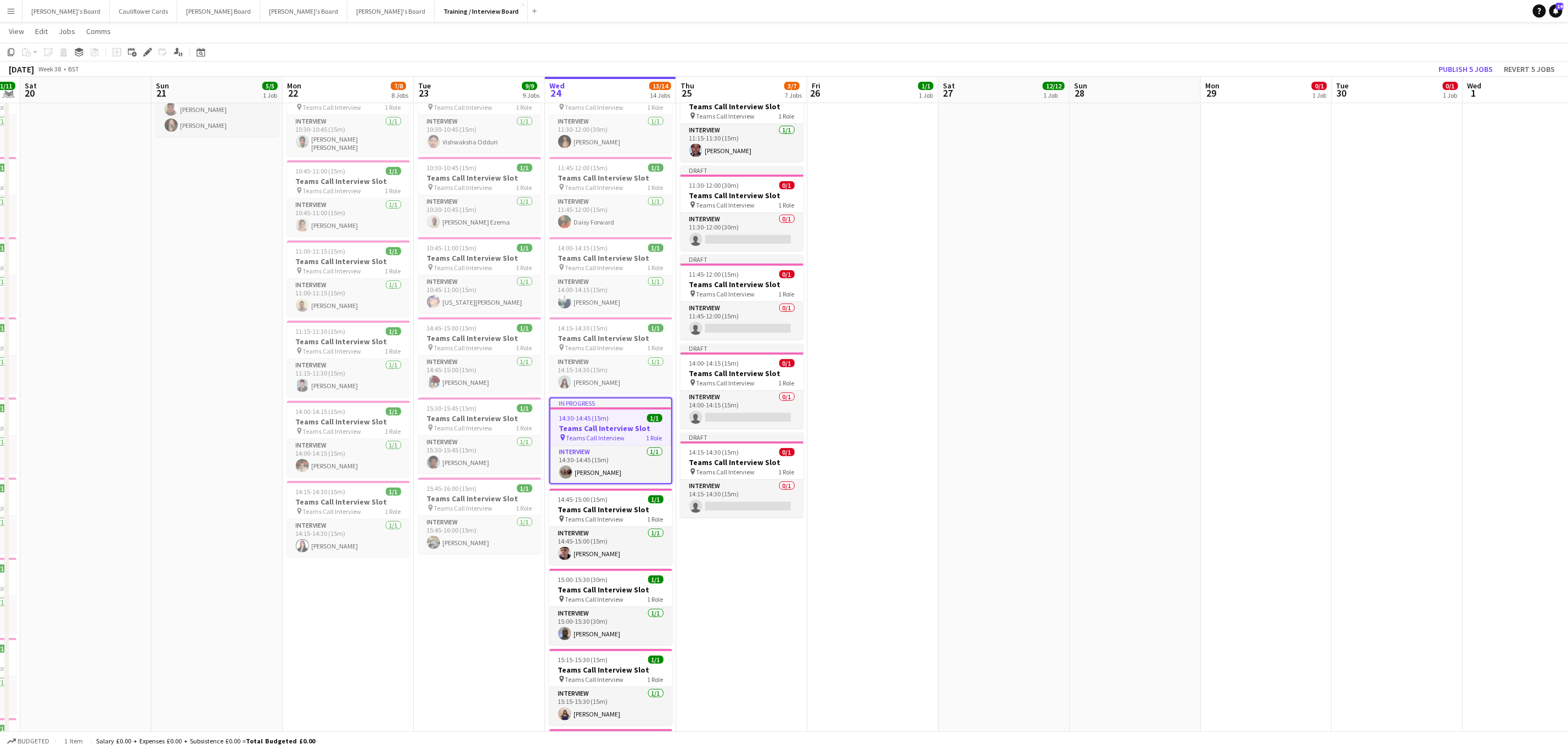
click at [762, 618] on app-date-cell "10:00-16:00 (6h) 1/1 pin Profiles Personnel 1 Role Admin Assistant 1/1 10:00-16…" at bounding box center [742, 586] width 131 height 1584
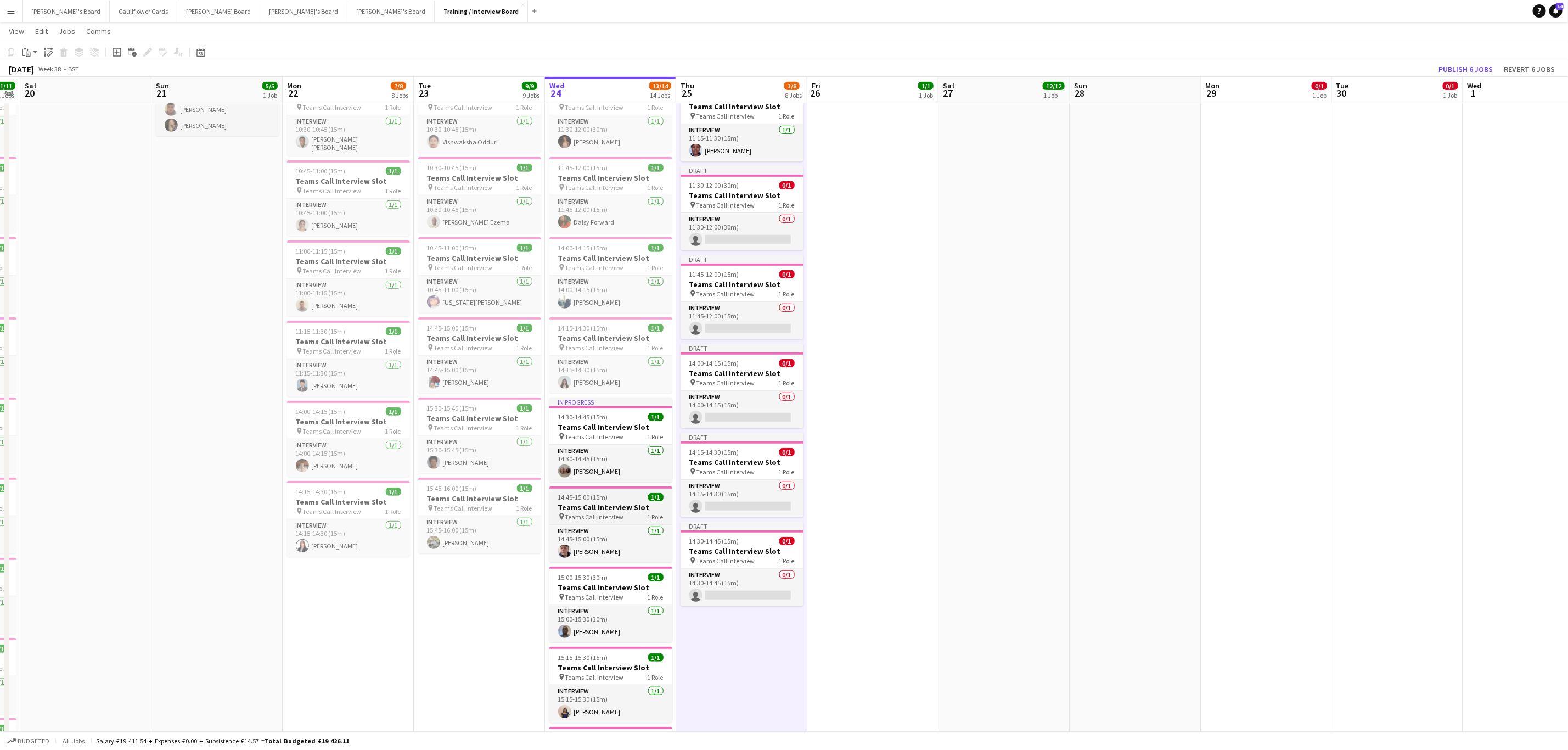
click at [602, 512] on h3 "Teams Call Interview Slot" at bounding box center [611, 507] width 123 height 10
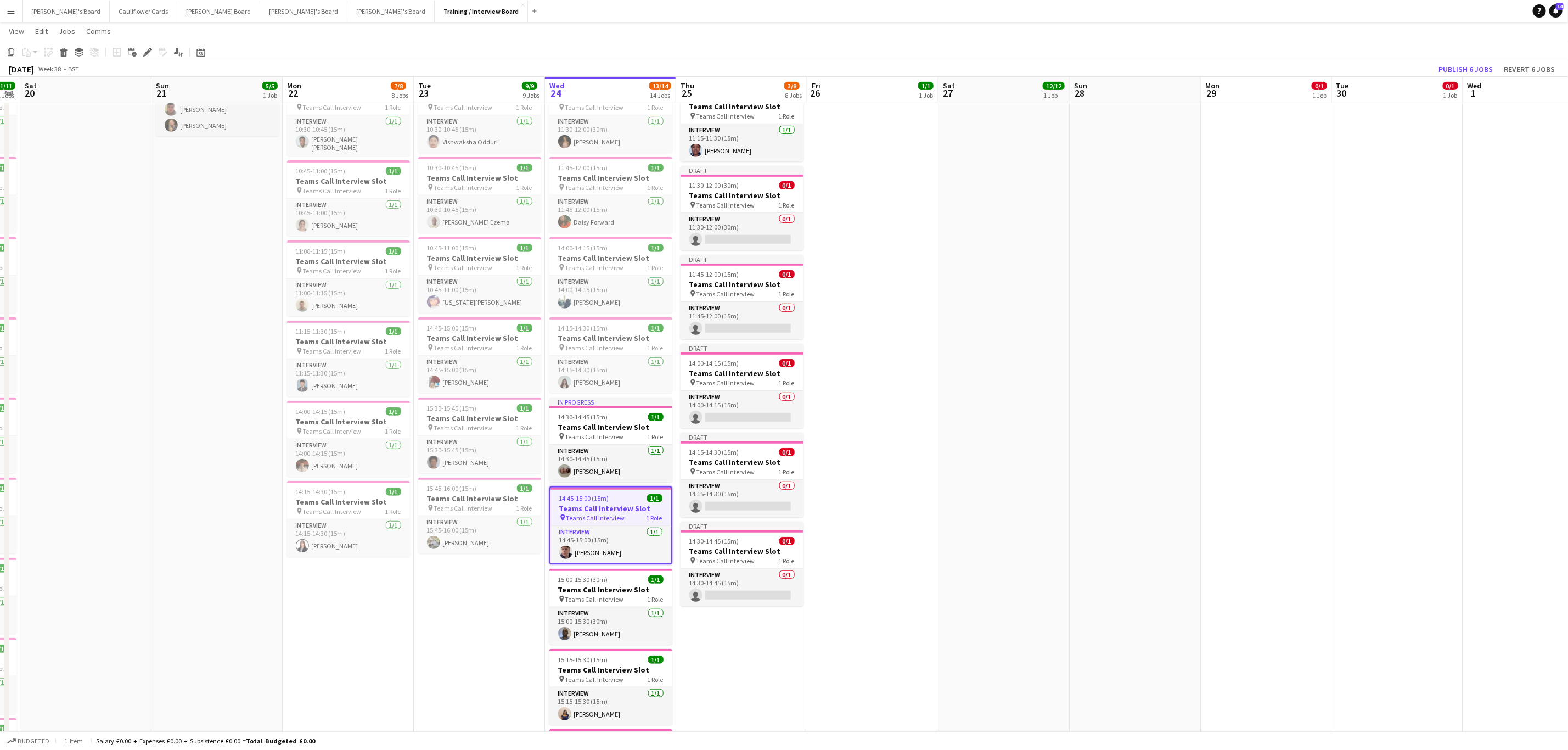
click at [749, 702] on app-date-cell "10:00-16:00 (6h) 1/1 pin Profiles Personnel 1 Role Admin Assistant 1/1 10:00-16…" at bounding box center [742, 586] width 131 height 1584
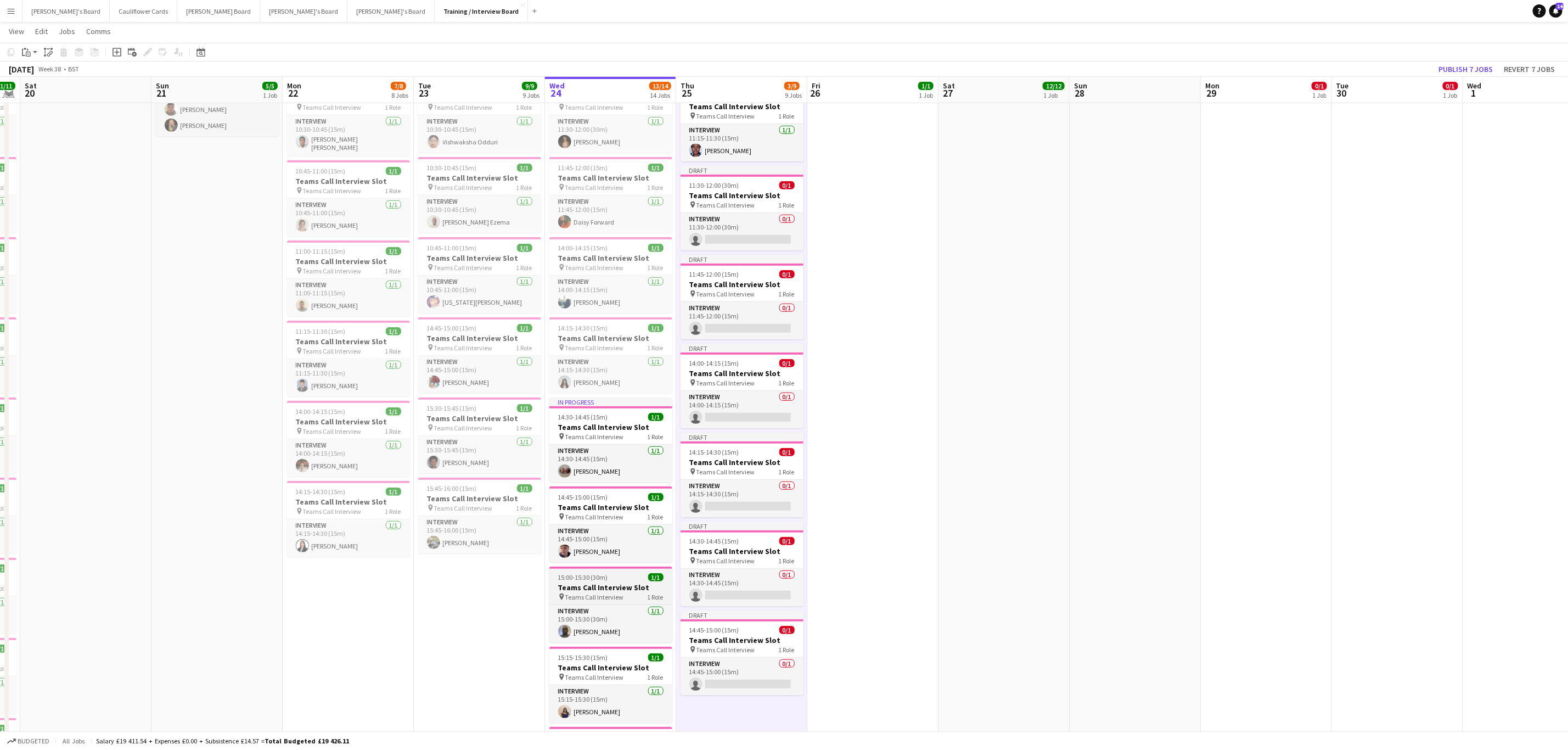
click at [604, 592] on h3 "Teams Call Interview Slot" at bounding box center [611, 587] width 123 height 10
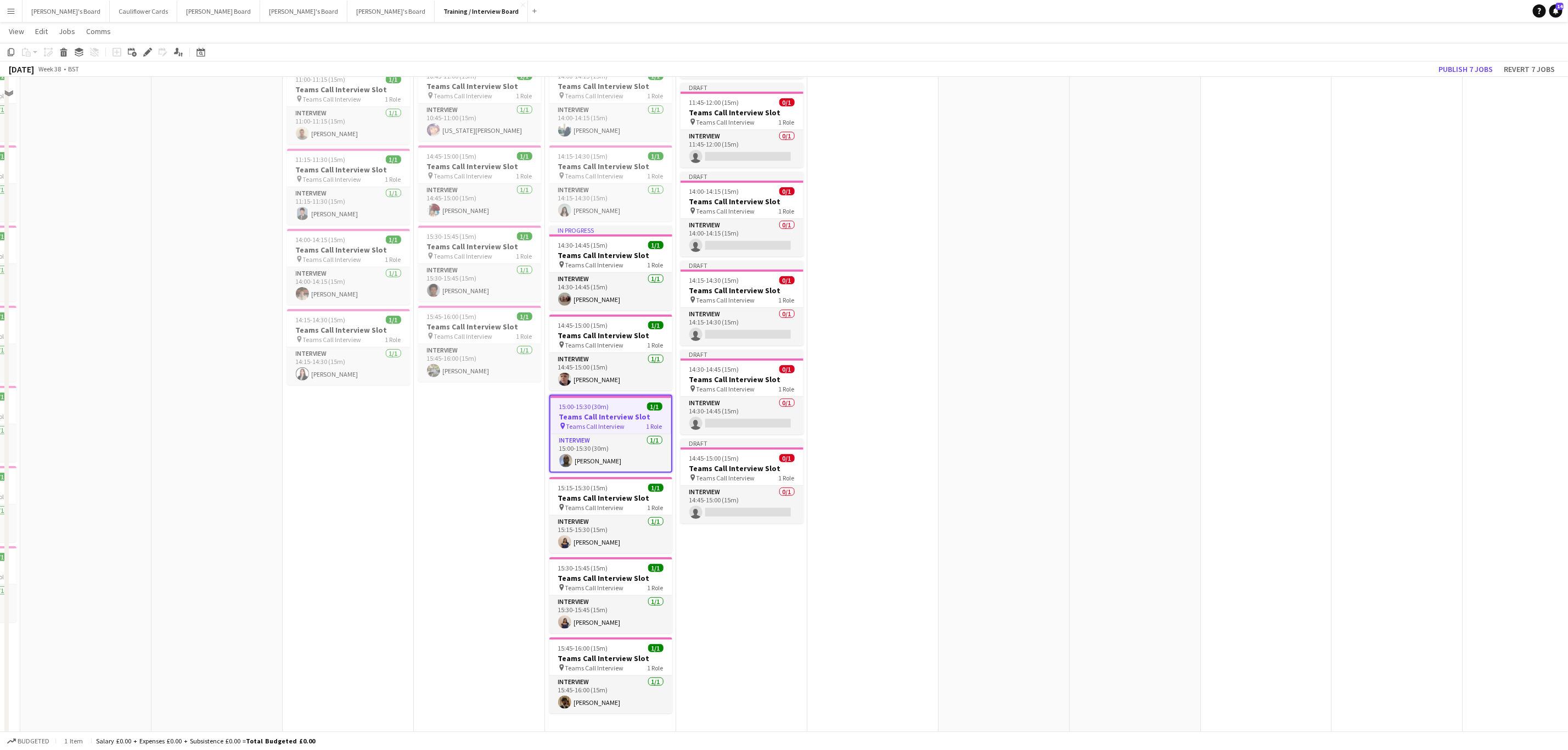
scroll to position [659, 0]
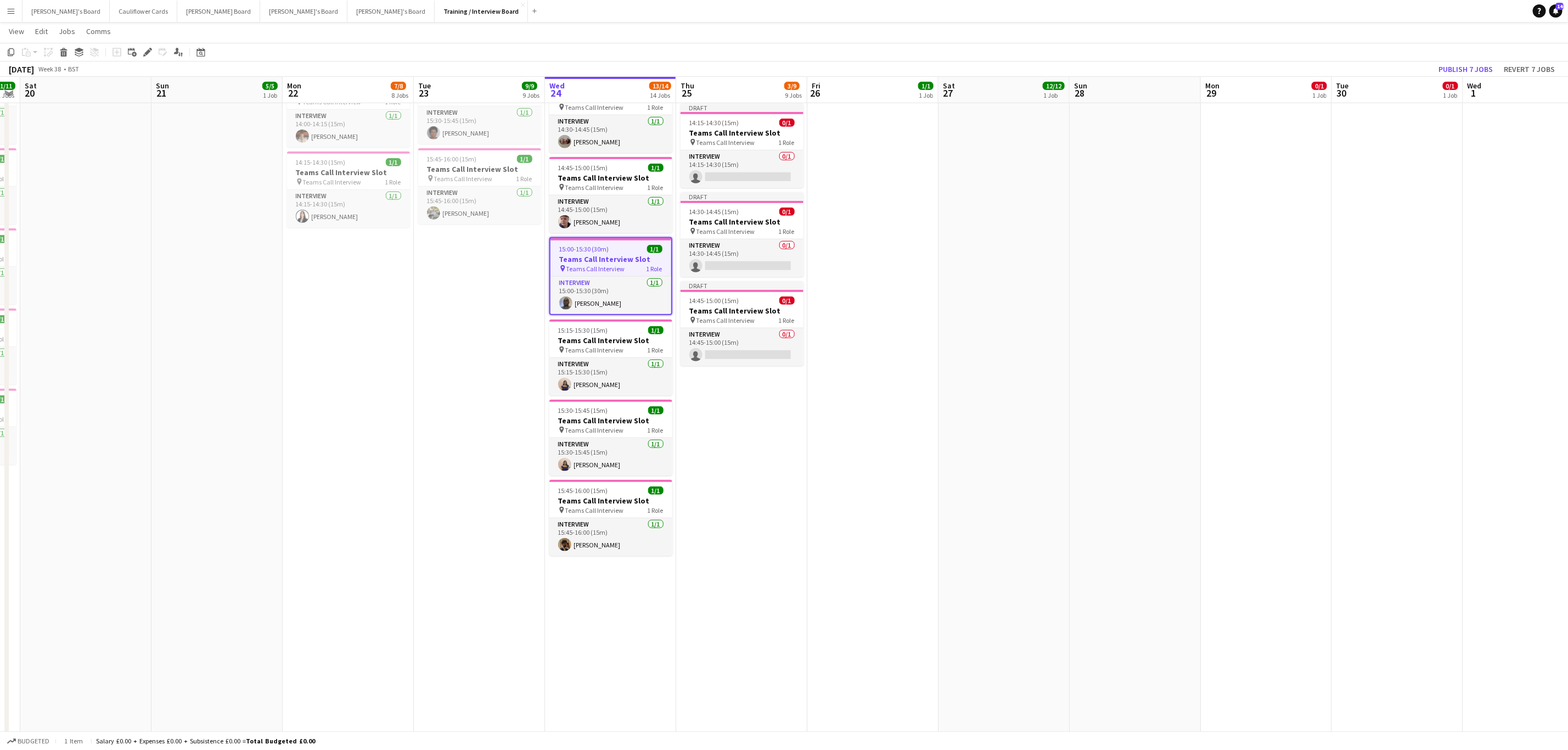
click at [746, 572] on app-date-cell "10:00-16:00 (6h) 1/1 pin Profiles Personnel 1 Role Admin Assistant 1/1 10:00-16…" at bounding box center [742, 256] width 131 height 1584
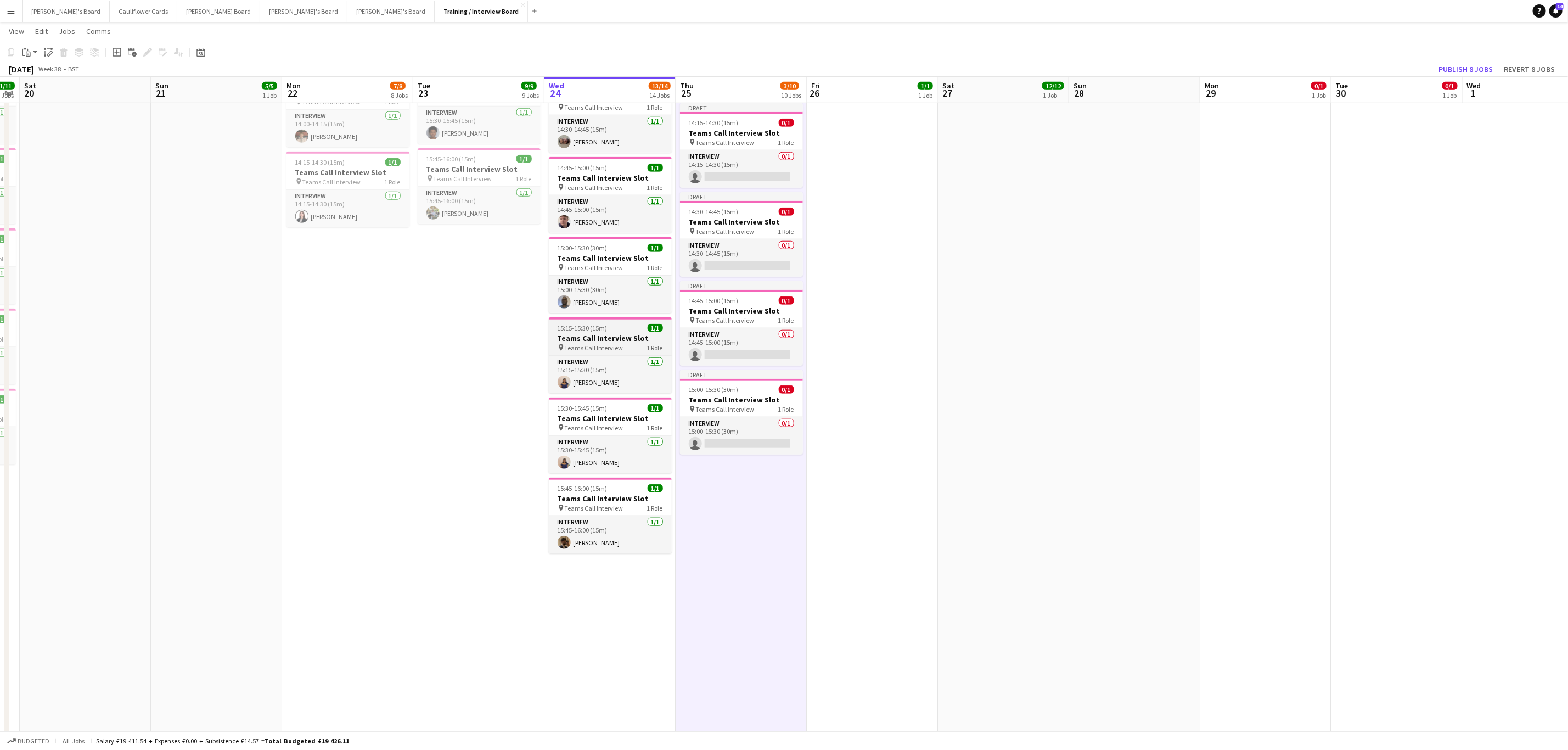
click at [605, 349] on span "Teams Call Interview" at bounding box center [594, 348] width 59 height 8
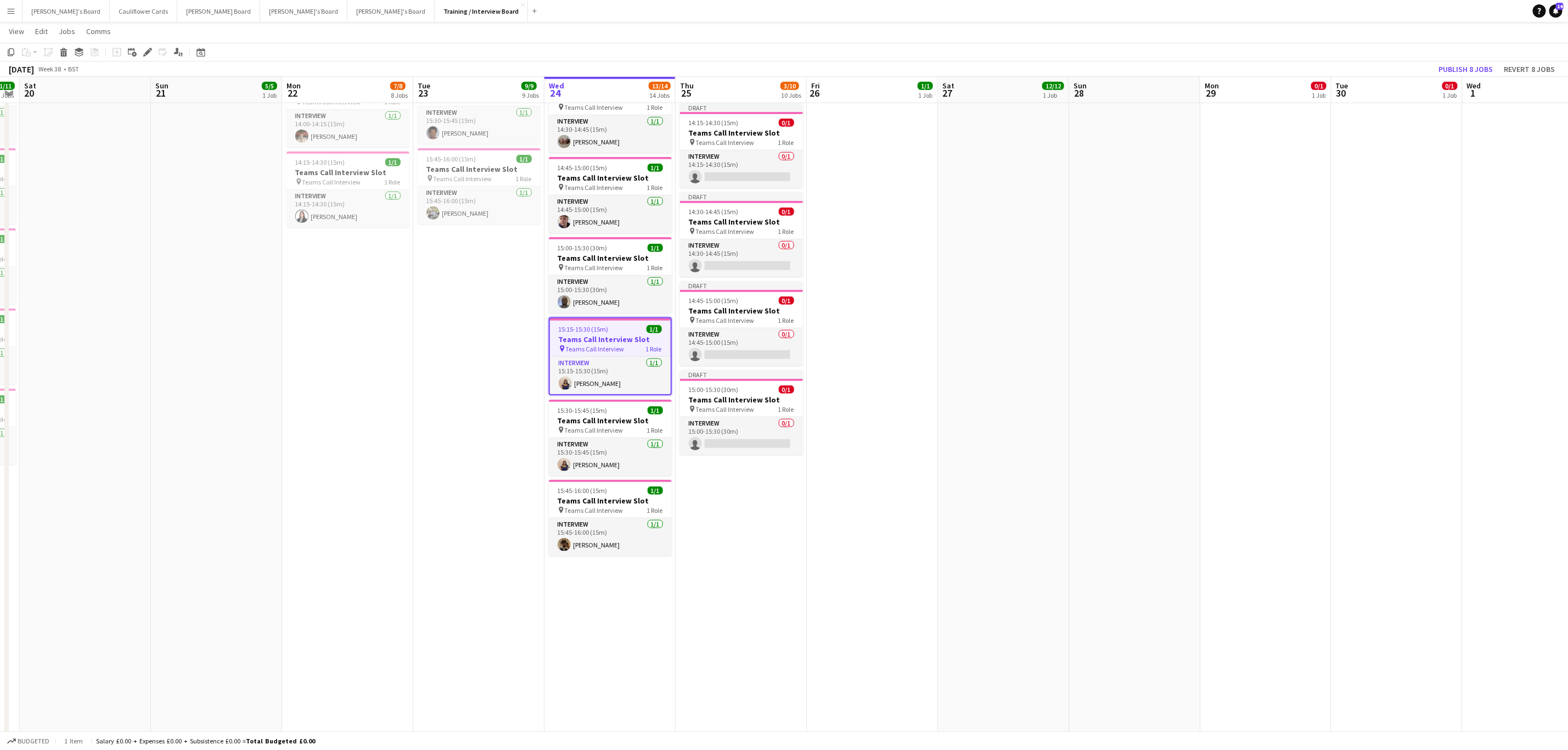
click at [749, 511] on app-date-cell "10:00-16:00 (6h) 1/1 pin Profiles Personnel 1 Role Admin Assistant 1/1 10:00-16…" at bounding box center [741, 256] width 131 height 1584
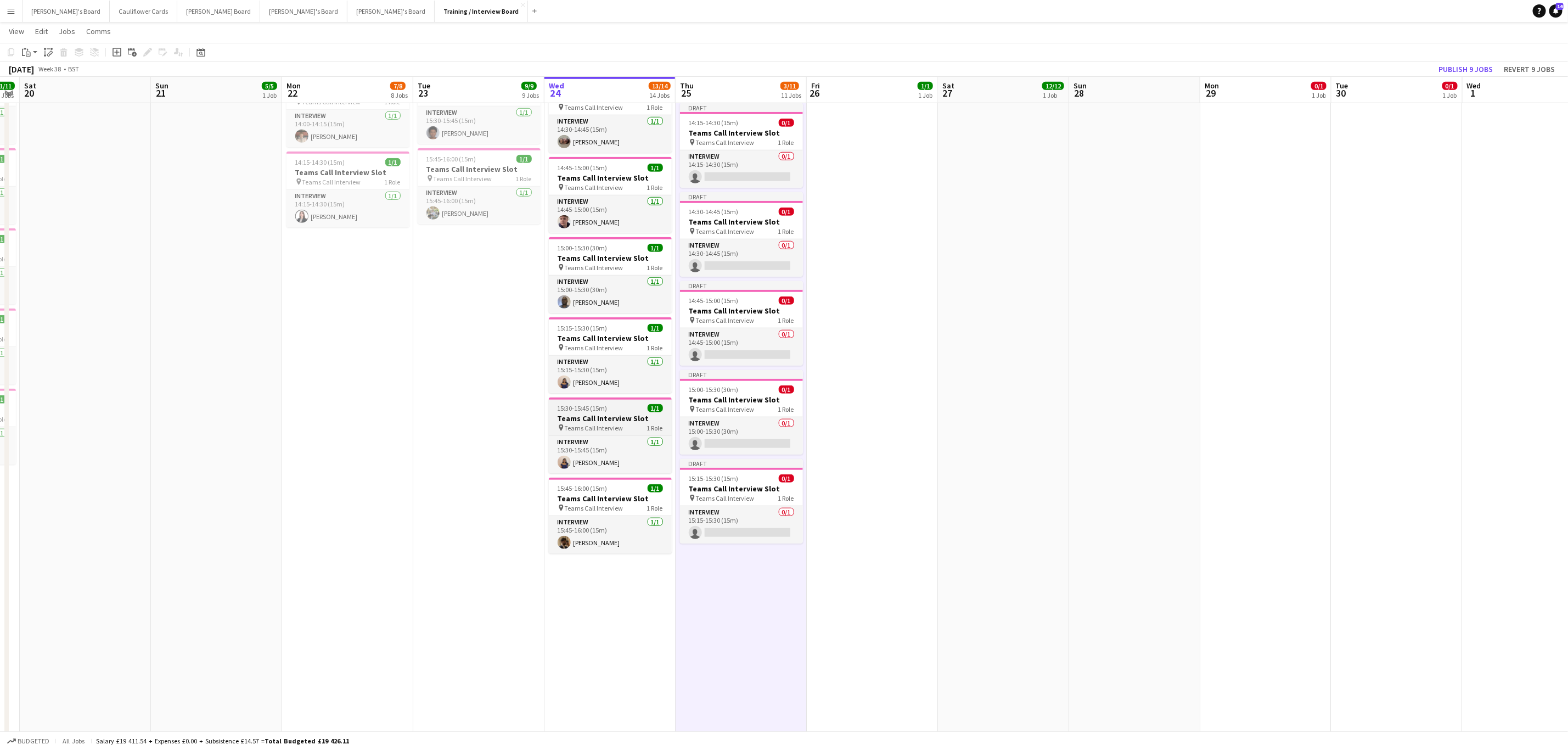
click at [616, 422] on h3 "Teams Call Interview Slot" at bounding box center [610, 418] width 123 height 10
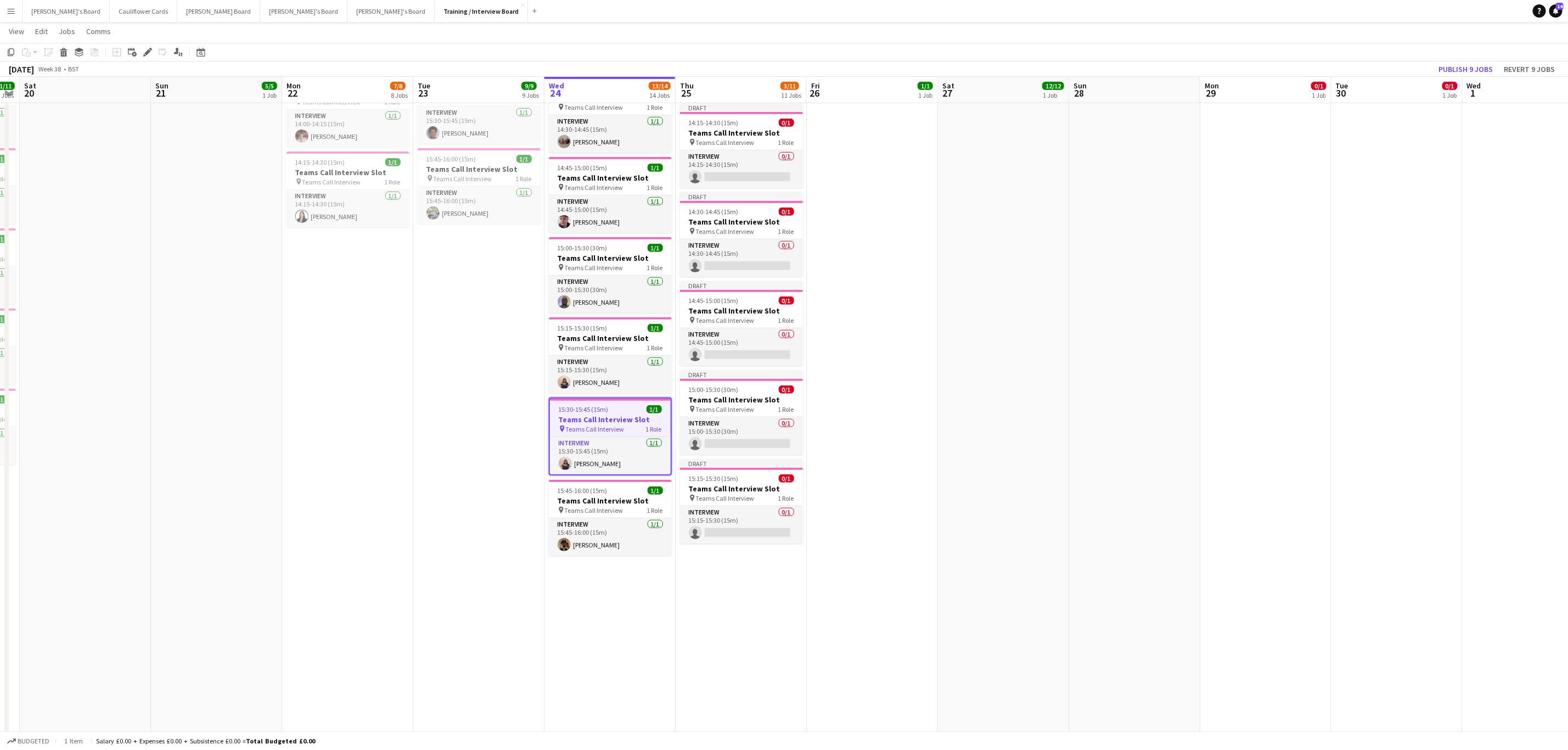
click at [761, 645] on app-date-cell "10:00-16:00 (6h) 1/1 pin Profiles Personnel 1 Role Admin Assistant 1/1 10:00-16…" at bounding box center [741, 256] width 131 height 1584
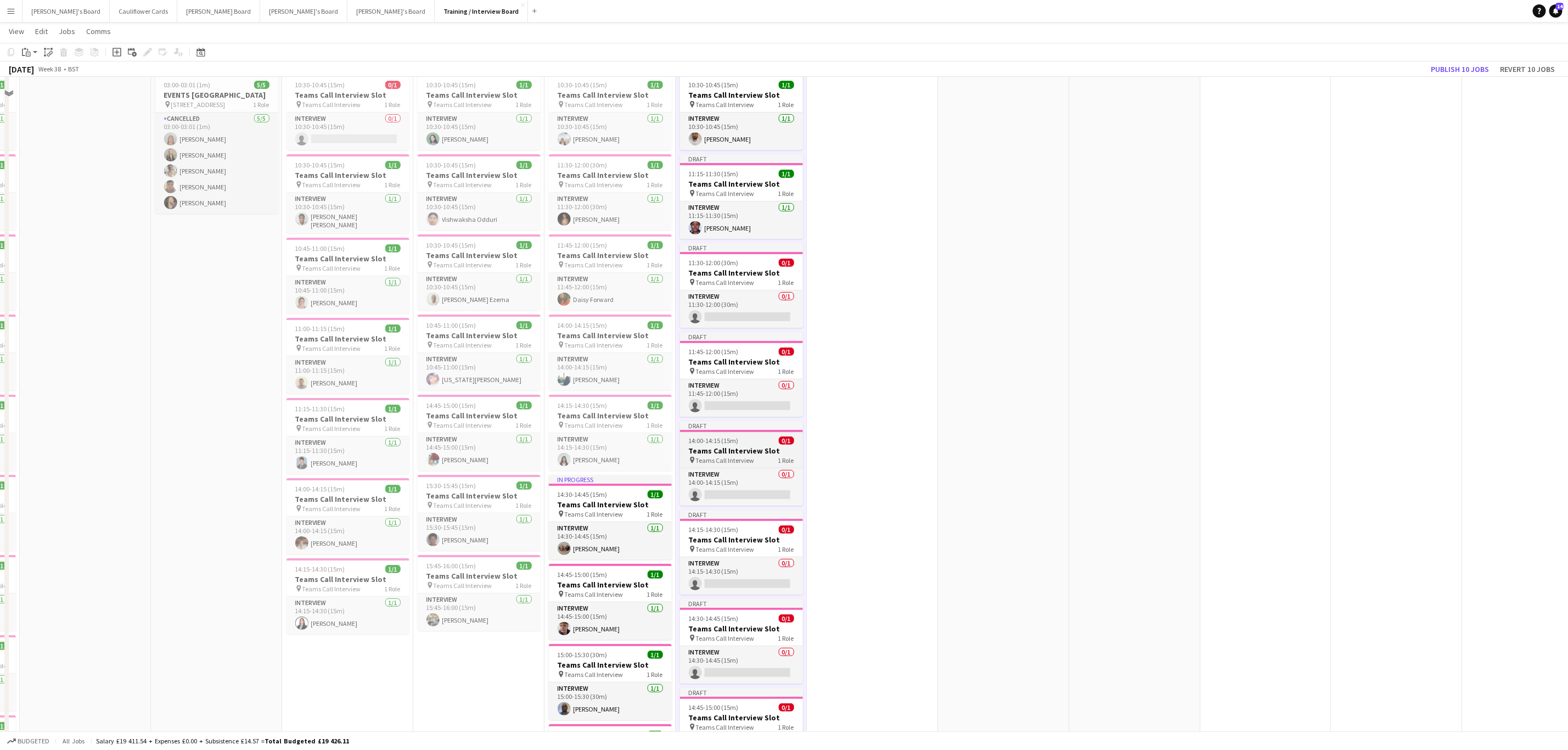
scroll to position [165, 0]
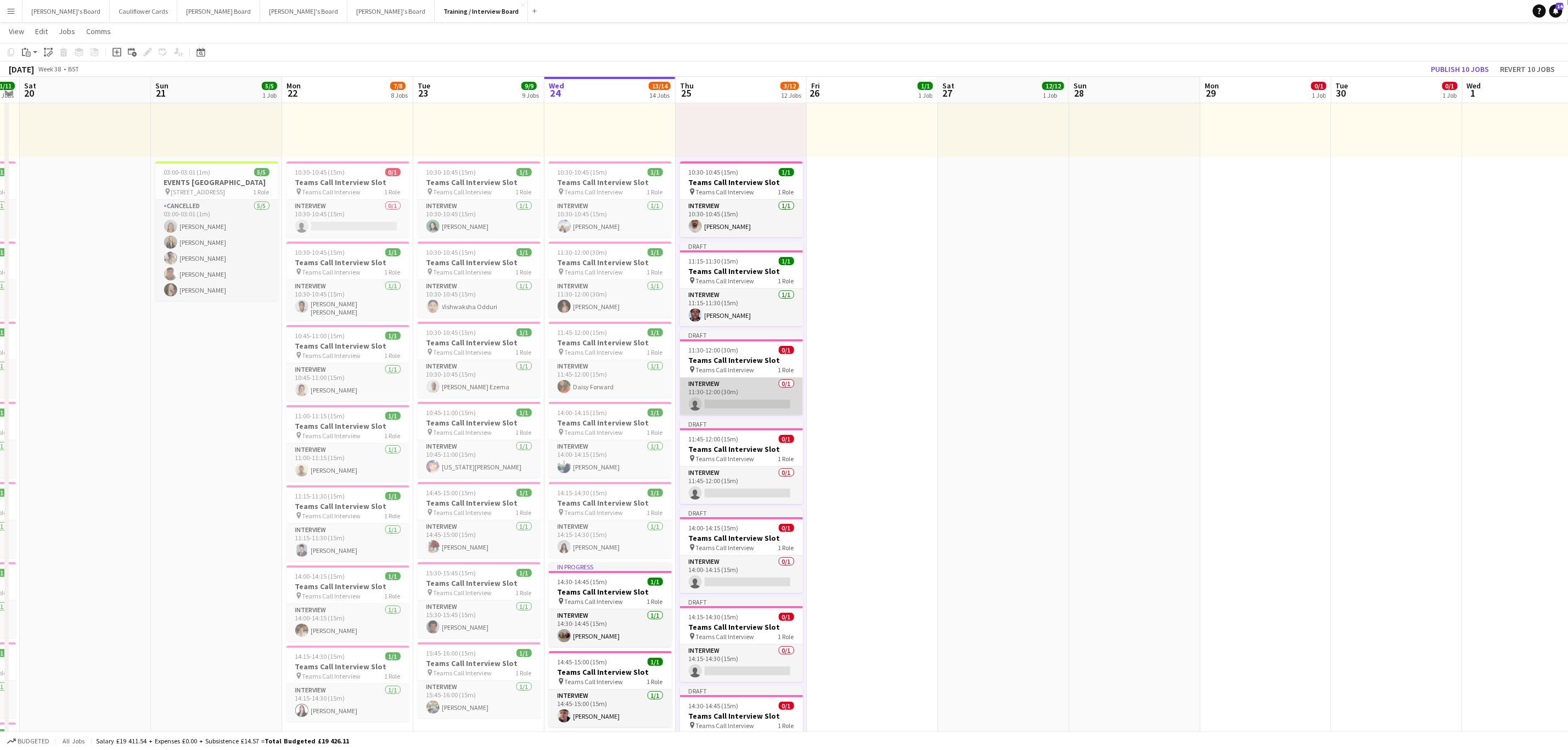
click at [759, 401] on app-card-role "Interview 0/1 11:30-12:00 (30m) single-neutral-actions" at bounding box center [742, 396] width 123 height 37
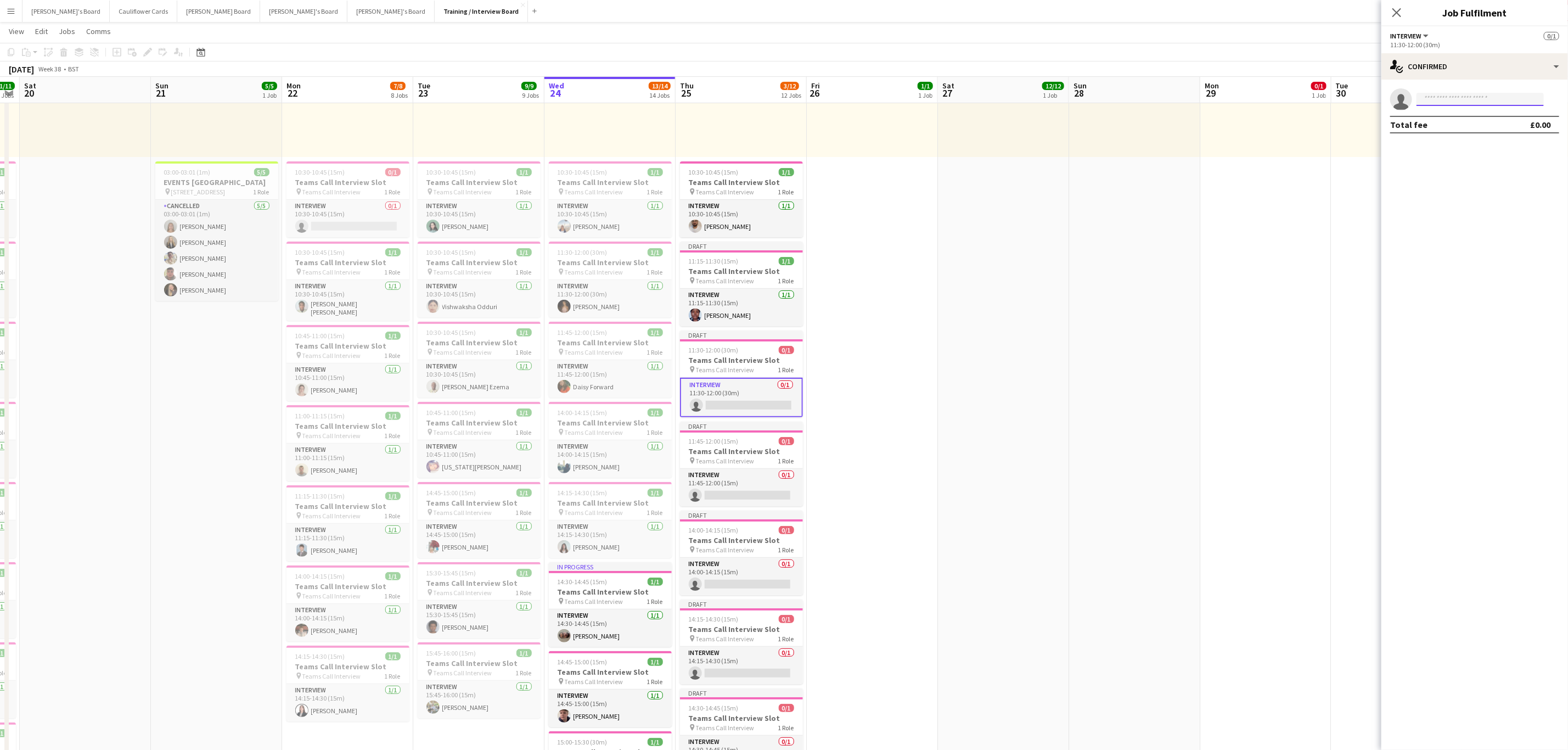
click at [1477, 94] on input at bounding box center [1480, 99] width 128 height 13
paste input "**********"
type input "**********"
click at [1479, 114] on span "Ahmid Sesay Waiting list" at bounding box center [1480, 115] width 110 height 10
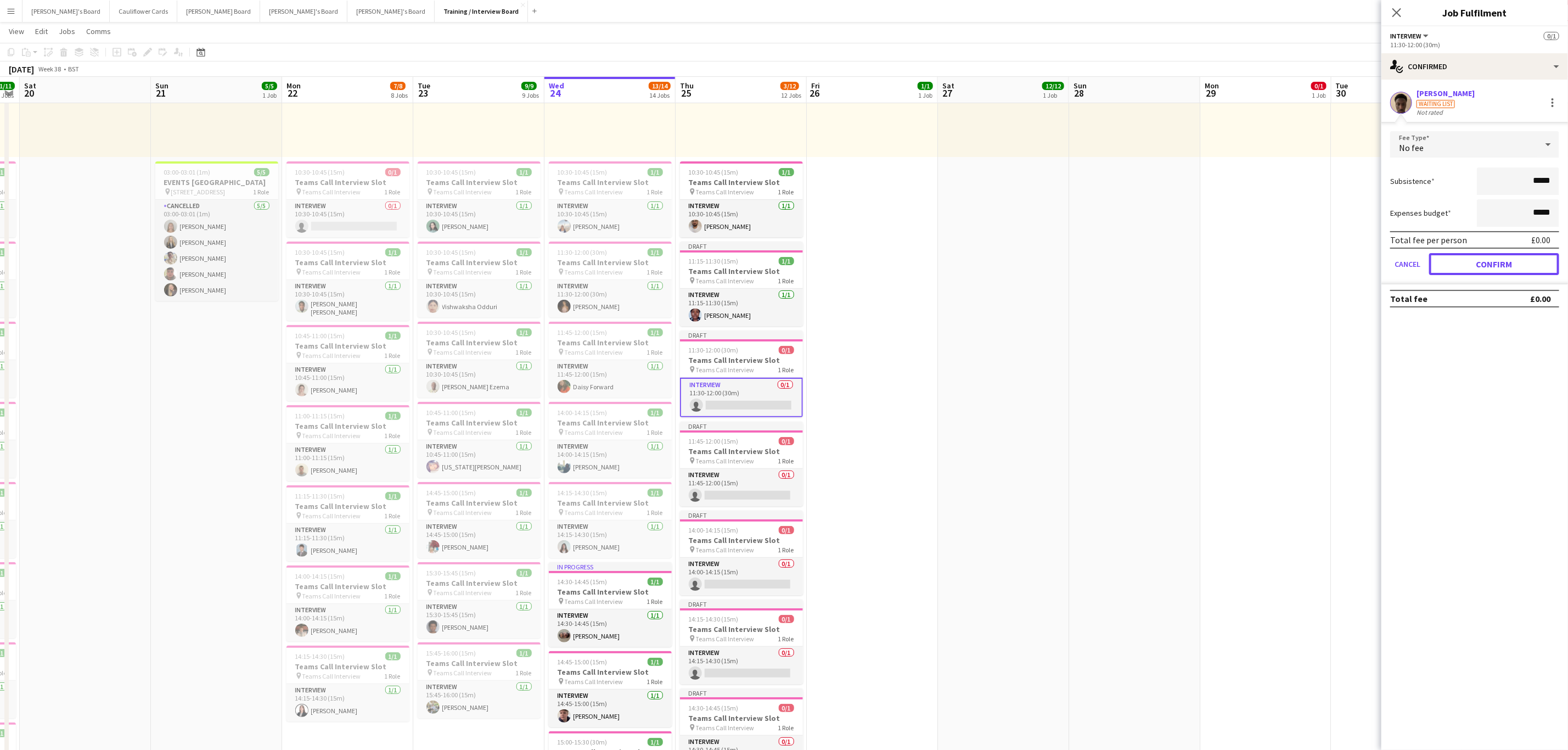
drag, startPoint x: 1515, startPoint y: 262, endPoint x: 1447, endPoint y: 256, distance: 68.3
click at [1514, 263] on button "Confirm" at bounding box center [1494, 264] width 130 height 22
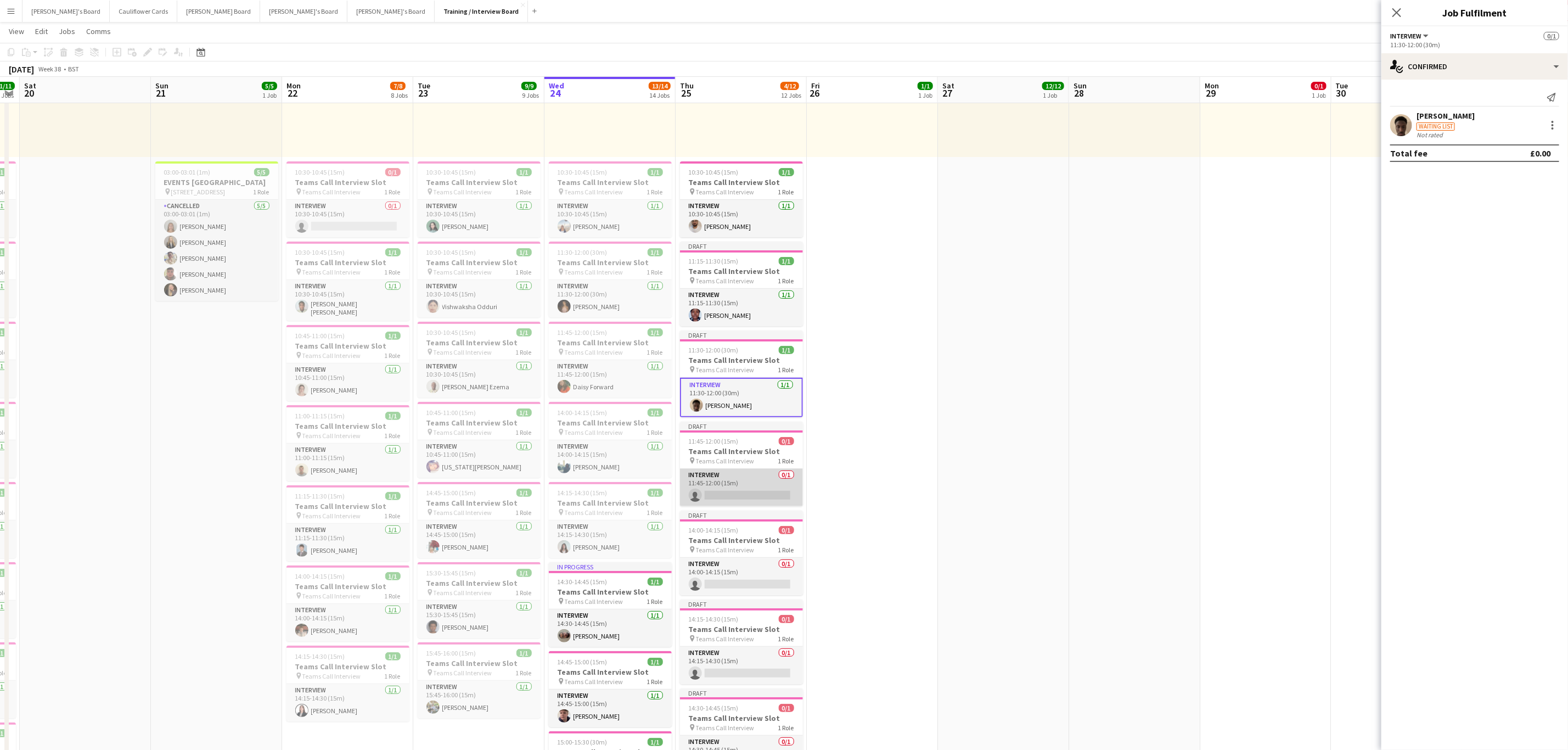
click at [749, 495] on app-card-role "Interview 0/1 11:45-12:00 (15m) single-neutral-actions" at bounding box center [742, 487] width 123 height 37
click at [1502, 97] on input at bounding box center [1480, 99] width 128 height 13
paste input "**********"
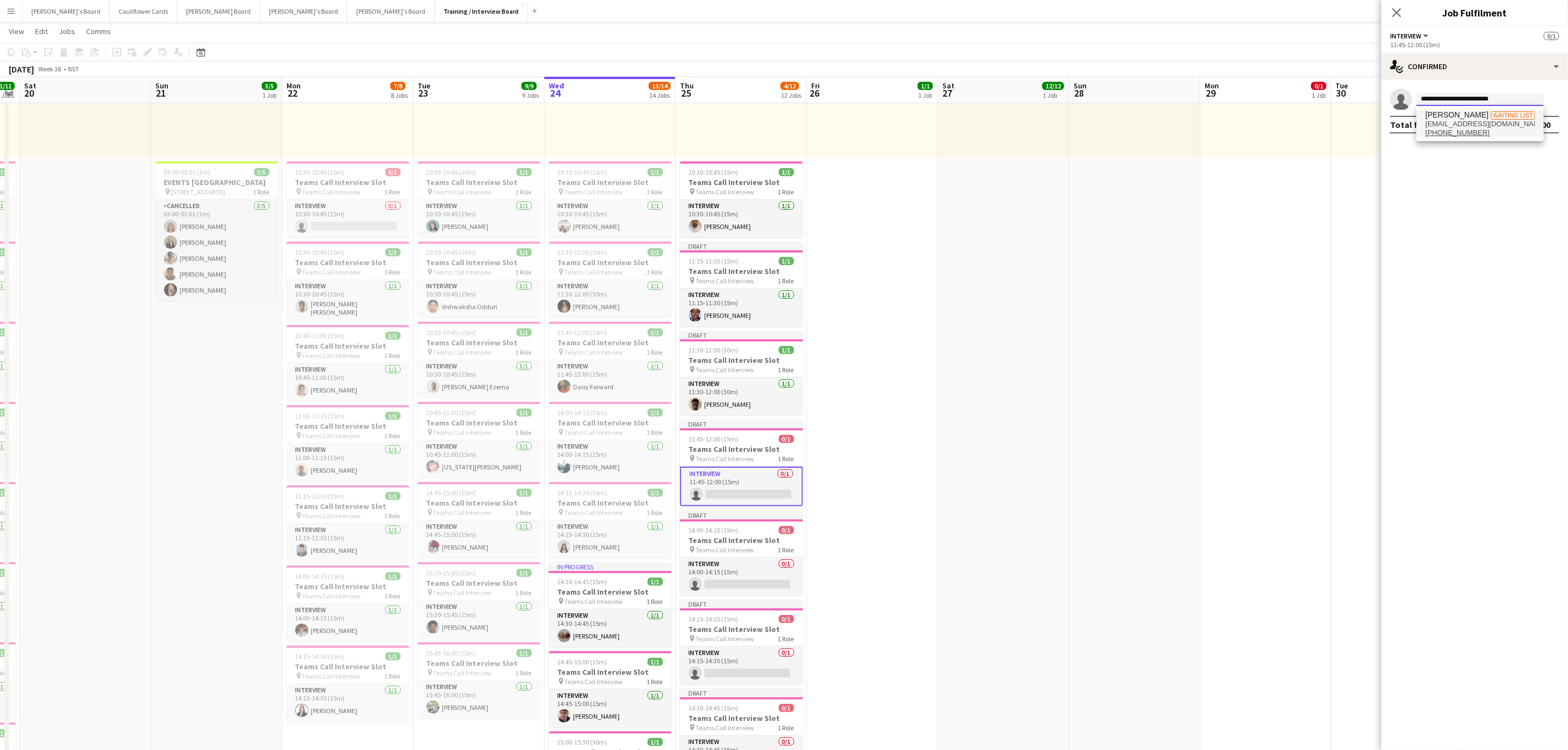
type input "**********"
drag, startPoint x: 1480, startPoint y: 120, endPoint x: 1485, endPoint y: 149, distance: 29.4
click at [1480, 121] on span "folaadedeji@hotmail.co.uk" at bounding box center [1480, 124] width 110 height 9
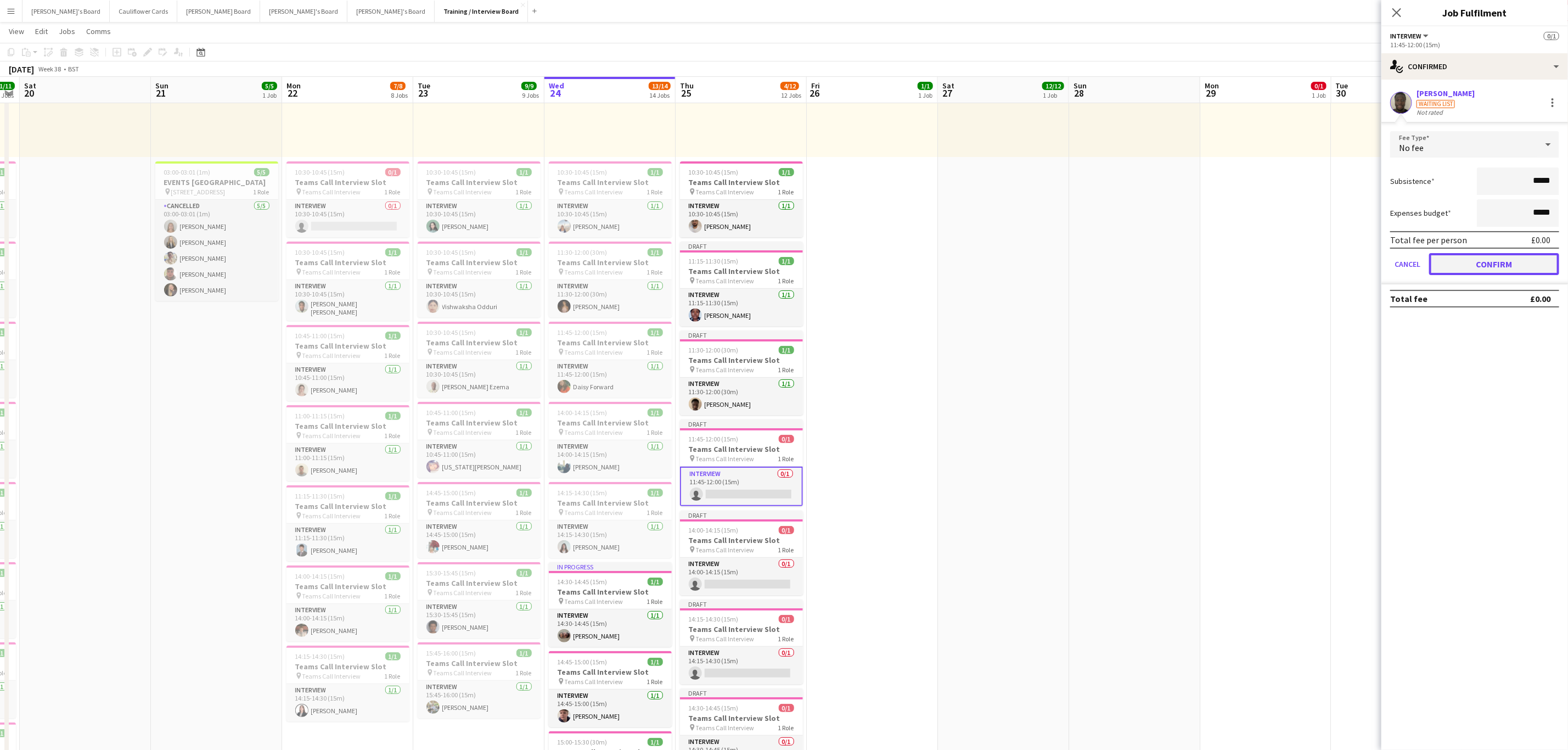
click at [1489, 267] on button "Confirm" at bounding box center [1494, 264] width 130 height 22
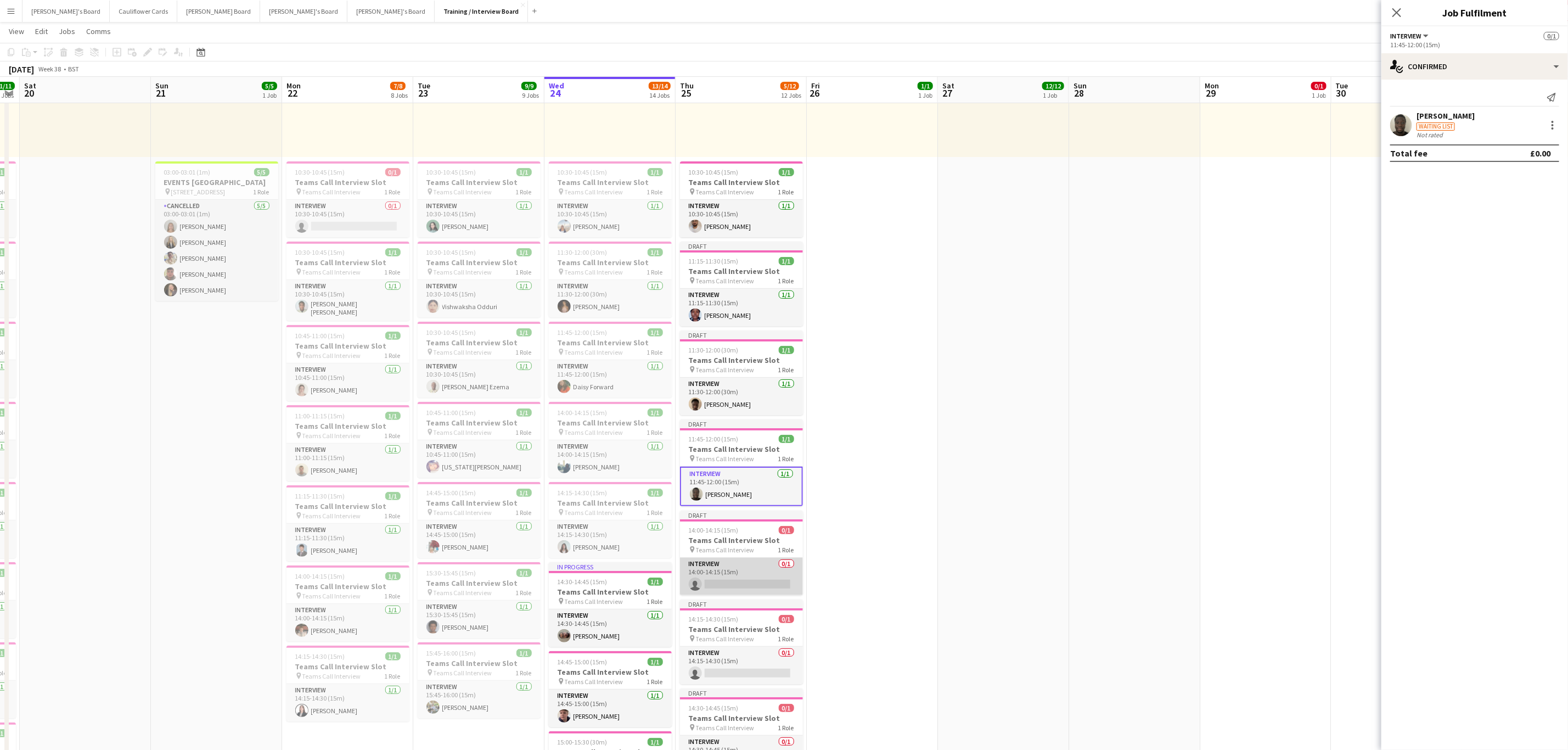
click at [746, 578] on app-card-role "Interview 0/1 14:00-14:15 (15m) single-neutral-actions" at bounding box center [742, 576] width 123 height 37
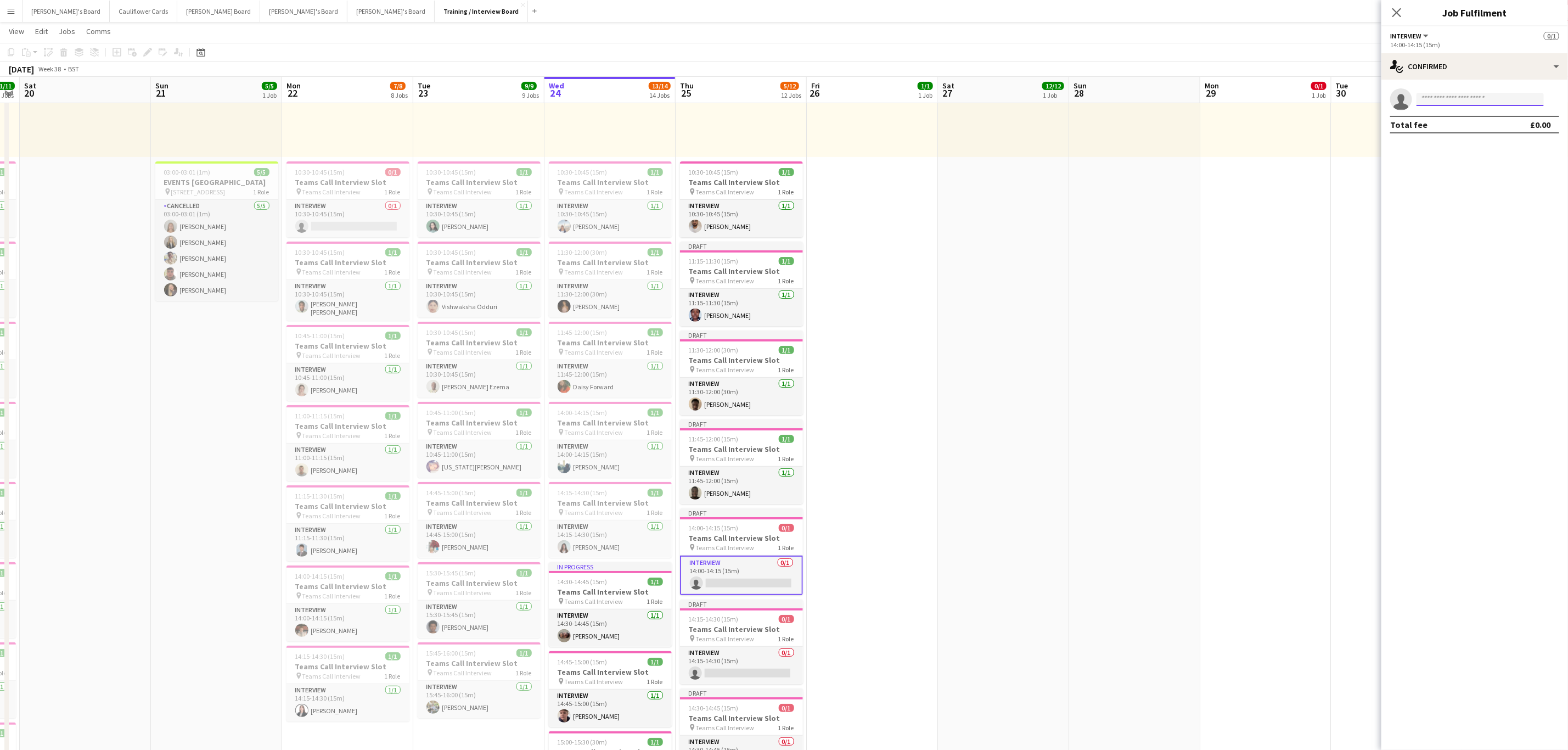
click at [1492, 99] on input at bounding box center [1480, 99] width 128 height 13
paste input "**********"
type input "**********"
drag, startPoint x: 1505, startPoint y: 136, endPoint x: 1507, endPoint y: 149, distance: 13.2
click at [1506, 139] on div "Tia Francis Waiting list tiafrancisbrown@gmail.com +447568763044" at bounding box center [1480, 123] width 128 height 35
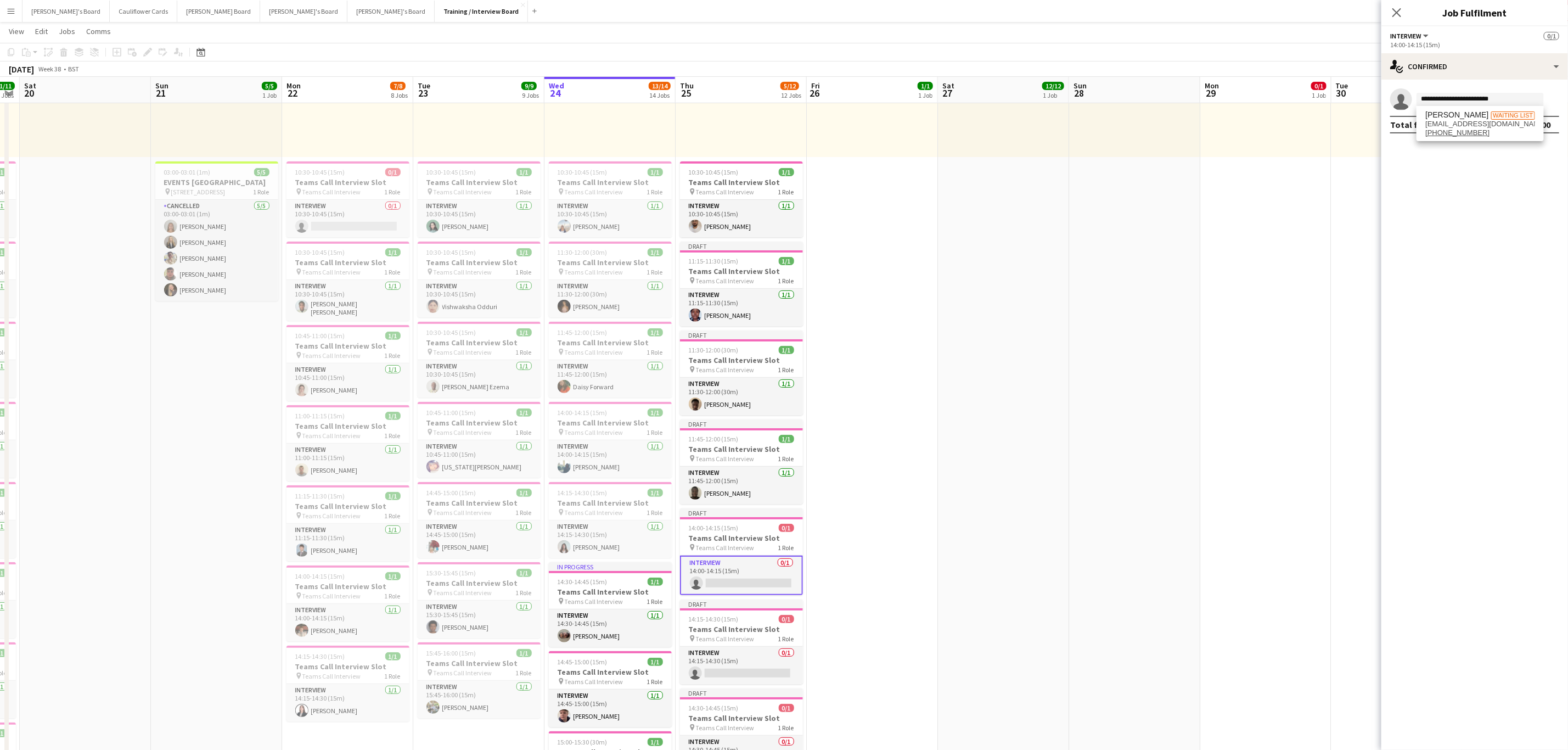
click at [1494, 141] on div "Tia Francis Waiting list tiafrancisbrown@gmail.com +447568763044" at bounding box center [1480, 123] width 128 height 35
click at [1498, 135] on span "+447568763044" at bounding box center [1480, 132] width 110 height 9
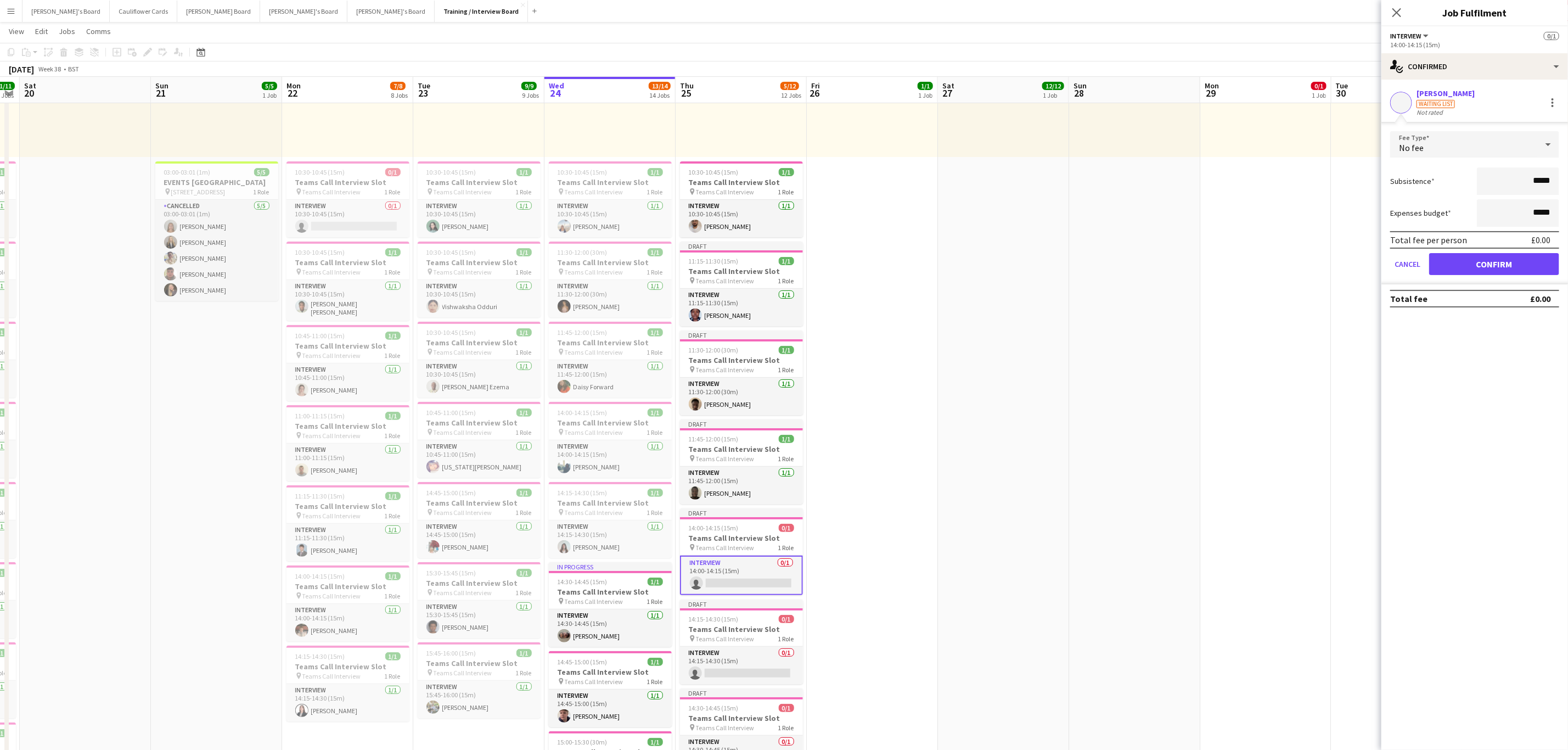
drag, startPoint x: 1493, startPoint y: 244, endPoint x: 1490, endPoint y: 259, distance: 15.3
click at [1493, 244] on div "Total fee per person £0.00" at bounding box center [1474, 239] width 169 height 17
click at [1490, 259] on button "Confirm" at bounding box center [1494, 264] width 130 height 22
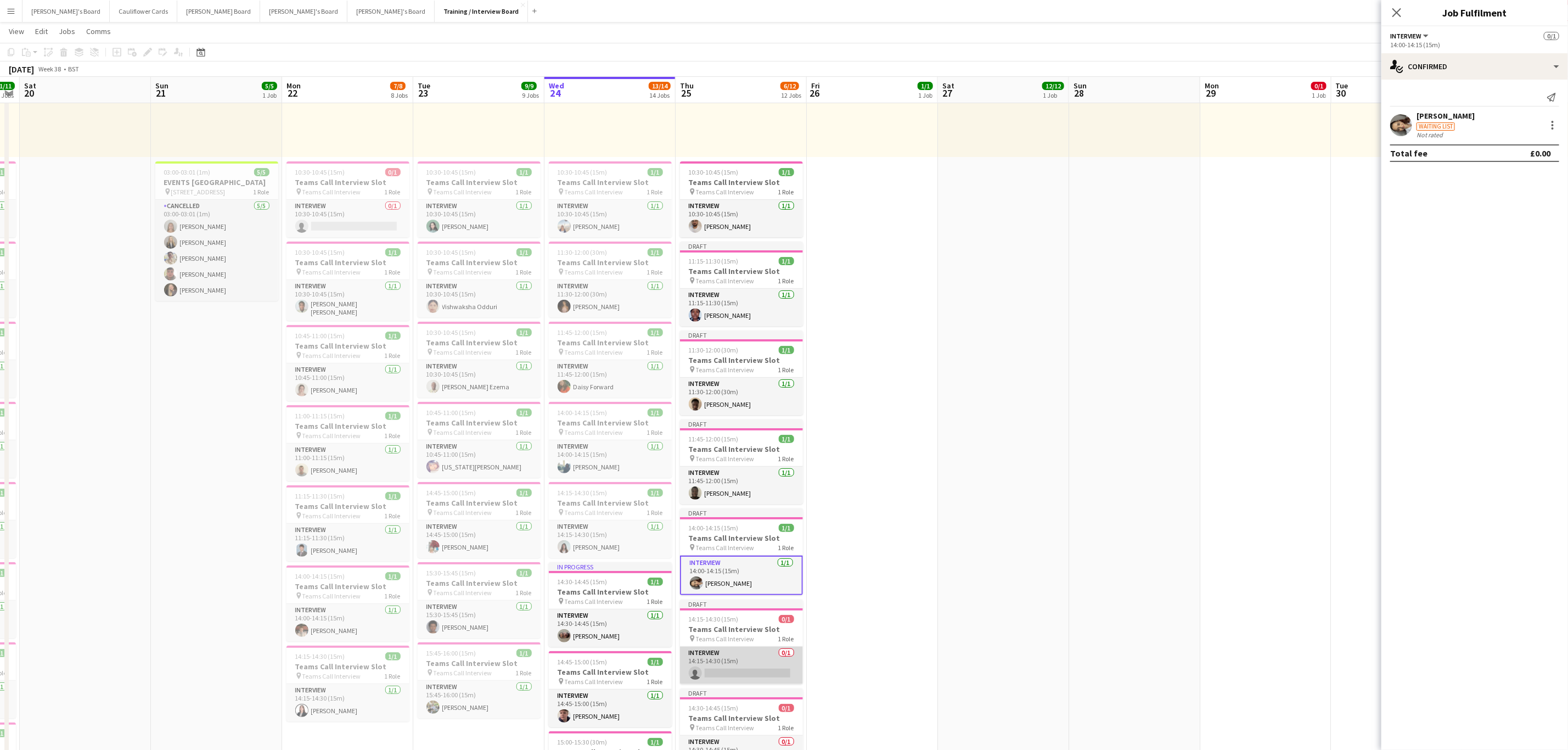
click at [749, 672] on app-card-role "Interview 0/1 14:15-14:30 (15m) single-neutral-actions" at bounding box center [742, 665] width 123 height 37
paste input "**********"
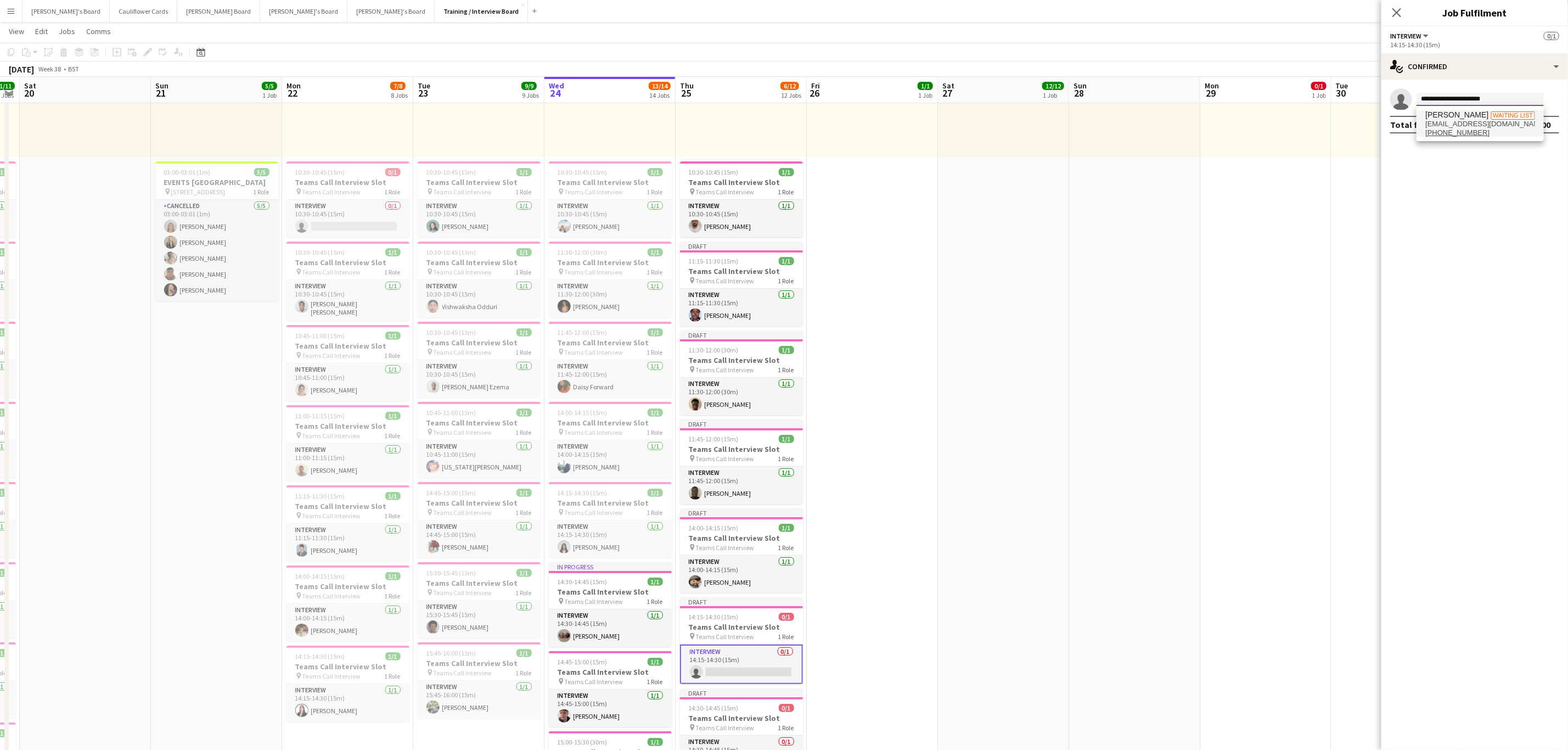
type input "**********"
click at [1466, 115] on span "holly penny Waiting list" at bounding box center [1480, 115] width 110 height 10
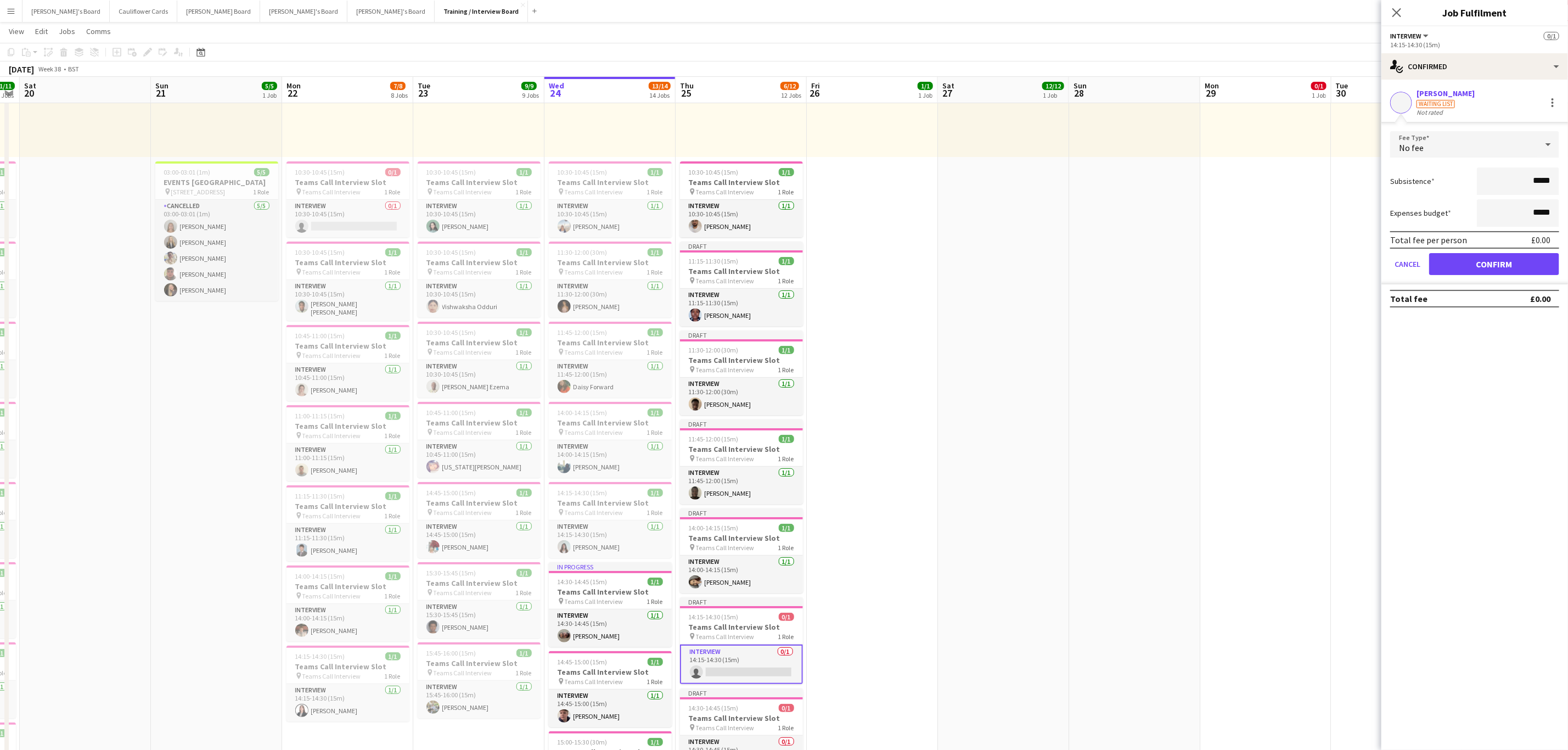
click at [1496, 280] on form "Fee Type No fee Subsistence ***** Expenses budget ***** Total fee per person £0…" at bounding box center [1475, 207] width 187 height 153
click at [1485, 255] on button "Confirm" at bounding box center [1494, 264] width 130 height 22
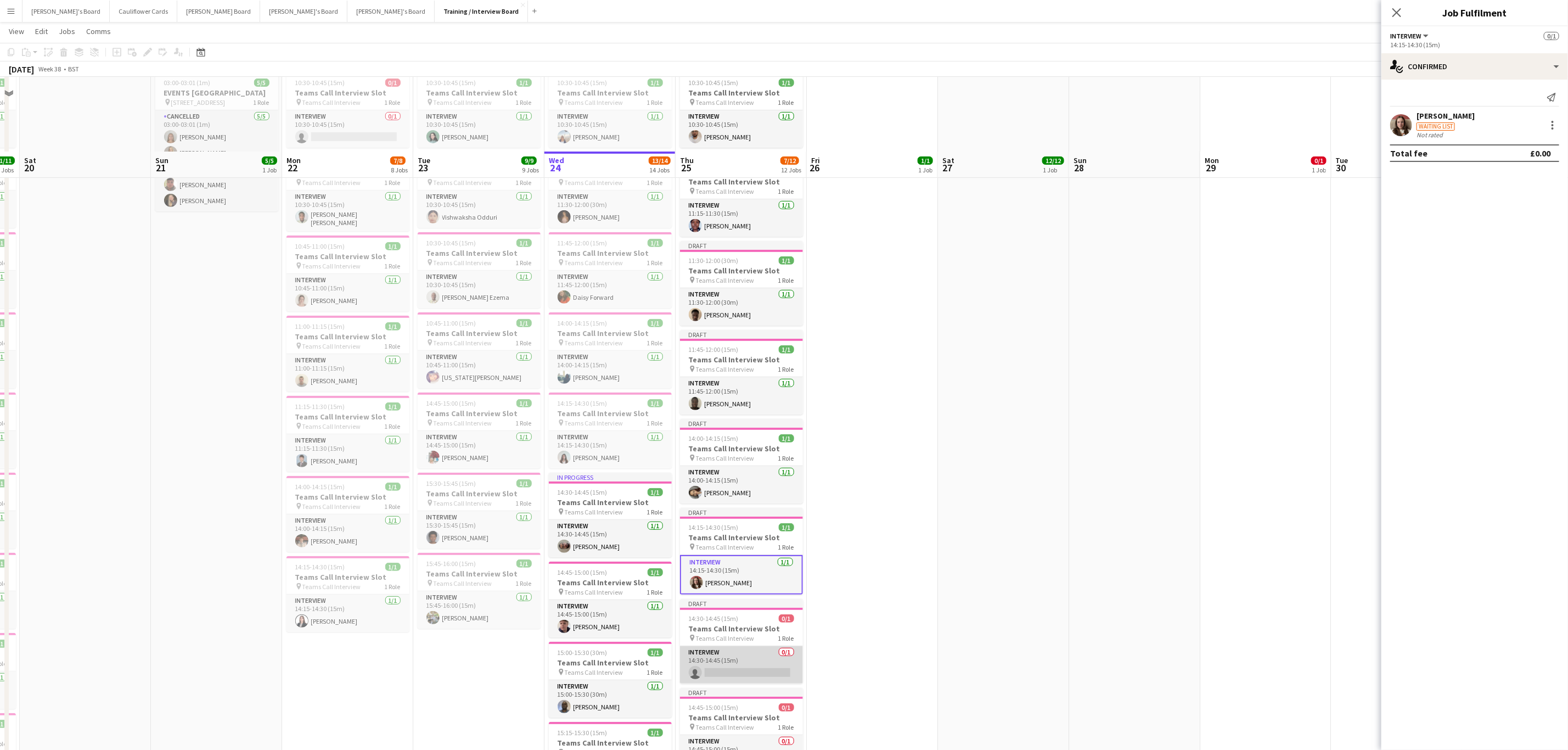
scroll to position [330, 0]
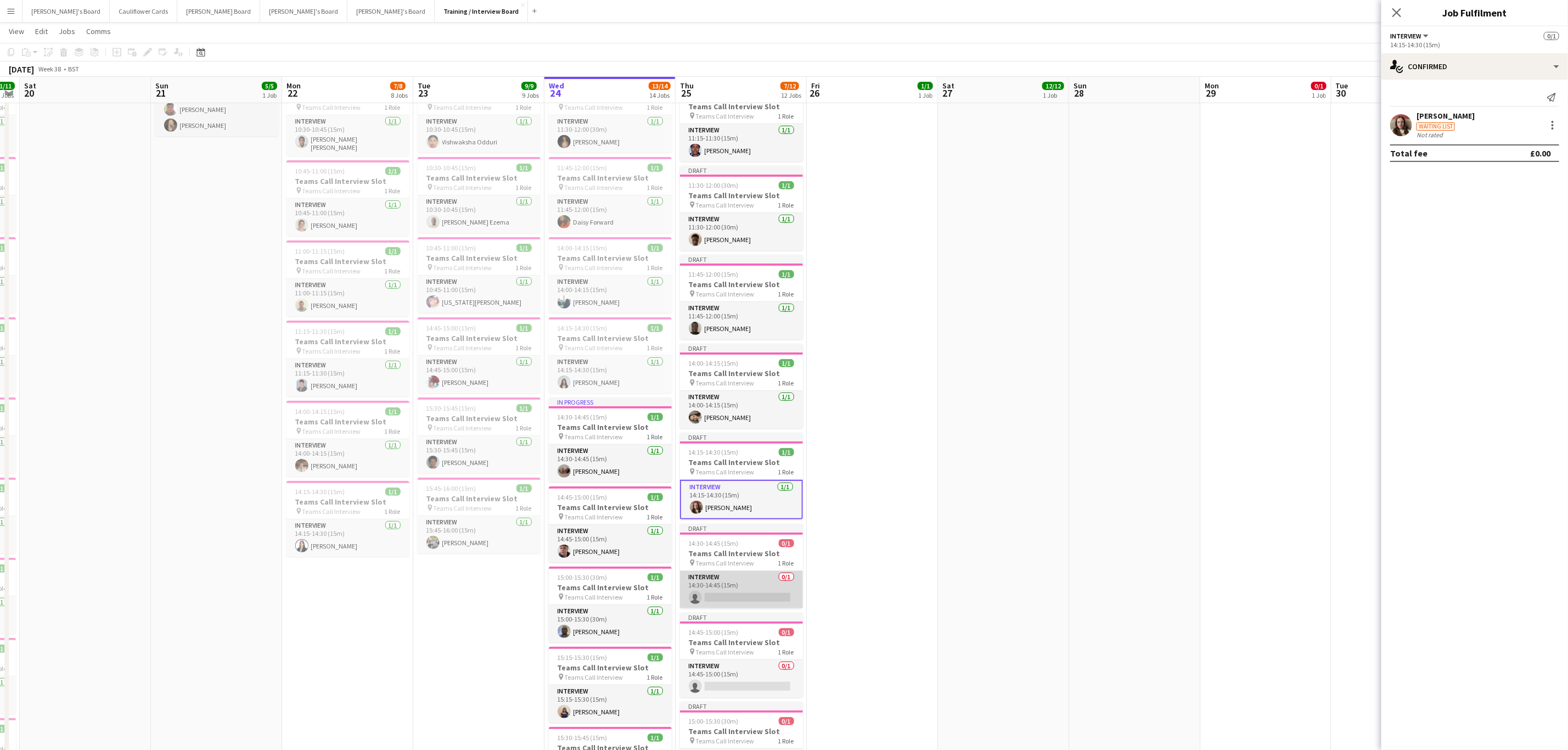
click at [756, 606] on app-card-role "Interview 0/1 14:30-14:45 (15m) single-neutral-actions" at bounding box center [742, 589] width 123 height 37
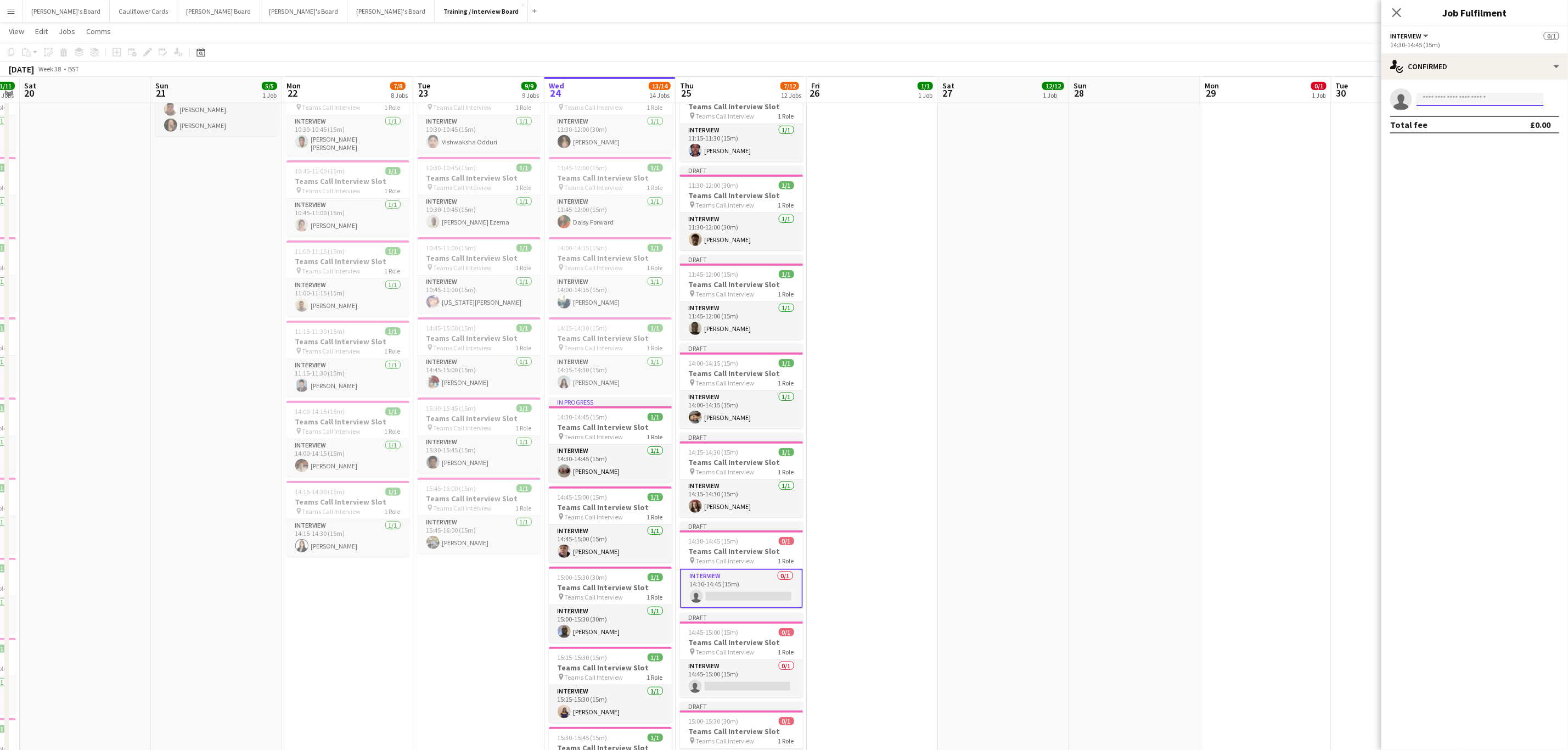
click at [1482, 96] on input at bounding box center [1480, 99] width 128 height 13
paste input "**********"
type input "**********"
click at [1484, 132] on span "+447308423369" at bounding box center [1480, 132] width 110 height 9
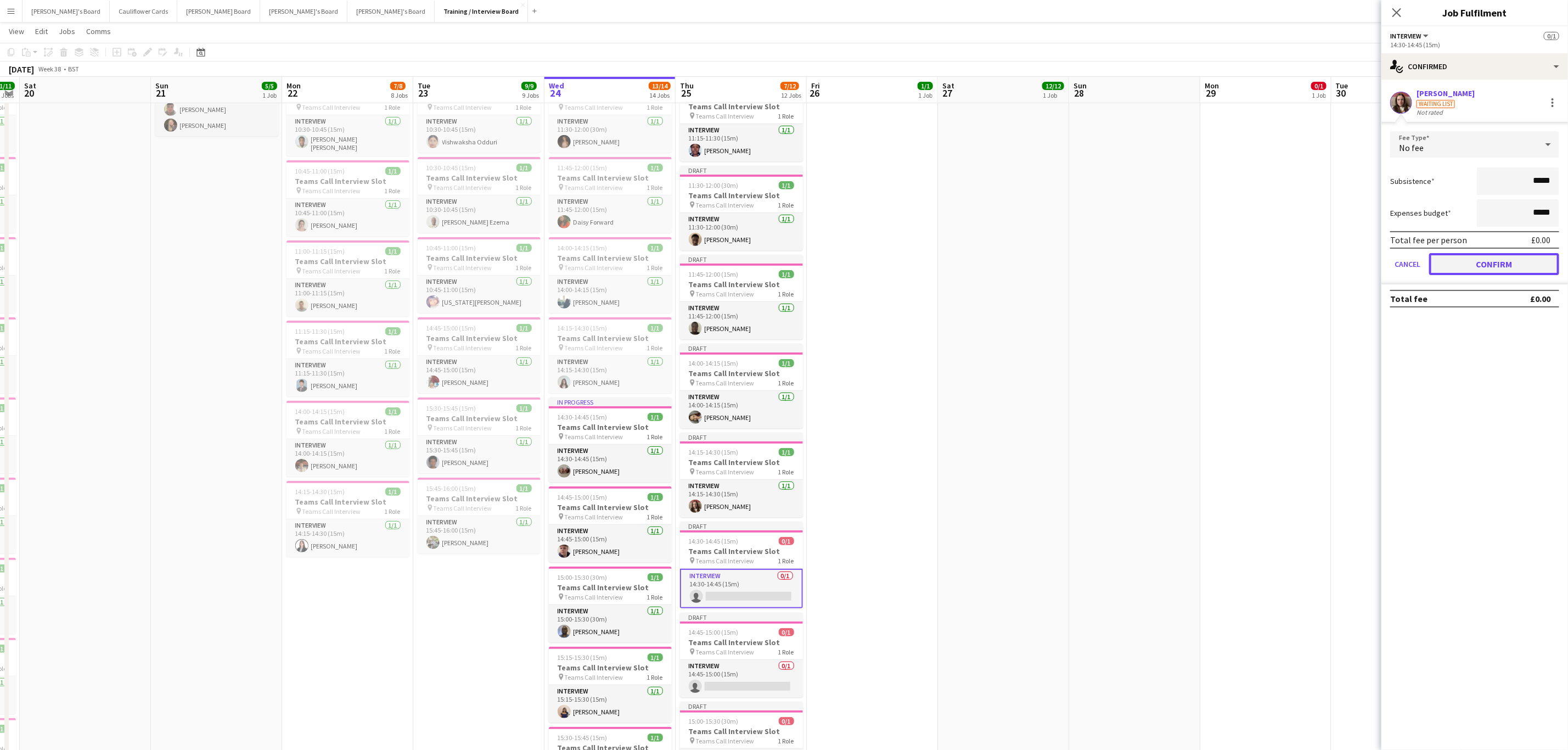
click at [1460, 267] on button "Confirm" at bounding box center [1494, 264] width 130 height 22
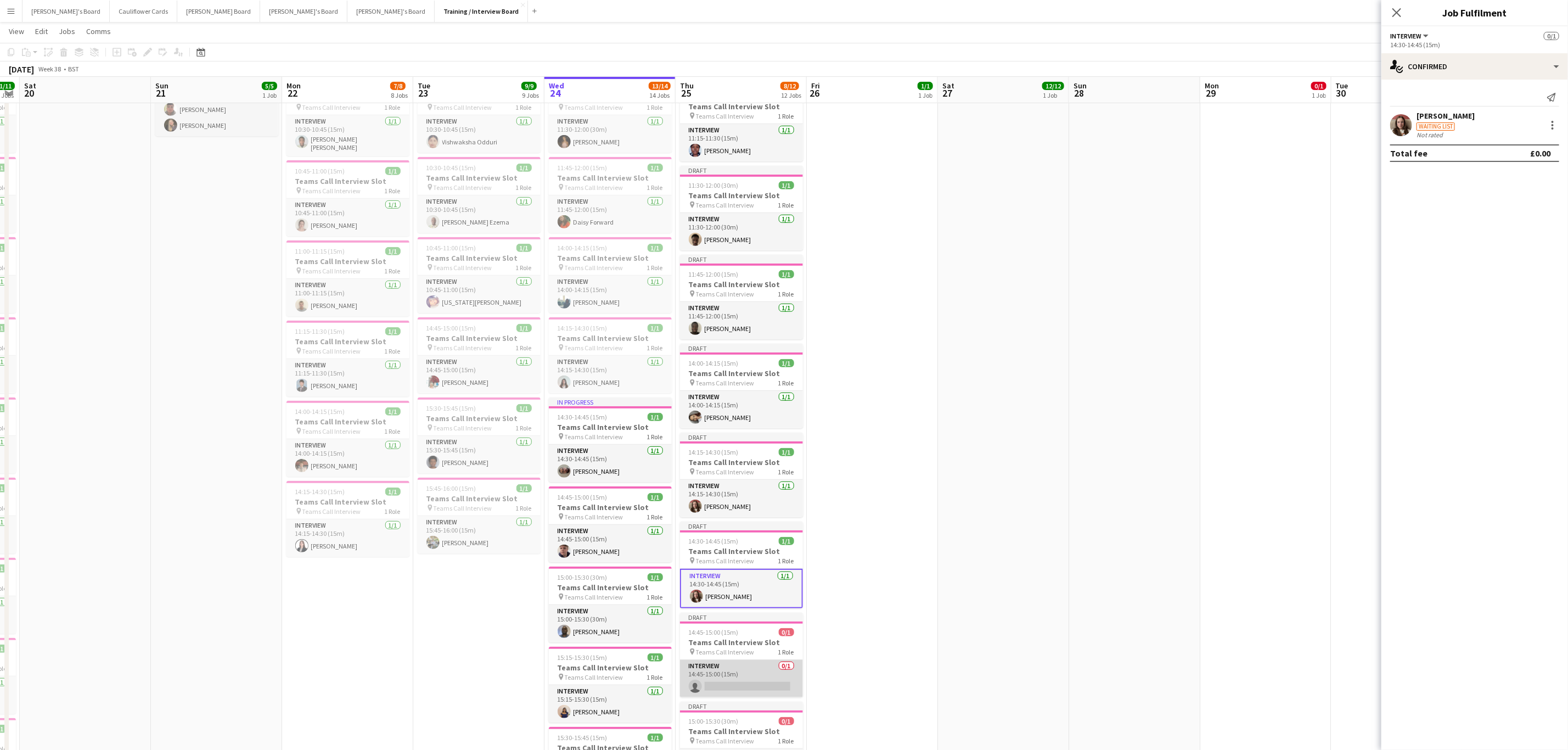
click at [762, 682] on app-card-role "Interview 0/1 14:45-15:00 (15m) single-neutral-actions" at bounding box center [742, 678] width 123 height 37
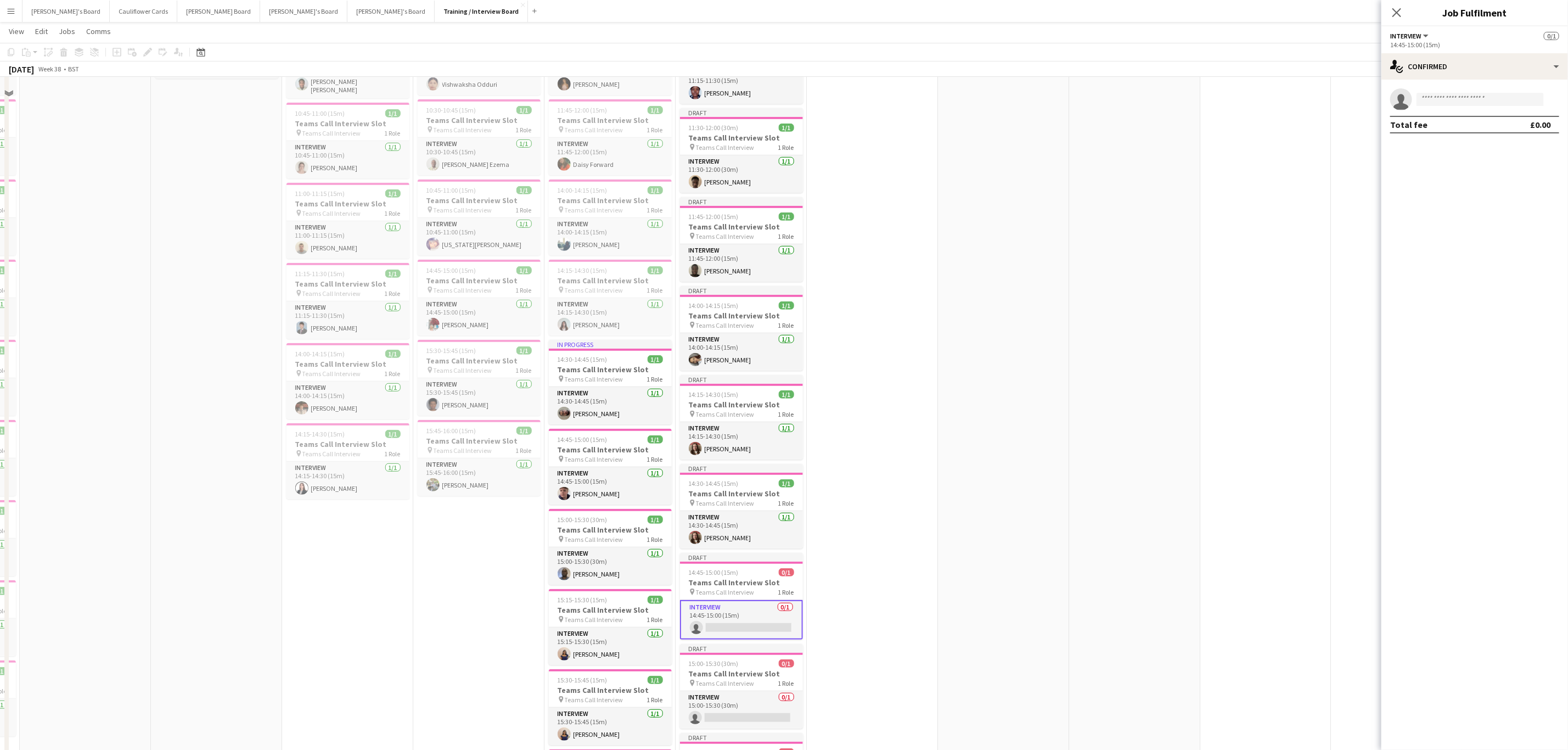
scroll to position [412, 0]
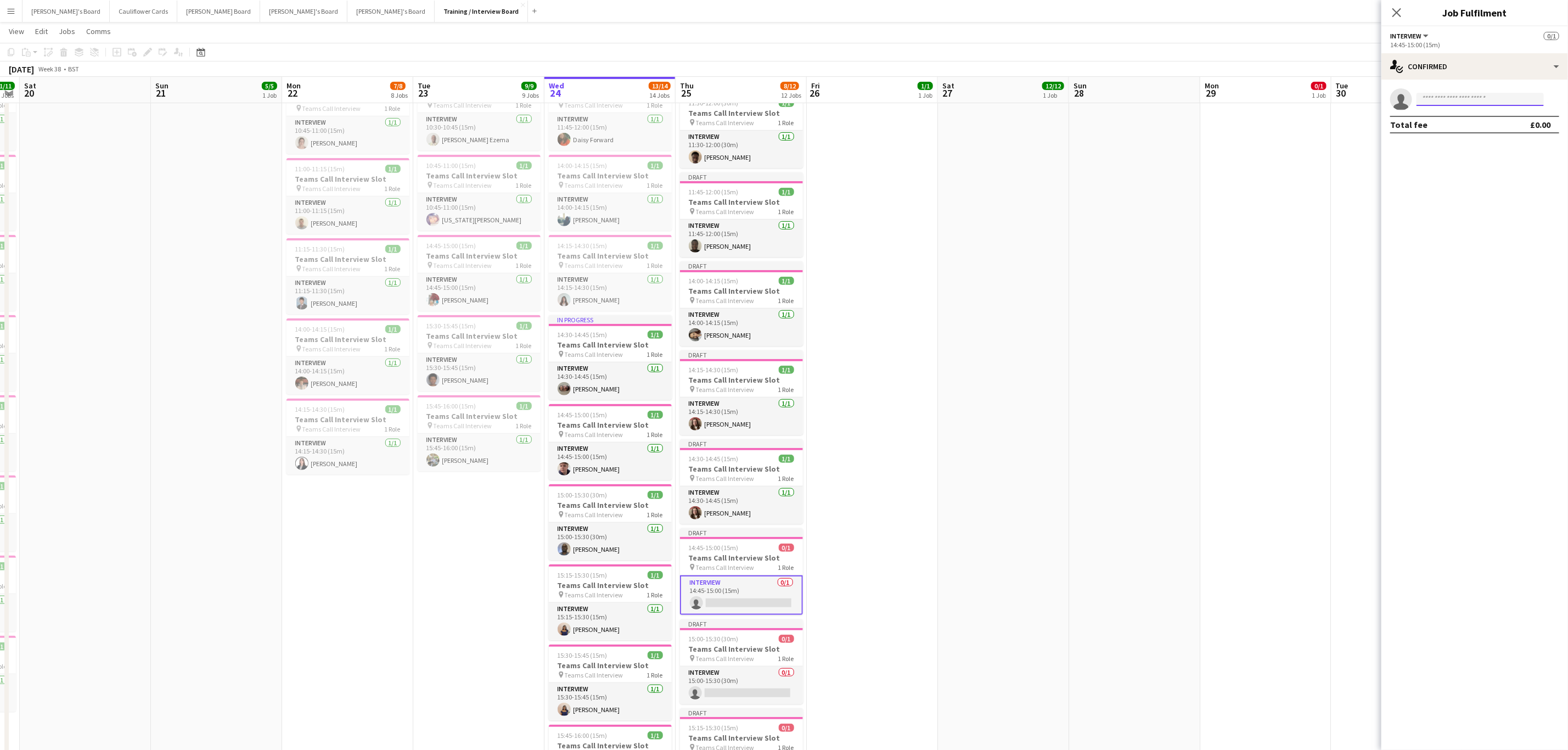
click at [1469, 96] on input at bounding box center [1480, 99] width 128 height 13
paste input "**********"
type input "*"
type input "****"
click at [1479, 124] on span "gauravramchandani2003@gmail.com" at bounding box center [1480, 124] width 110 height 9
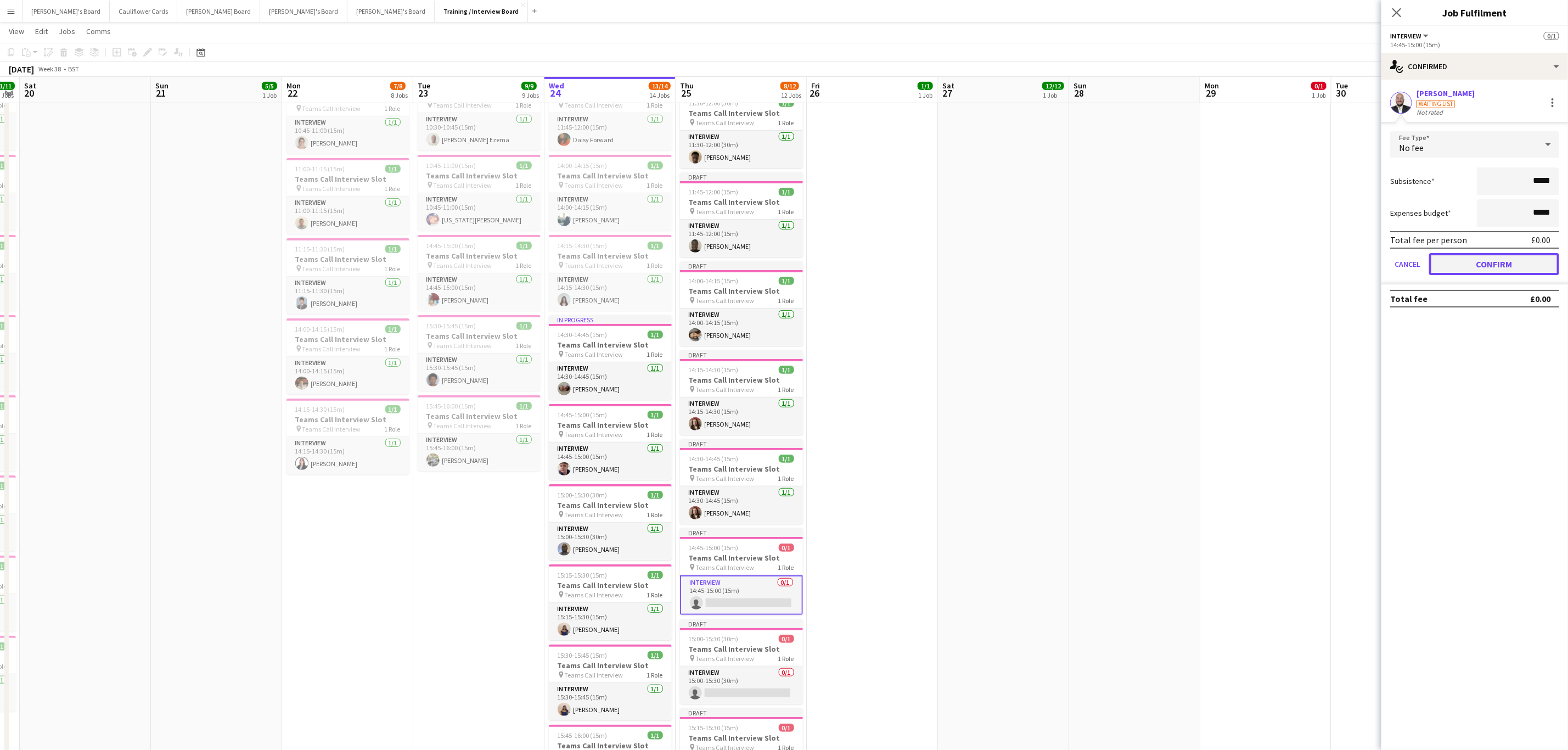
click at [1500, 262] on button "Confirm" at bounding box center [1494, 264] width 130 height 22
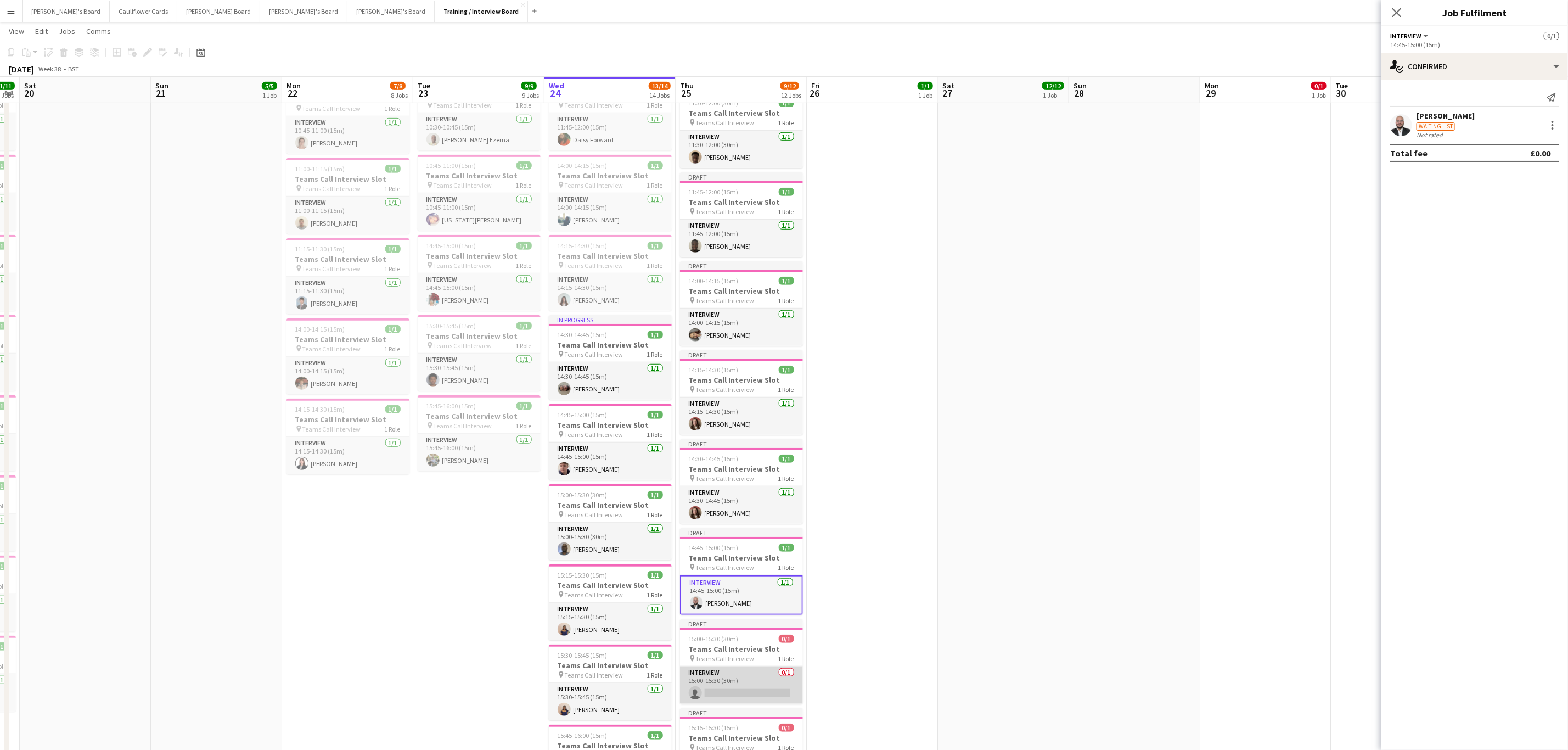
click at [766, 692] on app-card-role "Interview 0/1 15:00-15:30 (30m) single-neutral-actions" at bounding box center [742, 685] width 123 height 37
click at [1471, 93] on input at bounding box center [1480, 99] width 128 height 13
paste input "**********"
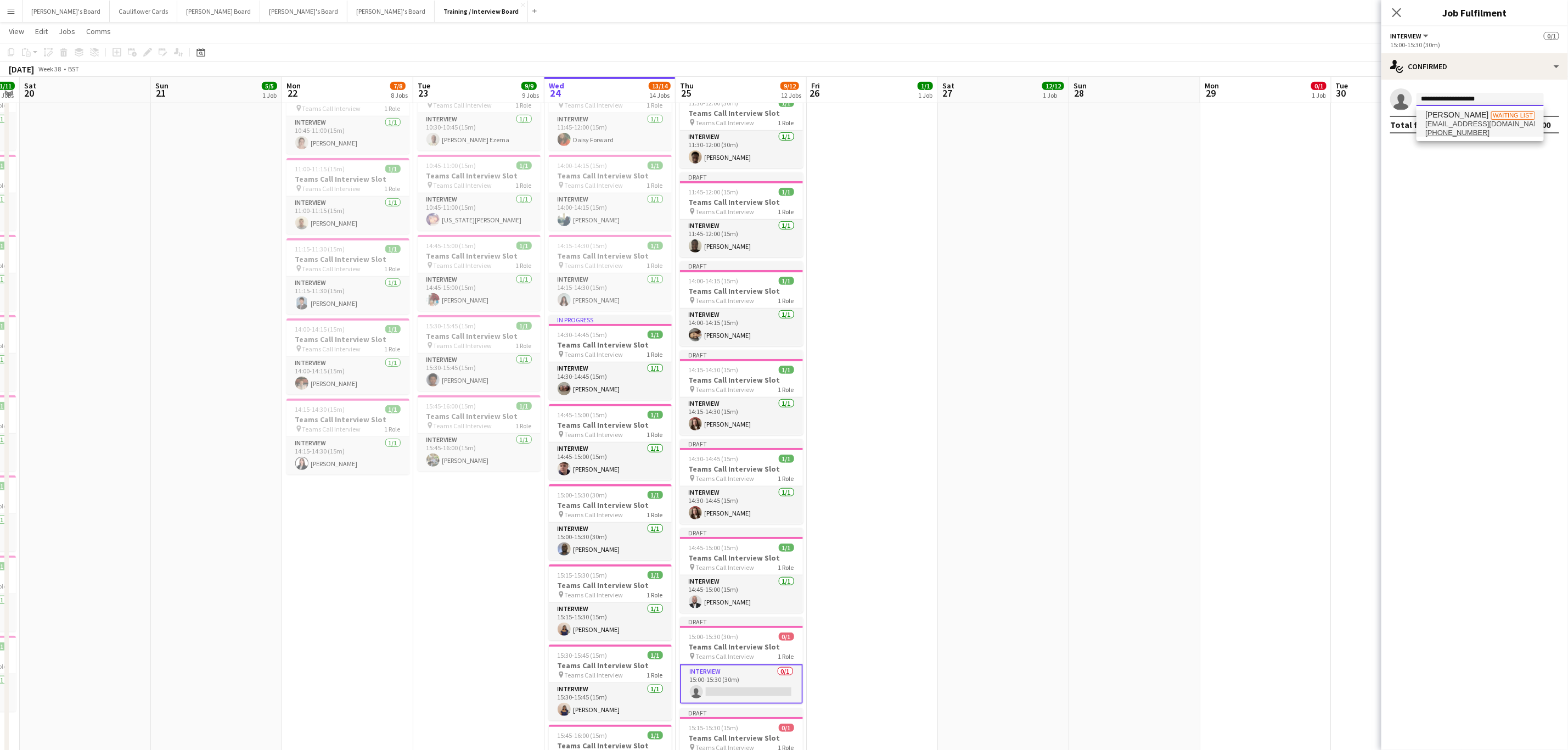
type input "**********"
click at [1499, 128] on span "+447435396126" at bounding box center [1480, 132] width 110 height 9
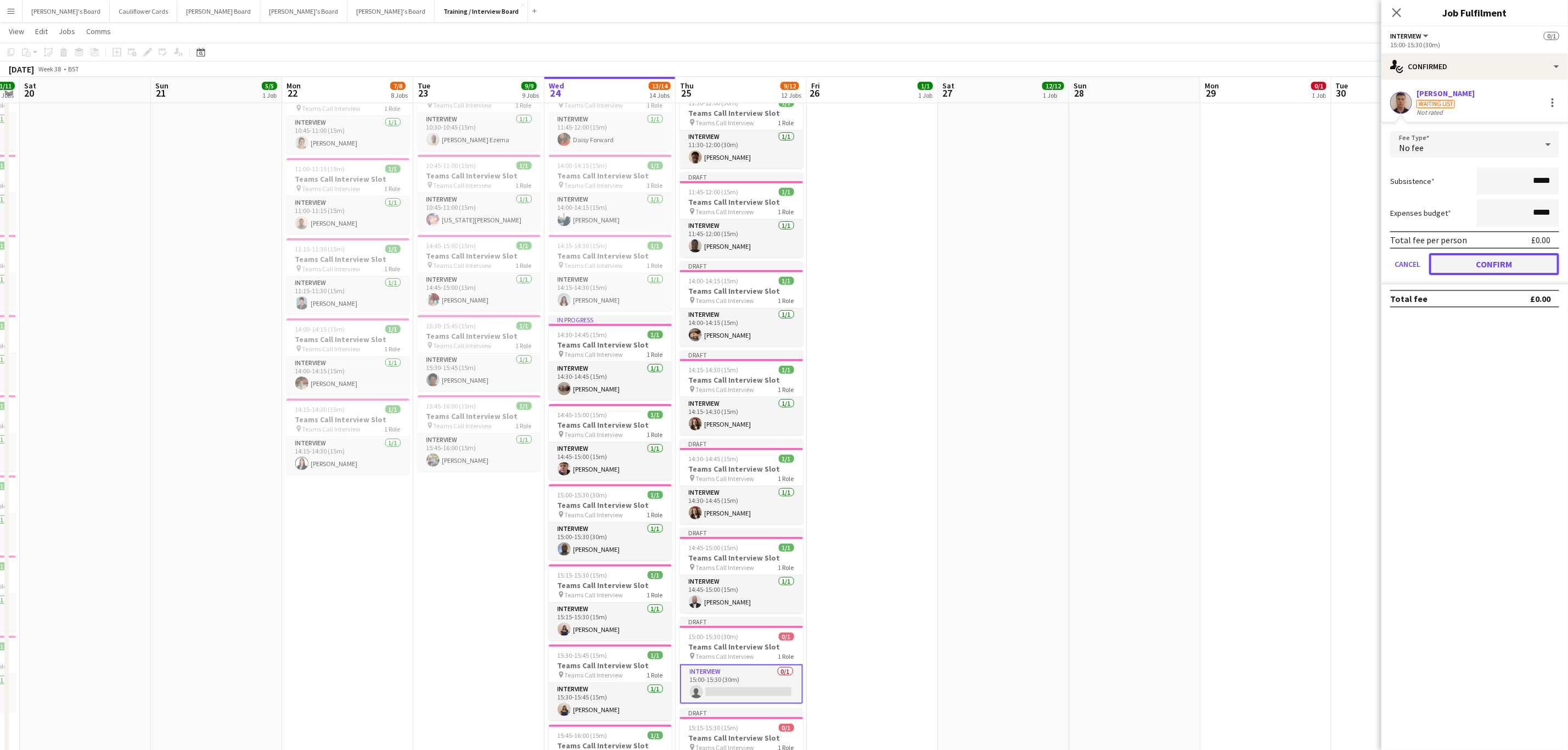
click at [1492, 272] on button "Confirm" at bounding box center [1494, 264] width 130 height 22
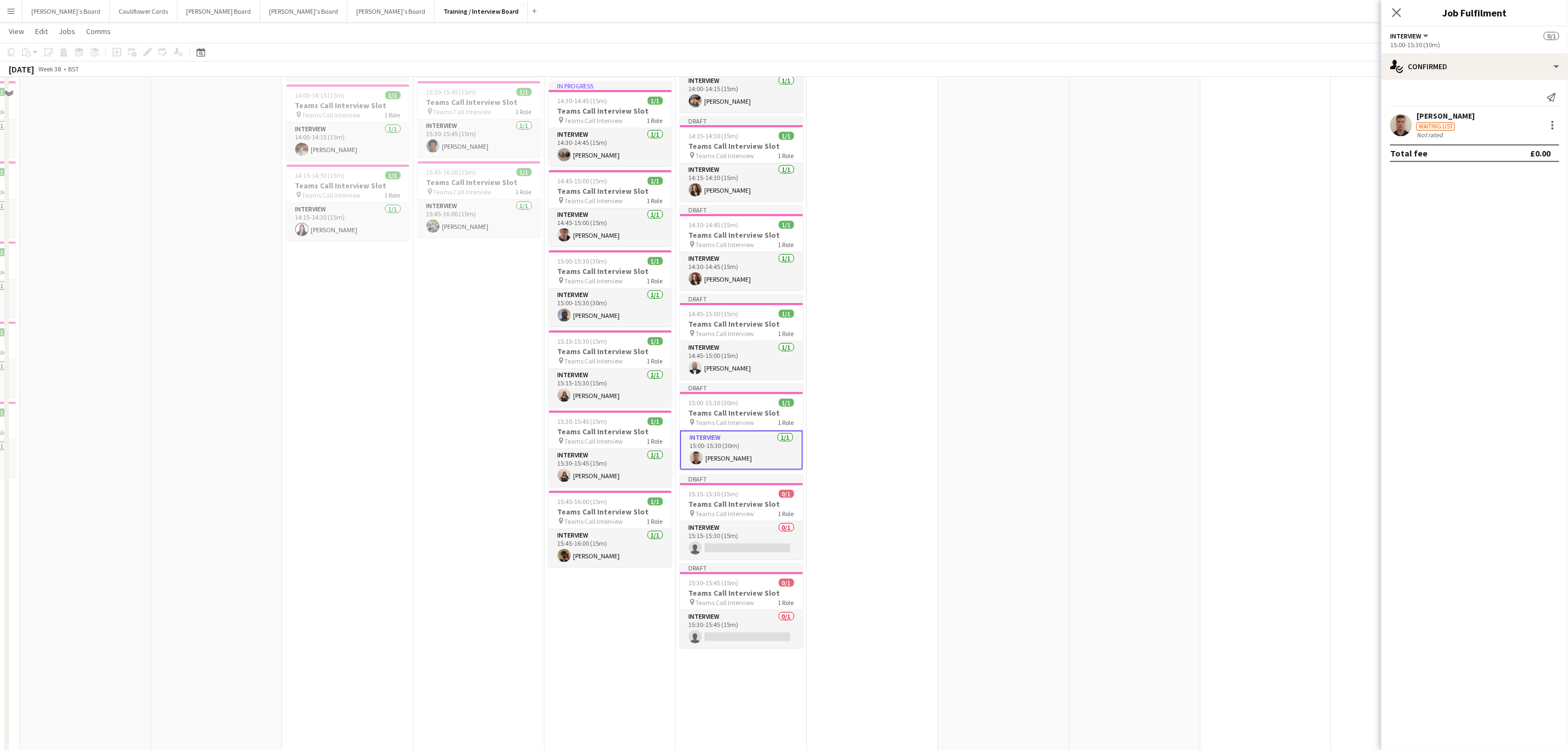
scroll to position [659, 0]
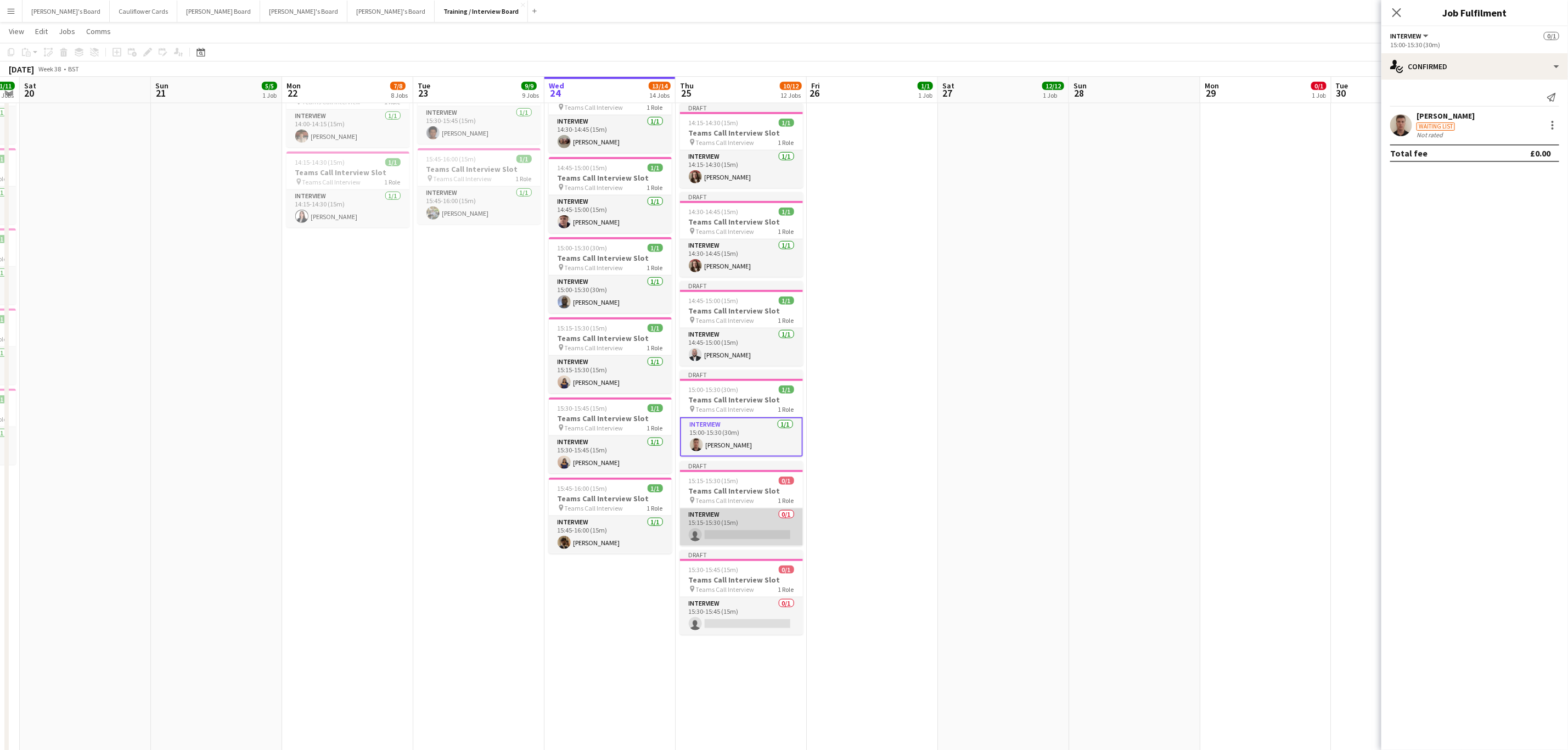
click at [775, 534] on app-card-role "Interview 0/1 15:15-15:30 (15m) single-neutral-actions" at bounding box center [742, 527] width 123 height 37
click at [1471, 97] on input at bounding box center [1480, 99] width 128 height 13
paste input "**********"
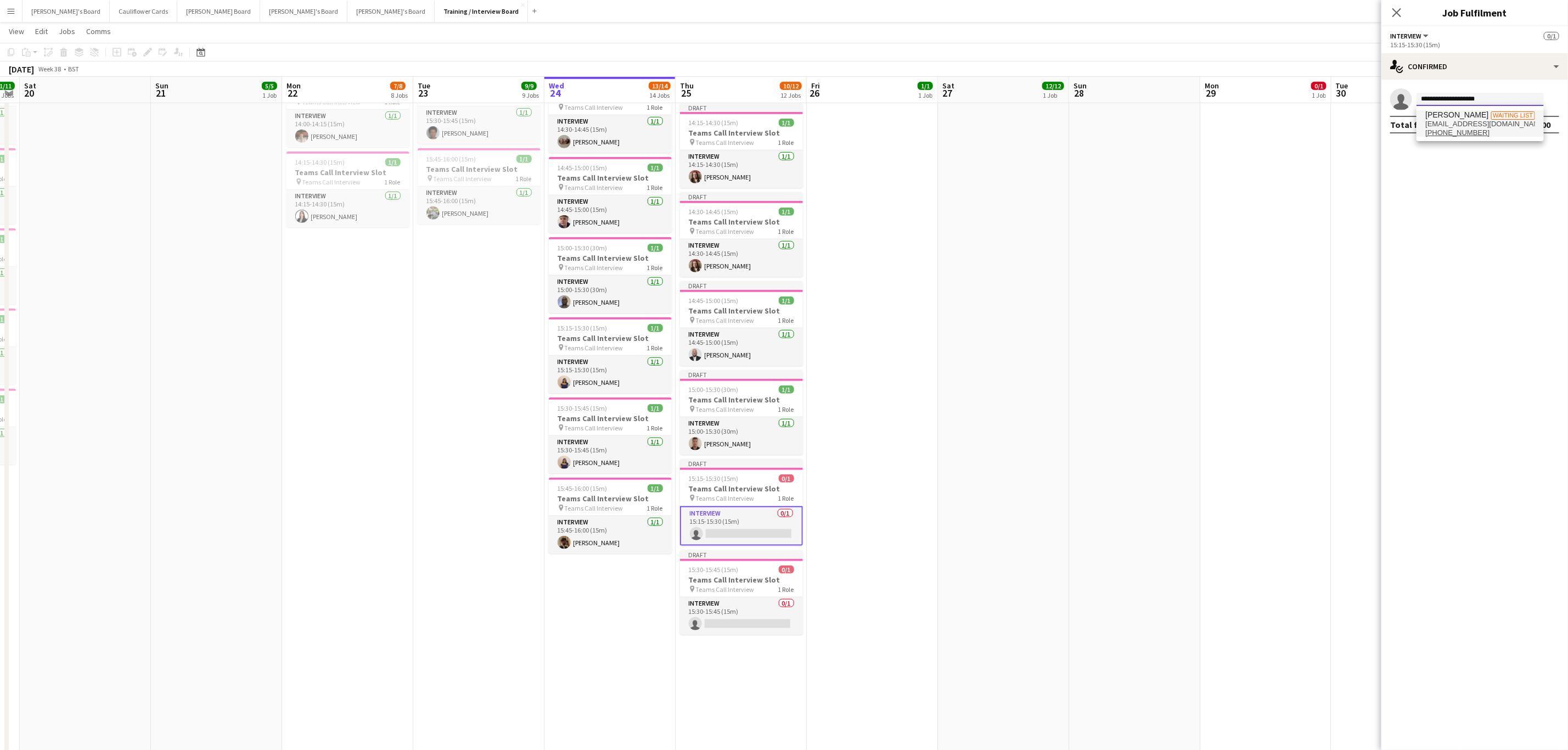
type input "**********"
click at [1498, 134] on span "+447815955190" at bounding box center [1480, 132] width 110 height 9
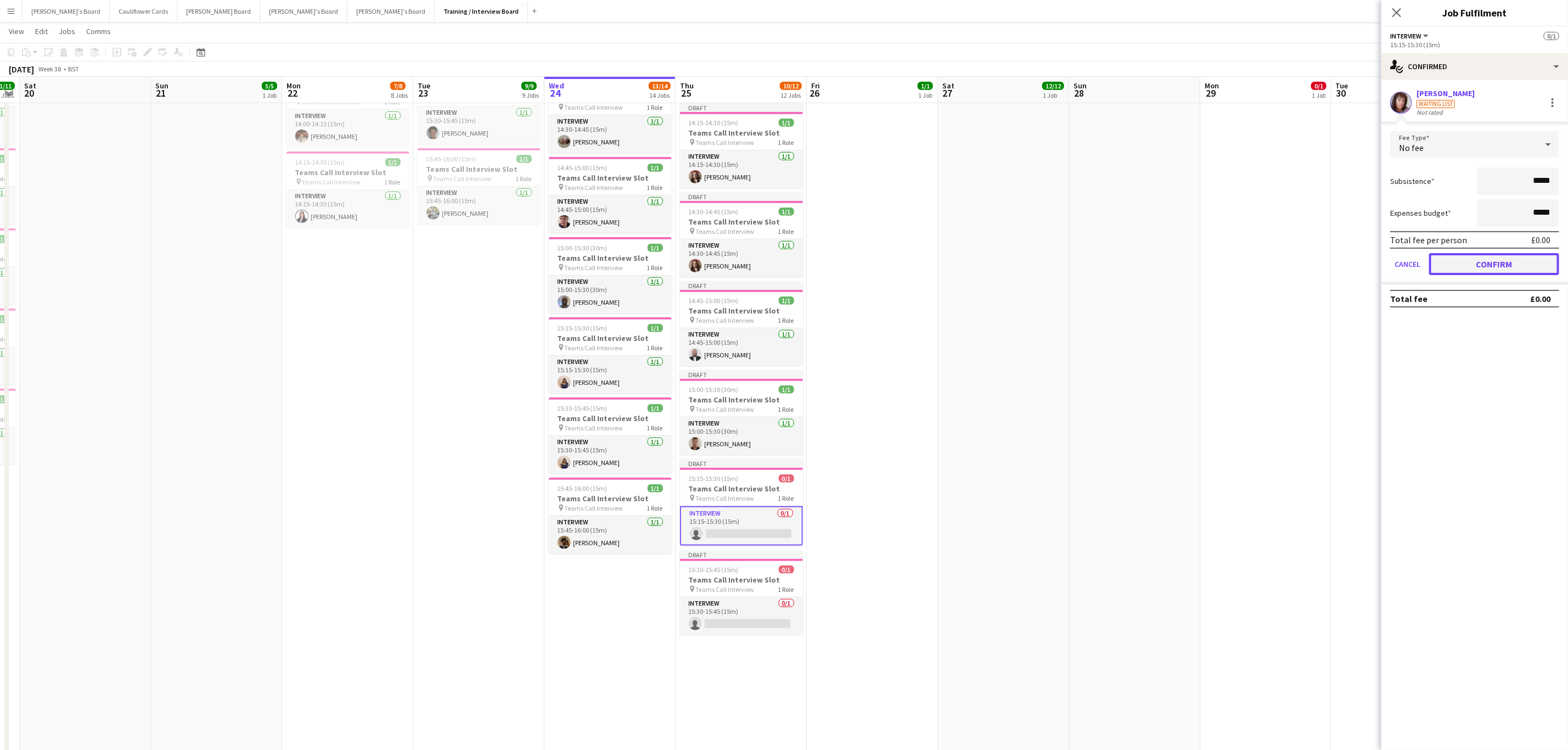
click at [1480, 259] on button "Confirm" at bounding box center [1494, 264] width 130 height 22
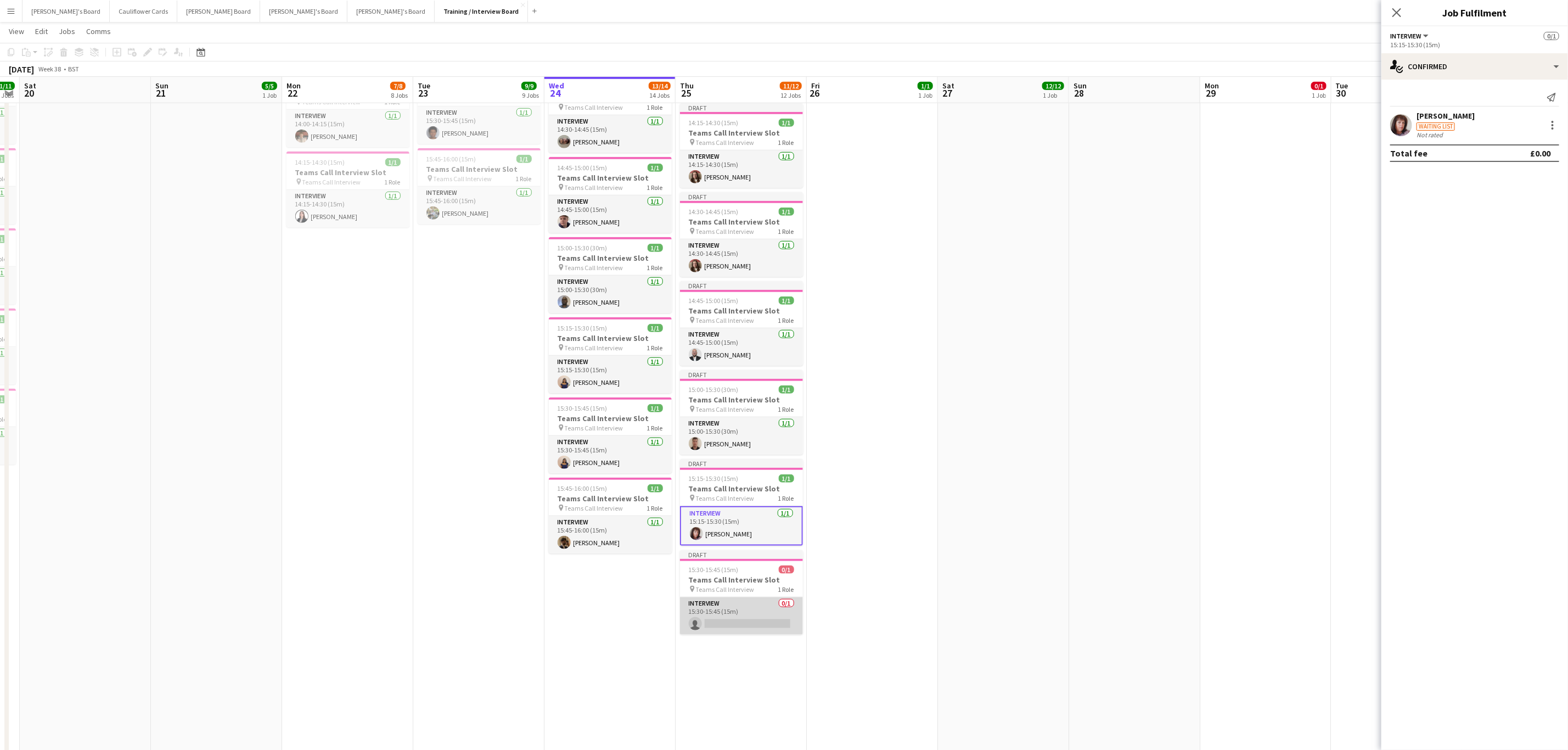
click at [736, 635] on app-card-role "Interview 0/1 15:30-15:45 (15m) single-neutral-actions" at bounding box center [742, 616] width 123 height 37
click at [1481, 104] on input at bounding box center [1480, 99] width 128 height 13
paste input "**********"
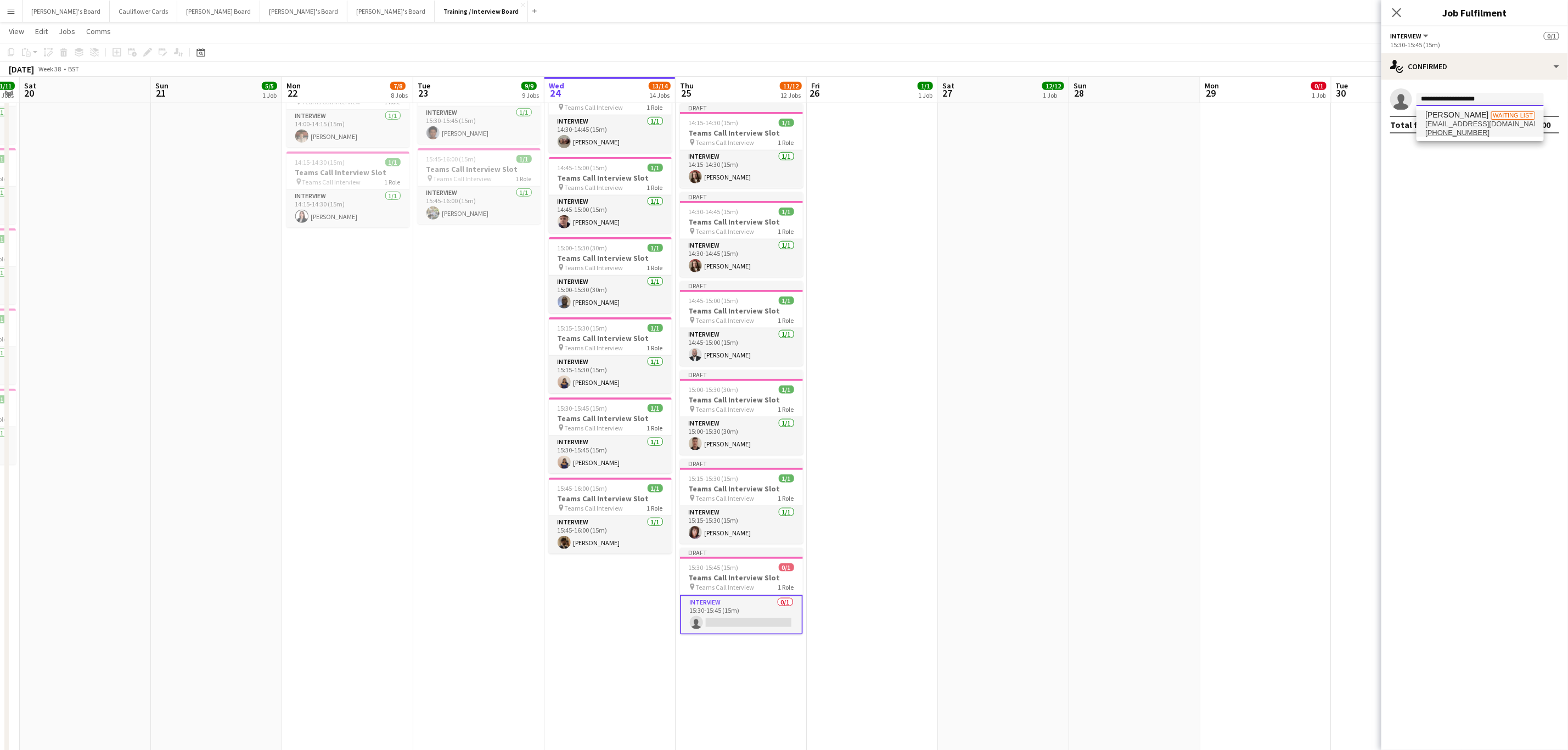
type input "**********"
click at [1489, 125] on span "flossyruby@gmail.com" at bounding box center [1480, 124] width 110 height 9
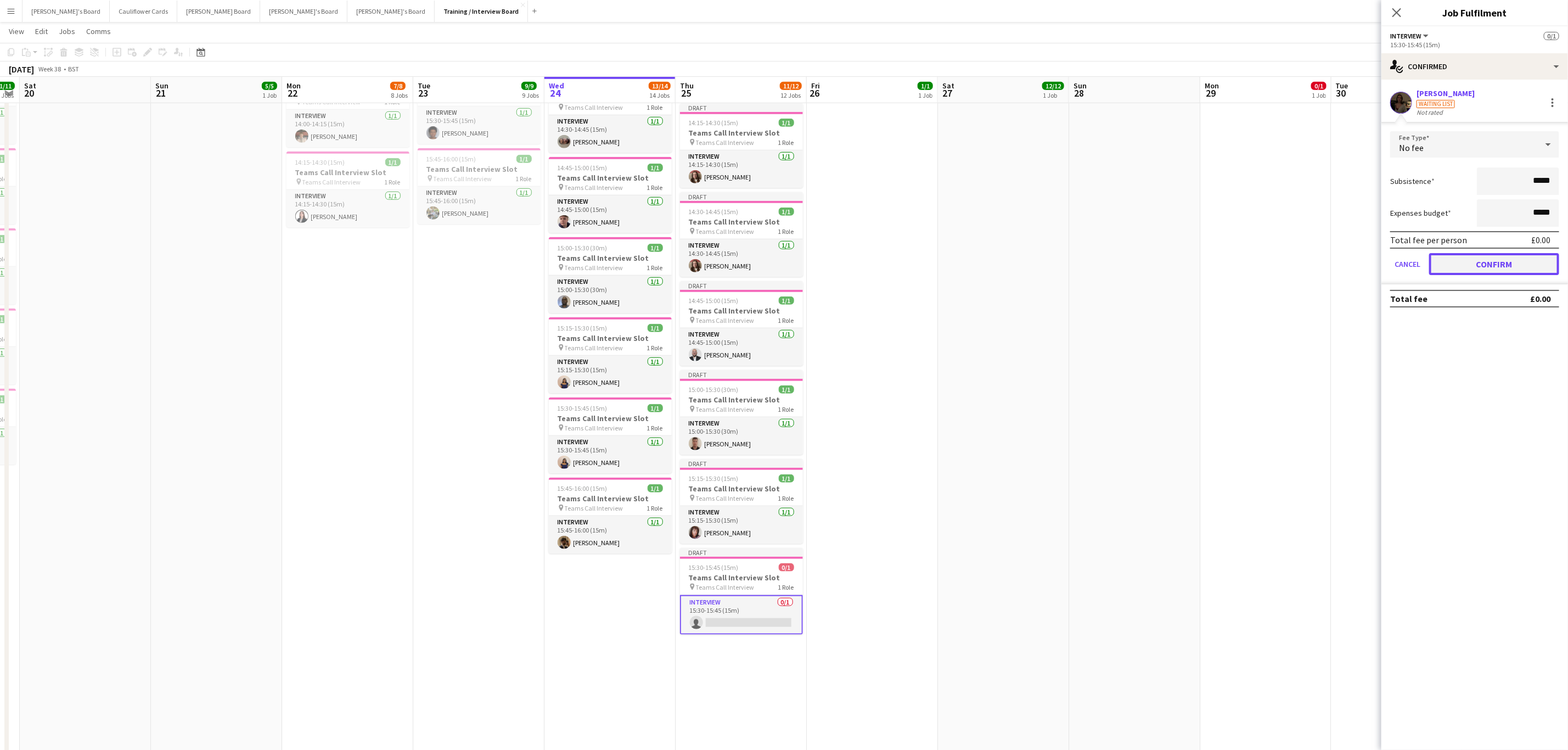
click at [1458, 261] on button "Confirm" at bounding box center [1494, 264] width 130 height 22
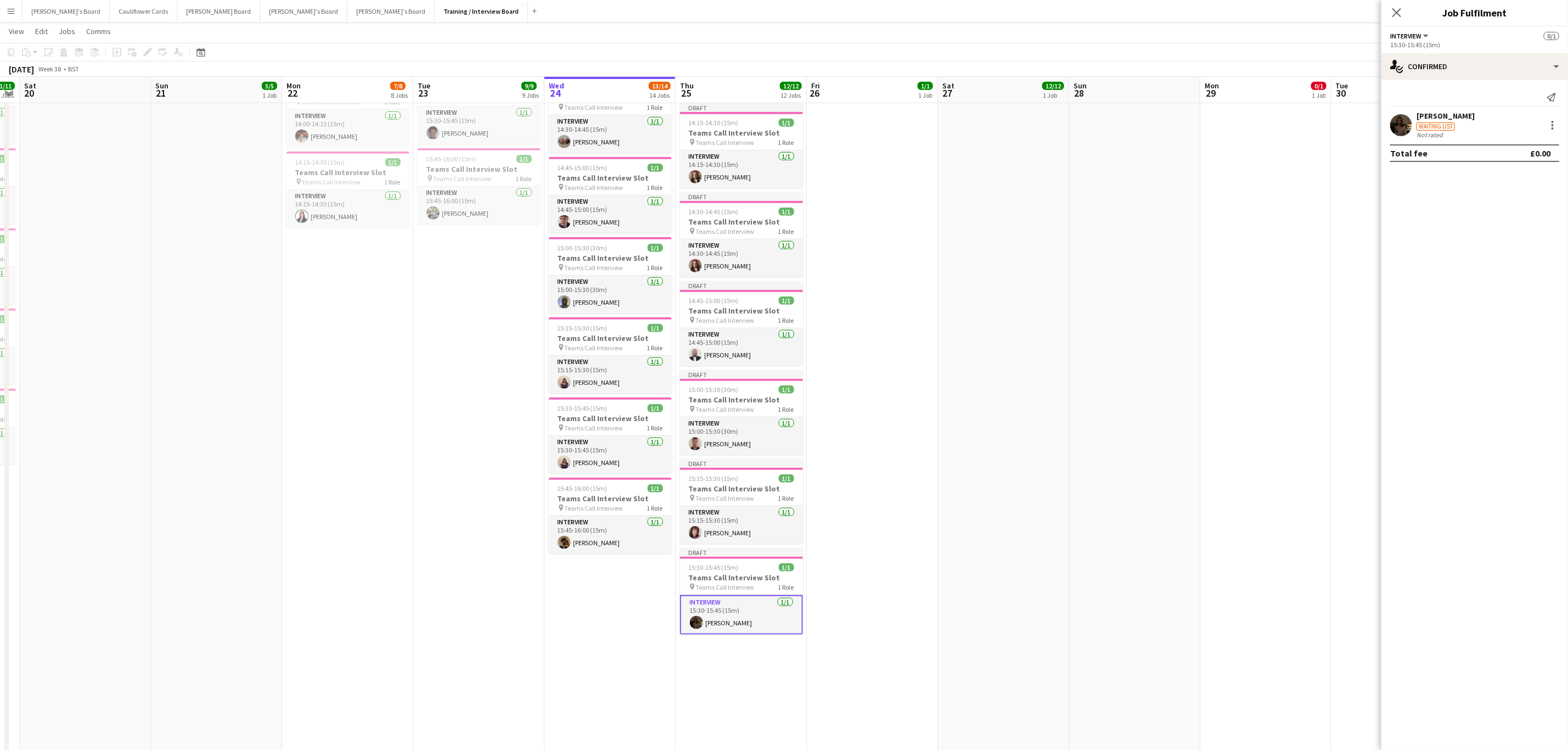
click at [851, 445] on app-date-cell "10:00-16:00 (6h) 1/1 pin Profiles Personnel 1 Role Admin Assistant 1/1 10:00-16…" at bounding box center [873, 256] width 131 height 1584
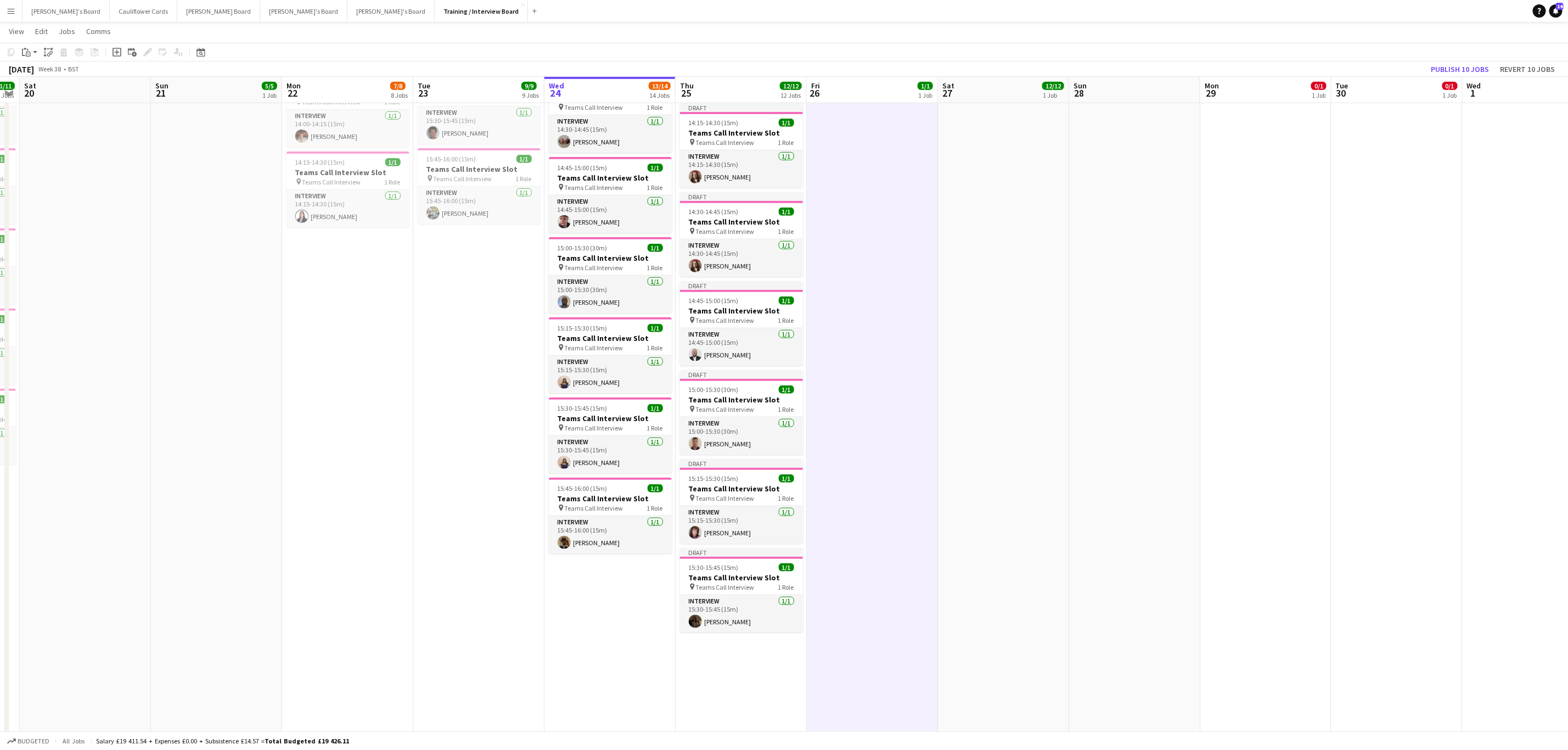
scroll to position [0, 242]
click at [1453, 68] on button "Publish 10 jobs" at bounding box center [1460, 69] width 67 height 14
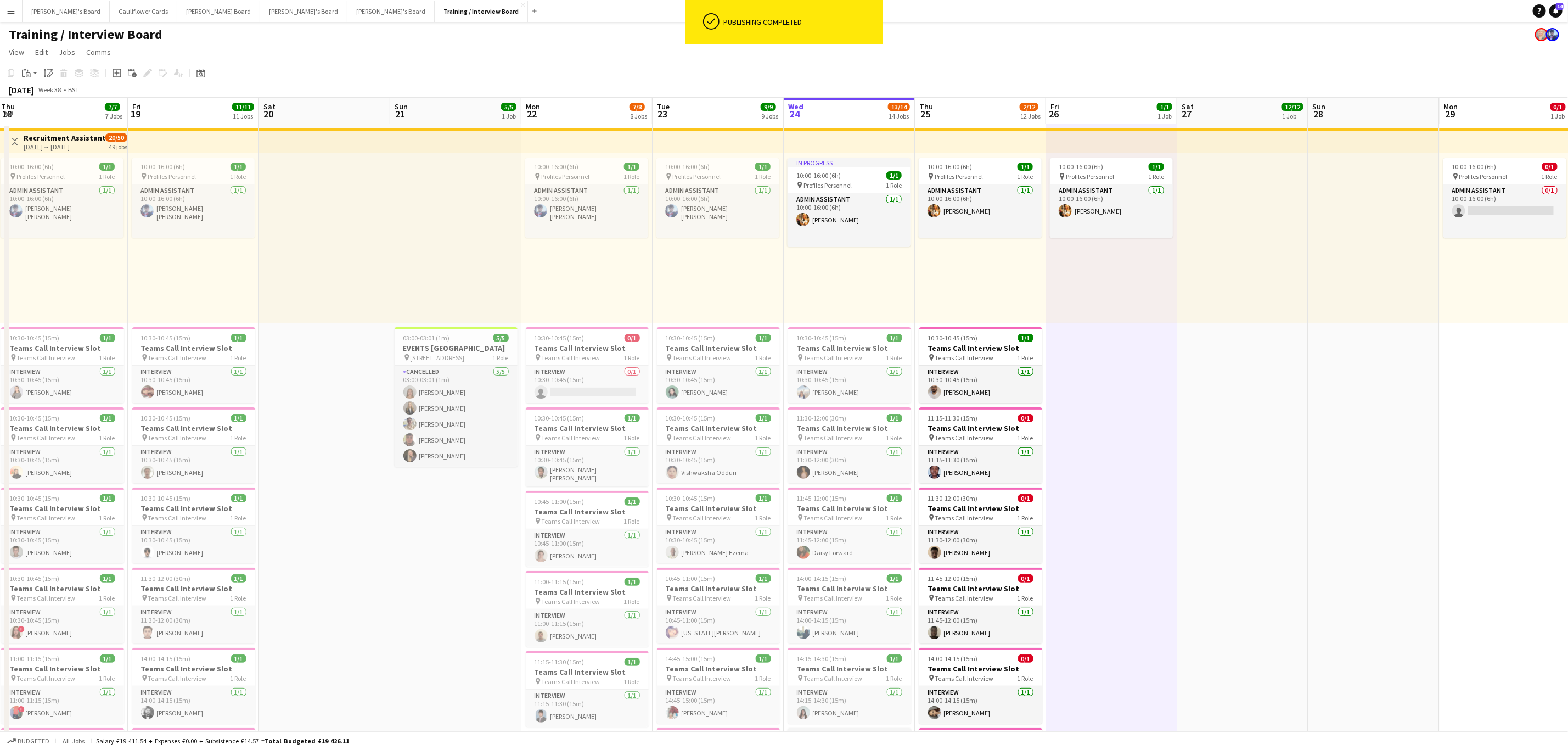
scroll to position [0, 269]
drag, startPoint x: 875, startPoint y: 378, endPoint x: 1074, endPoint y: 389, distance: 199.3
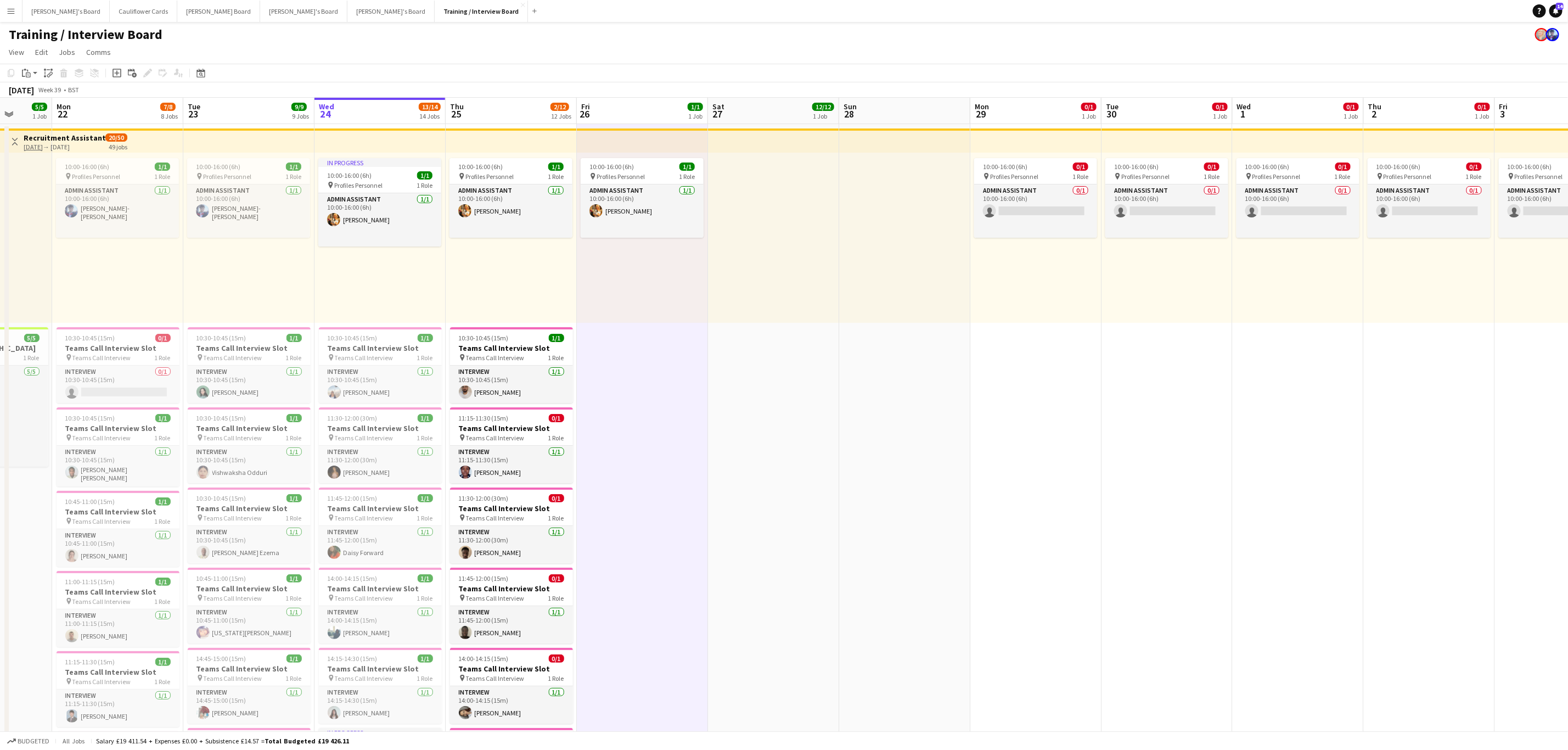
scroll to position [0, 347]
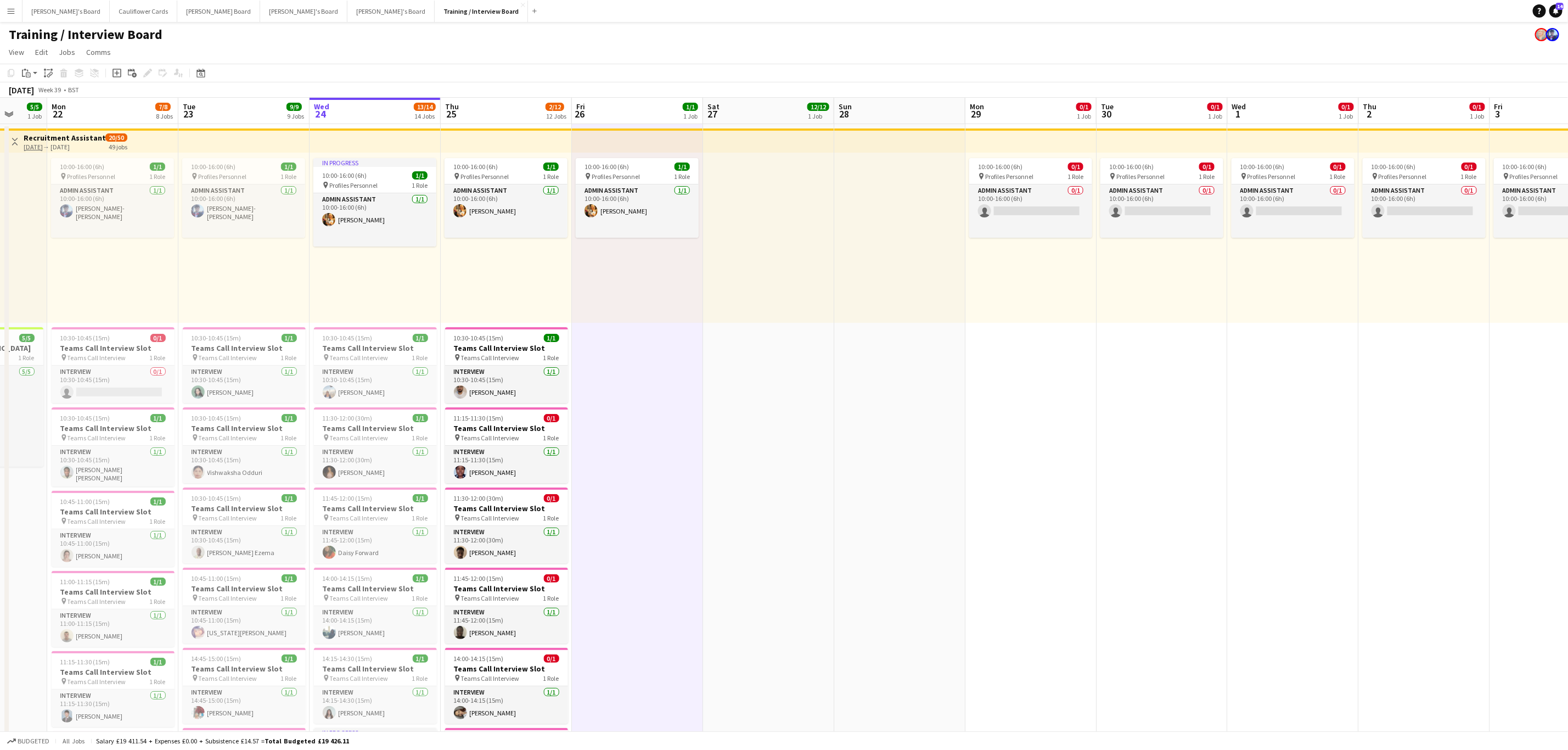
drag, startPoint x: 1214, startPoint y: 434, endPoint x: 682, endPoint y: 420, distance: 532.2
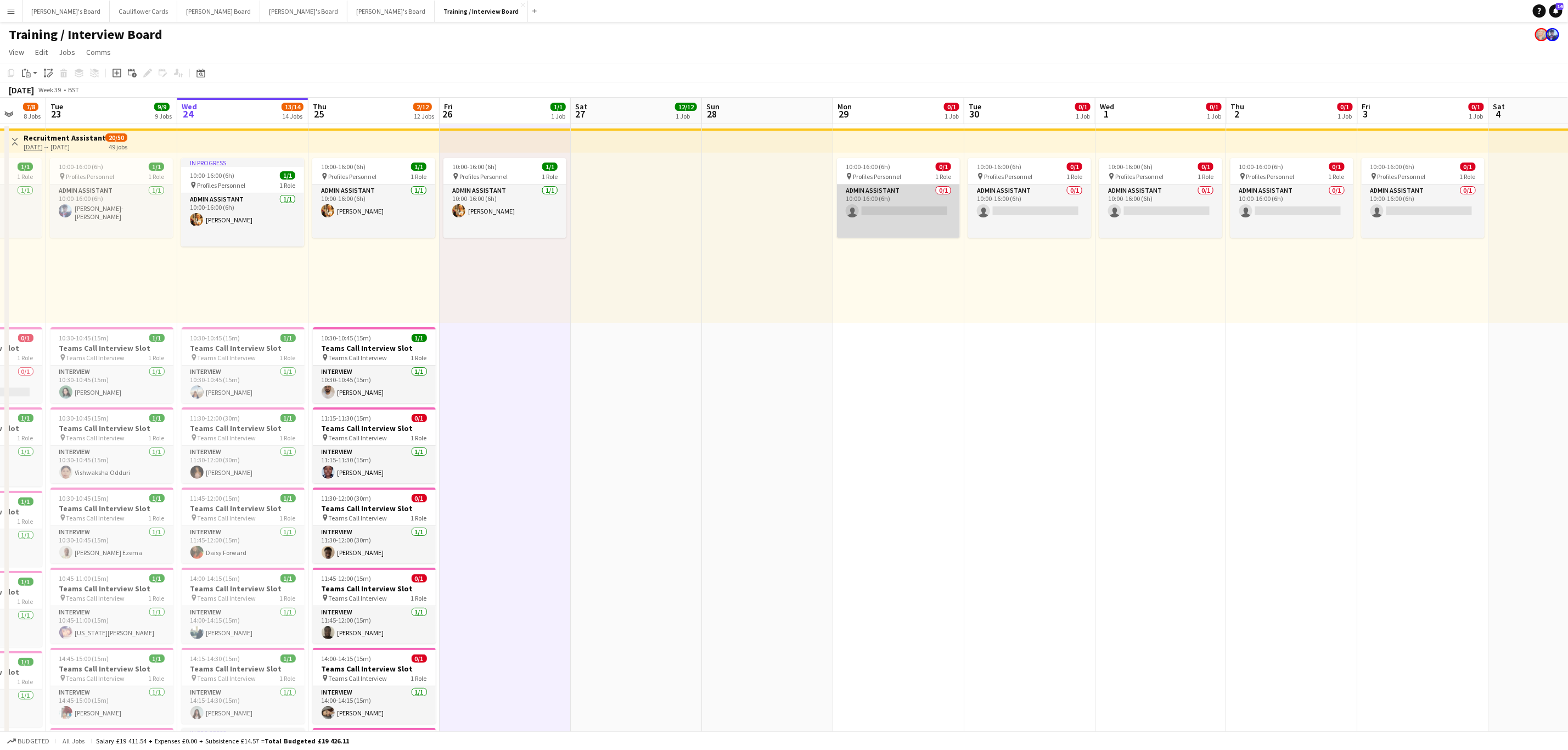
click at [913, 216] on app-card-role "Admin Assistant 0/1 10:00-16:00 (6h) single-neutral-actions" at bounding box center [899, 211] width 123 height 53
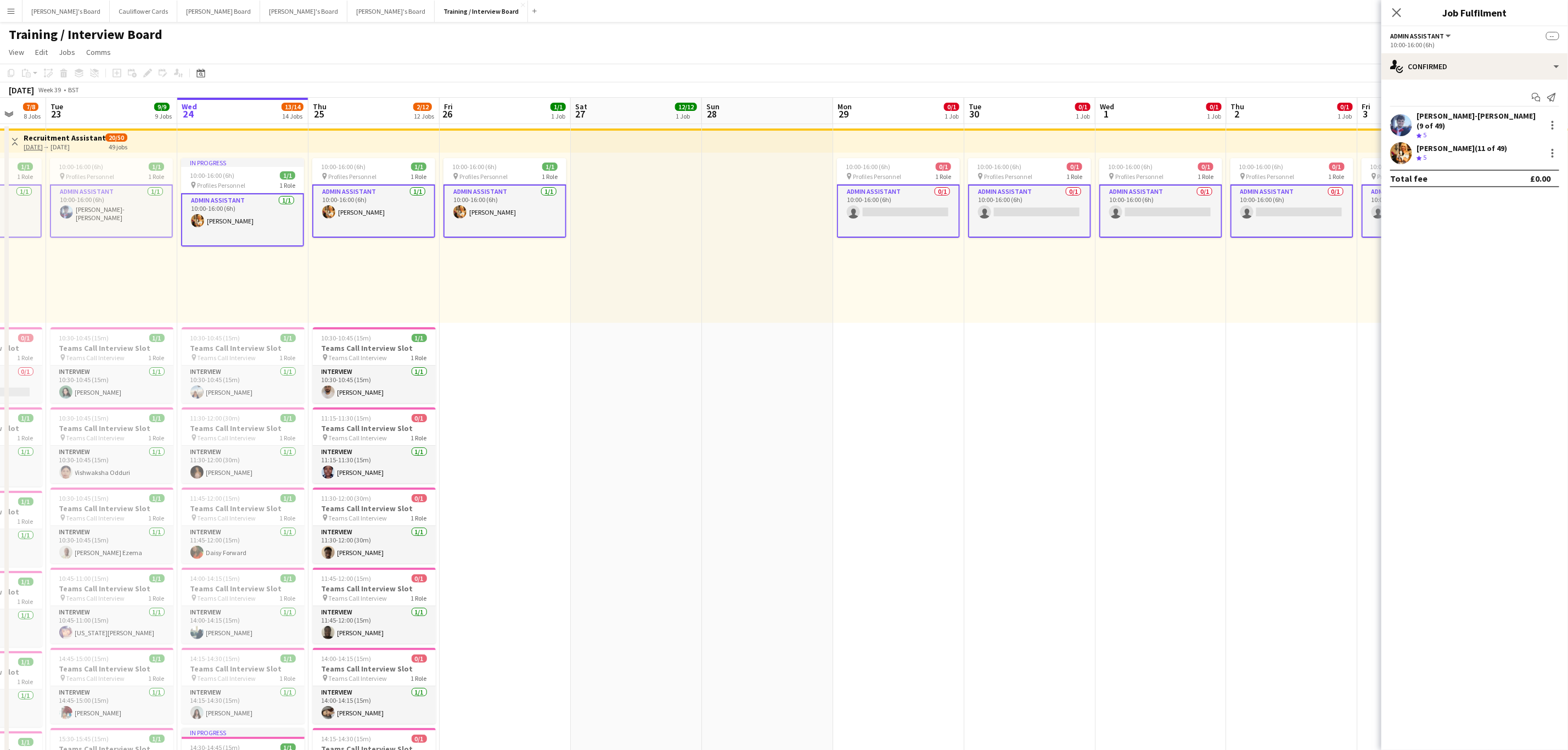
click at [1398, 119] on app-user-avatar at bounding box center [1401, 125] width 22 height 22
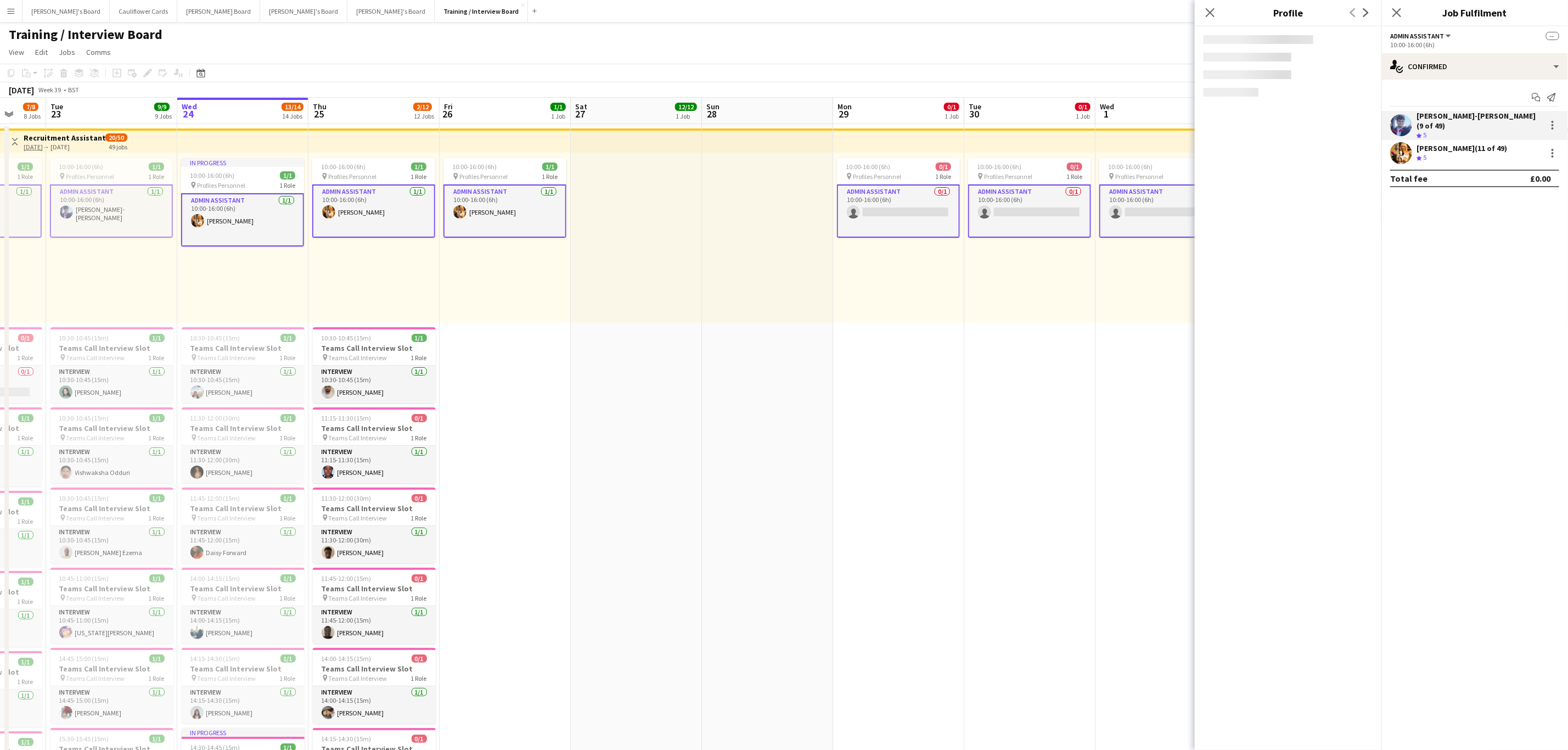
click at [1398, 119] on app-user-avatar at bounding box center [1401, 125] width 22 height 22
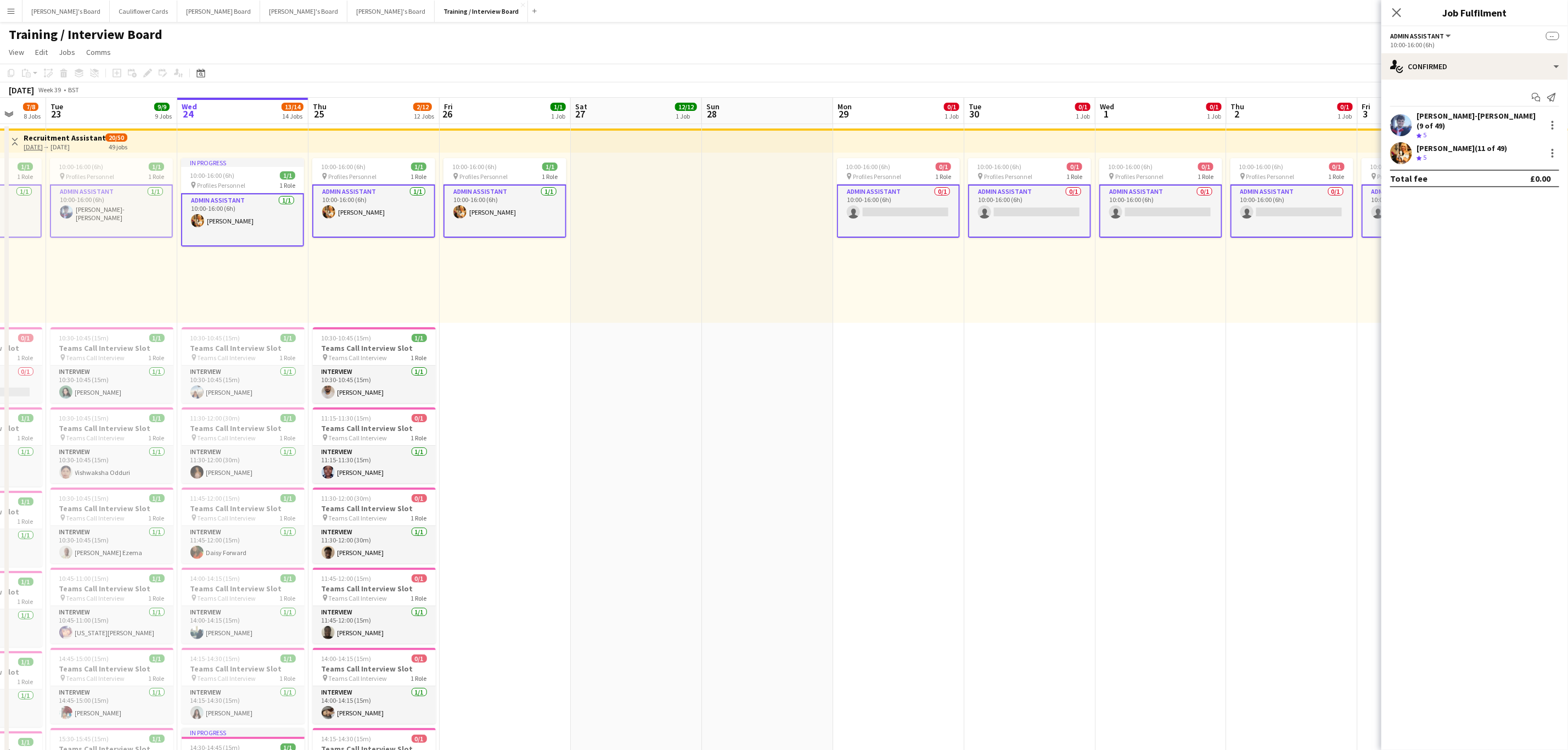
click at [1451, 114] on div "Jamie Anderson-Edward (9 of 49)" at bounding box center [1480, 121] width 125 height 20
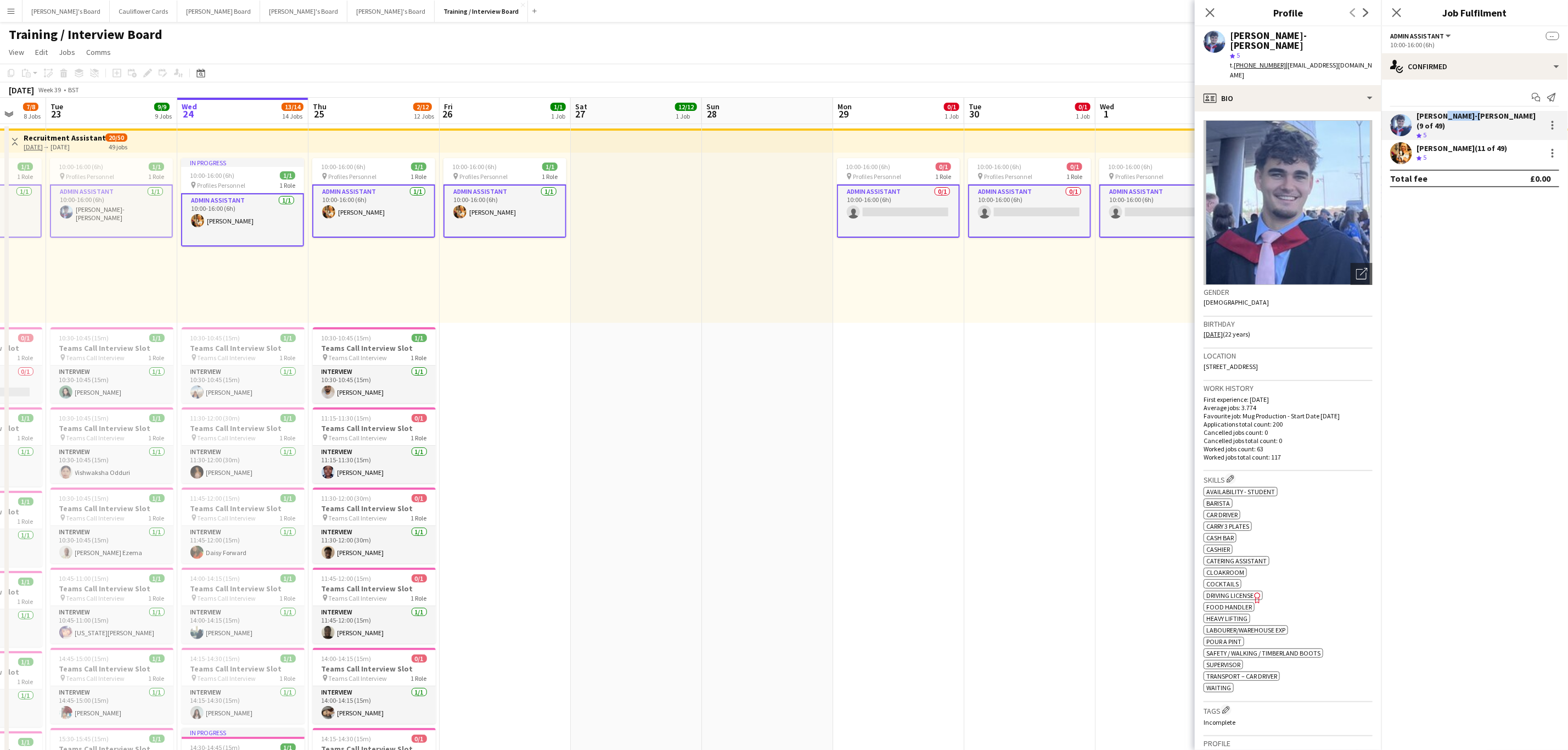
click at [1451, 114] on div "Jamie Anderson-Edward (9 of 49)" at bounding box center [1480, 121] width 125 height 20
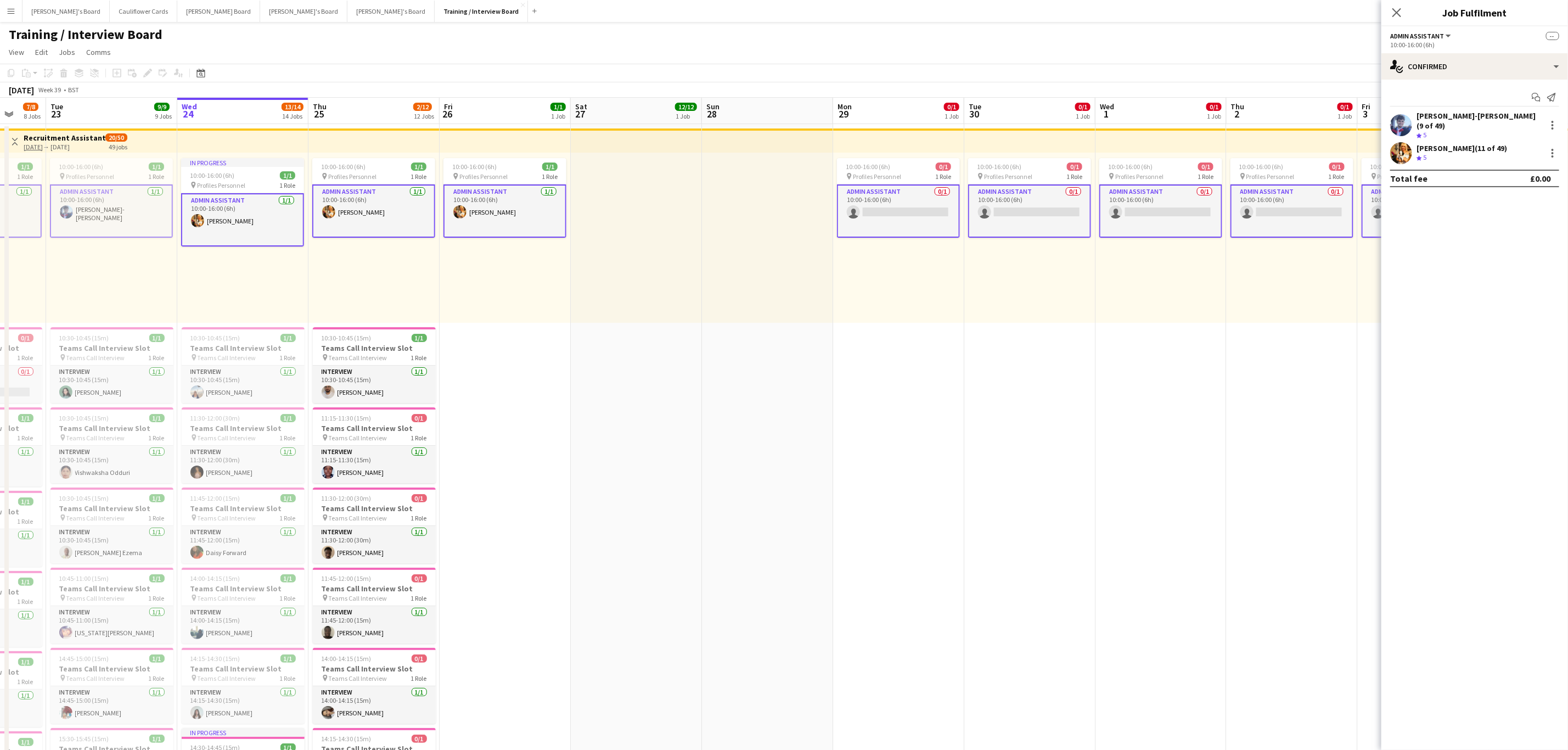
click at [1409, 114] on app-user-avatar at bounding box center [1401, 125] width 22 height 22
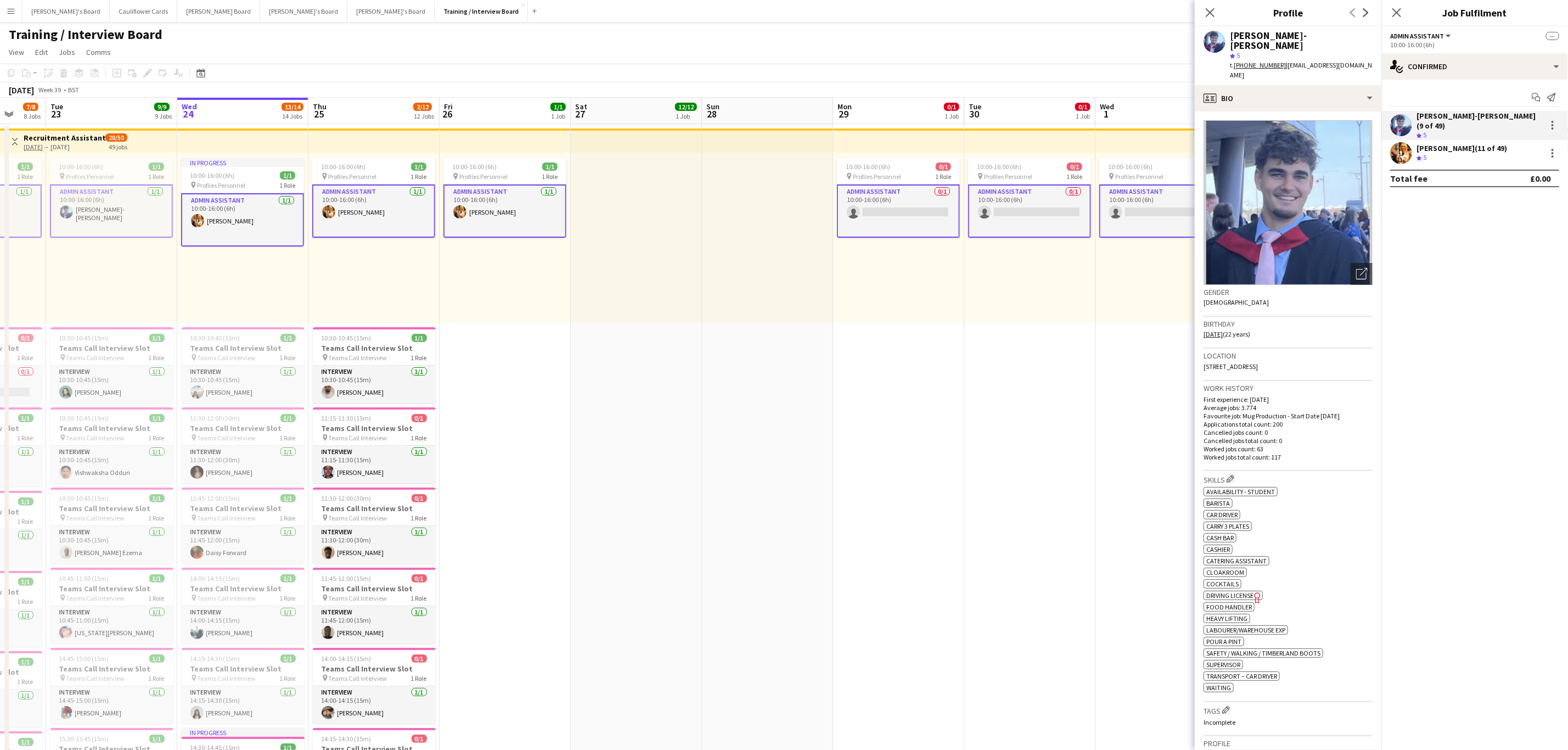
click at [924, 214] on app-card-role "Admin Assistant 0/1 10:00-16:00 (6h) single-neutral-actions" at bounding box center [899, 211] width 123 height 53
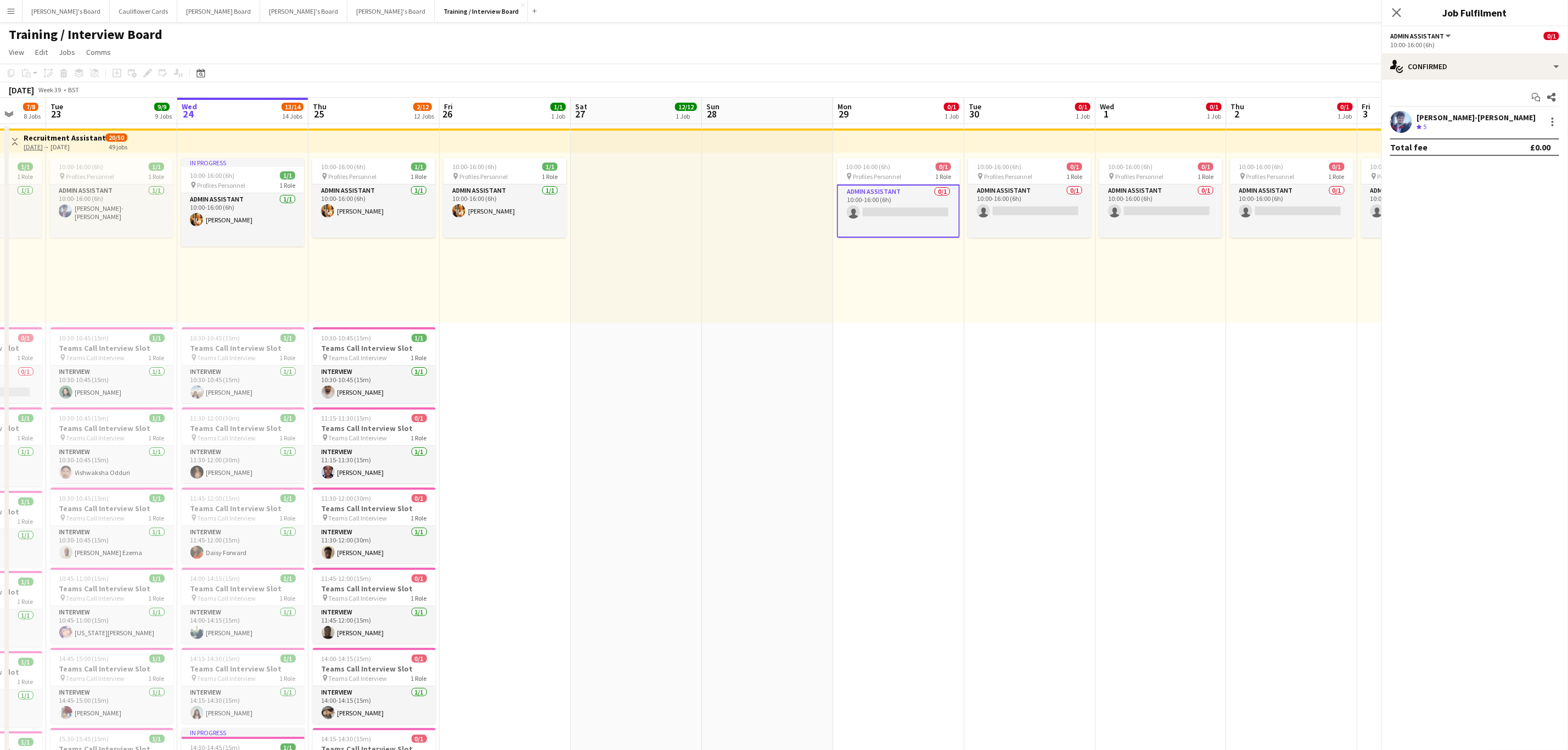
click at [924, 214] on app-card-role "Admin Assistant 0/1 10:00-16:00 (6h) single-neutral-actions" at bounding box center [899, 211] width 123 height 53
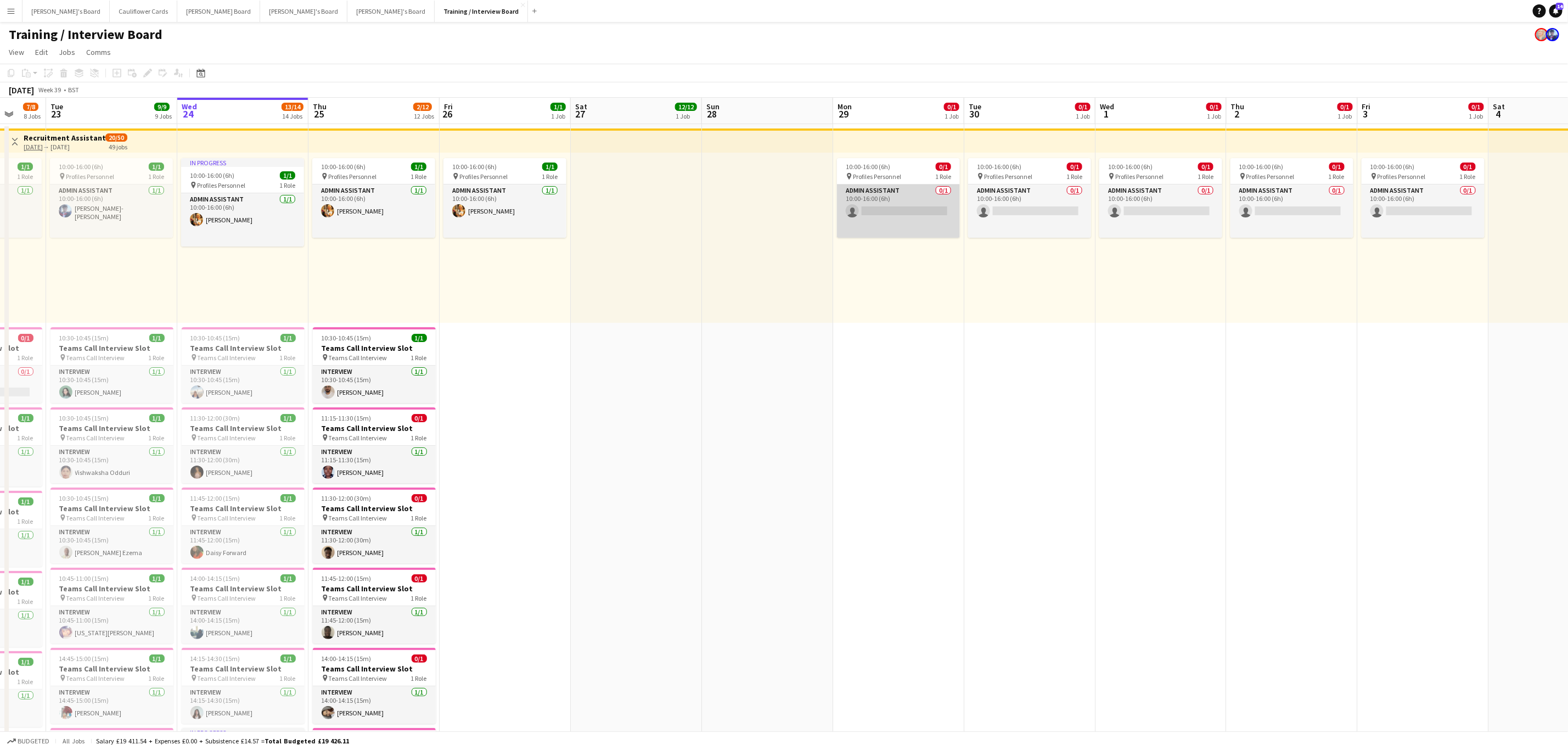
click at [946, 205] on app-card-role "Admin Assistant 0/1 10:00-16:00 (6h) single-neutral-actions" at bounding box center [899, 211] width 123 height 53
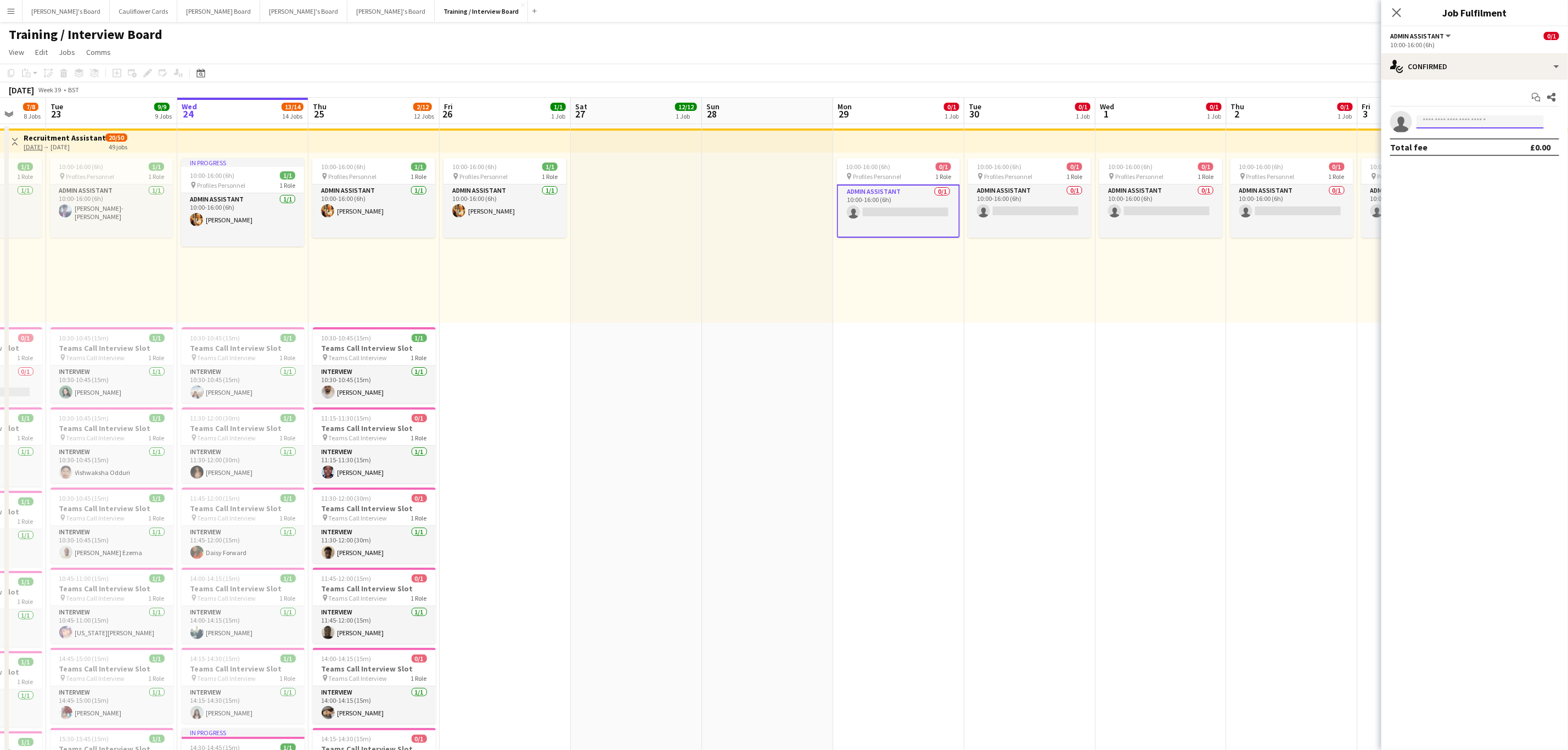
click at [1451, 119] on input at bounding box center [1480, 121] width 128 height 13
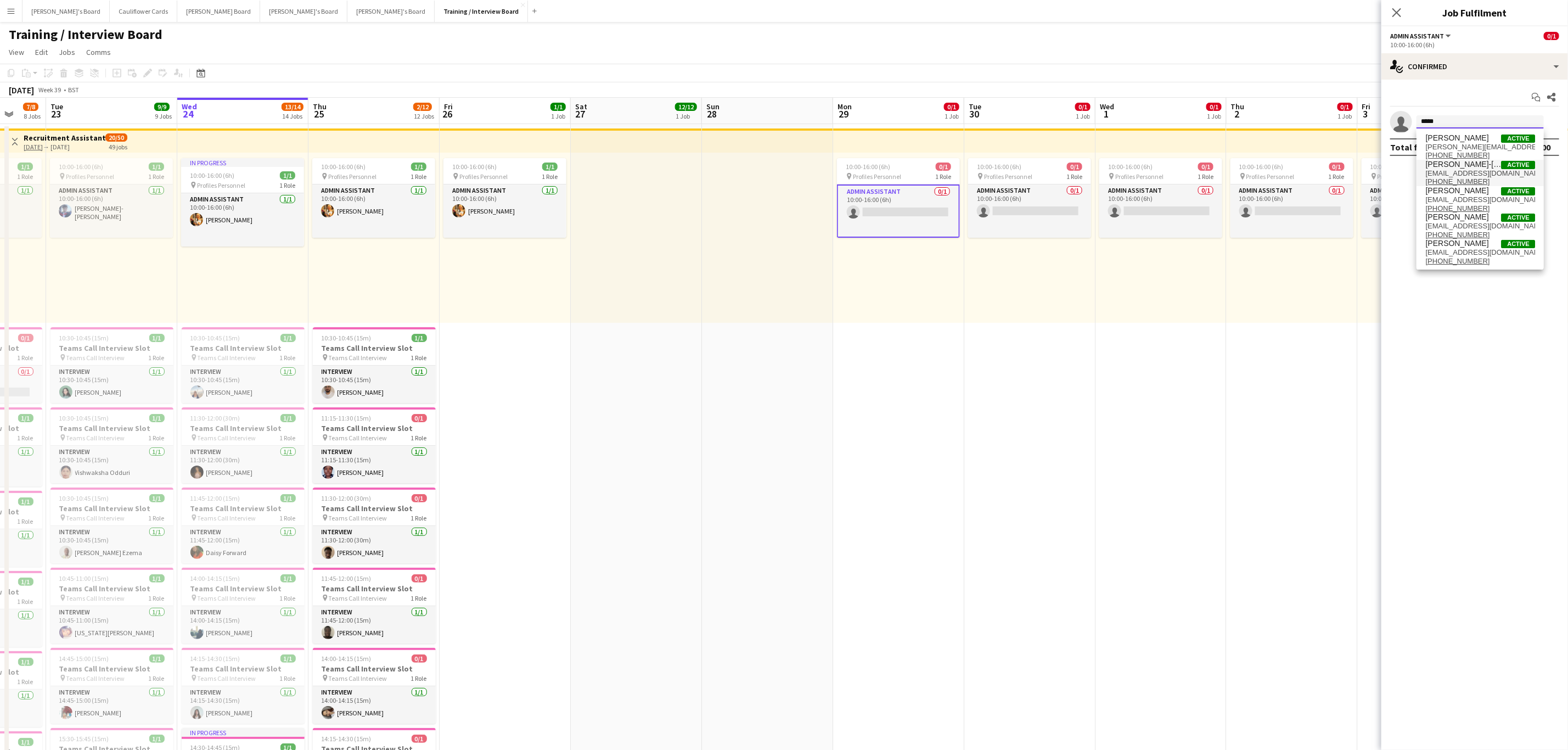
type input "*****"
click at [1451, 172] on span "jamie30303@gmail.com" at bounding box center [1480, 173] width 110 height 9
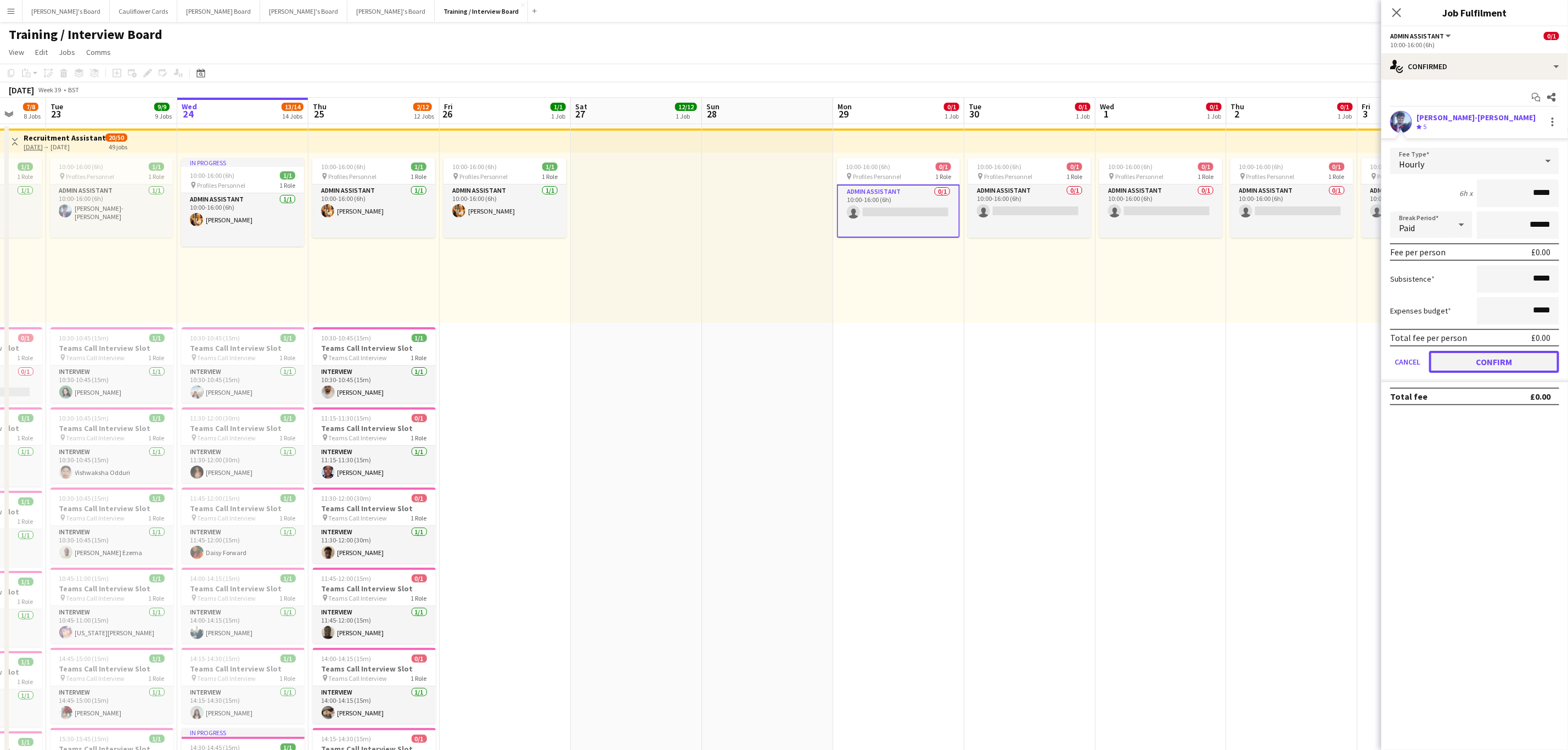
click at [1498, 365] on button "Confirm" at bounding box center [1494, 362] width 130 height 22
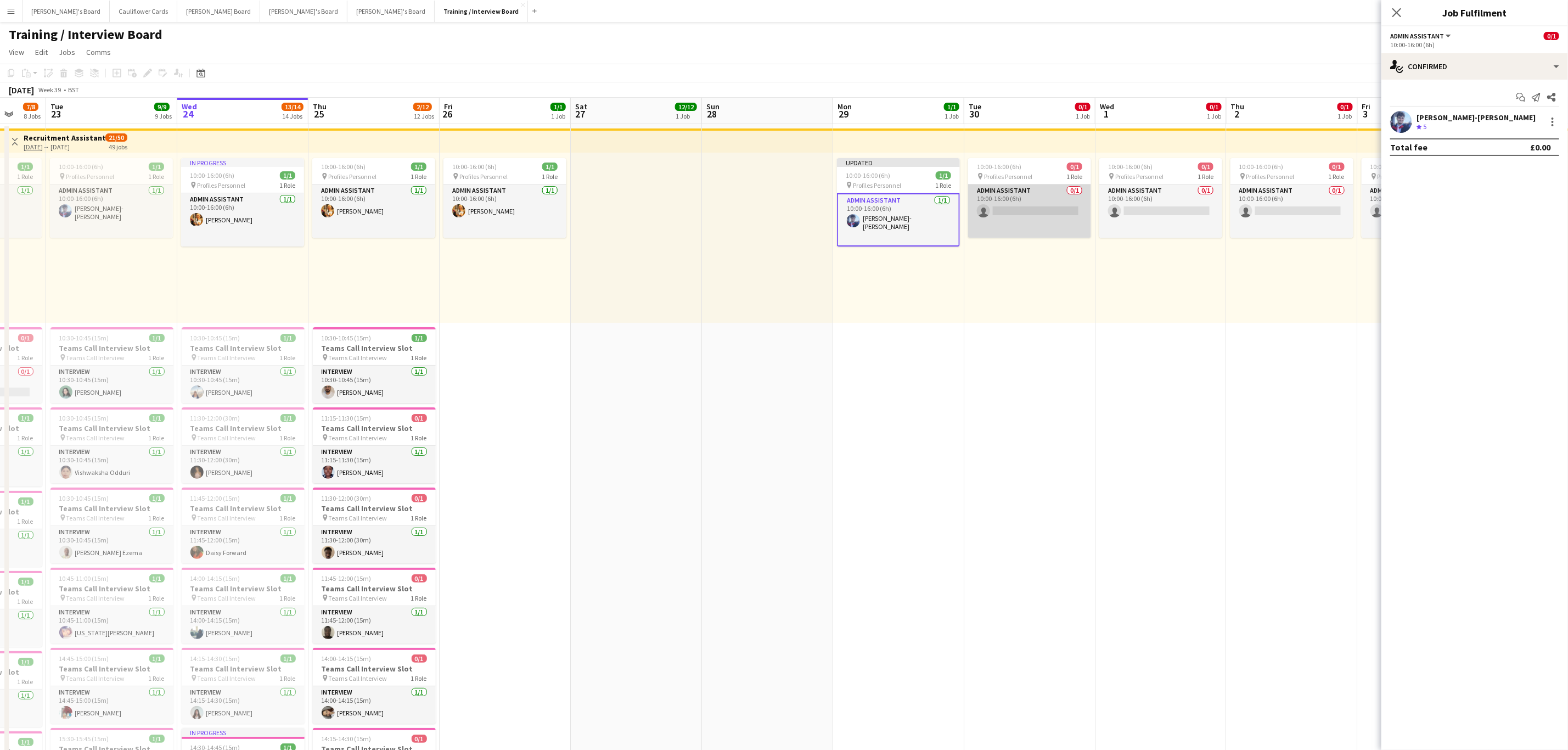
click at [1035, 216] on app-card-role "Admin Assistant 0/1 10:00-16:00 (6h) single-neutral-actions" at bounding box center [1030, 211] width 123 height 53
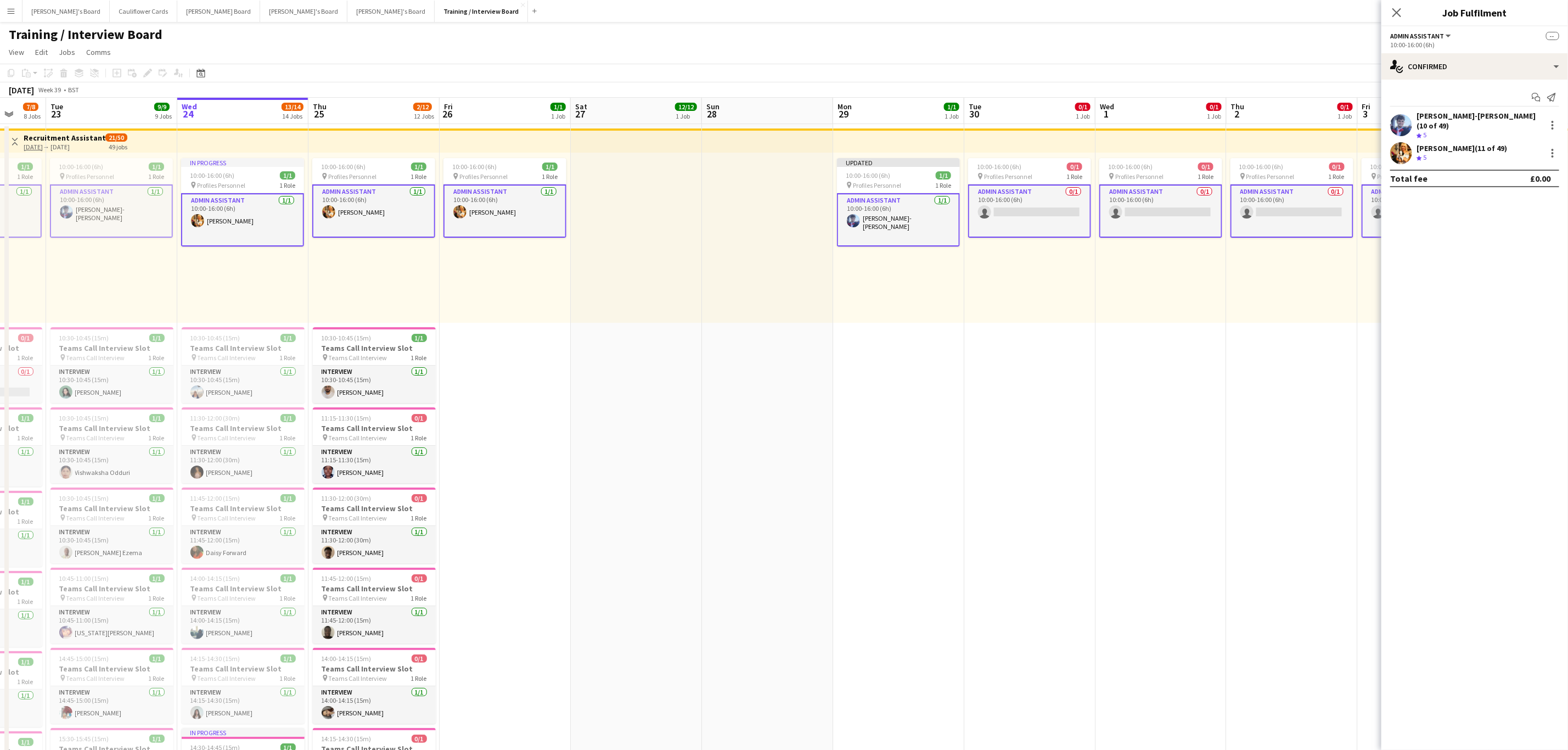
click at [1032, 213] on app-card-role "Admin Assistant 0/1 10:00-16:00 (6h) single-neutral-actions" at bounding box center [1030, 211] width 123 height 53
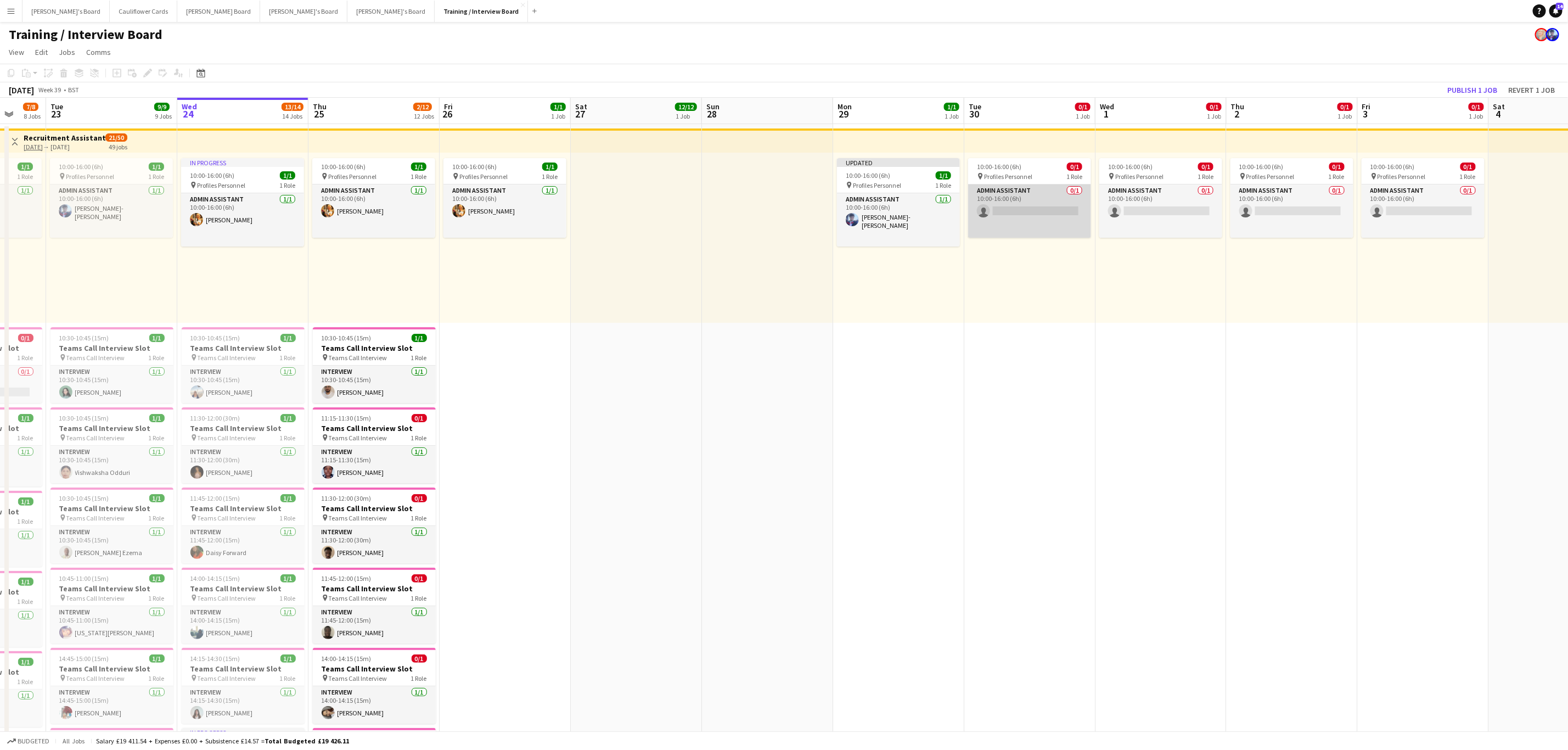
click at [1032, 213] on app-card-role "Admin Assistant 0/1 10:00-16:00 (6h) single-neutral-actions" at bounding box center [1030, 211] width 123 height 53
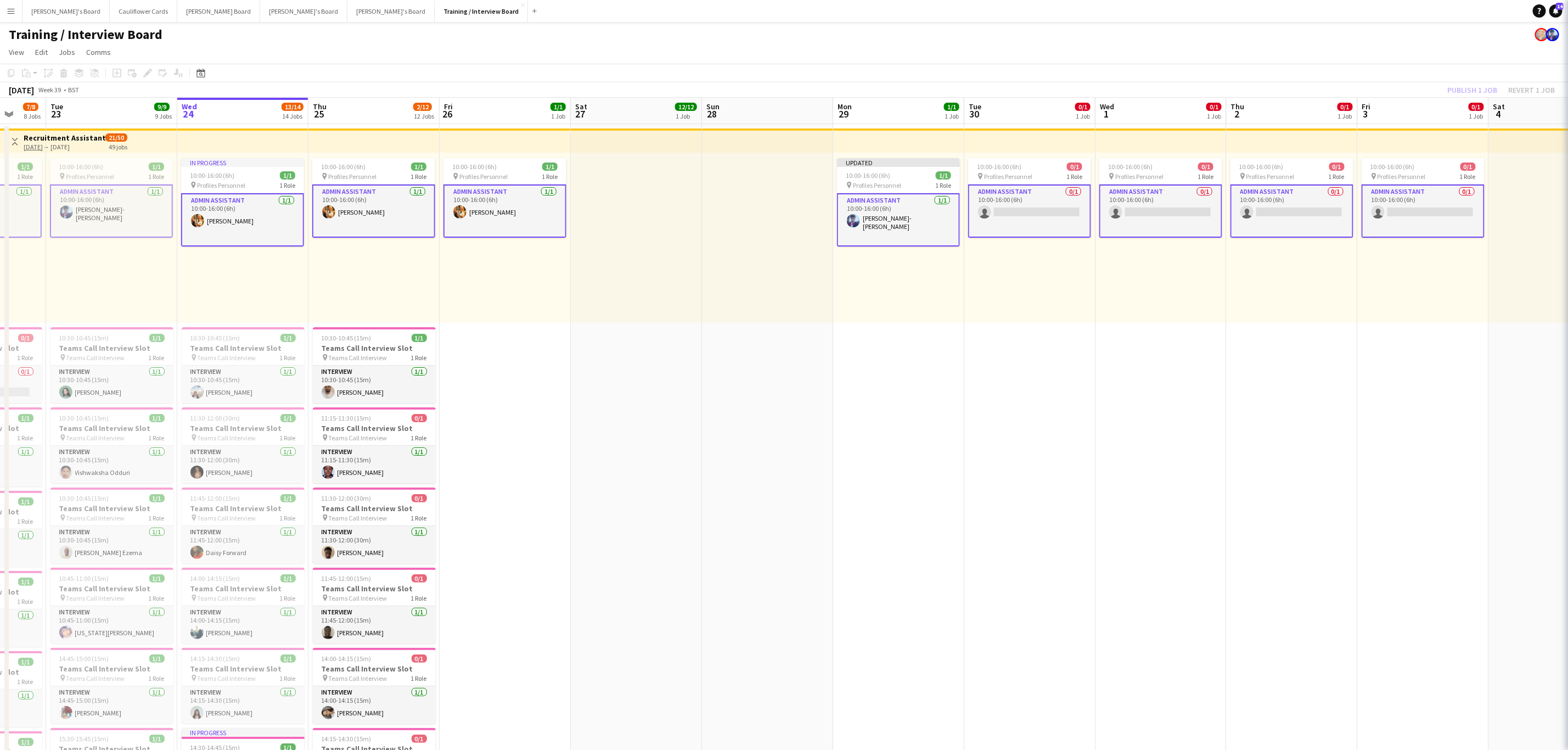
click at [1032, 213] on app-card-role "Admin Assistant 0/1 10:00-16:00 (6h) single-neutral-actions" at bounding box center [1030, 211] width 123 height 53
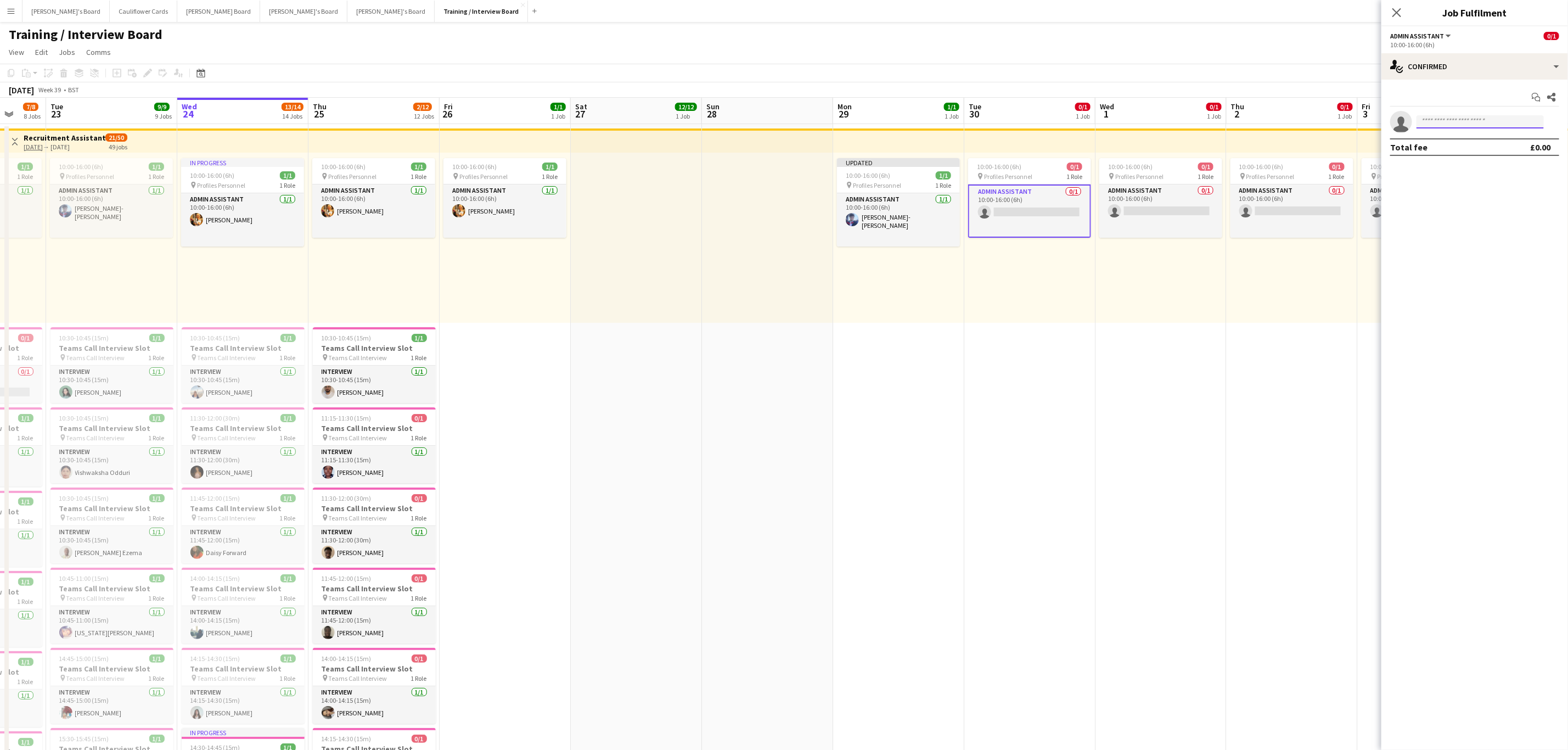
click at [1451, 115] on input at bounding box center [1480, 121] width 128 height 13
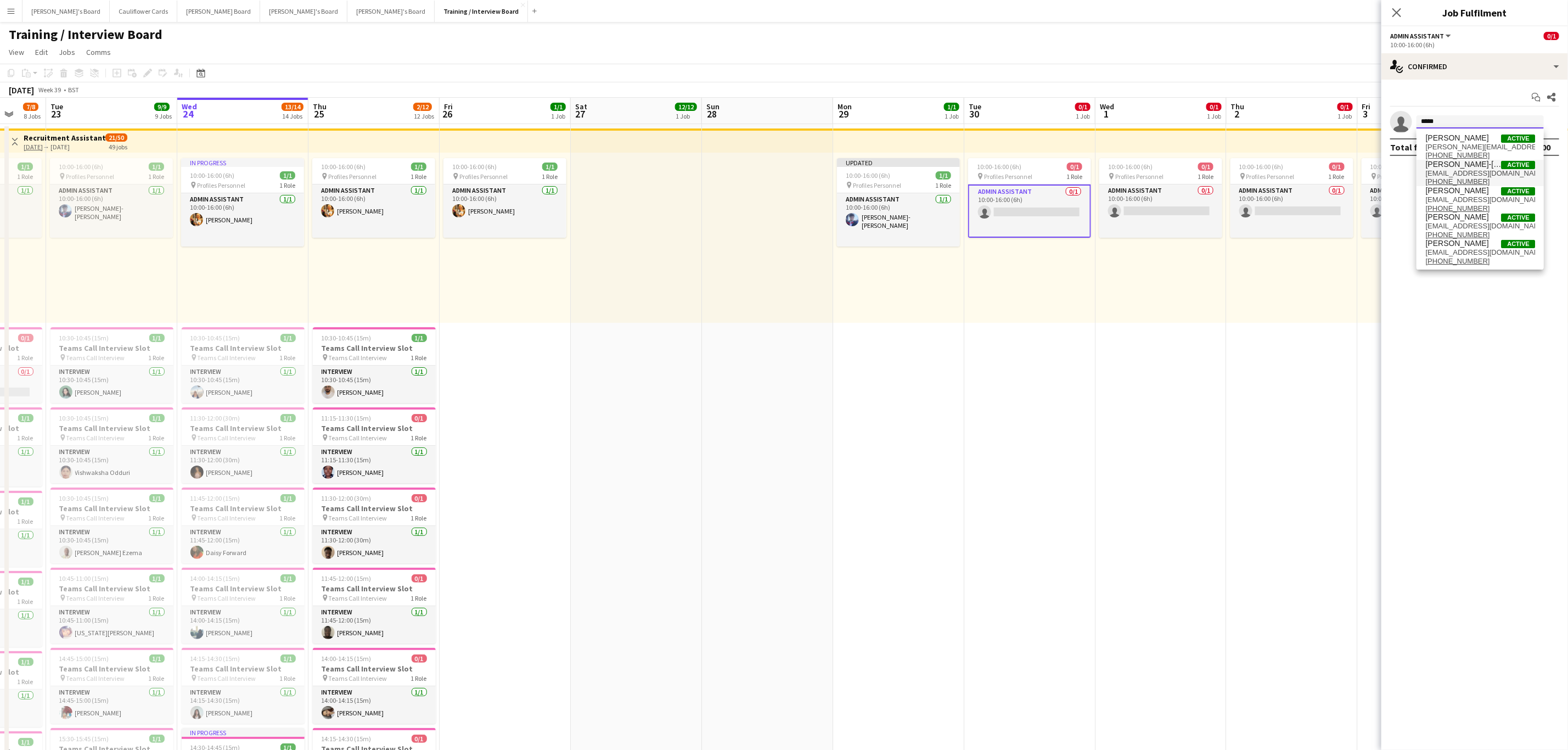
type input "*****"
click at [1466, 166] on span "Jamie Anderson-Edward" at bounding box center [1463, 165] width 76 height 10
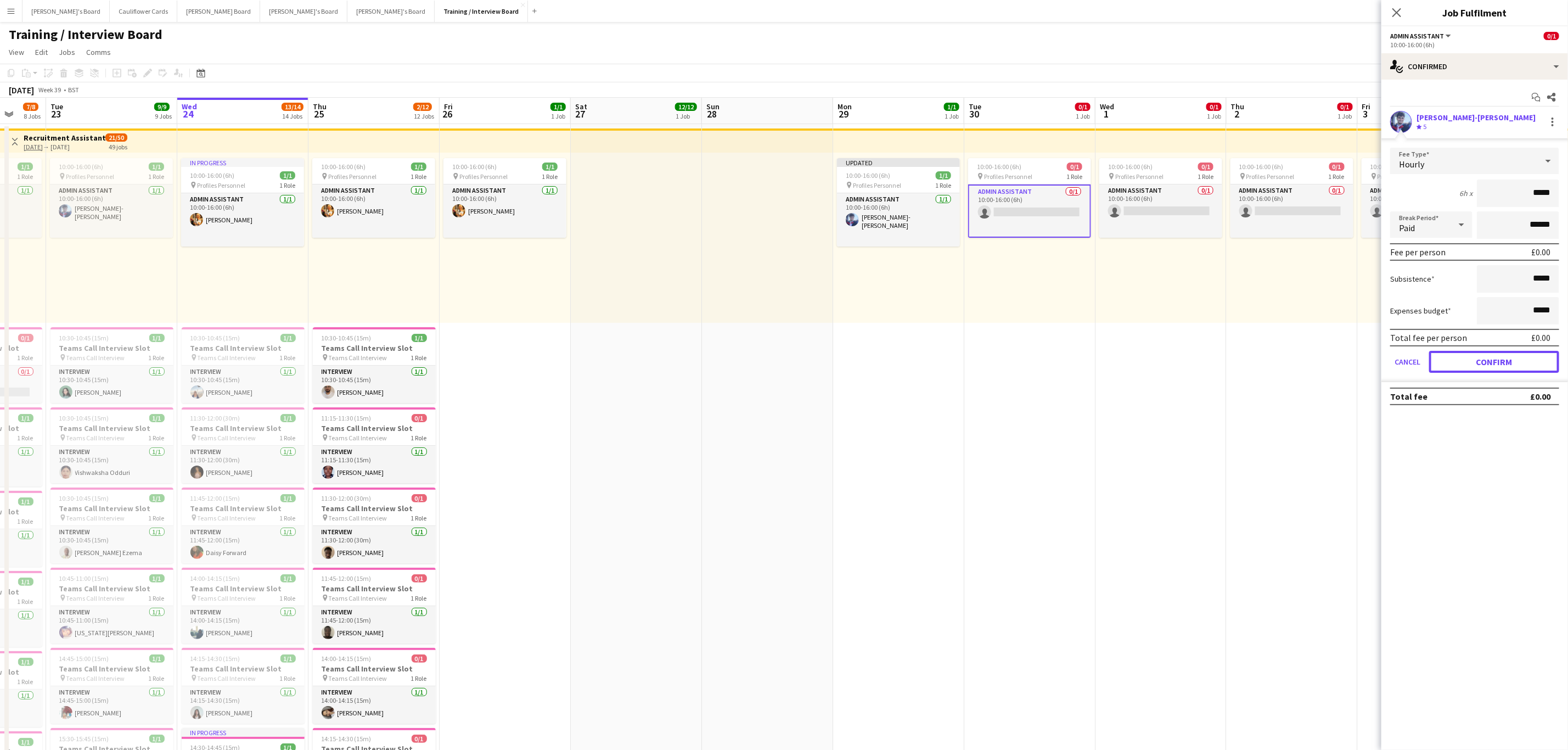
drag, startPoint x: 1494, startPoint y: 361, endPoint x: 1487, endPoint y: 361, distance: 7.0
click at [1493, 361] on button "Confirm" at bounding box center [1494, 362] width 130 height 22
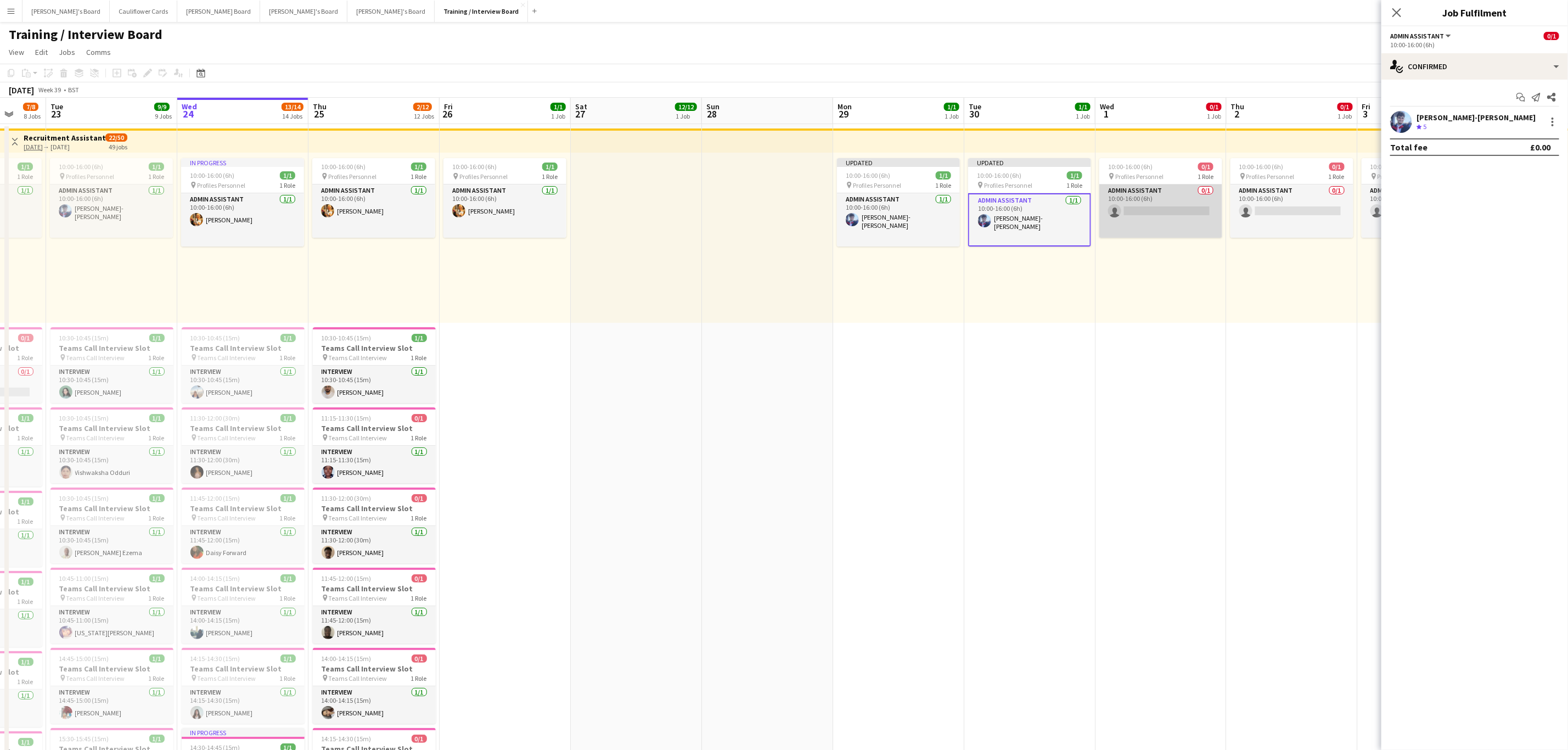
click at [1183, 216] on app-card-role "Admin Assistant 0/1 10:00-16:00 (6h) single-neutral-actions" at bounding box center [1161, 211] width 123 height 53
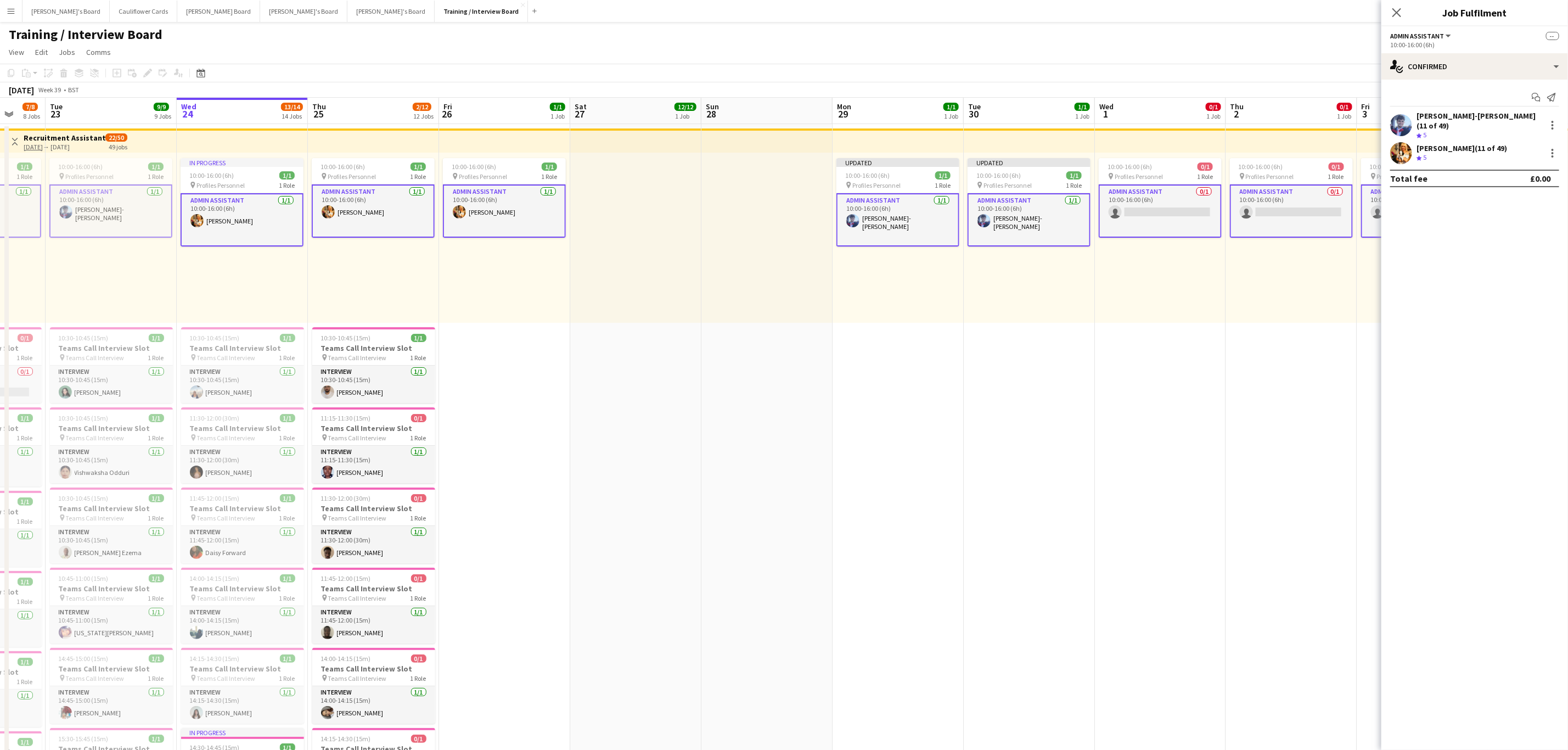
click at [1181, 214] on app-card-role "Admin Assistant 0/1 10:00-16:00 (6h) single-neutral-actions" at bounding box center [1160, 211] width 123 height 53
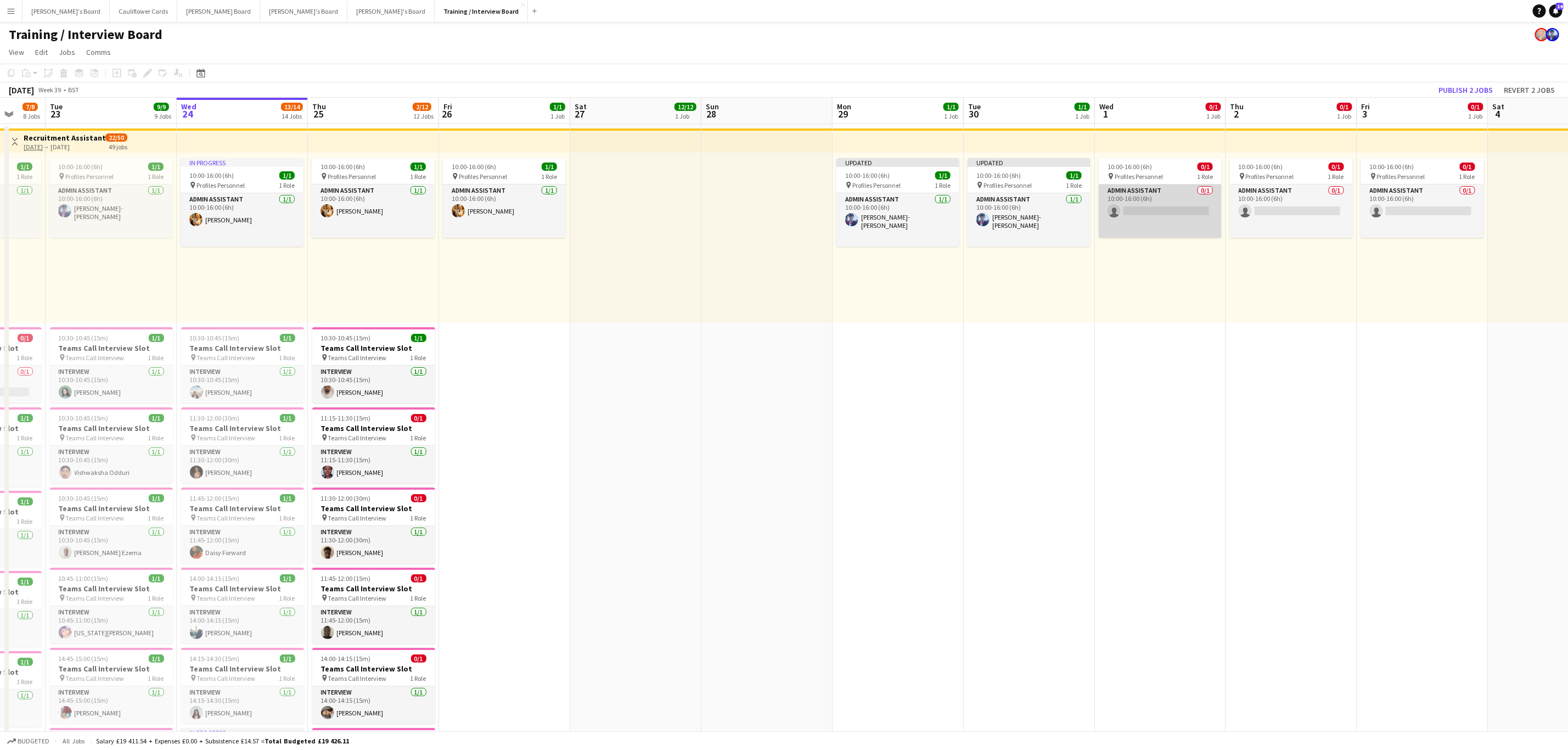
click at [1181, 212] on app-card-role "Admin Assistant 0/1 10:00-16:00 (6h) single-neutral-actions" at bounding box center [1160, 211] width 123 height 53
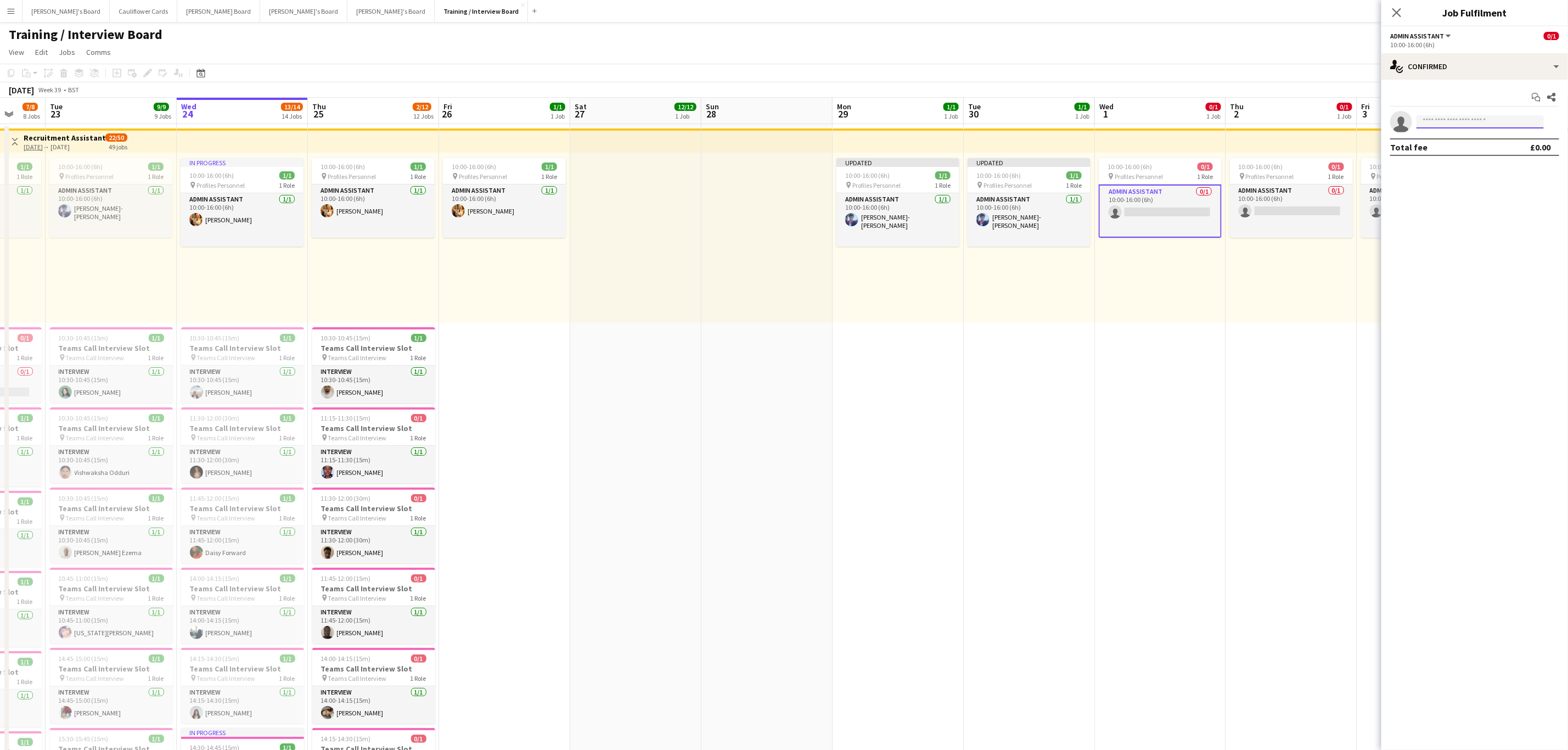
click at [1443, 119] on input at bounding box center [1480, 121] width 128 height 13
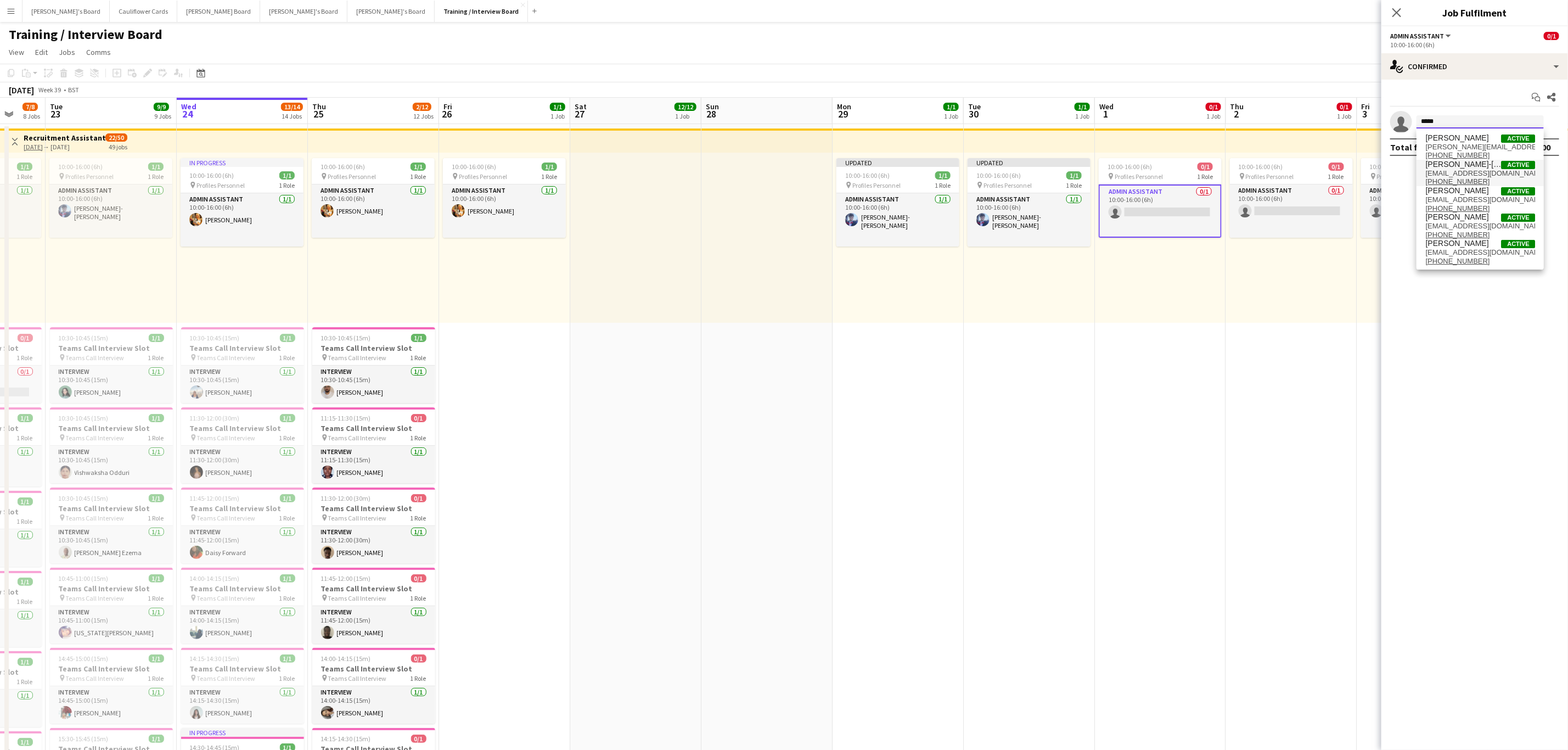
type input "*****"
click at [1456, 165] on span "Jamie Anderson-Edward" at bounding box center [1463, 165] width 76 height 10
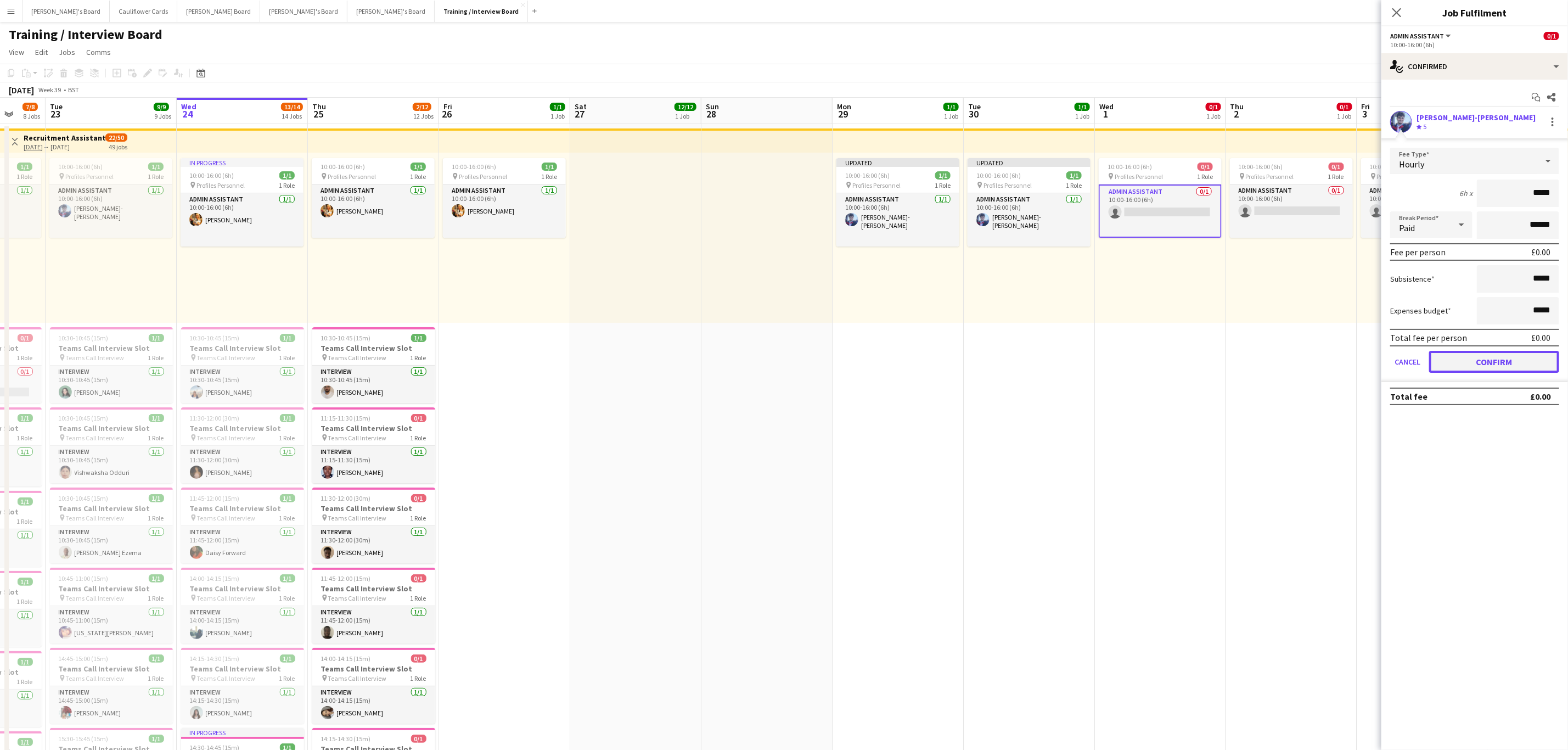
click at [1477, 352] on button "Confirm" at bounding box center [1494, 362] width 130 height 22
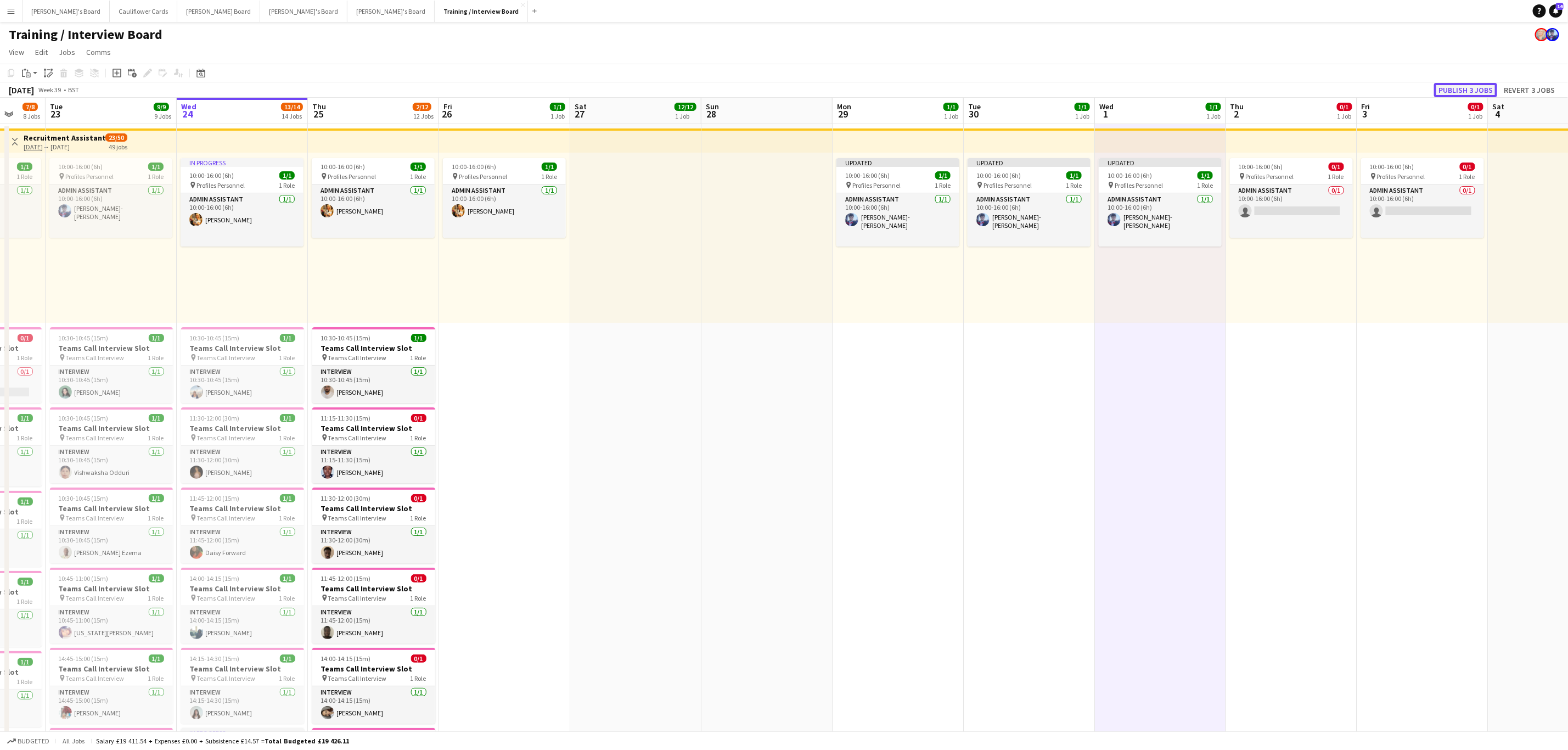
click at [1467, 86] on button "Publish 3 jobs" at bounding box center [1466, 90] width 63 height 14
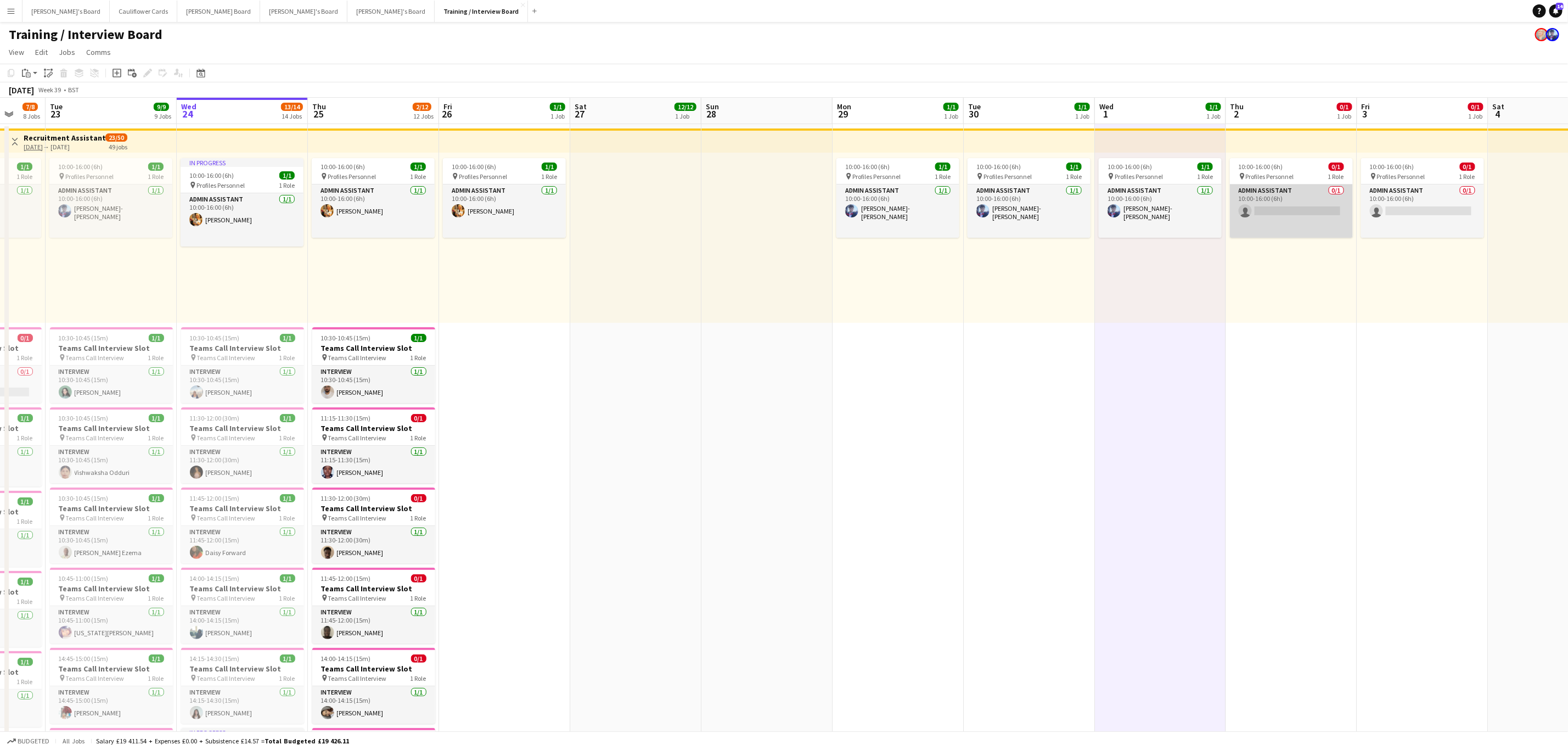
click at [1265, 231] on app-card-role "Admin Assistant 0/1 10:00-16:00 (6h) single-neutral-actions" at bounding box center [1292, 211] width 123 height 53
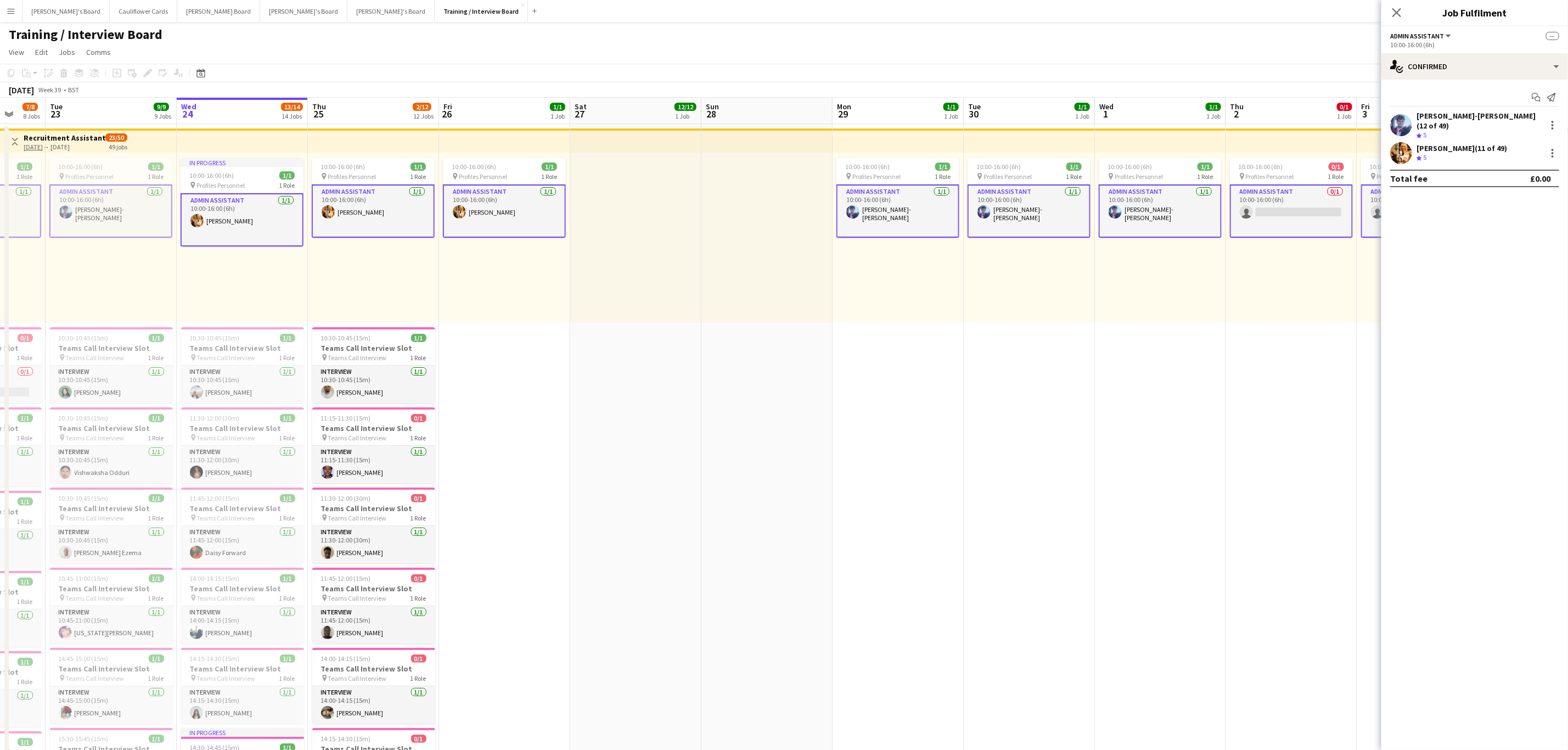
click at [1280, 214] on app-card-role "Admin Assistant 0/1 10:00-16:00 (6h) single-neutral-actions" at bounding box center [1292, 211] width 123 height 53
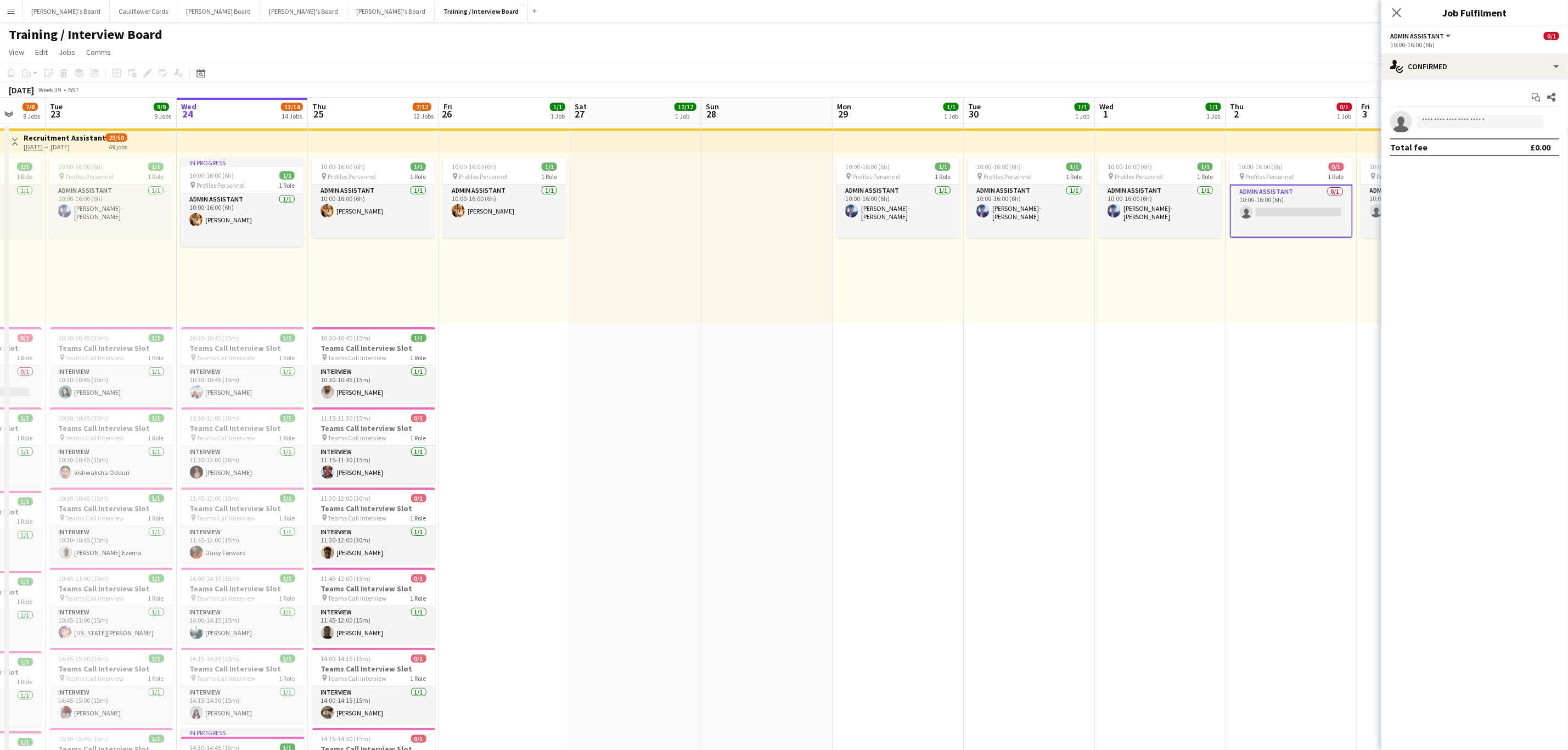
click at [1280, 214] on app-card-role "Admin Assistant 0/1 10:00-16:00 (6h) single-neutral-actions" at bounding box center [1292, 211] width 123 height 53
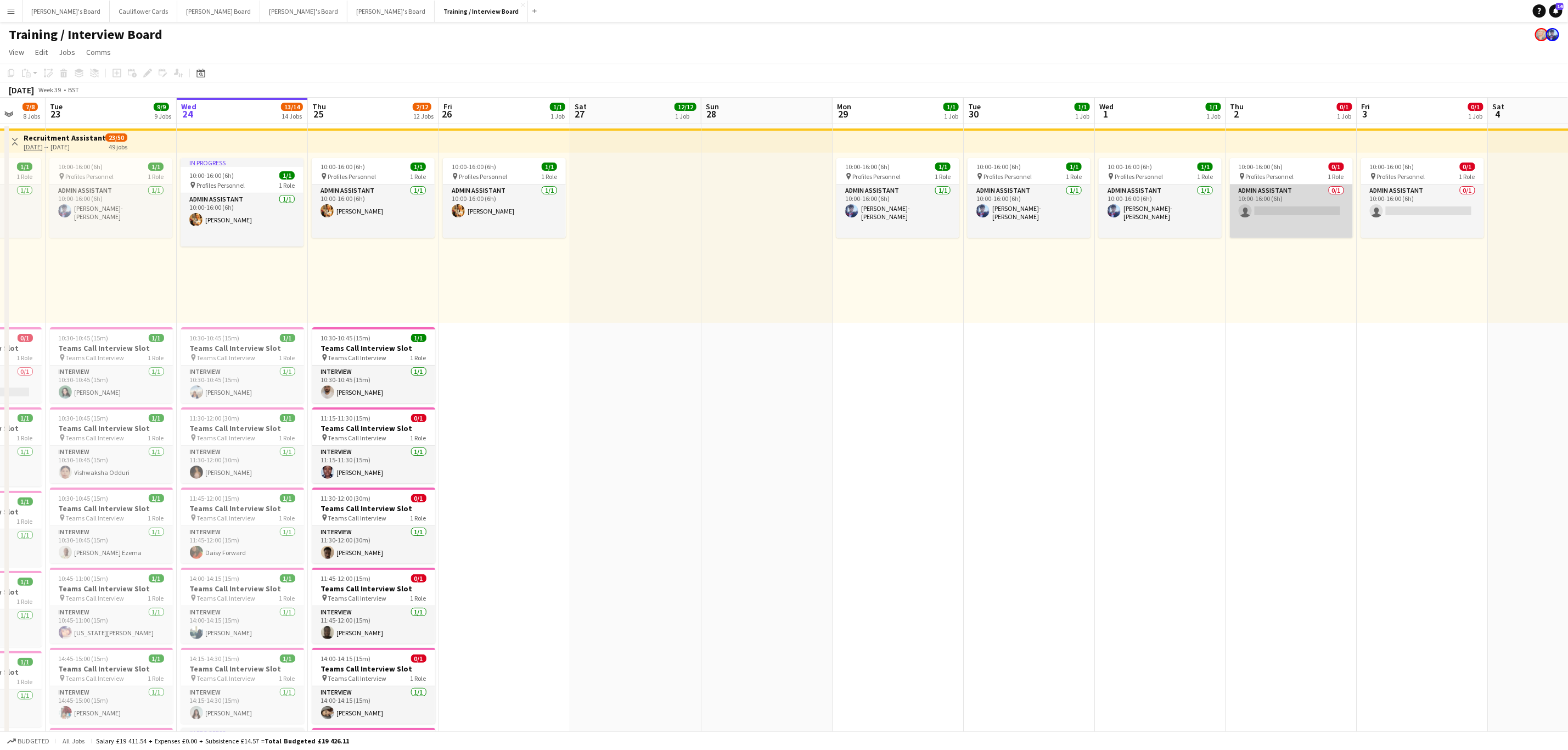
click at [1280, 214] on app-card-role "Admin Assistant 0/1 10:00-16:00 (6h) single-neutral-actions" at bounding box center [1292, 211] width 123 height 53
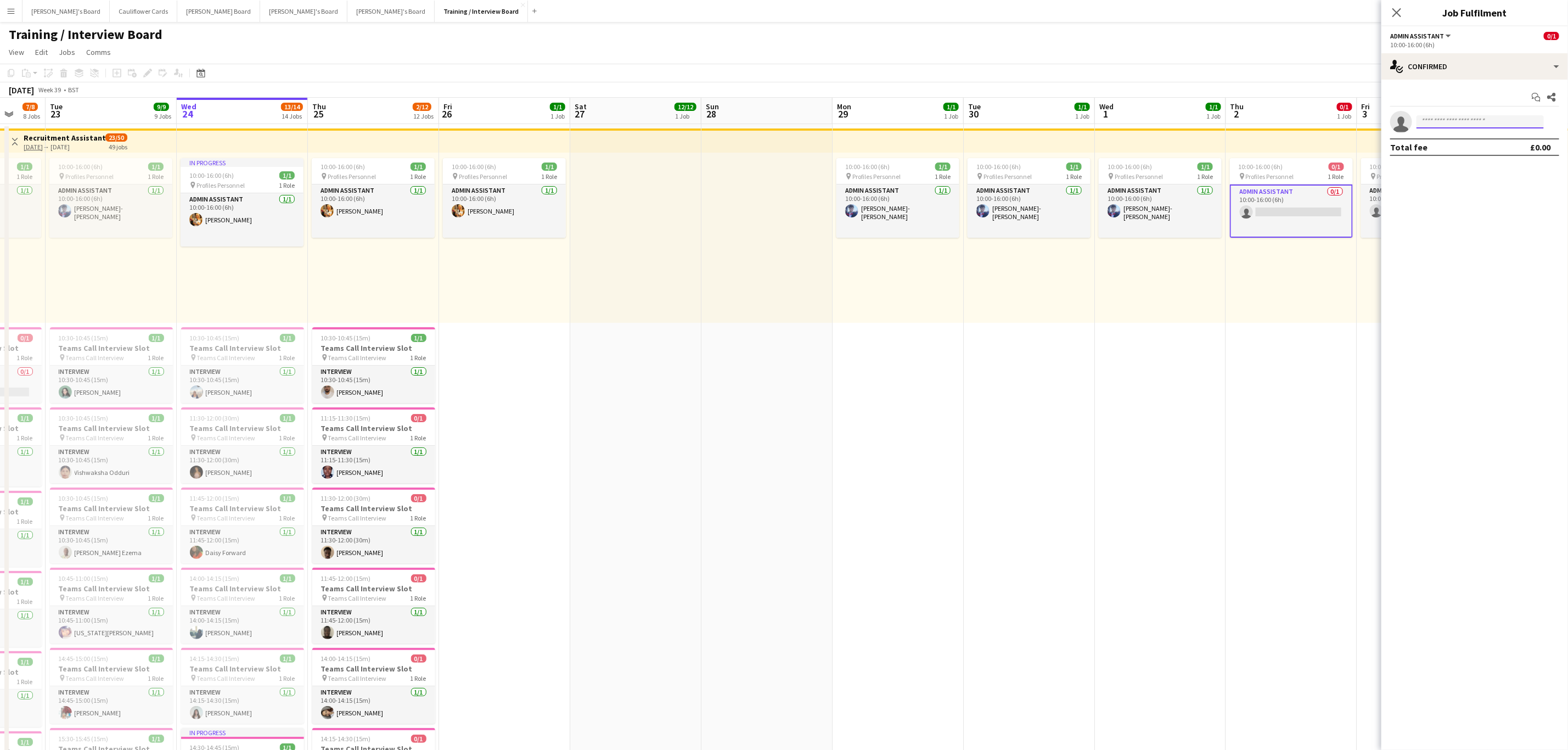
click at [1455, 117] on input at bounding box center [1480, 121] width 128 height 13
type input "*"
type input "*********"
click at [1460, 218] on span "[PERSON_NAME]" at bounding box center [1457, 217] width 63 height 10
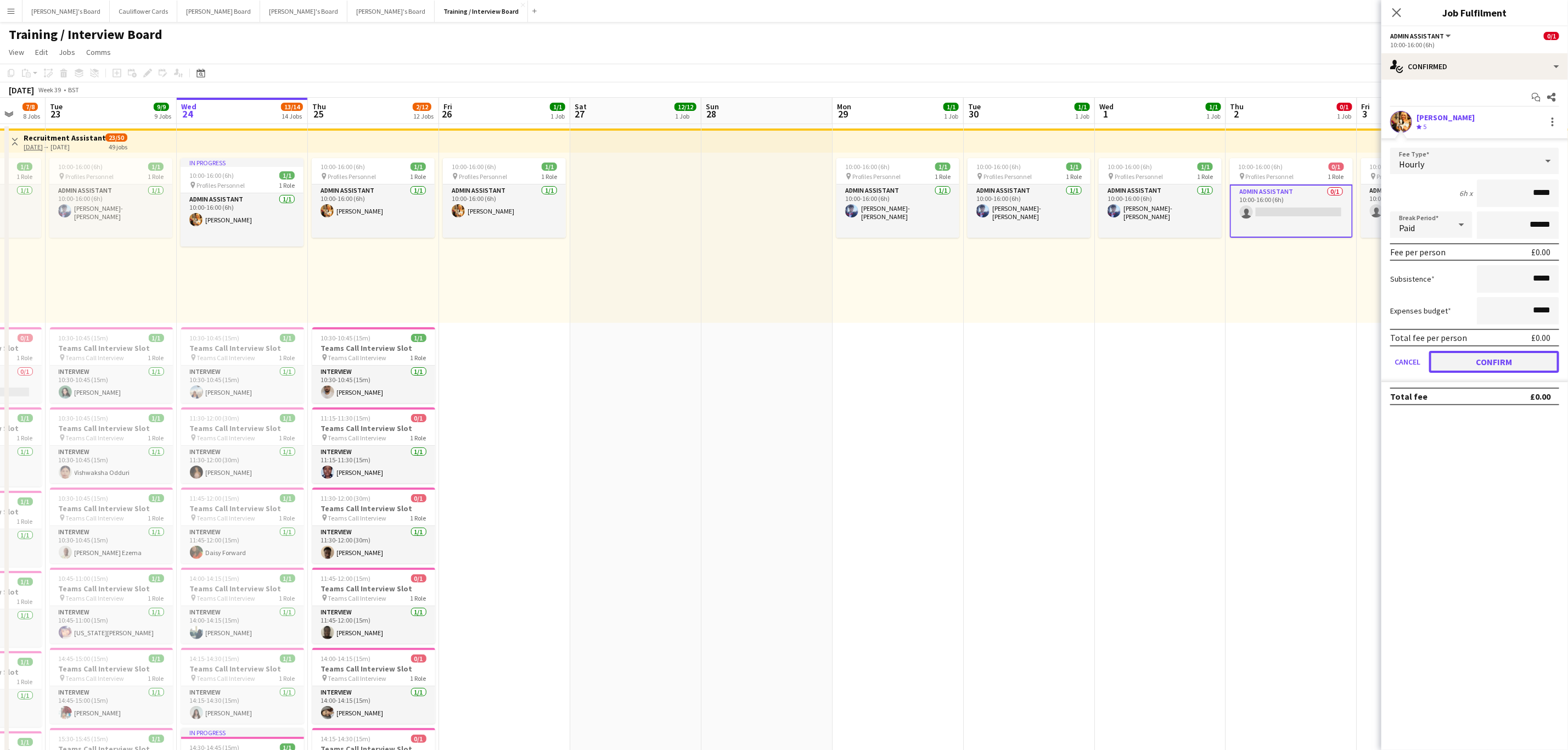
click at [1512, 360] on button "Confirm" at bounding box center [1494, 362] width 130 height 22
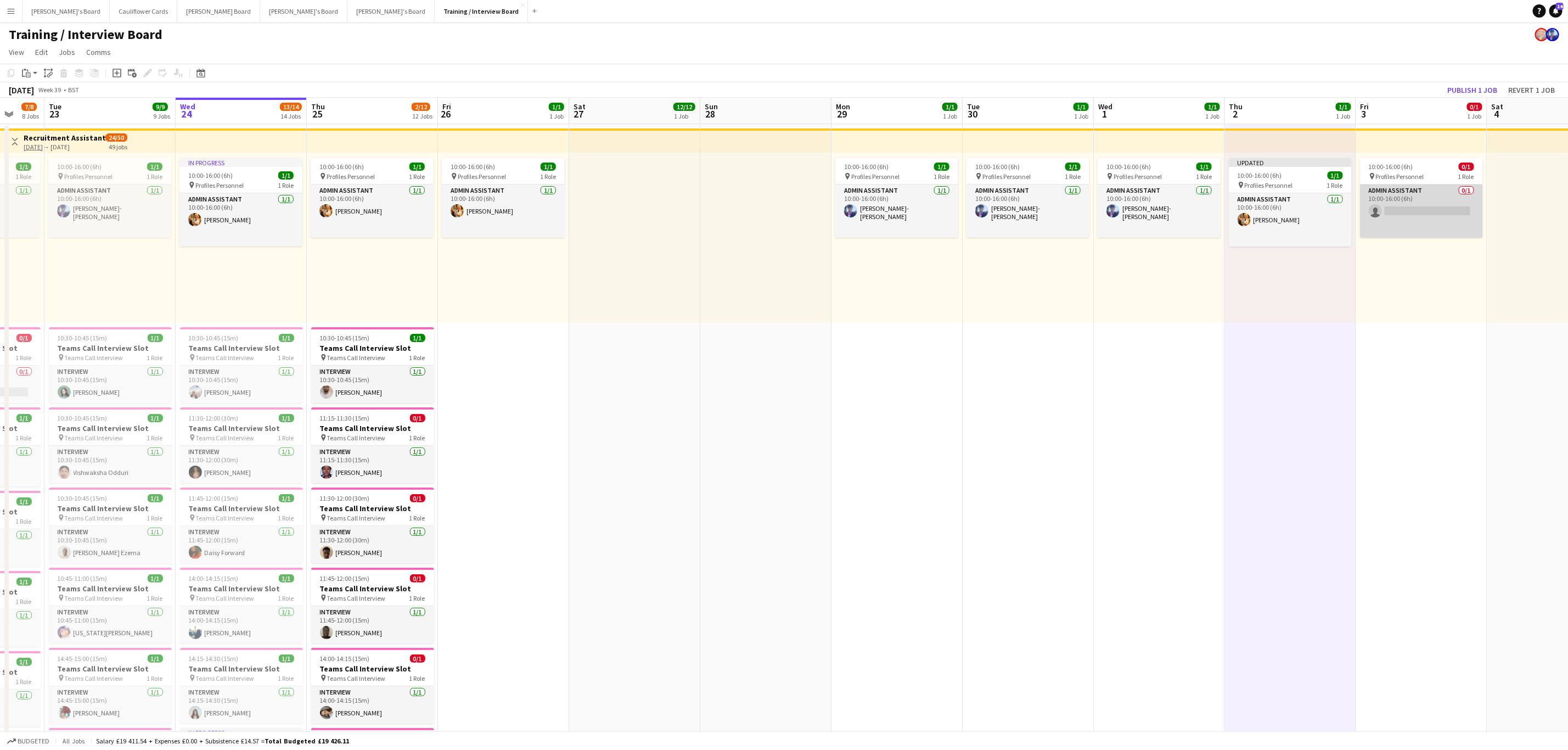
click at [1416, 206] on app-card-role "Admin Assistant 0/1 10:00-16:00 (6h) single-neutral-actions" at bounding box center [1422, 211] width 123 height 53
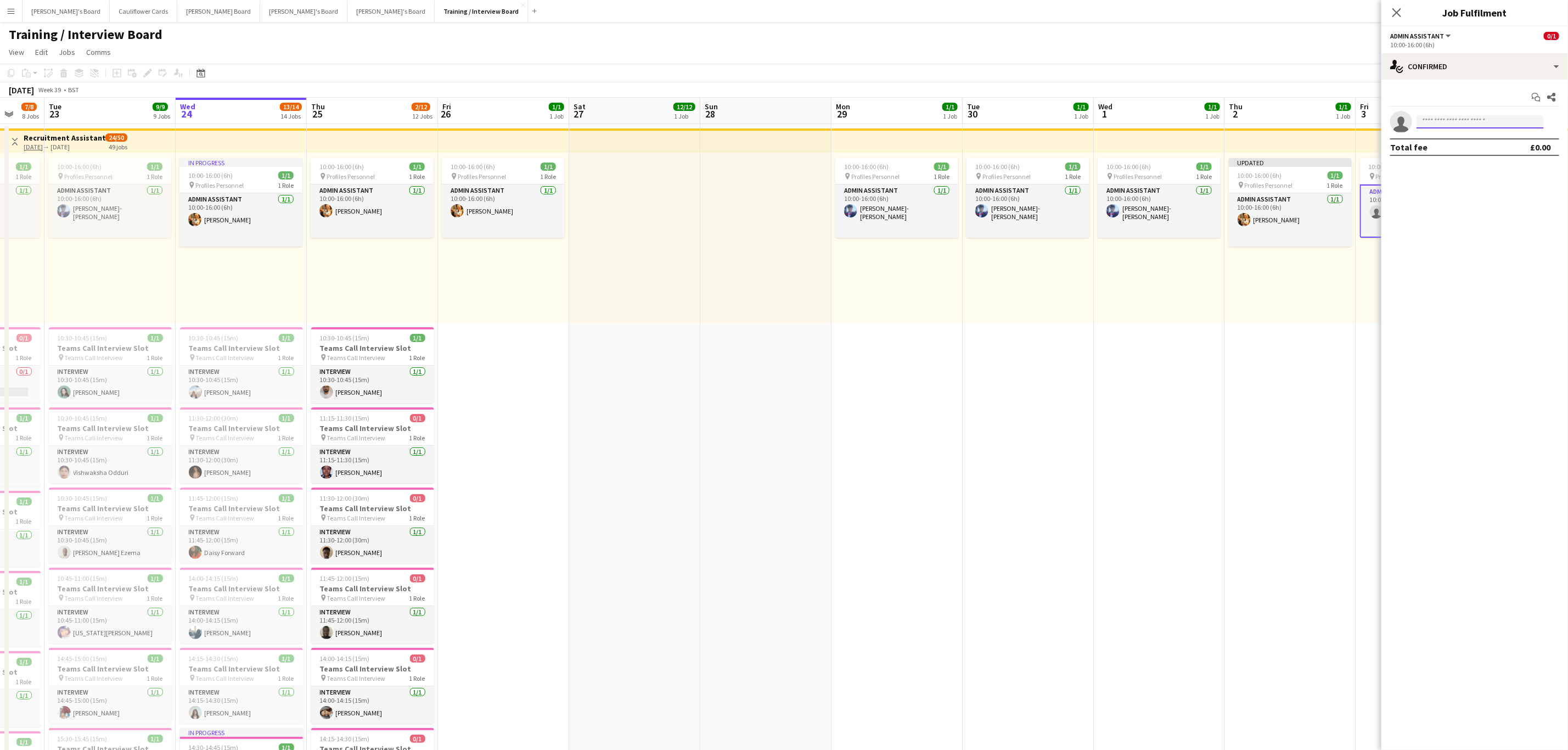
click at [1451, 116] on input at bounding box center [1480, 121] width 128 height 13
type input "*********"
drag, startPoint x: 1458, startPoint y: 220, endPoint x: 1447, endPoint y: 236, distance: 19.4
click at [1456, 221] on span "[PERSON_NAME]" at bounding box center [1457, 217] width 63 height 10
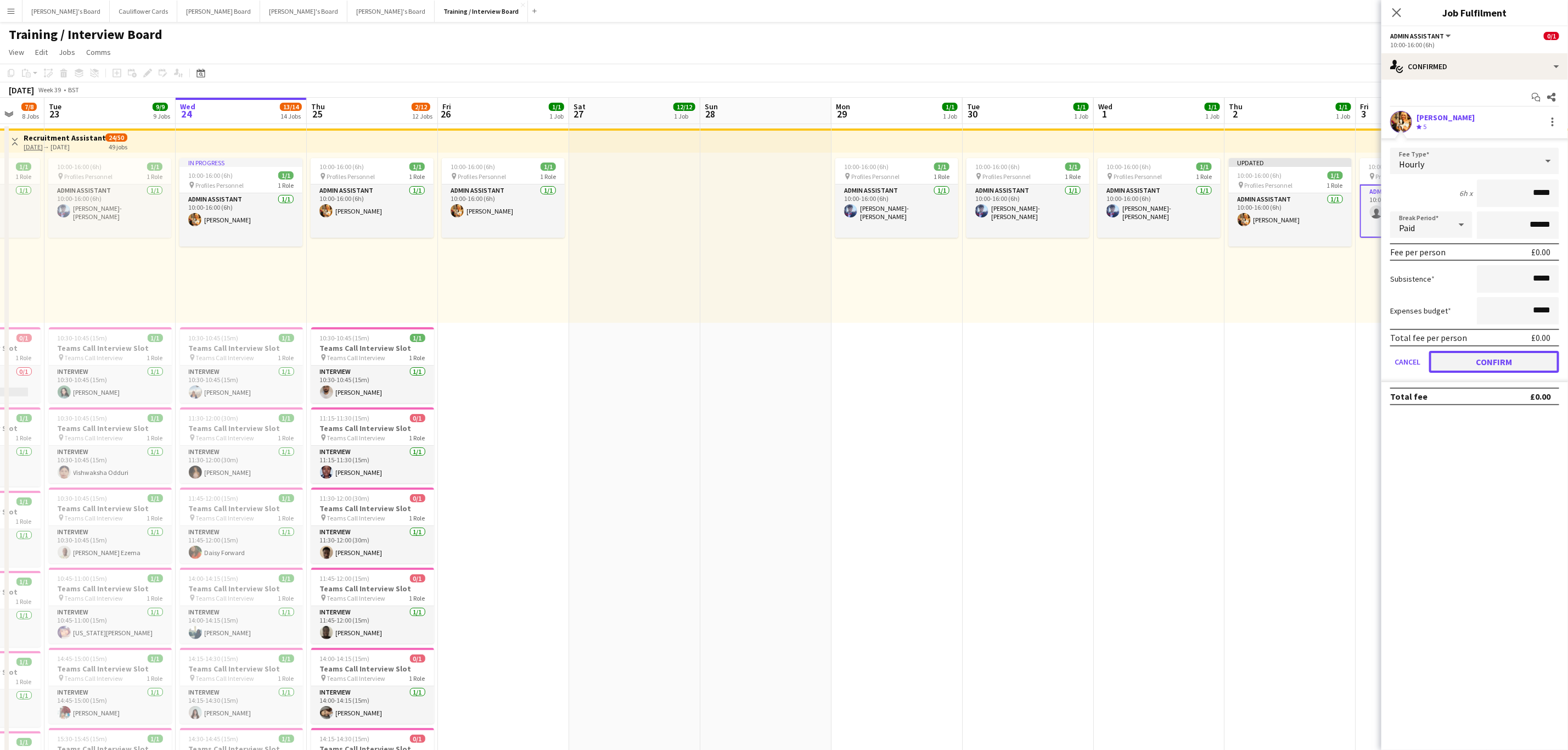
click at [1468, 365] on button "Confirm" at bounding box center [1494, 362] width 130 height 22
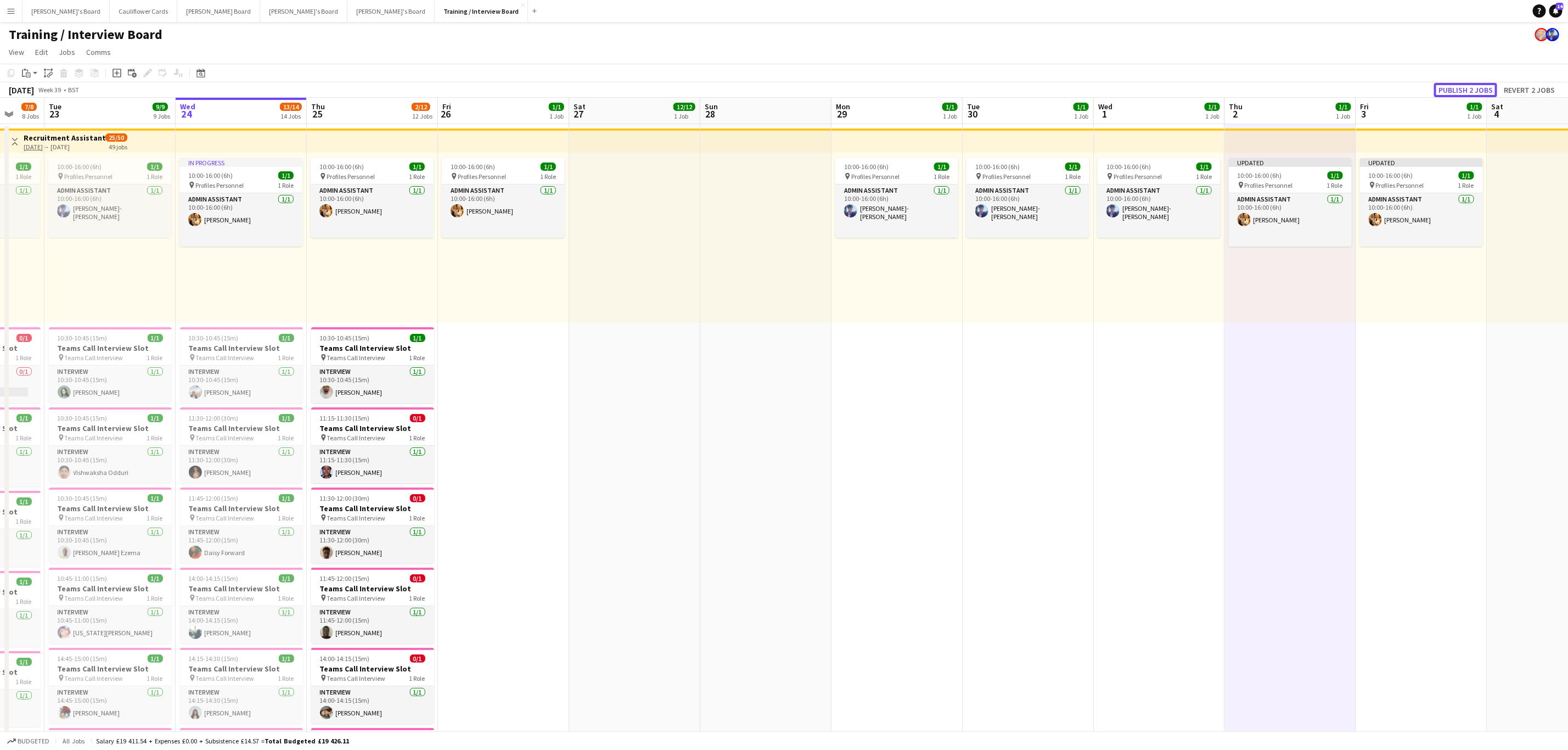
click at [1474, 88] on button "Publish 2 jobs" at bounding box center [1466, 90] width 63 height 14
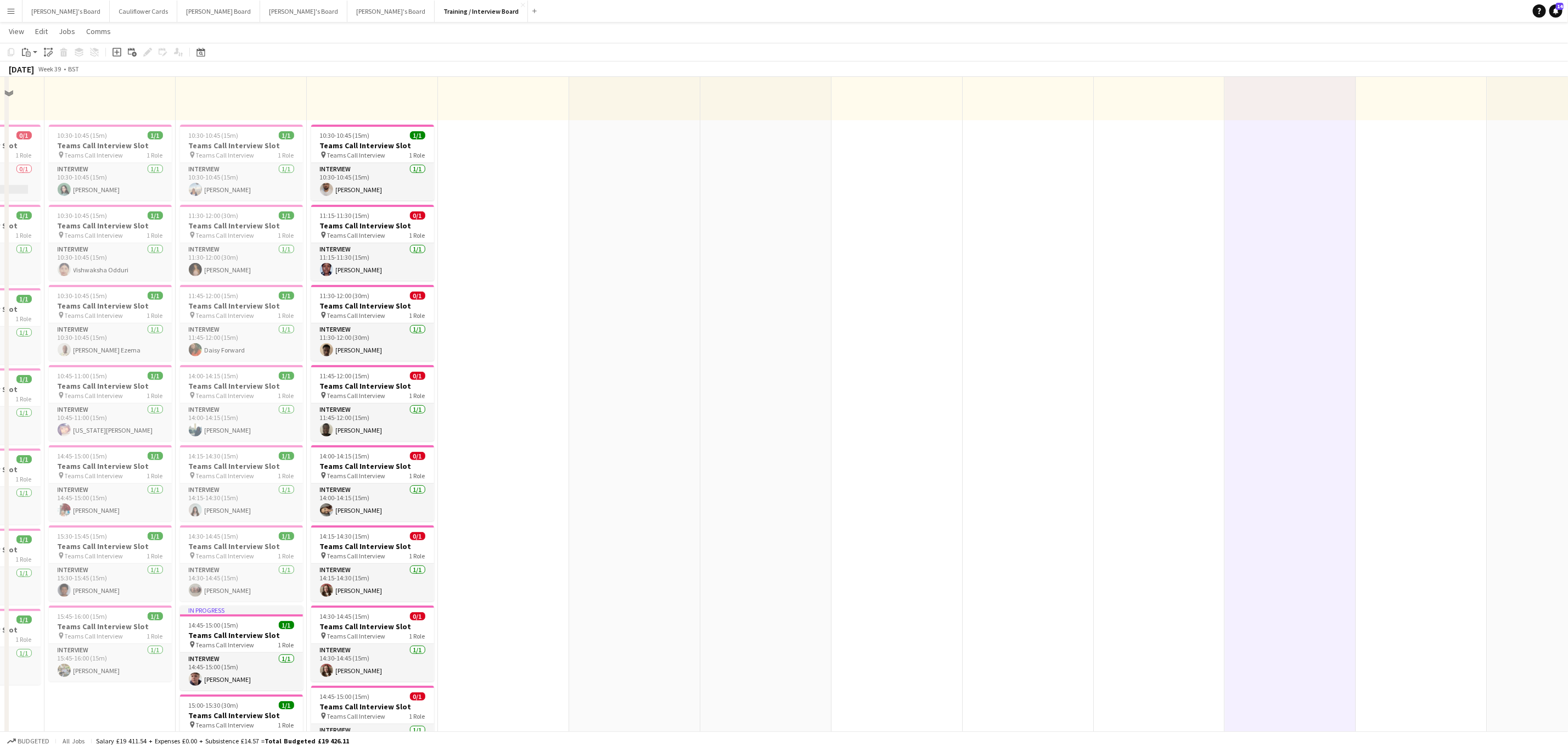
scroll to position [0, 0]
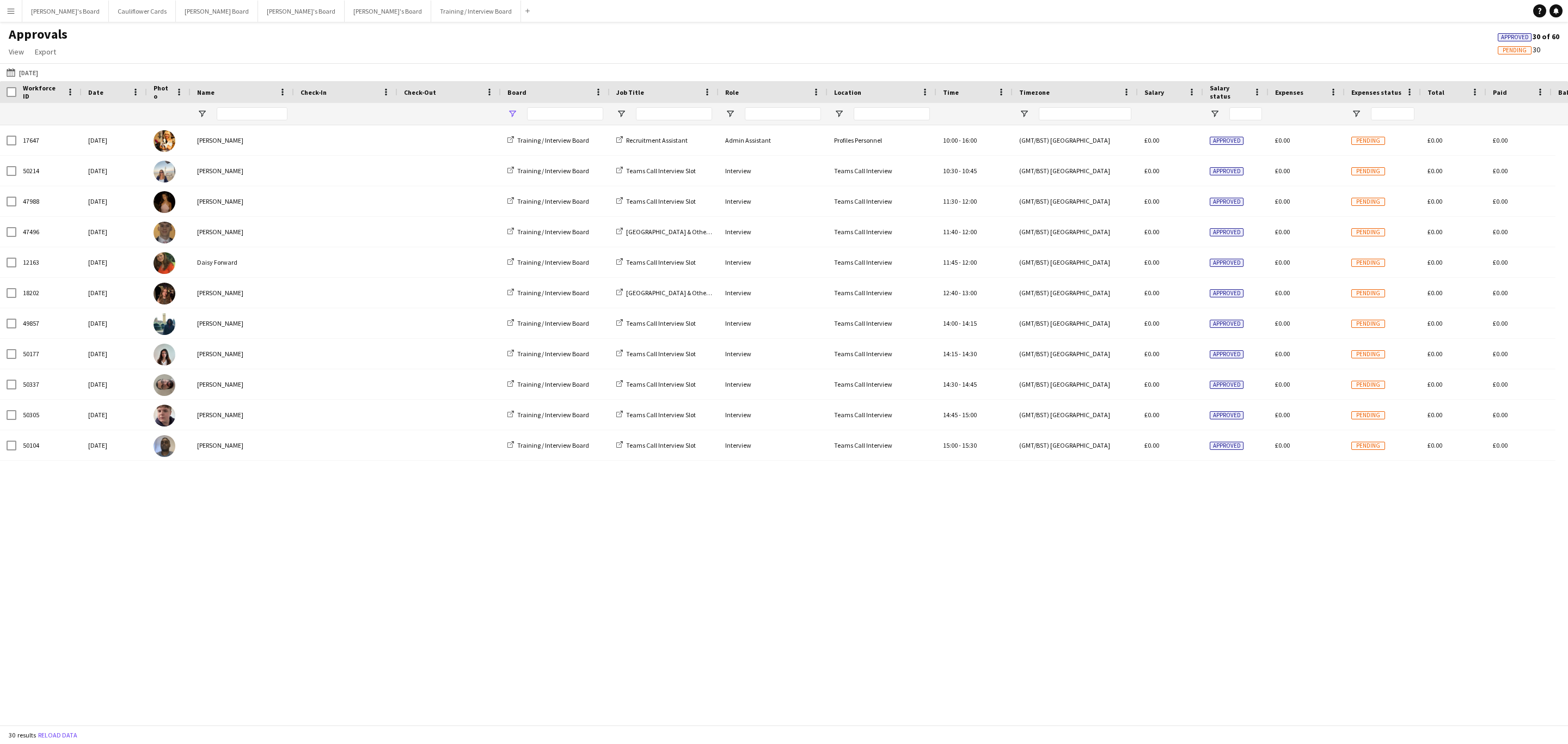
type input "**********"
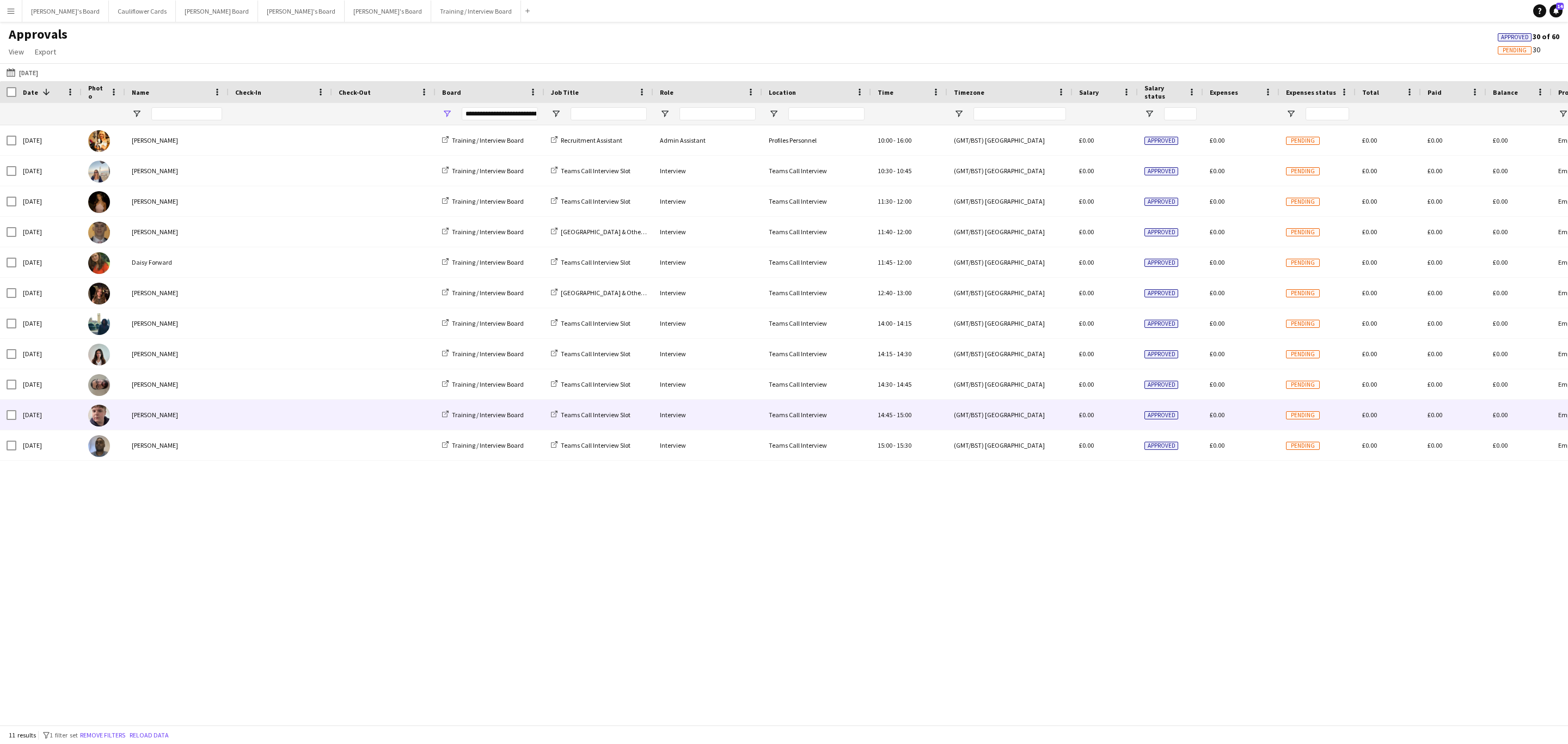
click at [172, 418] on div "[PERSON_NAME]" at bounding box center [176, 415] width 103 height 30
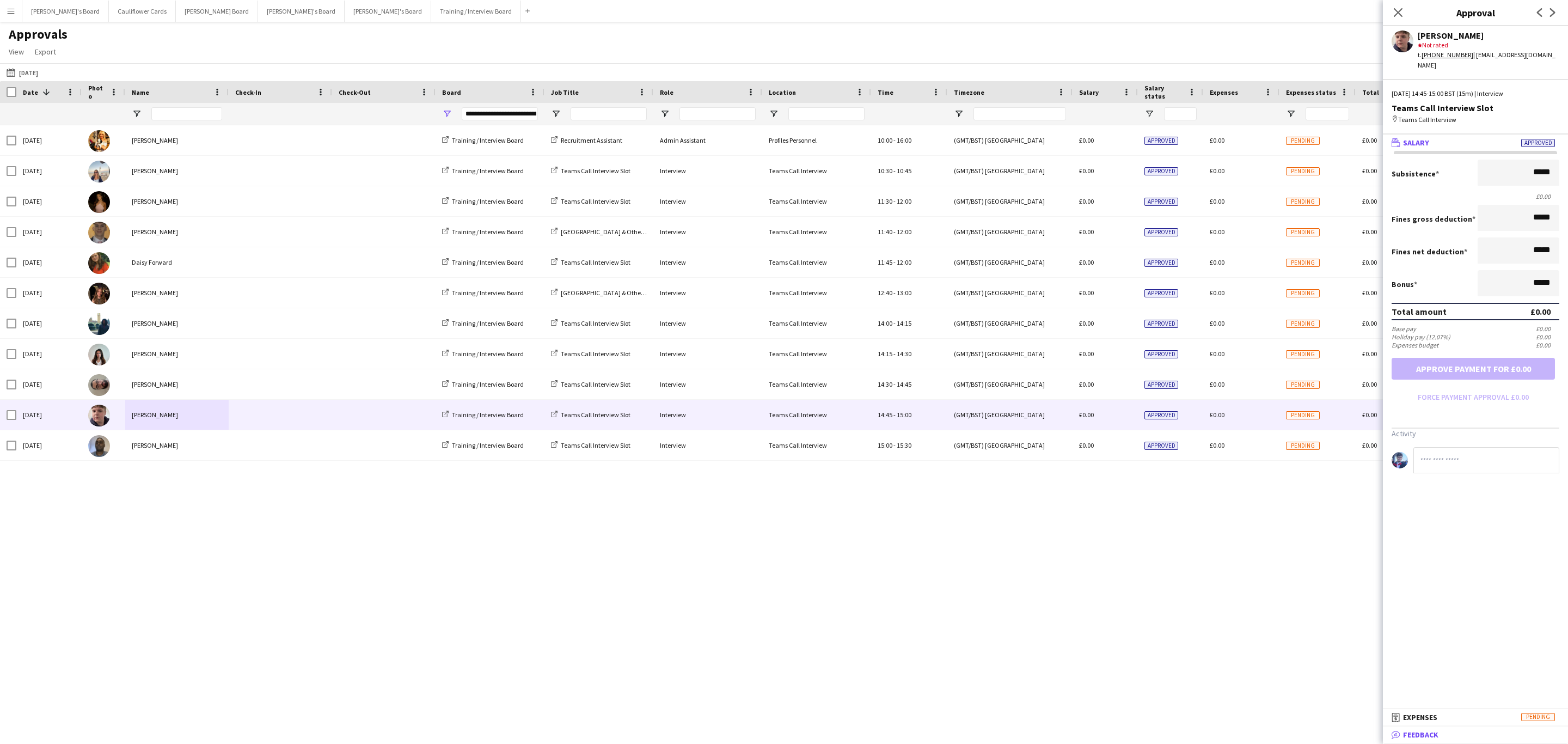
click at [1459, 732] on mat-panel-title "bubble-pencil Feedback" at bounding box center [1473, 734] width 180 height 10
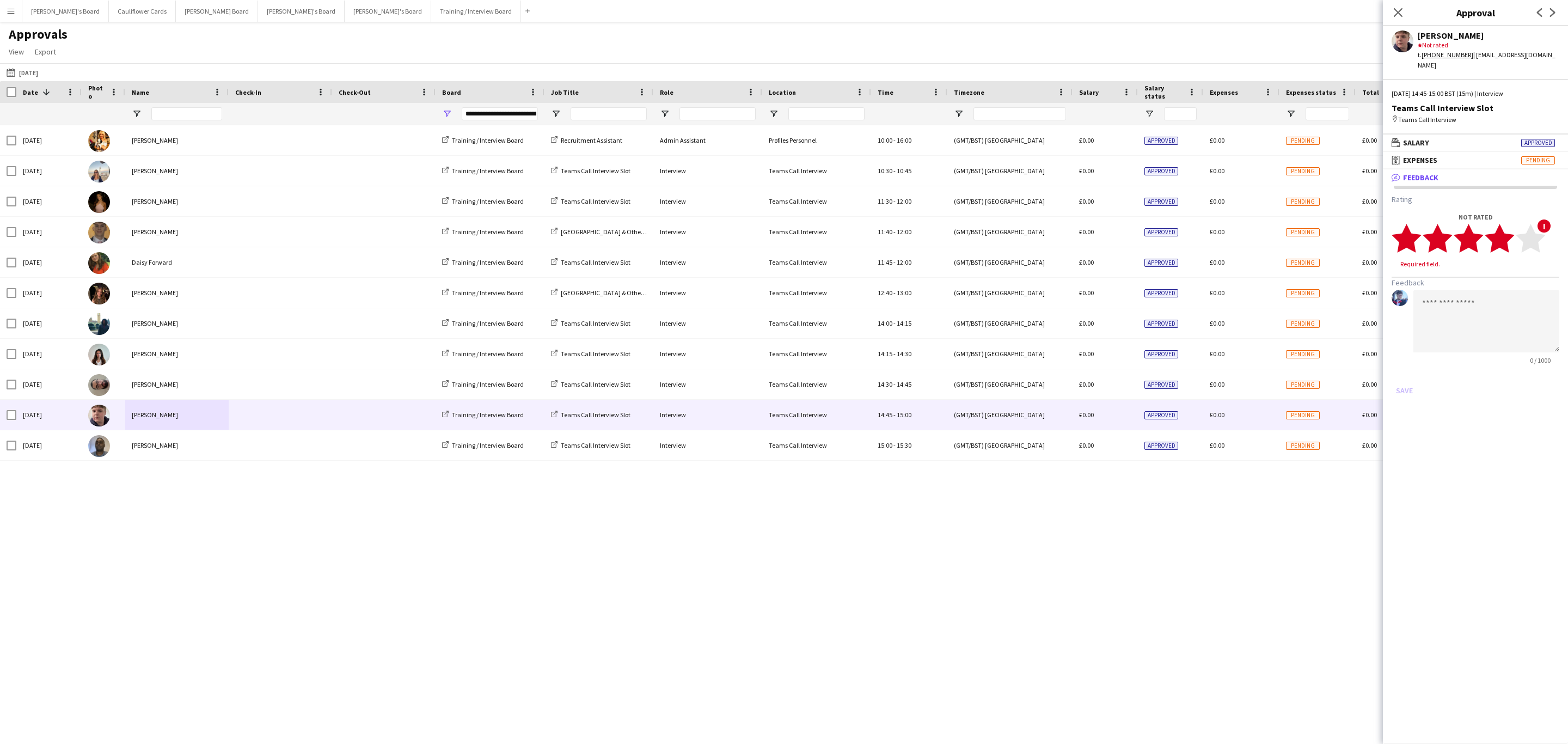
click at [1504, 237] on polygon at bounding box center [1500, 238] width 30 height 28
click at [1523, 240] on polygon at bounding box center [1530, 238] width 30 height 28
click at [1522, 287] on textarea at bounding box center [1486, 311] width 146 height 63
paste textarea "**********"
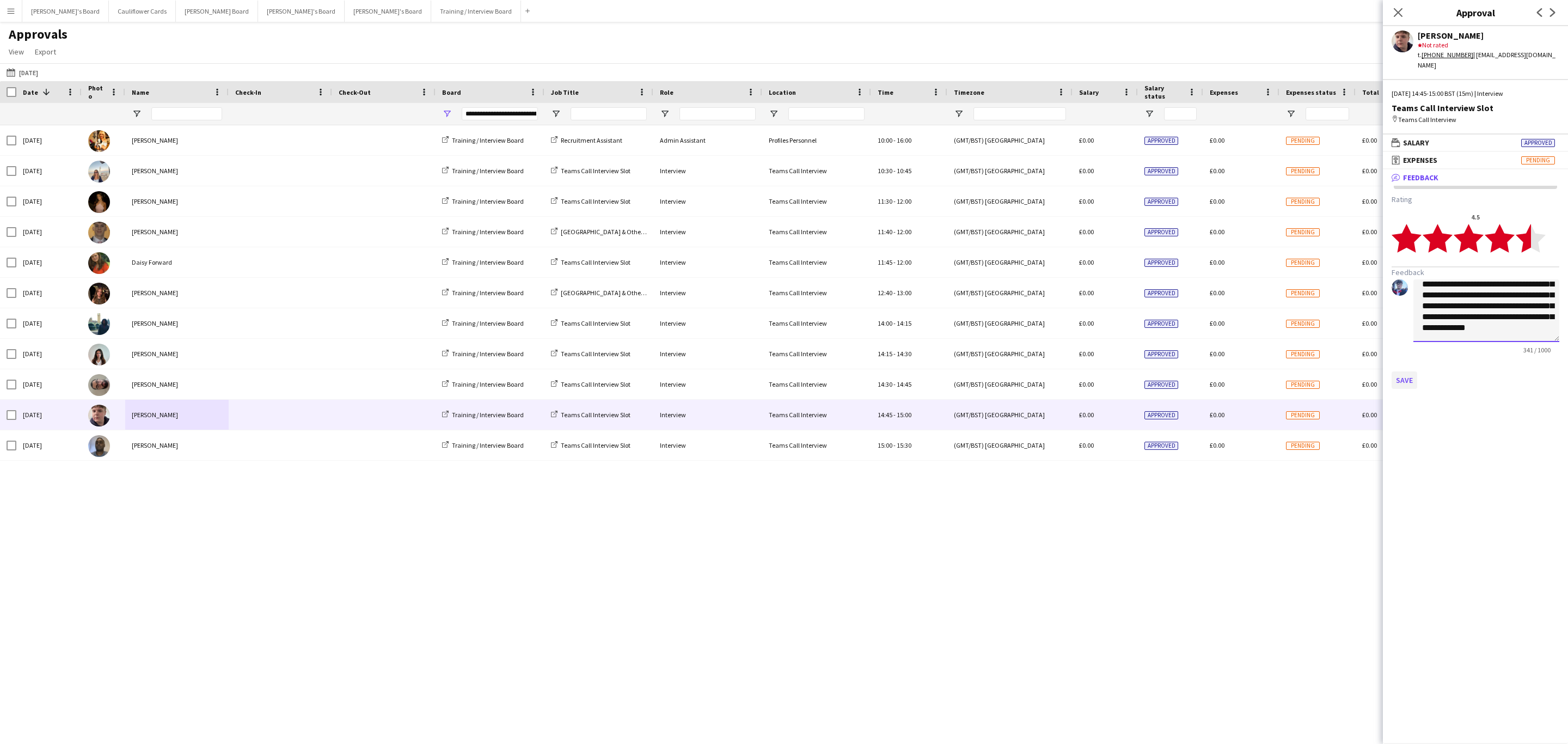
type textarea "**********"
click at [1393, 371] on button "Save" at bounding box center [1404, 380] width 25 height 17
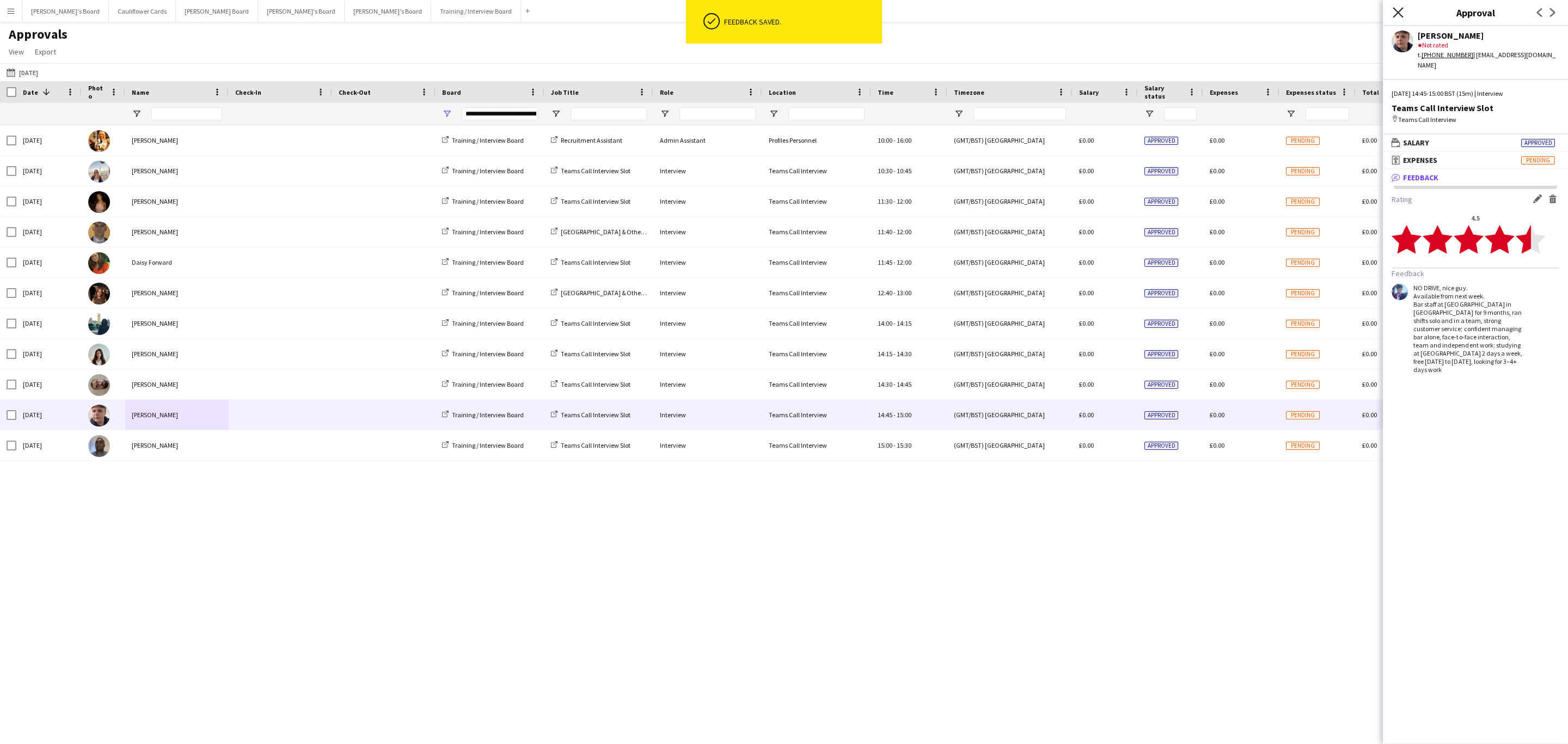
click at [1395, 14] on icon "Close pop-in" at bounding box center [1397, 12] width 10 height 10
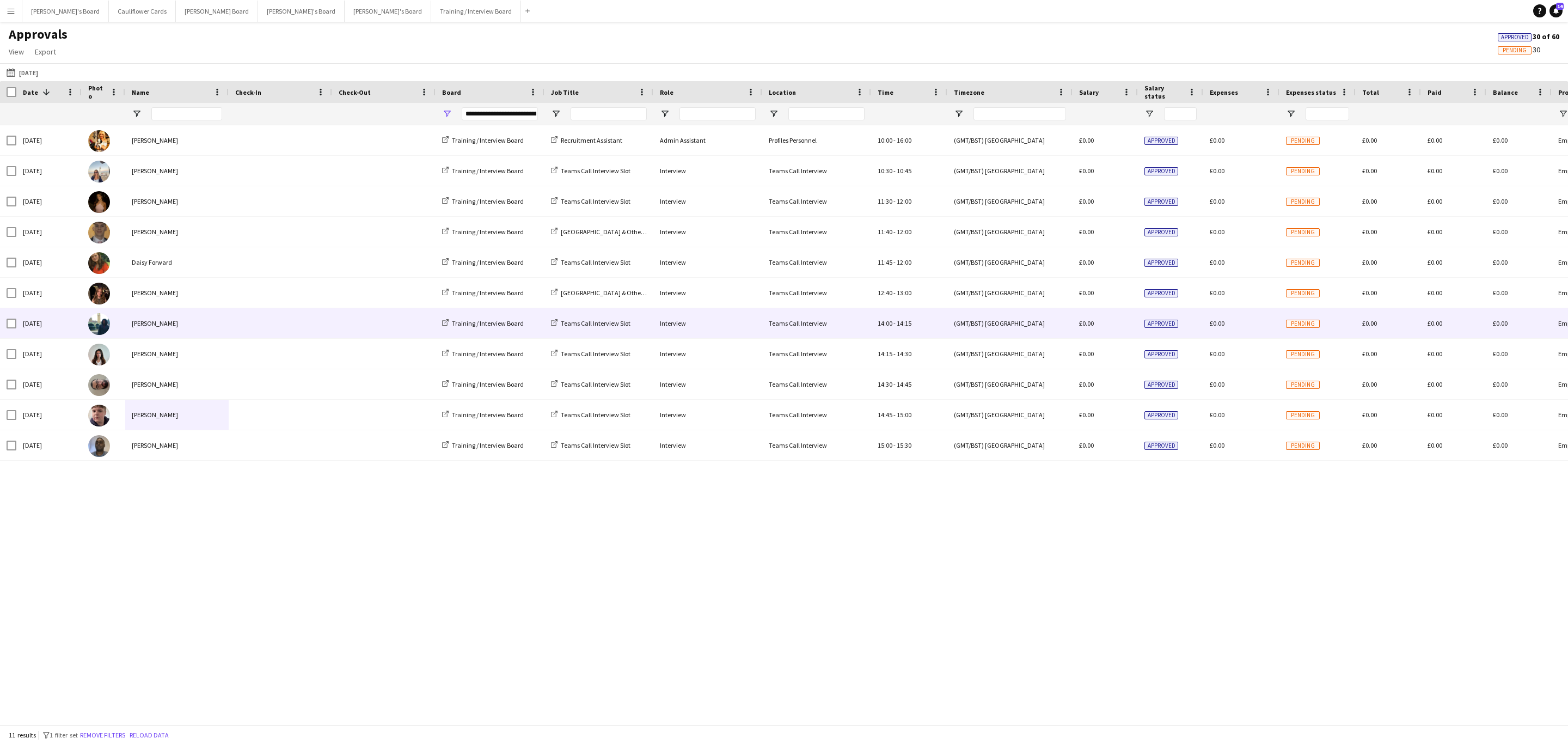
click at [172, 323] on div "[PERSON_NAME]" at bounding box center [176, 323] width 103 height 30
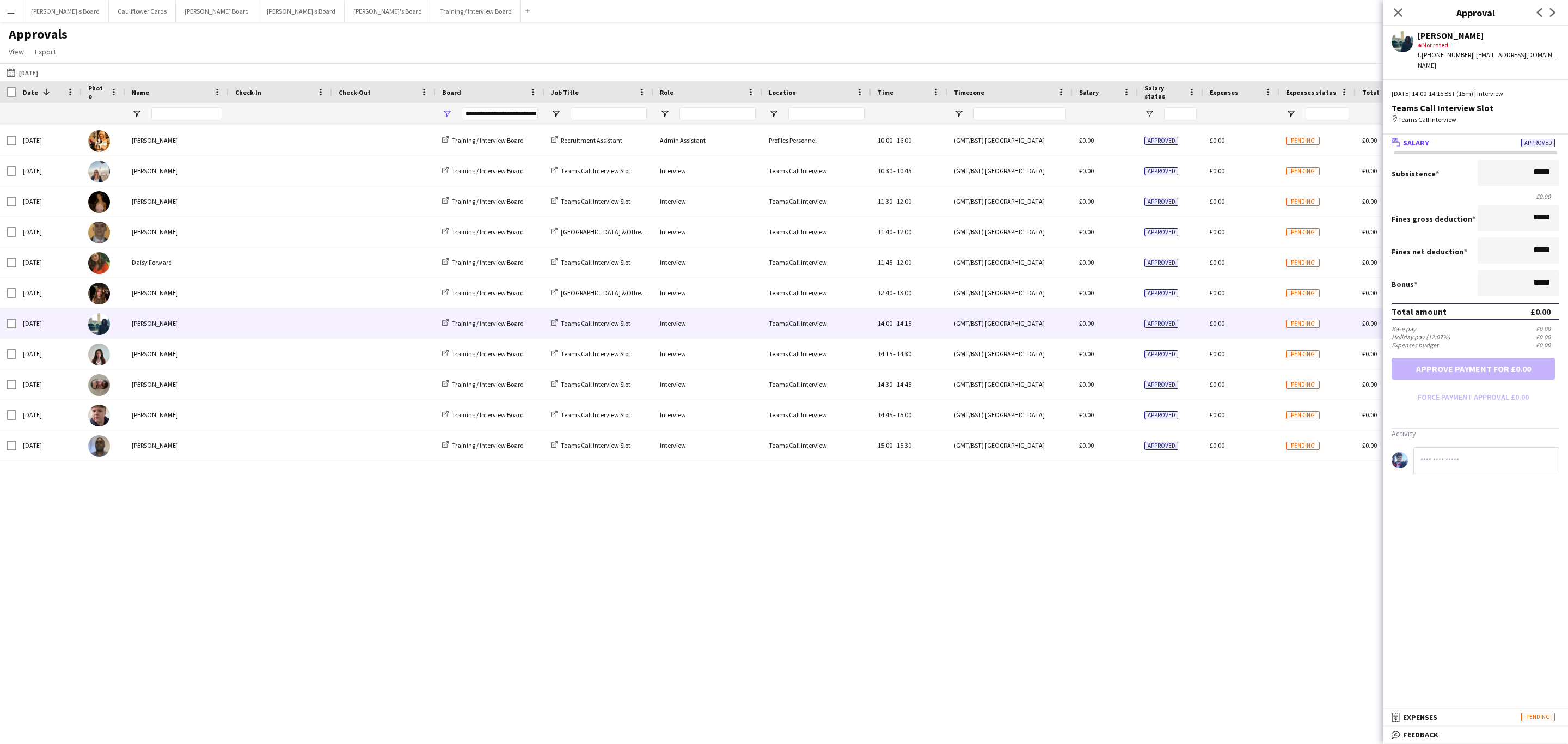
drag, startPoint x: 1461, startPoint y: 732, endPoint x: 1457, endPoint y: 703, distance: 29.3
click at [1461, 732] on mat-panel-title "bubble-pencil Feedback" at bounding box center [1473, 734] width 180 height 10
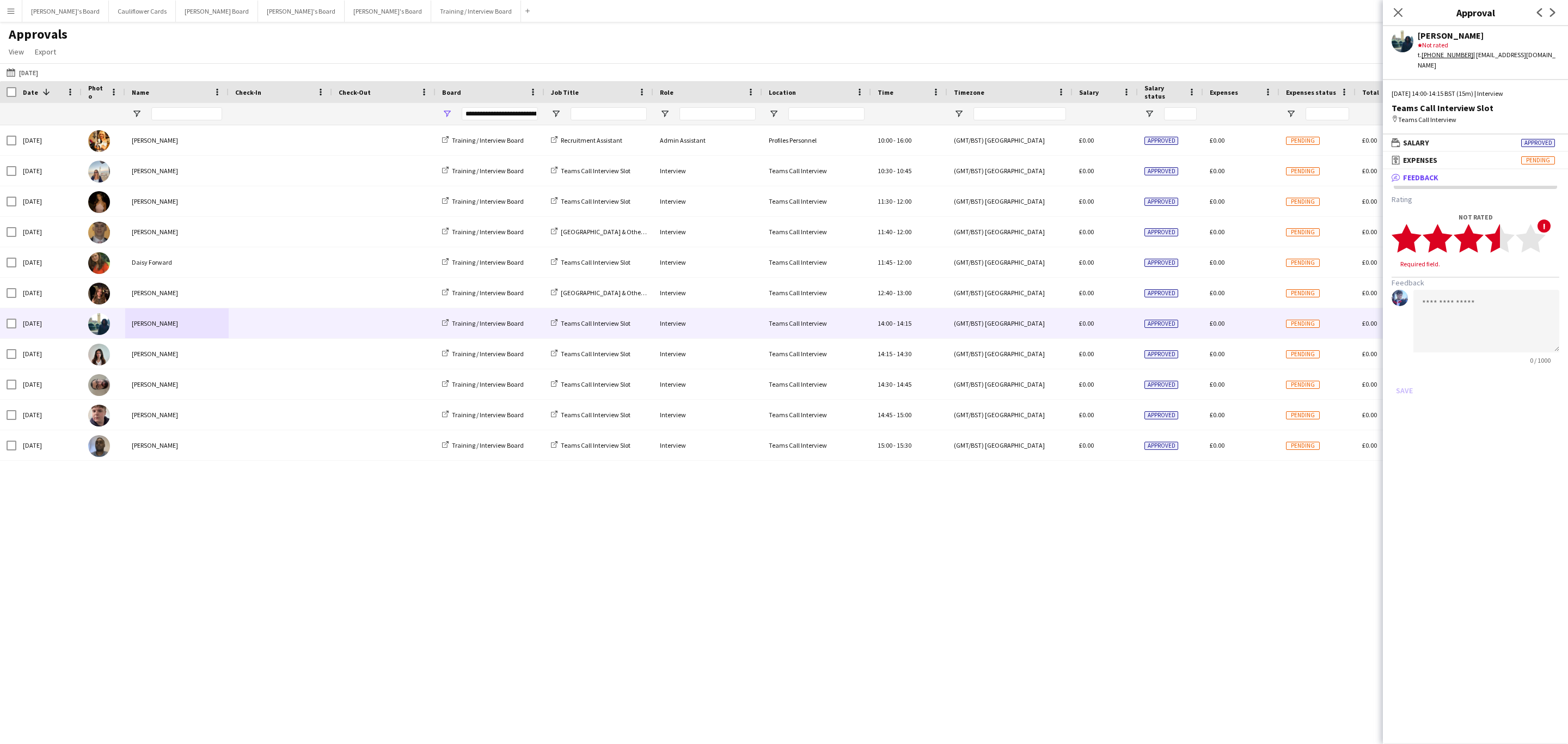
click at [1496, 232] on polygon at bounding box center [1500, 238] width 30 height 28
click at [1481, 282] on textarea at bounding box center [1486, 311] width 146 height 63
type textarea "**********"
click at [1408, 374] on button "Save" at bounding box center [1404, 380] width 25 height 17
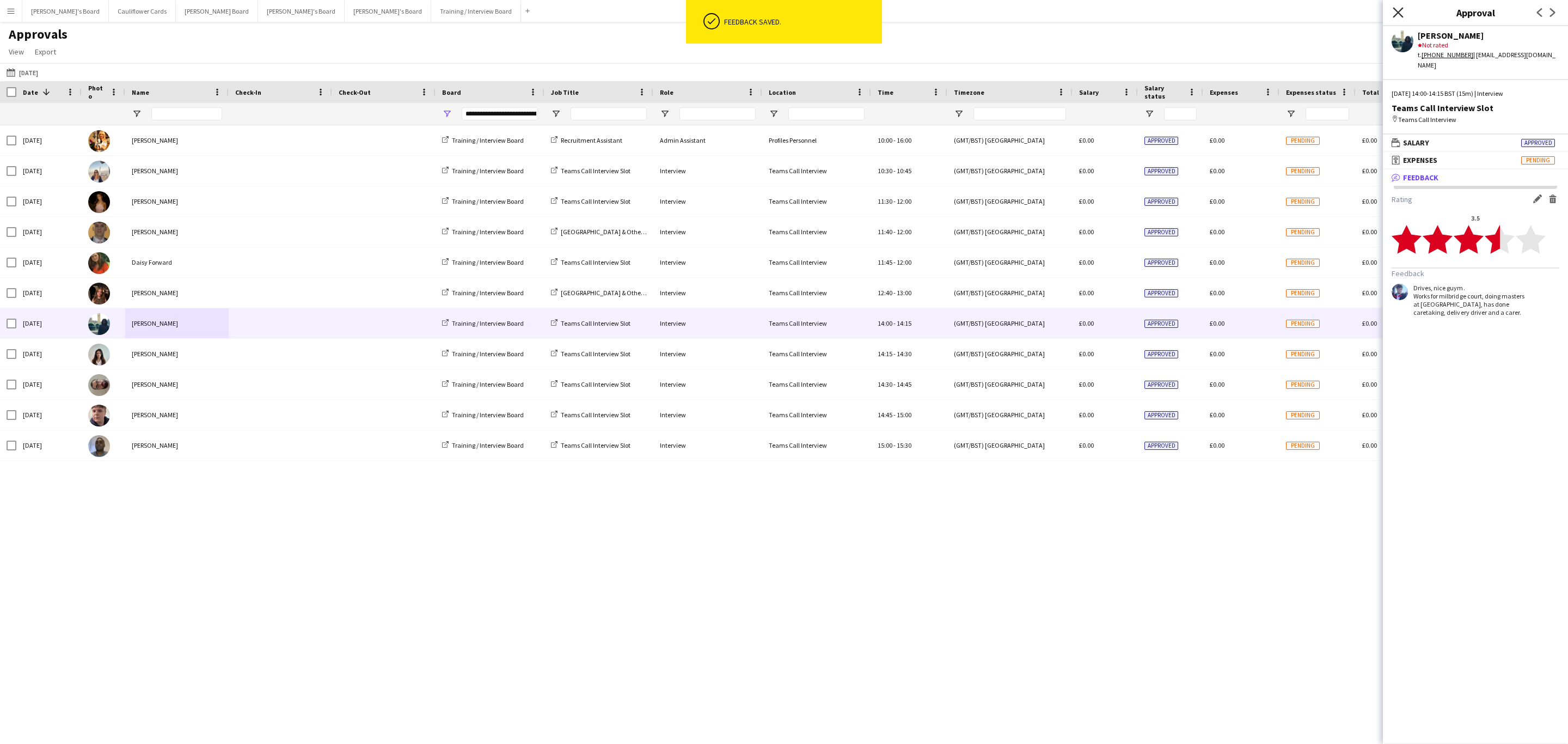
click at [1403, 9] on icon at bounding box center [1397, 12] width 10 height 10
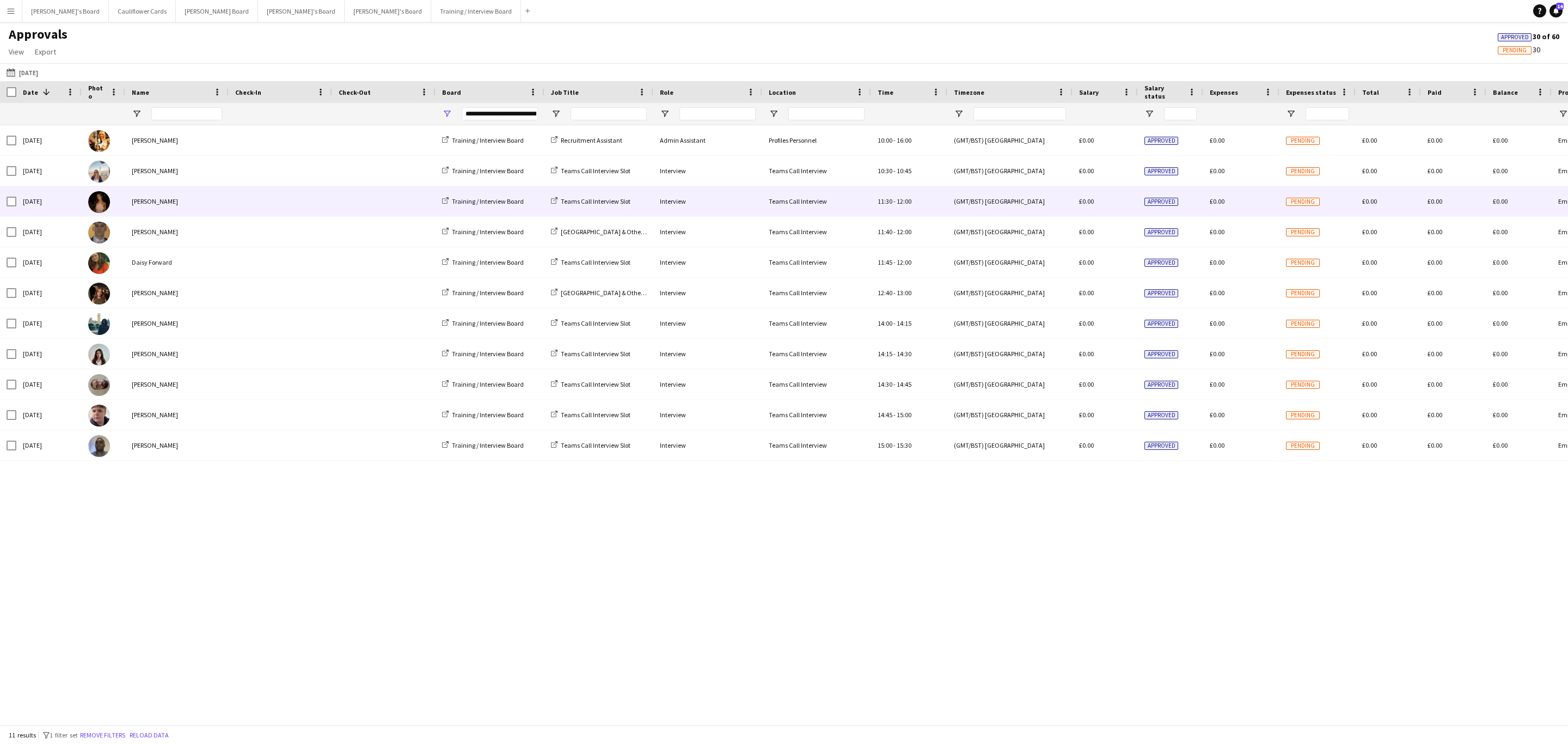
click at [185, 213] on div "[PERSON_NAME]" at bounding box center [176, 201] width 103 height 30
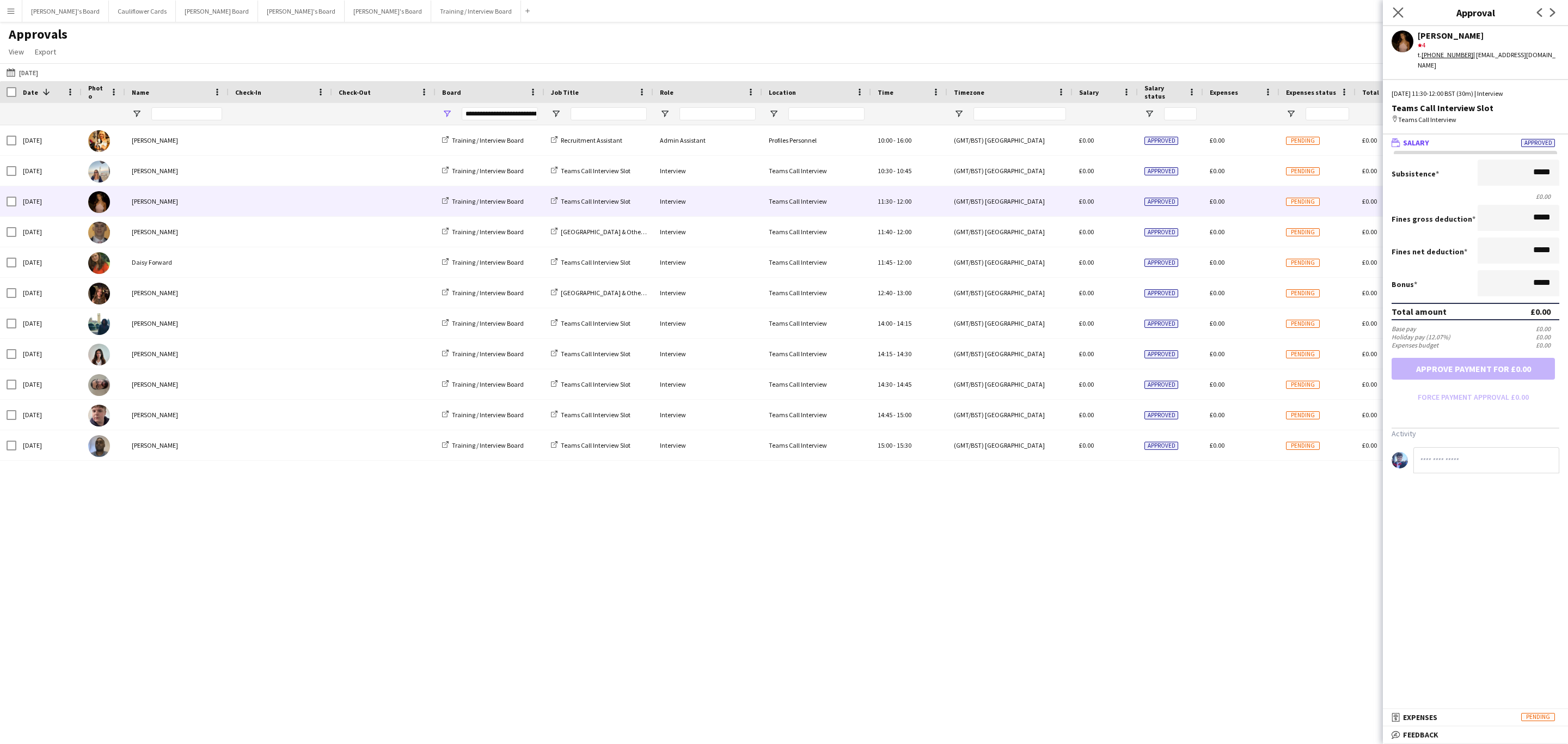
click at [1392, 15] on icon "Close pop-in" at bounding box center [1397, 12] width 10 height 10
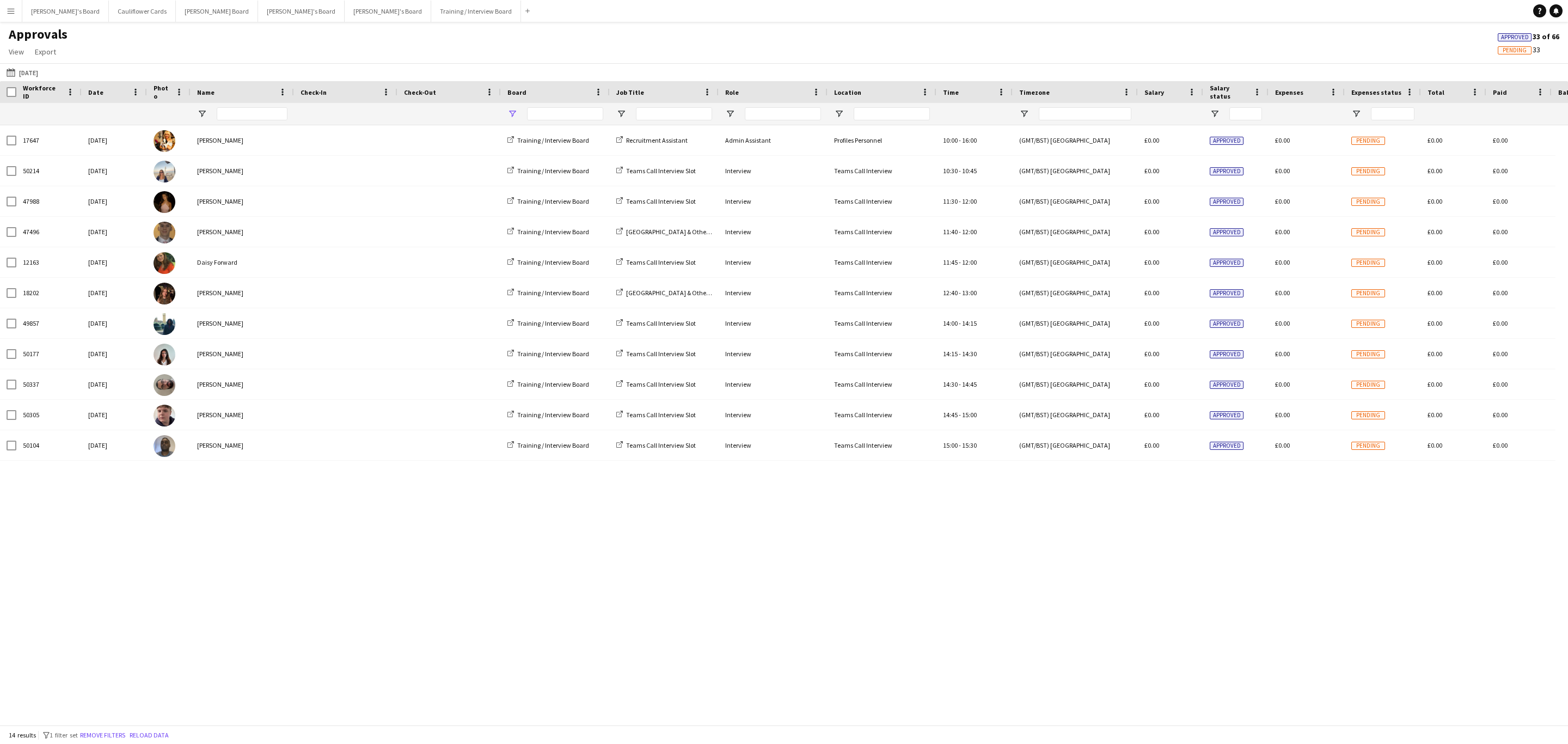
type input "**********"
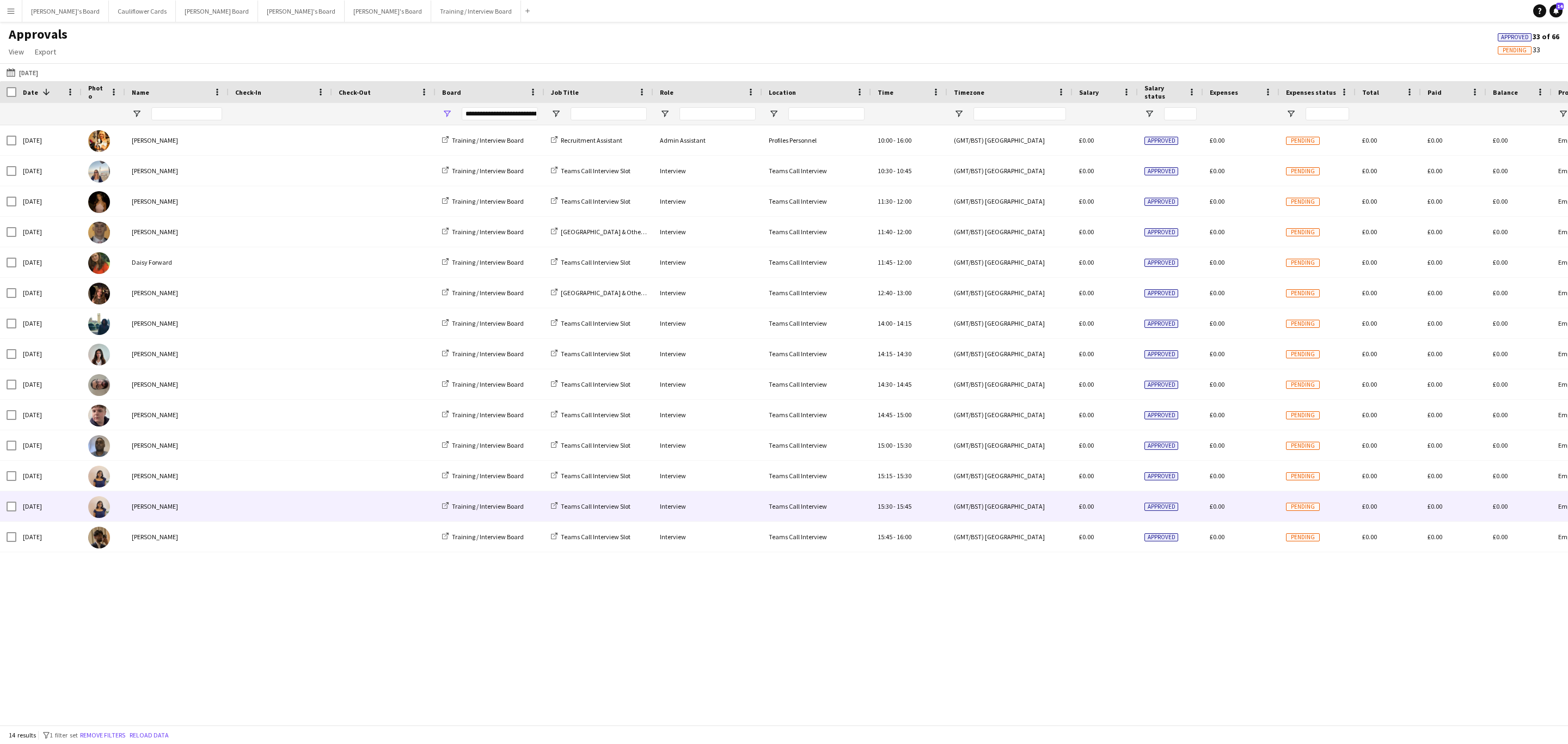
click at [182, 513] on div "[PERSON_NAME]" at bounding box center [176, 506] width 103 height 30
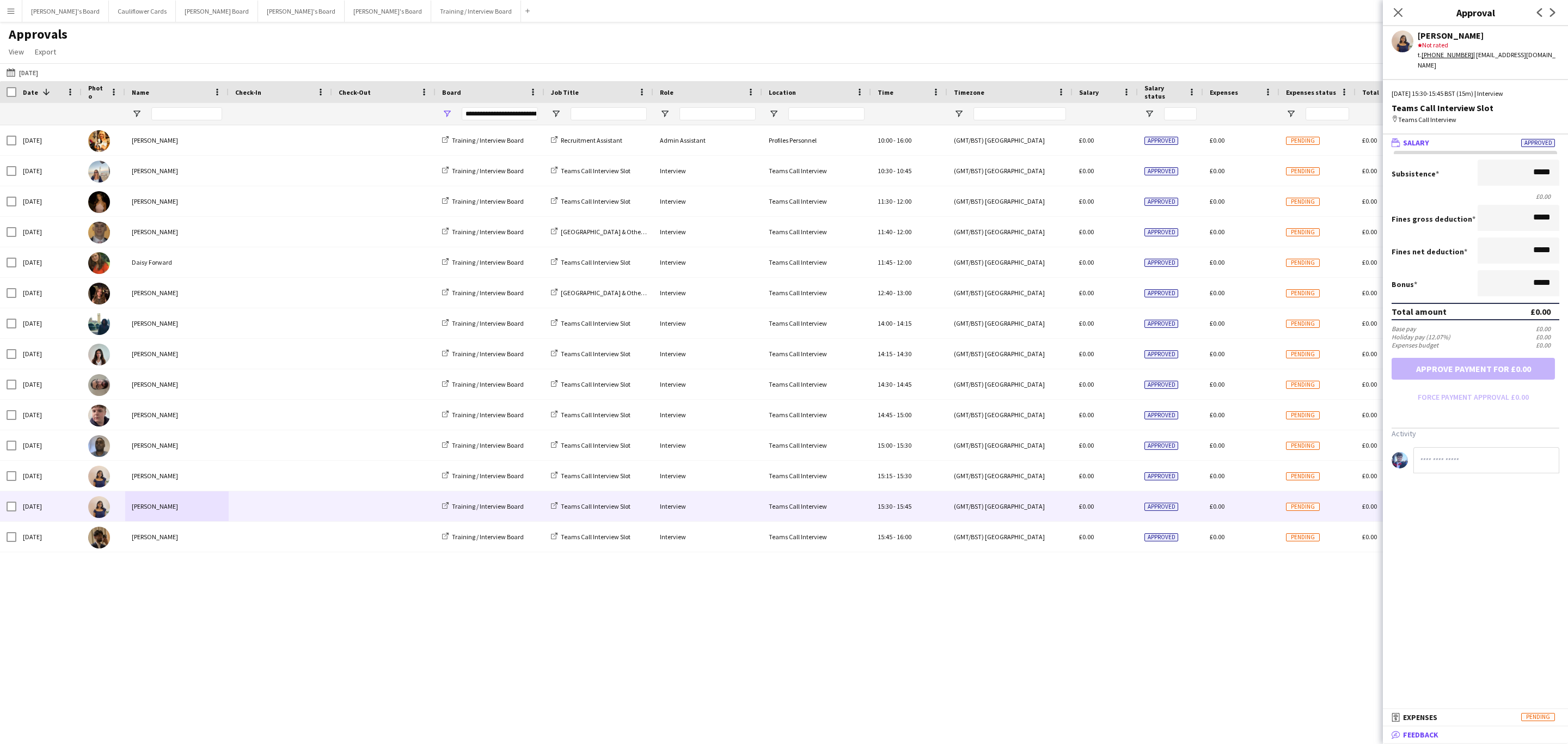
click at [1424, 735] on span "Feedback" at bounding box center [1420, 734] width 36 height 10
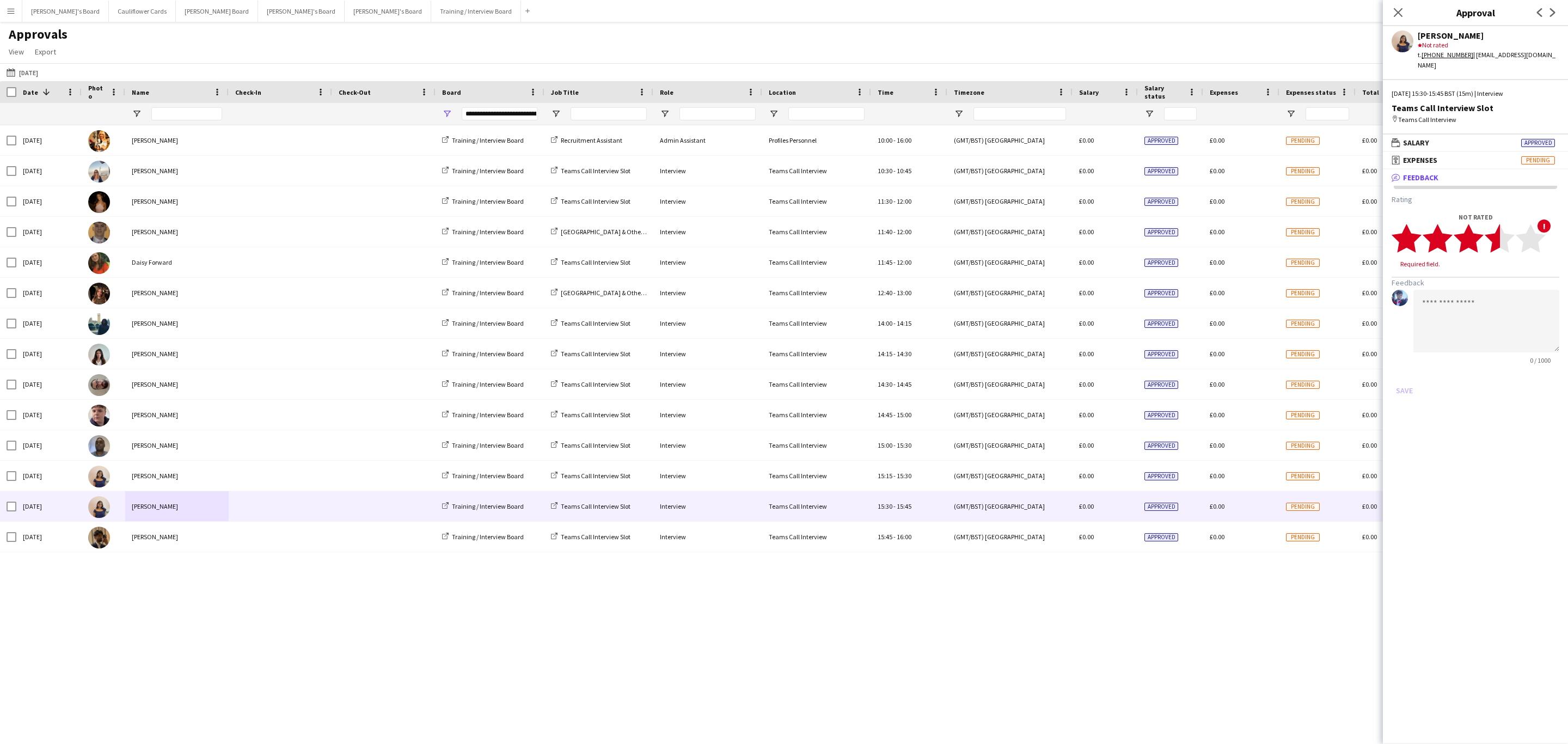
click at [1493, 239] on polygon at bounding box center [1500, 238] width 30 height 28
click at [1483, 288] on textarea at bounding box center [1486, 311] width 146 height 63
paste textarea "**********"
type textarea "**********"
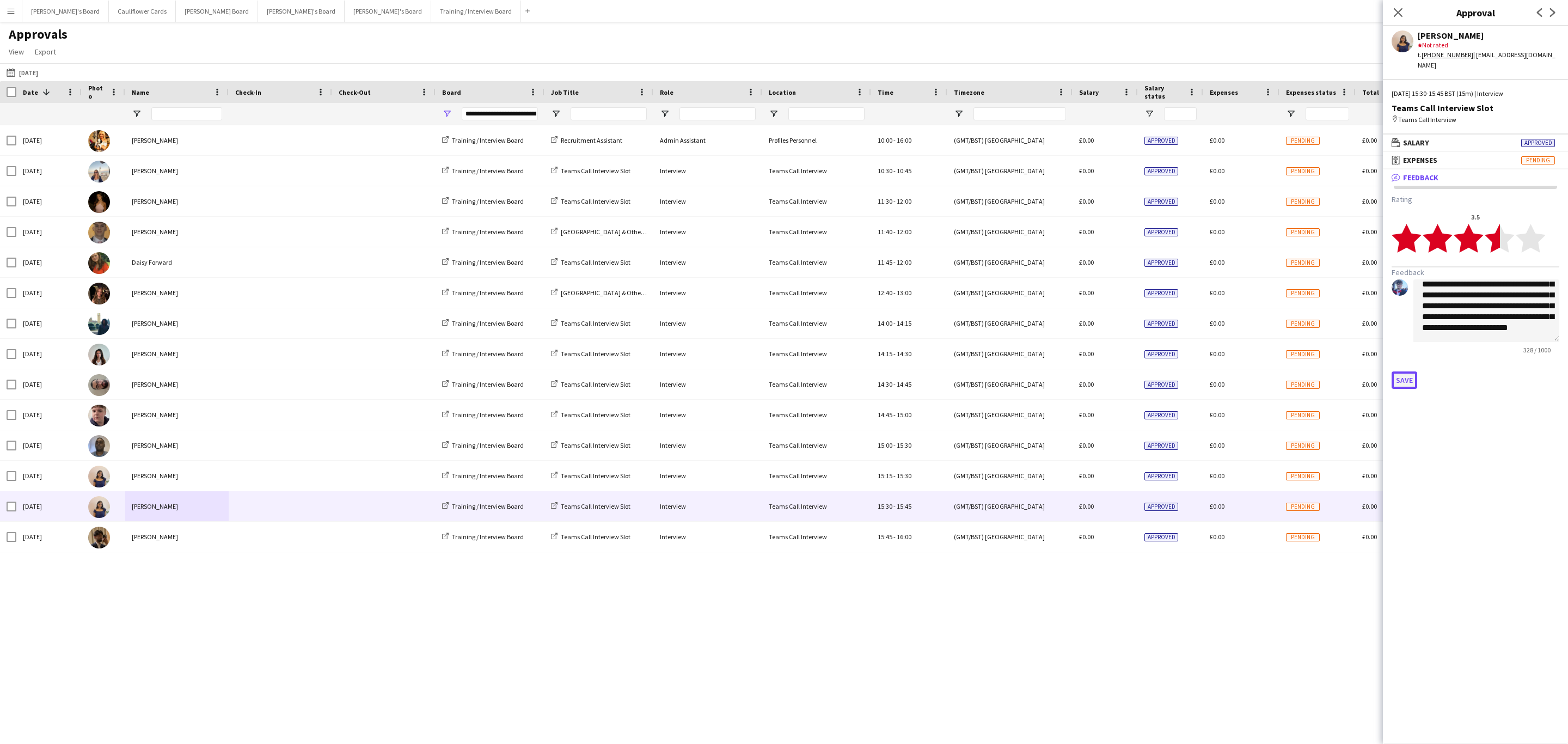
click at [1407, 371] on button "Save" at bounding box center [1404, 380] width 25 height 17
click at [1534, 194] on app-icon "Edit feedback" at bounding box center [1537, 198] width 9 height 9
click at [1502, 282] on textarea "**********" at bounding box center [1486, 311] width 146 height 63
type textarea "**********"
click at [1402, 371] on button "Save" at bounding box center [1404, 380] width 25 height 17
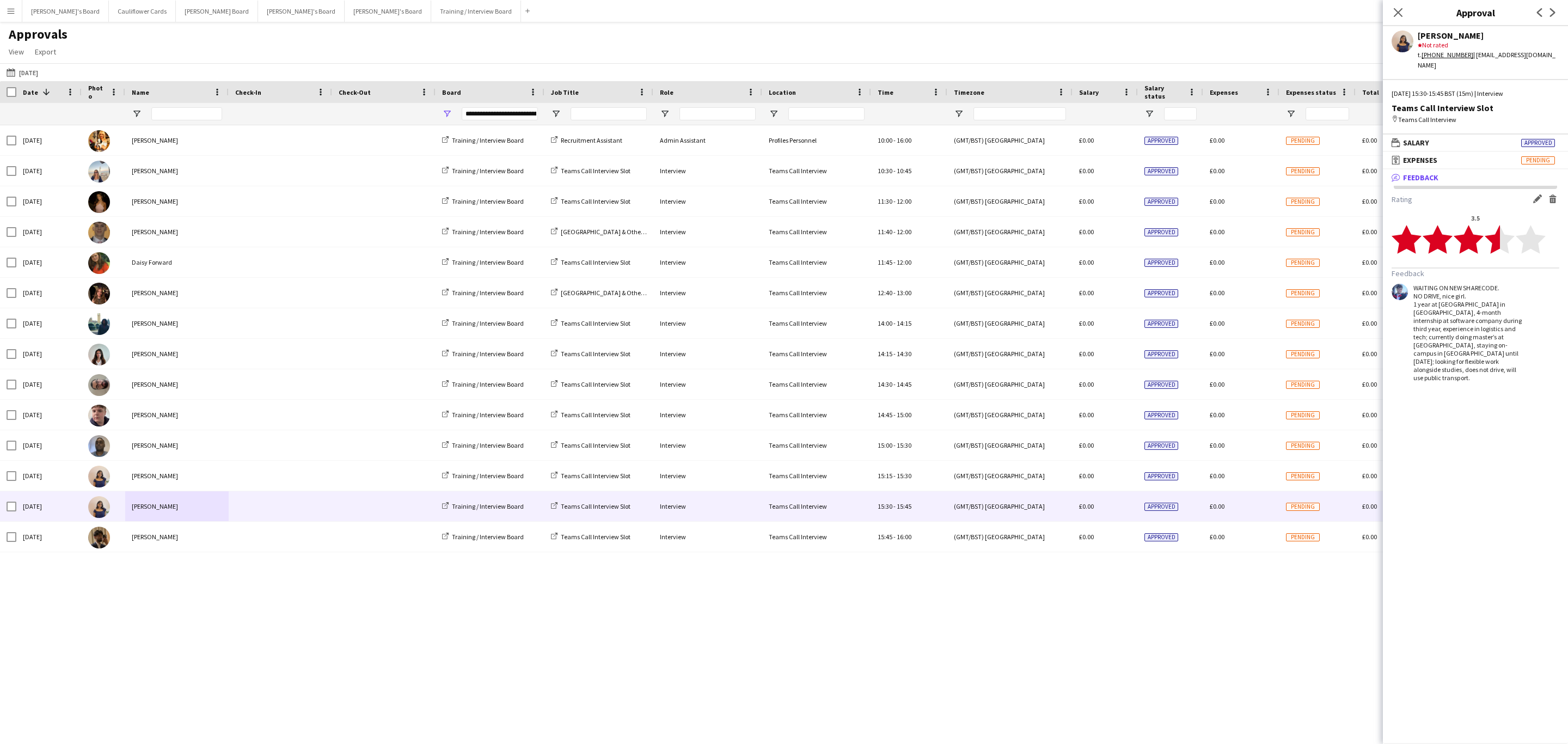
click at [1033, 54] on div "Approvals View Customise view Customise filters Reset Filters Reset View Reset …" at bounding box center [784, 44] width 1568 height 37
